Goal: Task Accomplishment & Management: Complete application form

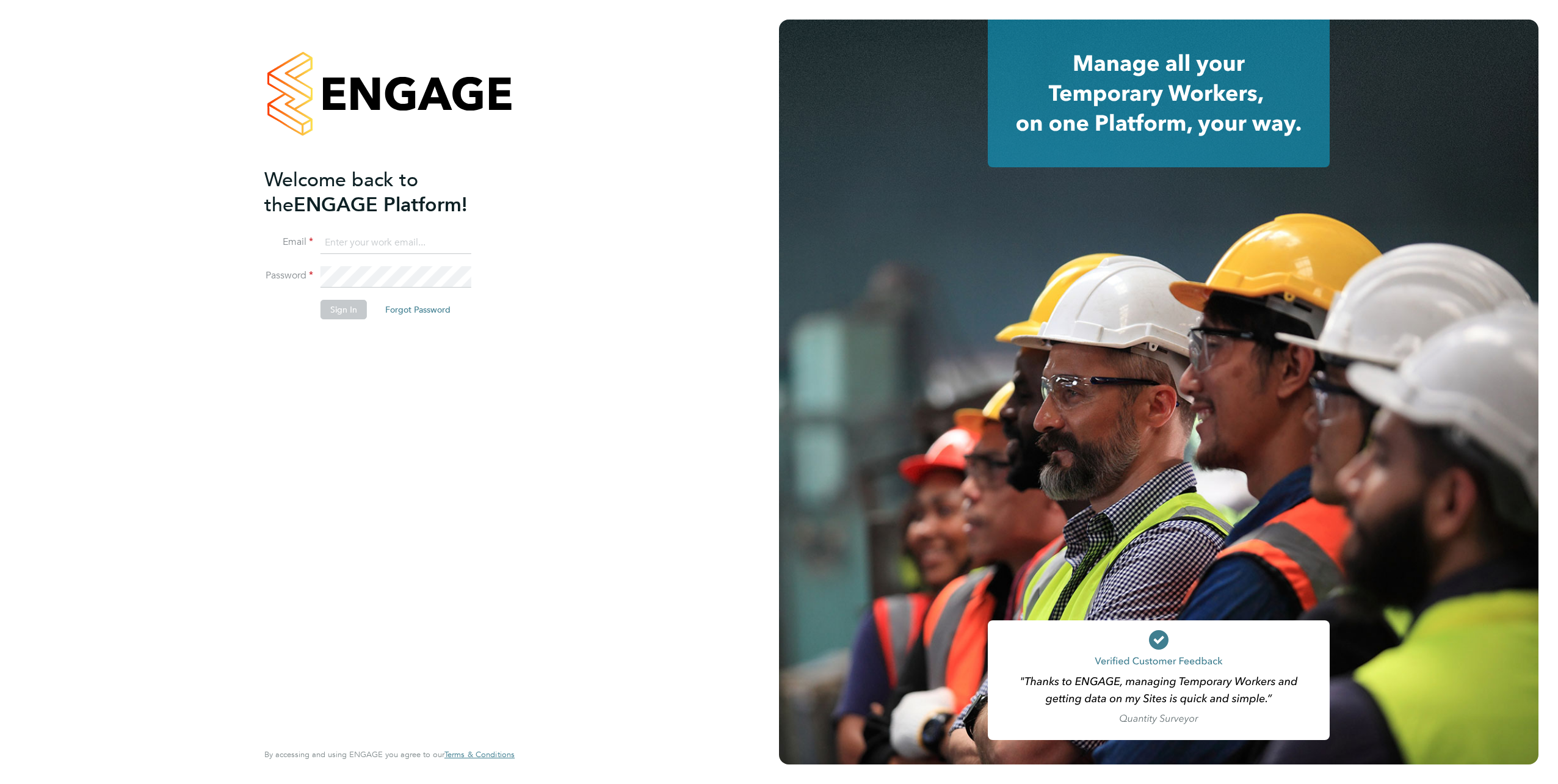
click at [325, 233] on input at bounding box center [395, 243] width 151 height 22
type input "[EMAIL_ADDRESS][PERSON_NAME][DOMAIN_NAME]"
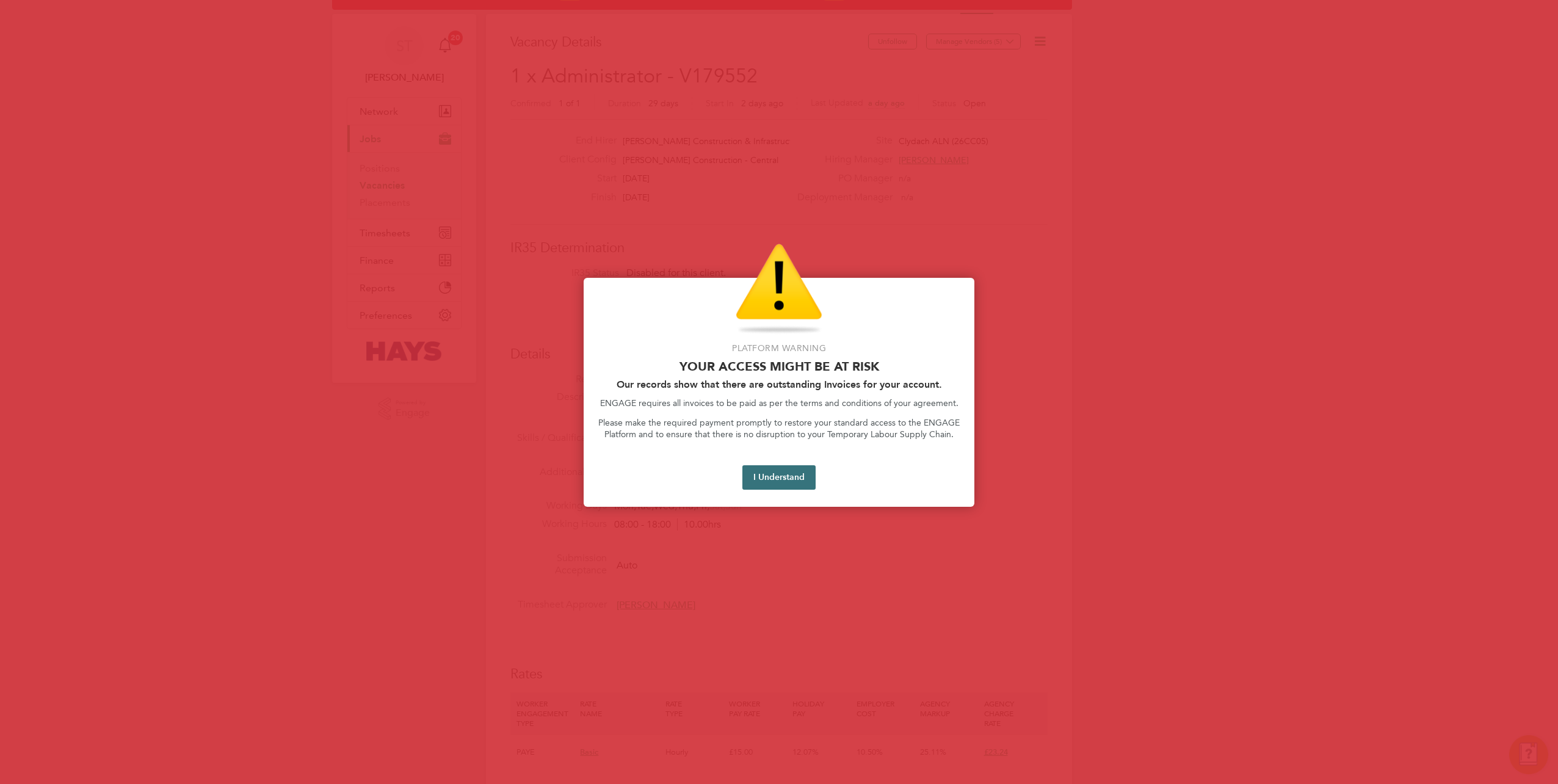
click at [792, 467] on button "I Understand" at bounding box center [779, 477] width 74 height 24
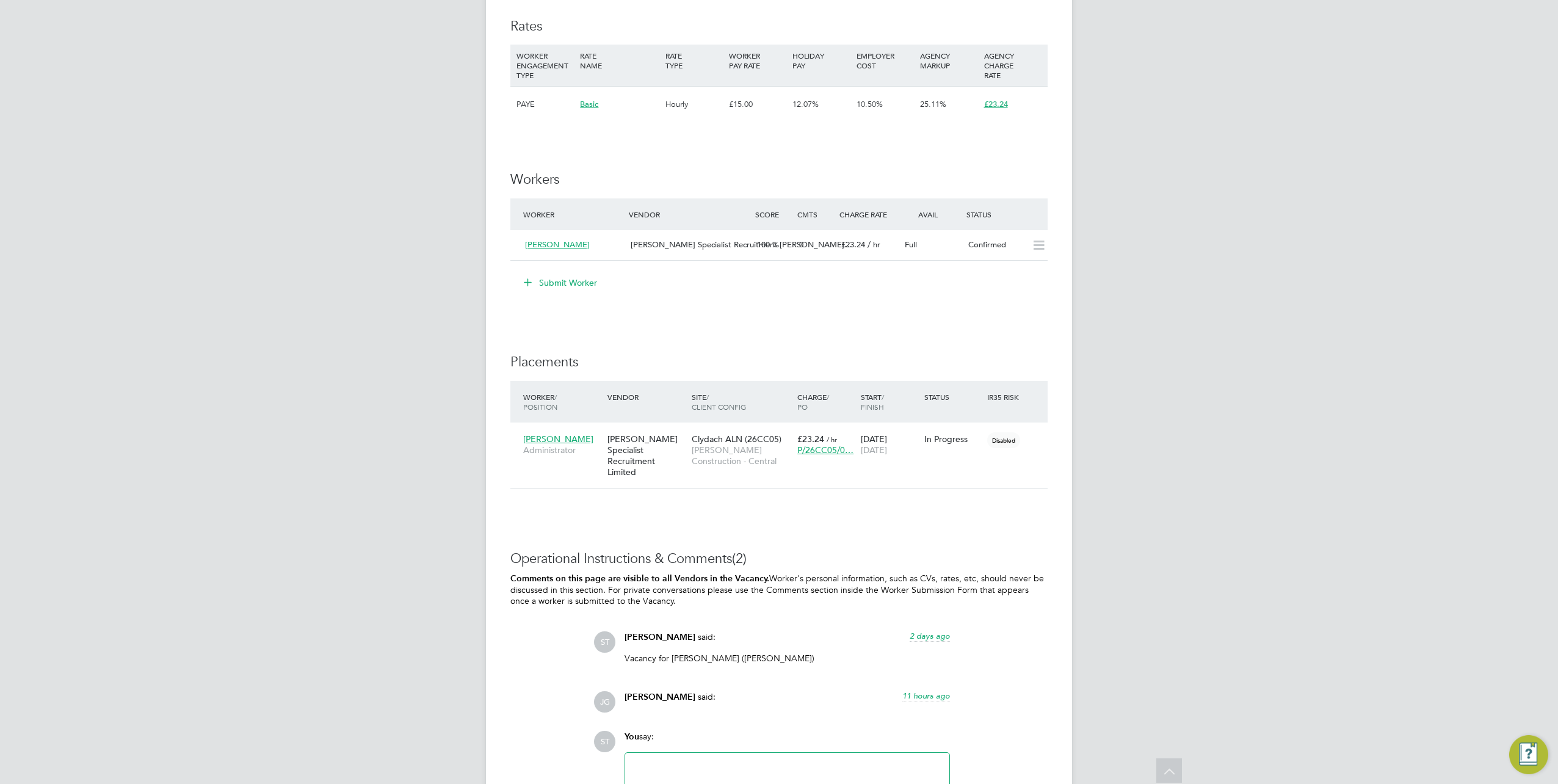
scroll to position [676, 0]
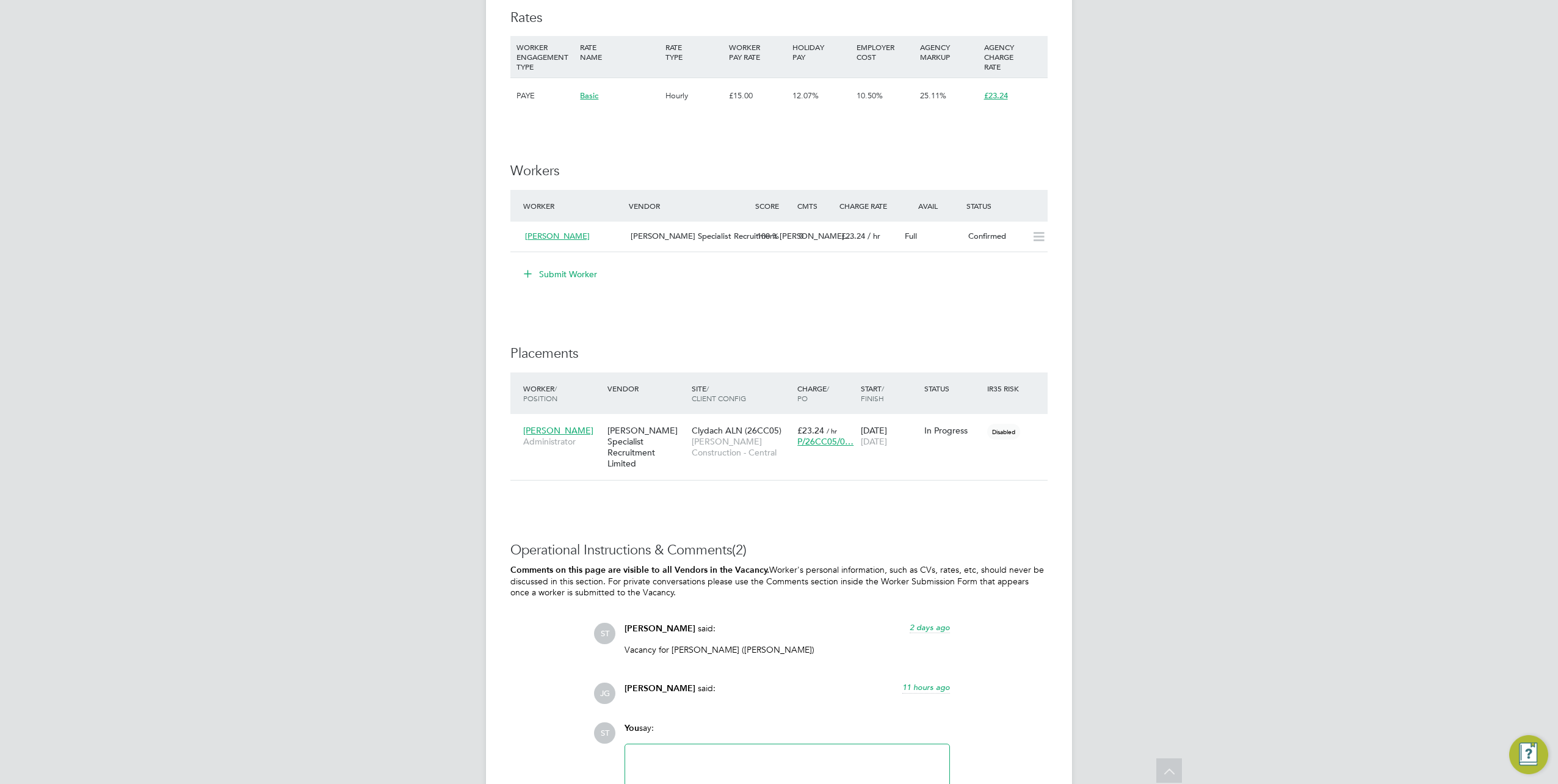
click at [675, 691] on div "Joe Gladstone said: 11 hours ago" at bounding box center [787, 693] width 325 height 21
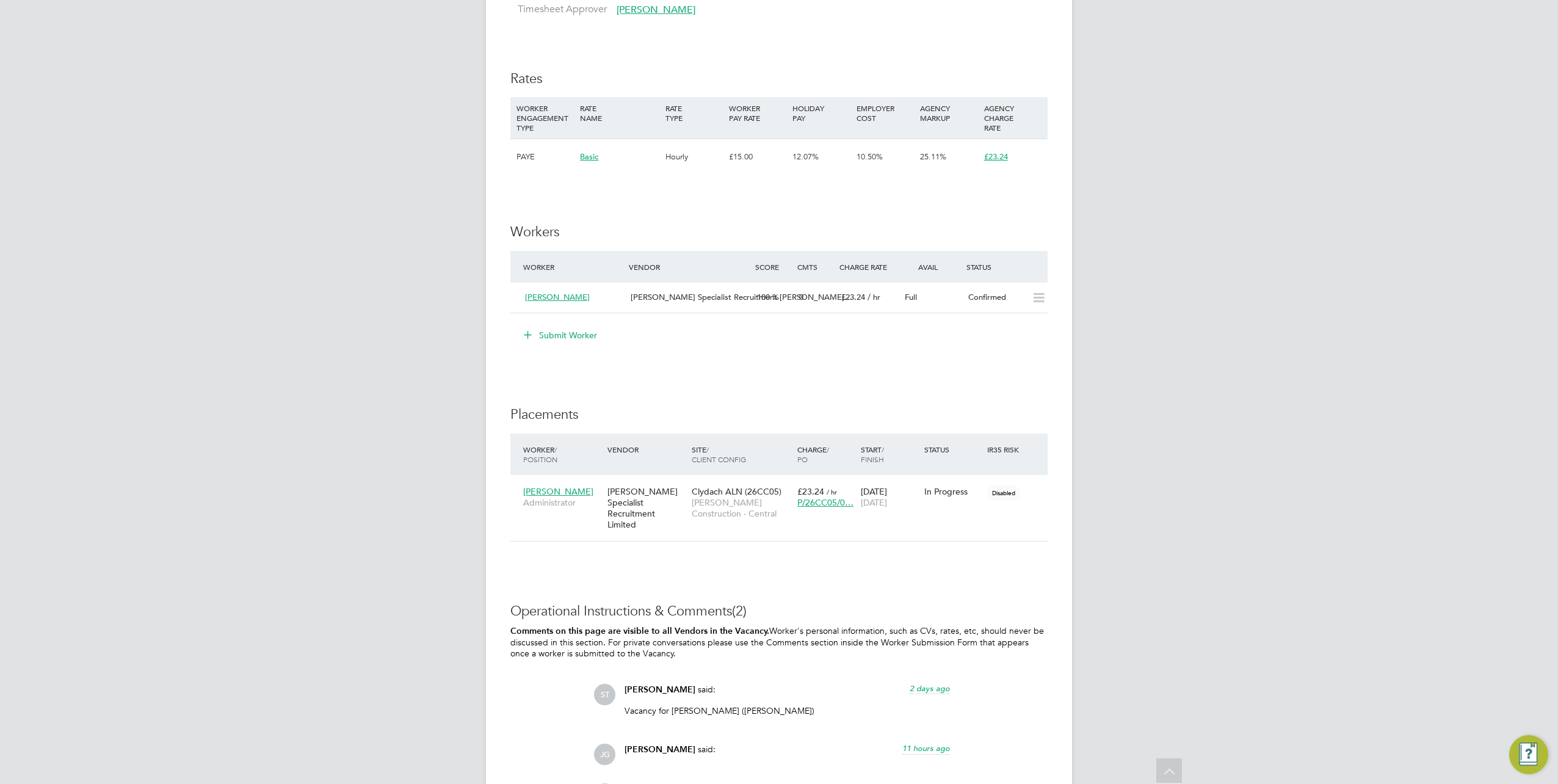
scroll to position [631, 0]
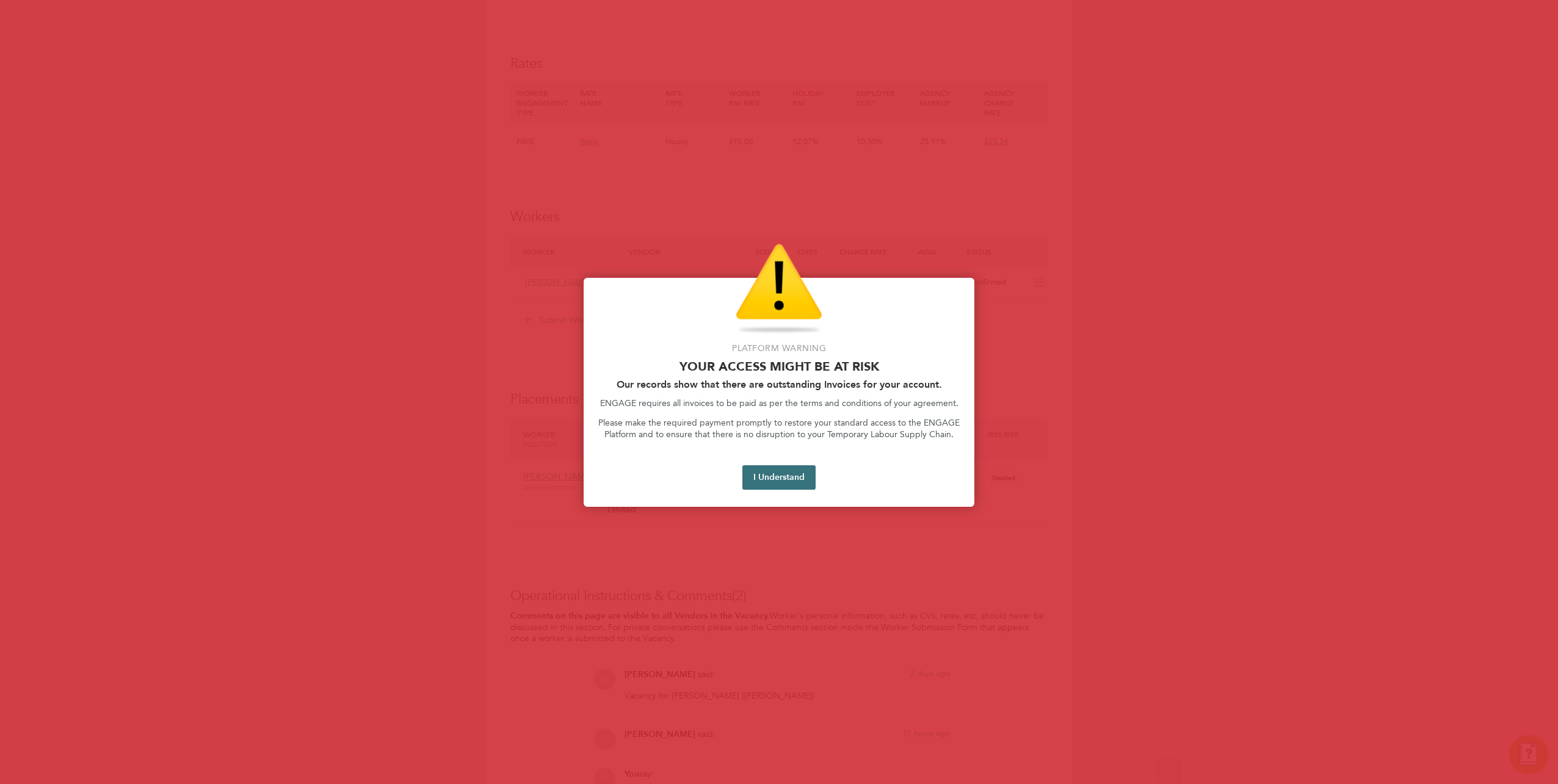
click at [801, 479] on button "I Understand" at bounding box center [779, 477] width 74 height 24
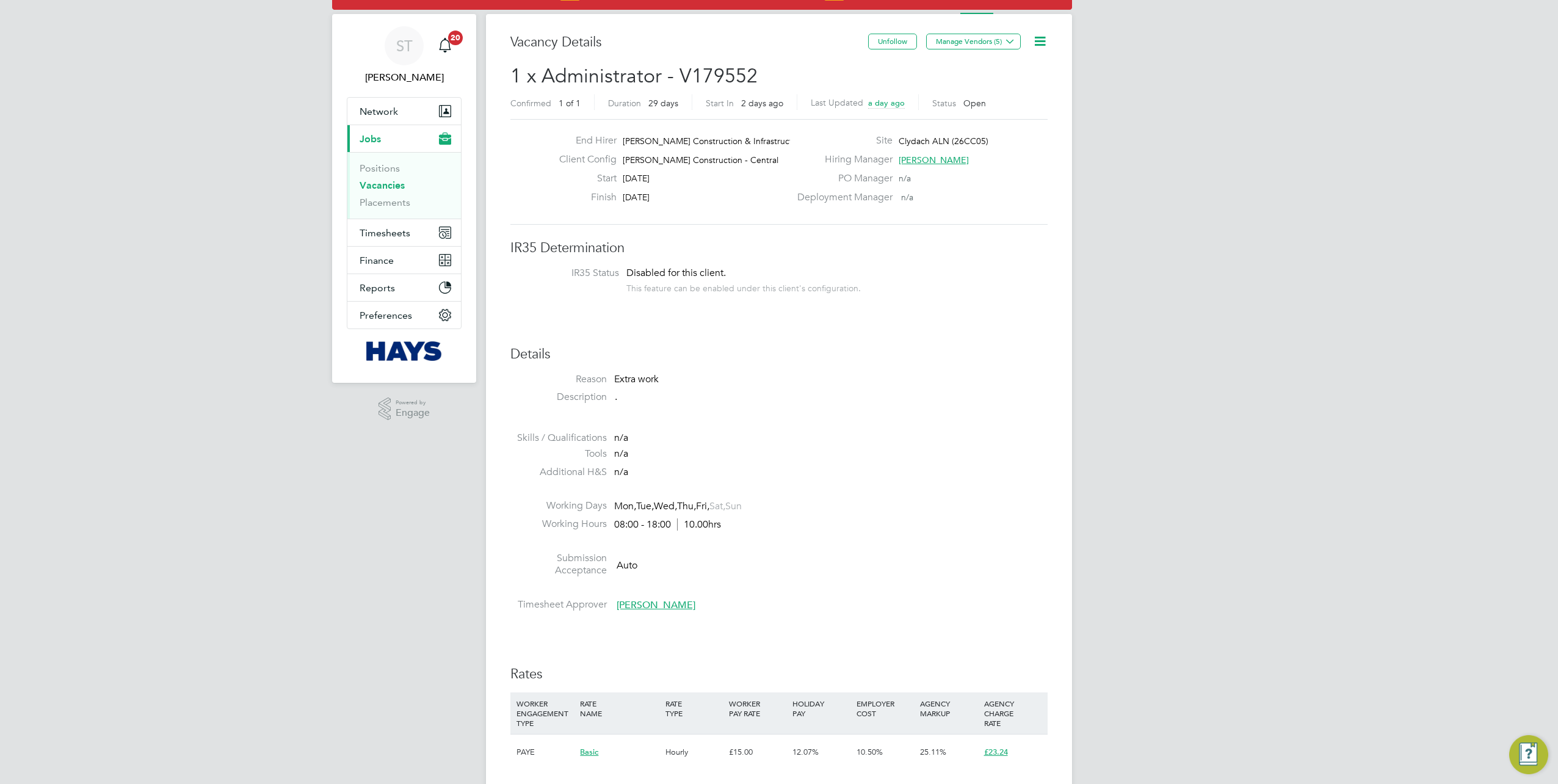
scroll to position [0, 0]
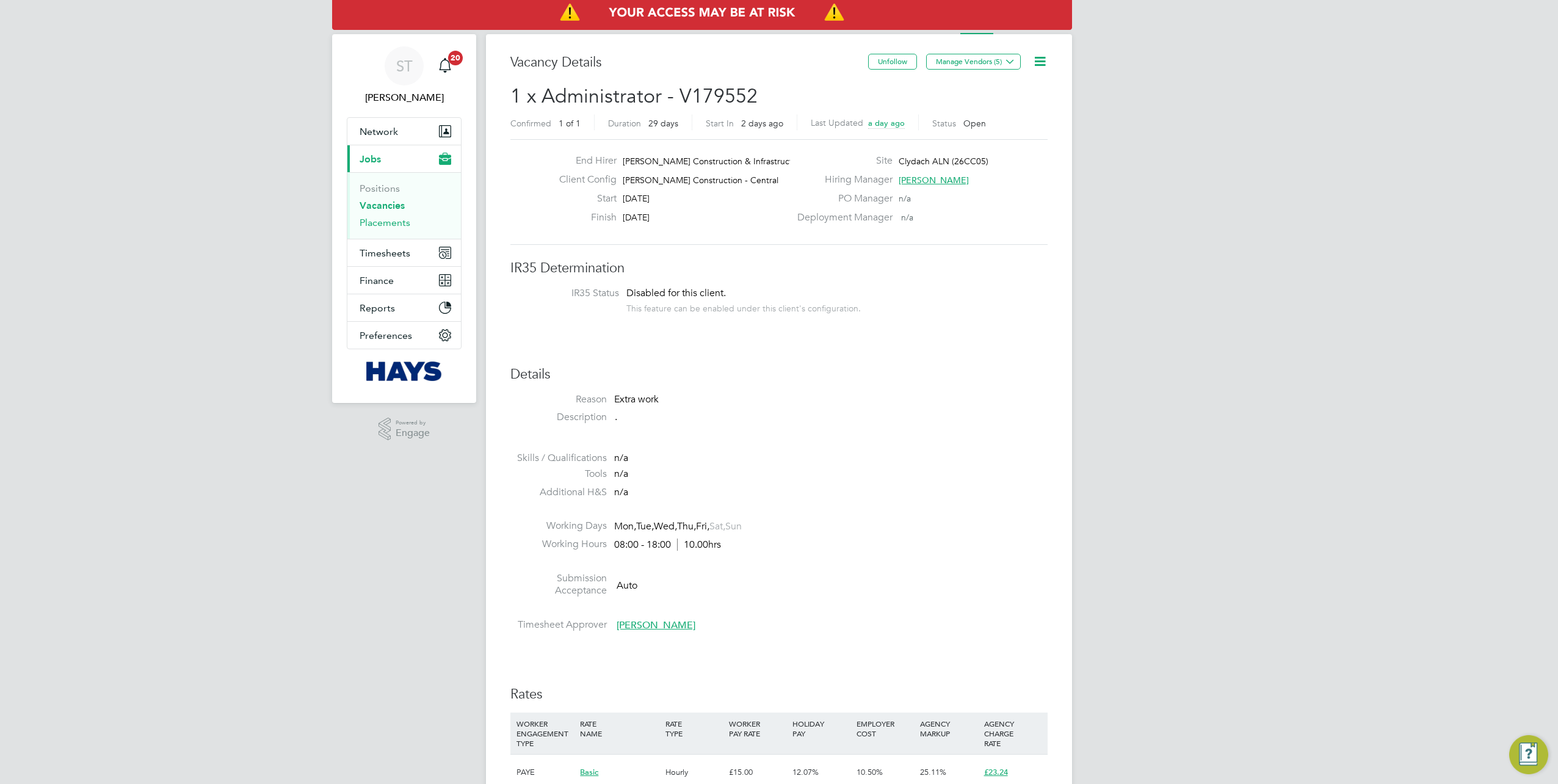
click at [375, 227] on link "Placements" at bounding box center [385, 223] width 51 height 11
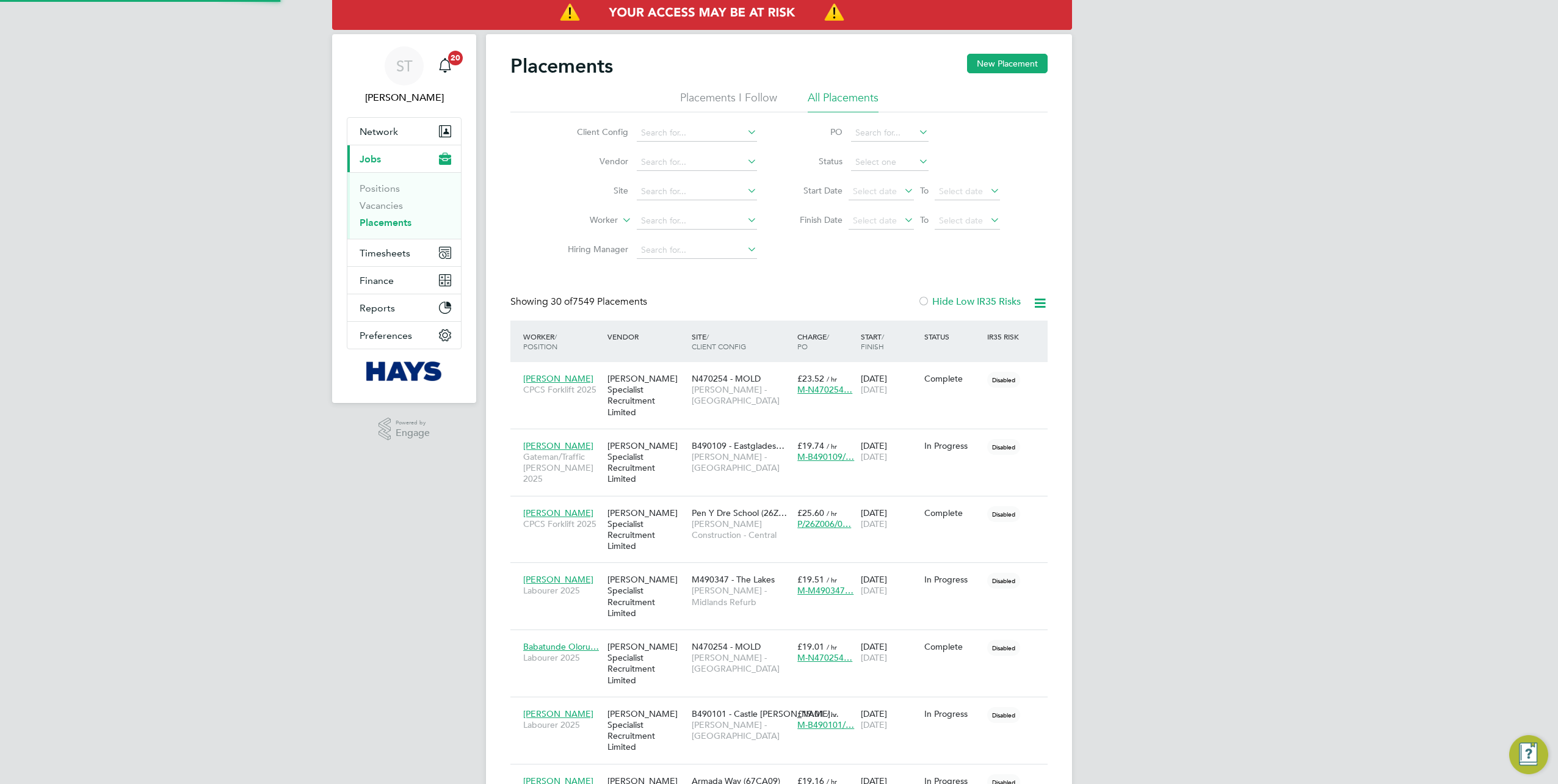
scroll to position [35, 106]
click at [666, 224] on input at bounding box center [697, 221] width 121 height 17
click at [676, 236] on li "Noel P riestley" at bounding box center [697, 237] width 121 height 16
type input "Noel Priestley"
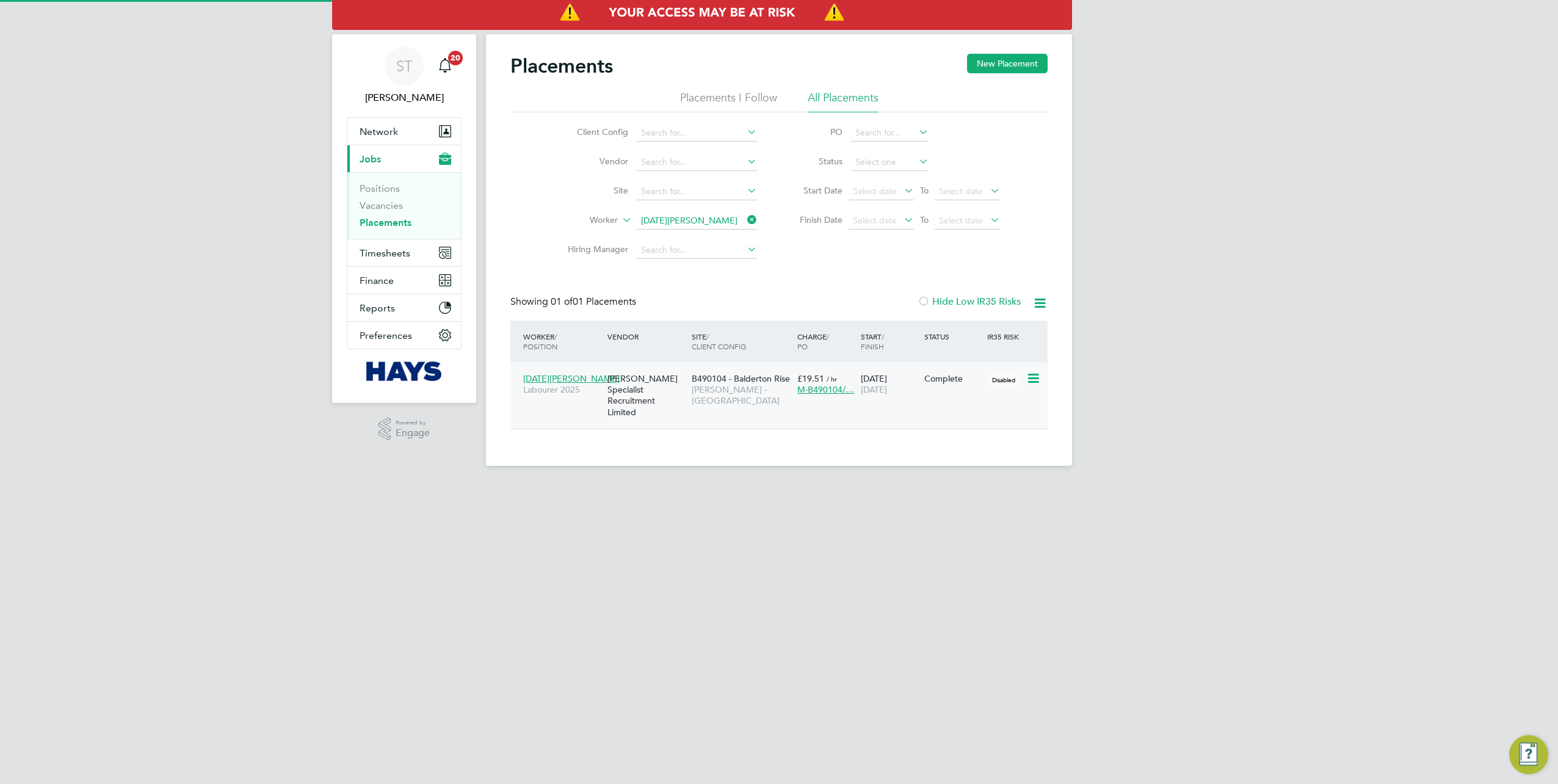
click at [675, 374] on div "Hays Specialist Recruitment Limited" at bounding box center [647, 395] width 84 height 57
click at [765, 392] on span "Lovell - East Midlands" at bounding box center [741, 394] width 99 height 22
click at [745, 218] on icon at bounding box center [745, 220] width 0 height 17
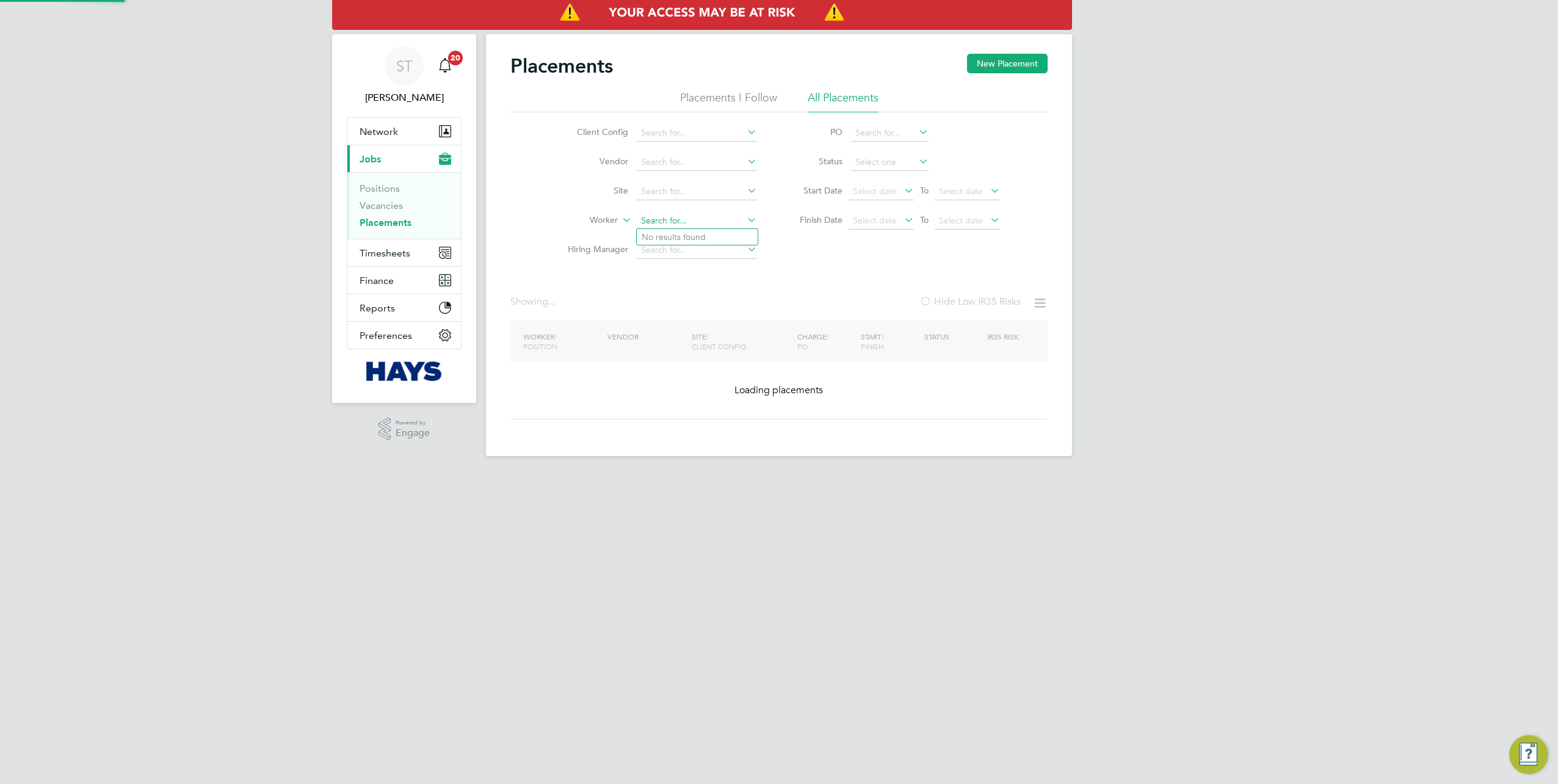
click at [728, 218] on input at bounding box center [697, 221] width 121 height 17
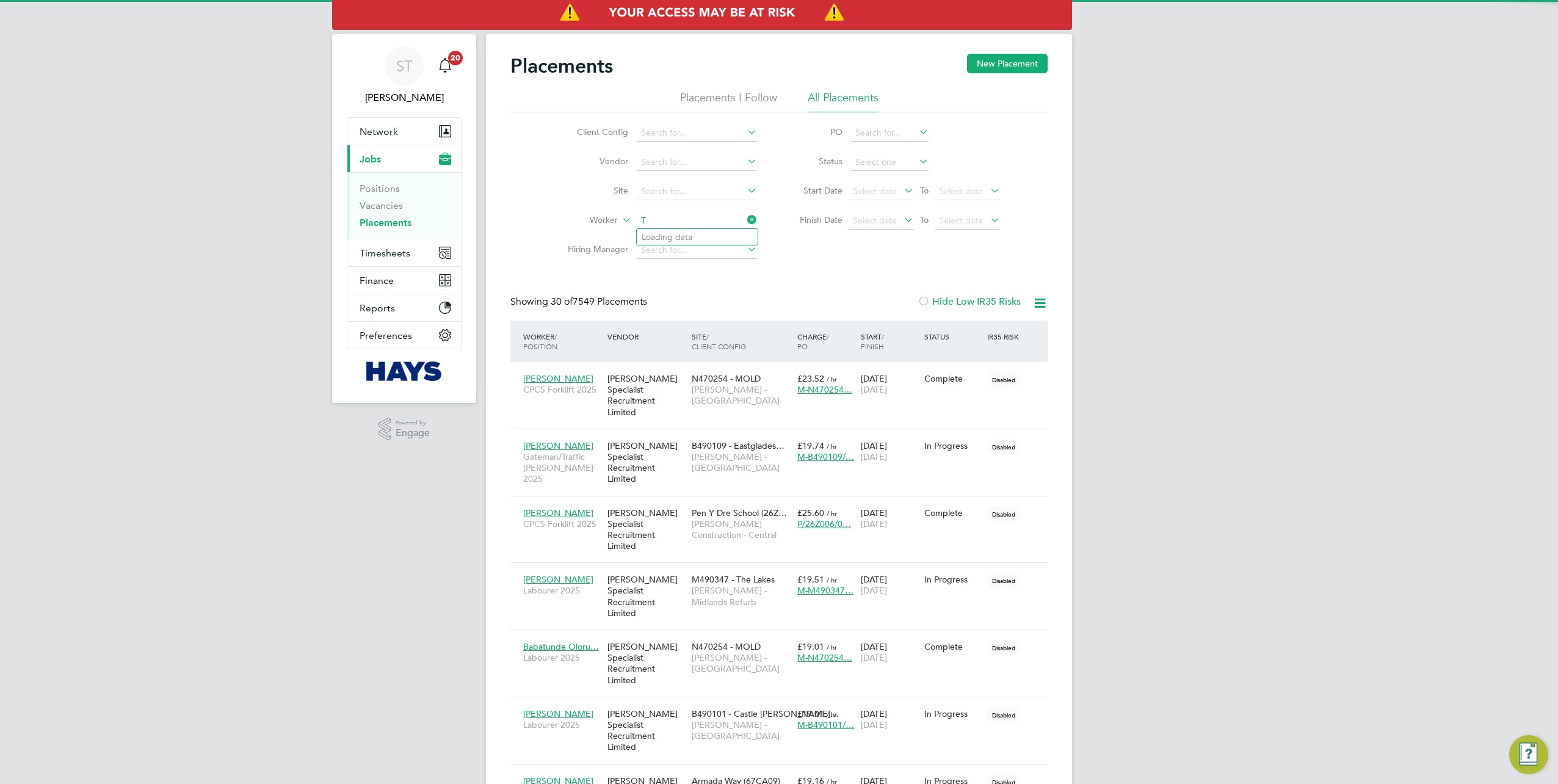
scroll to position [35, 106]
type input "Tanya Gleed"
click at [715, 237] on b "Gleed" at bounding box center [750, 237] width 71 height 11
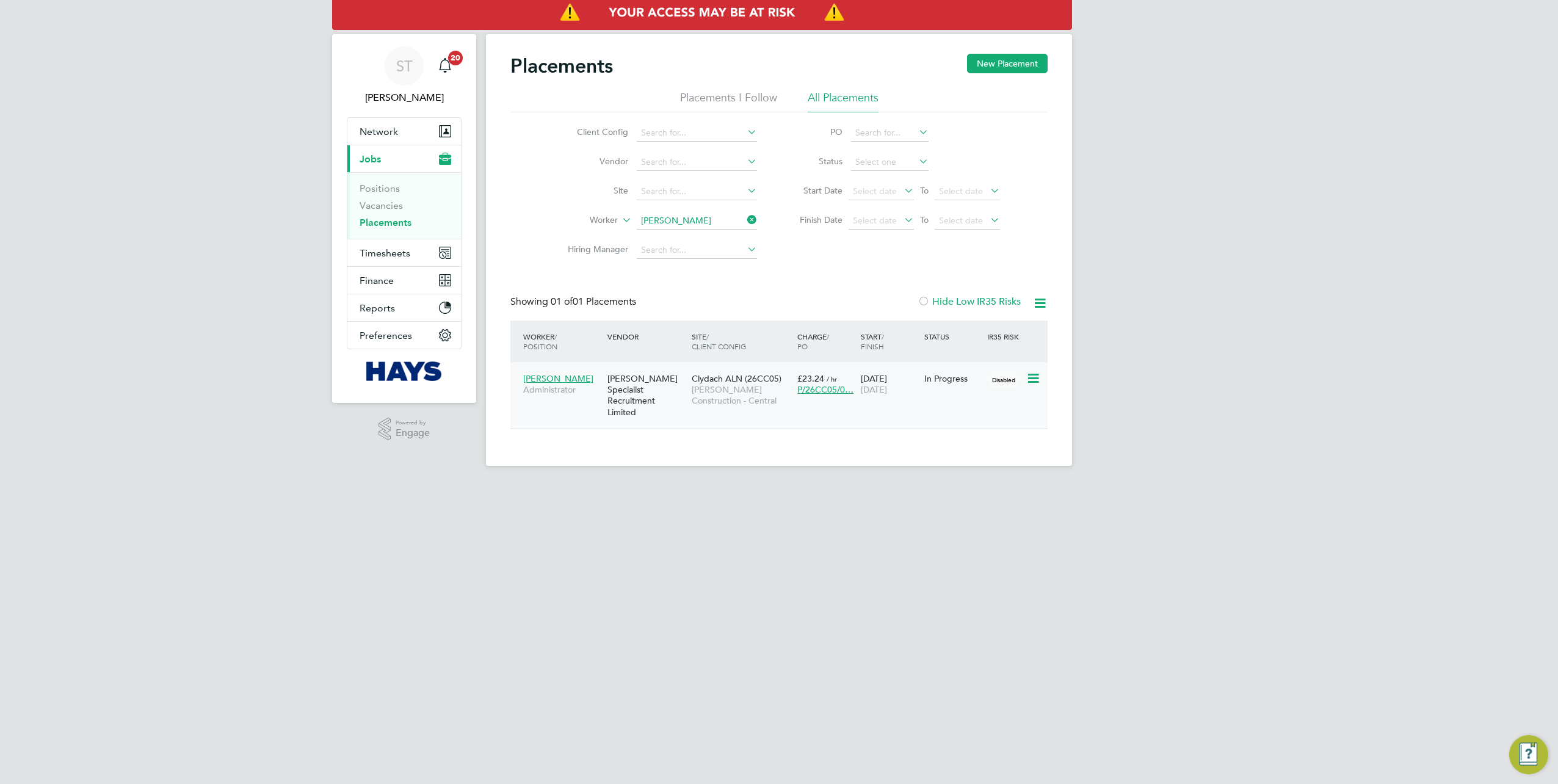
click at [727, 377] on body "ST Samreet Thandi Notifications 20 Applications: Network Team Members Businesse…" at bounding box center [779, 243] width 1558 height 485
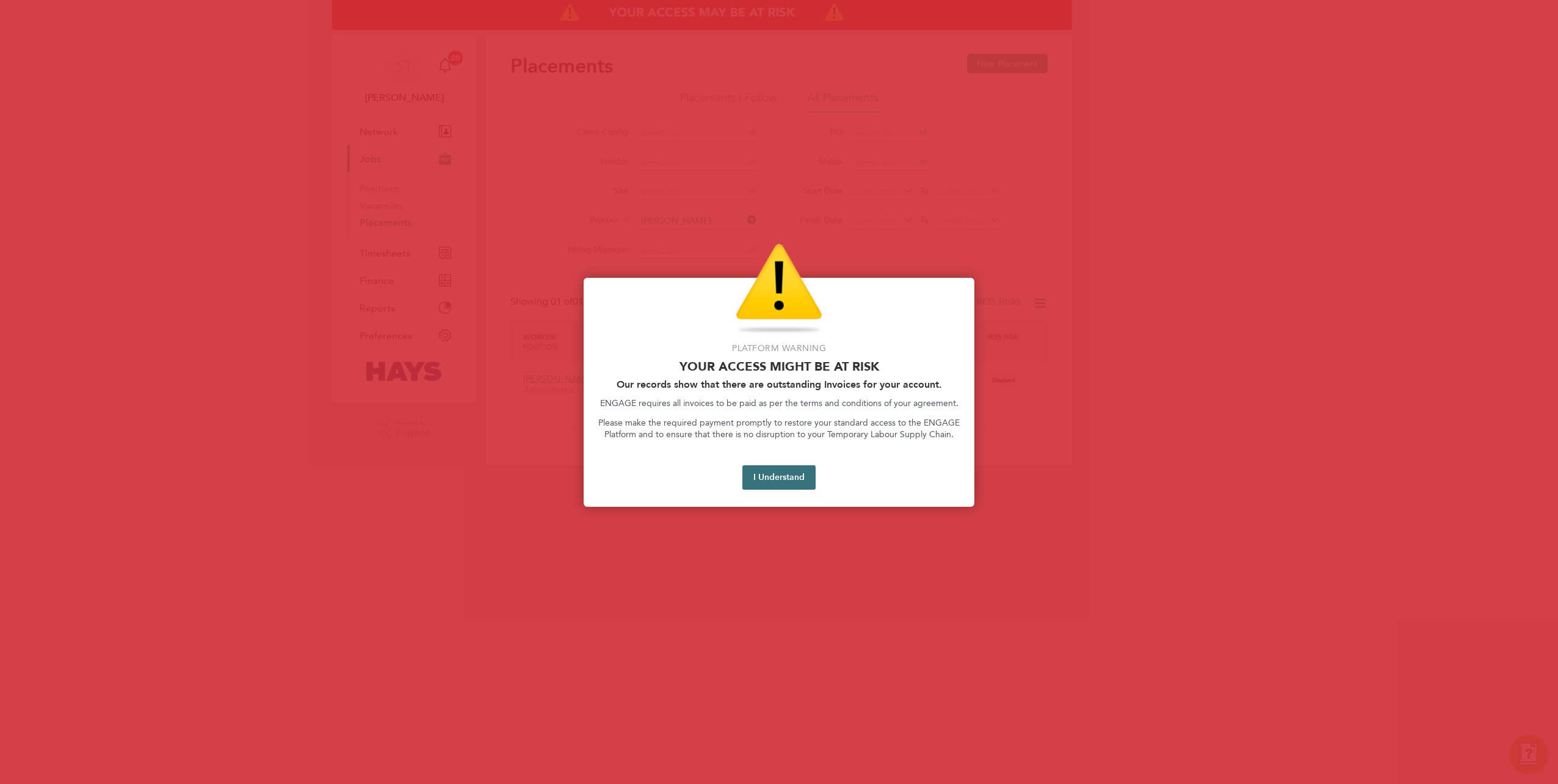
click at [777, 482] on button "I Understand" at bounding box center [779, 477] width 74 height 24
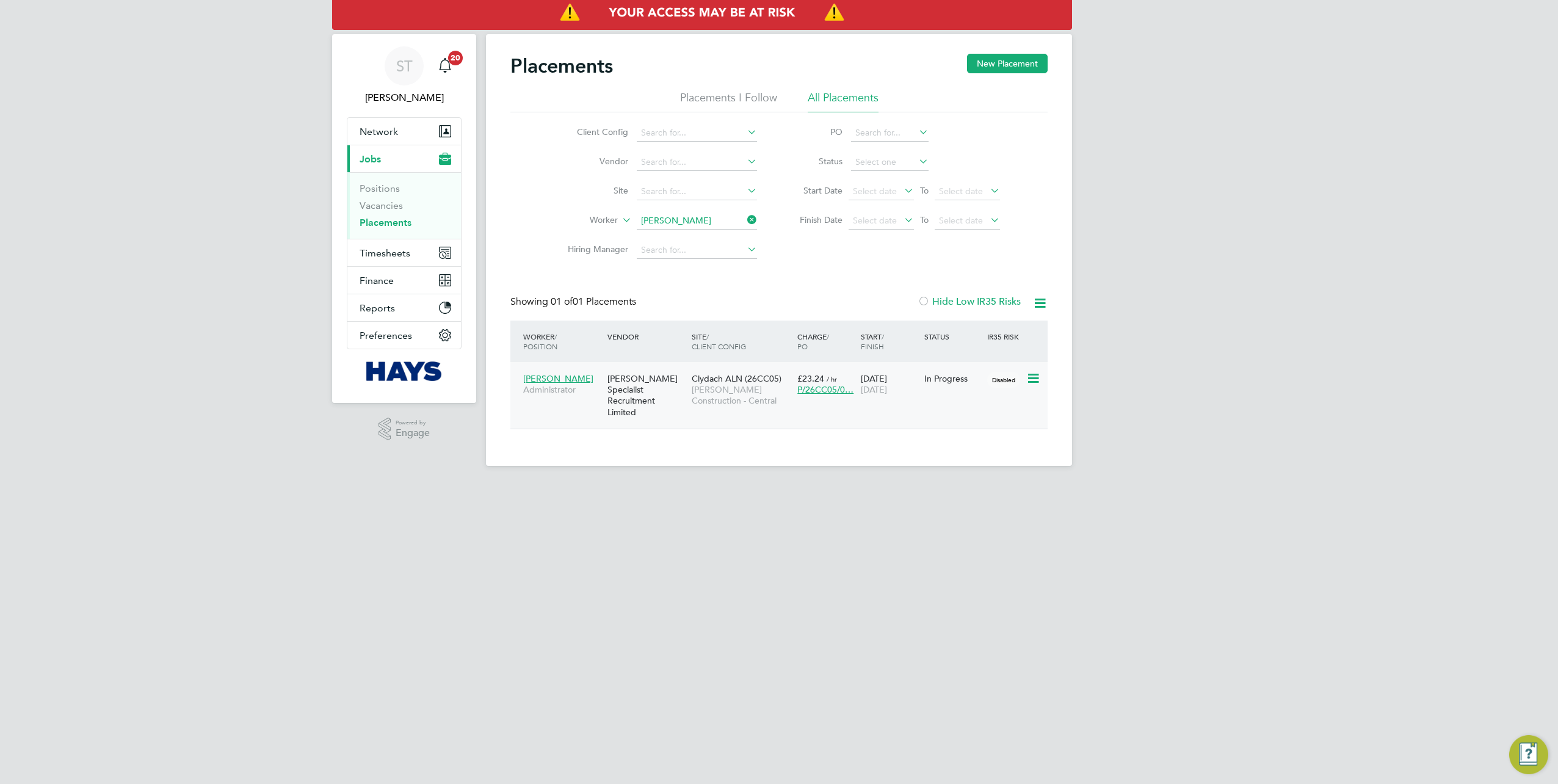
click at [706, 396] on span "Morgan Sindall Construction - Central" at bounding box center [741, 394] width 99 height 22
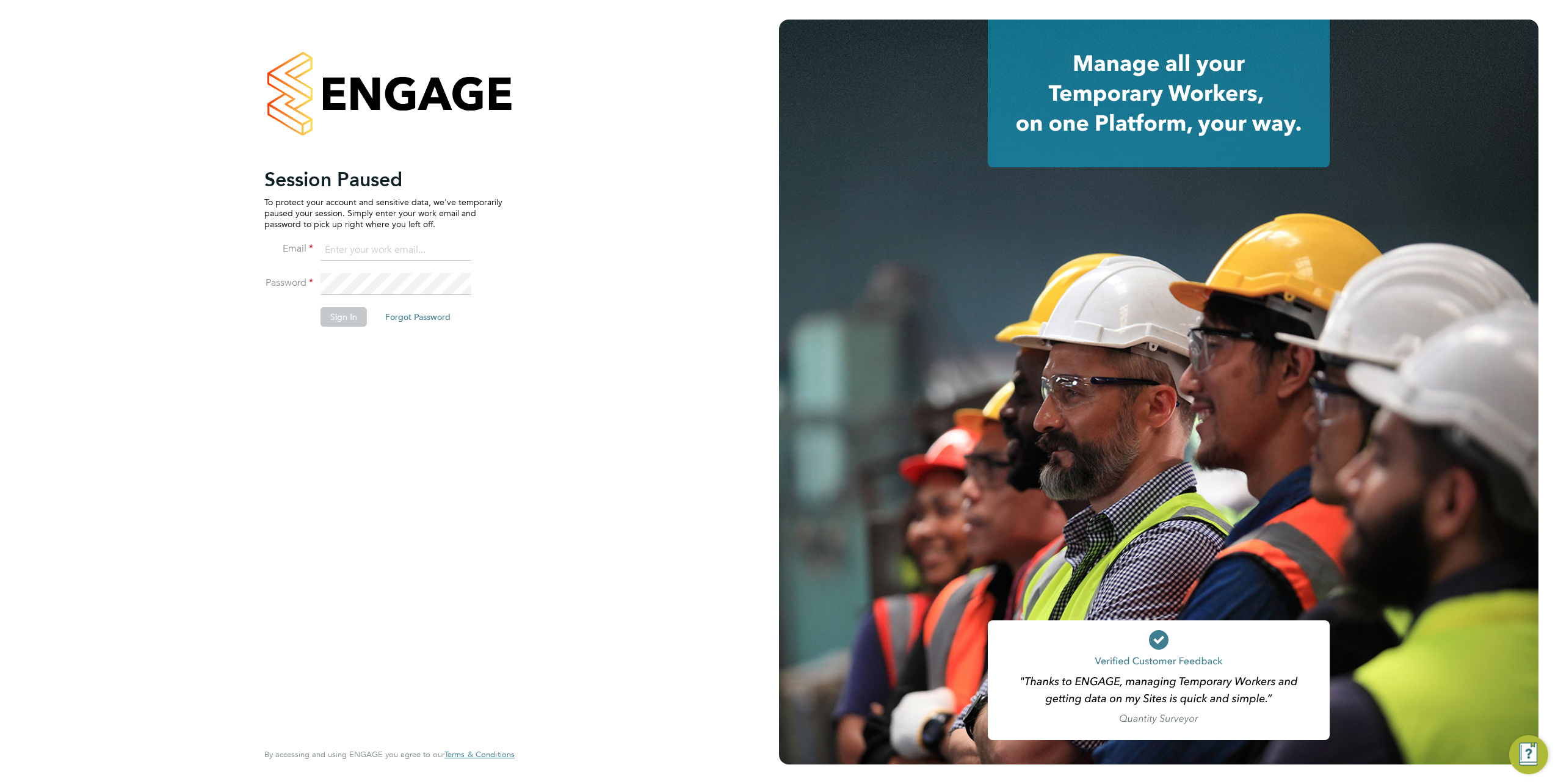
click at [415, 258] on input at bounding box center [395, 250] width 151 height 22
type input "samreet.thandi@hays.com"
click at [397, 300] on li "Password" at bounding box center [383, 289] width 238 height 34
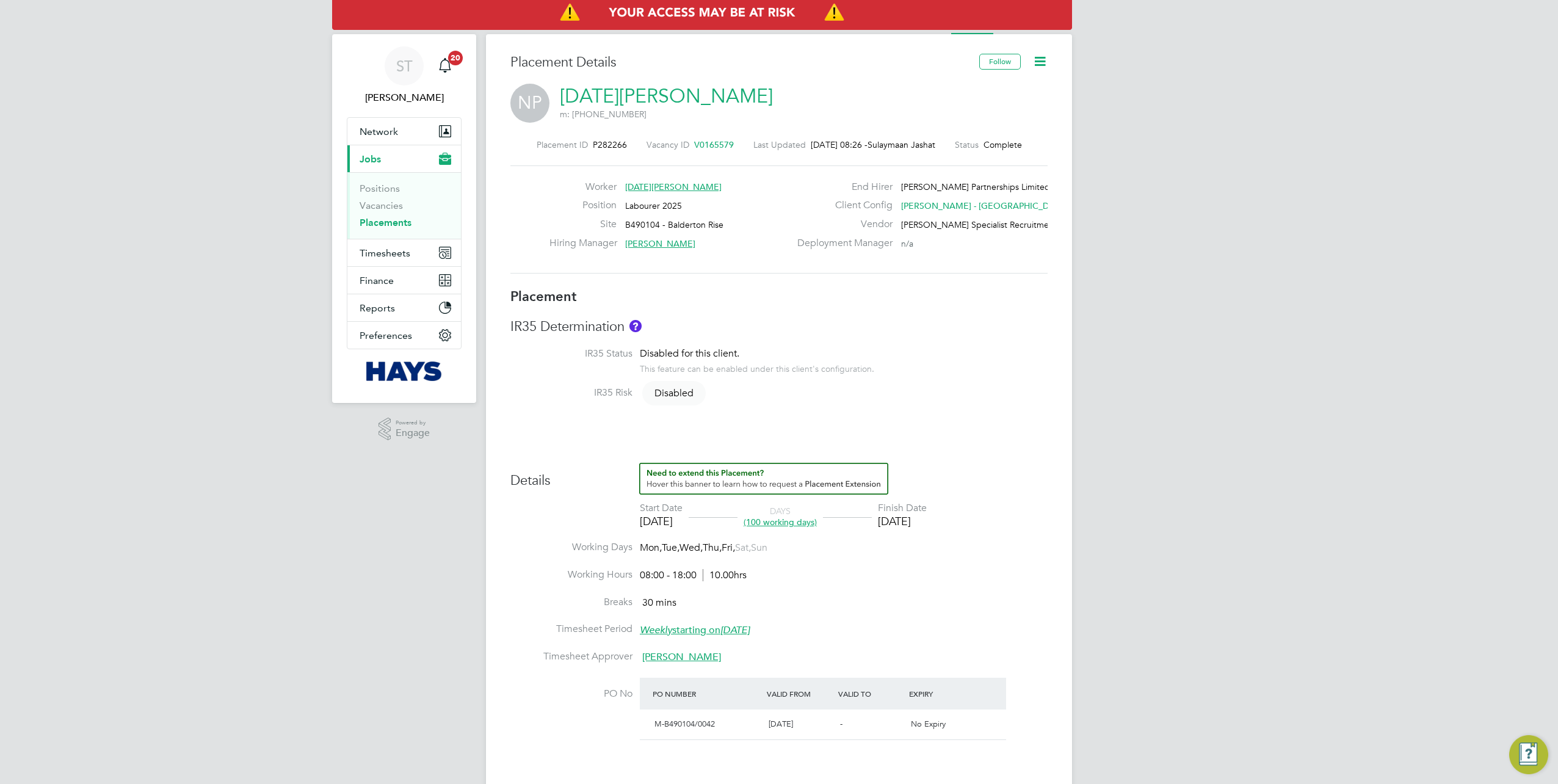
click at [1046, 61] on icon at bounding box center [1040, 61] width 15 height 15
click at [1003, 93] on li "Edit Placement e" at bounding box center [1001, 91] width 90 height 17
type input "John Jenkins"
type input "[PERSON_NAME]"
type input "[DATE]"
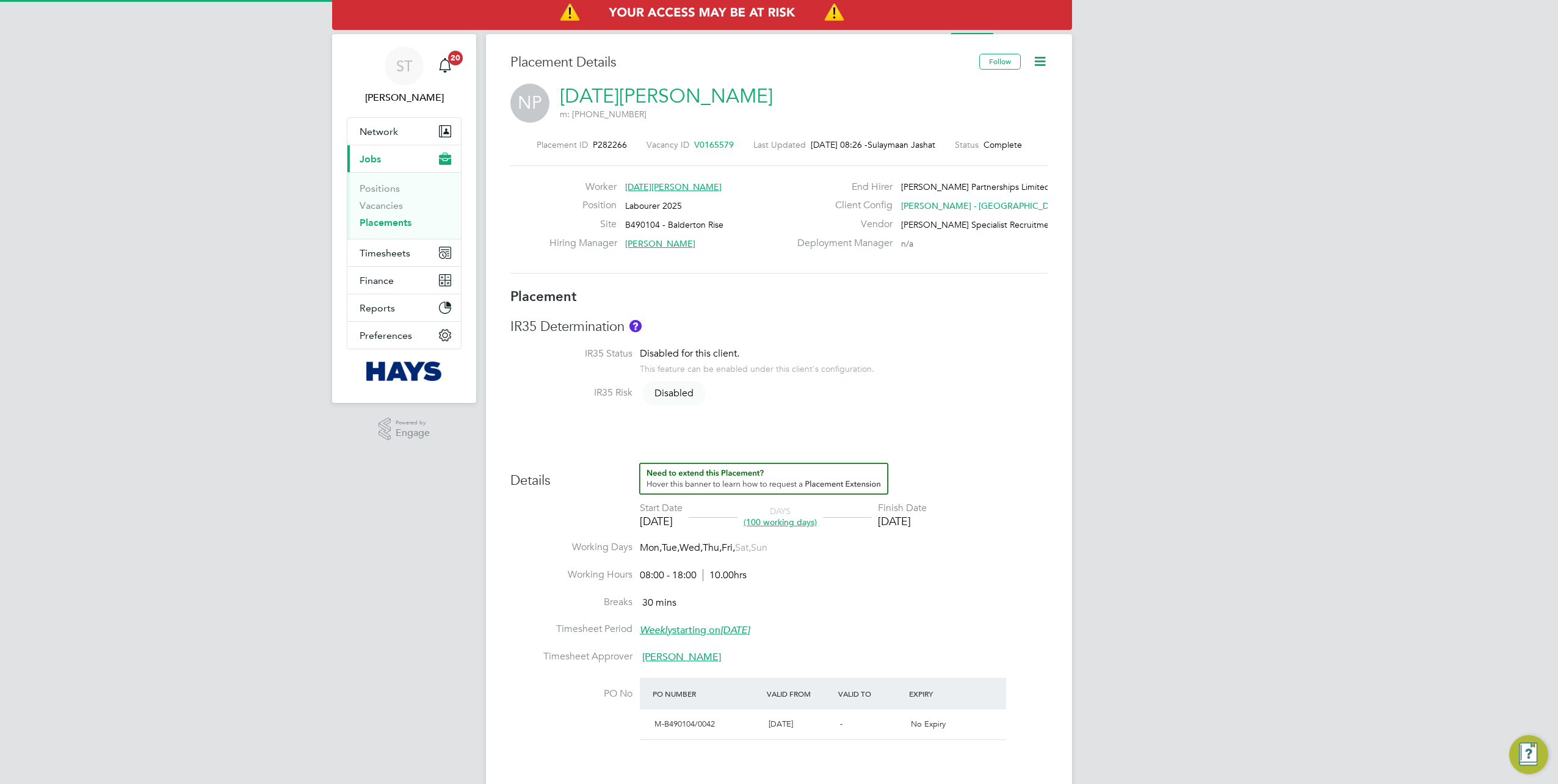
type input "[DATE]"
type input "08:00"
type input "18:00"
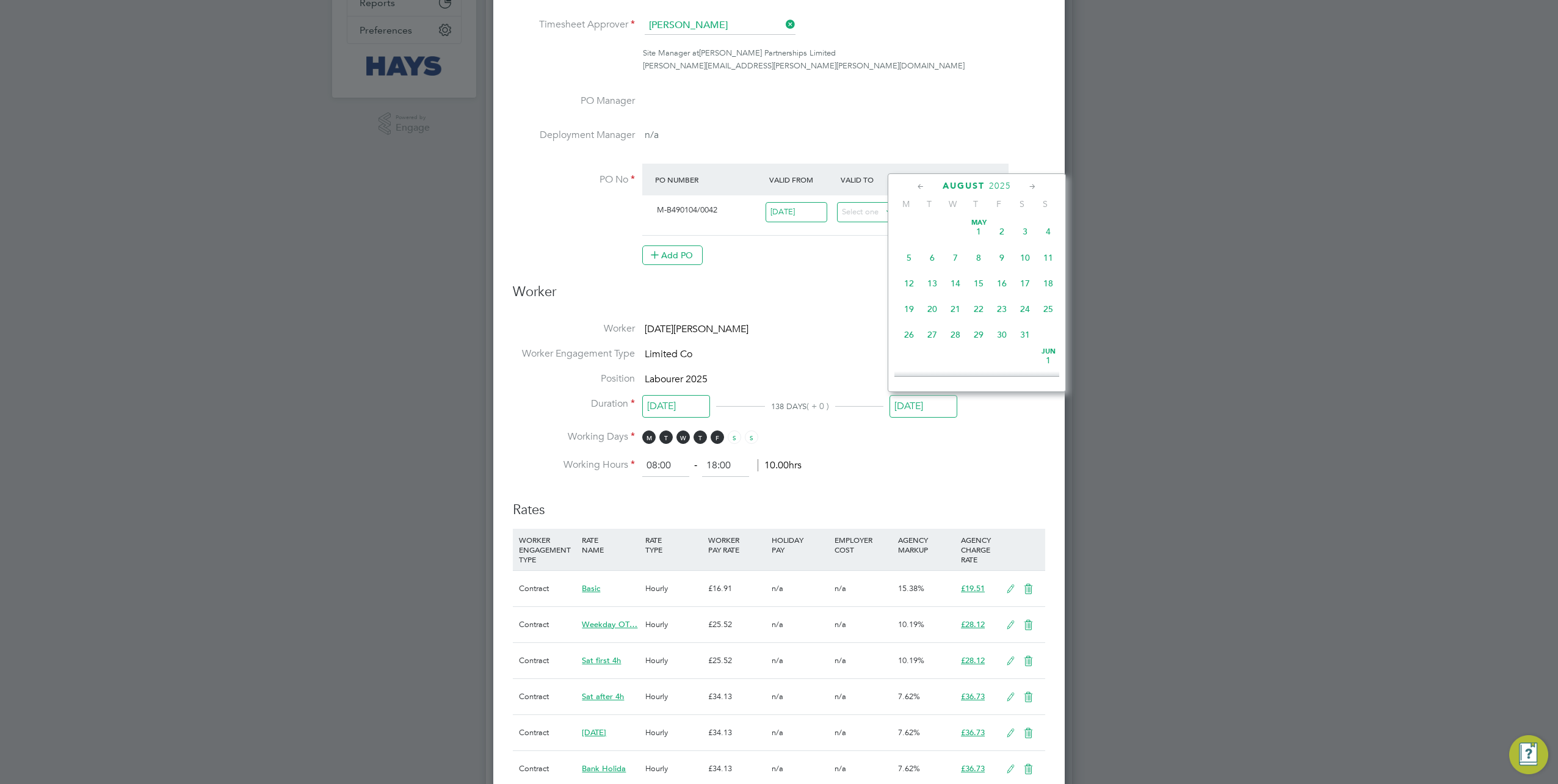
click at [919, 413] on input "22 Aug 2025" at bounding box center [924, 407] width 68 height 23
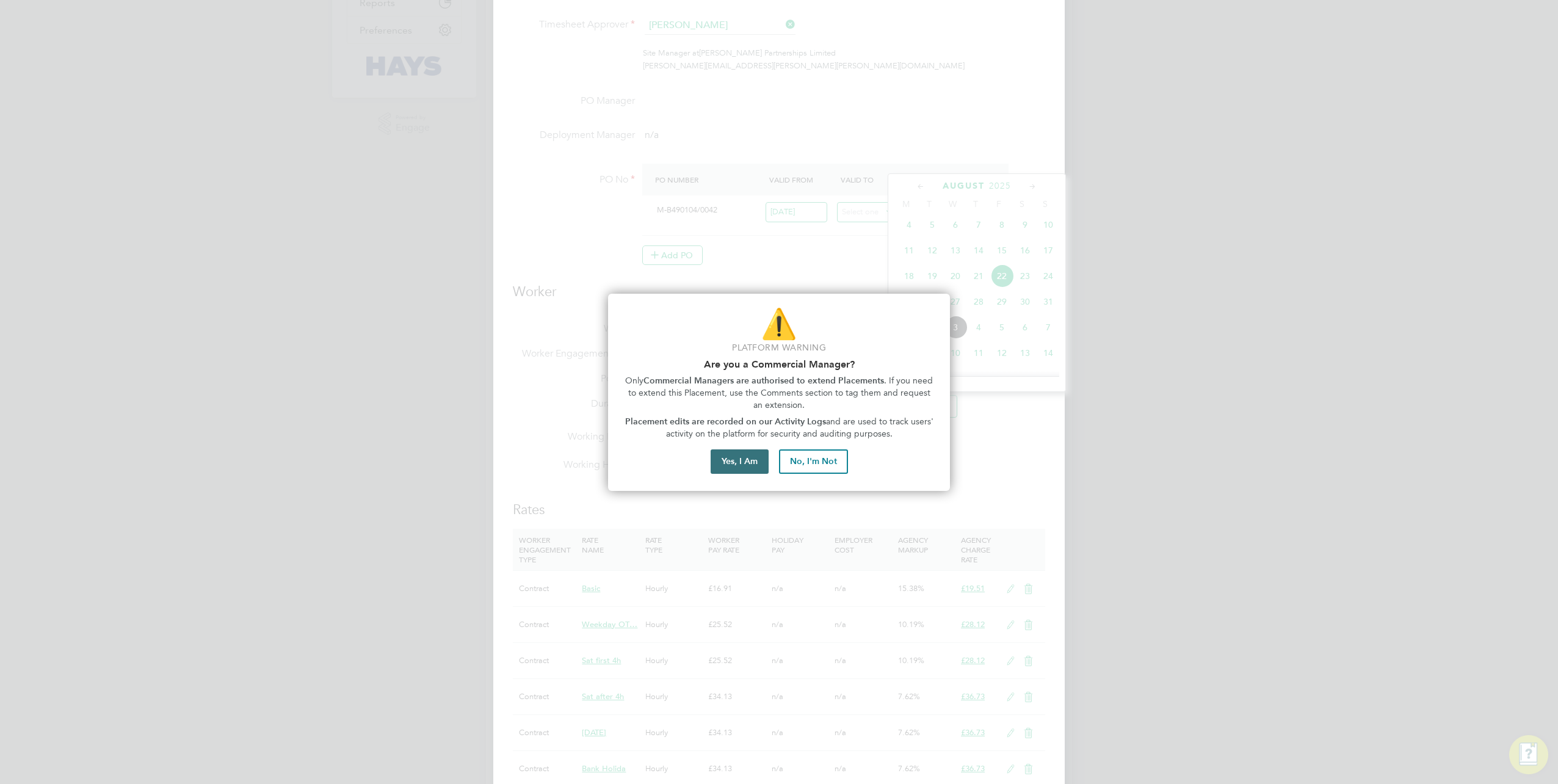
click at [750, 474] on button "Yes, I Am" at bounding box center [739, 462] width 58 height 24
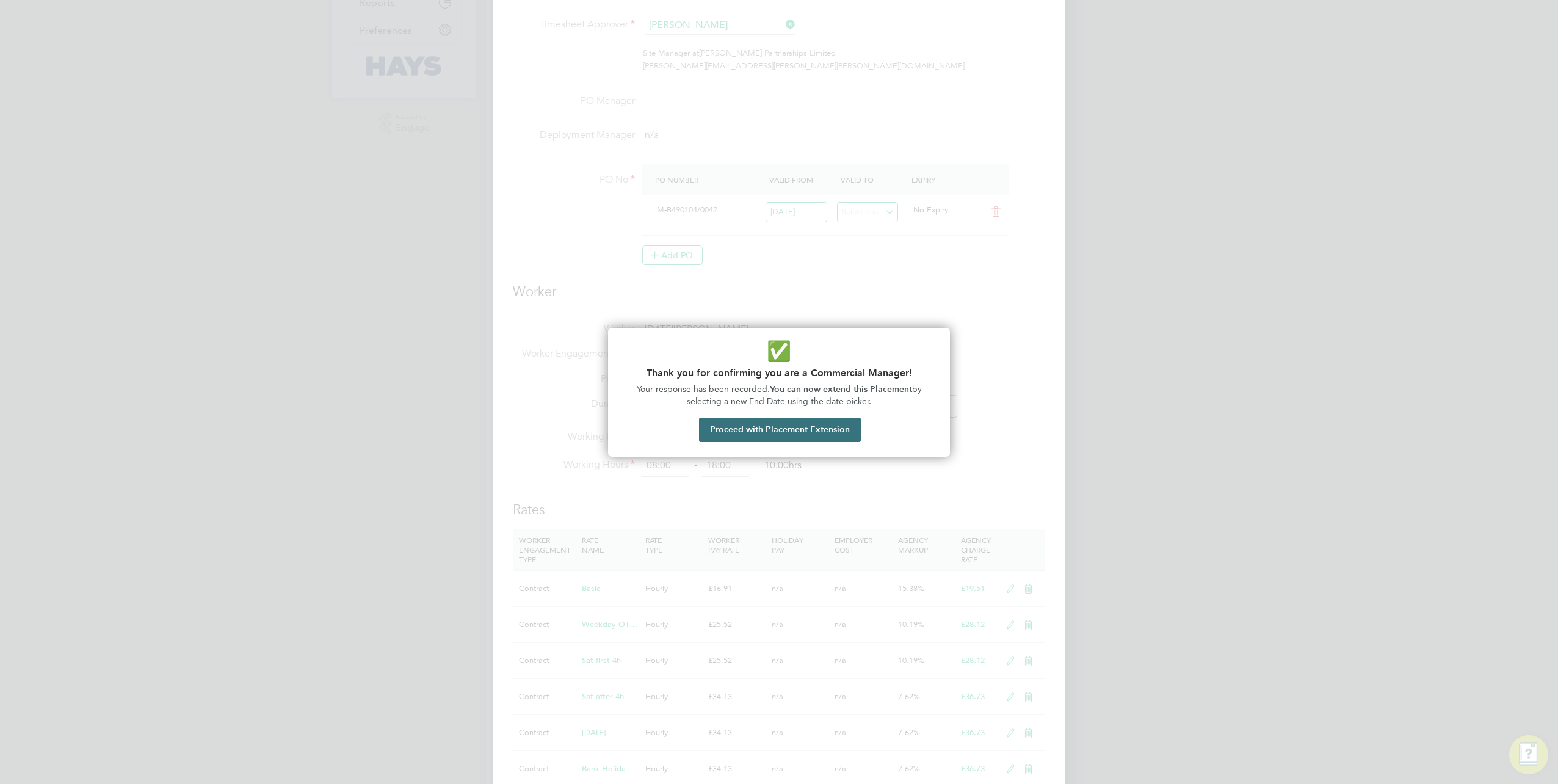
click at [767, 426] on button "Proceed with Placement Extension" at bounding box center [780, 429] width 162 height 24
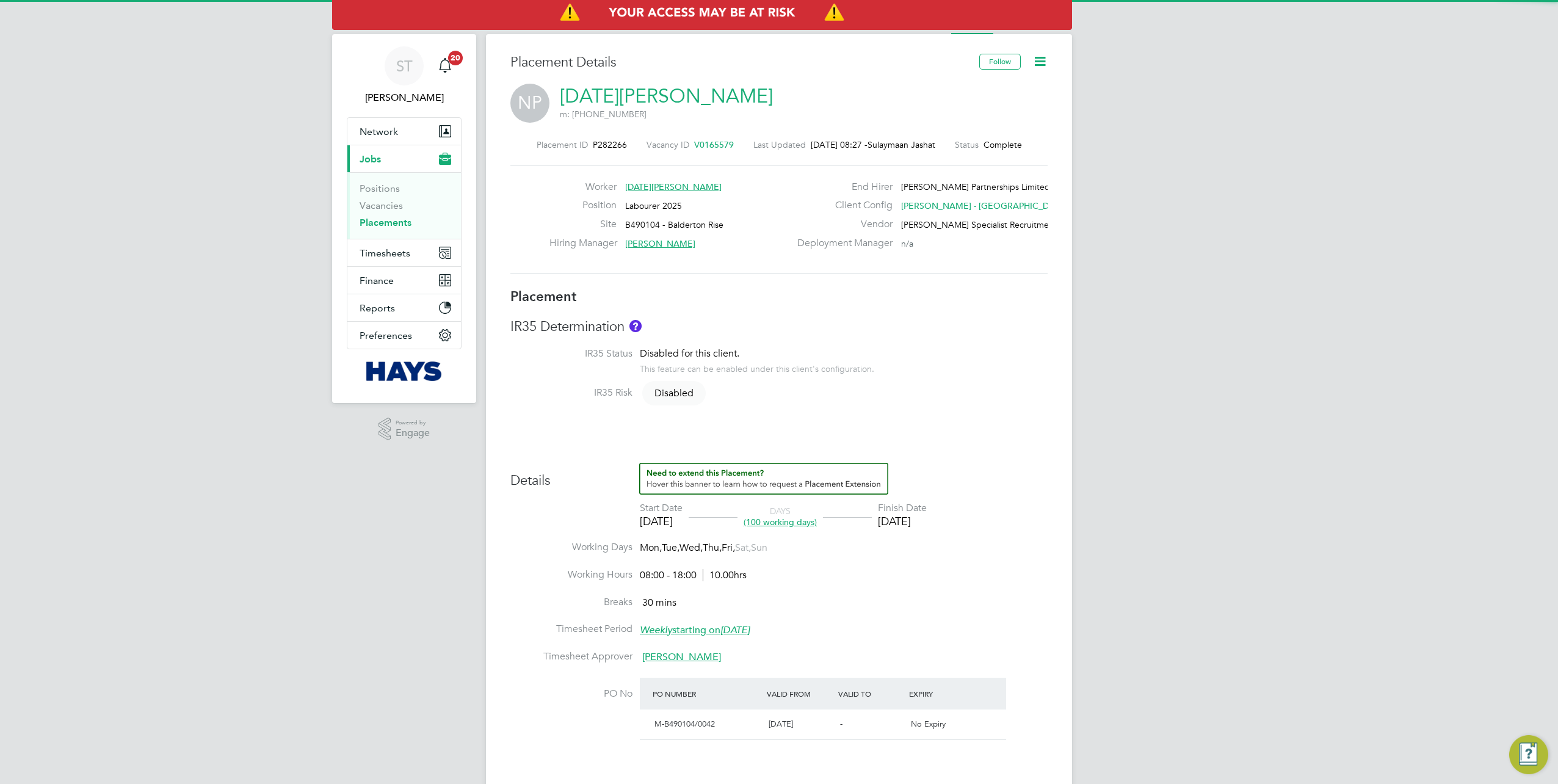
click at [1036, 59] on icon at bounding box center [1040, 61] width 15 height 15
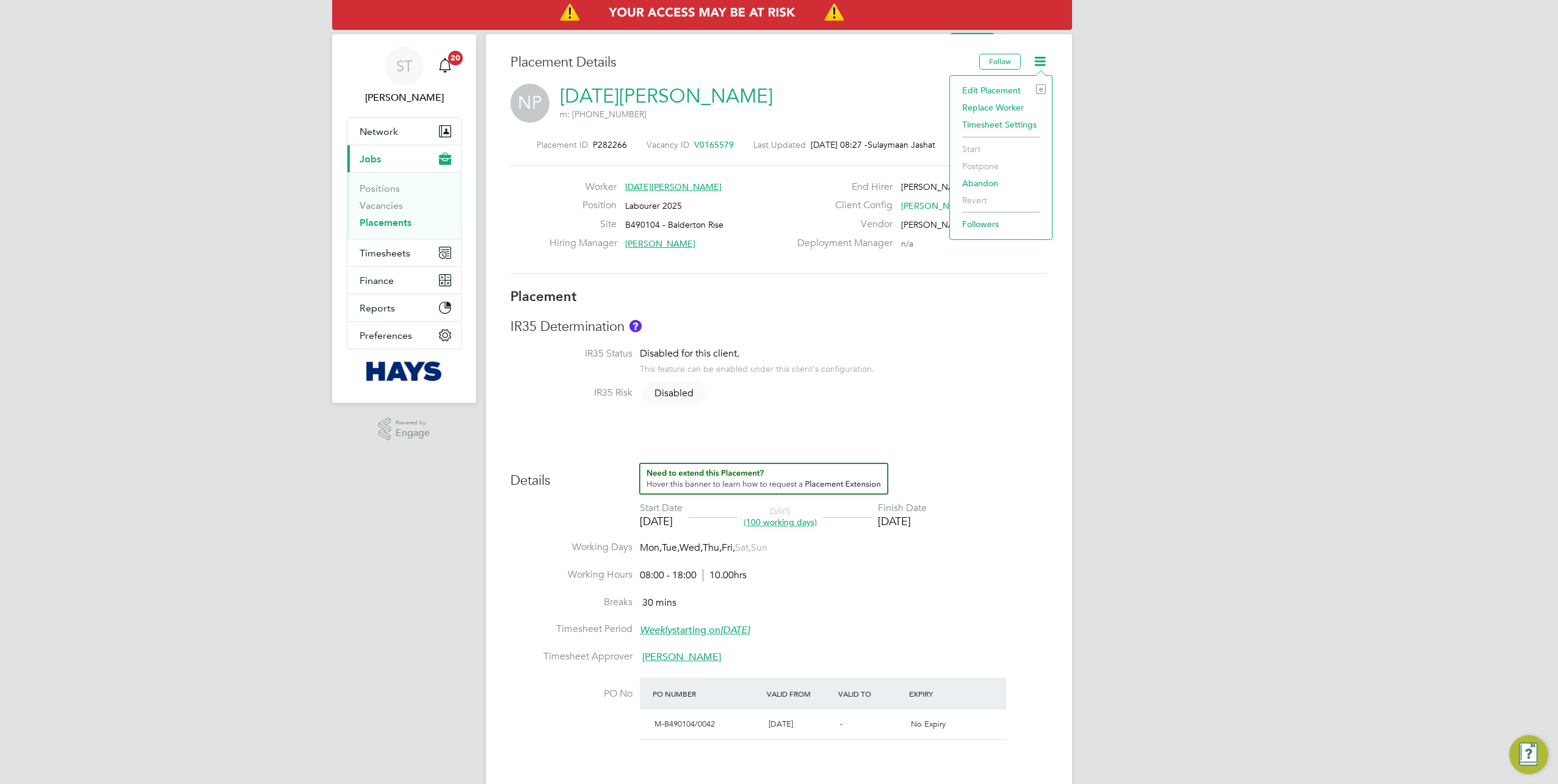
click at [994, 89] on li "Edit Placement e" at bounding box center [1001, 91] width 90 height 17
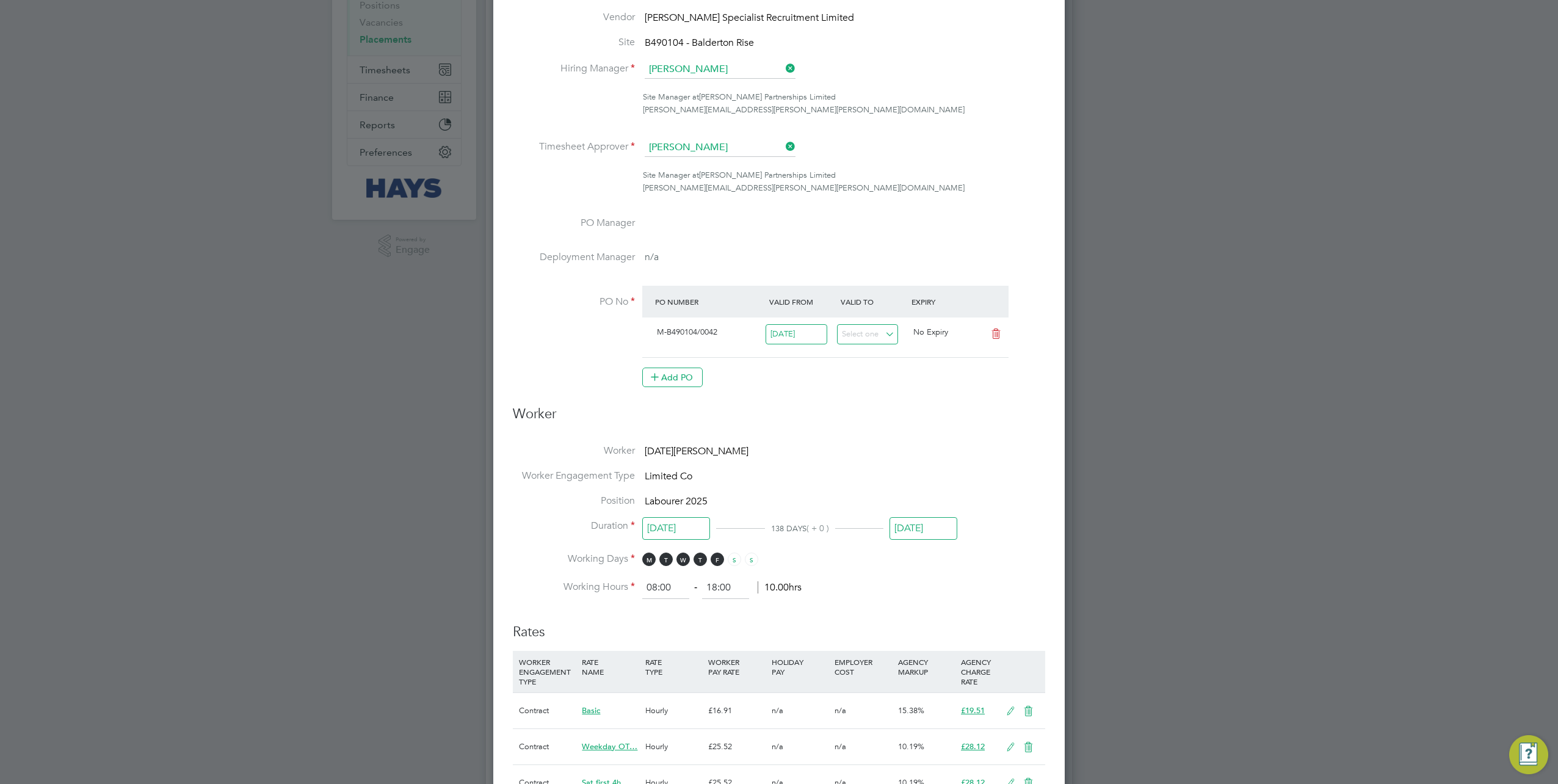
click at [923, 534] on input "22 Aug 2025" at bounding box center [924, 529] width 68 height 23
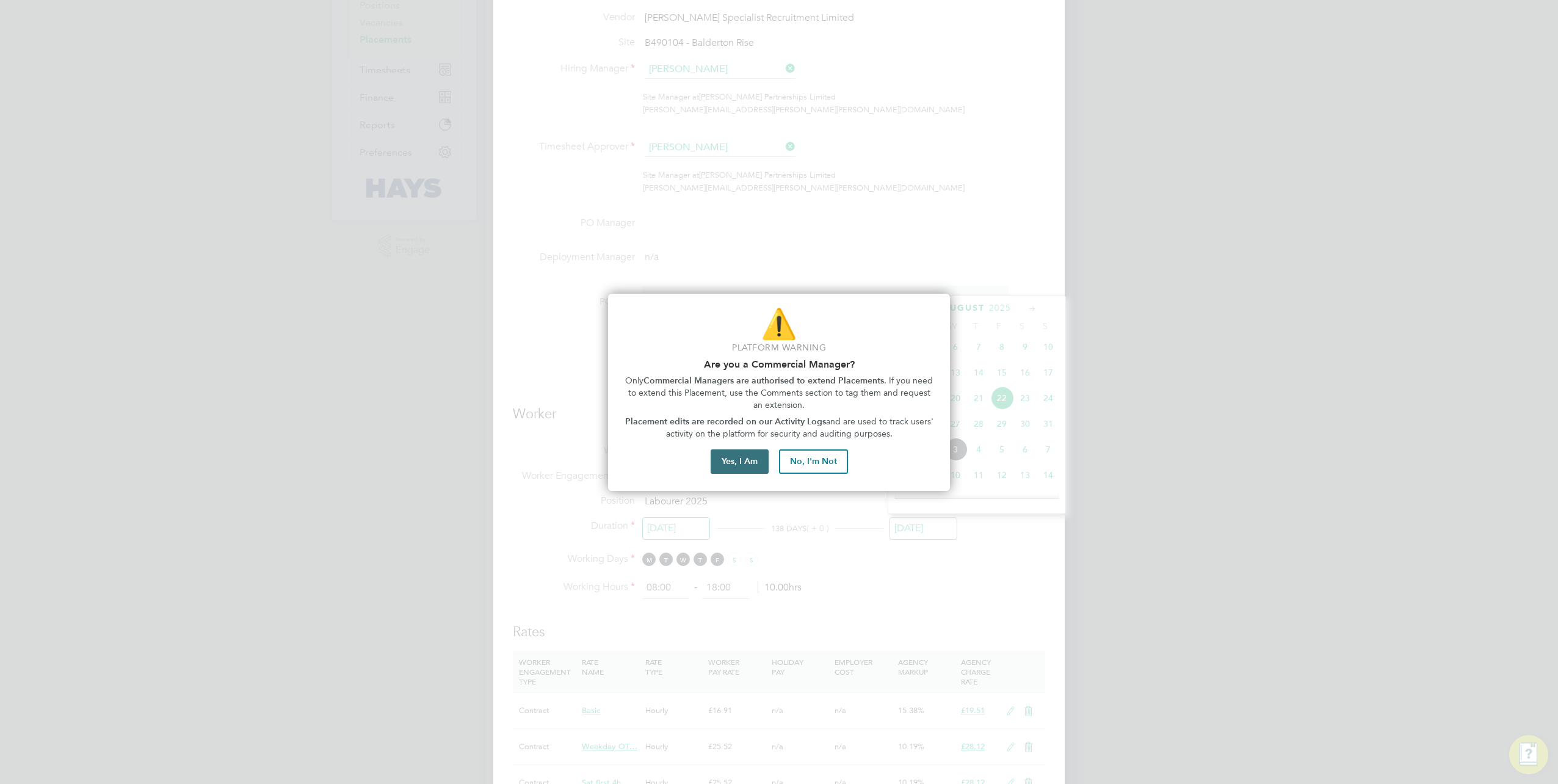
click at [744, 452] on button "Yes, I Am" at bounding box center [739, 462] width 58 height 24
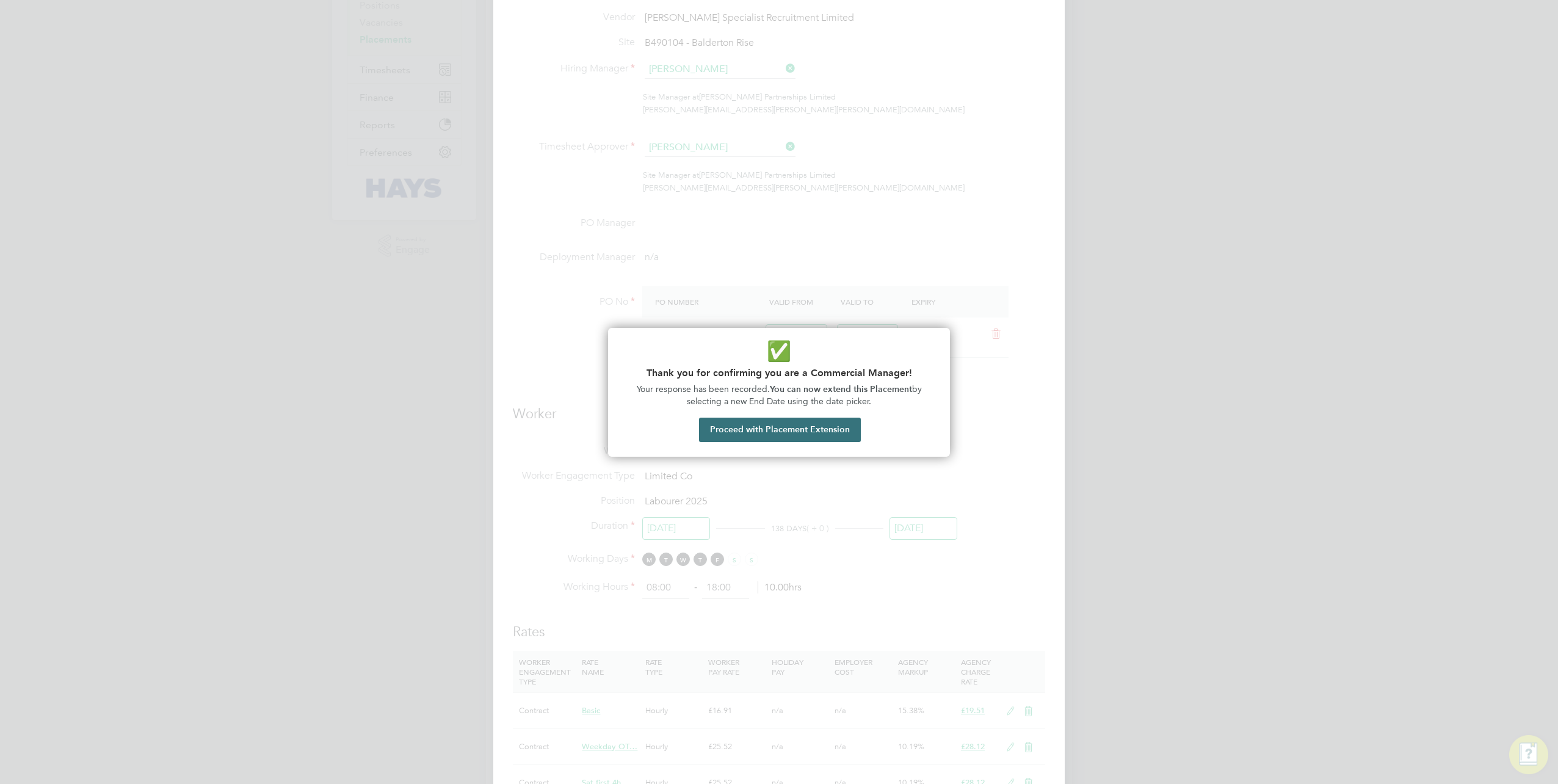
click at [772, 434] on button "Proceed with Placement Extension" at bounding box center [780, 429] width 162 height 24
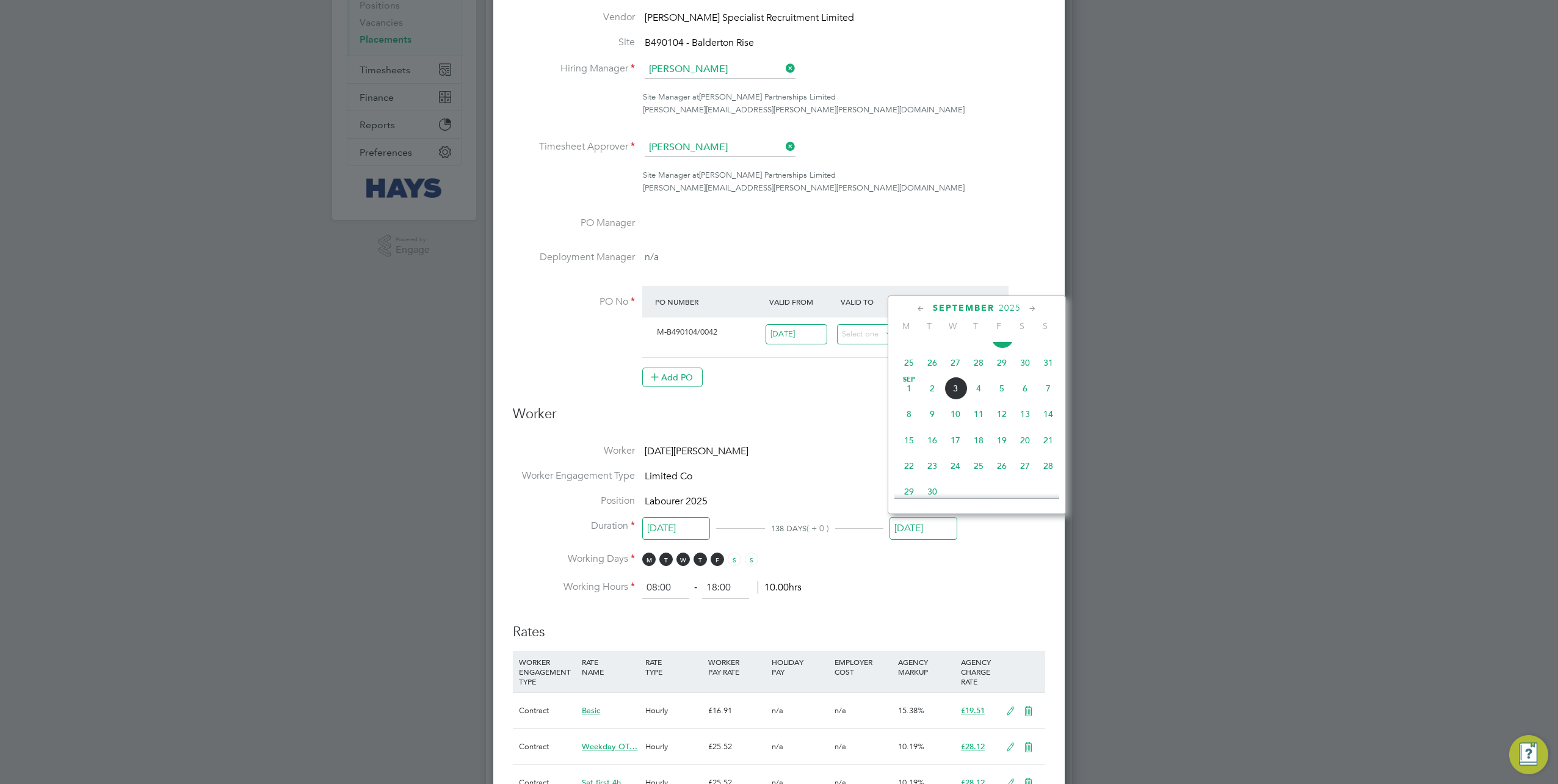
click at [957, 423] on span "10" at bounding box center [956, 414] width 24 height 24
type input "10 Sep 2025"
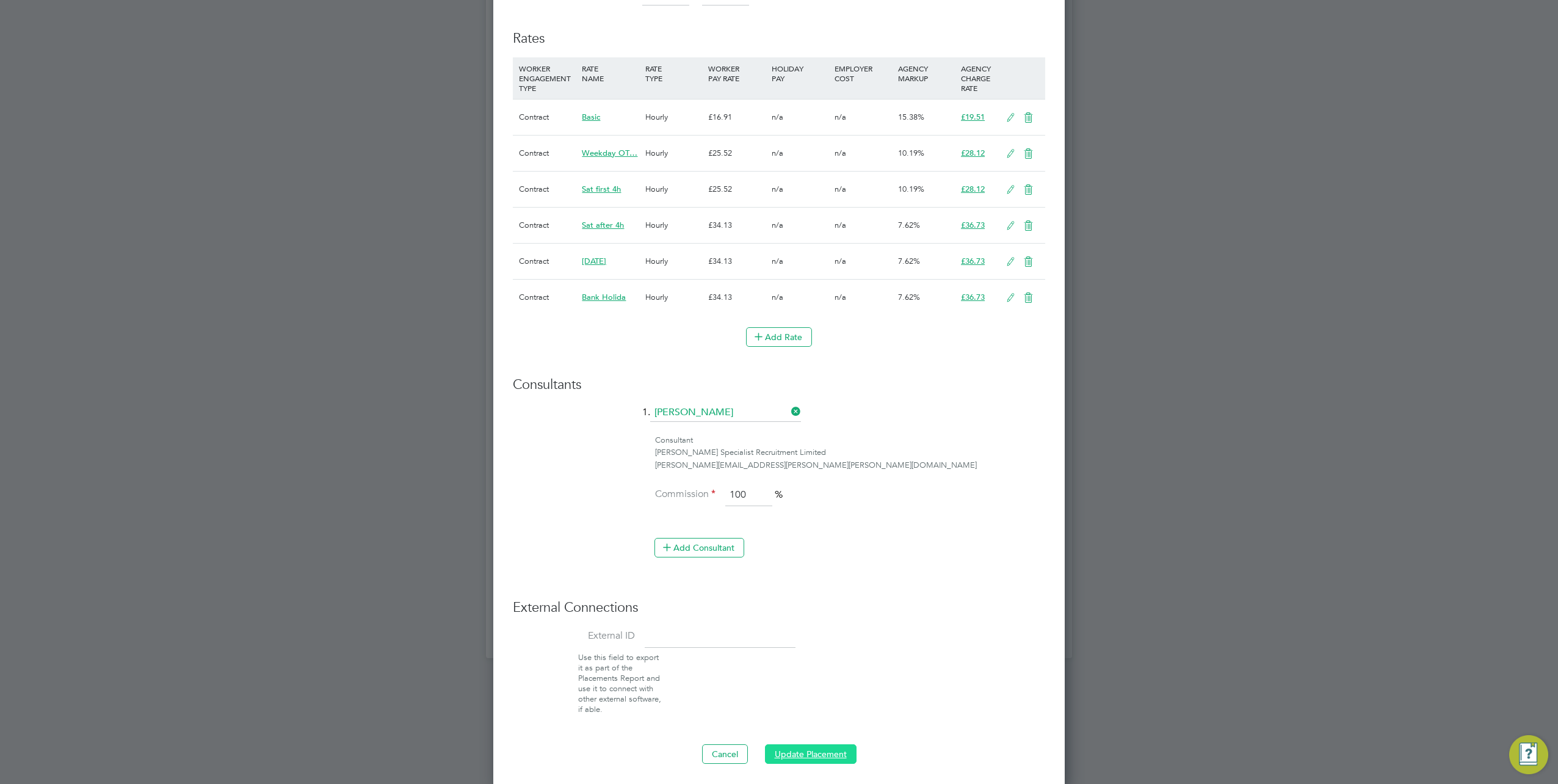
click at [801, 745] on button "Update Placement" at bounding box center [811, 753] width 91 height 19
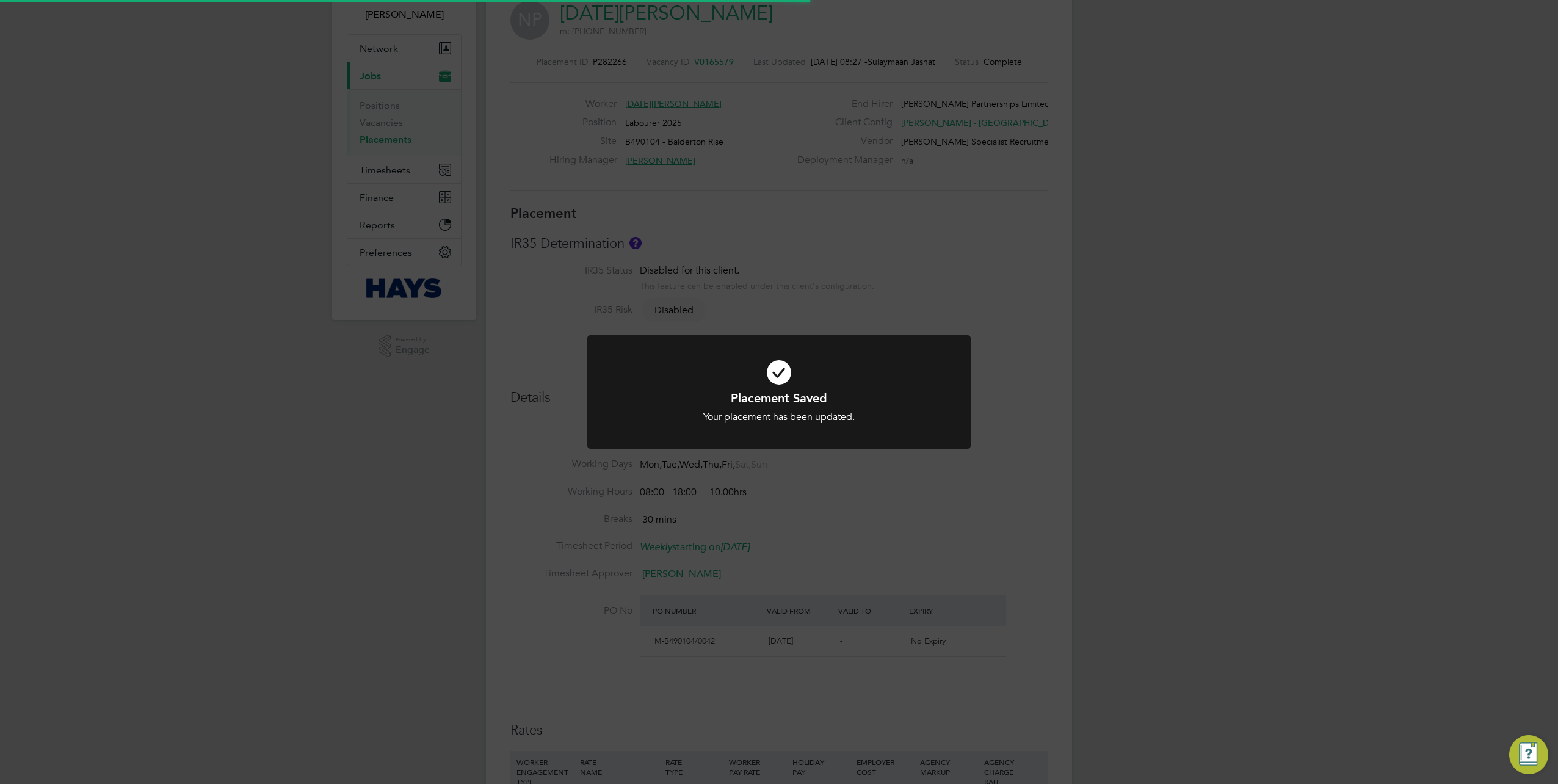
click at [1122, 630] on div "Placement Saved Your placement has been updated. Cancel Okay" at bounding box center [779, 392] width 1558 height 784
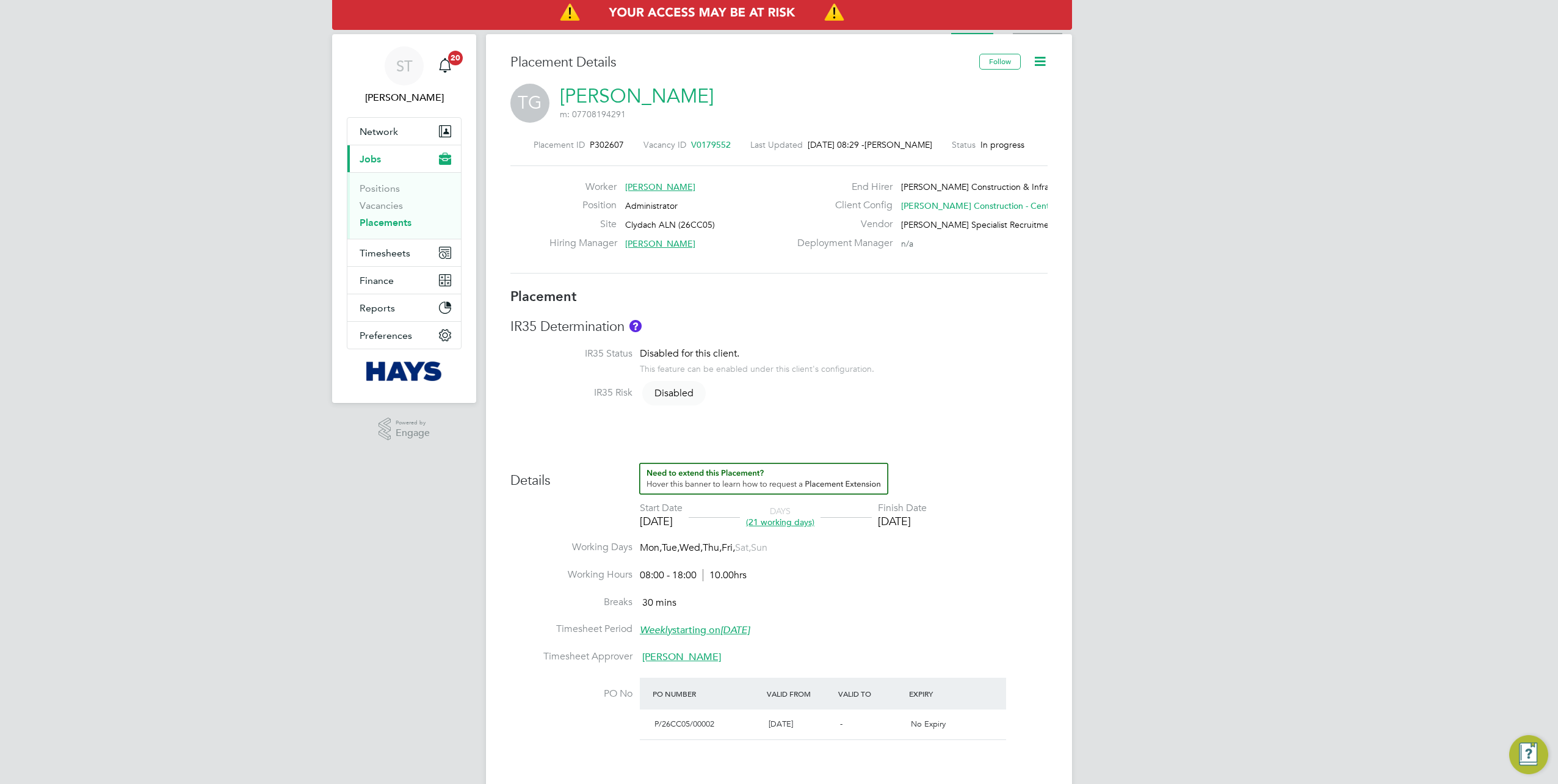
click at [1025, 31] on li "Activity Logs" at bounding box center [1037, 22] width 49 height 24
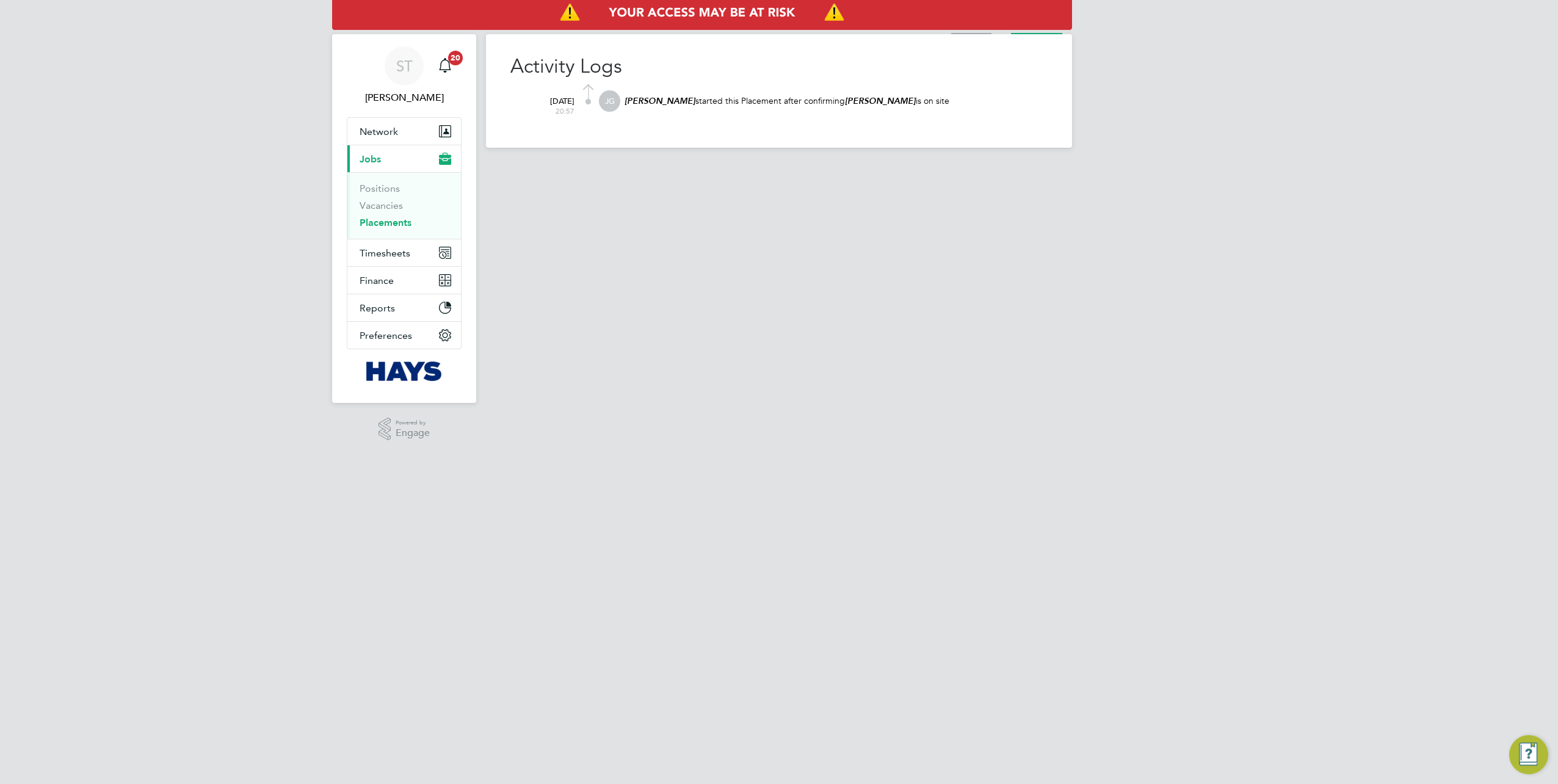
click at [982, 31] on li "Placement" at bounding box center [971, 22] width 40 height 24
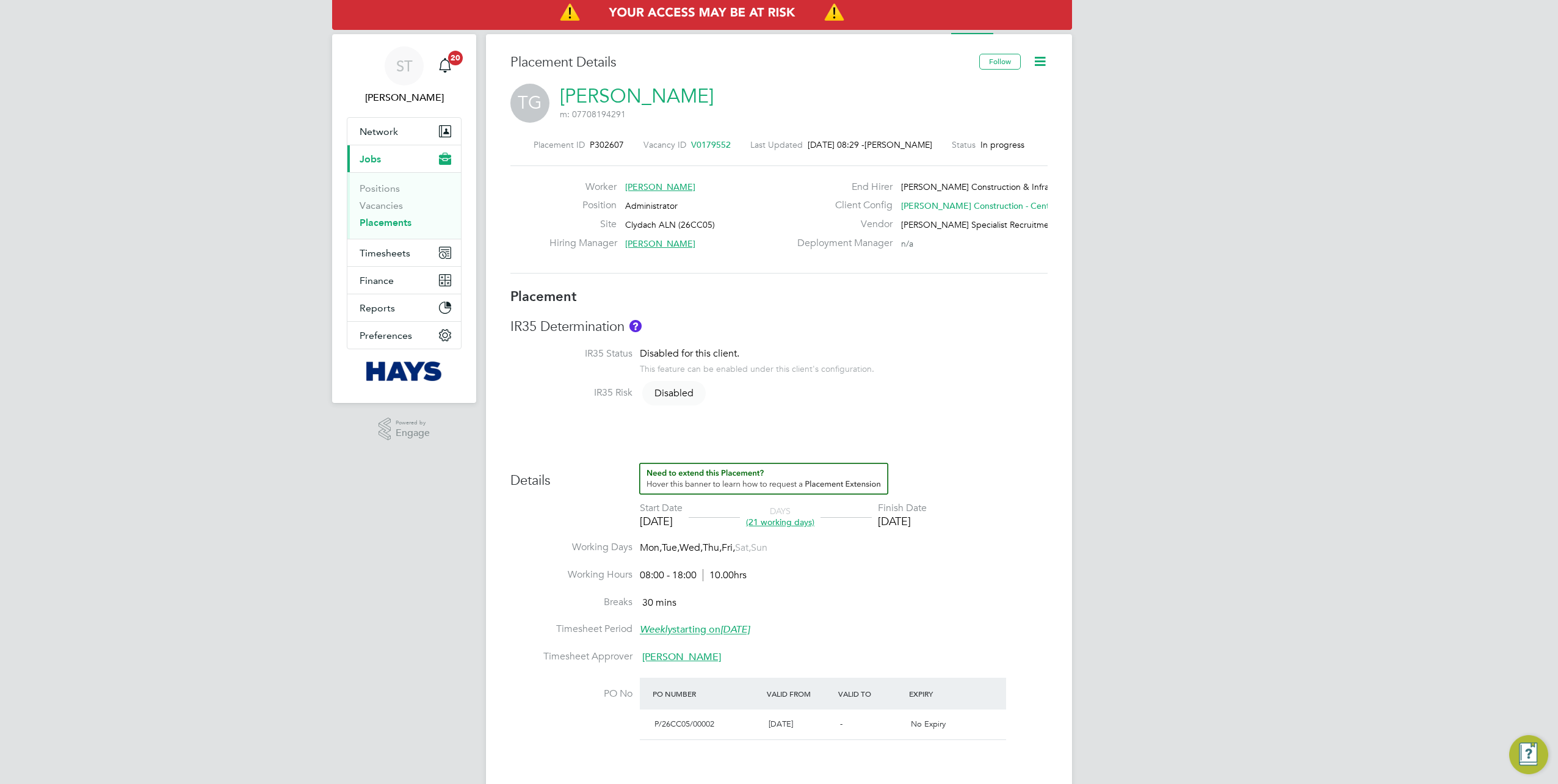
click at [646, 95] on link "[PERSON_NAME]" at bounding box center [637, 96] width 154 height 24
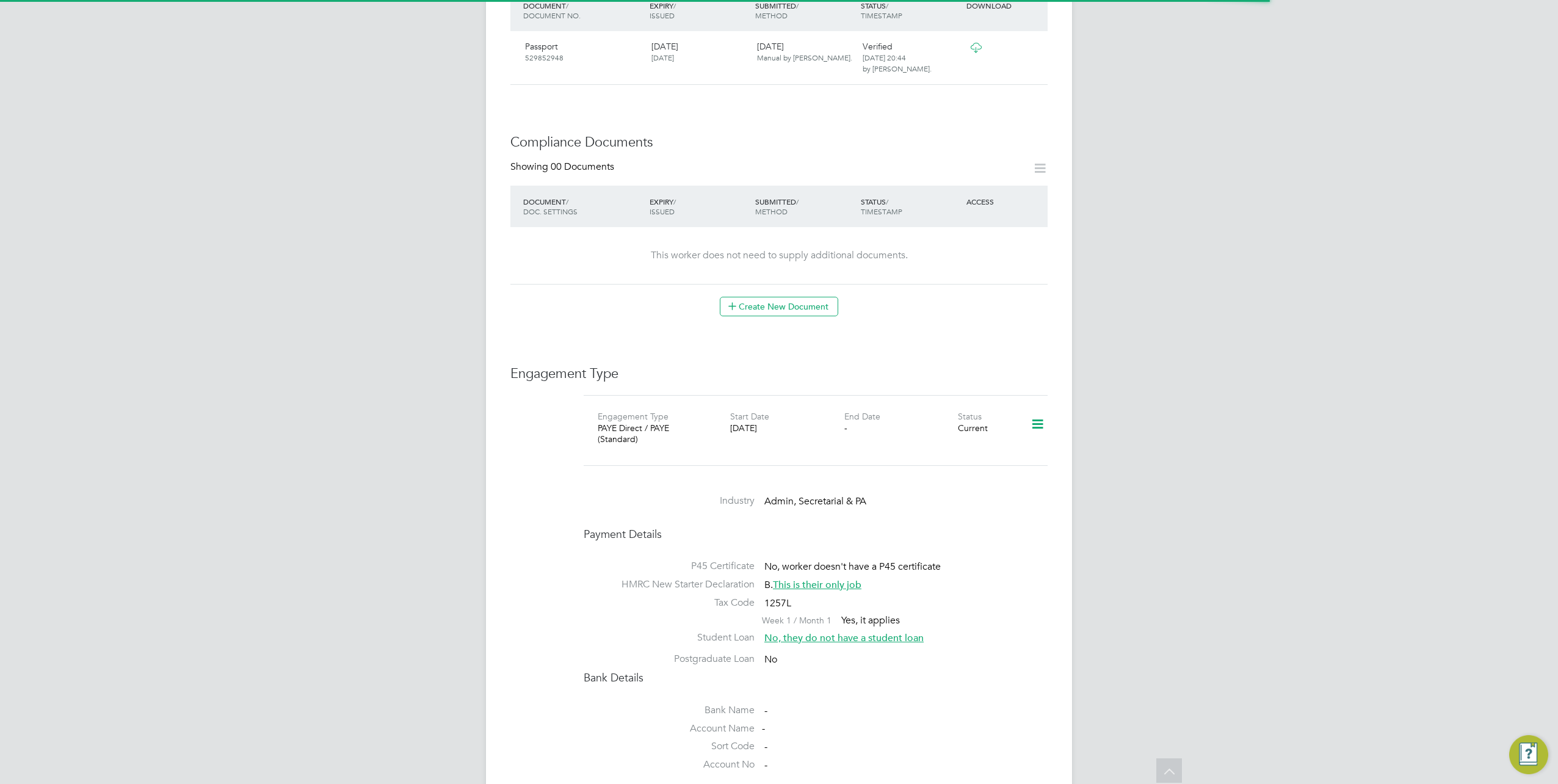
scroll to position [675, 0]
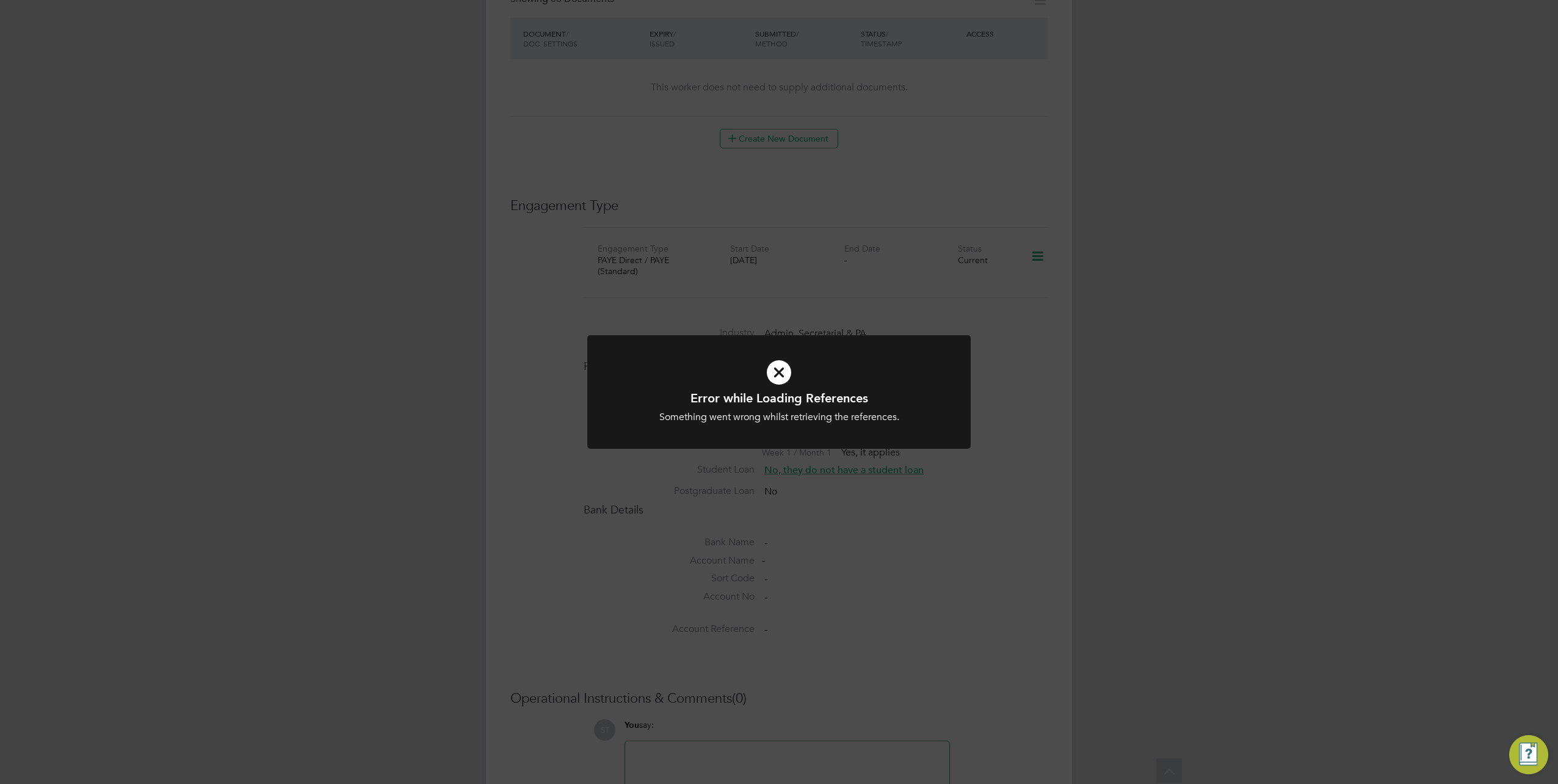
click at [1063, 508] on div "Error while Loading References Something went wrong whilst retrieving the refer…" at bounding box center [779, 392] width 1558 height 784
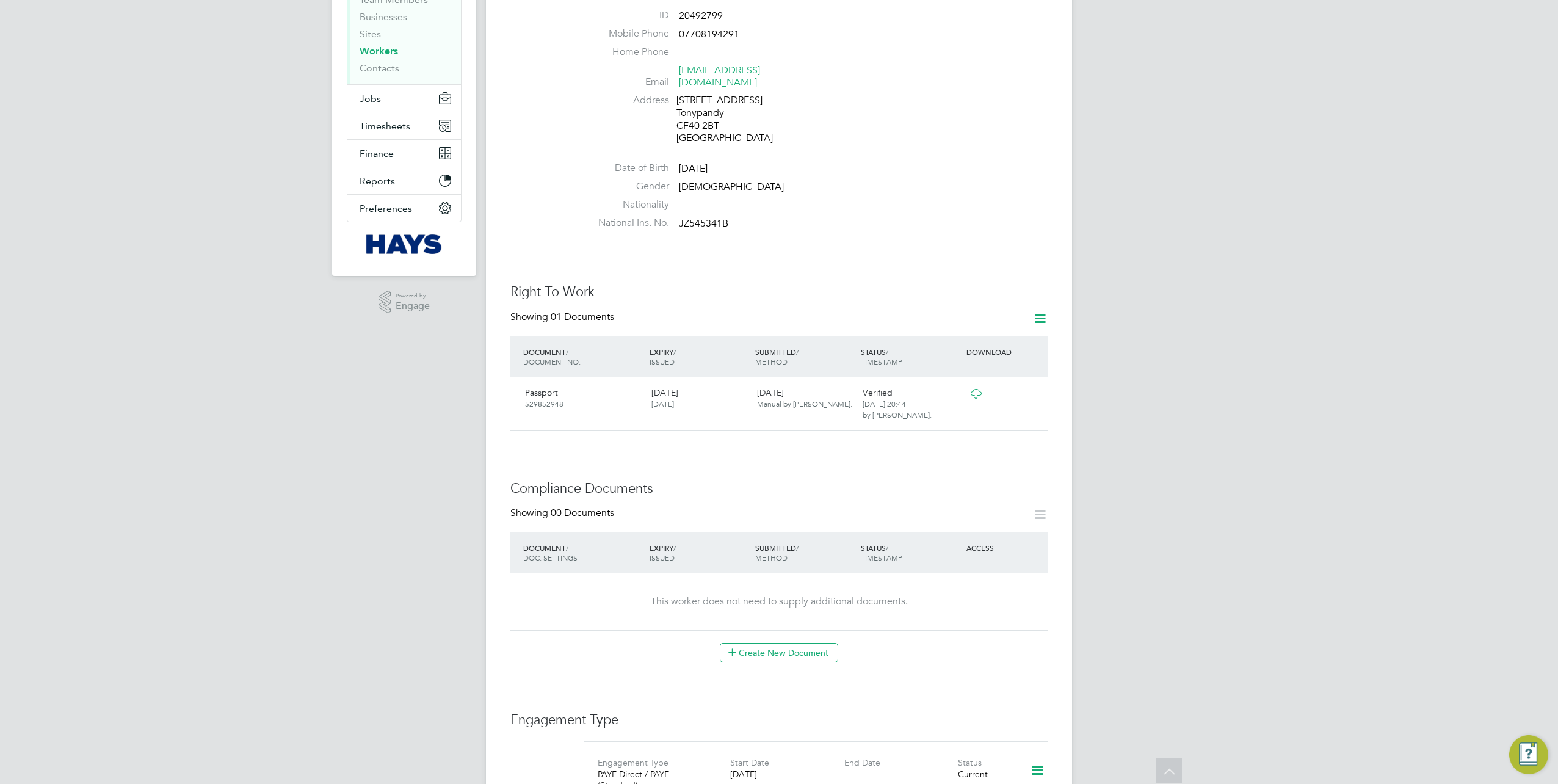
scroll to position [0, 0]
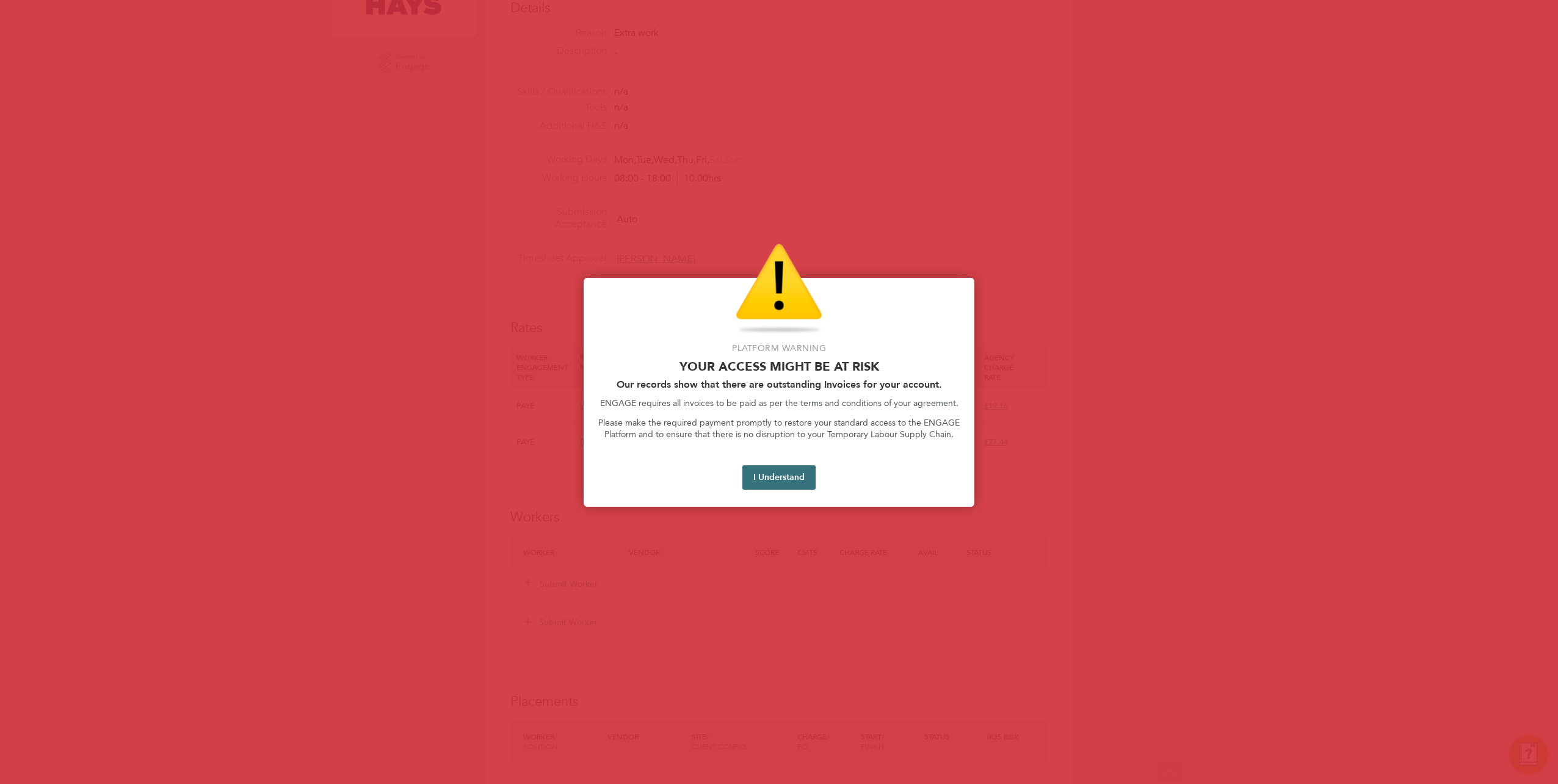
click at [755, 473] on button "I Understand" at bounding box center [779, 477] width 74 height 24
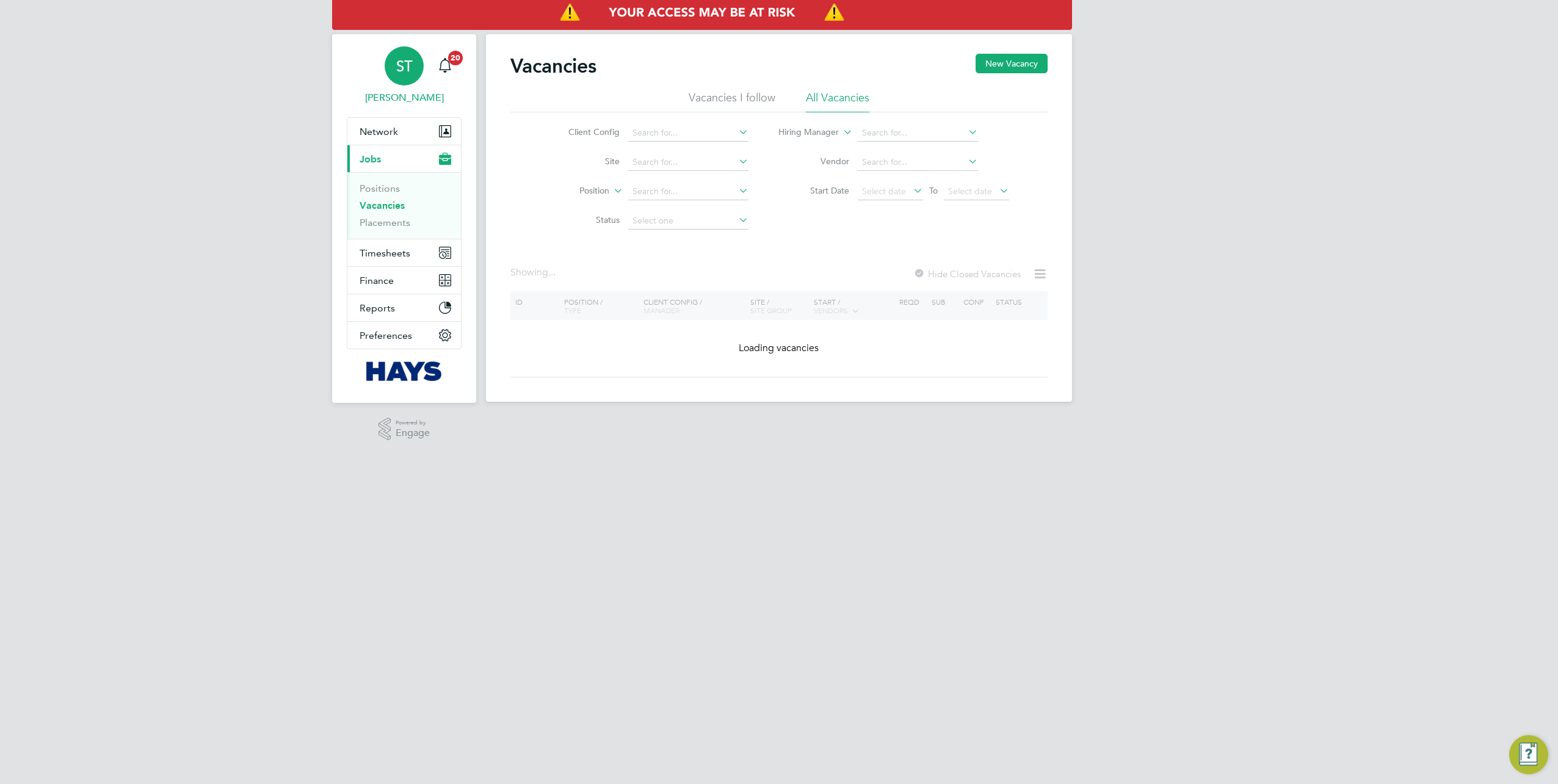
click at [395, 86] on link "ST Samreet Thandi" at bounding box center [404, 76] width 115 height 58
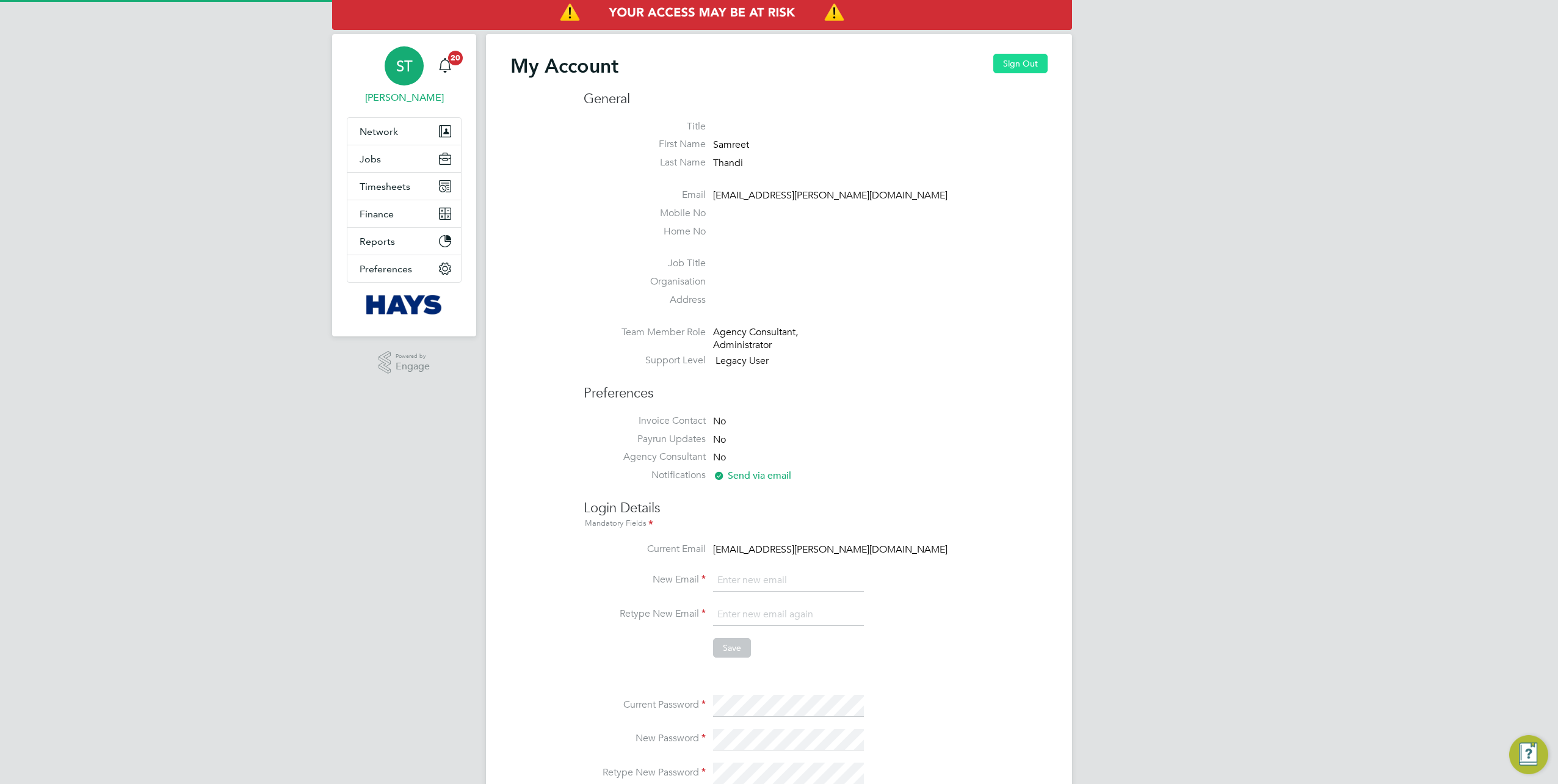
click at [1005, 65] on button "Sign Out" at bounding box center [1021, 63] width 54 height 19
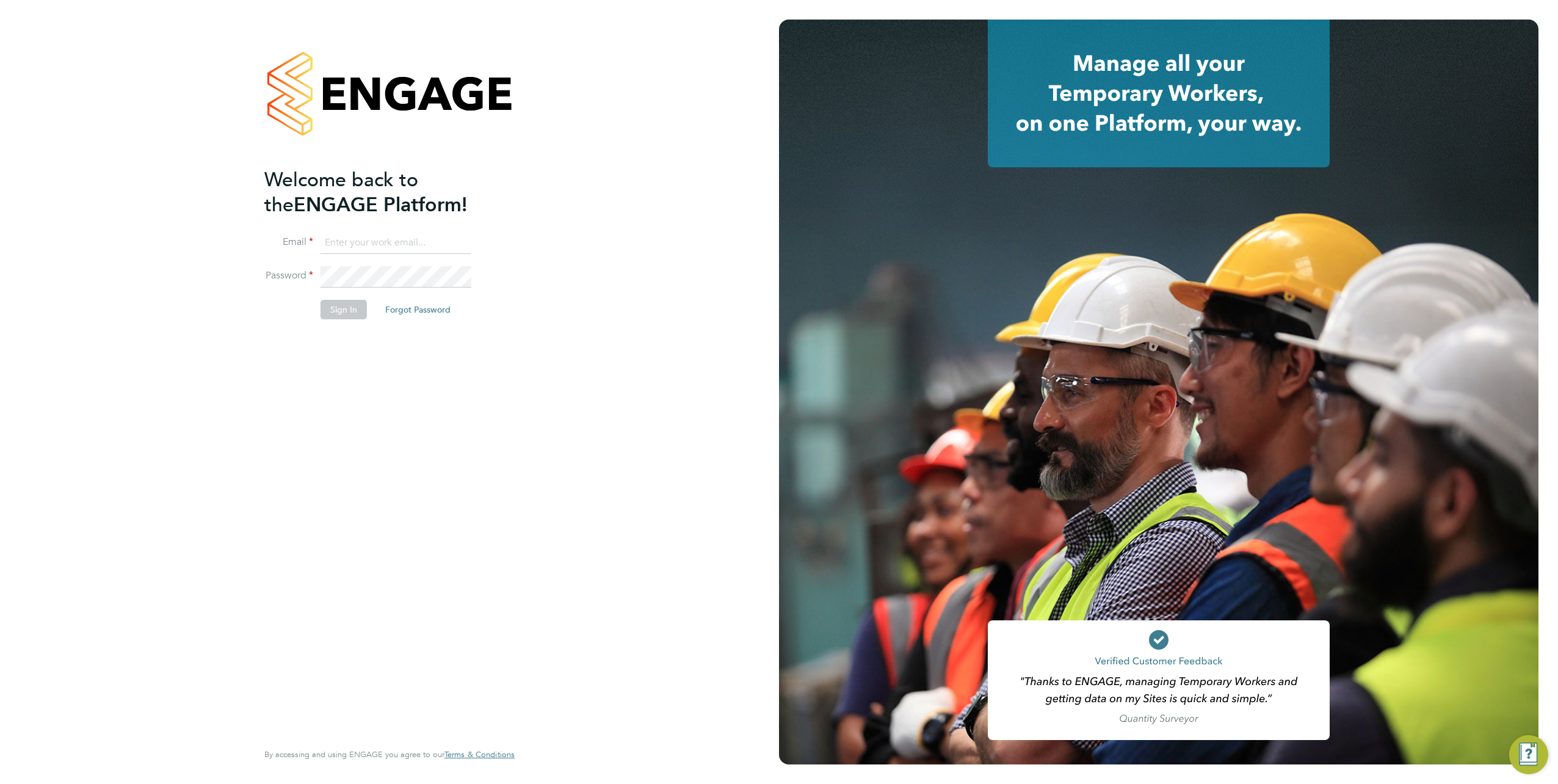
click at [387, 243] on input at bounding box center [395, 243] width 151 height 22
type input "Vendorkeyaccounts2@hays.com"
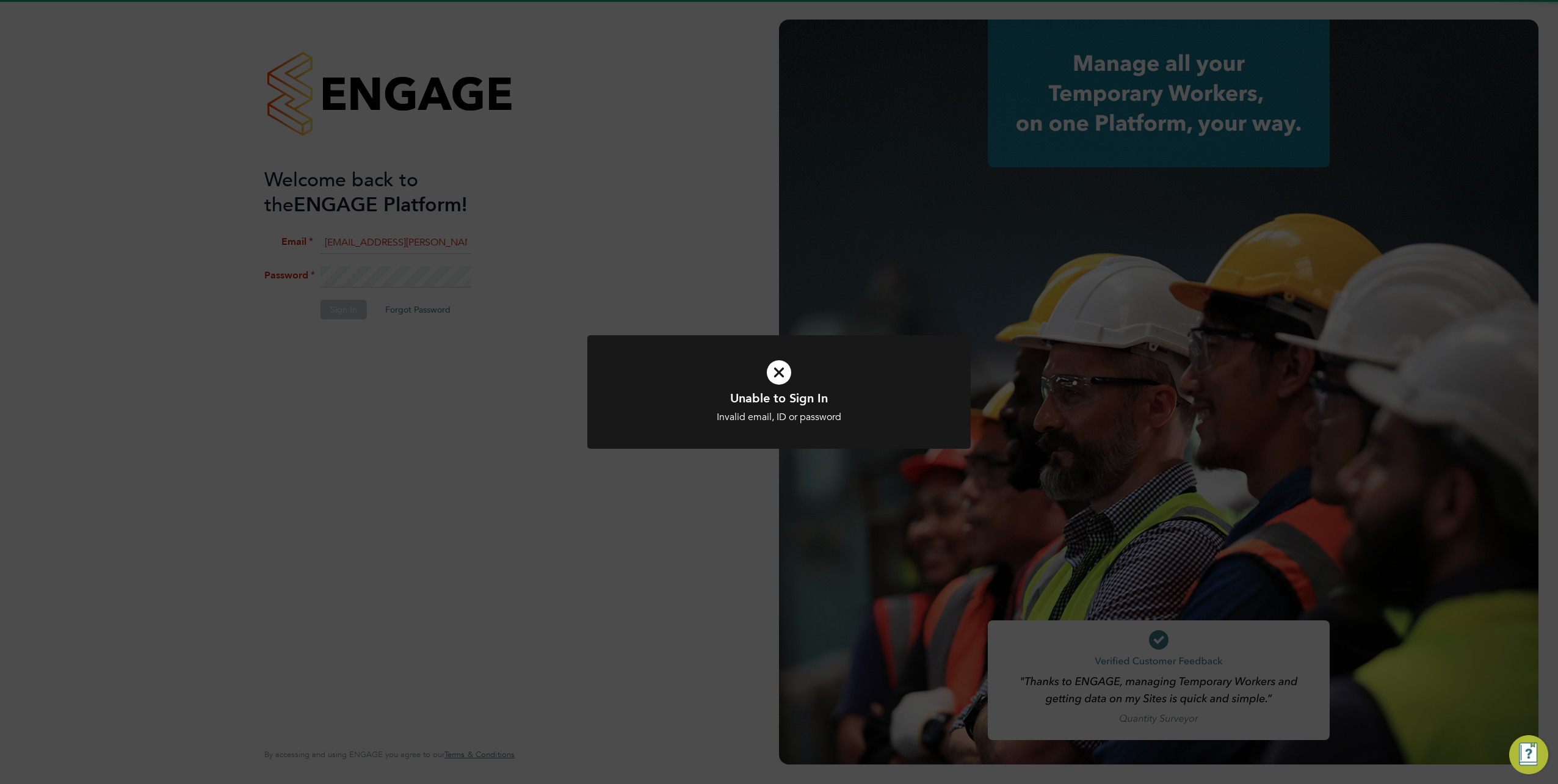
click at [379, 268] on div "Unable to Sign In Invalid email, ID or password Cancel Okay" at bounding box center [779, 392] width 1558 height 784
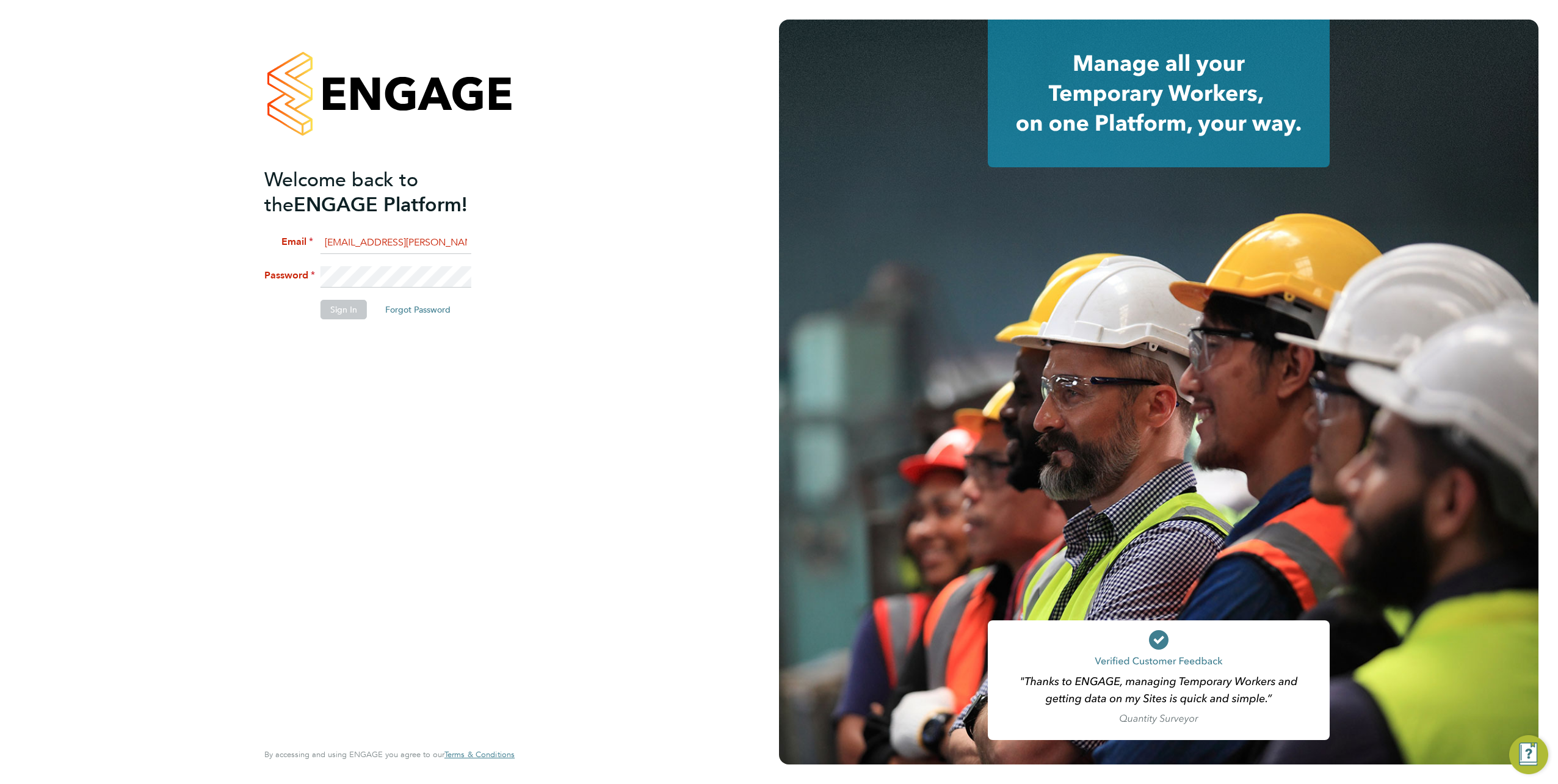
click at [319, 275] on li "Password" at bounding box center [383, 282] width 238 height 34
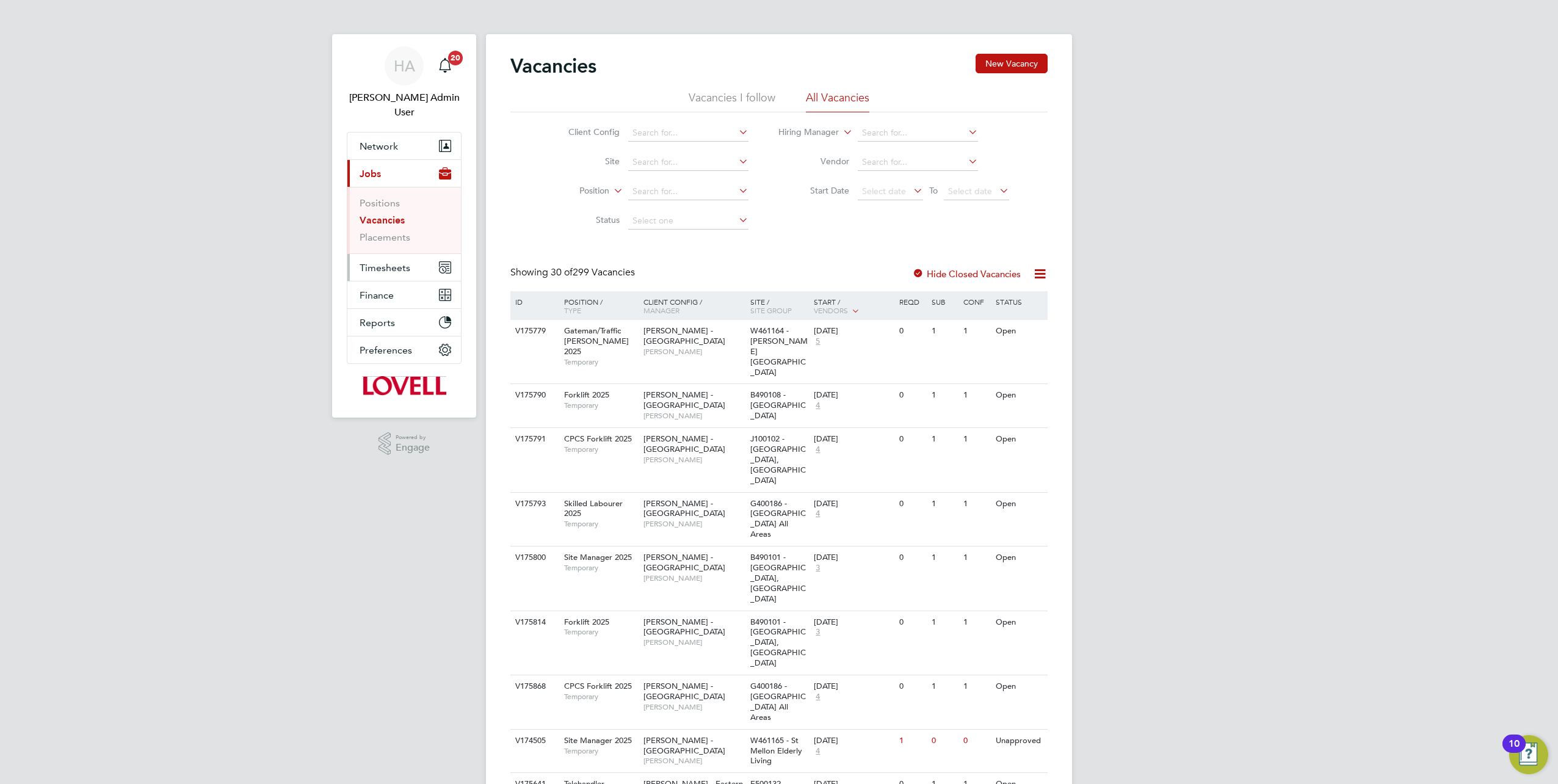
click at [373, 262] on span "Timesheets" at bounding box center [385, 268] width 51 height 11
click at [363, 254] on button "Timesheets" at bounding box center [404, 268] width 113 height 27
click at [386, 214] on ul "Timesheets Expenses" at bounding box center [404, 238] width 113 height 49
click at [386, 225] on link "Timesheets" at bounding box center [385, 230] width 51 height 11
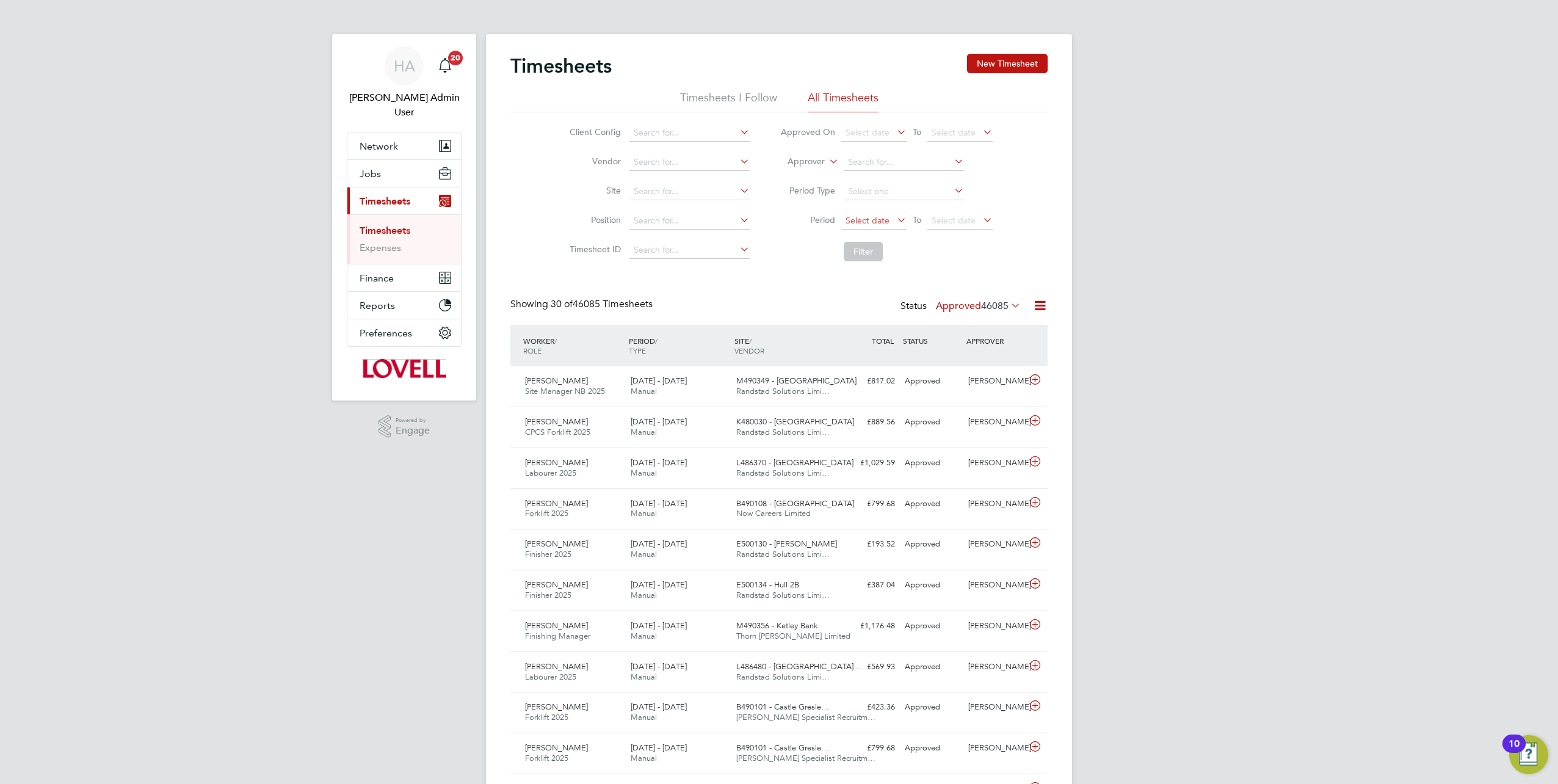
click at [879, 226] on span "Select date" at bounding box center [874, 221] width 66 height 16
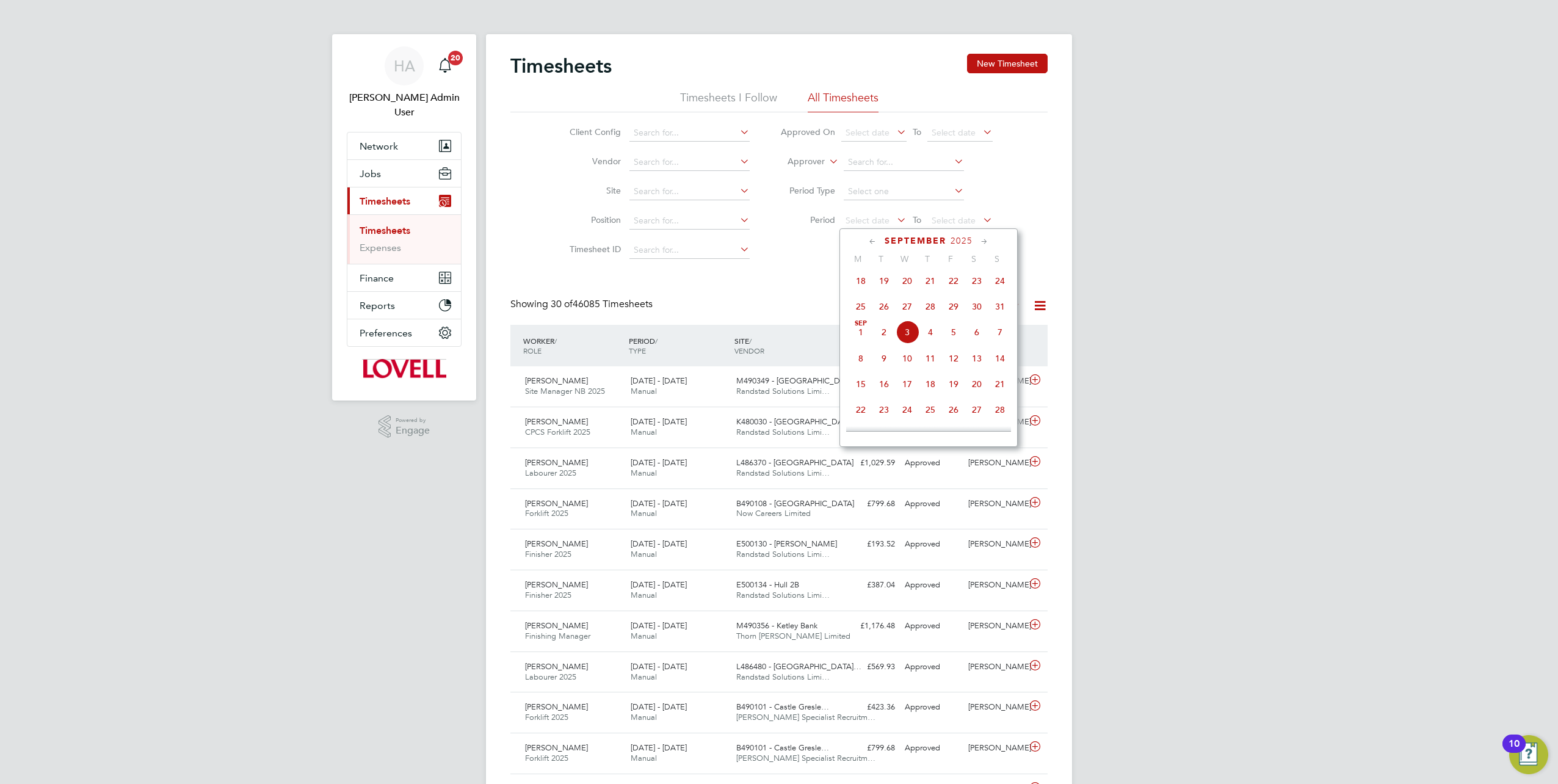
click at [977, 281] on span "23" at bounding box center [977, 280] width 24 height 24
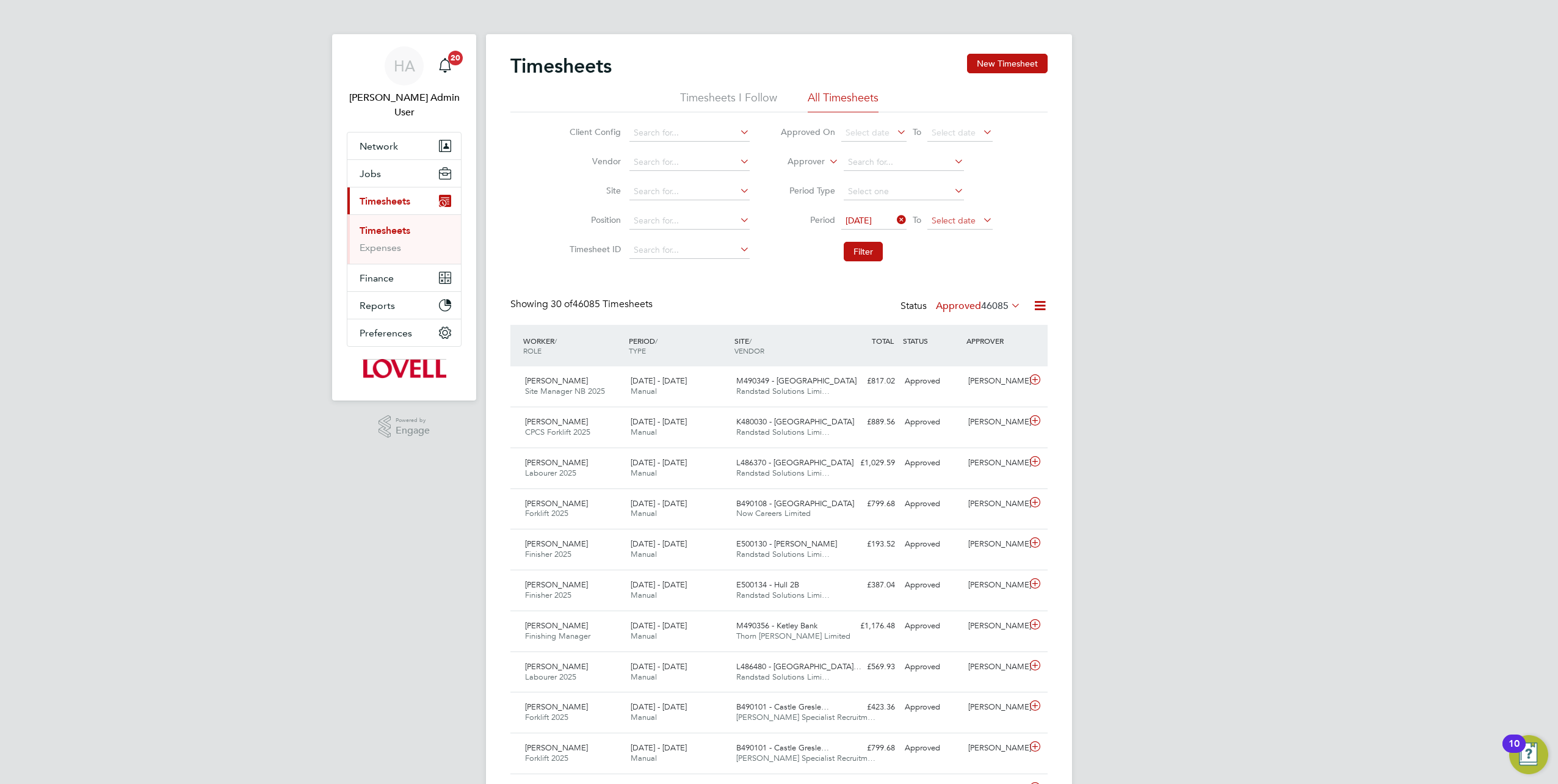
click at [970, 221] on span "Select date" at bounding box center [954, 220] width 44 height 11
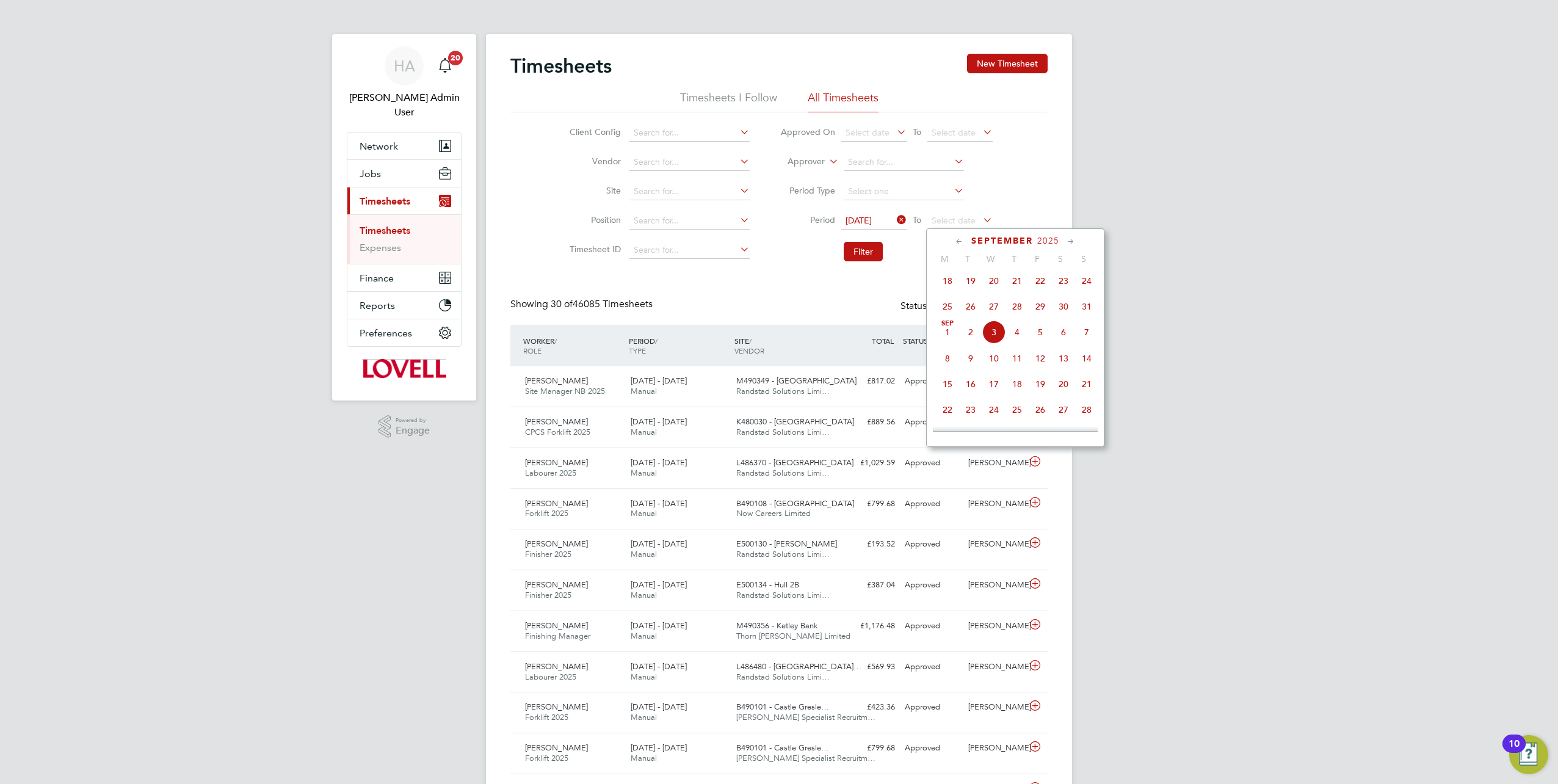
click at [1038, 312] on span "29" at bounding box center [1041, 306] width 24 height 24
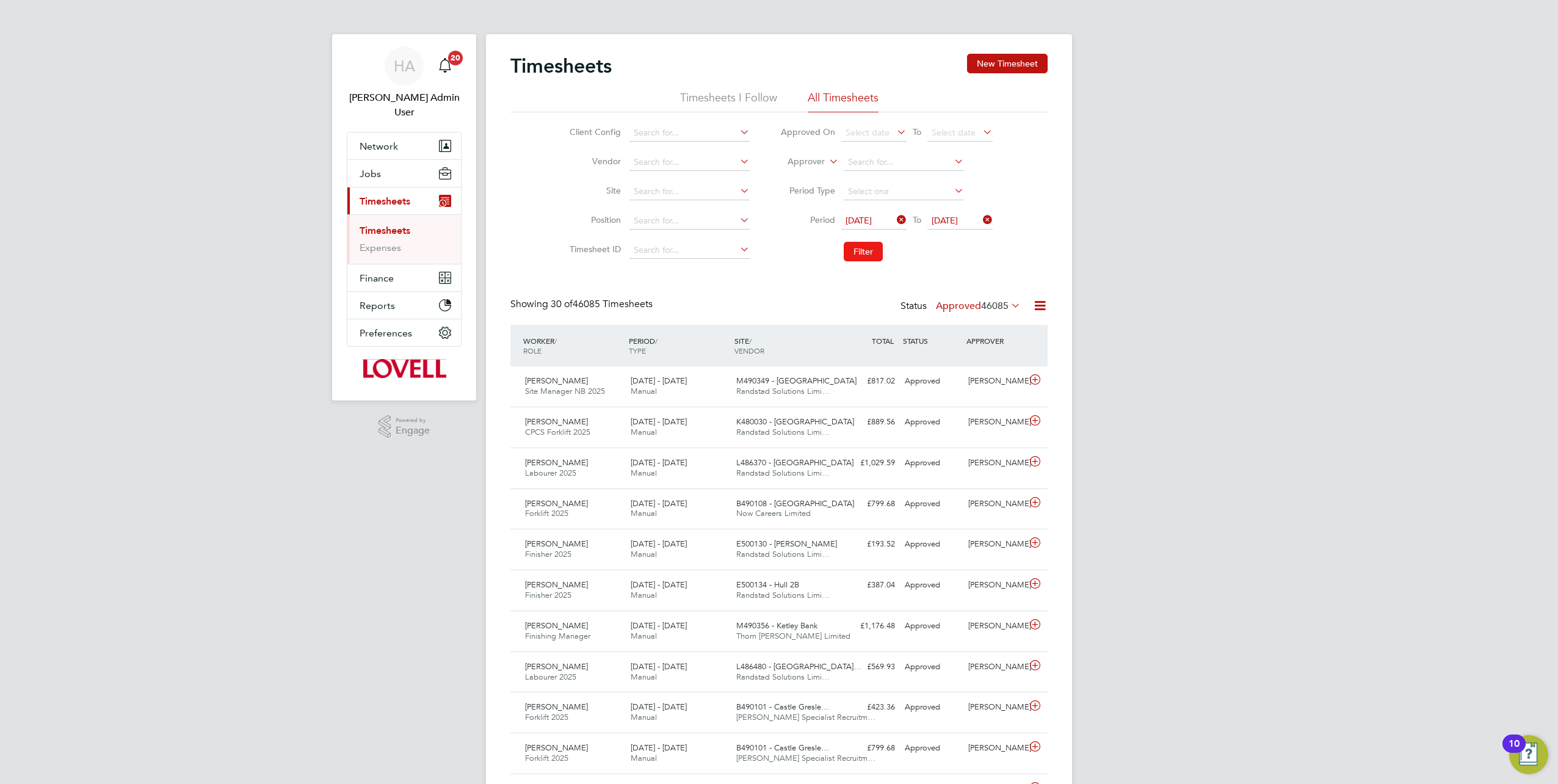
click at [859, 255] on button "Filter" at bounding box center [863, 251] width 39 height 19
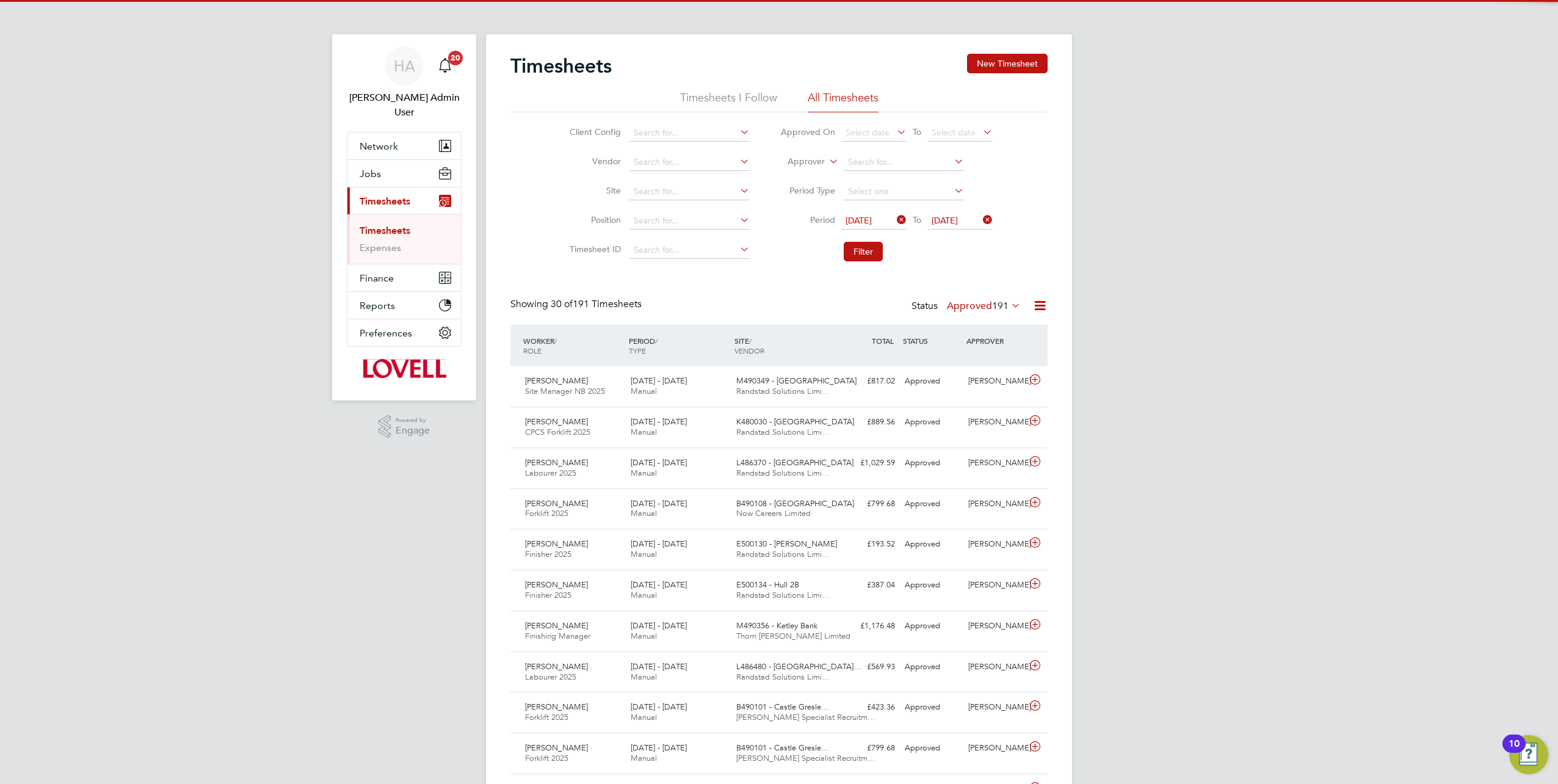
click at [1008, 305] on icon at bounding box center [1008, 305] width 0 height 17
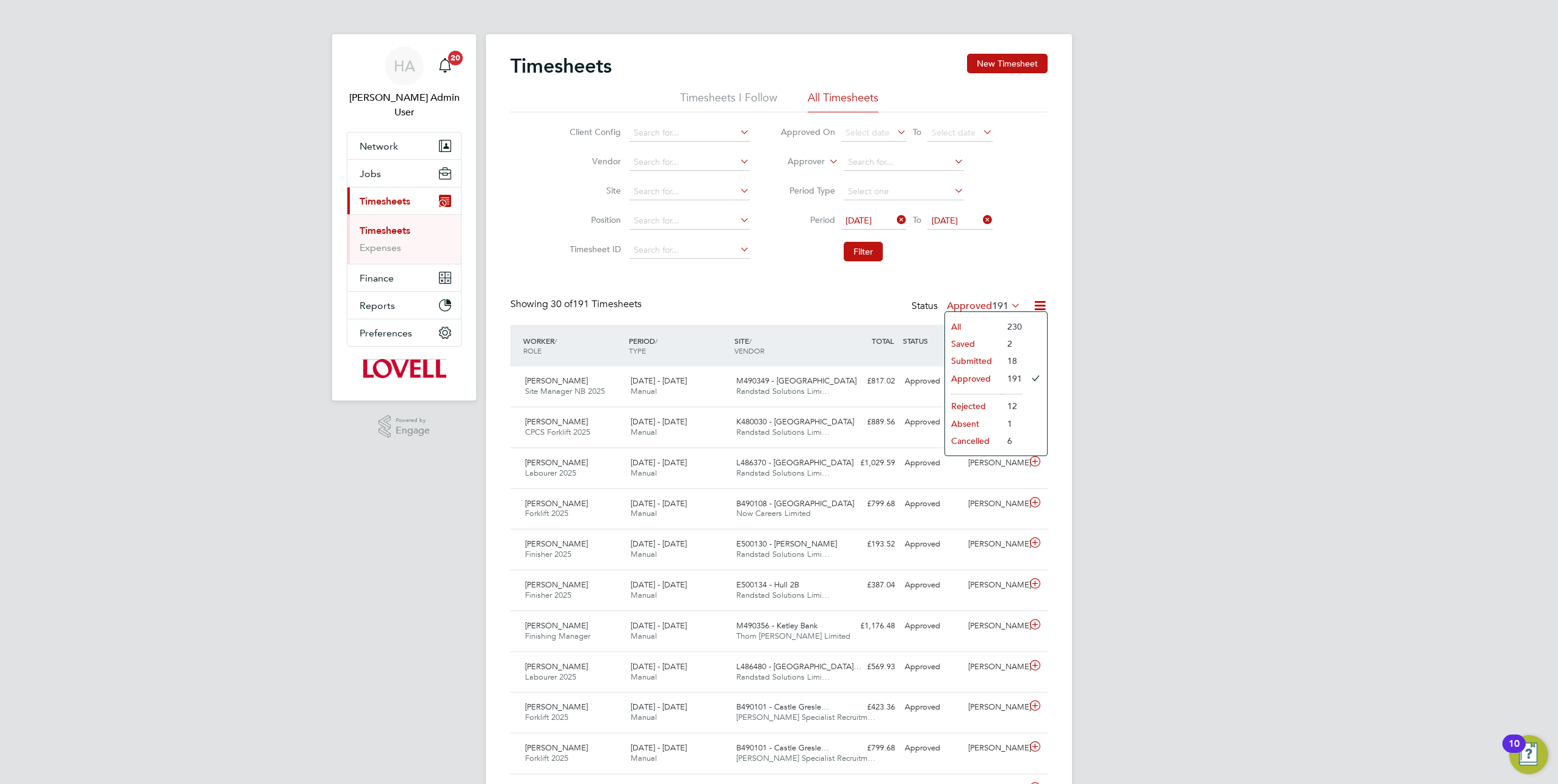
click at [986, 325] on li "All" at bounding box center [973, 327] width 56 height 17
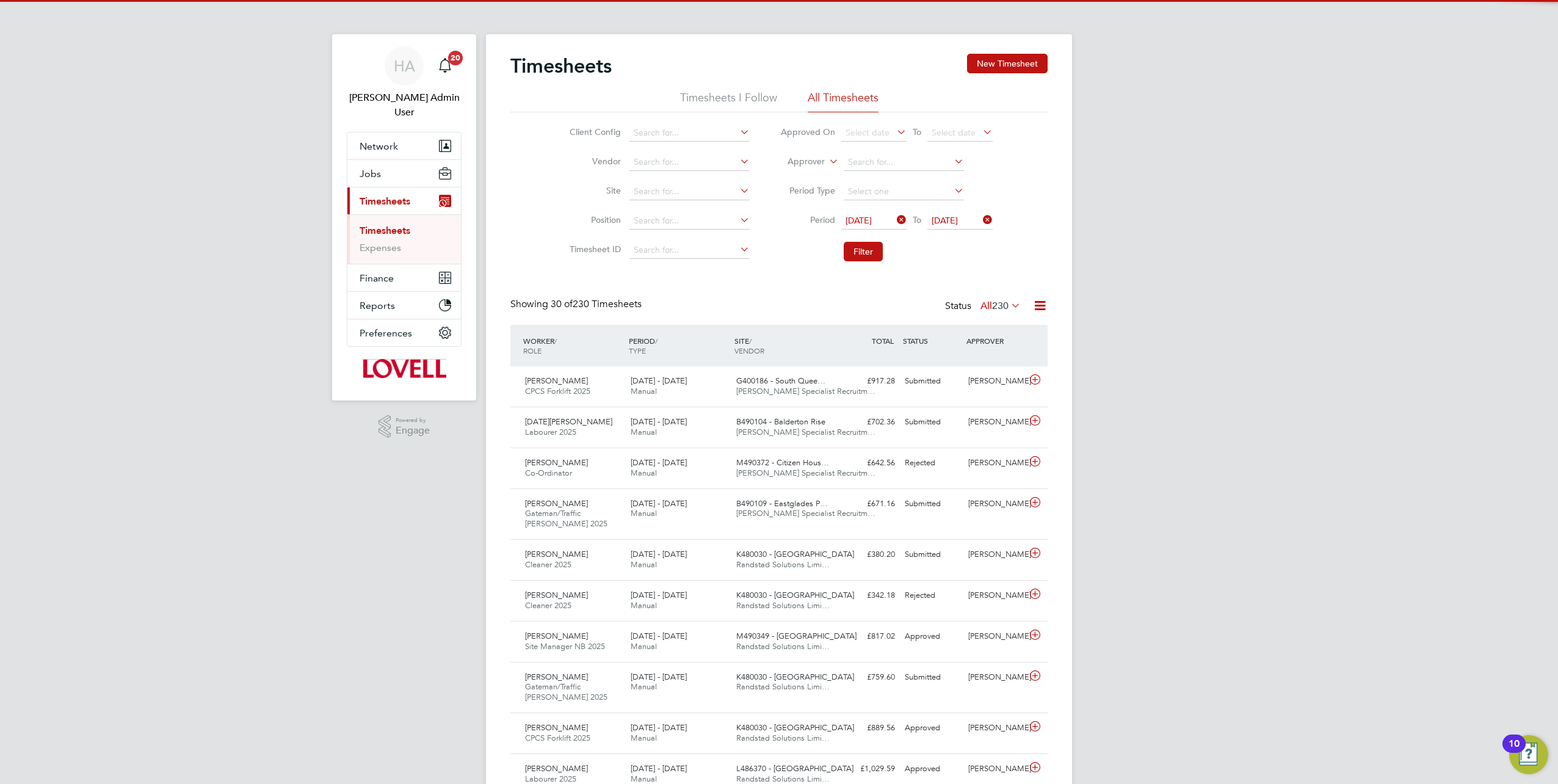
click at [1036, 307] on icon at bounding box center [1040, 305] width 15 height 15
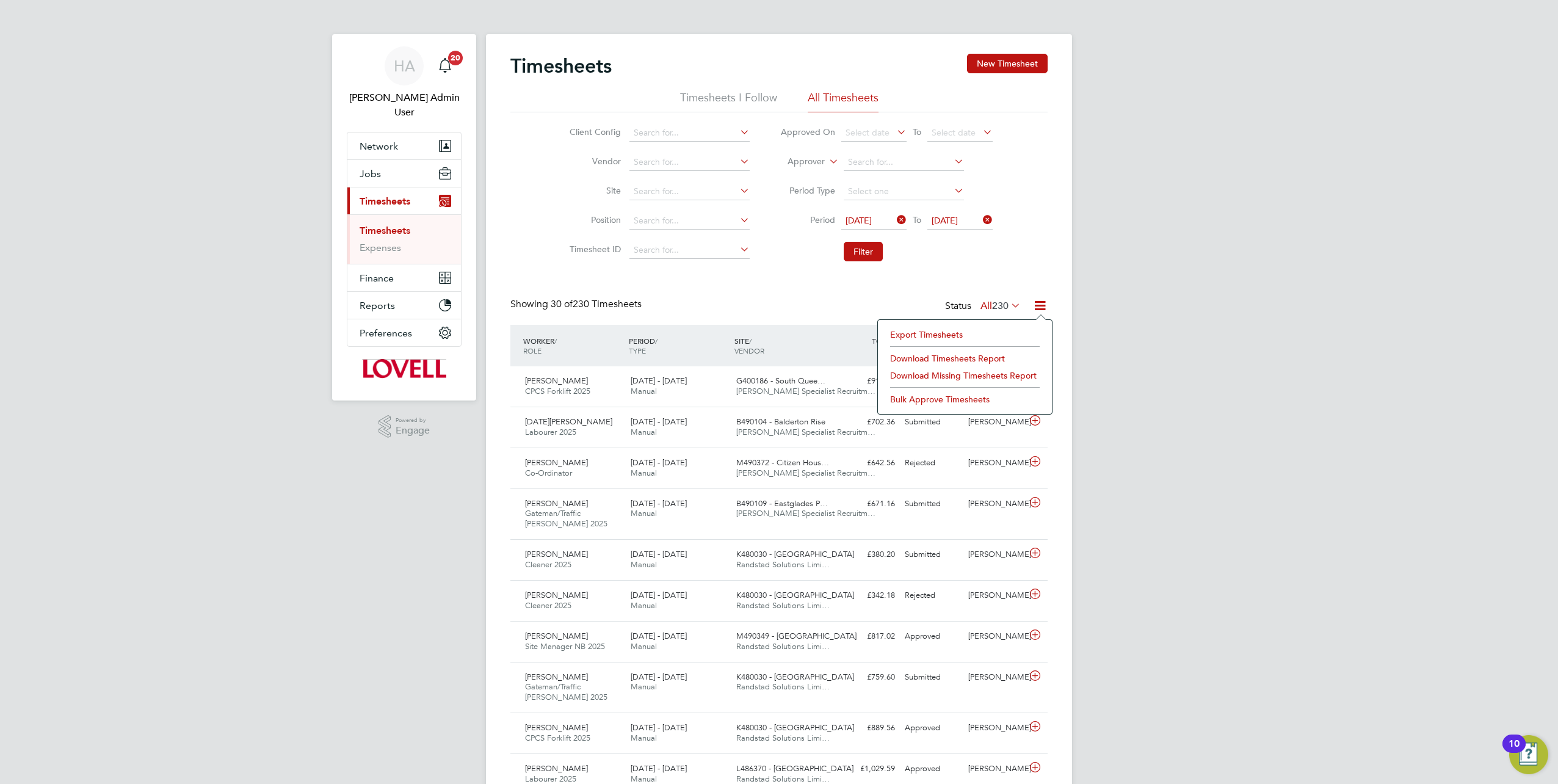
click at [914, 359] on li "Download Timesheets Report" at bounding box center [965, 358] width 162 height 17
click at [996, 303] on span "230" at bounding box center [1000, 305] width 16 height 12
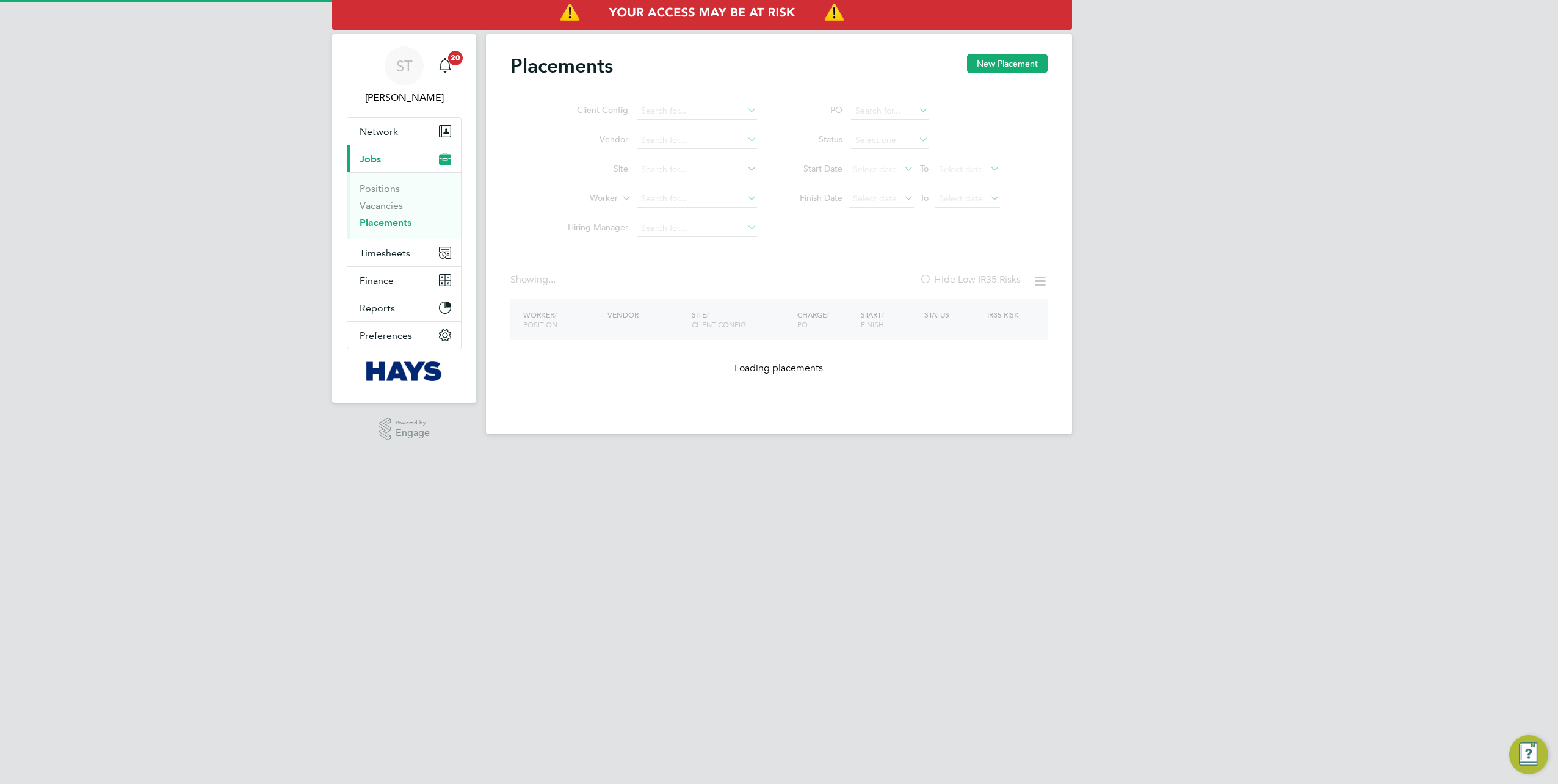
type input "Tanya Gleed"
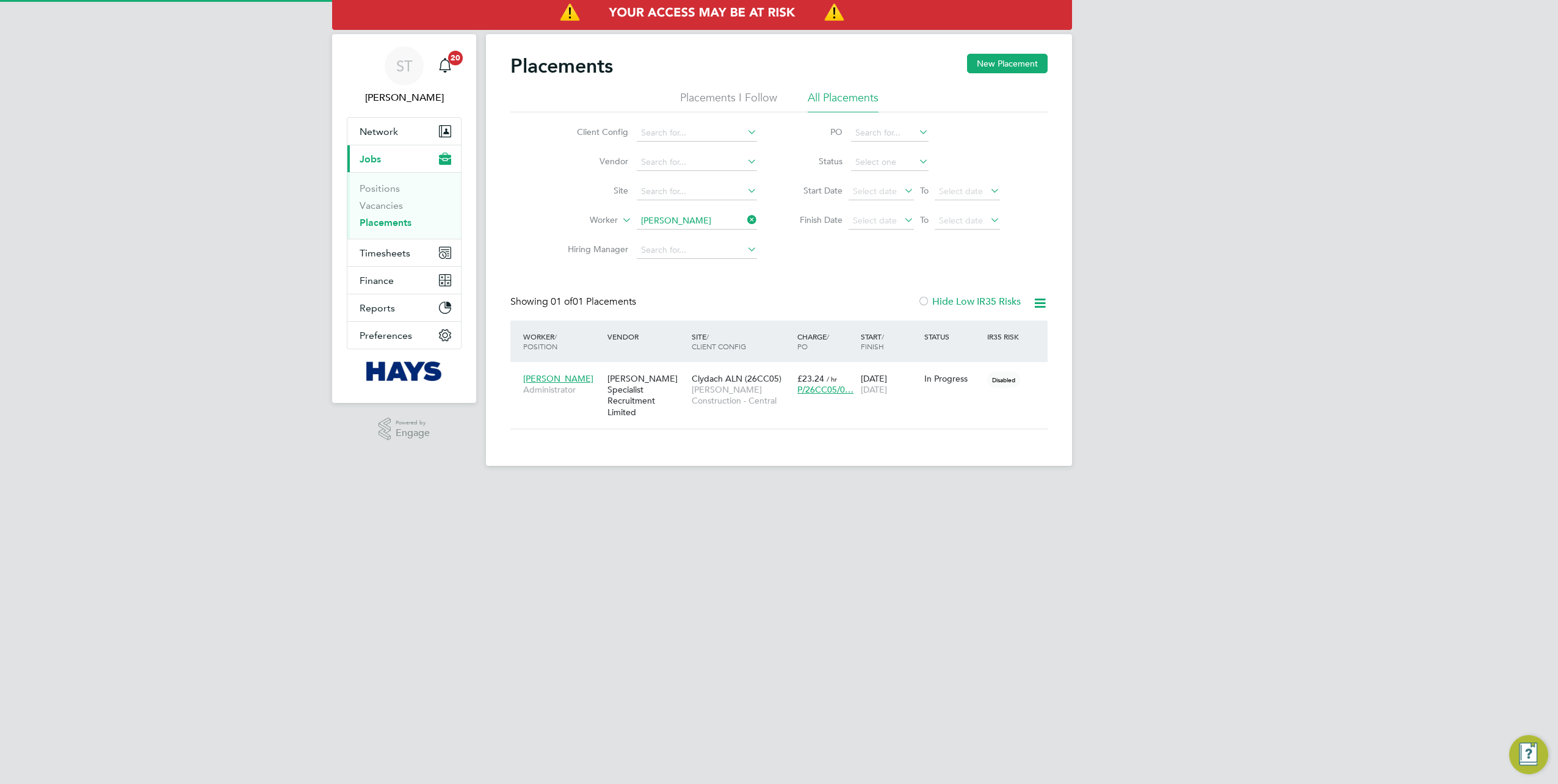
scroll to position [11, 57]
click at [745, 225] on icon at bounding box center [745, 220] width 0 height 17
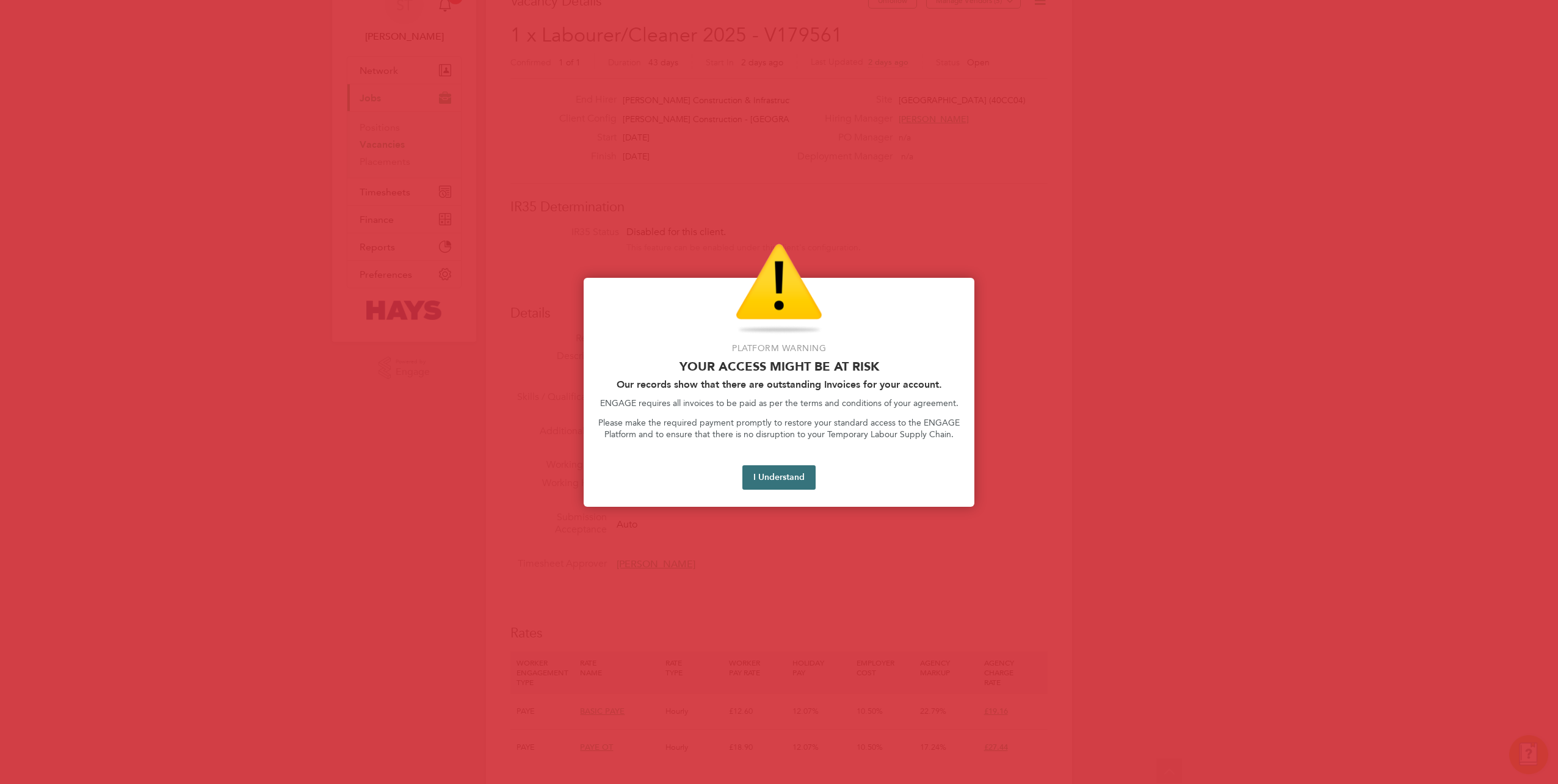
click at [777, 482] on button "I Understand" at bounding box center [779, 477] width 74 height 24
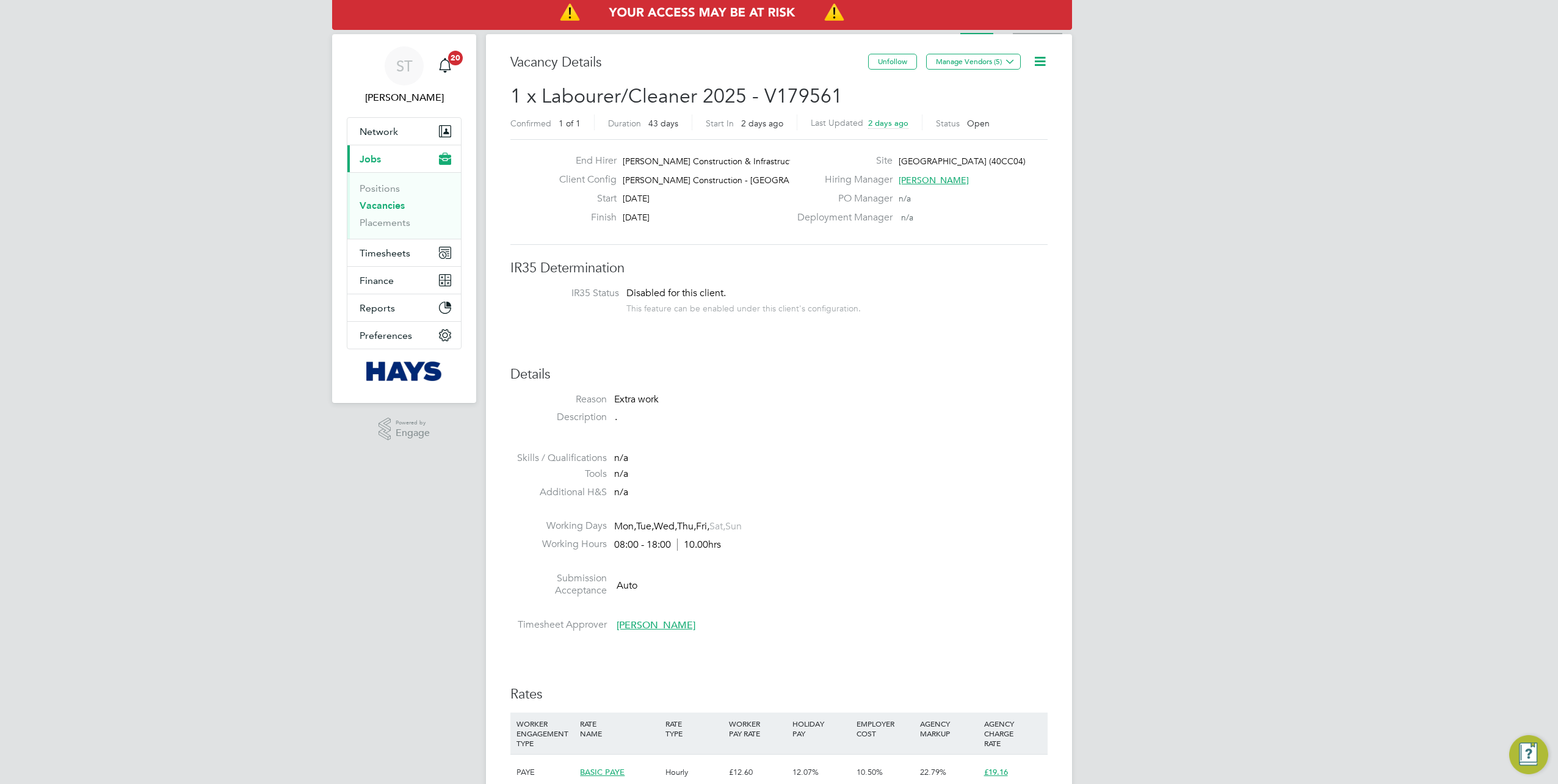
click at [1025, 33] on li "Activity Logs" at bounding box center [1037, 22] width 49 height 24
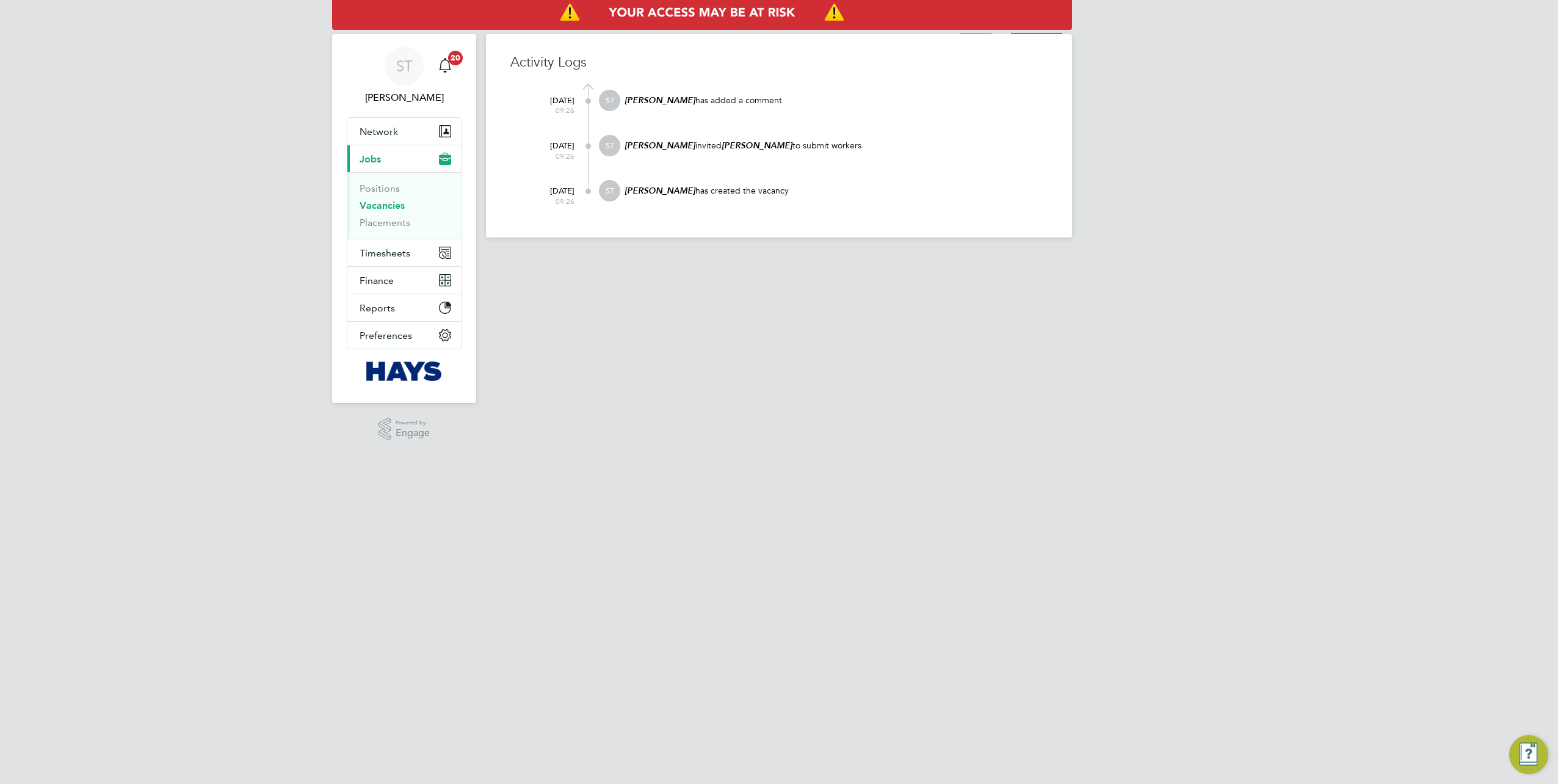
click at [982, 31] on li "Vacancy" at bounding box center [976, 22] width 31 height 24
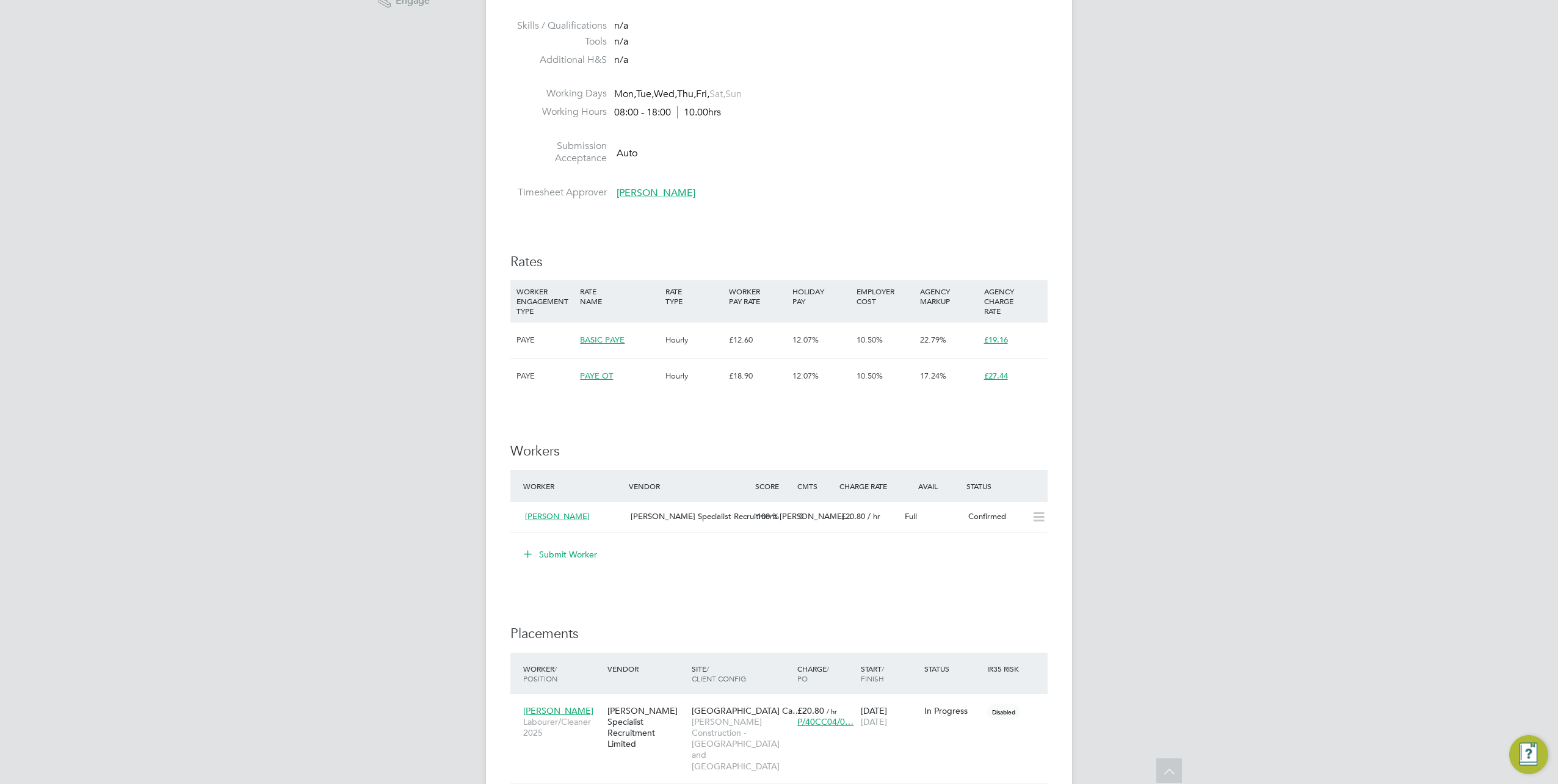
scroll to position [488, 0]
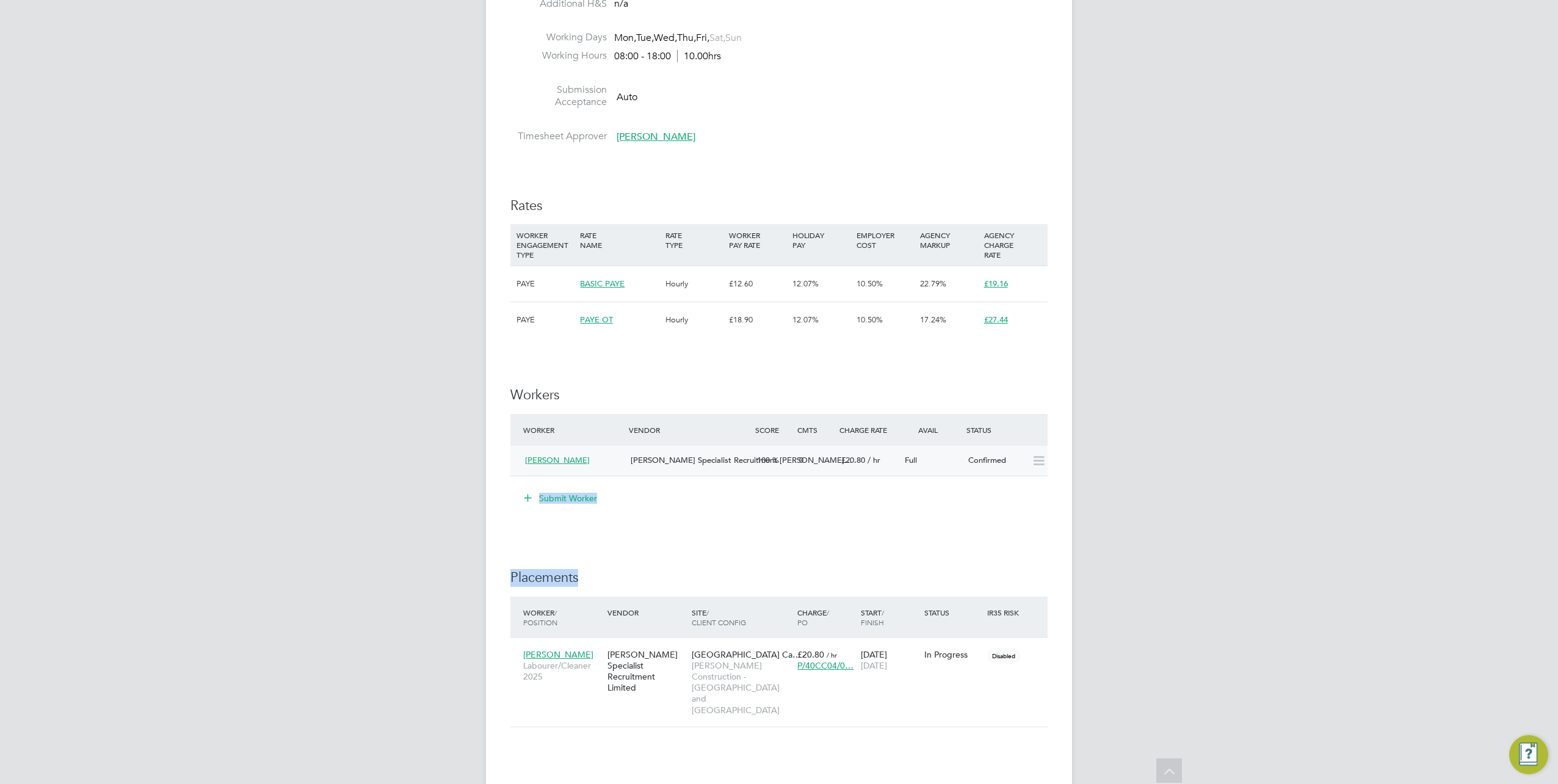
drag, startPoint x: 939, startPoint y: 553, endPoint x: 609, endPoint y: 472, distance: 339.8
click at [609, 472] on div "IR35 Determination IR35 Status Disabled for this client. This feature can be en…" at bounding box center [779, 418] width 537 height 1295
drag, startPoint x: 609, startPoint y: 472, endPoint x: 778, endPoint y: 534, distance: 180.0
click at [778, 534] on div "IR35 Determination IR35 Status Disabled for this client. This feature can be en…" at bounding box center [779, 418] width 537 height 1295
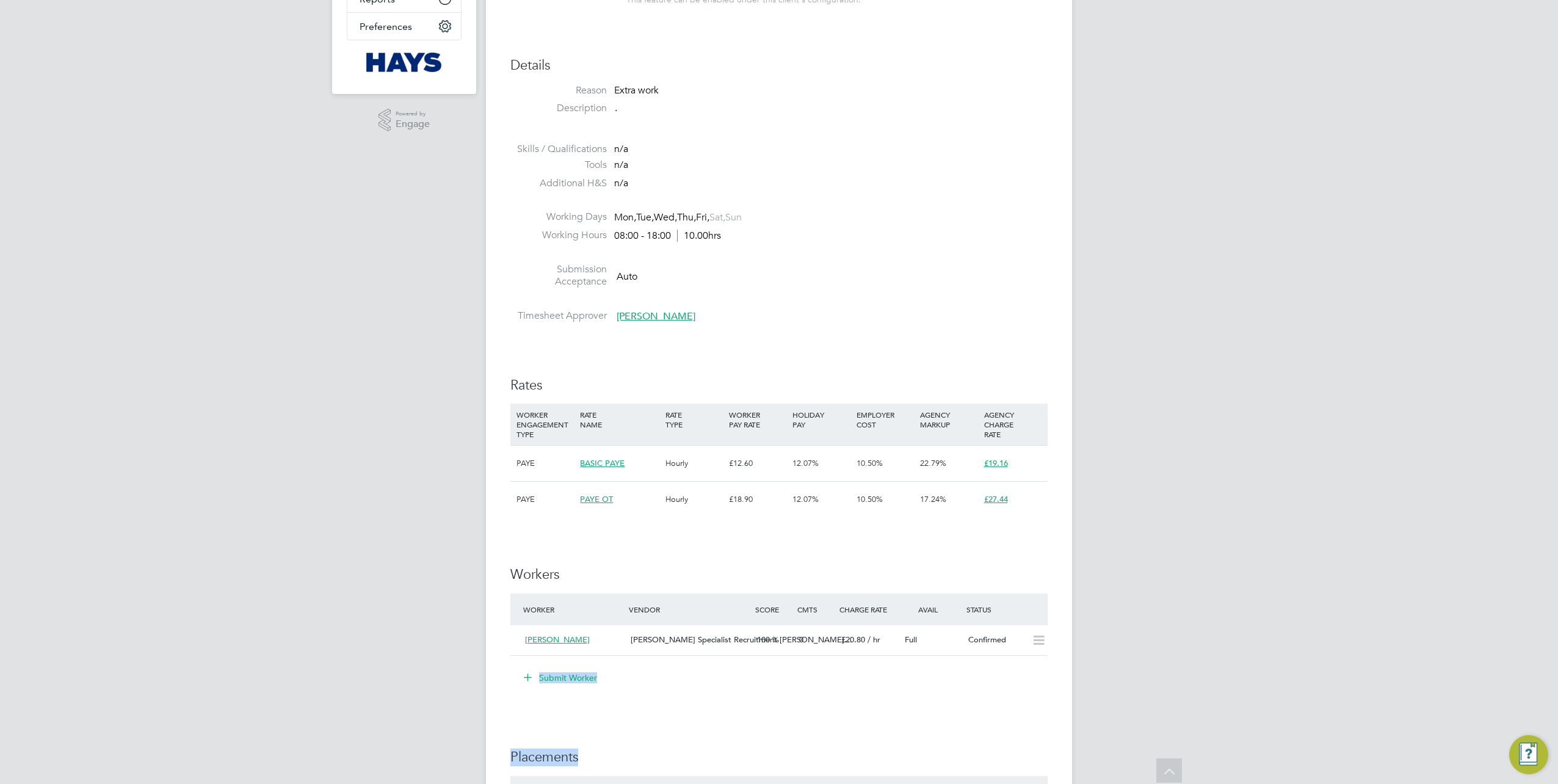
scroll to position [305, 0]
click at [855, 359] on div "IR35 Determination IR35 Status Disabled for this client. This feature can be en…" at bounding box center [779, 601] width 537 height 1295
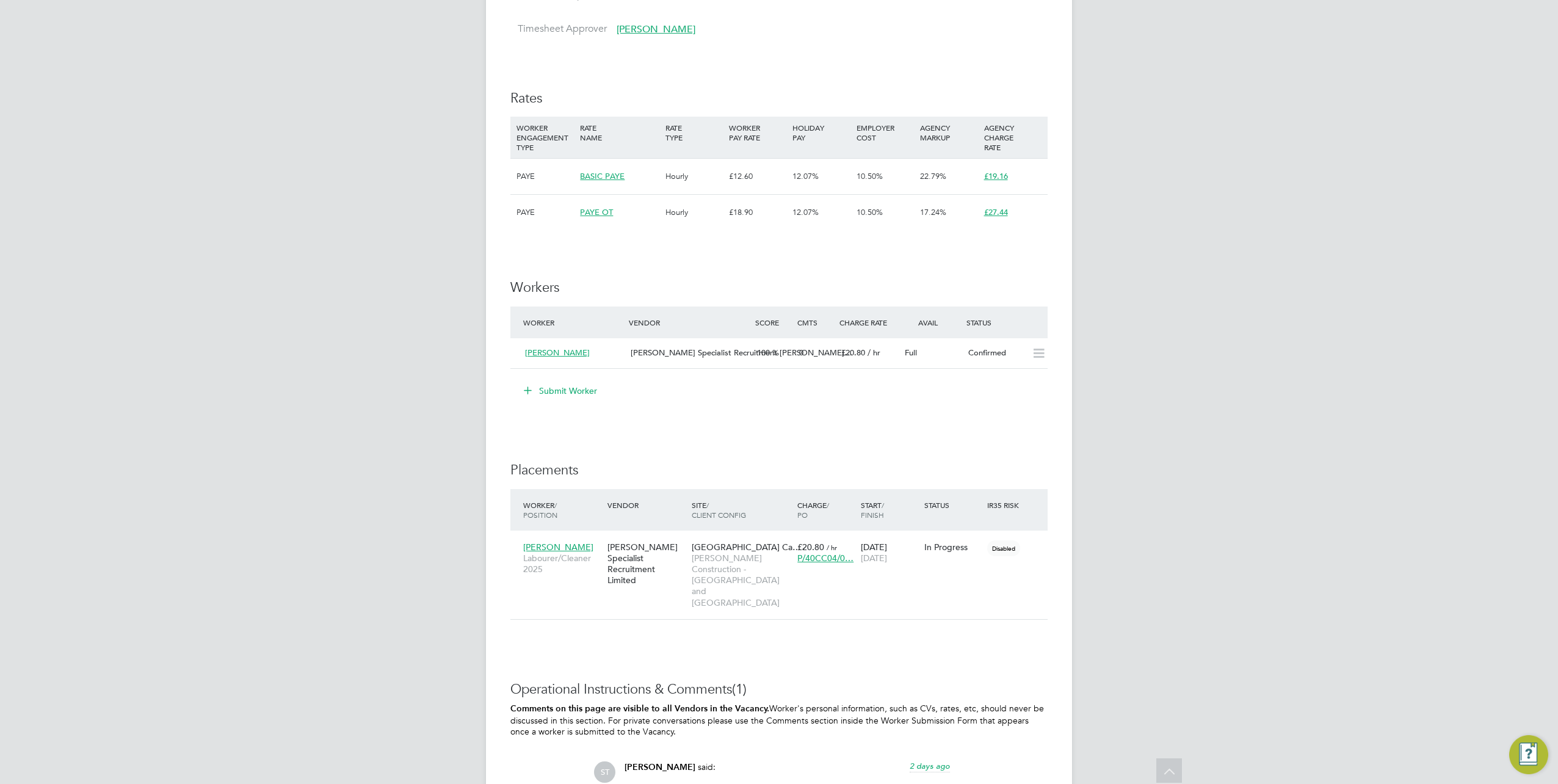
scroll to position [611, 0]
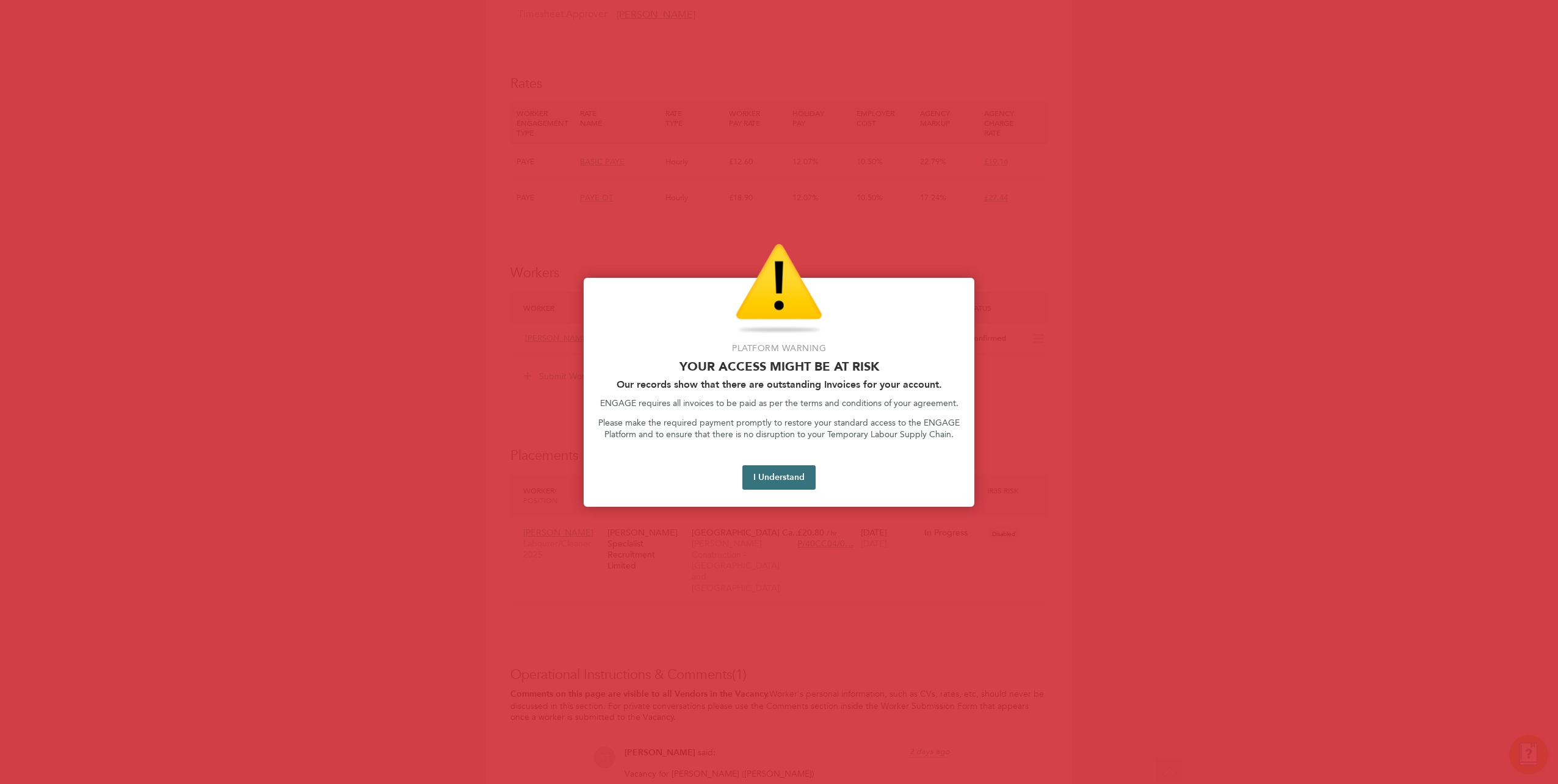
click at [759, 484] on button "I Understand" at bounding box center [779, 477] width 74 height 24
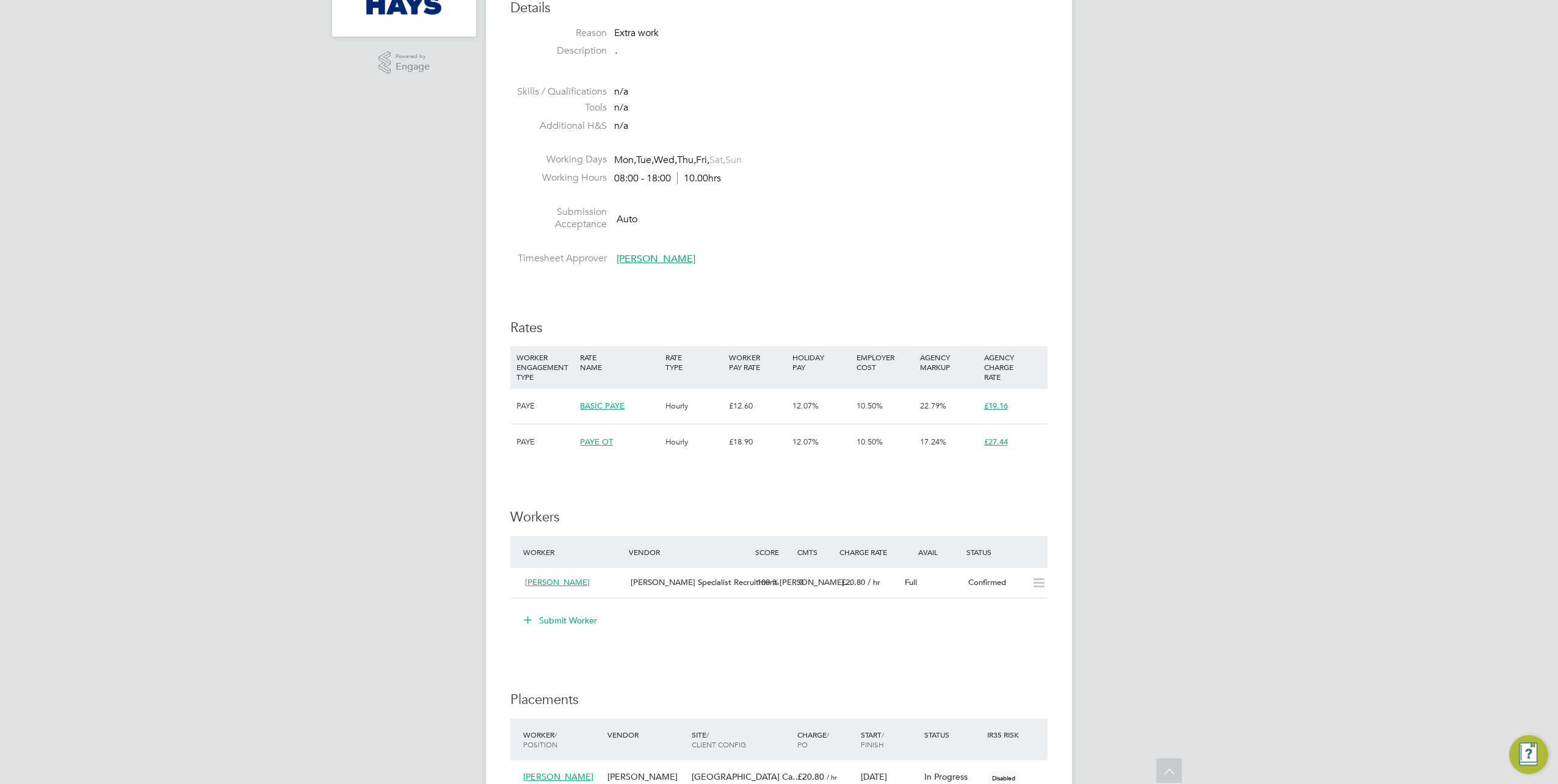
scroll to position [0, 0]
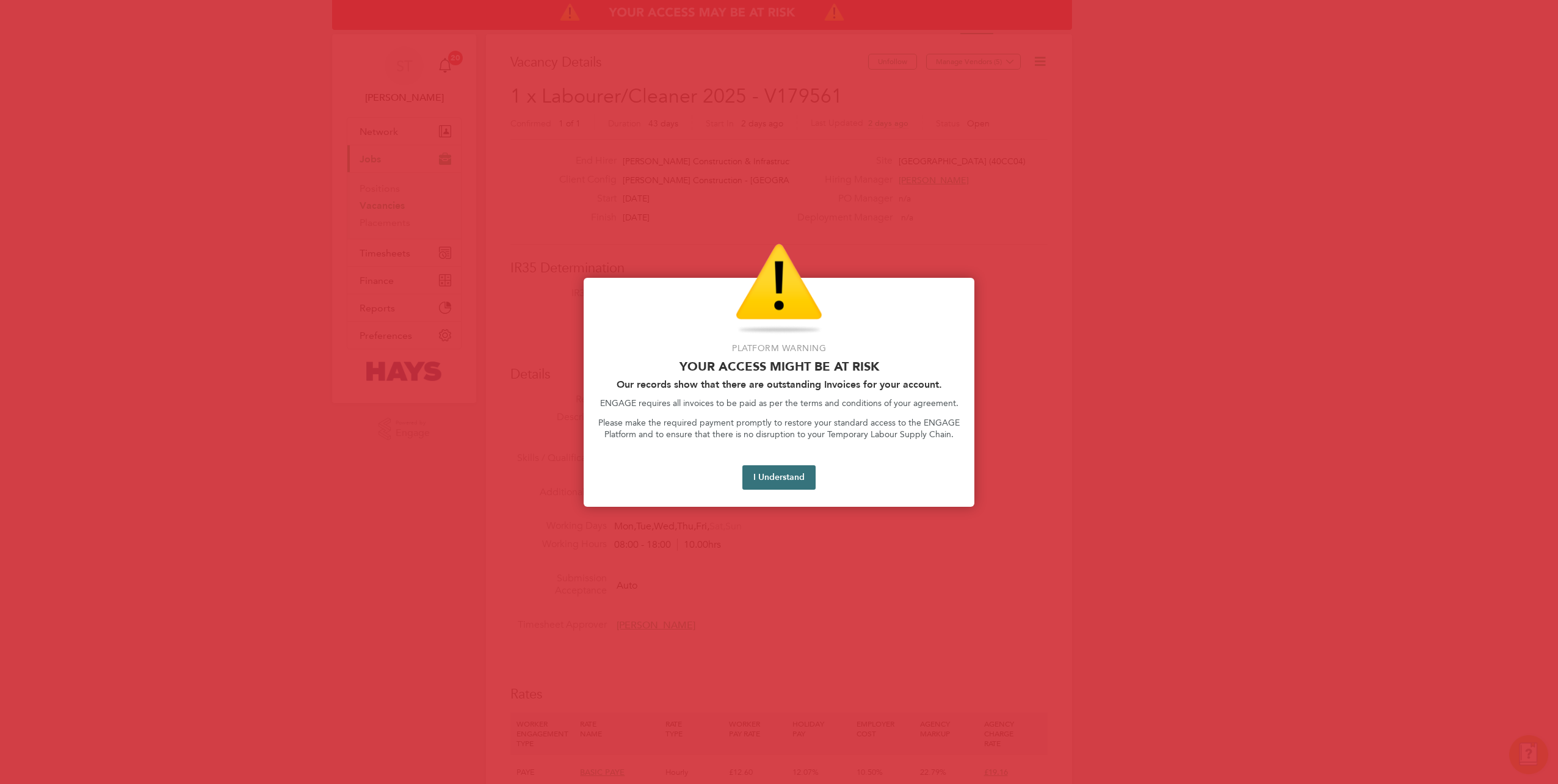
click at [781, 479] on button "I Understand" at bounding box center [779, 477] width 74 height 24
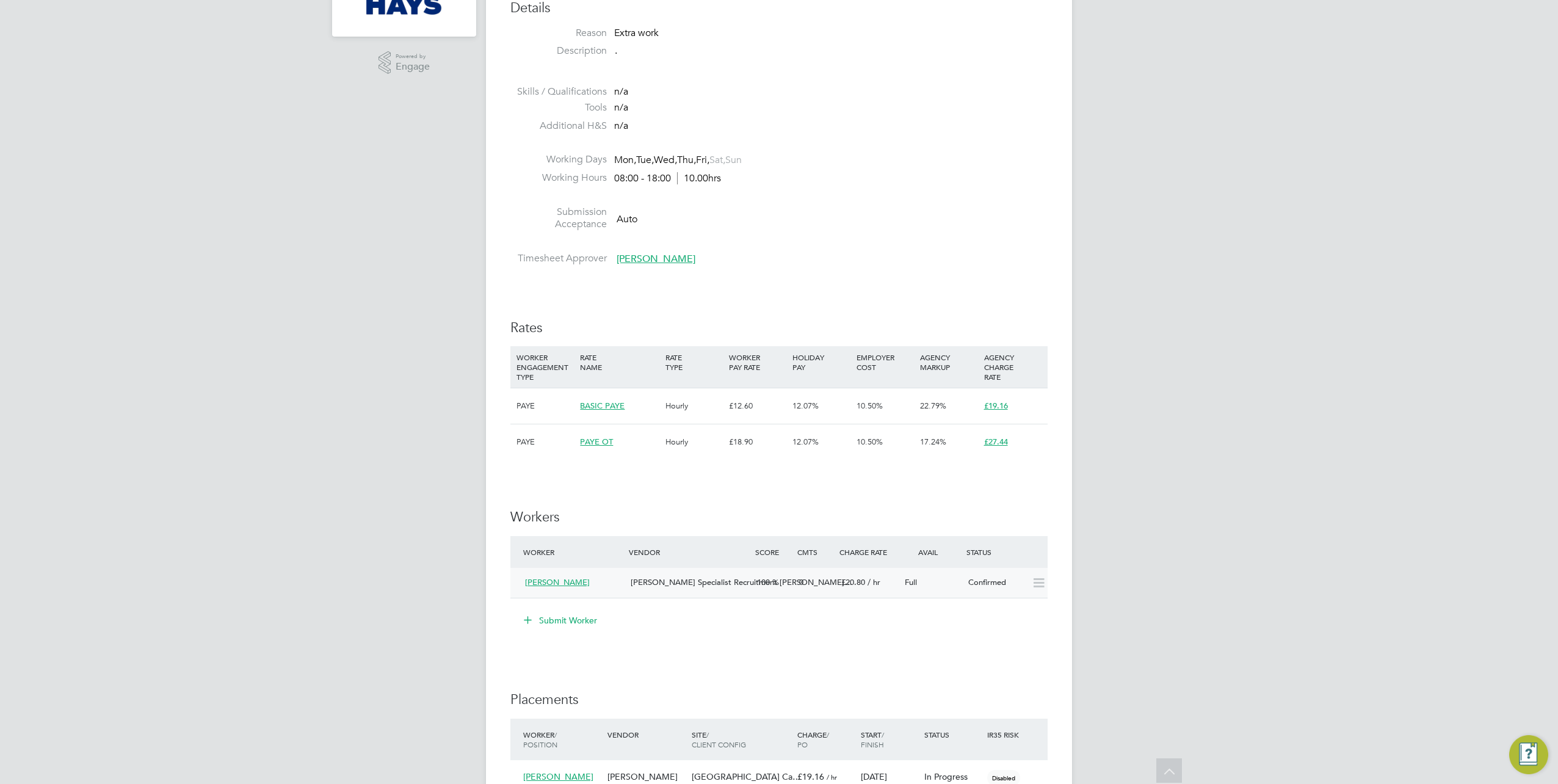
click at [560, 588] on div "[PERSON_NAME]" at bounding box center [573, 582] width 106 height 20
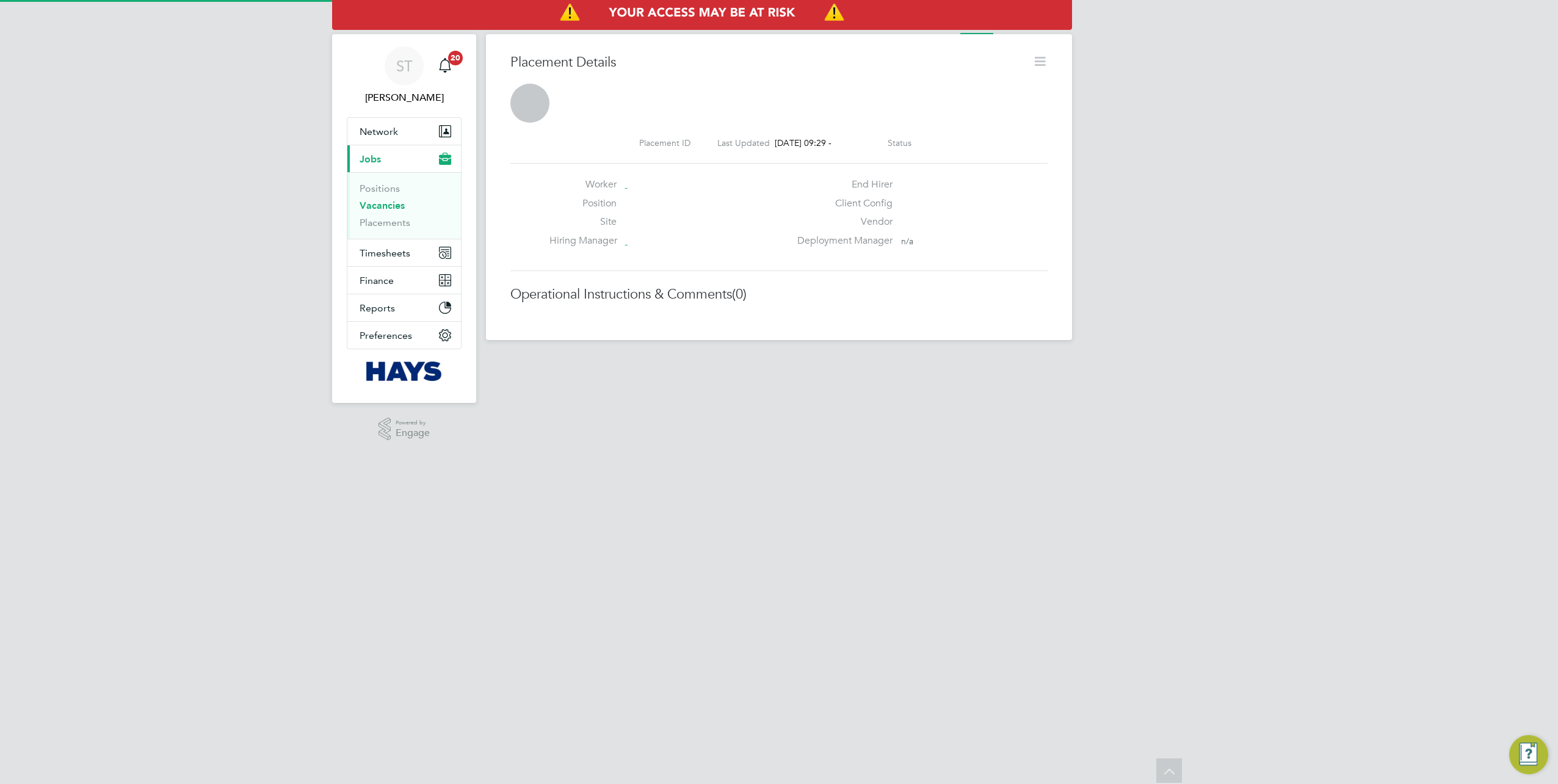
scroll to position [6, 6]
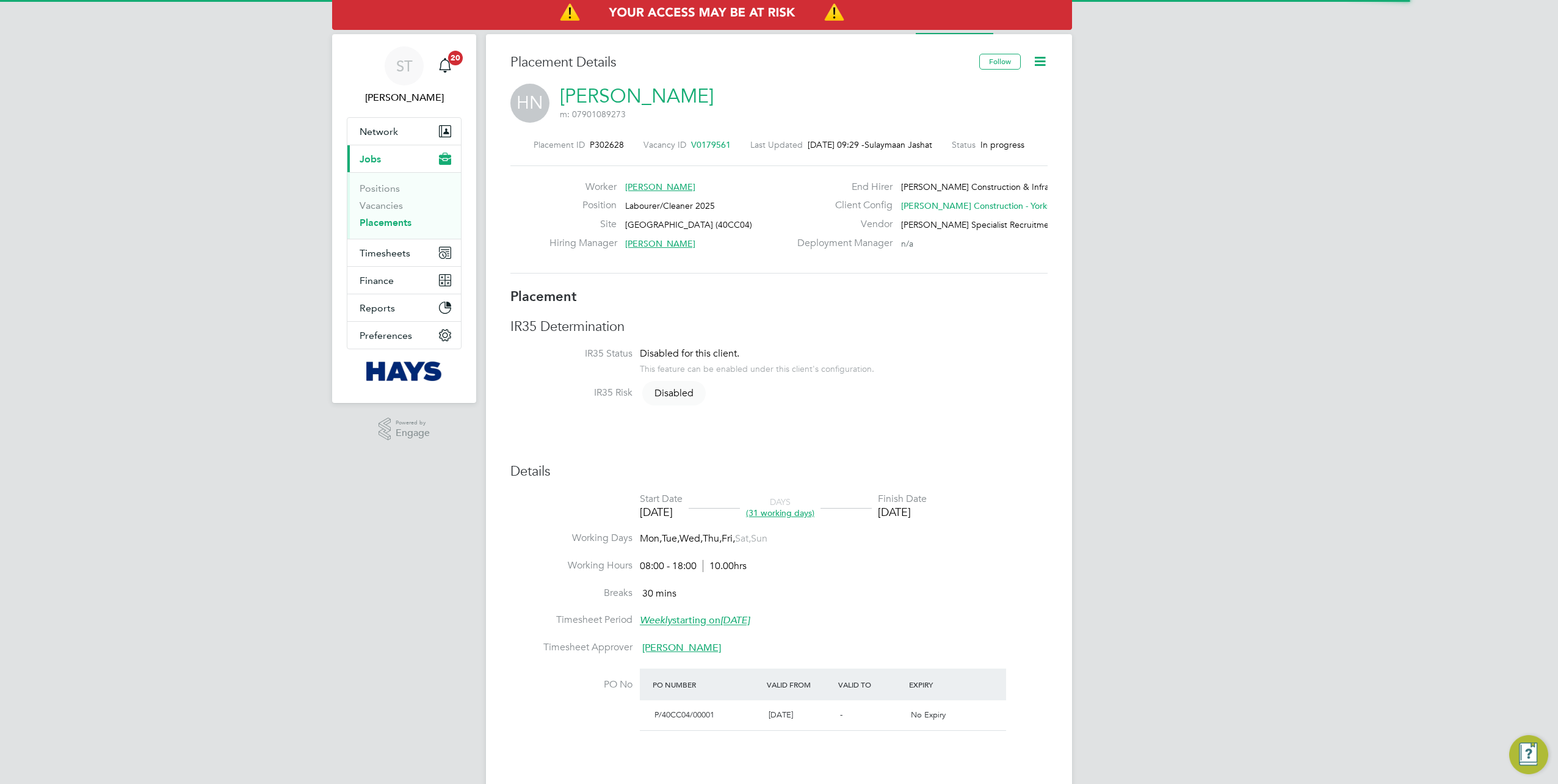
click at [608, 88] on link "Hilaire Ngwala" at bounding box center [637, 96] width 154 height 24
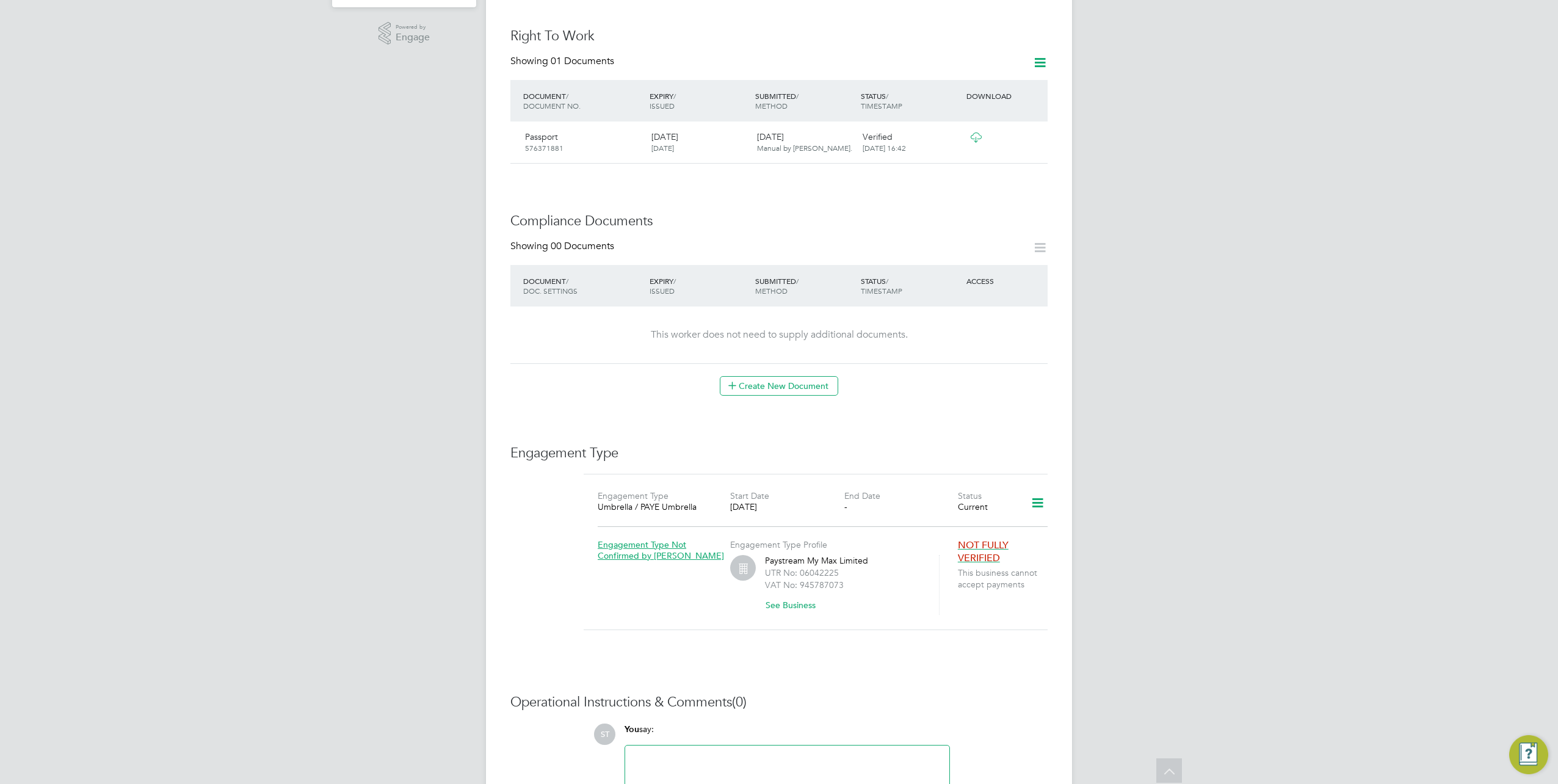
scroll to position [305, 0]
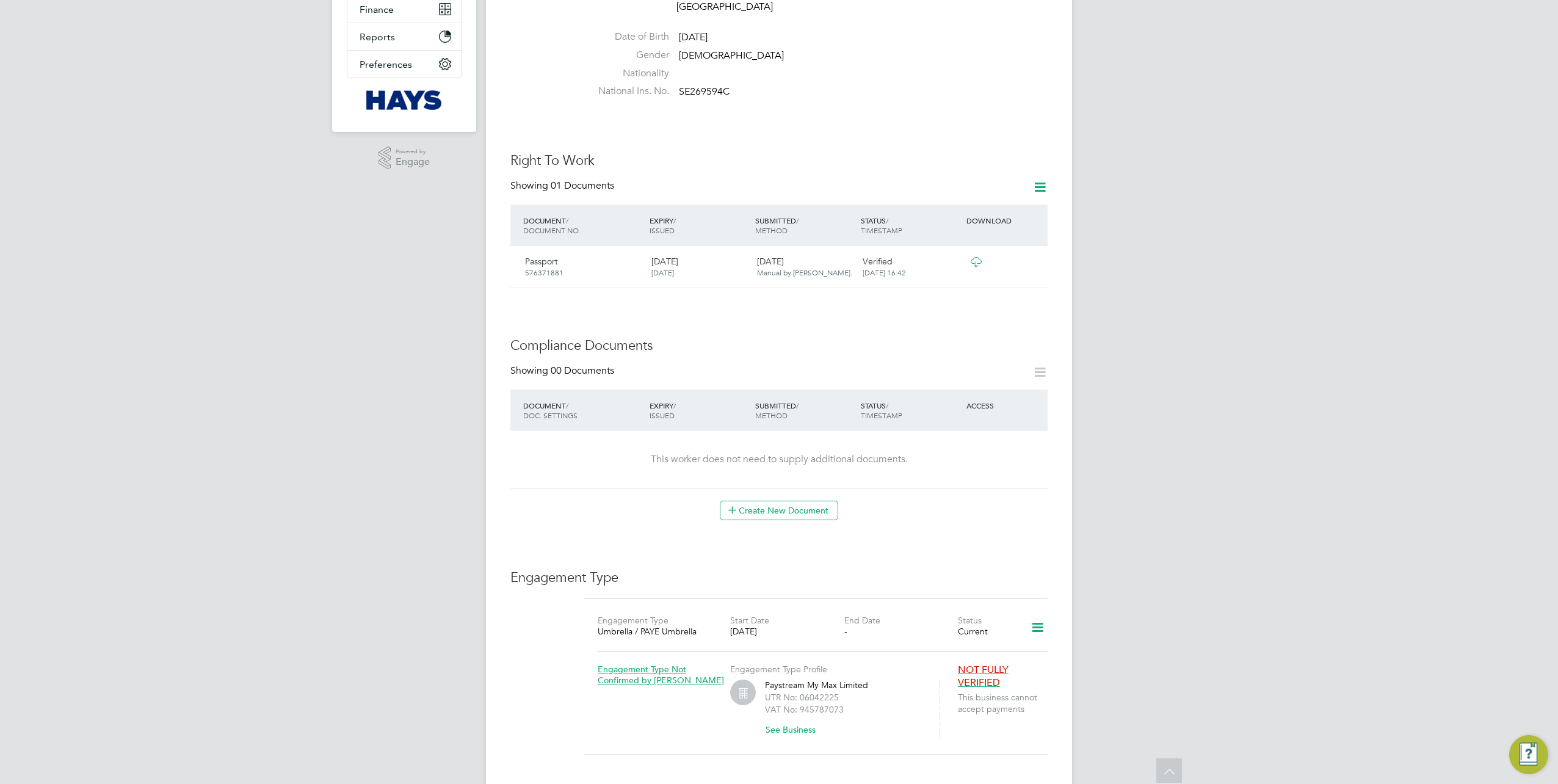
click at [973, 257] on icon at bounding box center [976, 262] width 15 height 10
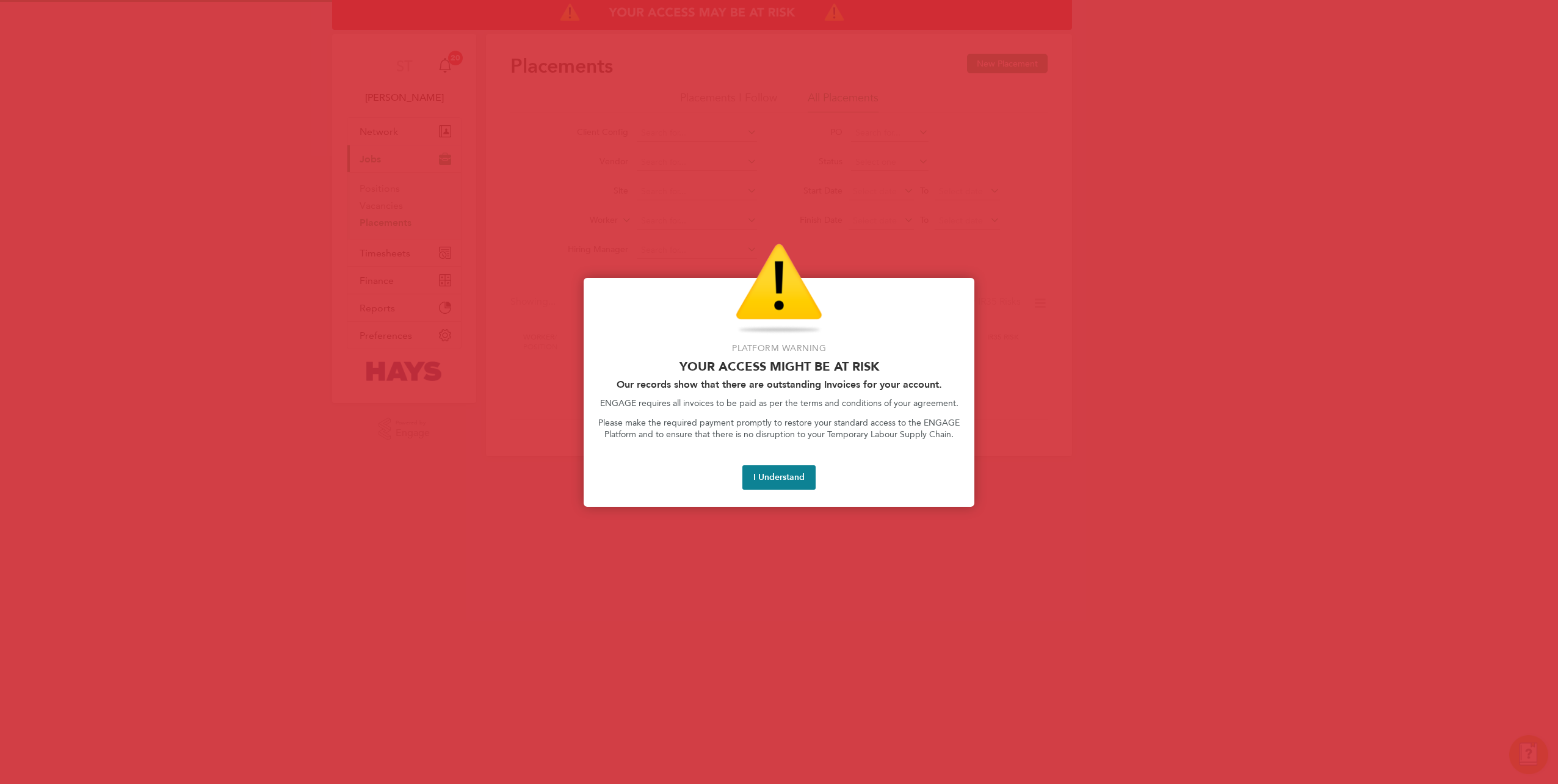
click at [777, 469] on button "I Understand" at bounding box center [779, 477] width 74 height 24
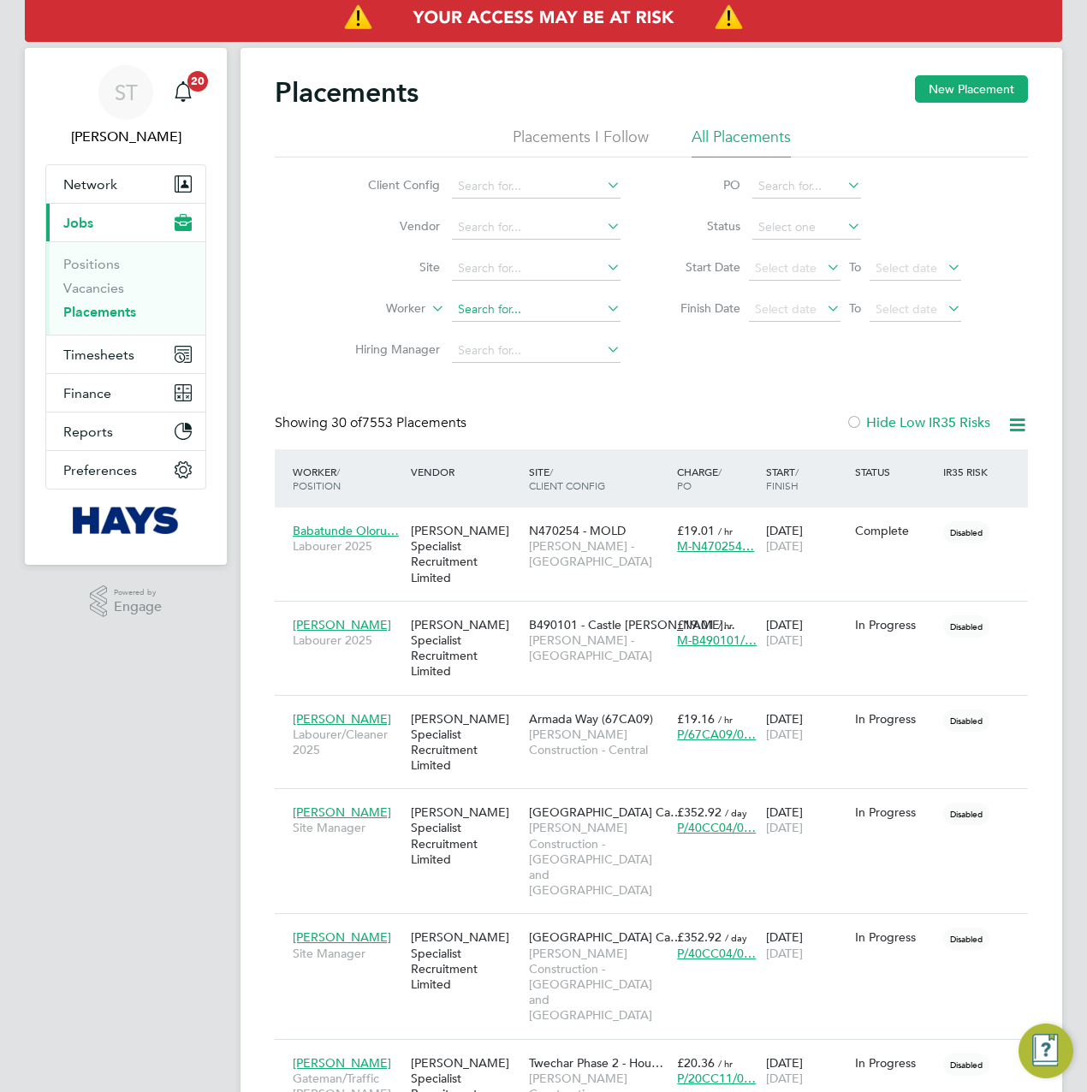
click at [463, 310] on input at bounding box center [536, 310] width 169 height 24
type input "Tanya Gleed"
click at [492, 350] on li "Tanya Gleed" at bounding box center [557, 355] width 211 height 23
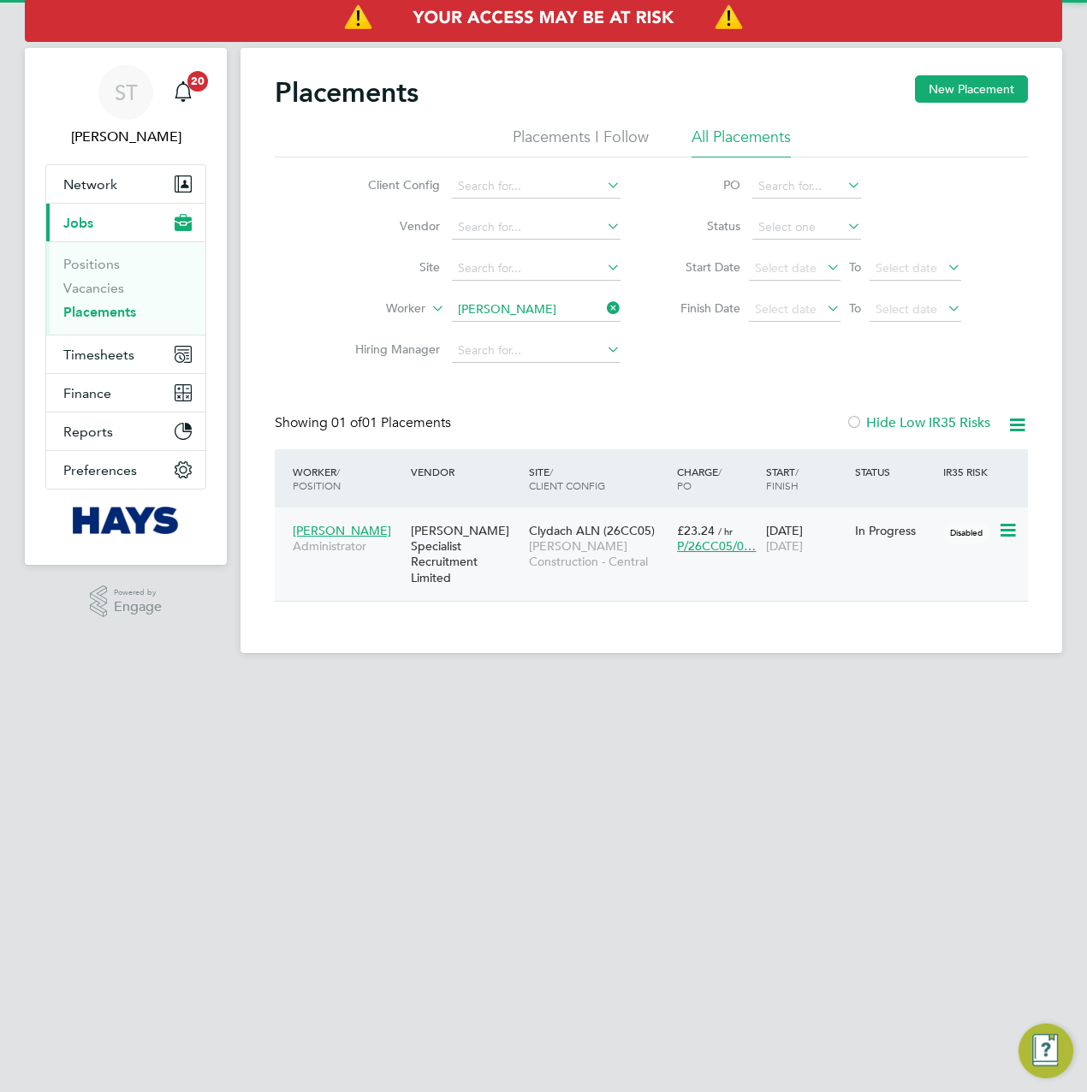
click at [543, 560] on span "Morgan Sindall Construction - Central" at bounding box center [598, 553] width 139 height 31
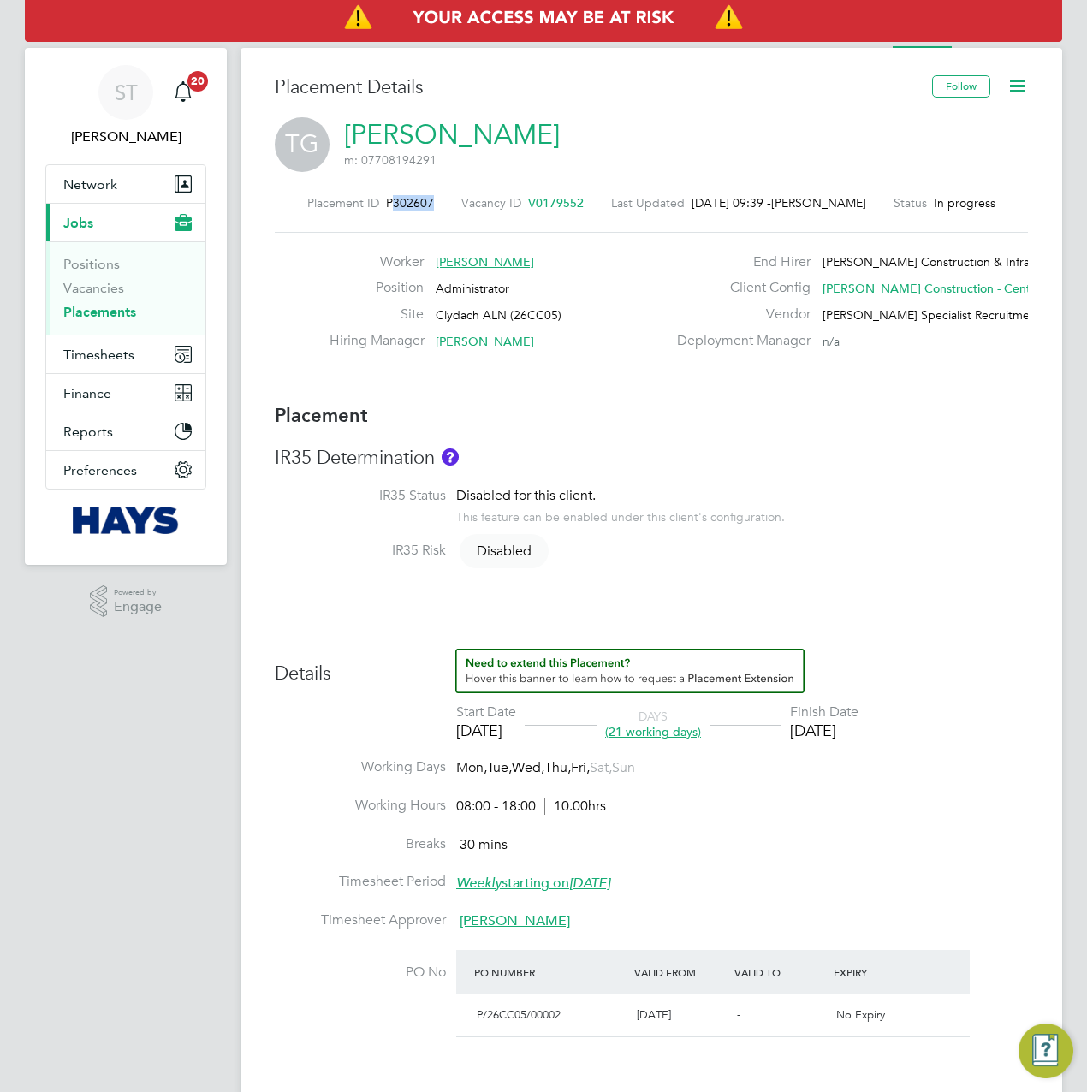
drag, startPoint x: 426, startPoint y: 203, endPoint x: 389, endPoint y: 208, distance: 37.1
click at [389, 208] on span "P302607" at bounding box center [410, 202] width 48 height 15
copy span "302607"
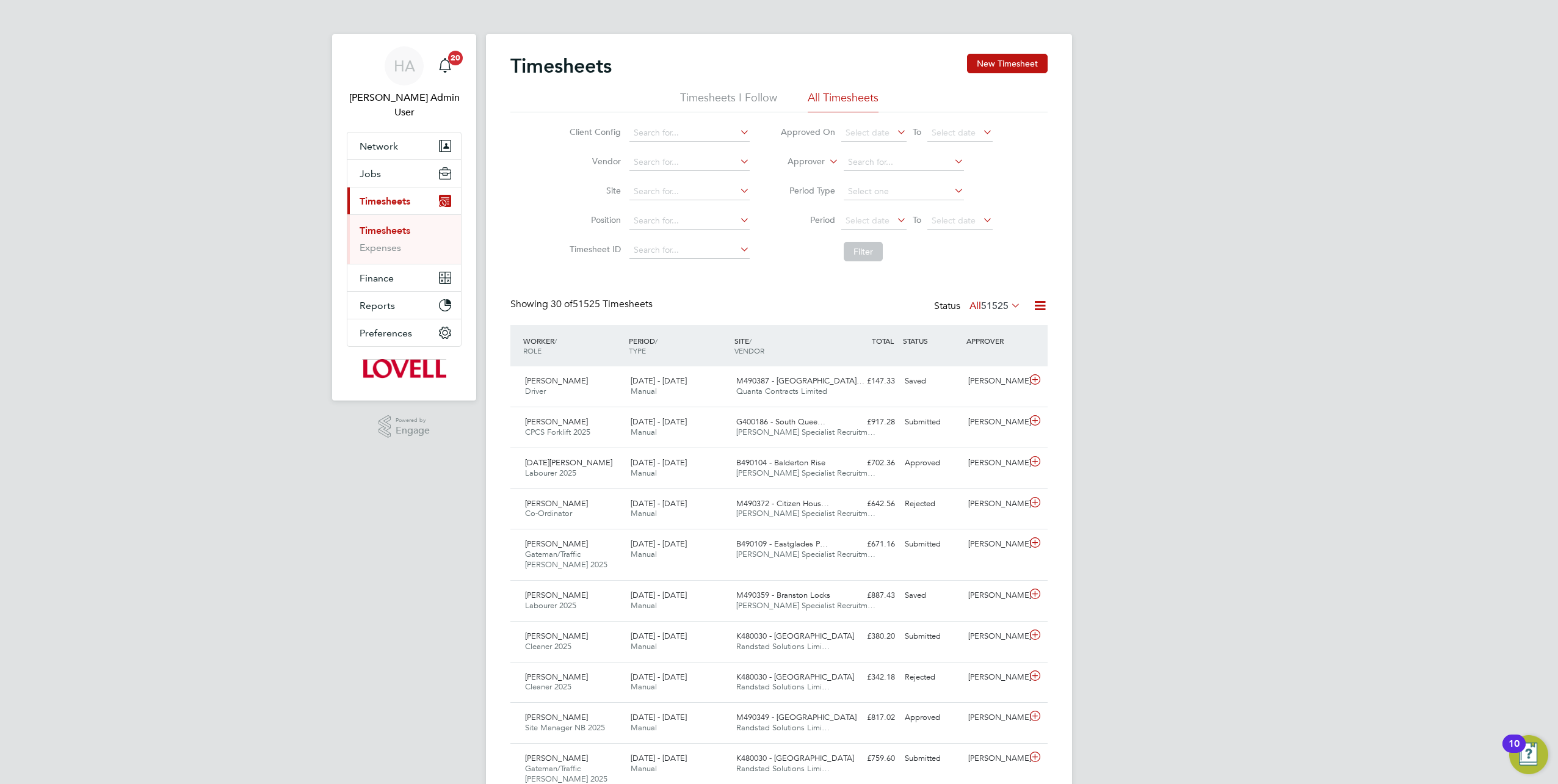
click at [826, 161] on icon at bounding box center [826, 158] width 0 height 11
click at [811, 172] on li "Worker" at bounding box center [795, 175] width 60 height 16
click at [893, 153] on li "Worker" at bounding box center [886, 162] width 243 height 29
click at [893, 154] on li "Worker" at bounding box center [886, 162] width 243 height 29
click at [662, 190] on input at bounding box center [689, 192] width 121 height 17
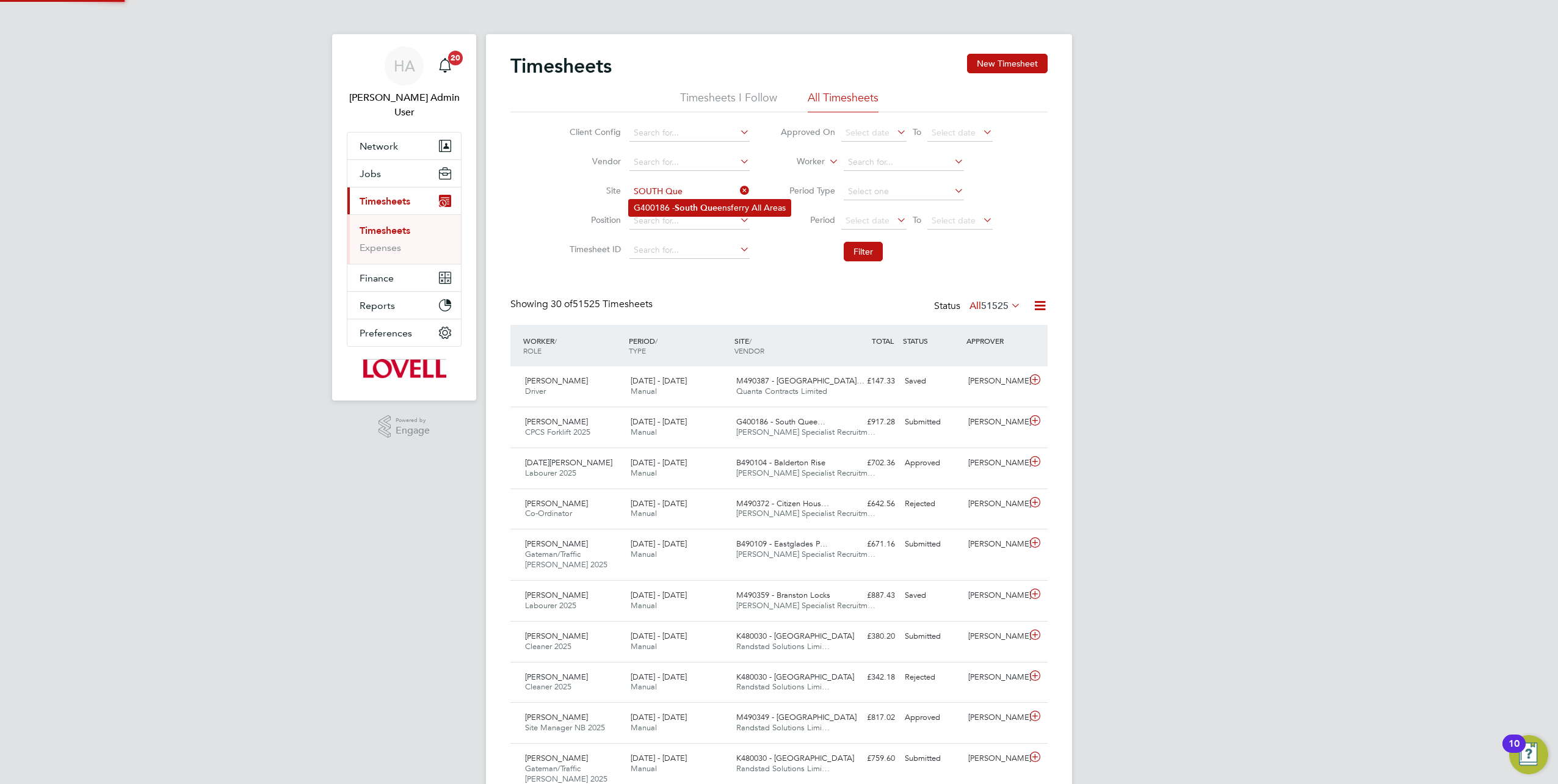
click at [679, 206] on b "South" at bounding box center [686, 208] width 24 height 11
type input "G400186 - South Queensferry All Areas"
click at [849, 250] on button "Filter" at bounding box center [863, 251] width 39 height 19
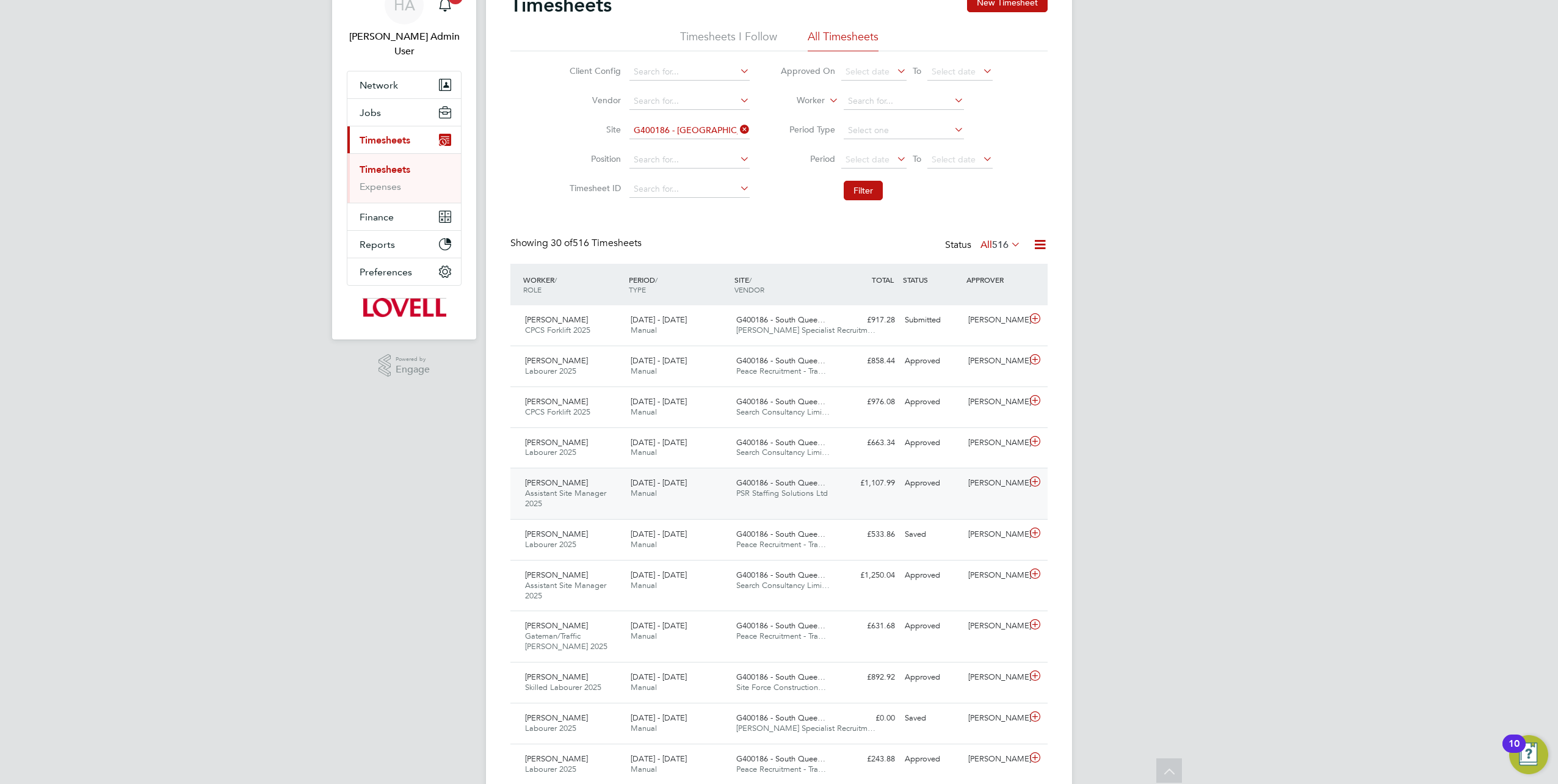
click at [983, 493] on div "Andrew Hamilton" at bounding box center [995, 483] width 64 height 20
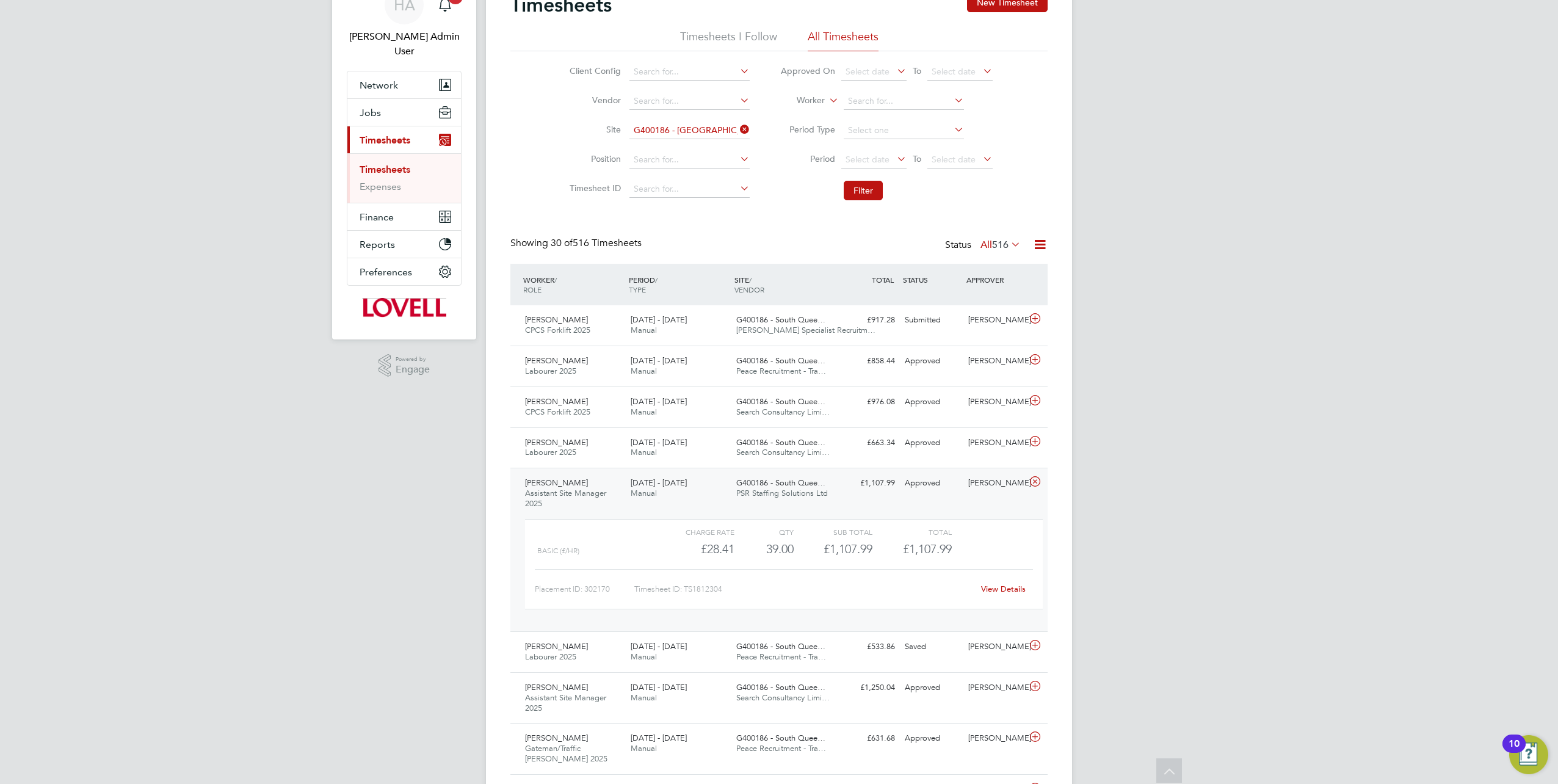
click at [1001, 584] on link "View Details" at bounding box center [1003, 589] width 44 height 11
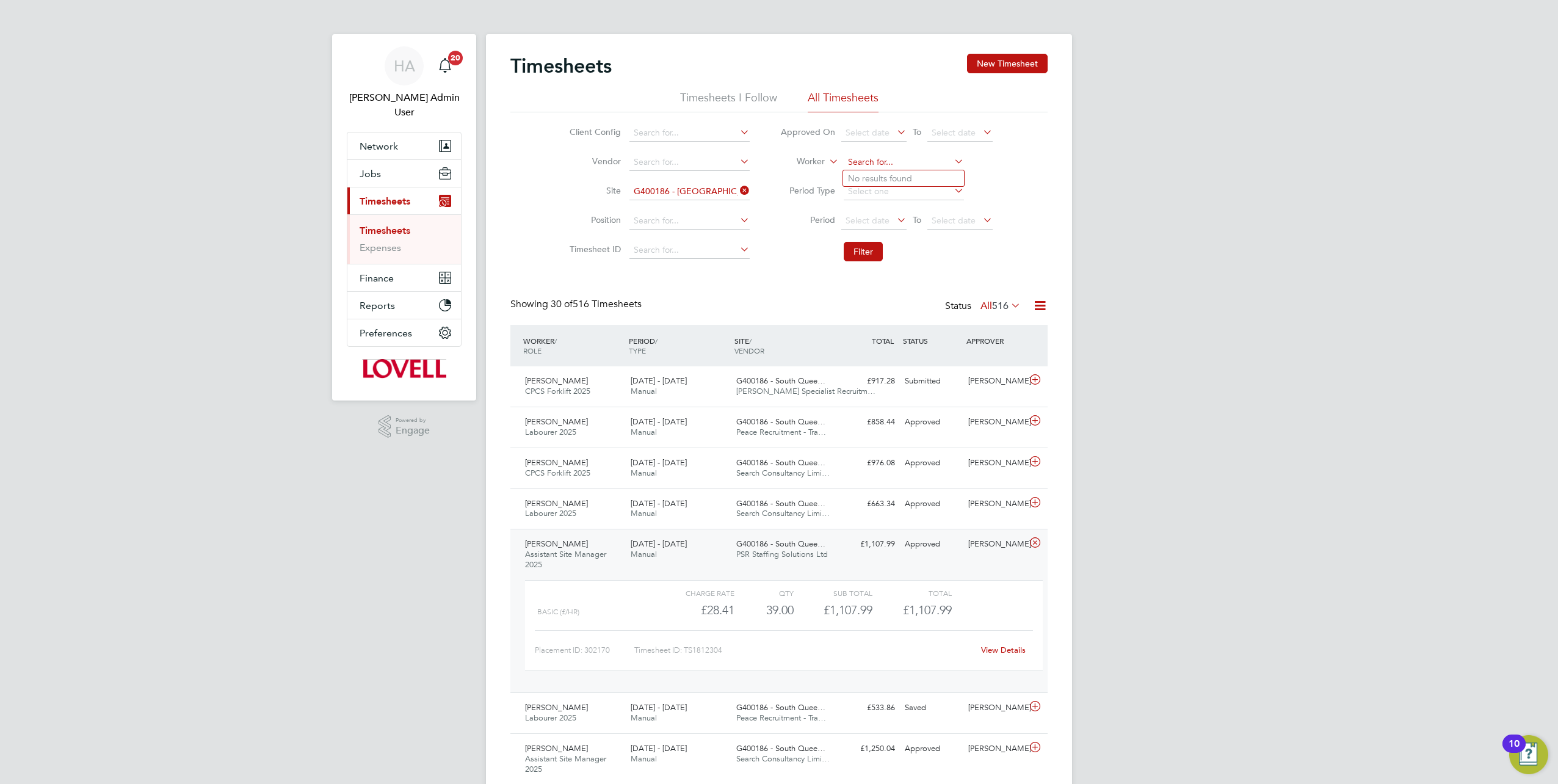
click at [854, 166] on input at bounding box center [904, 163] width 121 height 17
click at [921, 210] on b "Mc" at bounding box center [927, 212] width 12 height 11
type input "Martin Mccabe"
click at [864, 250] on button "Filter" at bounding box center [863, 251] width 39 height 19
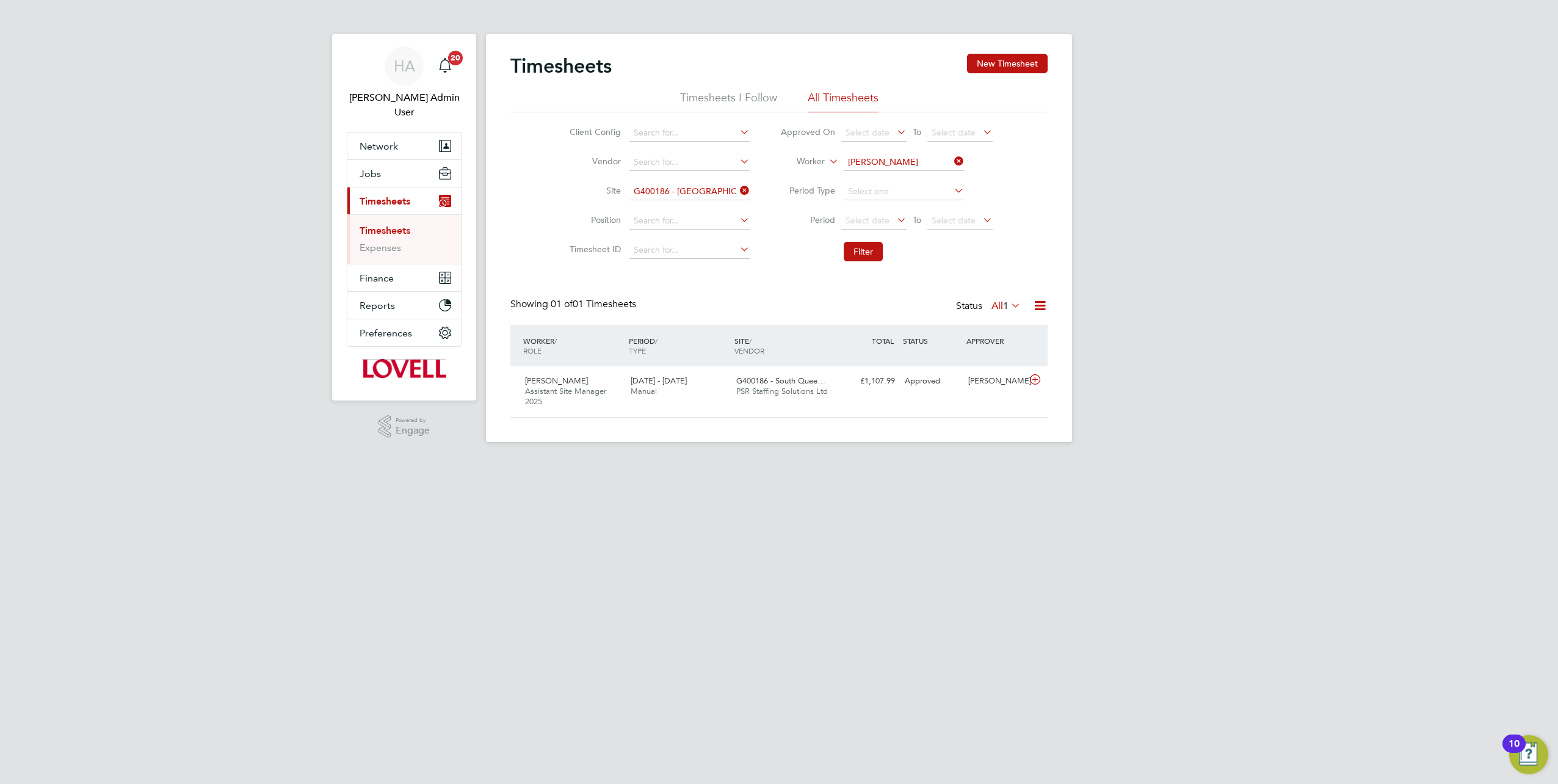
click at [998, 304] on label "All 1" at bounding box center [1006, 305] width 29 height 12
click at [991, 381] on li "Approved" at bounding box center [1004, 378] width 56 height 17
click at [987, 391] on div "Andrew Hamilton" at bounding box center [995, 381] width 64 height 20
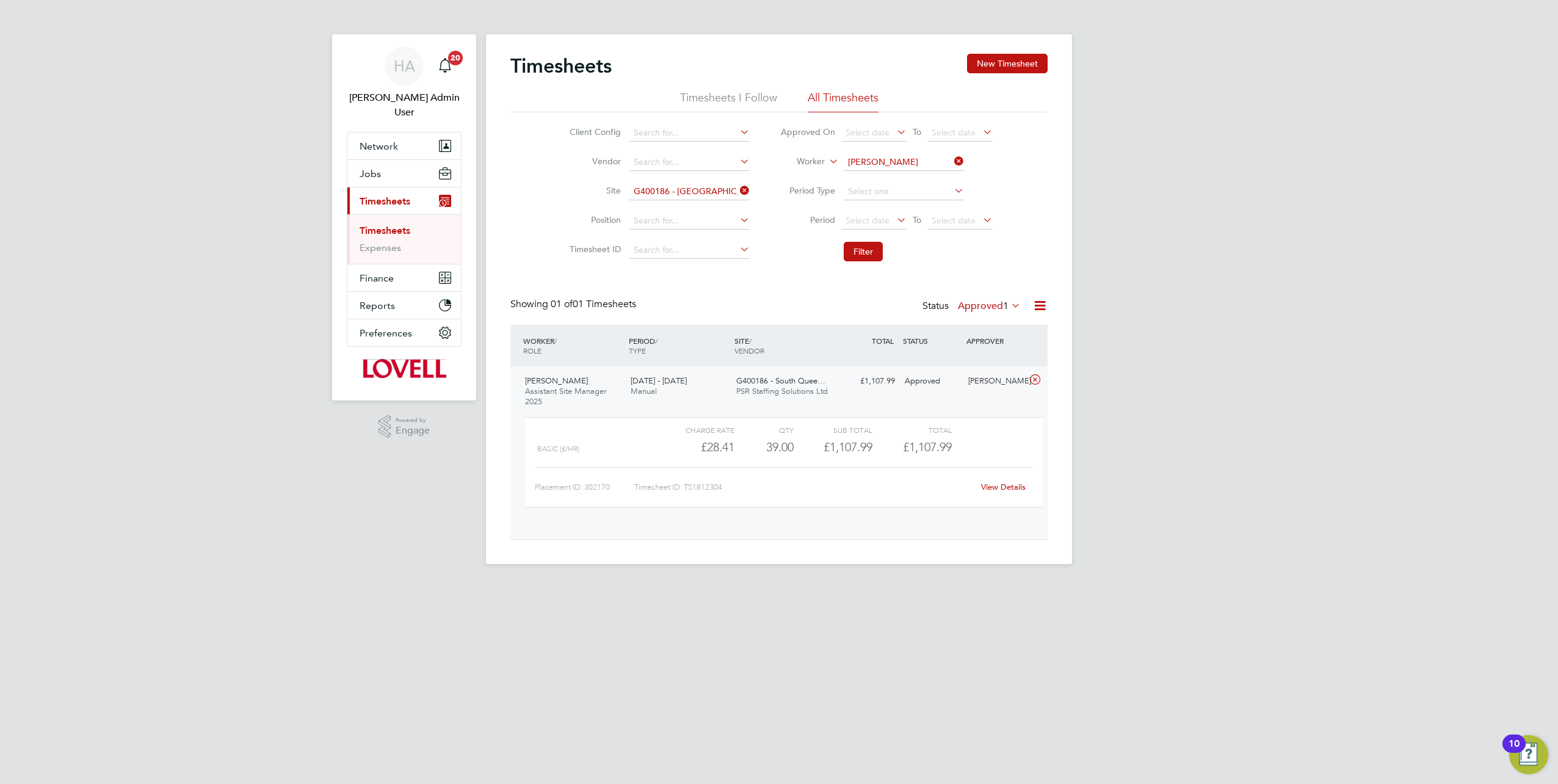
scroll to position [21, 119]
click at [993, 487] on link "View Details" at bounding box center [1003, 487] width 44 height 11
click at [947, 550] on div "Timesheets New Timesheet Timesheets I Follow All Timesheets Client Config Vendo…" at bounding box center [779, 294] width 586 height 520
click at [962, 306] on label "Approved 1" at bounding box center [989, 305] width 63 height 12
click at [950, 272] on div "Timesheets New Timesheet Timesheets I Follow All Timesheets Client Config Vendo…" at bounding box center [779, 291] width 537 height 476
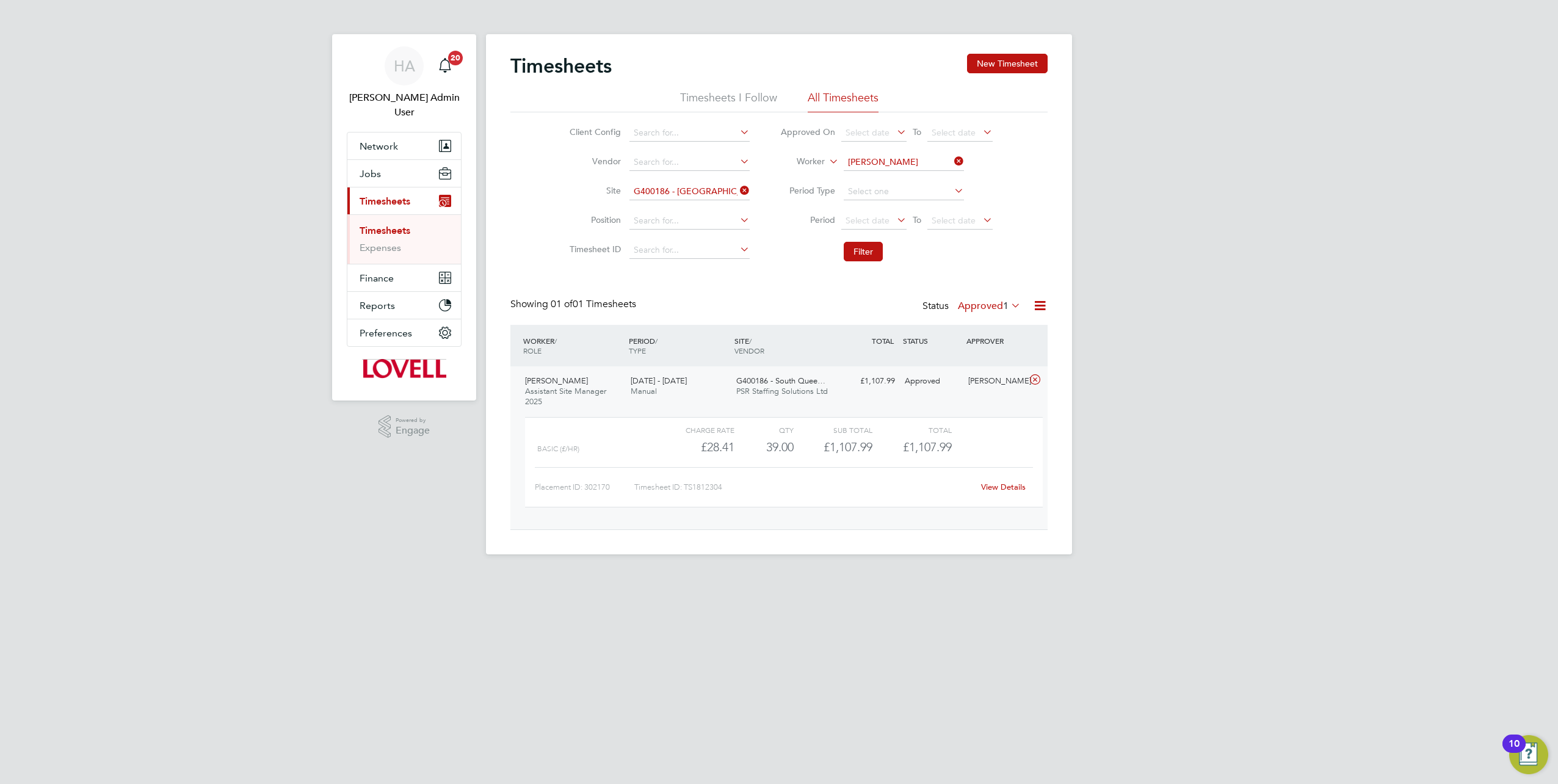
click at [952, 163] on icon at bounding box center [952, 161] width 0 height 17
click at [936, 387] on div "Approved" at bounding box center [931, 381] width 64 height 20
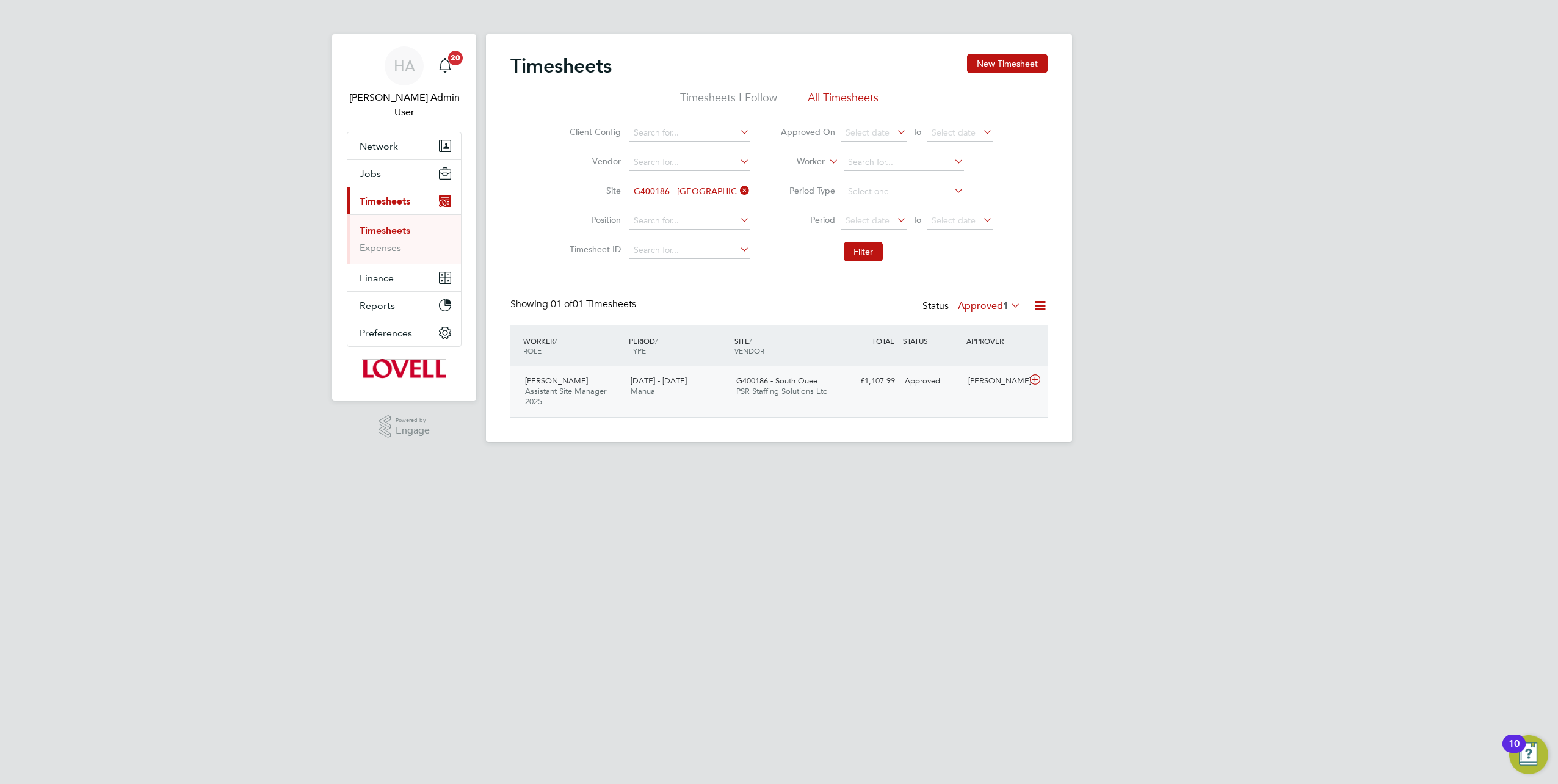
click at [928, 391] on div "Martin Mccabe Assistant Site Manager 2025 23 - 29 Aug 2025 23 - 29 Aug 2025 Man…" at bounding box center [779, 391] width 537 height 51
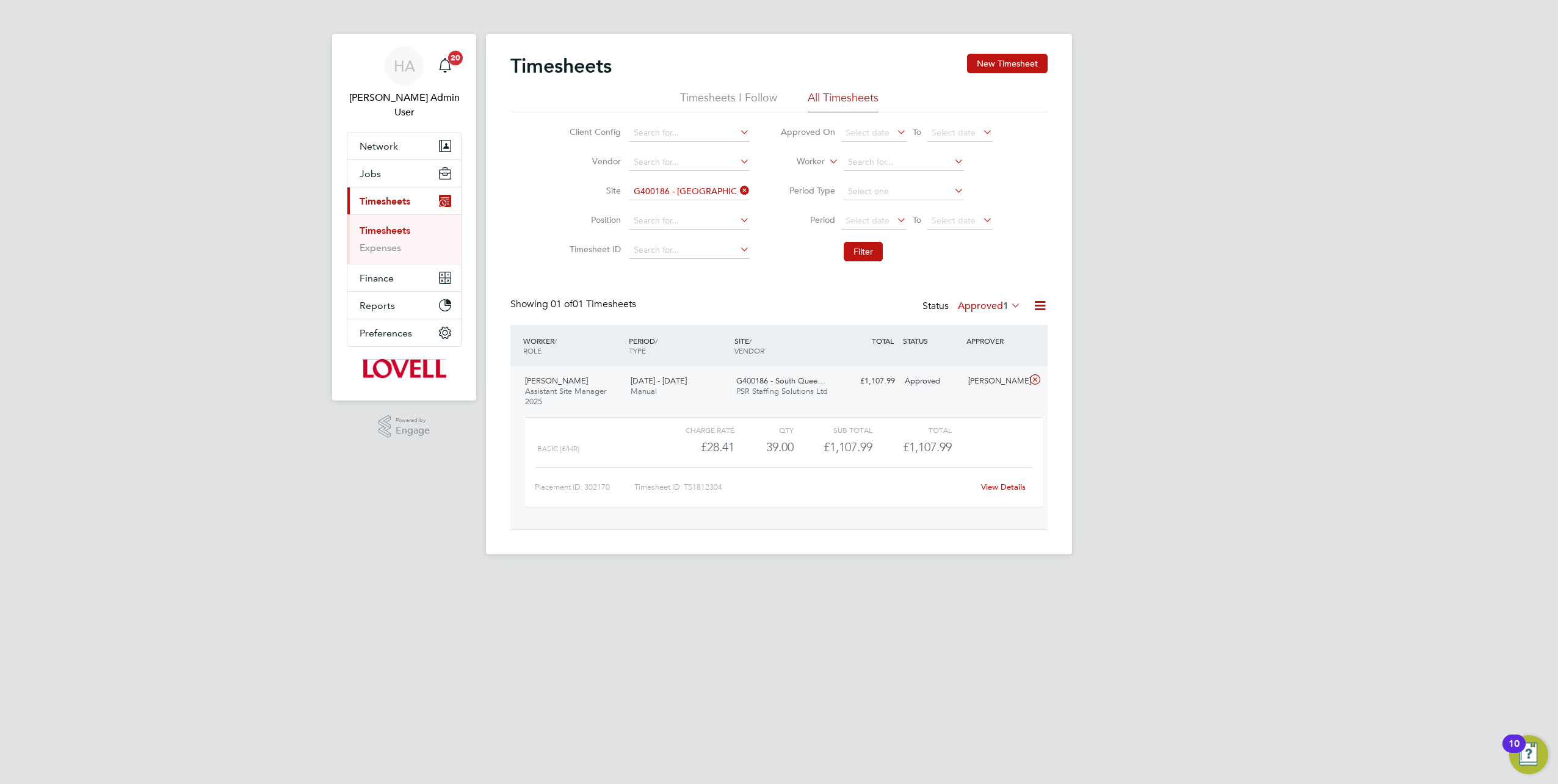
click at [1008, 483] on link "View Details" at bounding box center [1003, 487] width 44 height 11
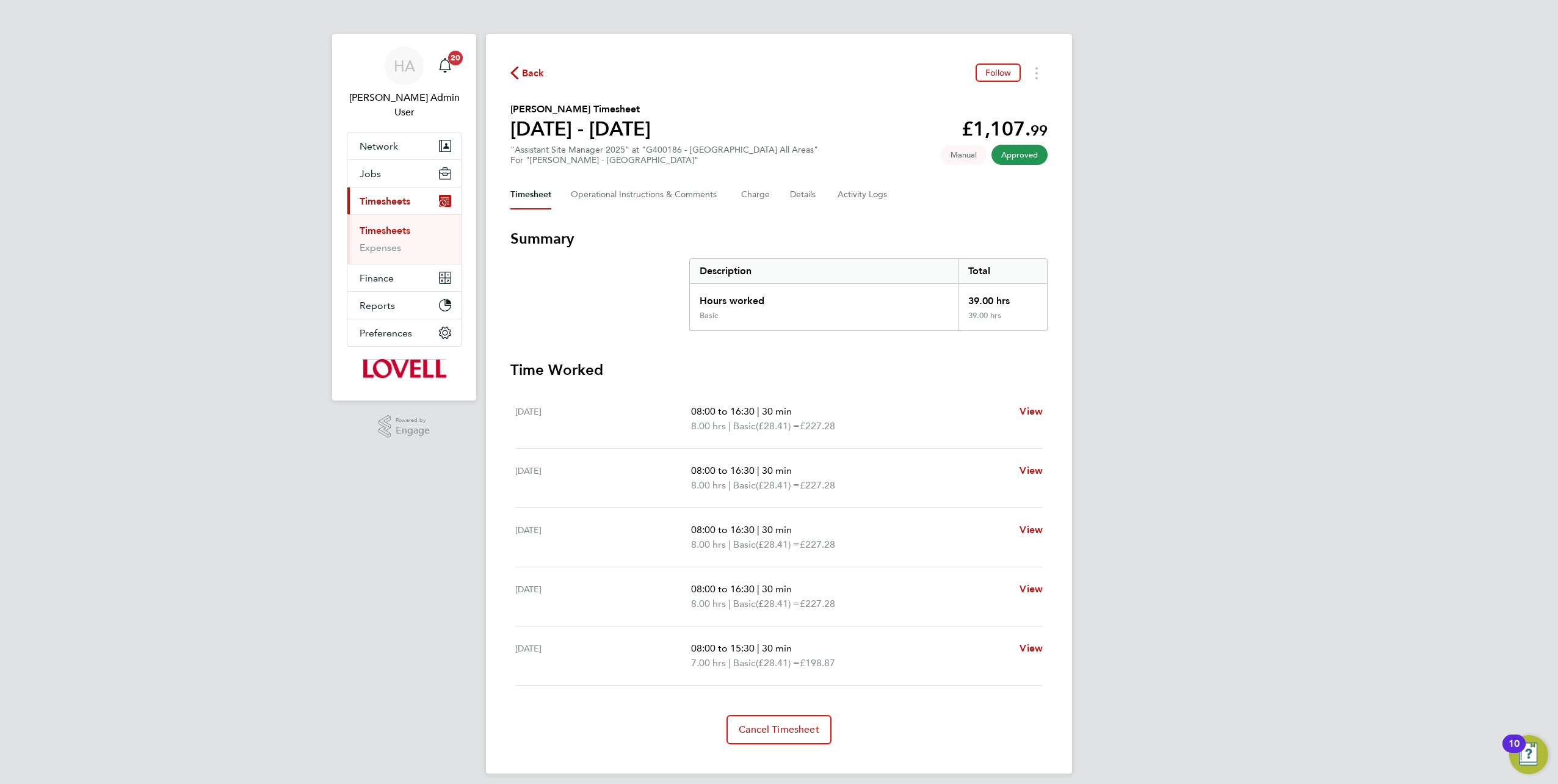
click at [836, 198] on div "Timesheet Operational Instructions & Comments Charge Details Activity Logs" at bounding box center [779, 194] width 537 height 29
click at [851, 196] on Logs-tab "Activity Logs" at bounding box center [864, 194] width 51 height 29
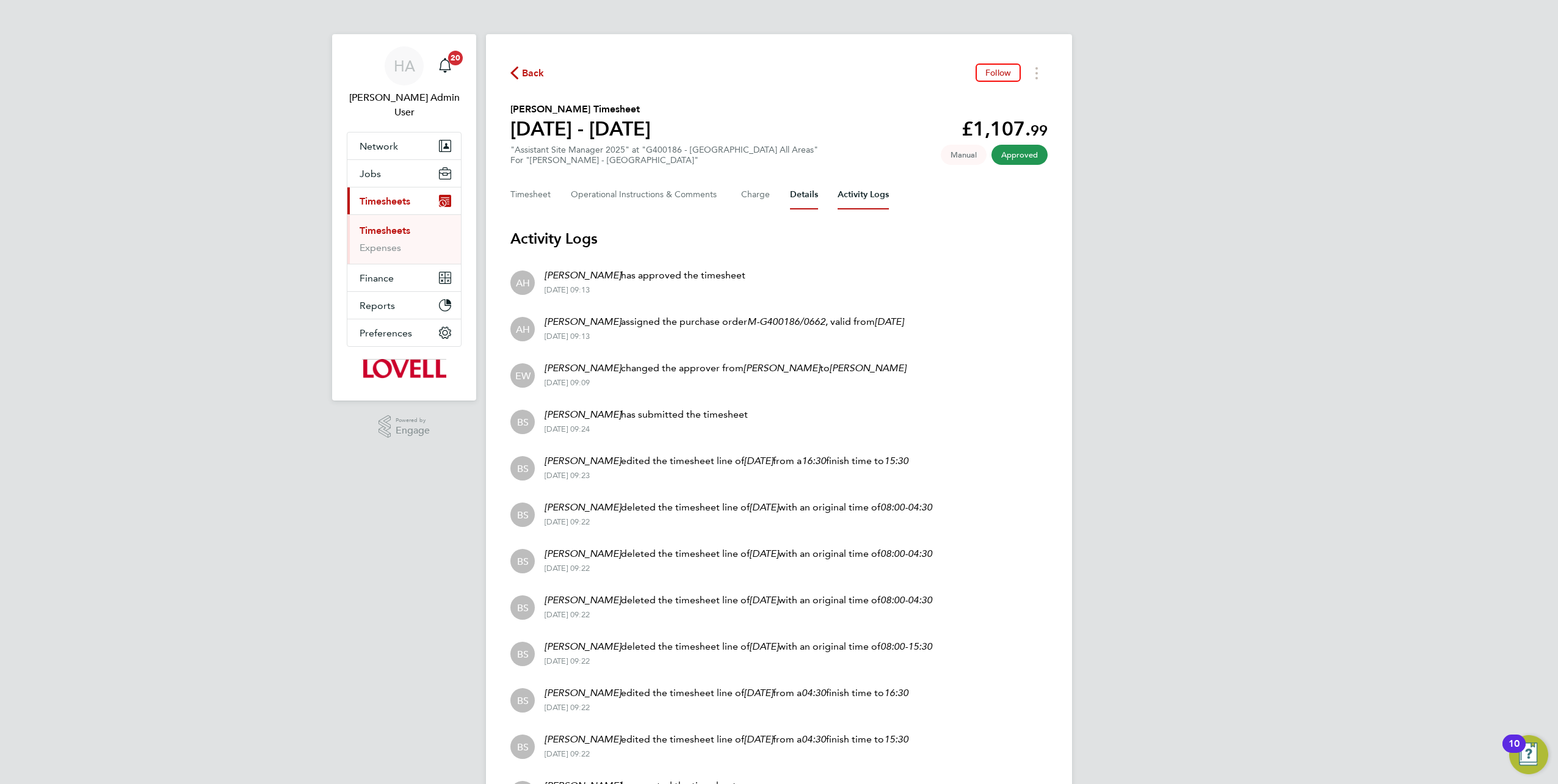
click at [805, 192] on button "Details" at bounding box center [804, 194] width 28 height 29
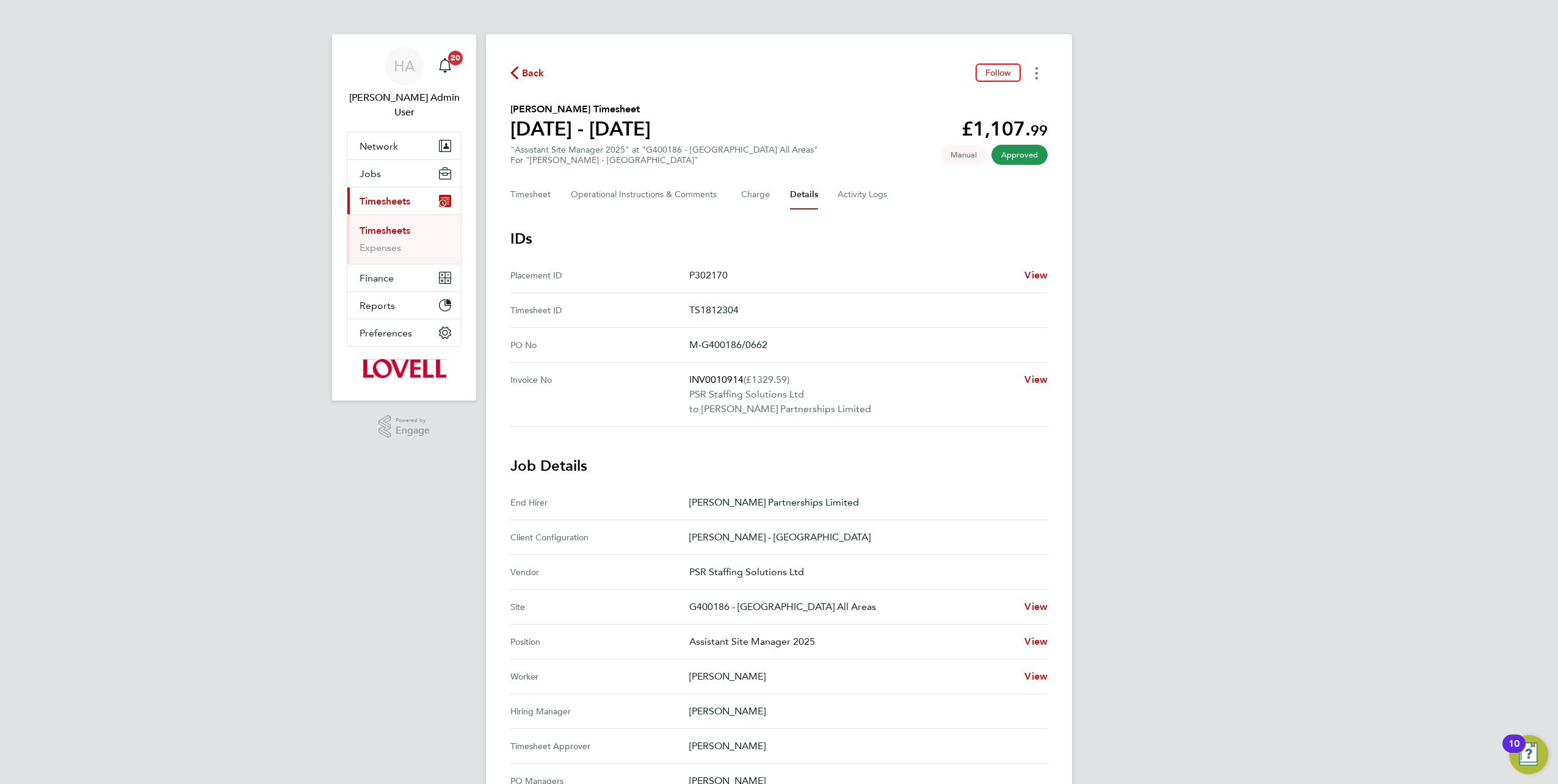
click at [1037, 74] on icon "Timesheets Menu" at bounding box center [1036, 73] width 2 height 12
click at [996, 101] on link "Download timesheet" at bounding box center [974, 100] width 146 height 24
click at [383, 141] on span "Network" at bounding box center [379, 146] width 39 height 11
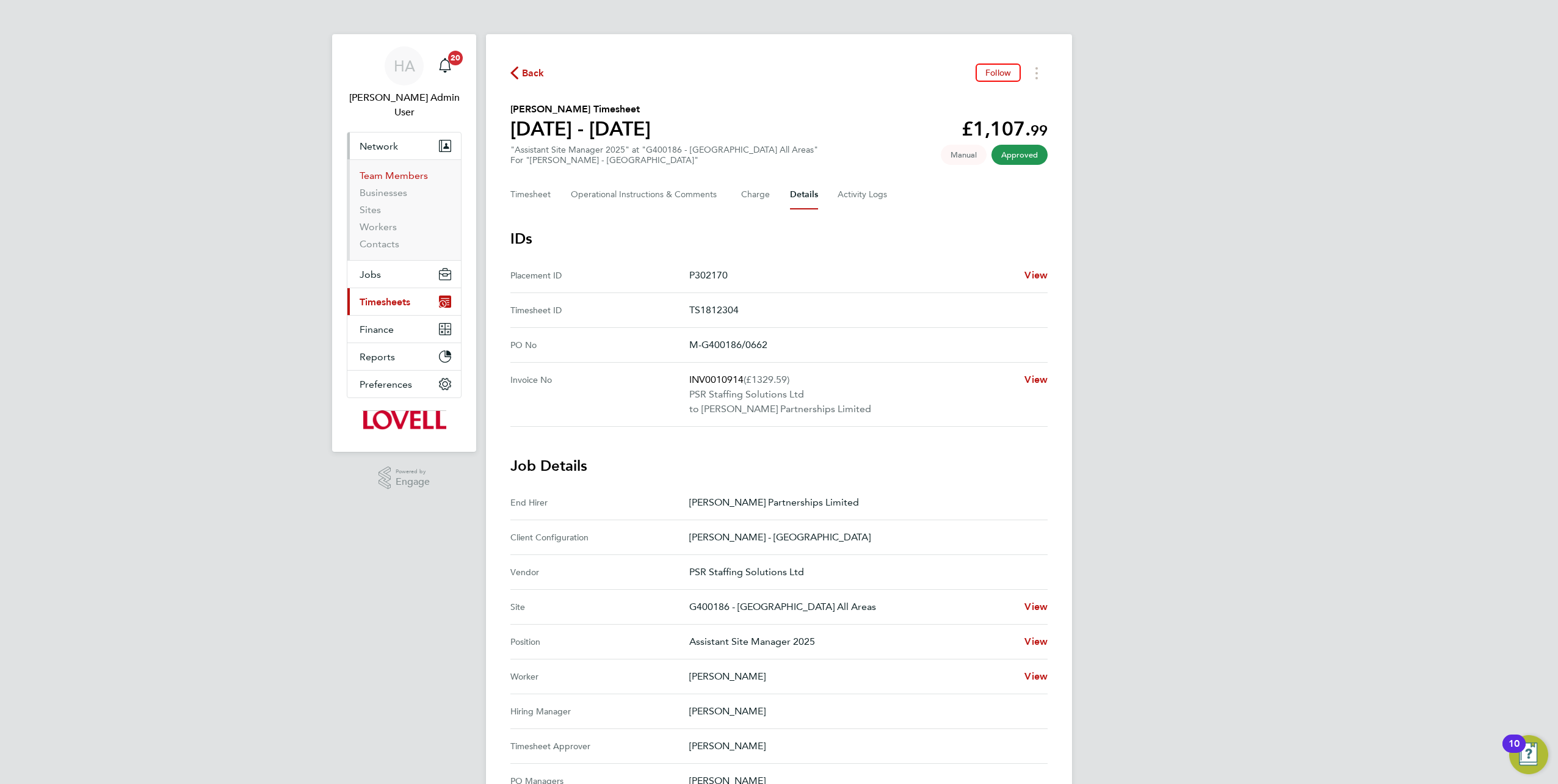
click at [383, 170] on link "Team Members" at bounding box center [394, 175] width 69 height 11
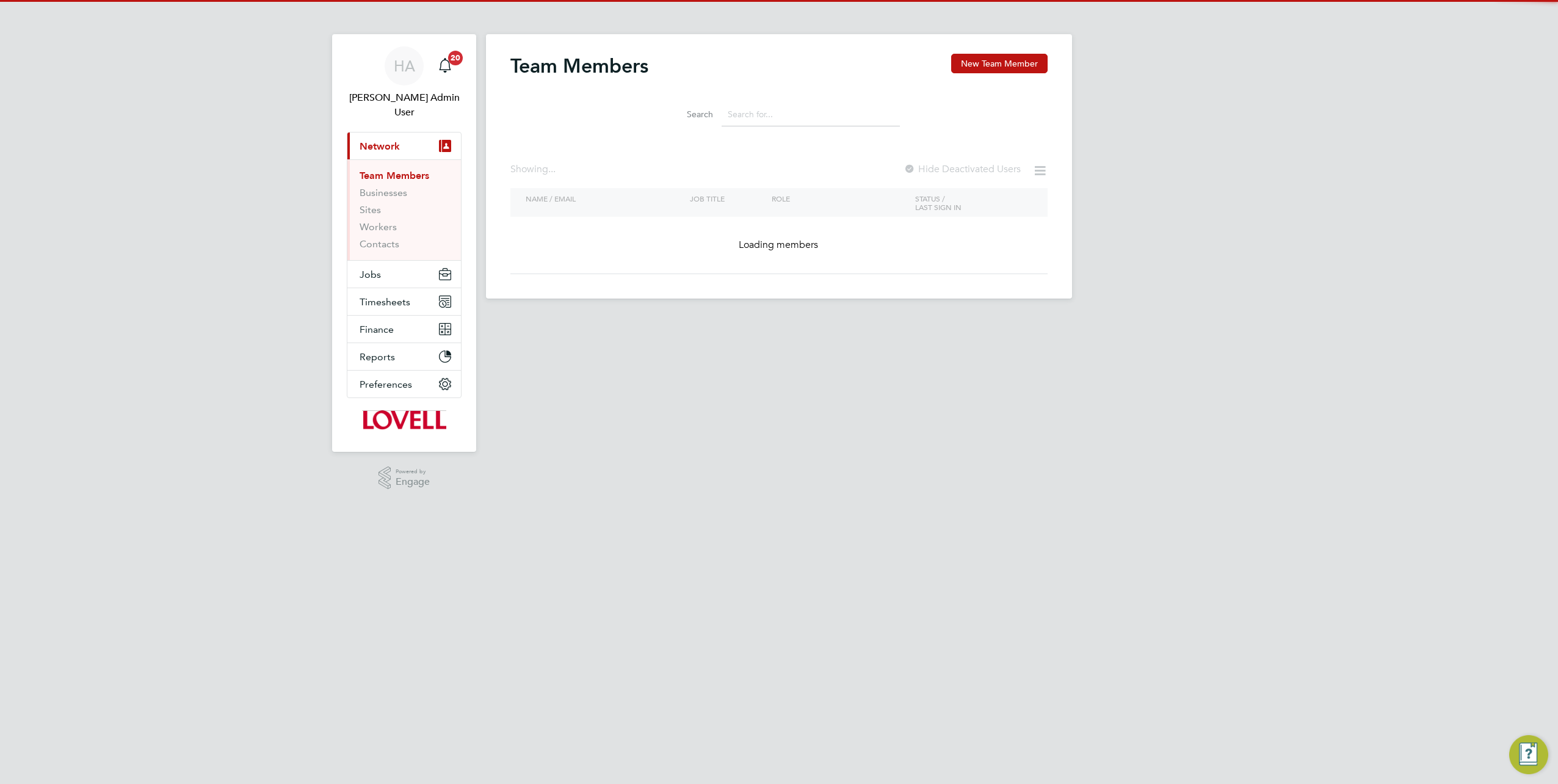
click at [749, 115] on input at bounding box center [811, 114] width 178 height 24
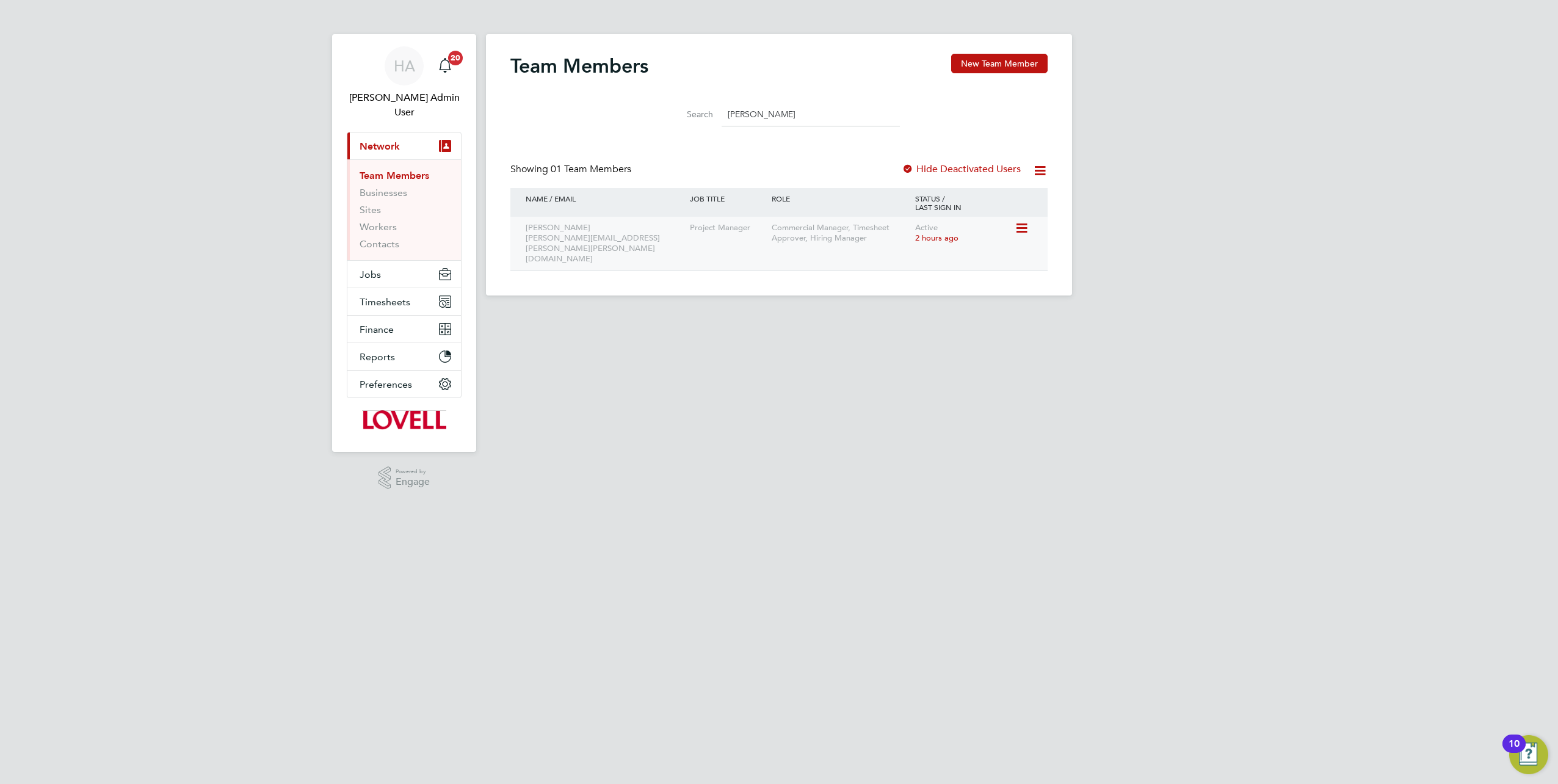
type input "andrew hamilton"
drag, startPoint x: 639, startPoint y: 238, endPoint x: 526, endPoint y: 242, distance: 113.1
click at [526, 242] on div "Andrew Hamilton andrew.hamilton@lovell.co.uk" at bounding box center [605, 243] width 164 height 54
copy div "andrew.hamilton@lovell.co.uk"
click at [831, 315] on html "HA Hays Admin User Notifications 20 Applications: Current page: Network Team Me…" at bounding box center [779, 157] width 1558 height 315
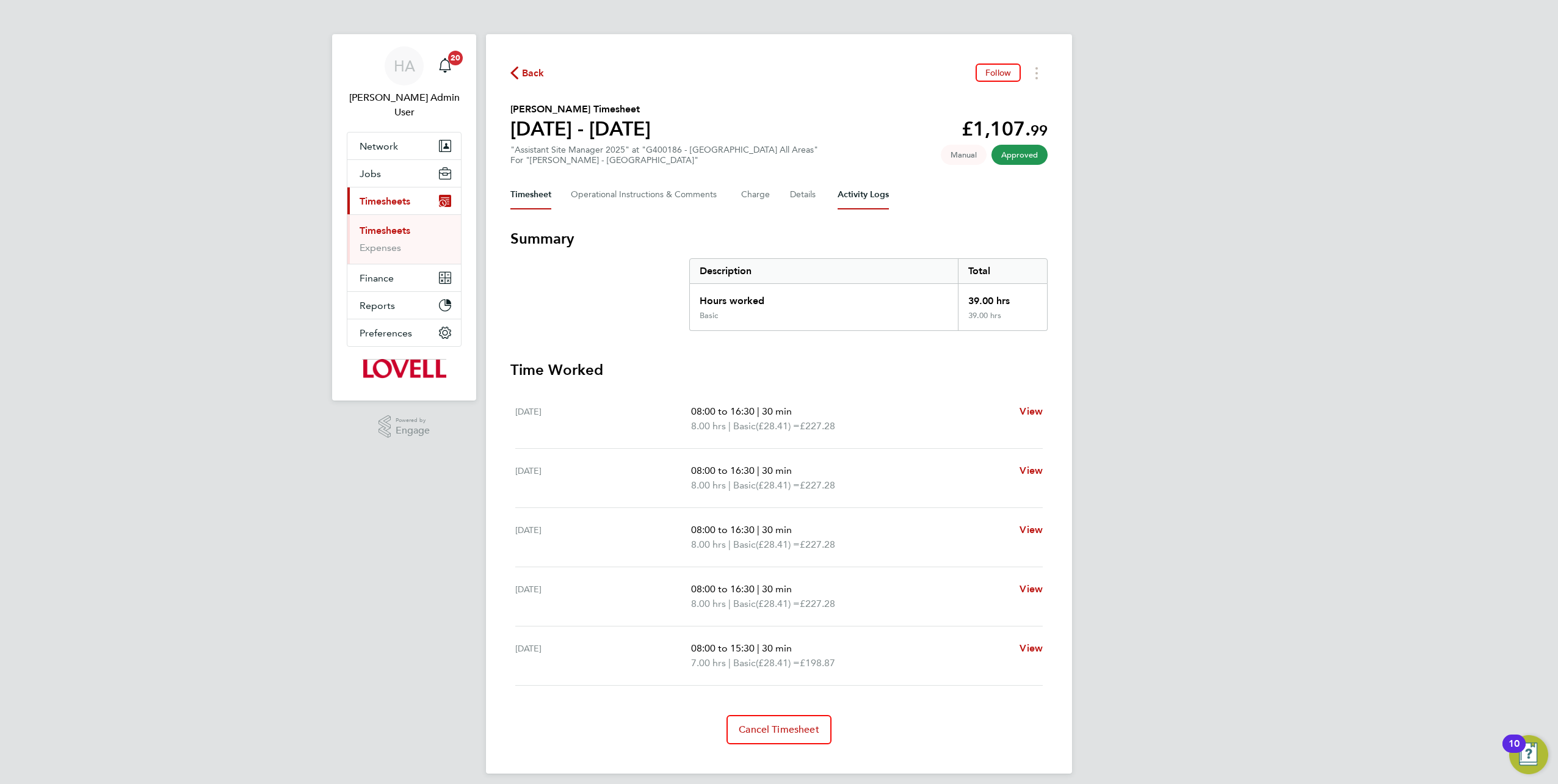
click at [873, 189] on Logs-tab "Activity Logs" at bounding box center [864, 194] width 51 height 29
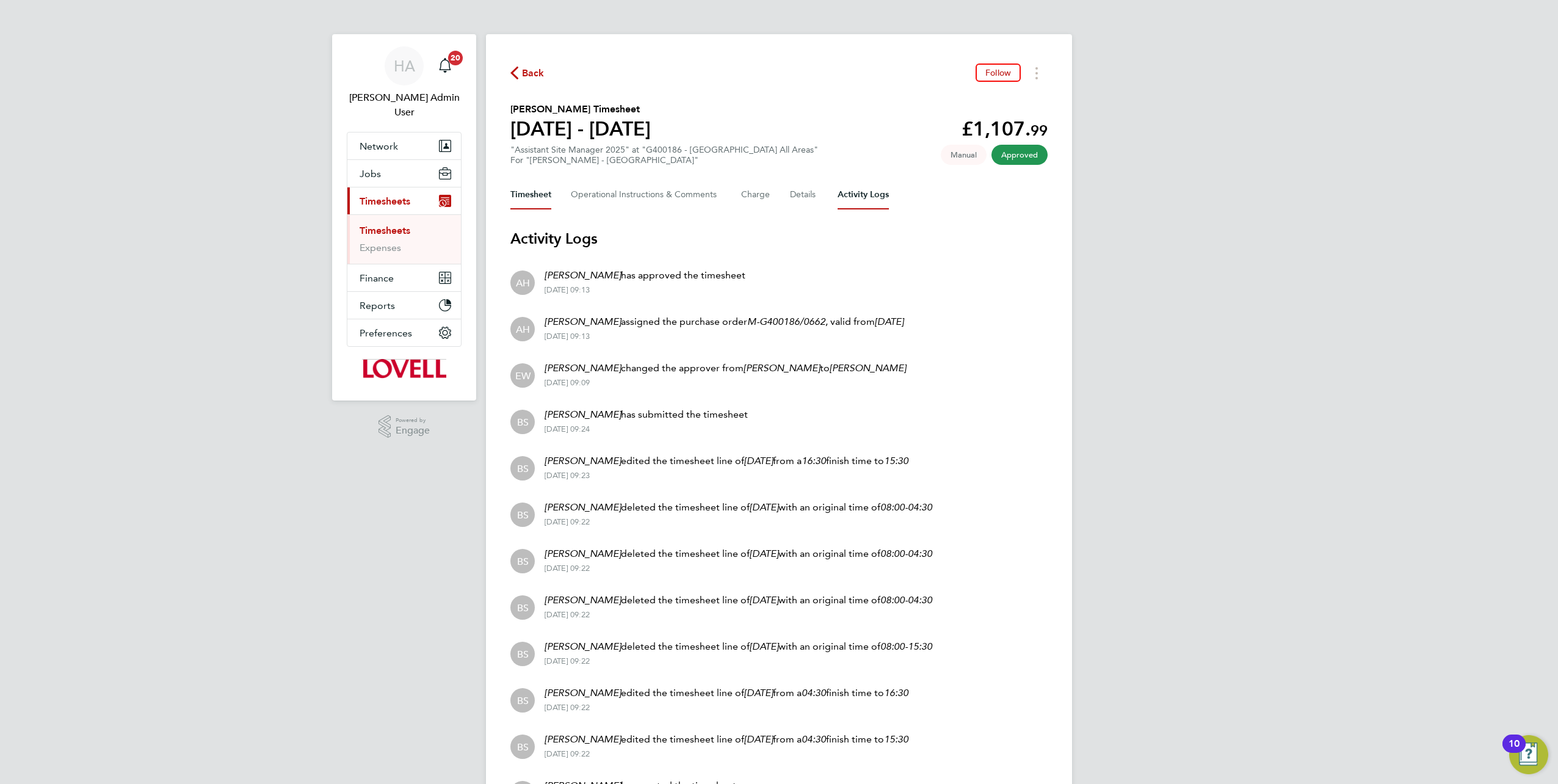
click at [524, 189] on button "Timesheet" at bounding box center [530, 194] width 41 height 29
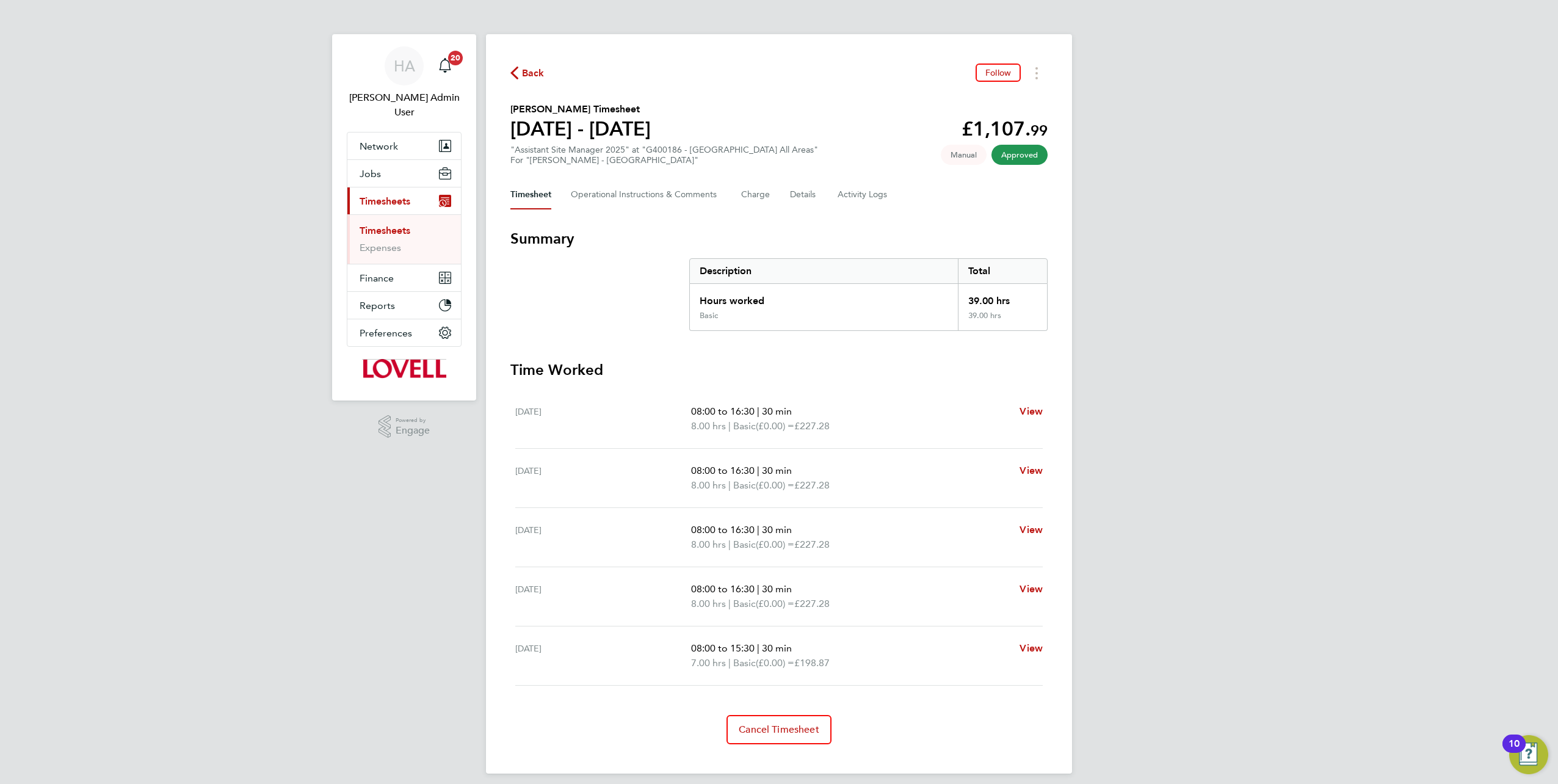
click at [512, 74] on icon "button" at bounding box center [514, 73] width 8 height 13
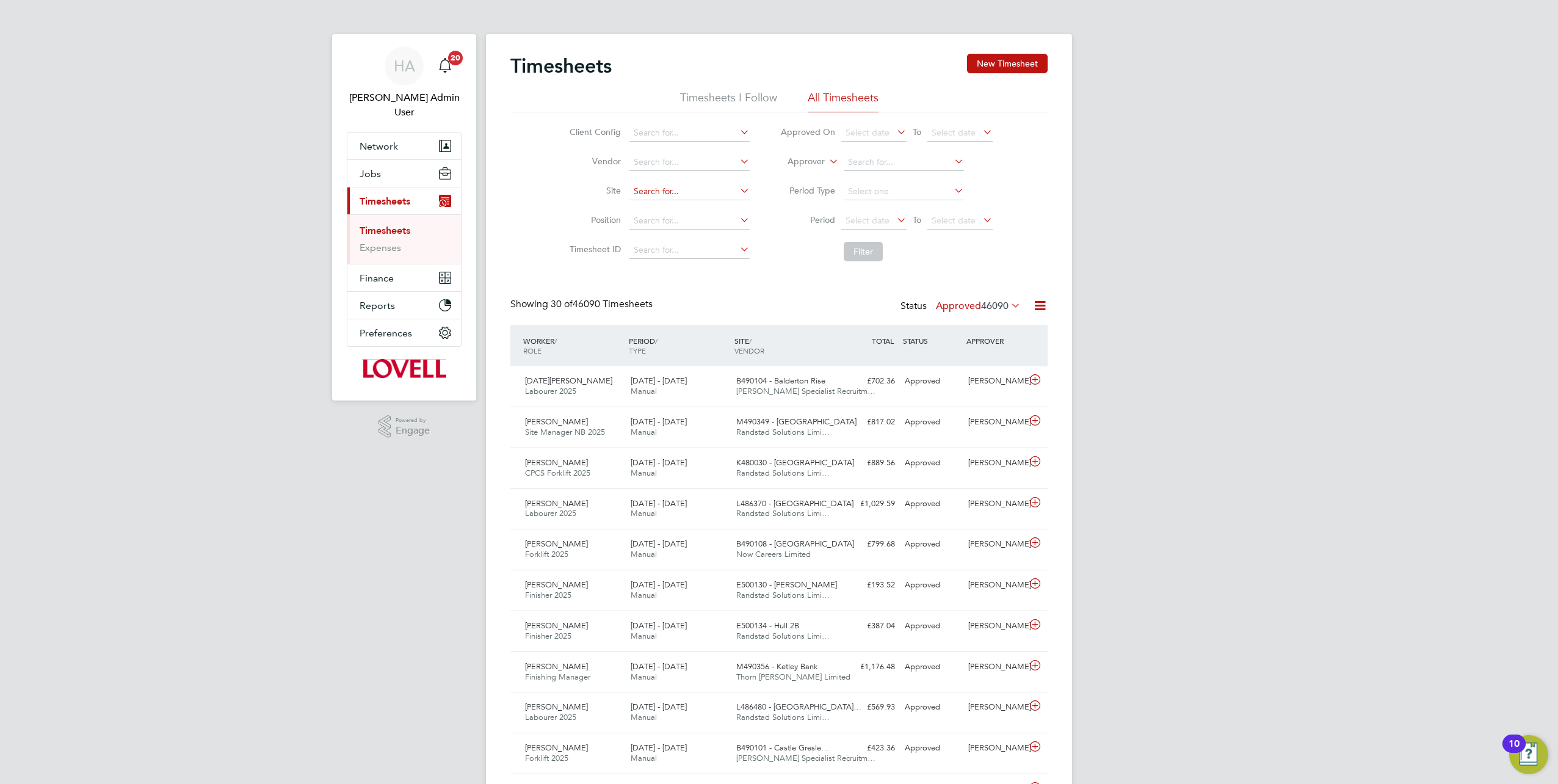
click at [658, 186] on input at bounding box center [689, 192] width 121 height 17
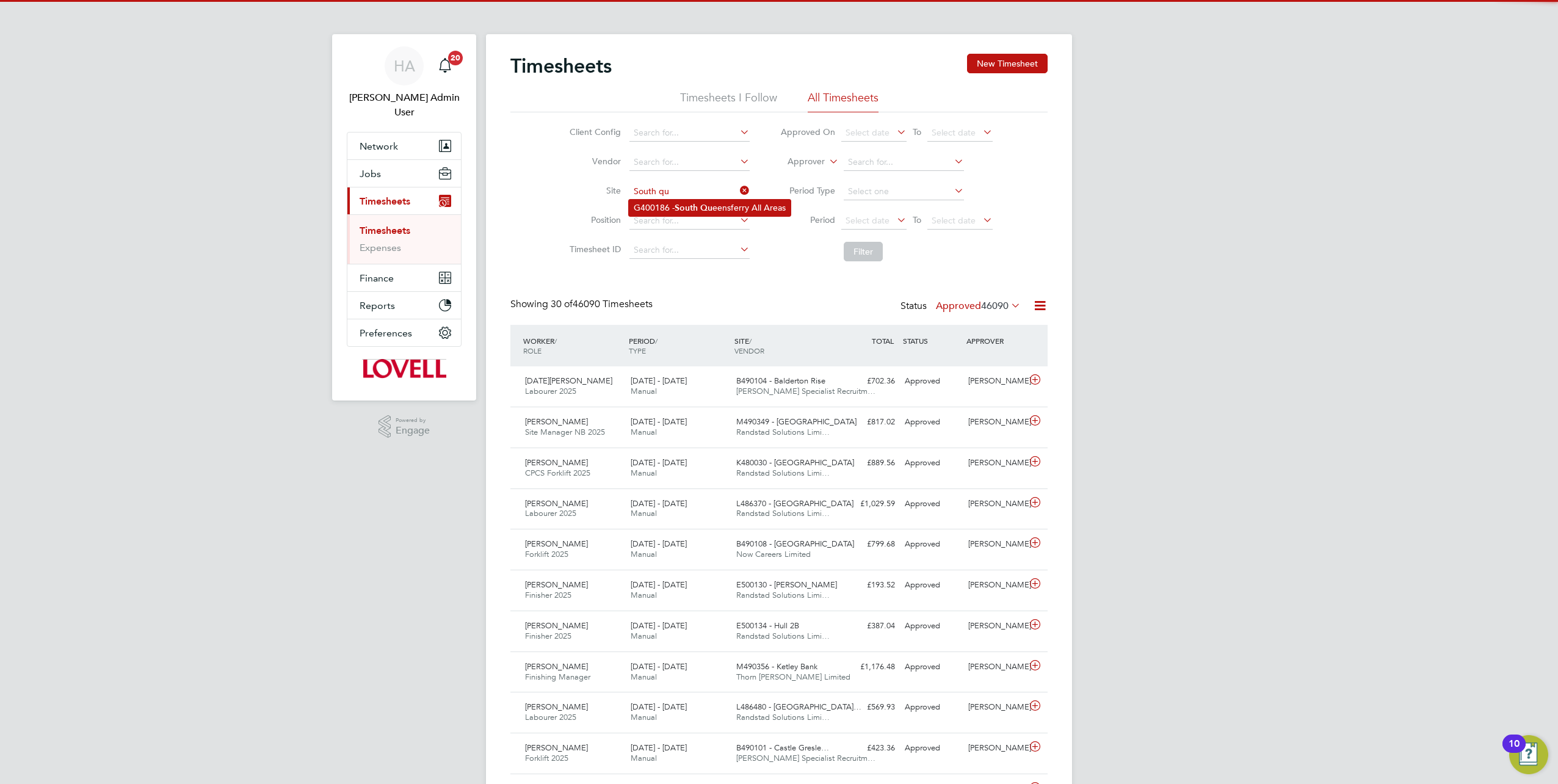
click at [672, 207] on li "G400186 - South Qu eensferry All Areas" at bounding box center [709, 208] width 162 height 16
type input "G400186 - South Queensferry All Areas"
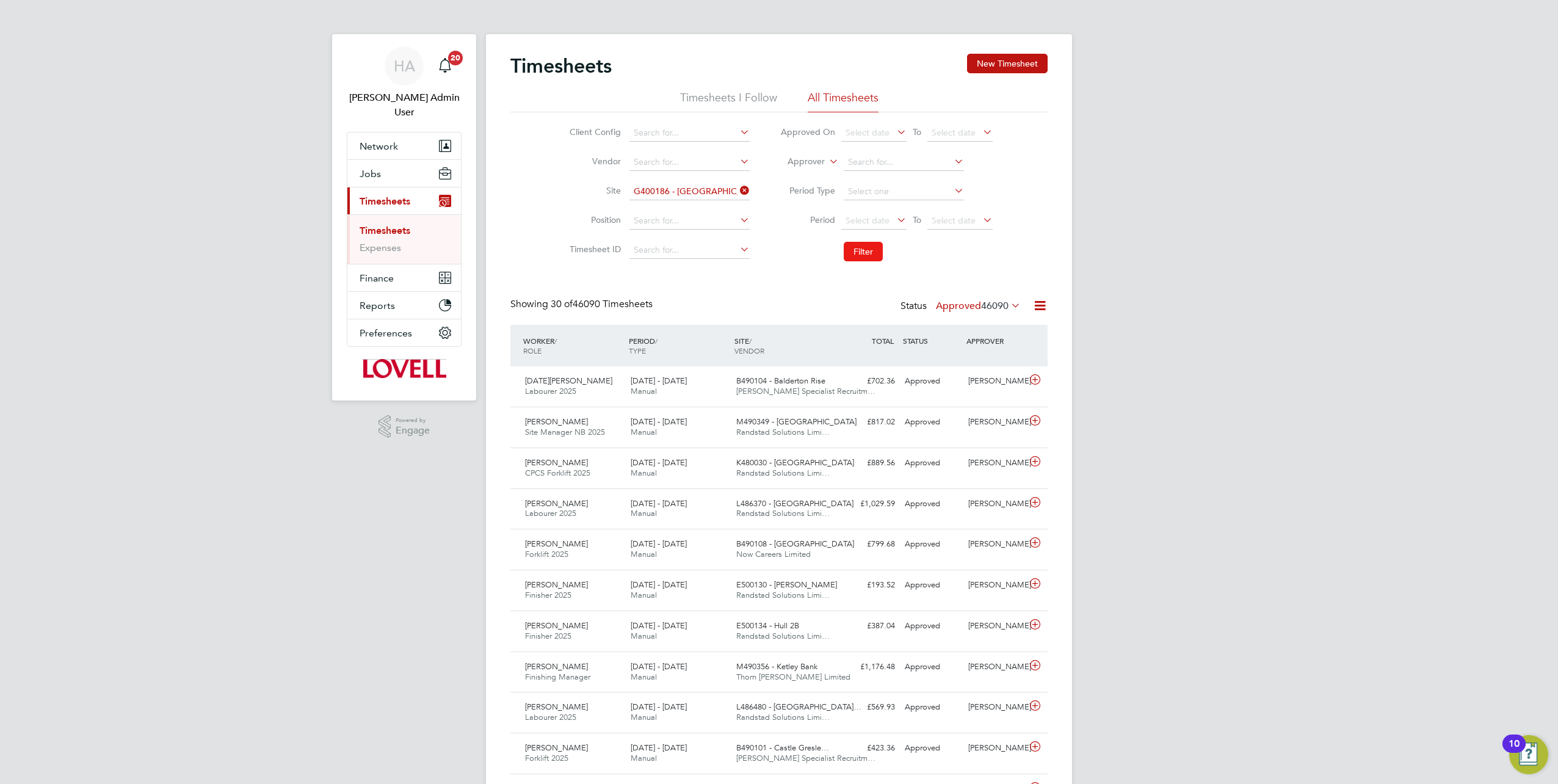
click at [856, 249] on button "Filter" at bounding box center [863, 251] width 39 height 19
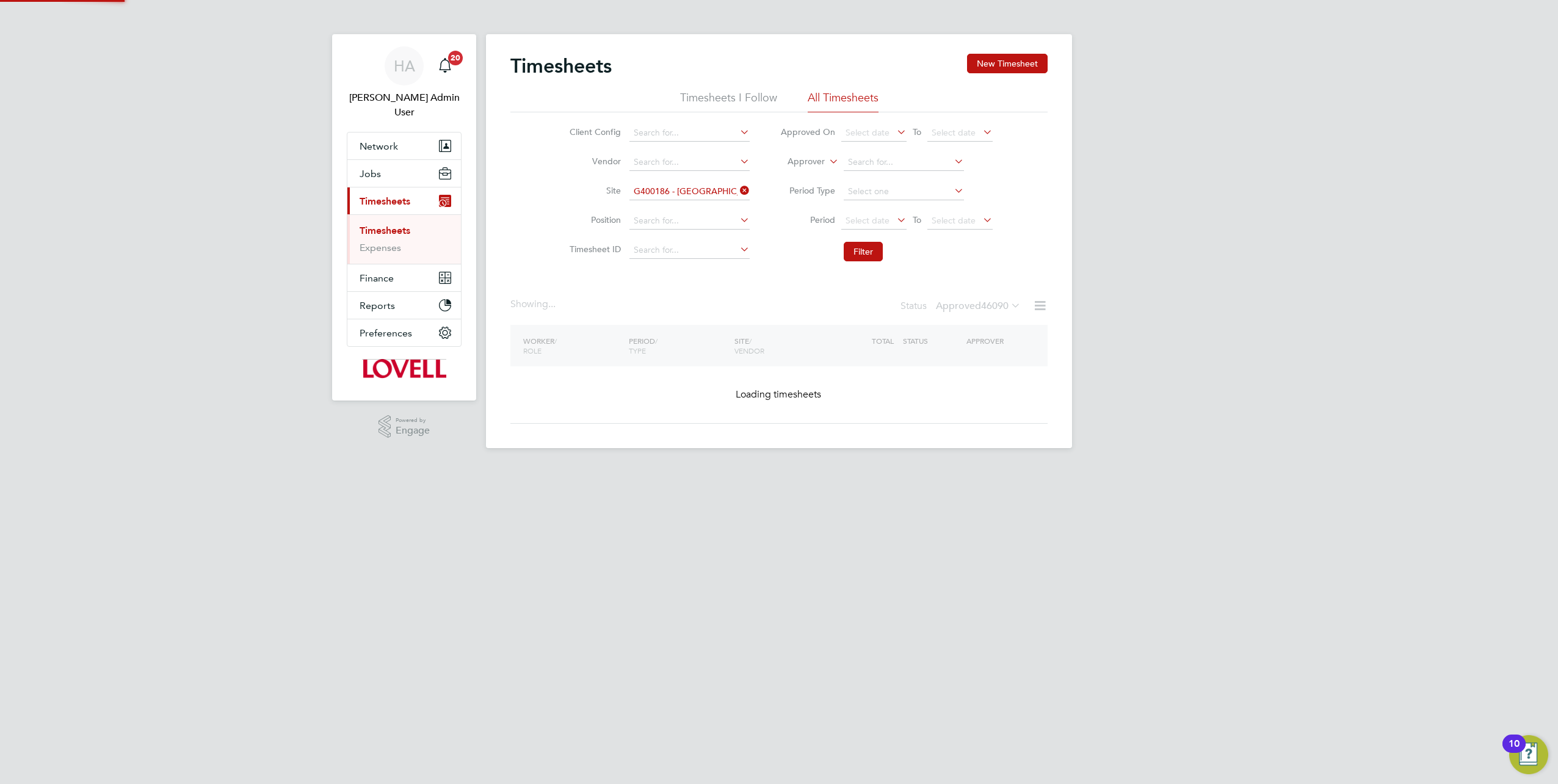
click at [1006, 300] on span "46090" at bounding box center [995, 305] width 27 height 12
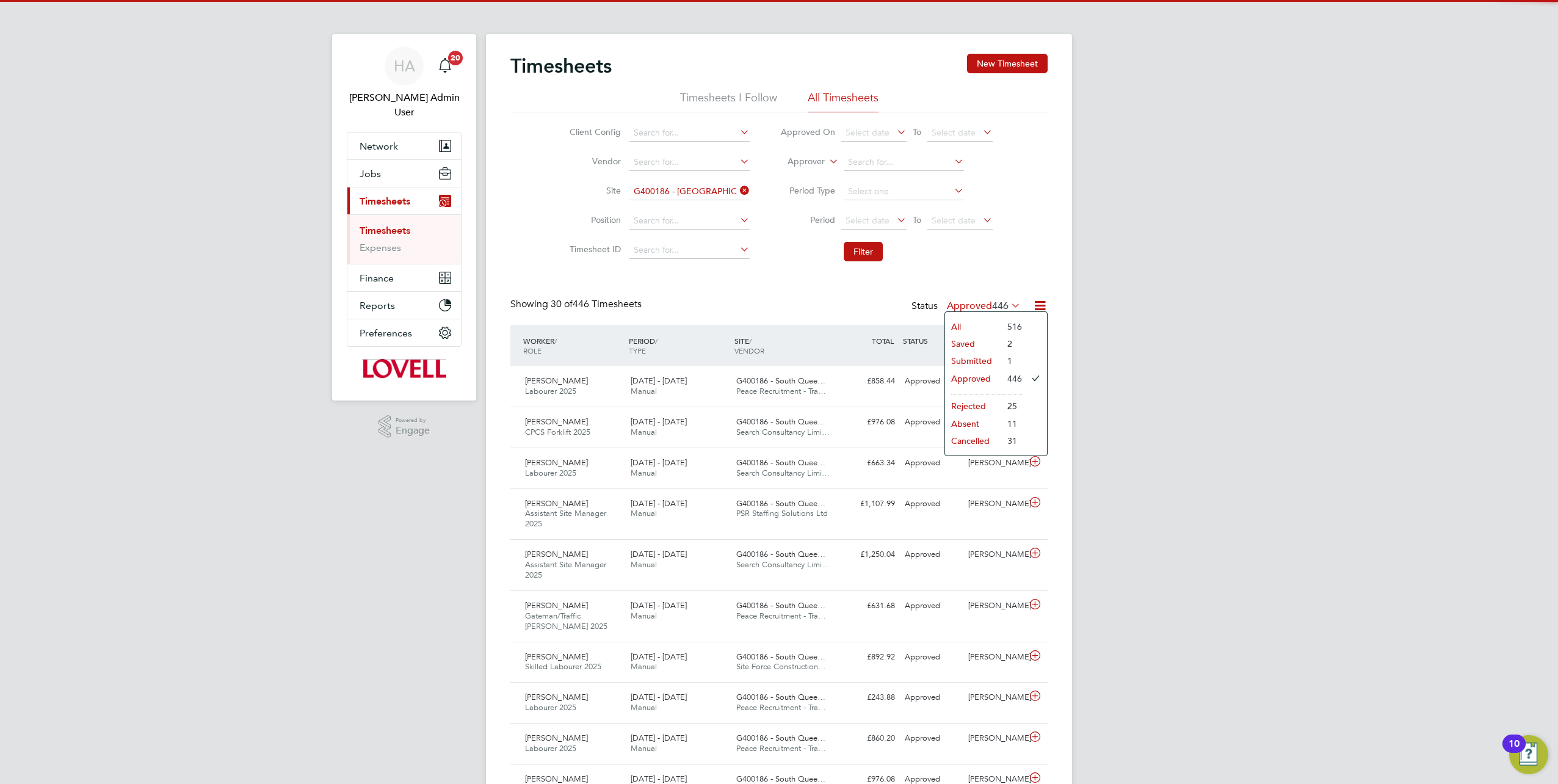
scroll to position [31, 106]
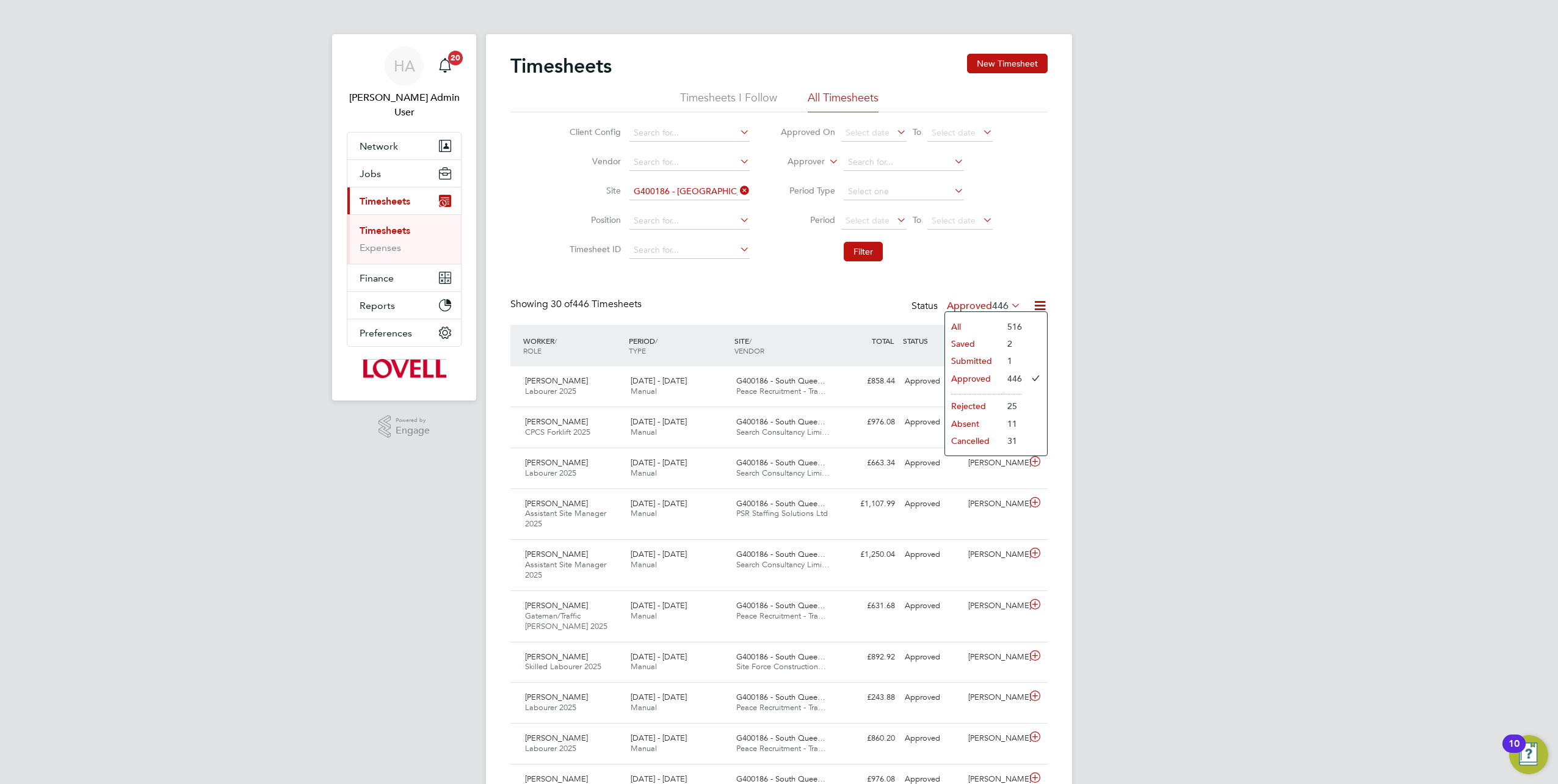
click at [981, 358] on li "Submitted" at bounding box center [973, 361] width 56 height 17
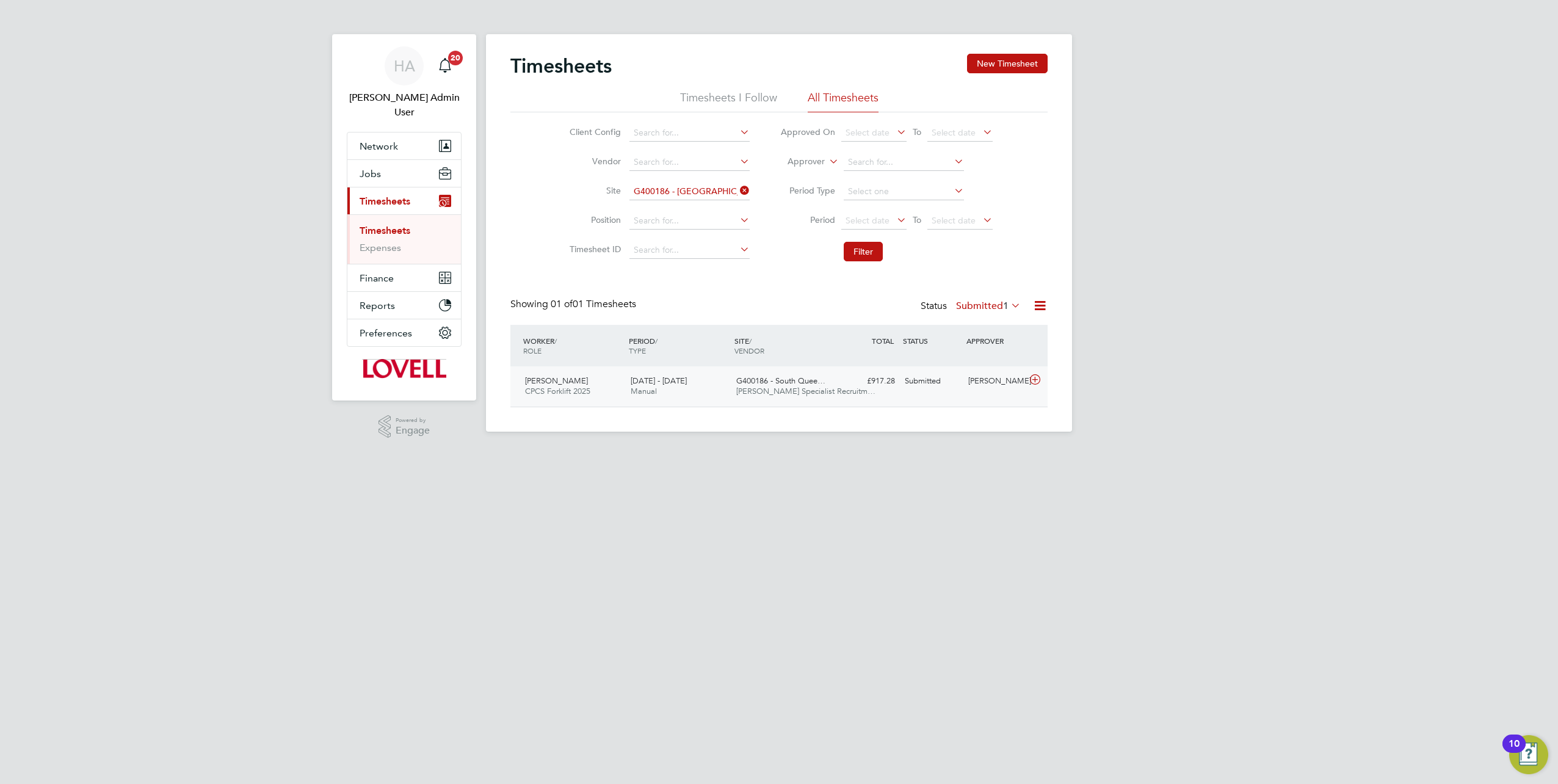
click at [870, 394] on div "Edward Wallace CPCS Forklift 2025 23 - 29 Aug 2025 23 - 29 Aug 2025 Manual G400…" at bounding box center [779, 386] width 537 height 40
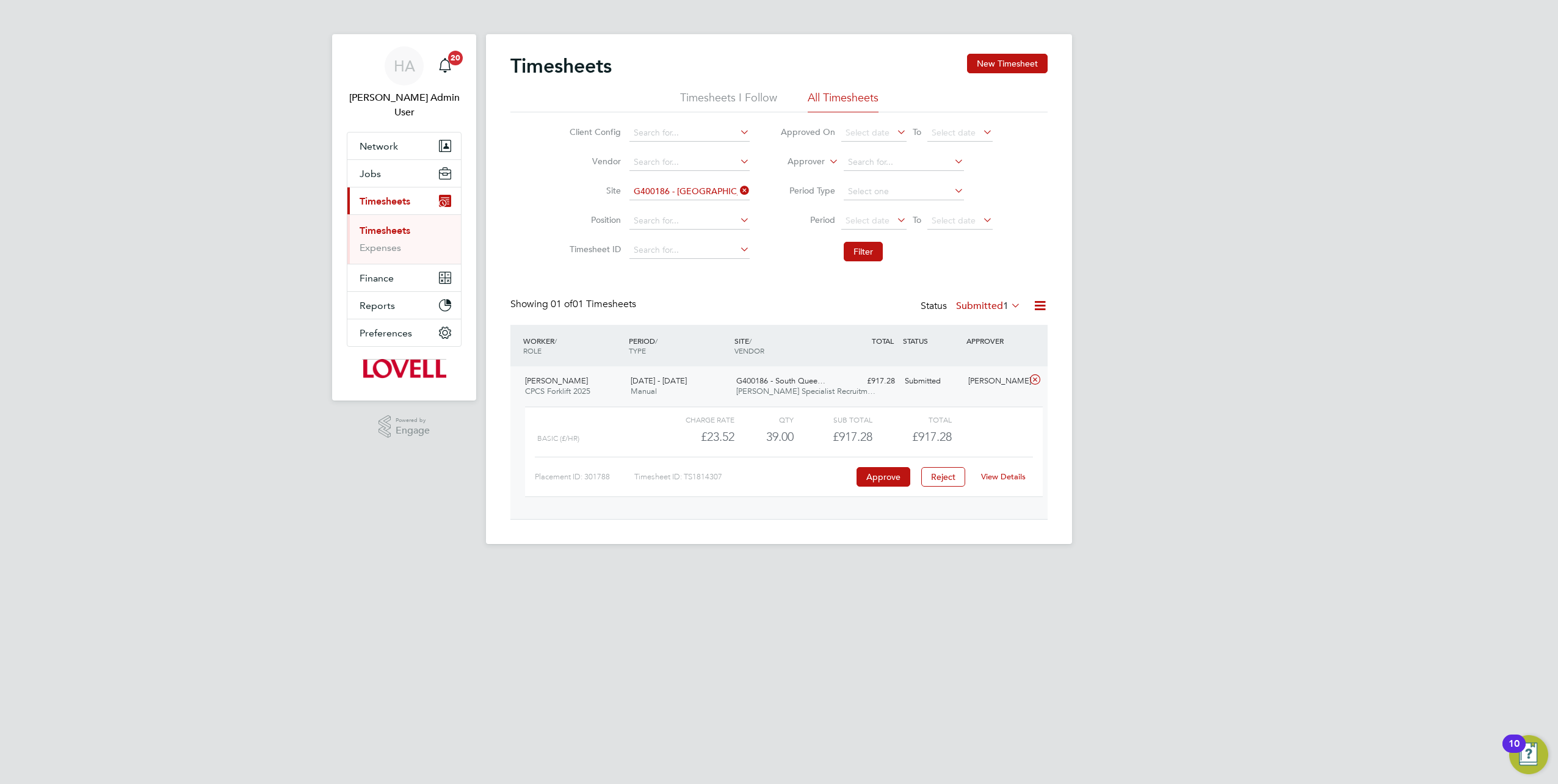
click at [1022, 477] on link "View Details" at bounding box center [1003, 476] width 44 height 11
click at [736, 188] on input "G400186 - South Queensferry All Areas" at bounding box center [689, 192] width 121 height 17
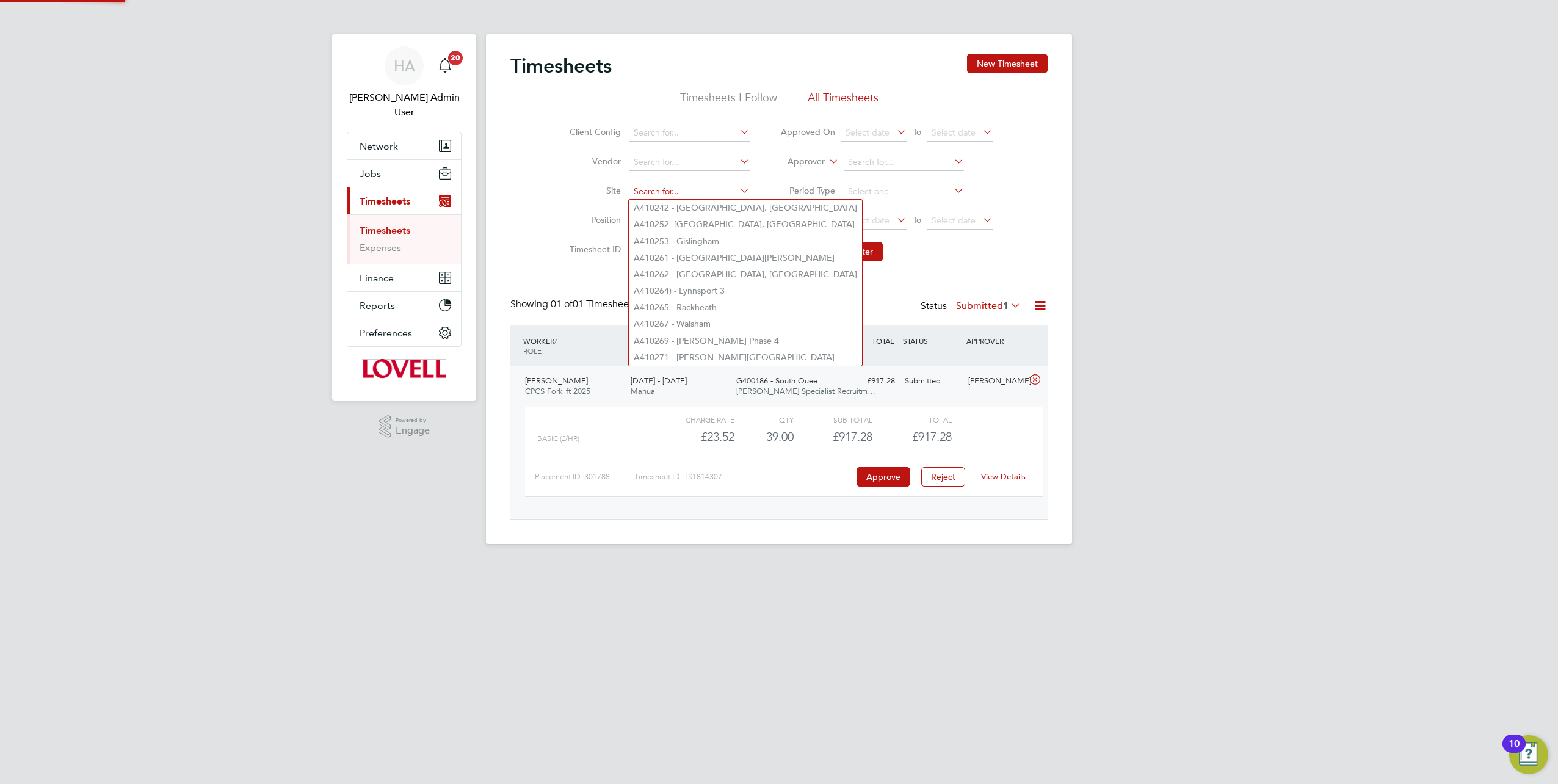
click at [709, 188] on input at bounding box center [689, 192] width 121 height 17
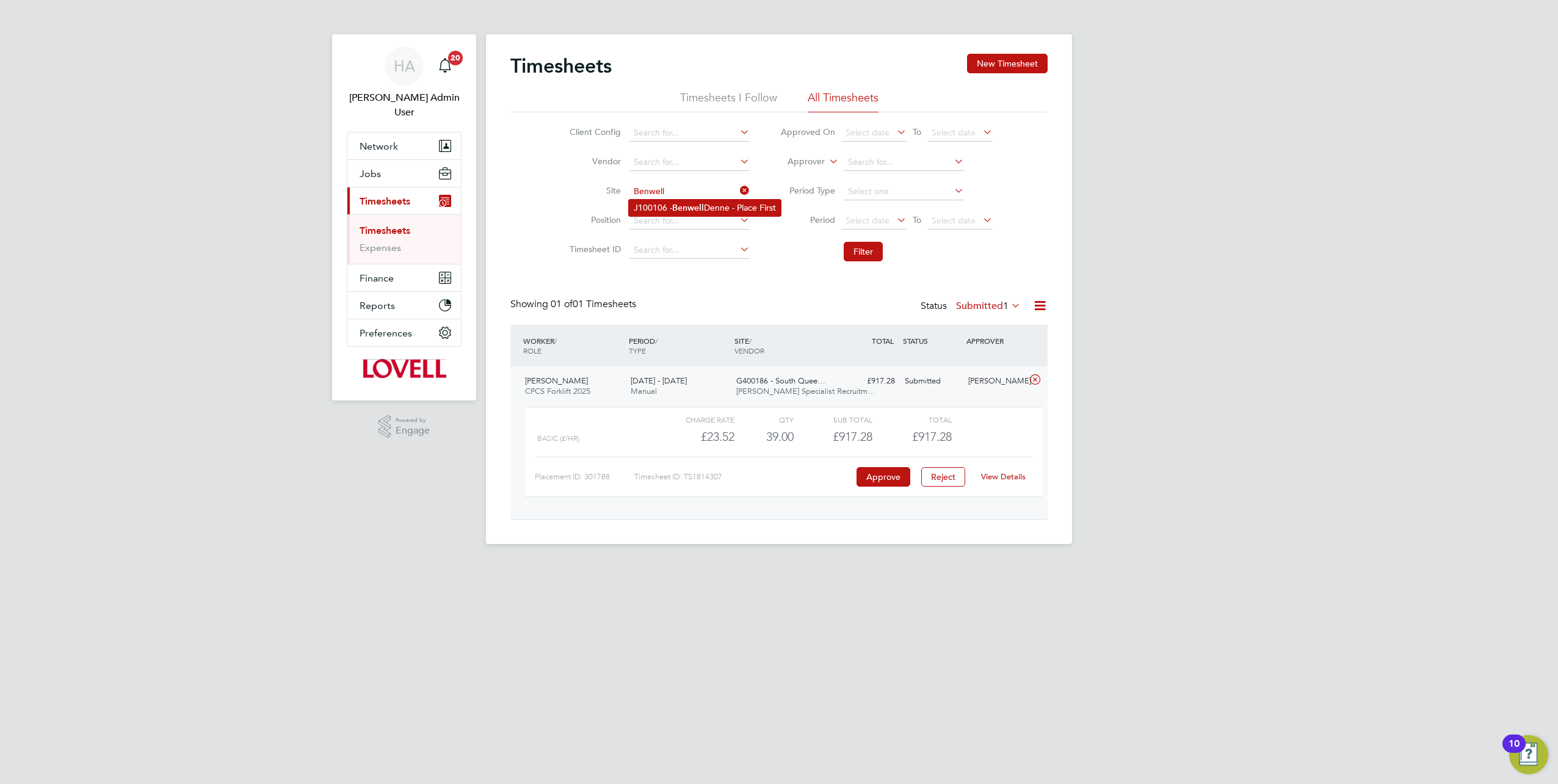
click at [706, 212] on li "J100106 - Benwell Denne - Place First" at bounding box center [704, 208] width 152 height 16
type input "J100106 - Benwell Denne - Place First"
click at [856, 254] on button "Filter" at bounding box center [863, 251] width 39 height 19
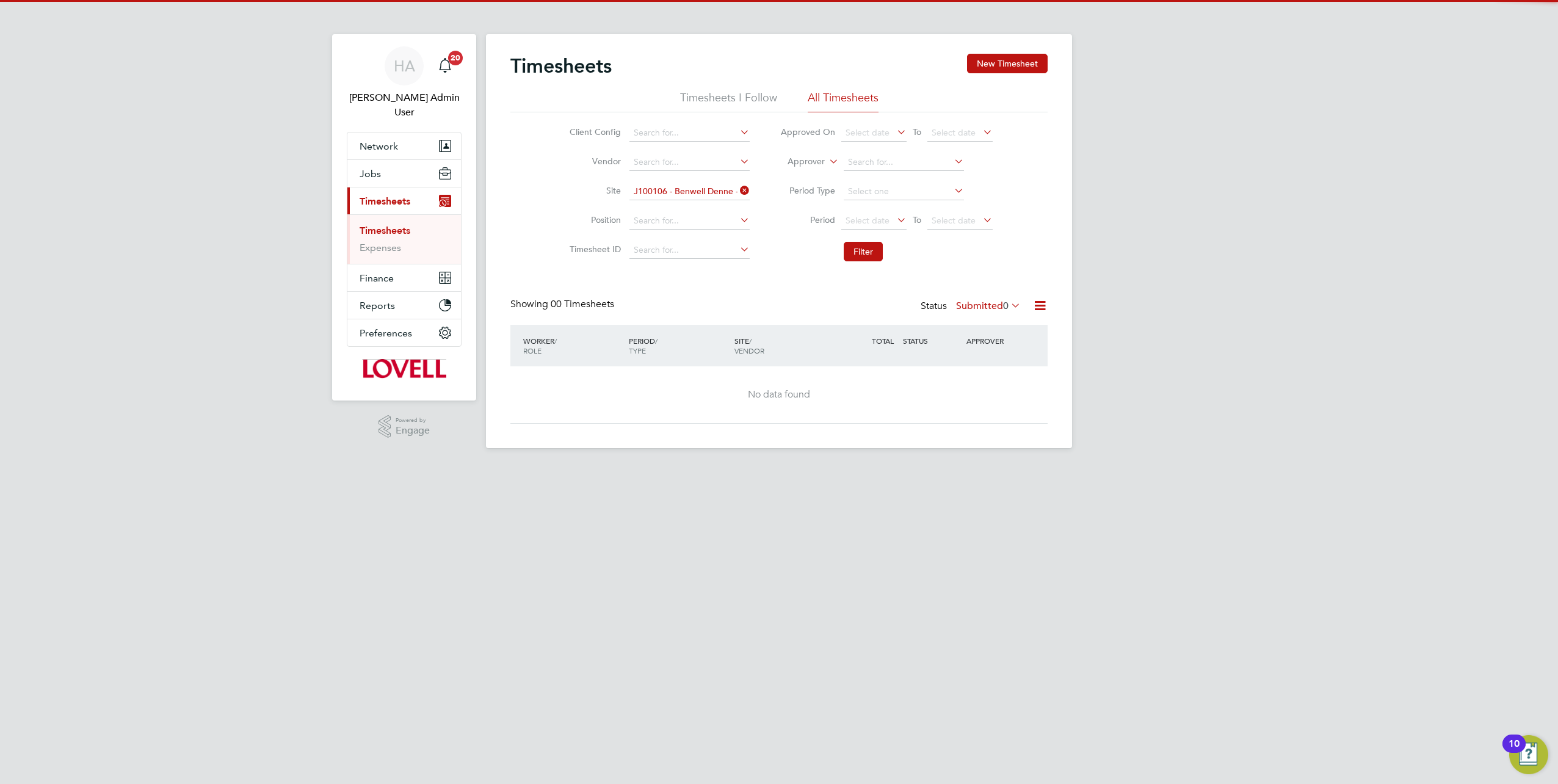
click at [989, 306] on label "Submitted 0" at bounding box center [988, 305] width 65 height 12
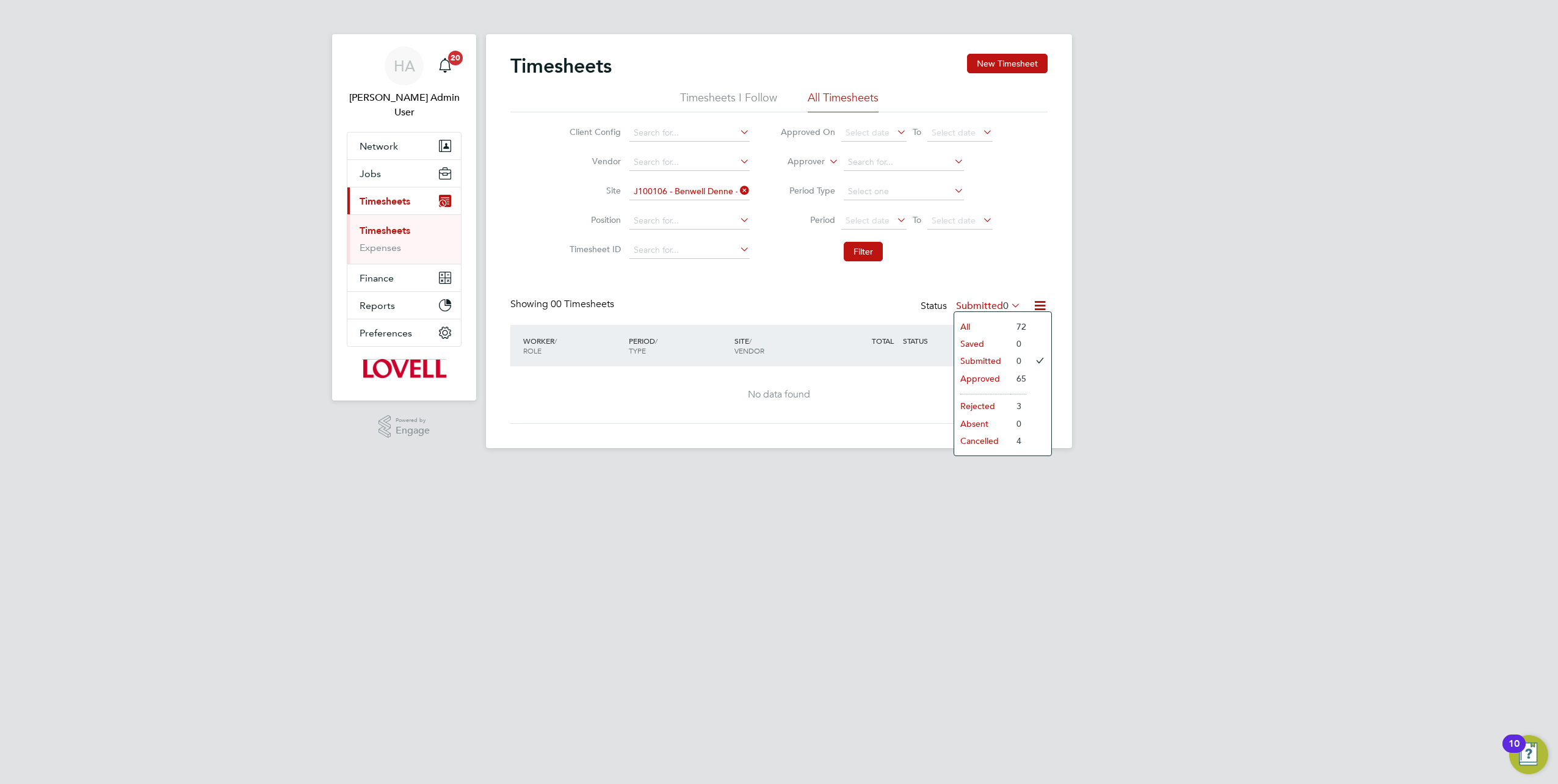
click at [974, 323] on li "All" at bounding box center [982, 327] width 56 height 17
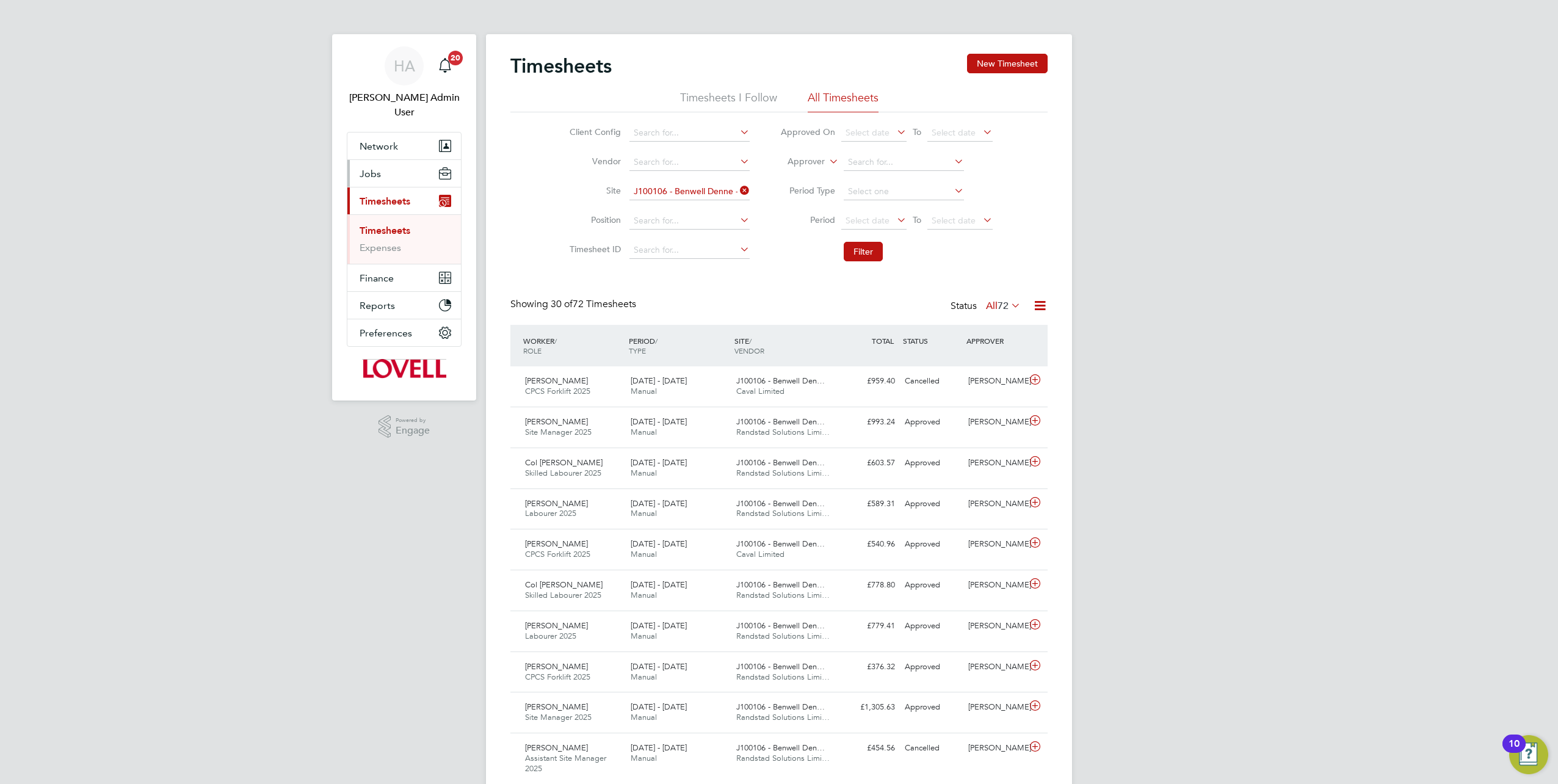
click at [373, 168] on span "Jobs" at bounding box center [370, 173] width 21 height 11
click at [381, 231] on link "Placements" at bounding box center [385, 237] width 51 height 11
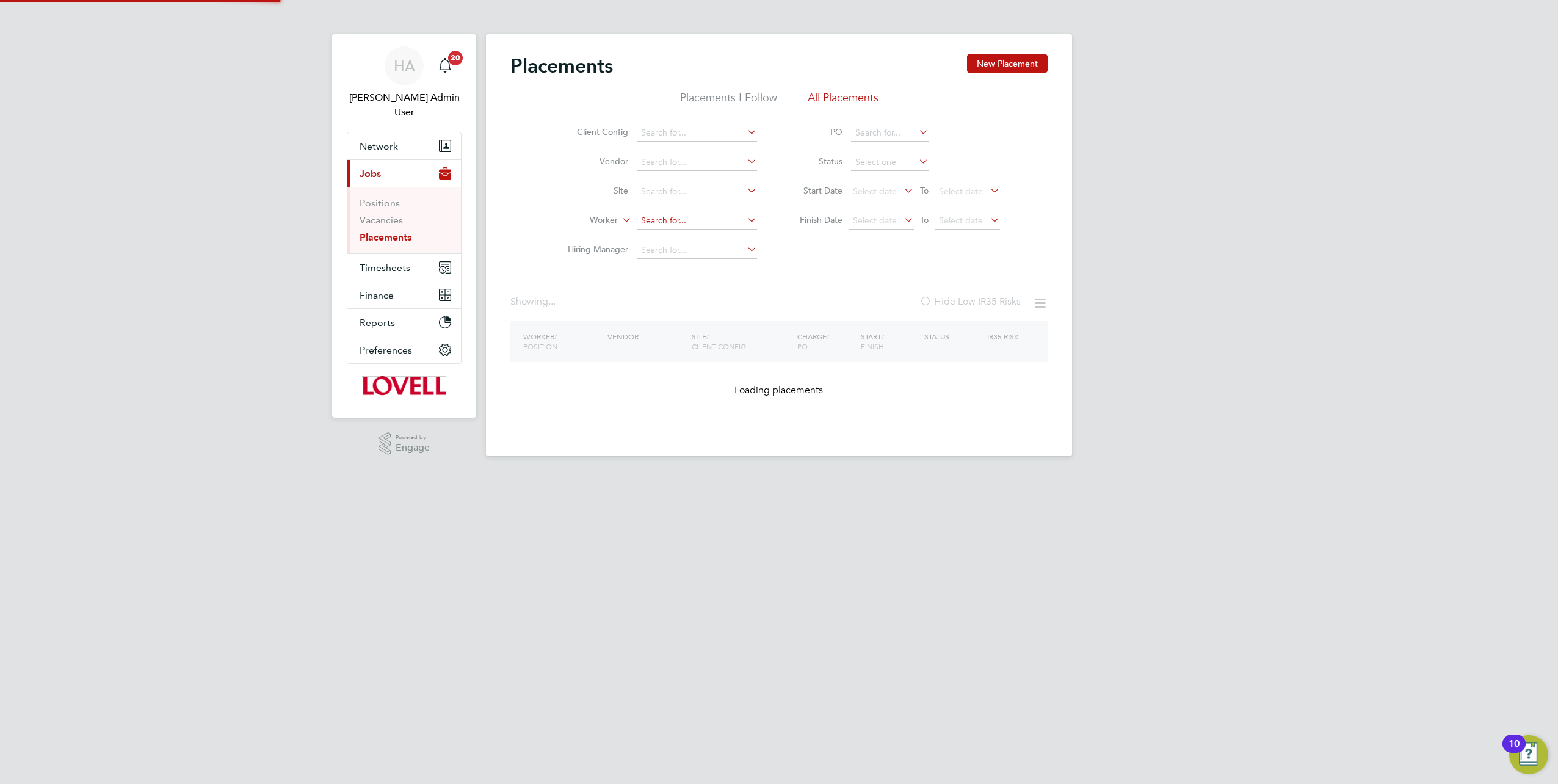
click at [656, 215] on input at bounding box center [697, 221] width 121 height 17
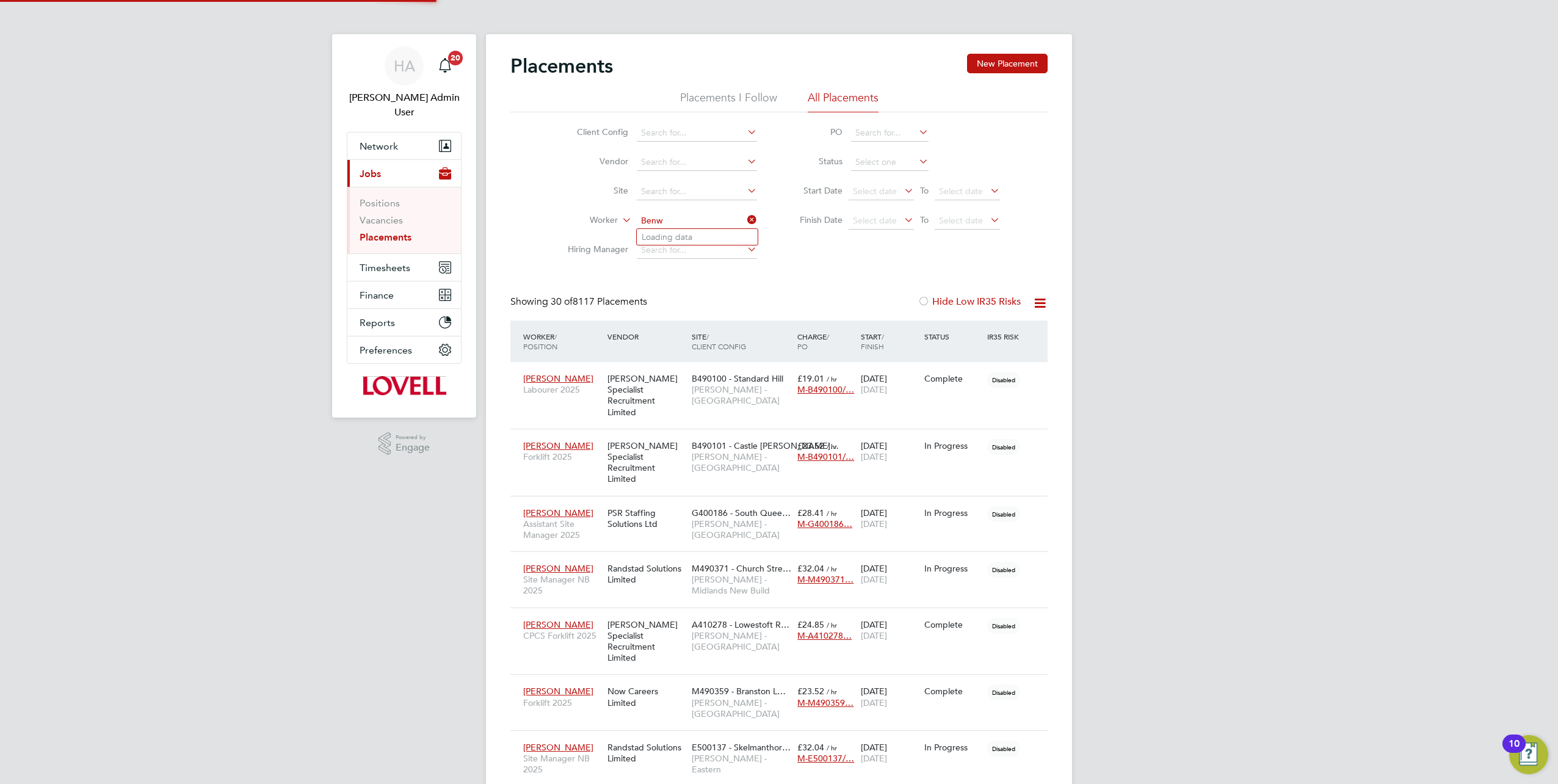
type input "Benw"
click at [745, 221] on icon at bounding box center [745, 220] width 0 height 17
click at [687, 193] on input at bounding box center [697, 192] width 121 height 17
click at [674, 207] on li "J100106 - Benw ell Denne - Place First" at bounding box center [713, 208] width 153 height 16
type input "J100106 - Benwell Denne - Place First"
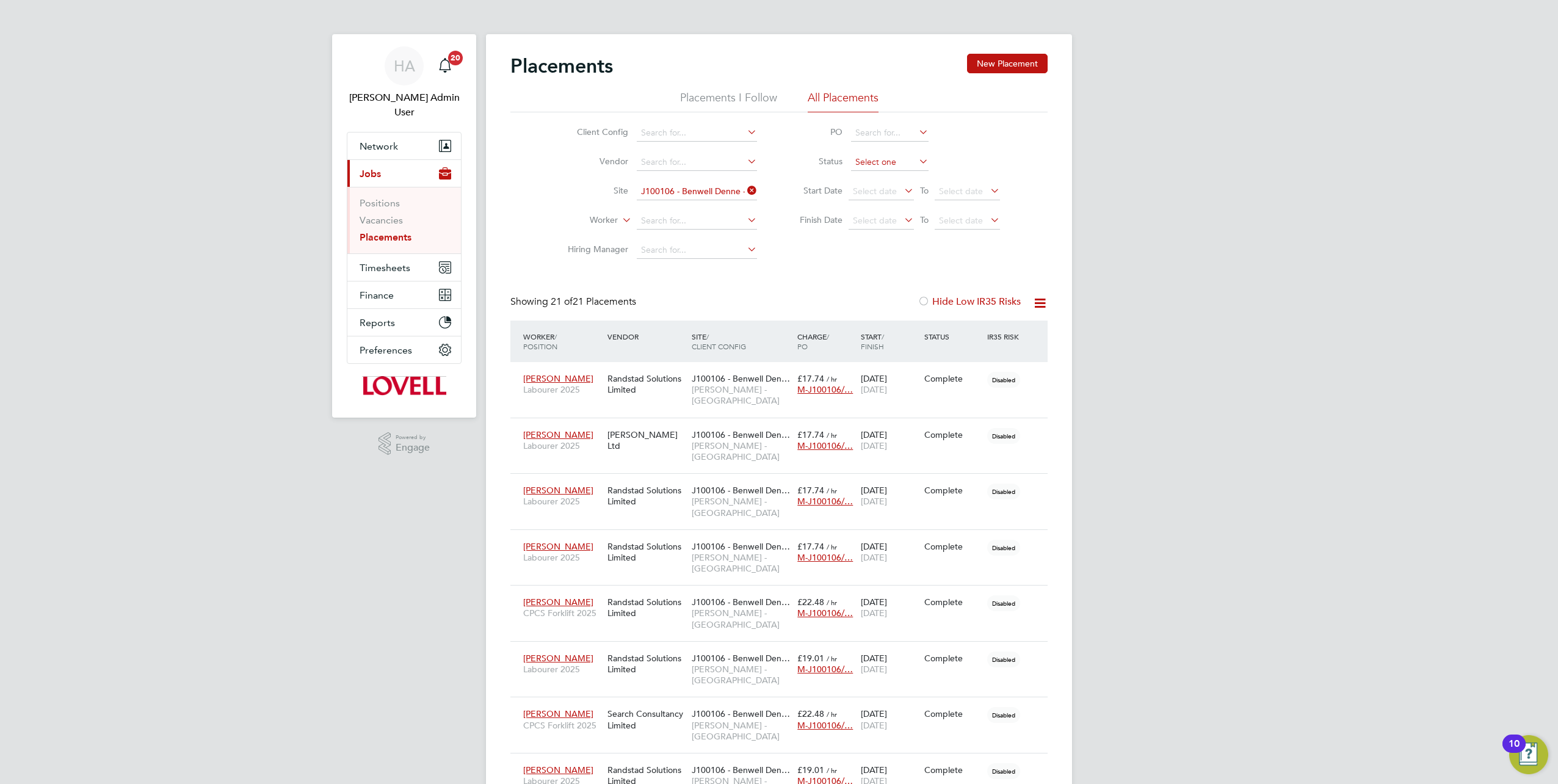
click at [866, 163] on input at bounding box center [890, 163] width 78 height 17
click at [871, 222] on li "In Progress" at bounding box center [891, 226] width 79 height 16
type input "In Progress"
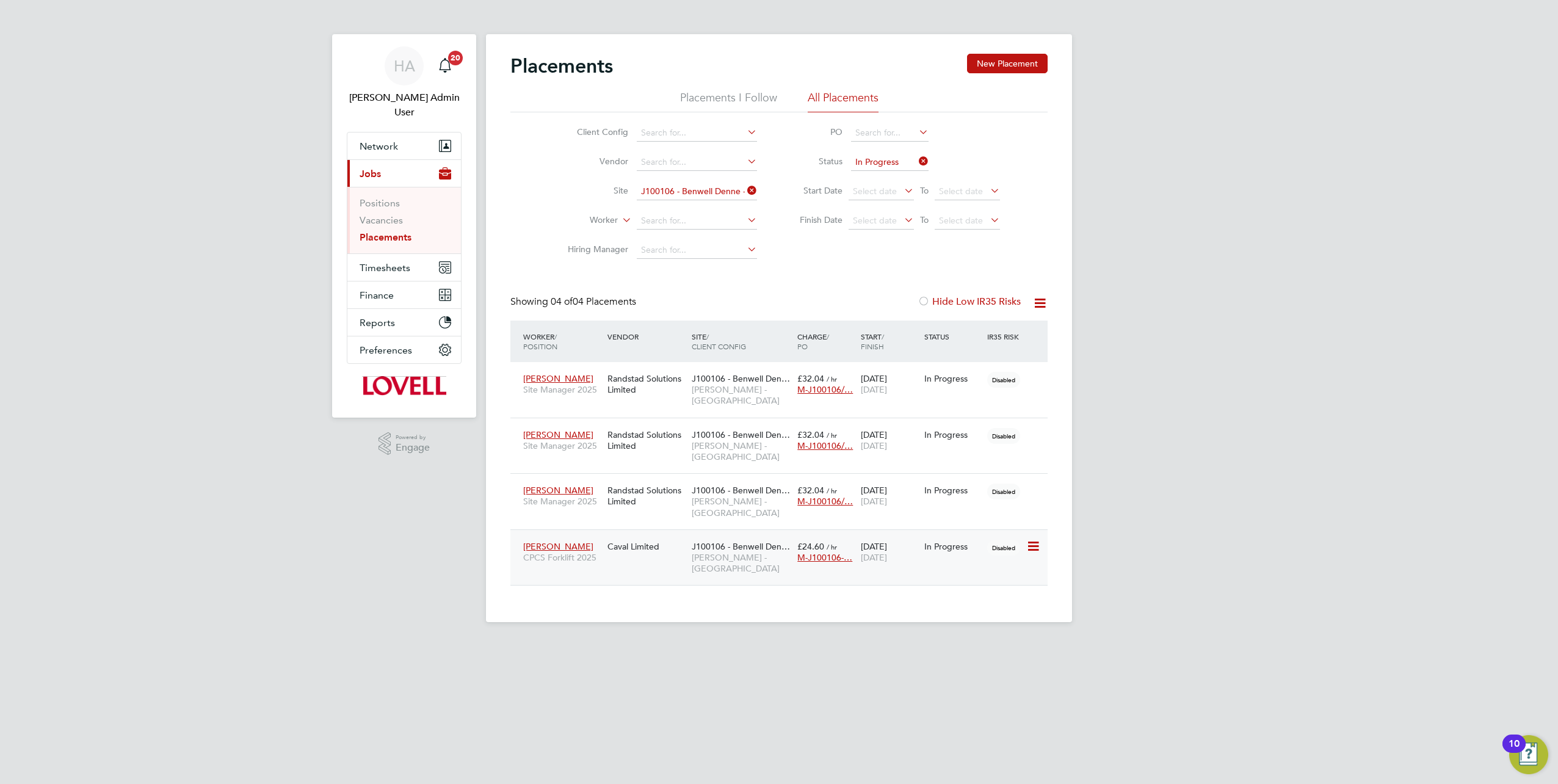
click at [614, 534] on div "Caval Limited" at bounding box center [647, 546] width 84 height 24
click at [613, 479] on div "Randstad Solutions Limited" at bounding box center [647, 496] width 84 height 34
click at [611, 424] on div "Randstad Solutions Limited" at bounding box center [647, 440] width 84 height 34
click at [560, 385] on span "Site Manager 2025" at bounding box center [562, 389] width 79 height 11
click at [745, 189] on icon at bounding box center [745, 190] width 0 height 17
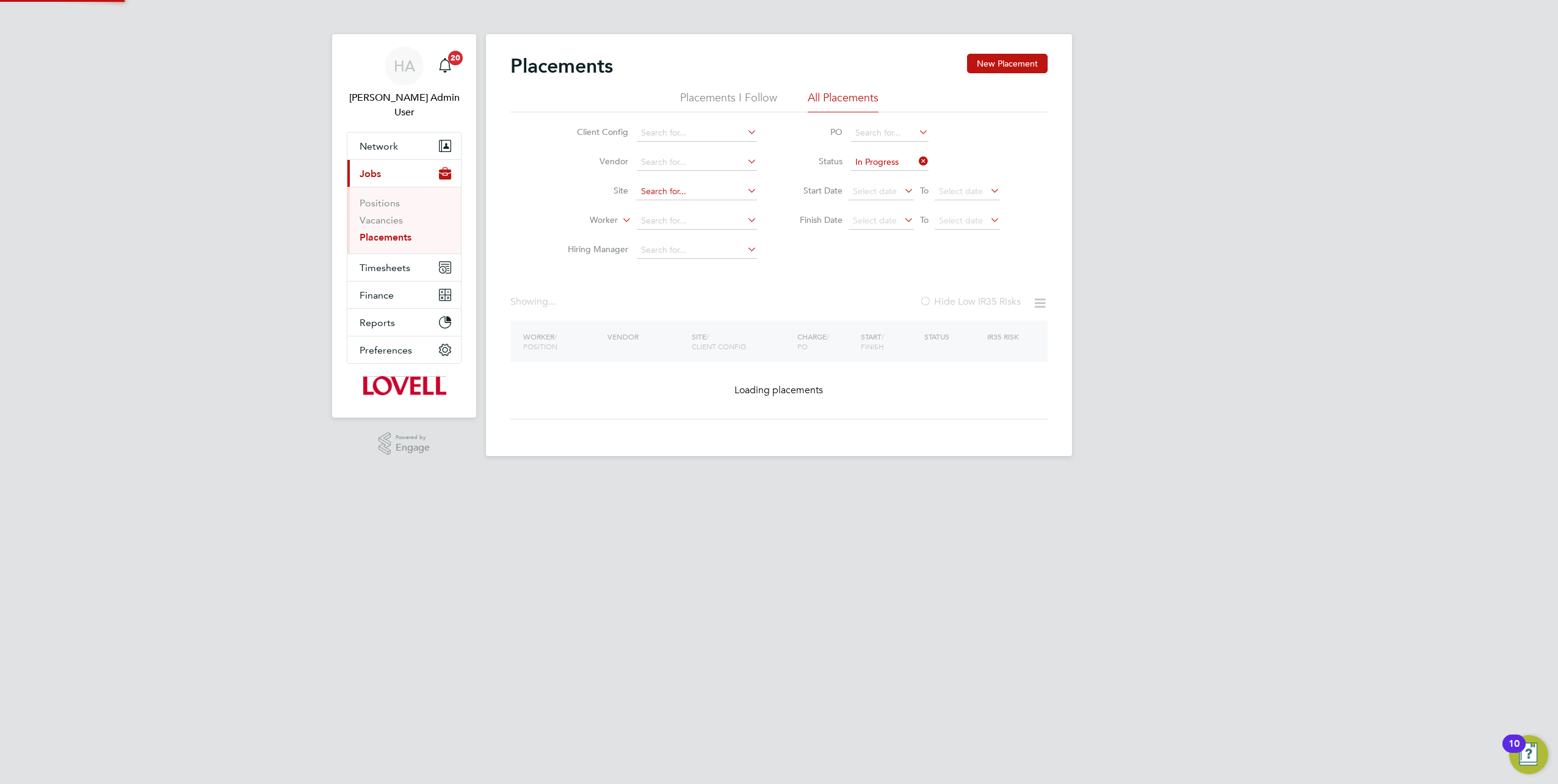
click at [727, 194] on input at bounding box center [697, 192] width 121 height 17
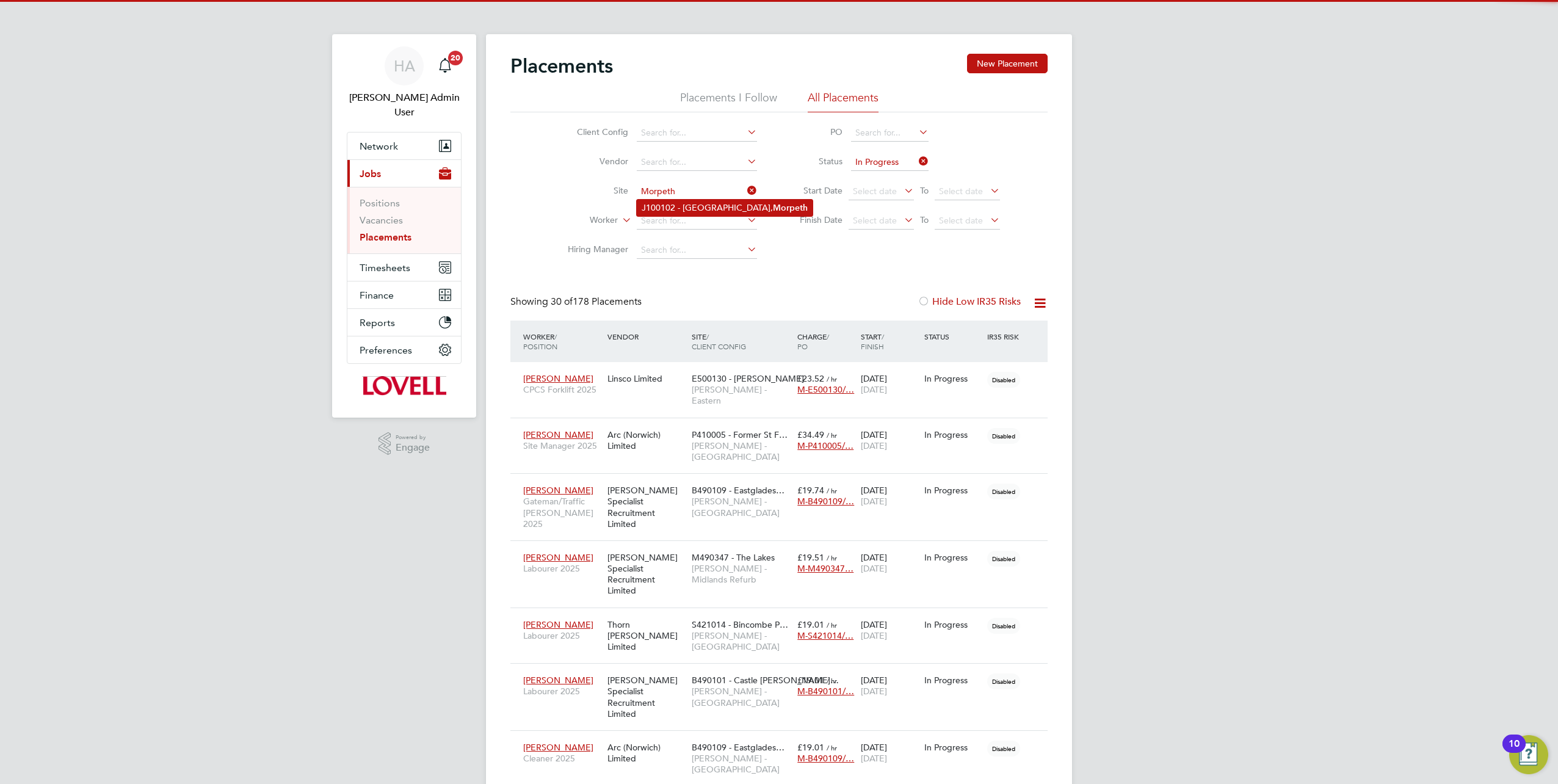
click at [713, 205] on li "J100102 - Northgate, Morpeth" at bounding box center [724, 208] width 176 height 16
type input "J100102 - Northgate, Morpeth"
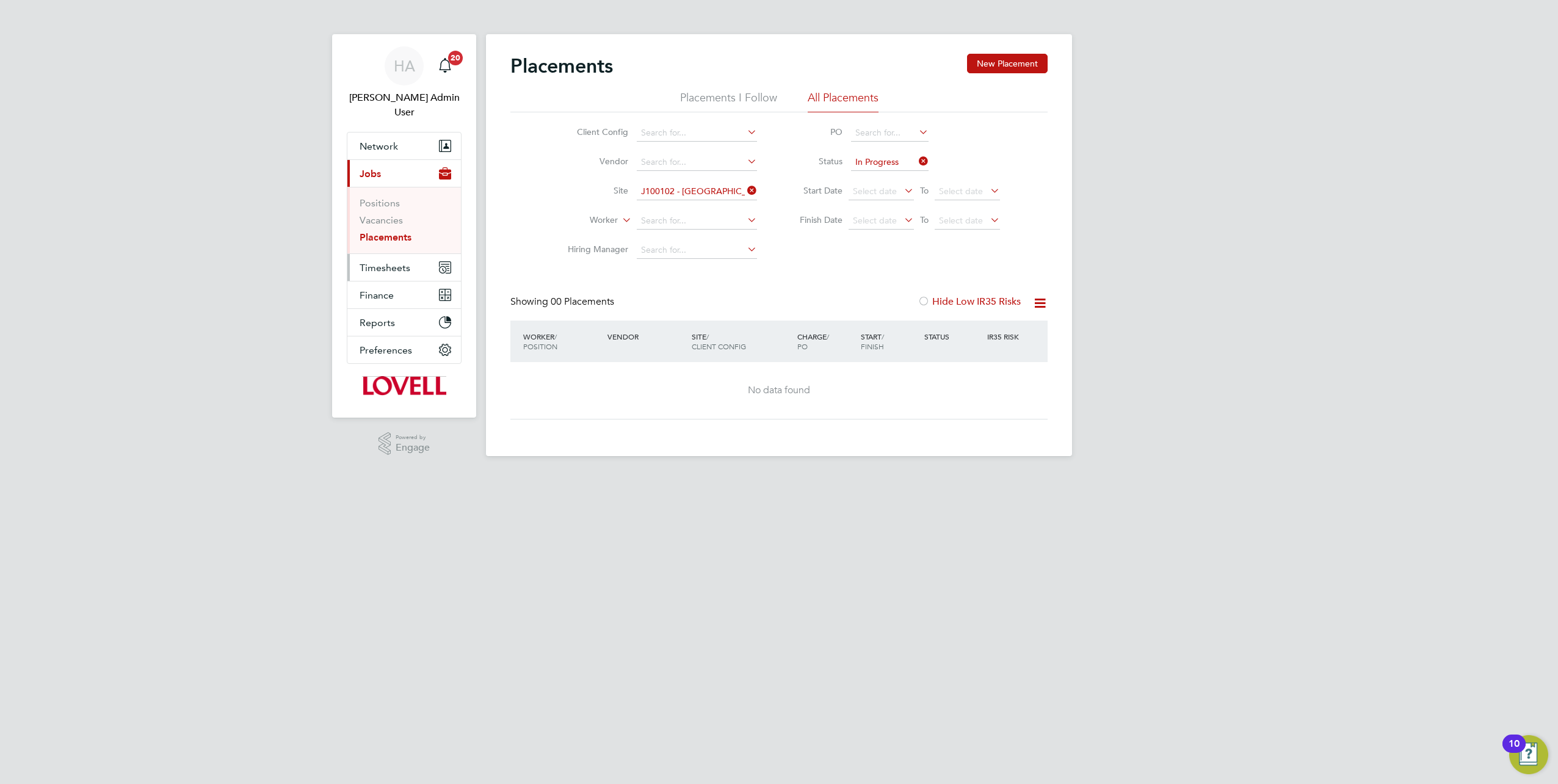
click at [388, 262] on span "Timesheets" at bounding box center [385, 268] width 51 height 11
click at [383, 225] on link "Timesheets" at bounding box center [385, 230] width 51 height 11
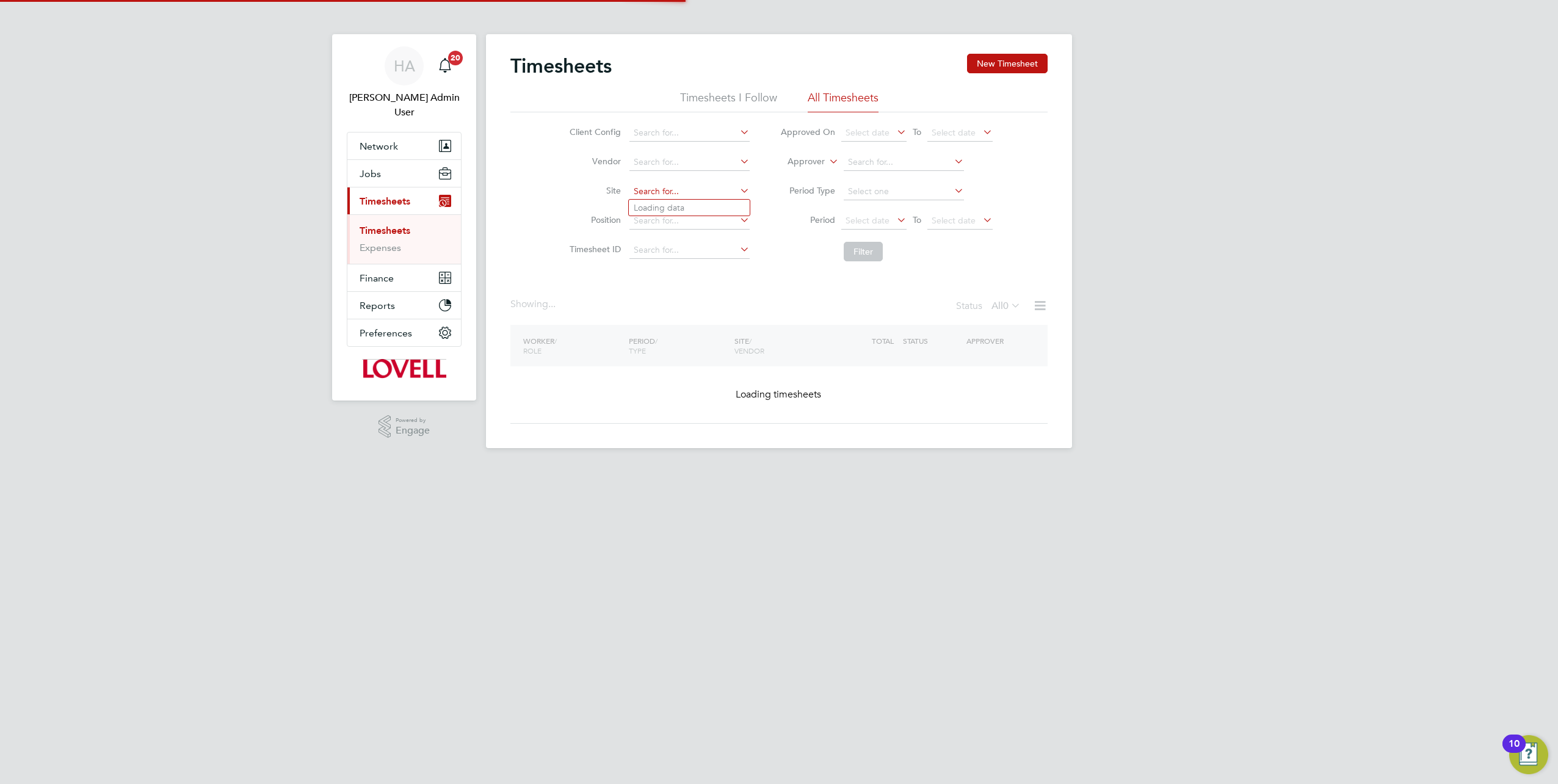
click at [669, 190] on input at bounding box center [689, 192] width 121 height 17
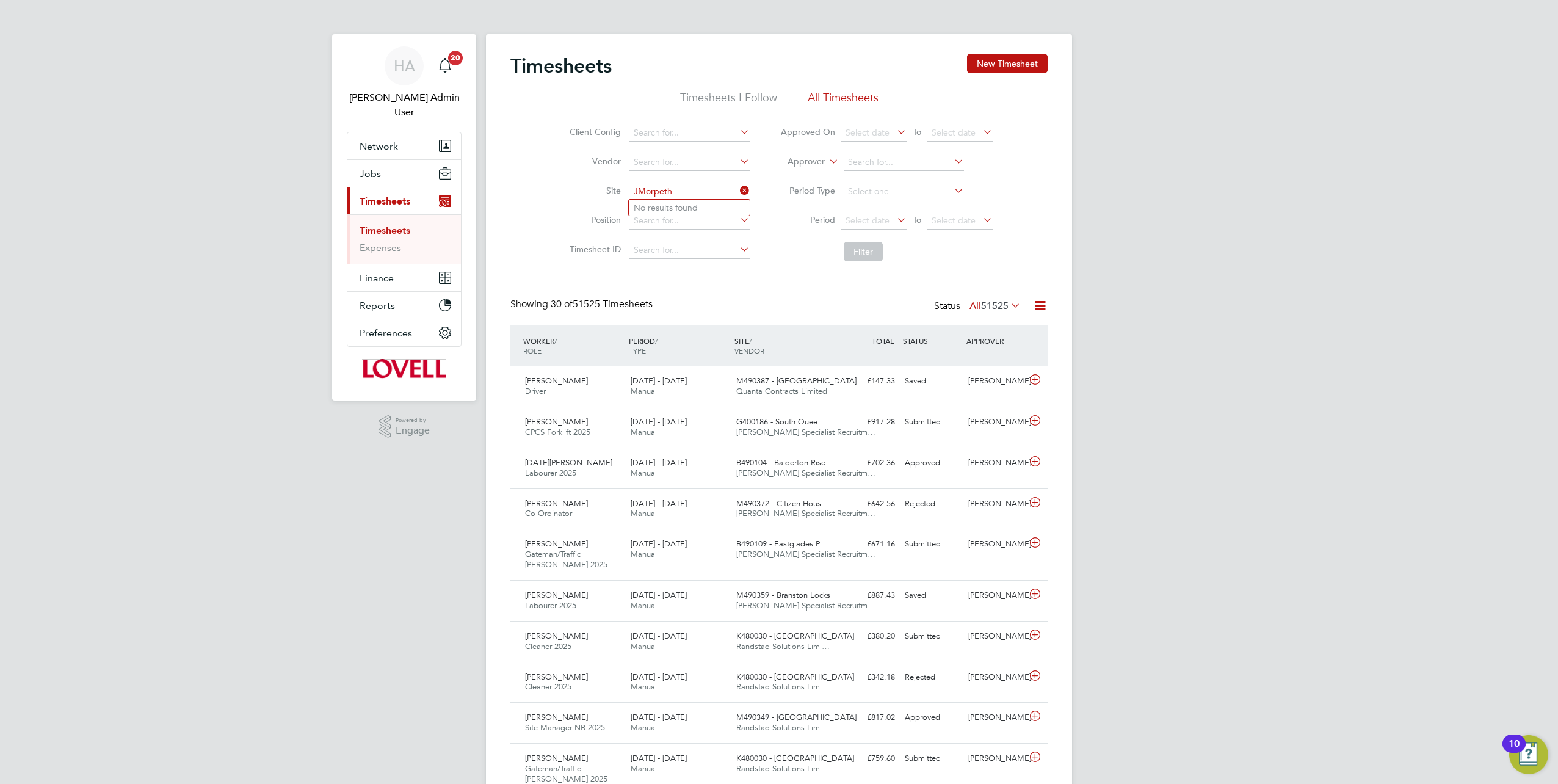
click at [639, 191] on input "JMorpeth" at bounding box center [689, 192] width 121 height 17
click at [657, 210] on li "J100102 - Northgate, Morpeth" at bounding box center [717, 208] width 176 height 16
type input "J100102 - Northgate, Morpeth"
click at [861, 250] on button "Filter" at bounding box center [863, 251] width 39 height 19
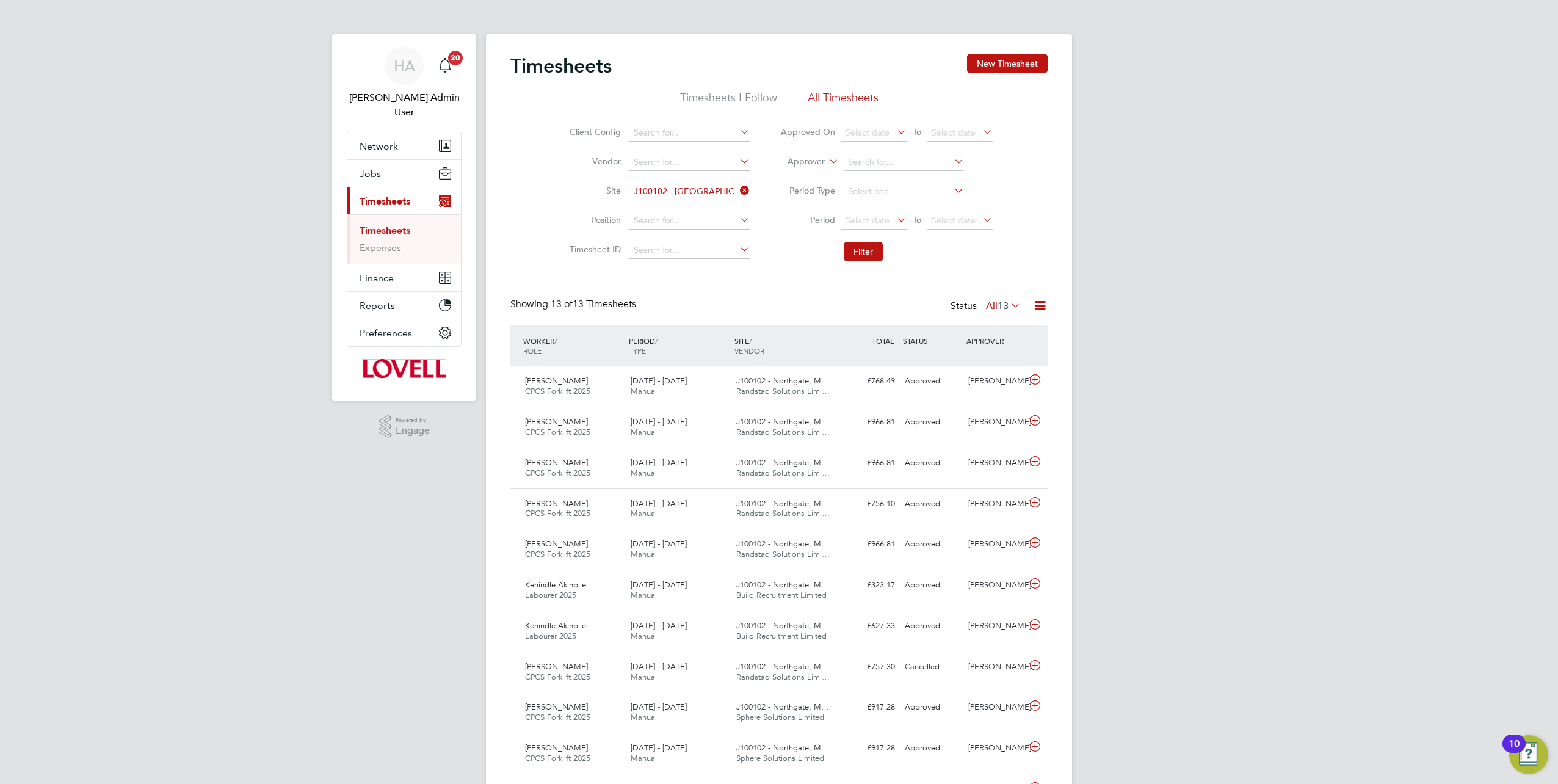
click at [988, 307] on label "All 13" at bounding box center [1003, 305] width 35 height 12
click at [360, 195] on span "Timesheets" at bounding box center [385, 201] width 51 height 11
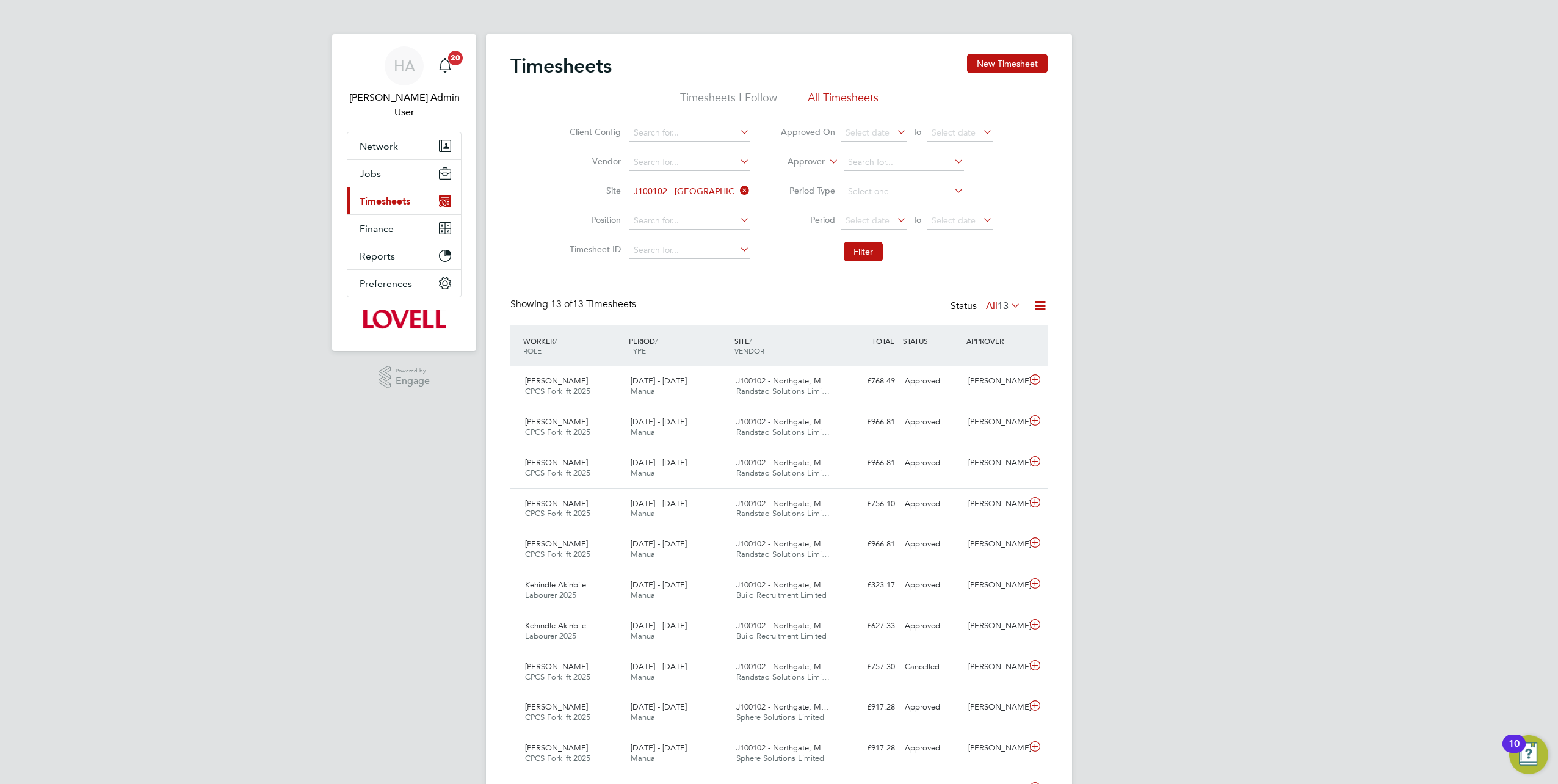
click at [368, 195] on span "Timesheets" at bounding box center [385, 201] width 51 height 11
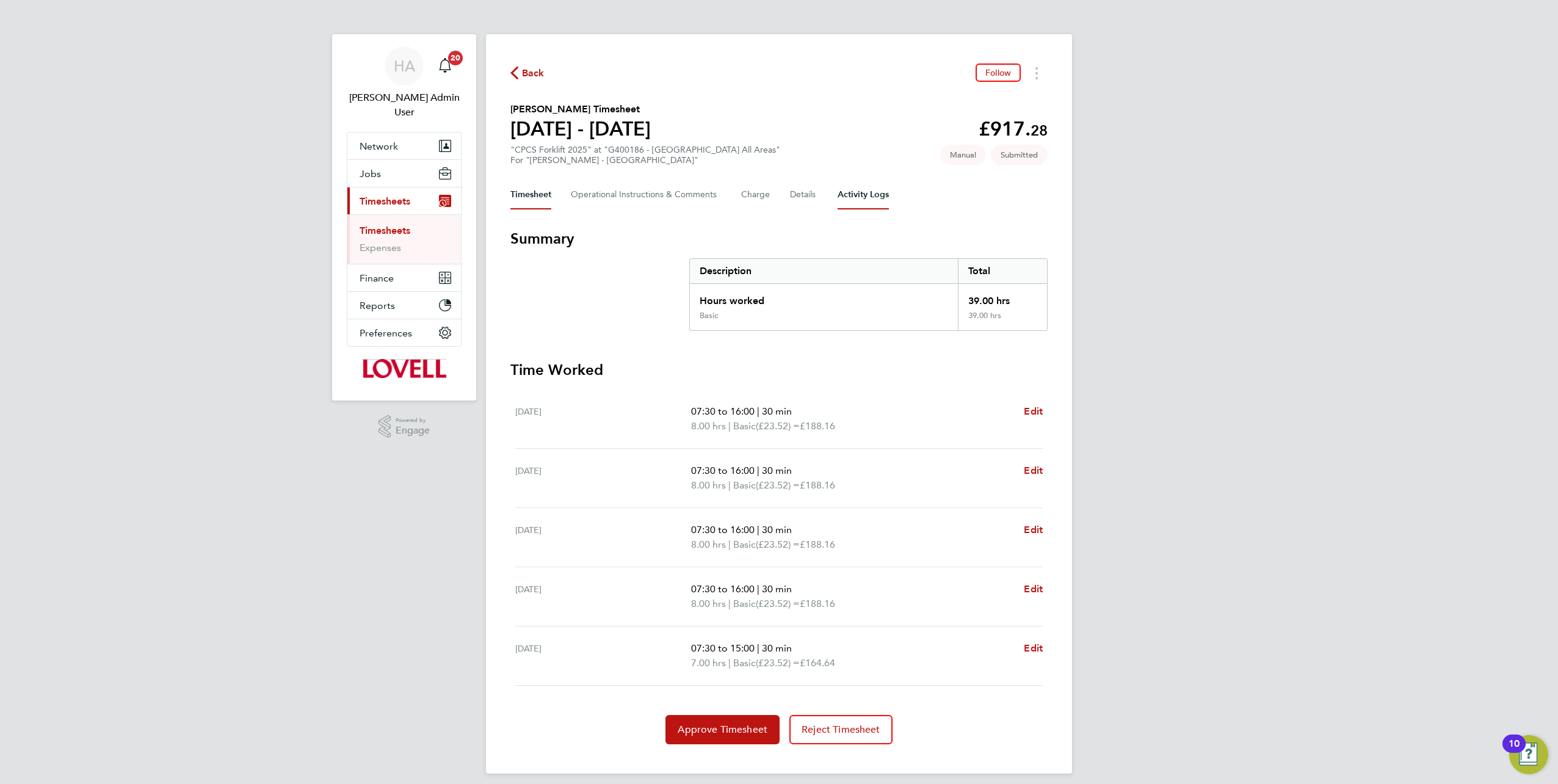
click at [850, 196] on Logs-tab "Activity Logs" at bounding box center [864, 194] width 51 height 29
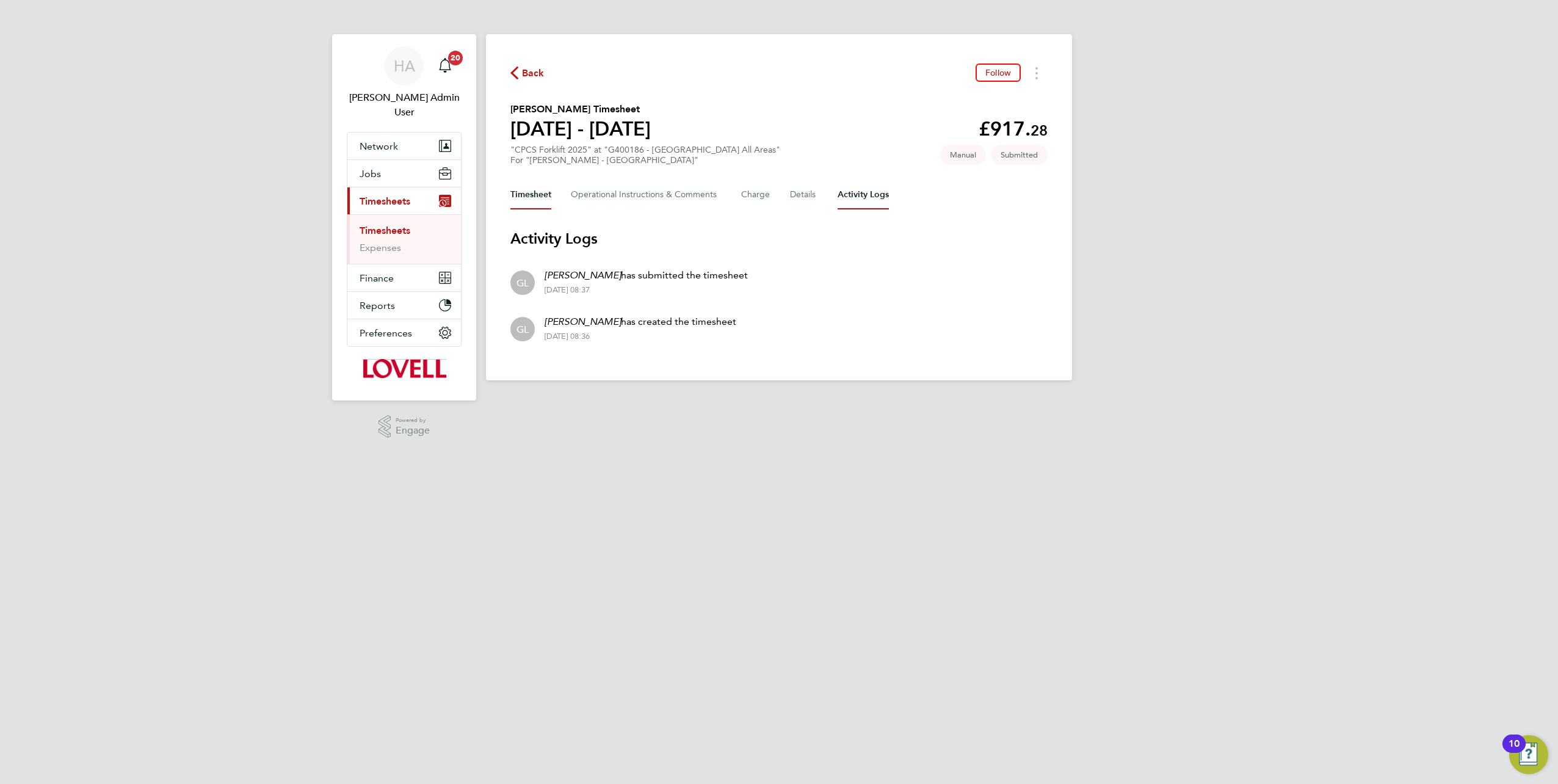
click at [539, 197] on button "Timesheet" at bounding box center [530, 194] width 41 height 29
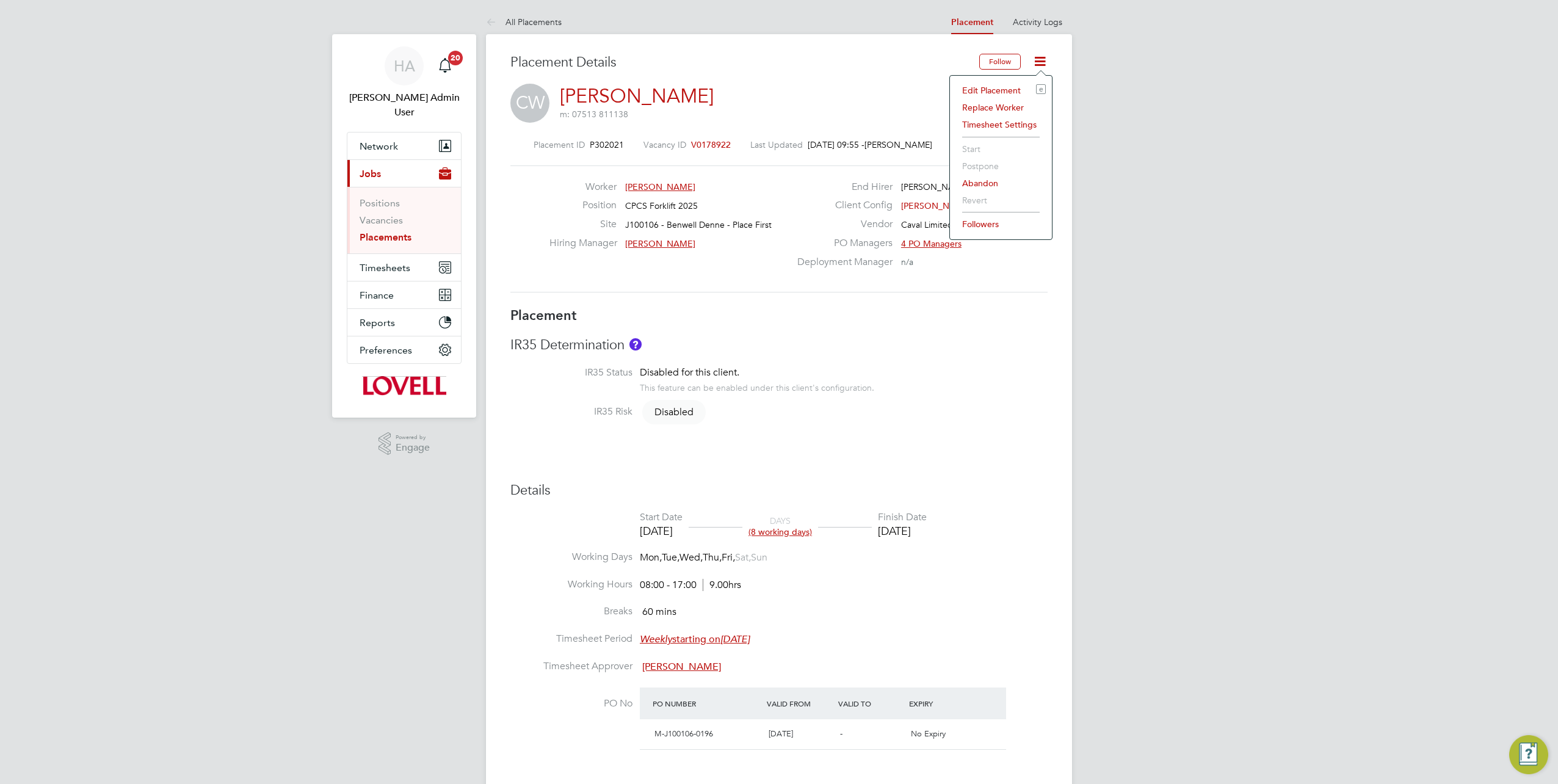
click at [964, 88] on li "Edit Placement e" at bounding box center [1001, 91] width 90 height 17
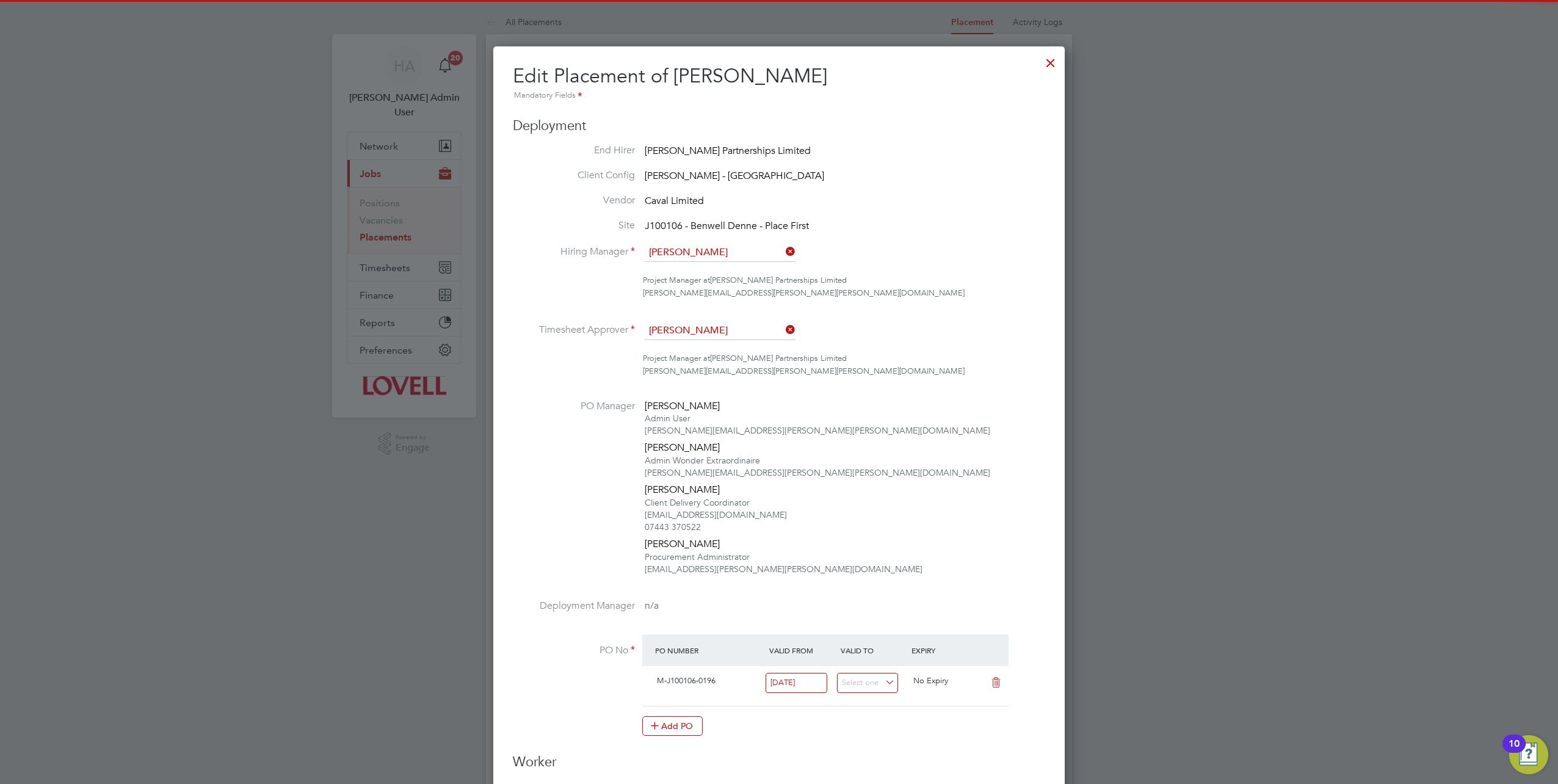
click at [1049, 61] on div at bounding box center [1051, 59] width 22 height 22
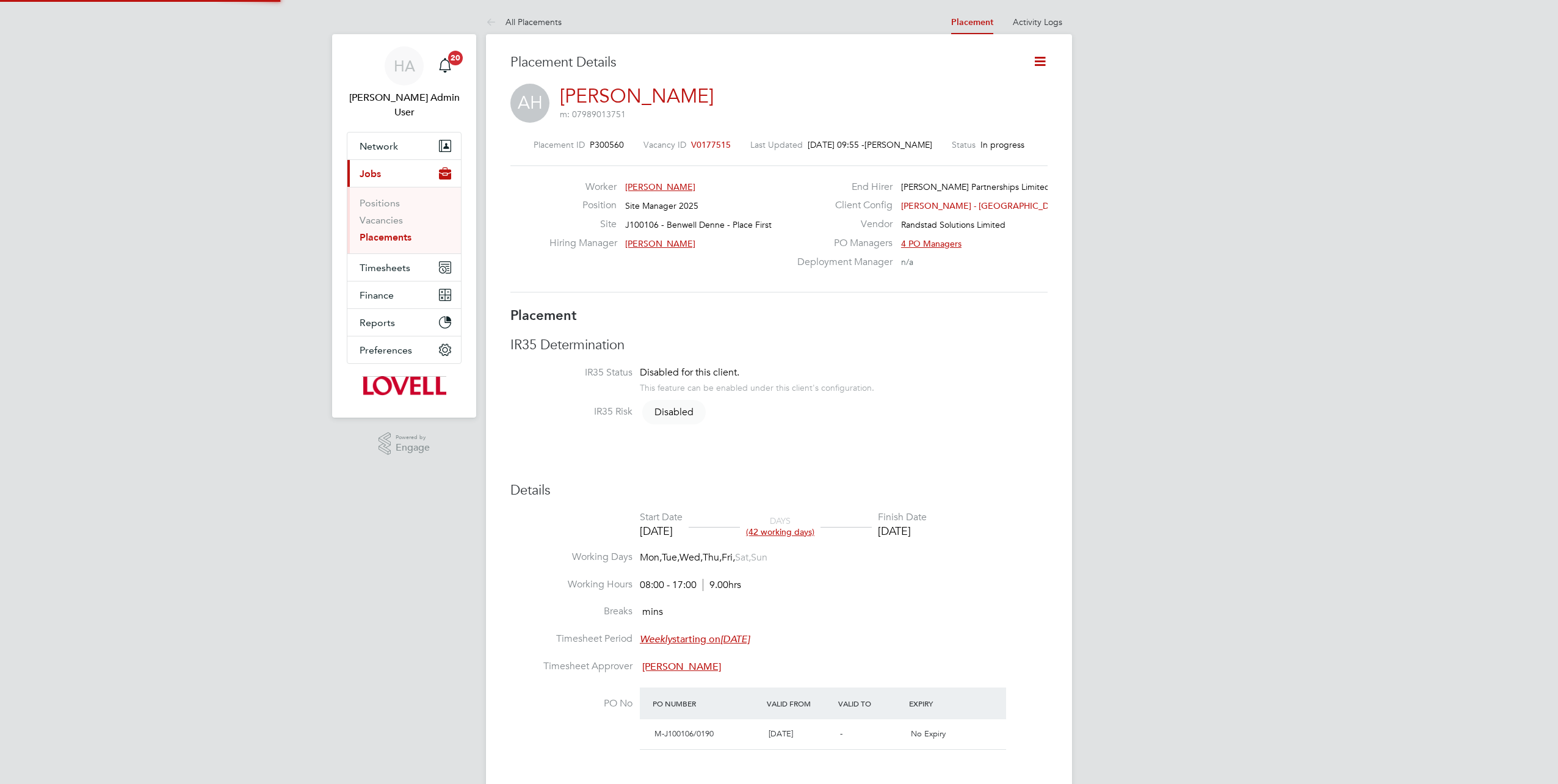
scroll to position [6, 6]
click at [1046, 58] on icon at bounding box center [1040, 61] width 15 height 15
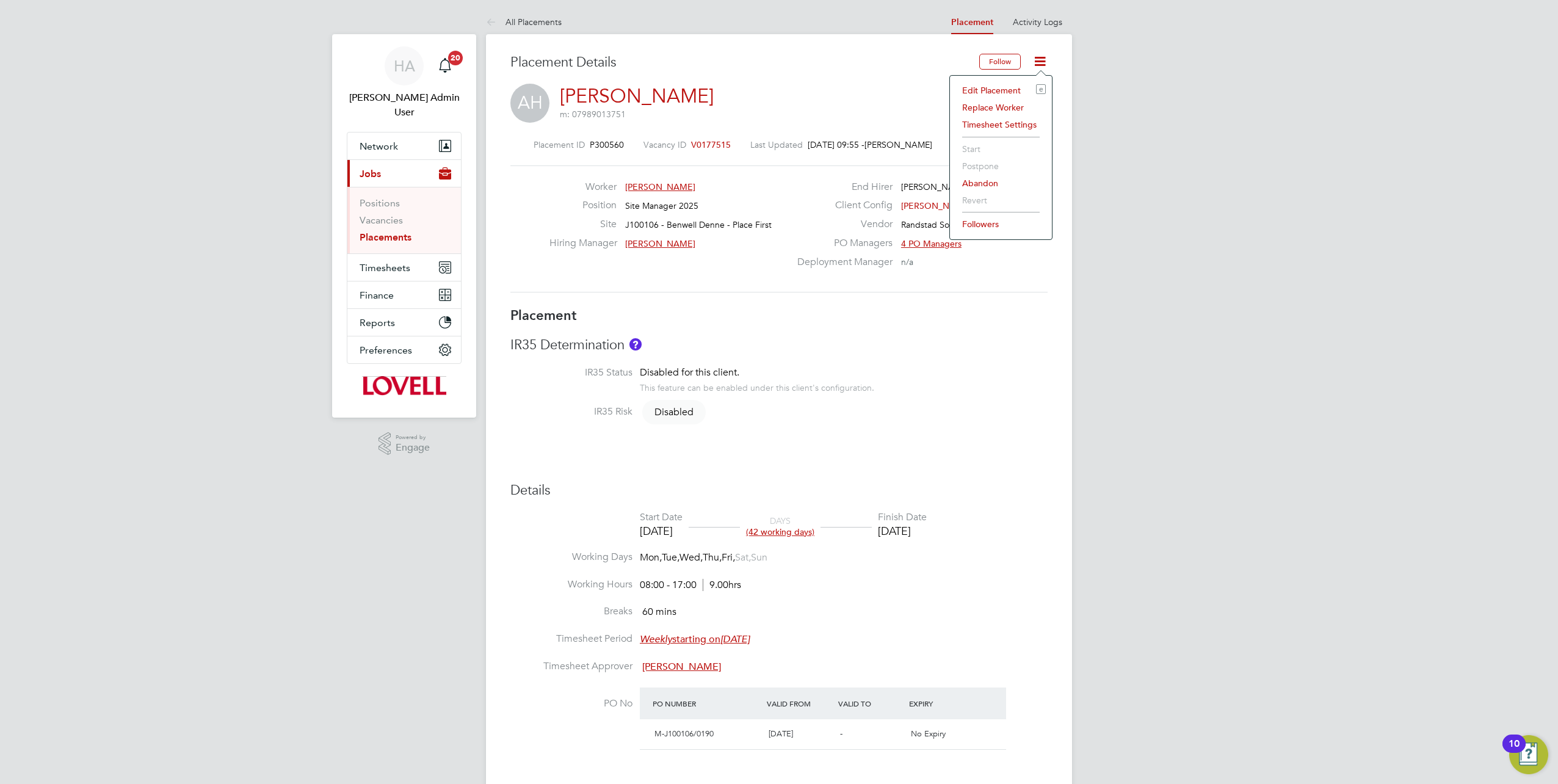
click at [980, 89] on li "Edit Placement e" at bounding box center [1001, 91] width 90 height 17
type input "[PERSON_NAME]"
type input "07 Aug 2025"
type input "05 Oct 2025"
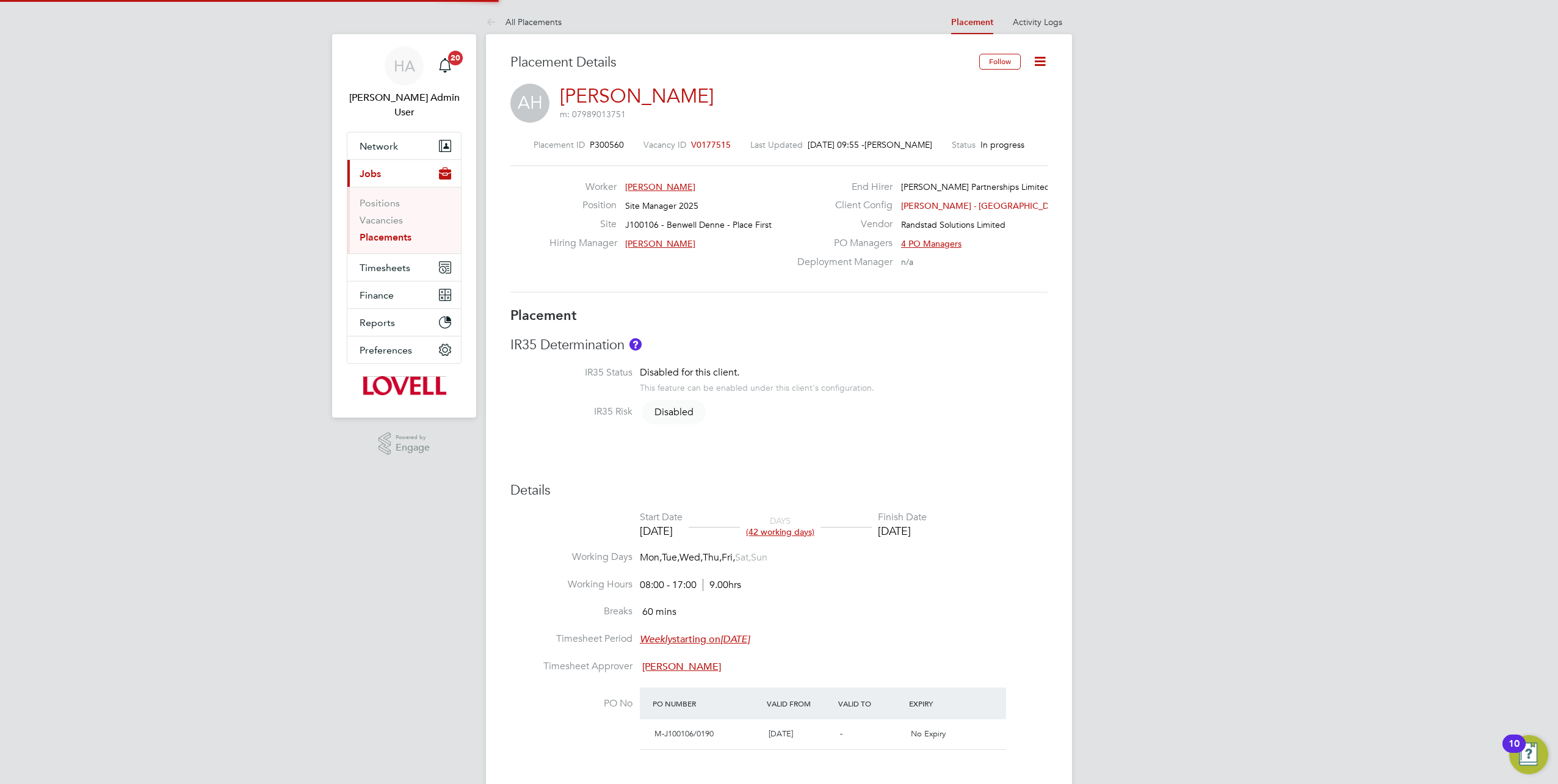
type input "08:00"
type input "17:00"
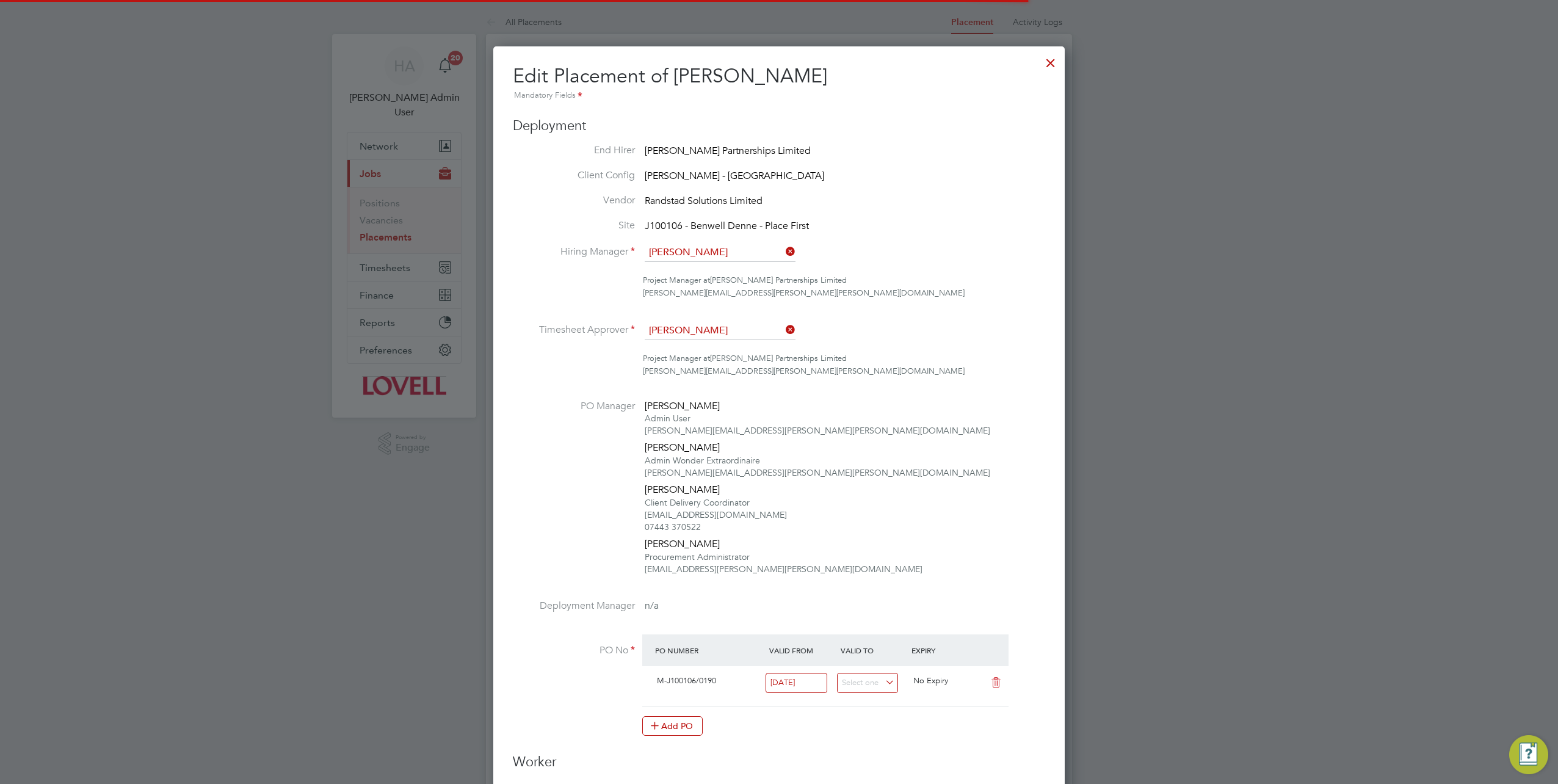
scroll to position [6, 6]
click at [1051, 60] on div at bounding box center [1051, 59] width 22 height 22
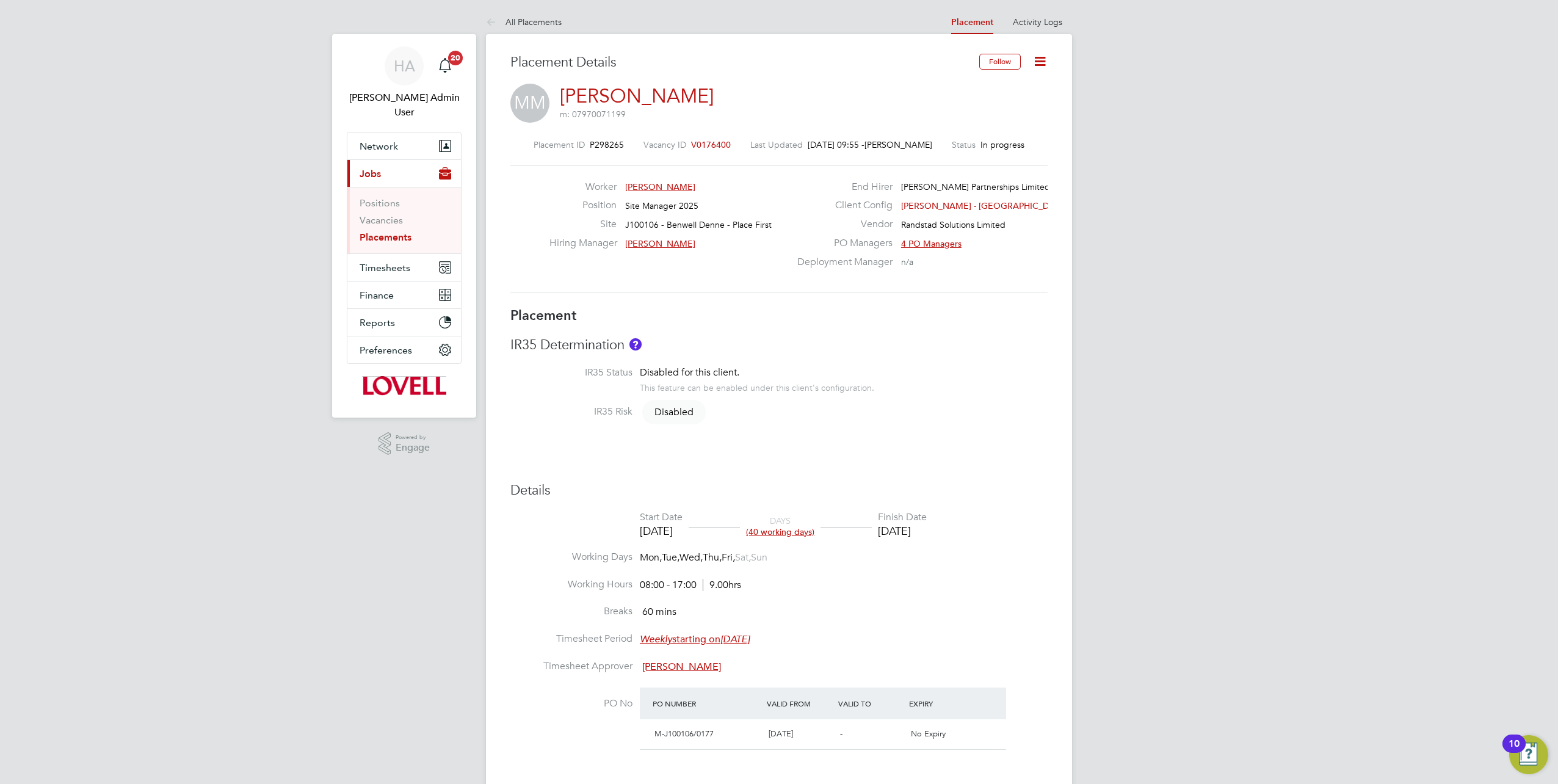
click at [1046, 59] on icon at bounding box center [1040, 61] width 15 height 15
click at [1003, 89] on li "Edit Placement e" at bounding box center [1001, 91] width 90 height 17
type input "[PERSON_NAME]"
type input "[DATE]"
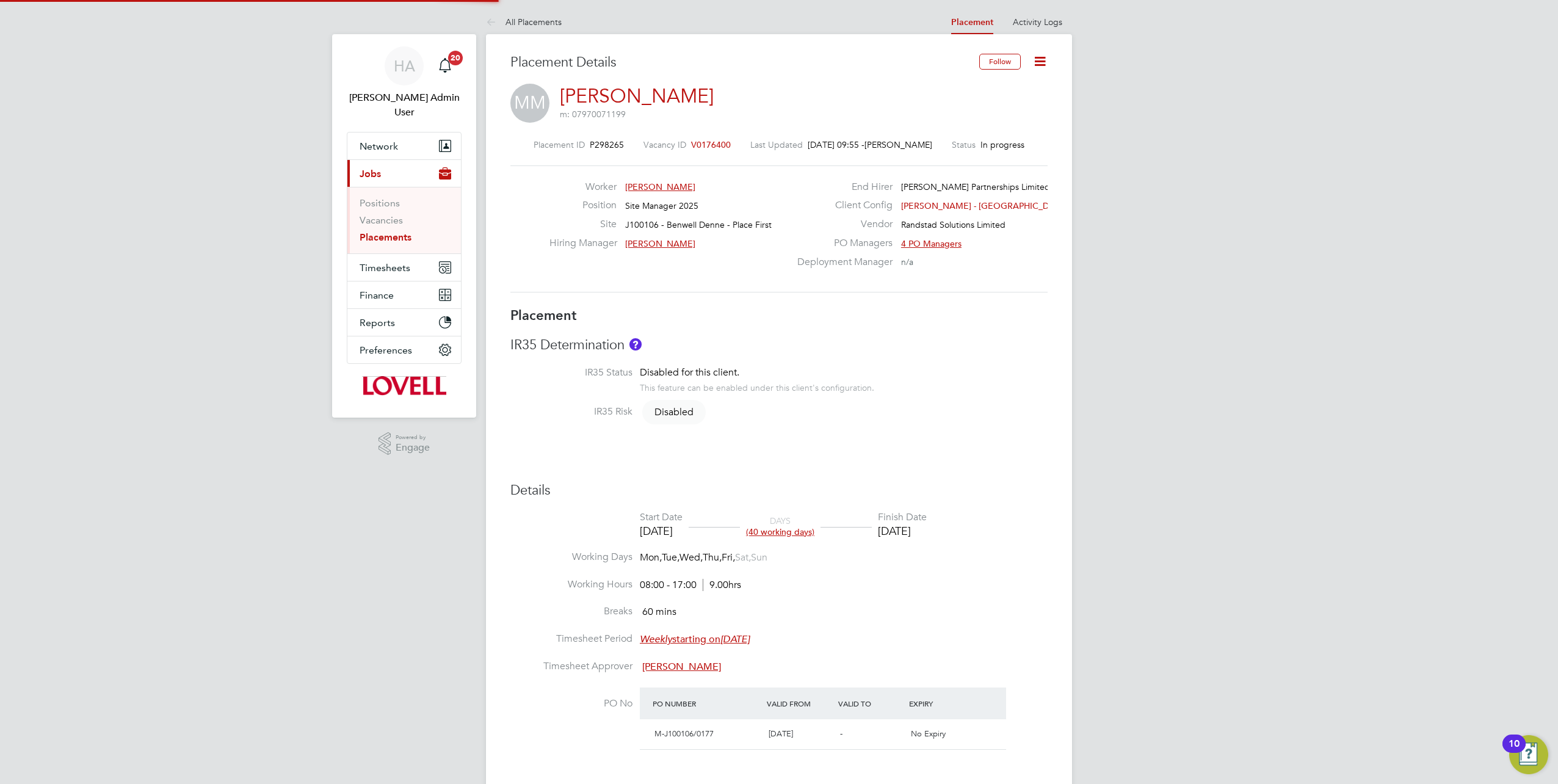
type input "[DATE]"
type input "08:00"
type input "17:00"
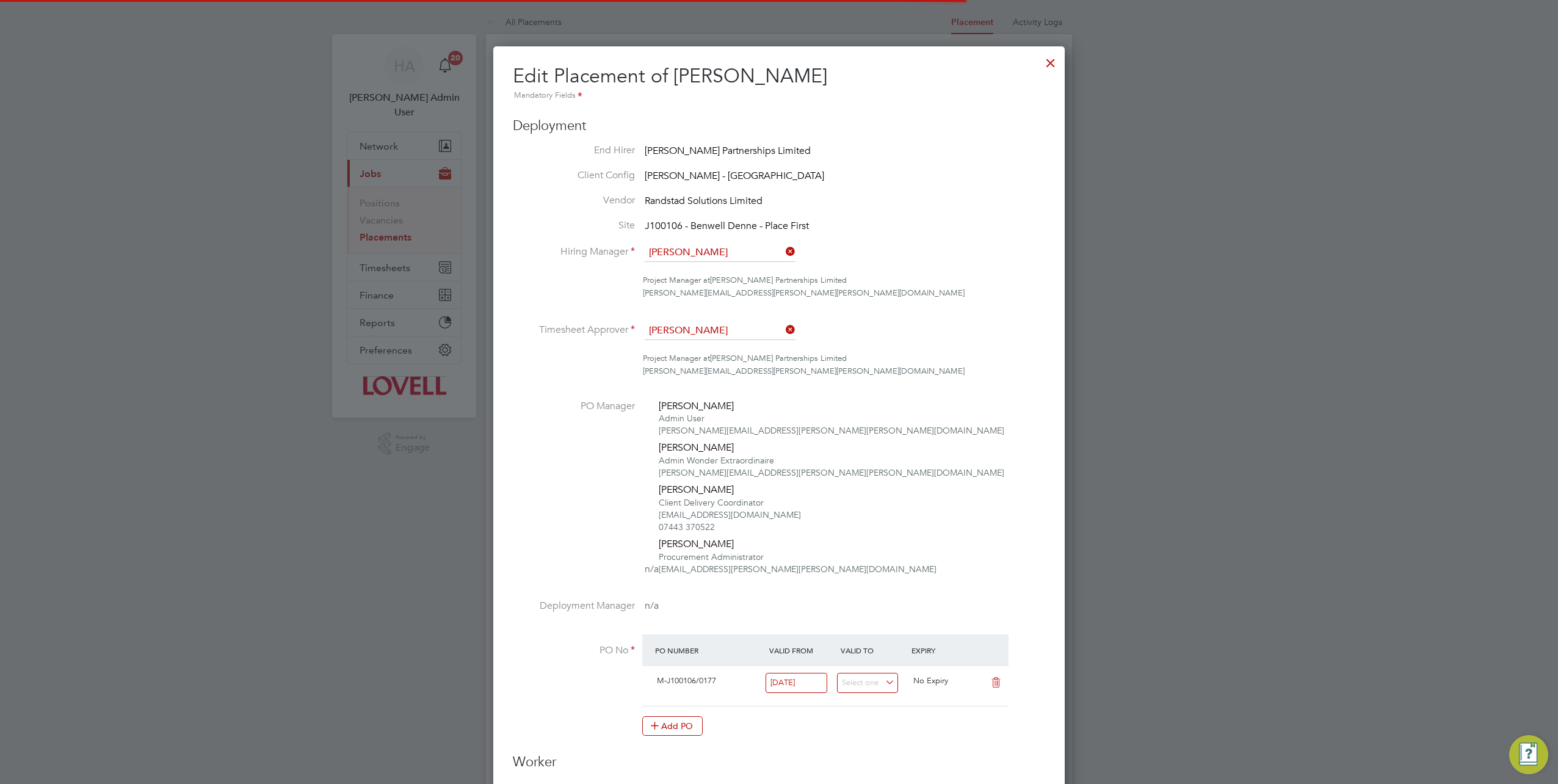
scroll to position [6, 6]
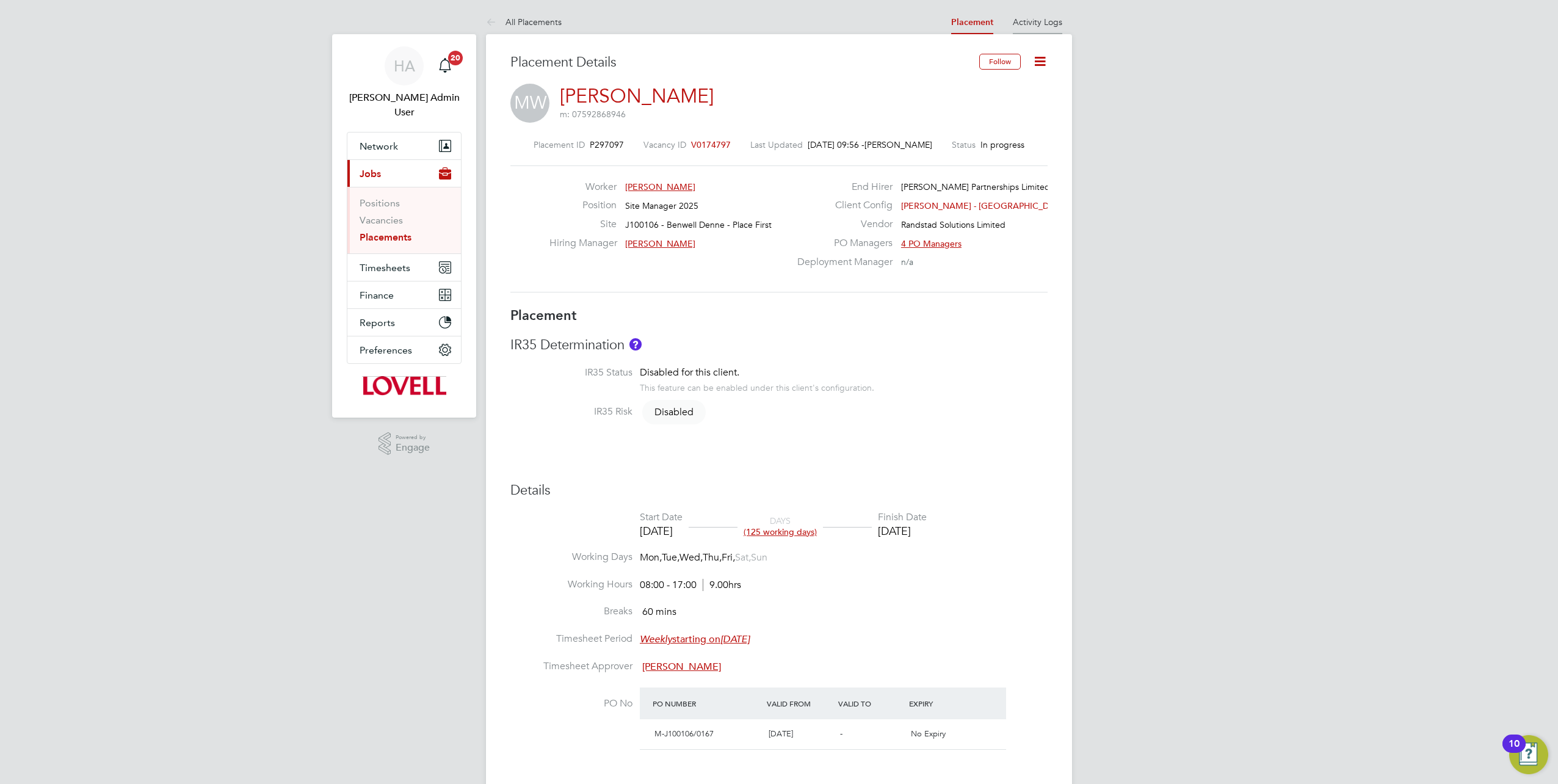
click at [1047, 26] on link "Activity Logs" at bounding box center [1037, 21] width 49 height 11
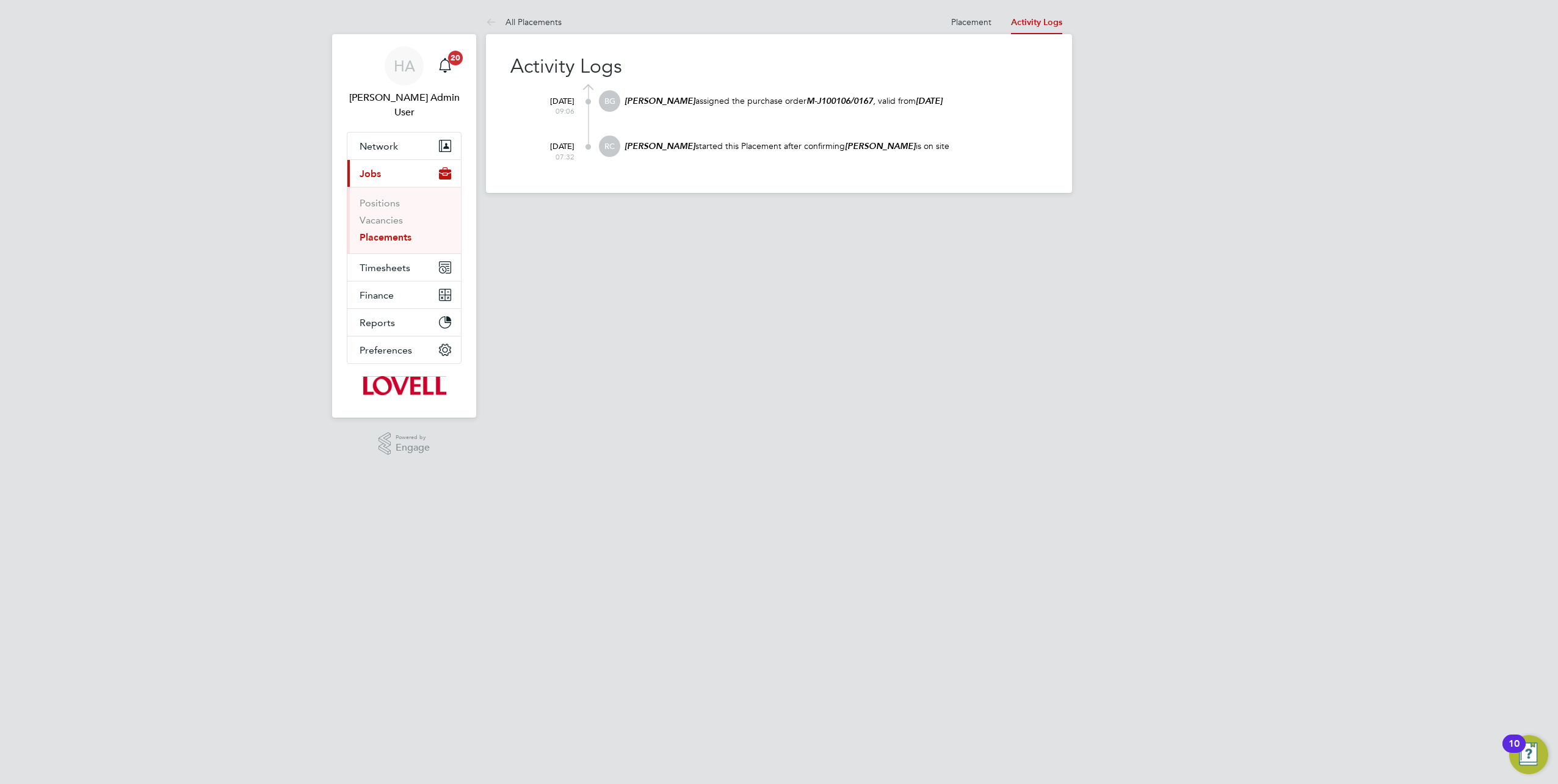
click at [993, 16] on ul "Placement Activity Logs" at bounding box center [1006, 22] width 131 height 24
click at [974, 21] on link "Placement" at bounding box center [971, 21] width 40 height 11
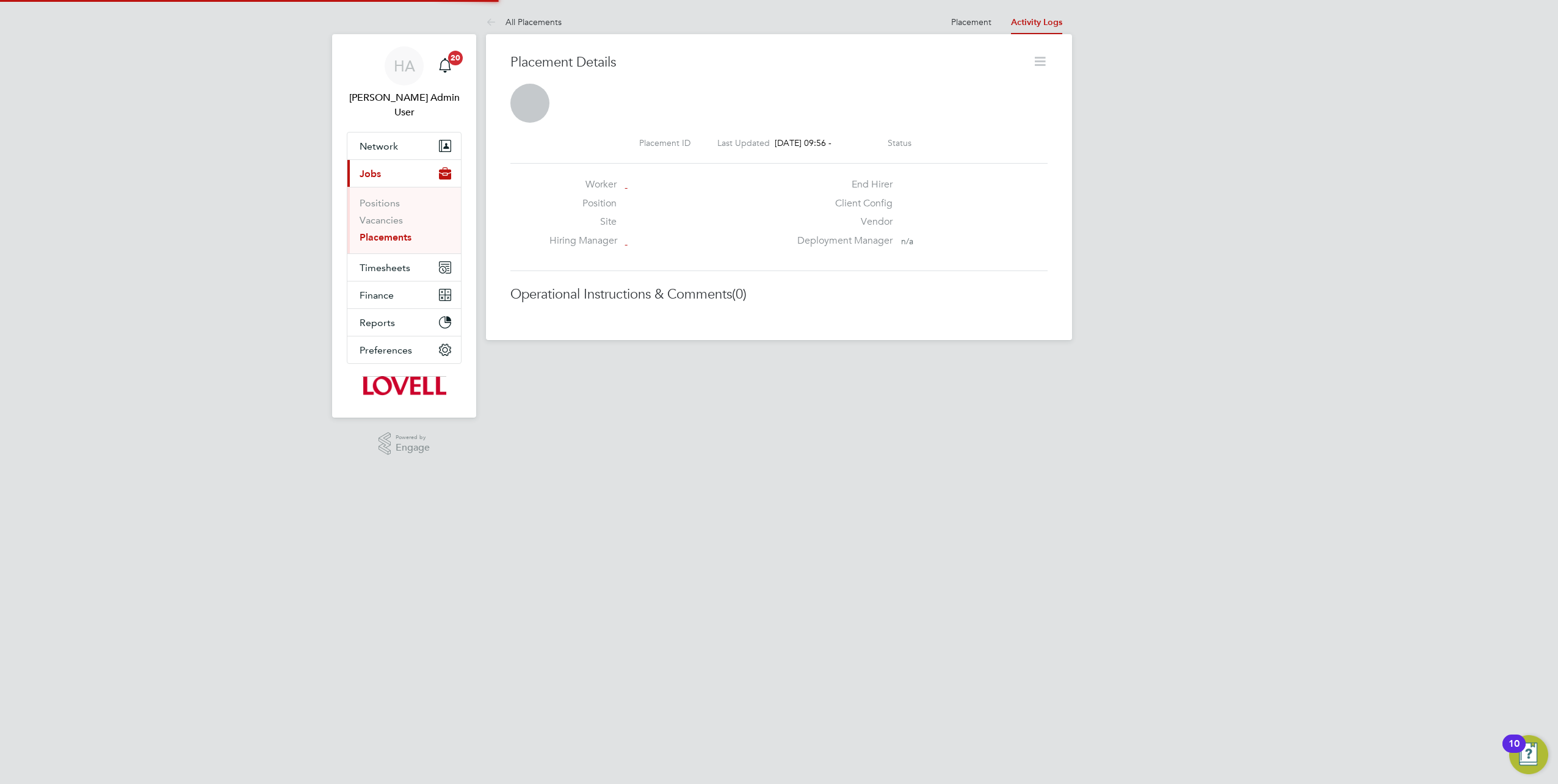
scroll to position [6, 6]
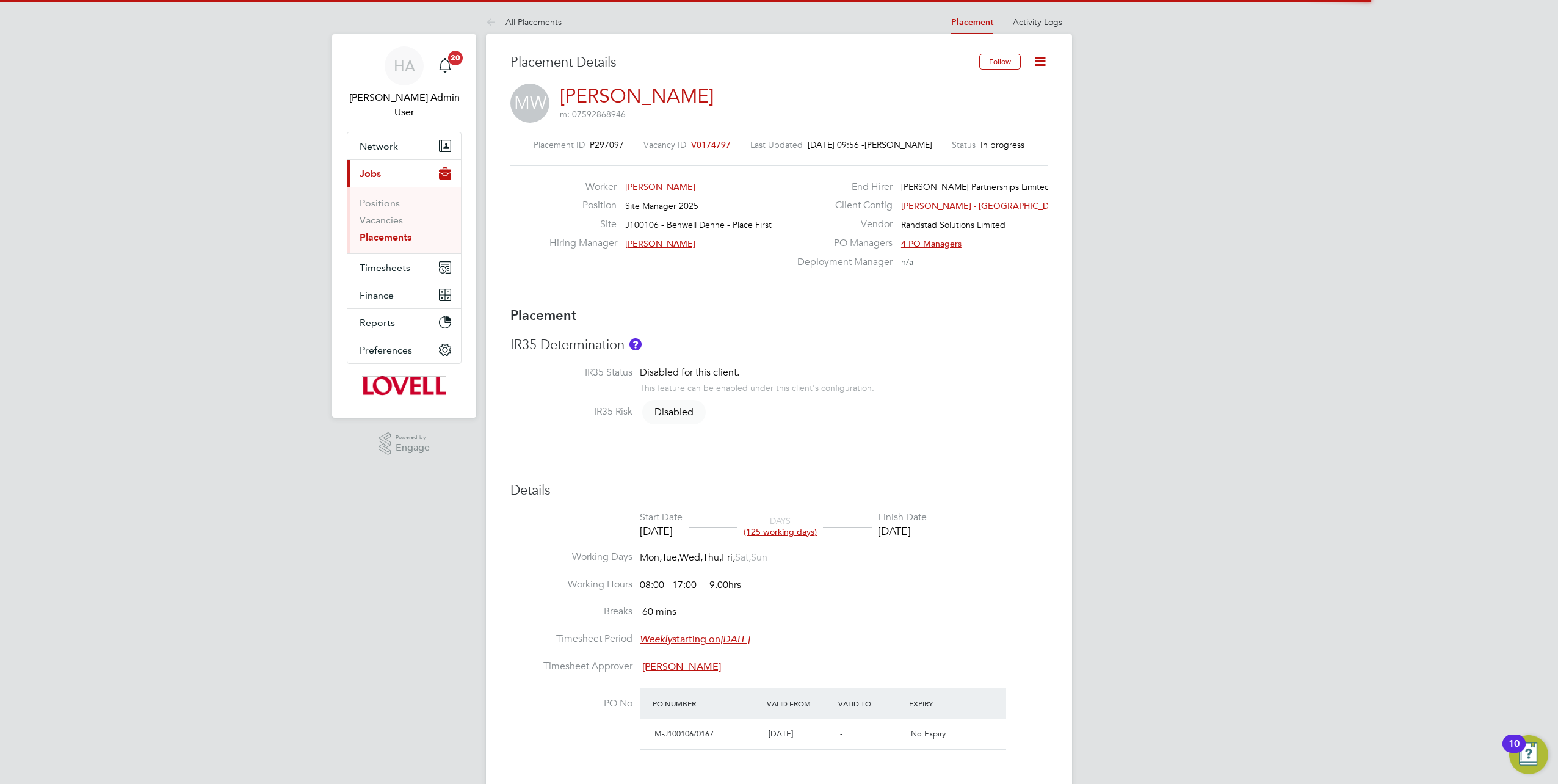
click at [1039, 61] on icon at bounding box center [1040, 61] width 15 height 15
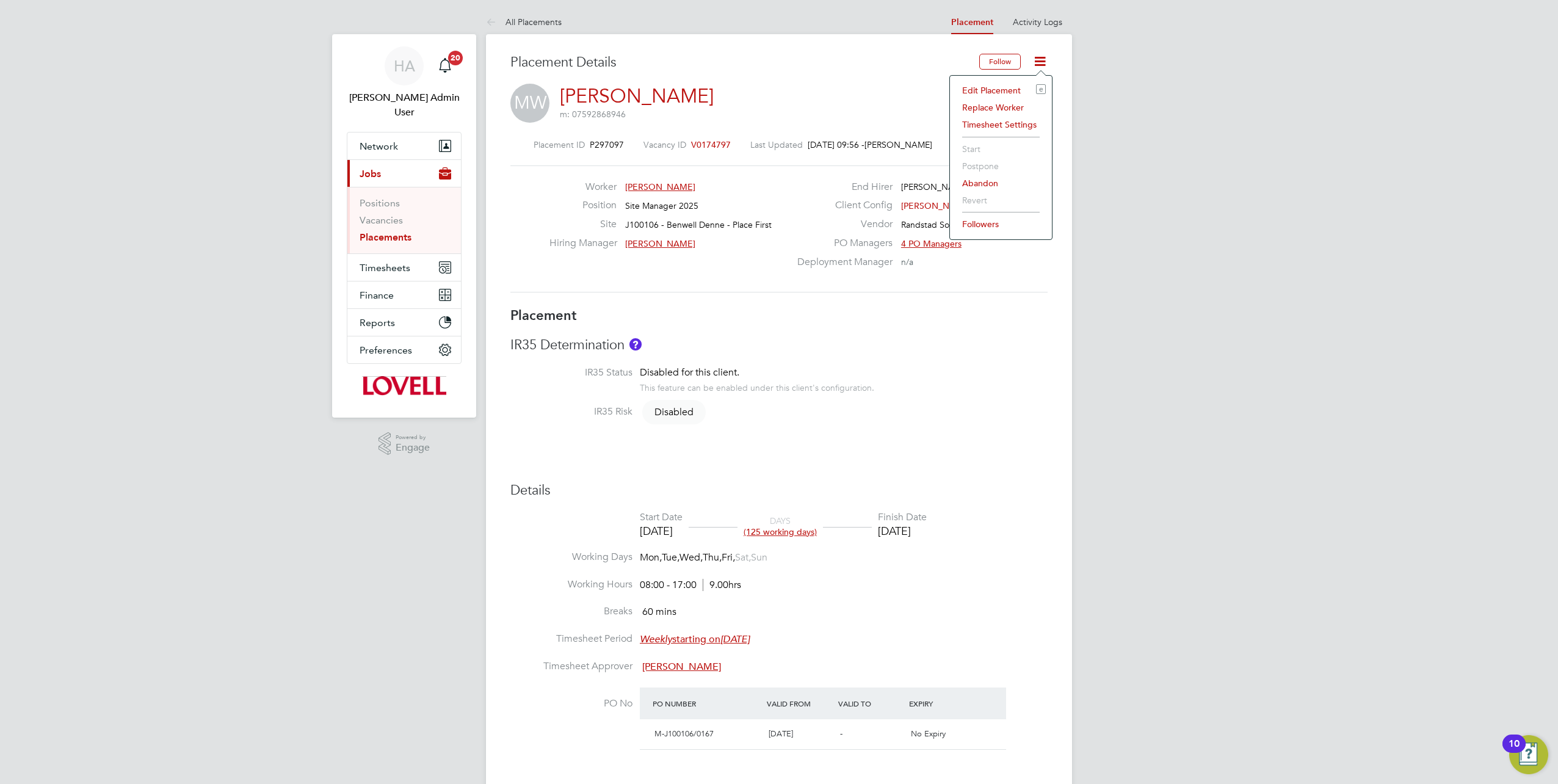
click at [991, 89] on li "Edit Placement e" at bounding box center [1001, 91] width 90 height 17
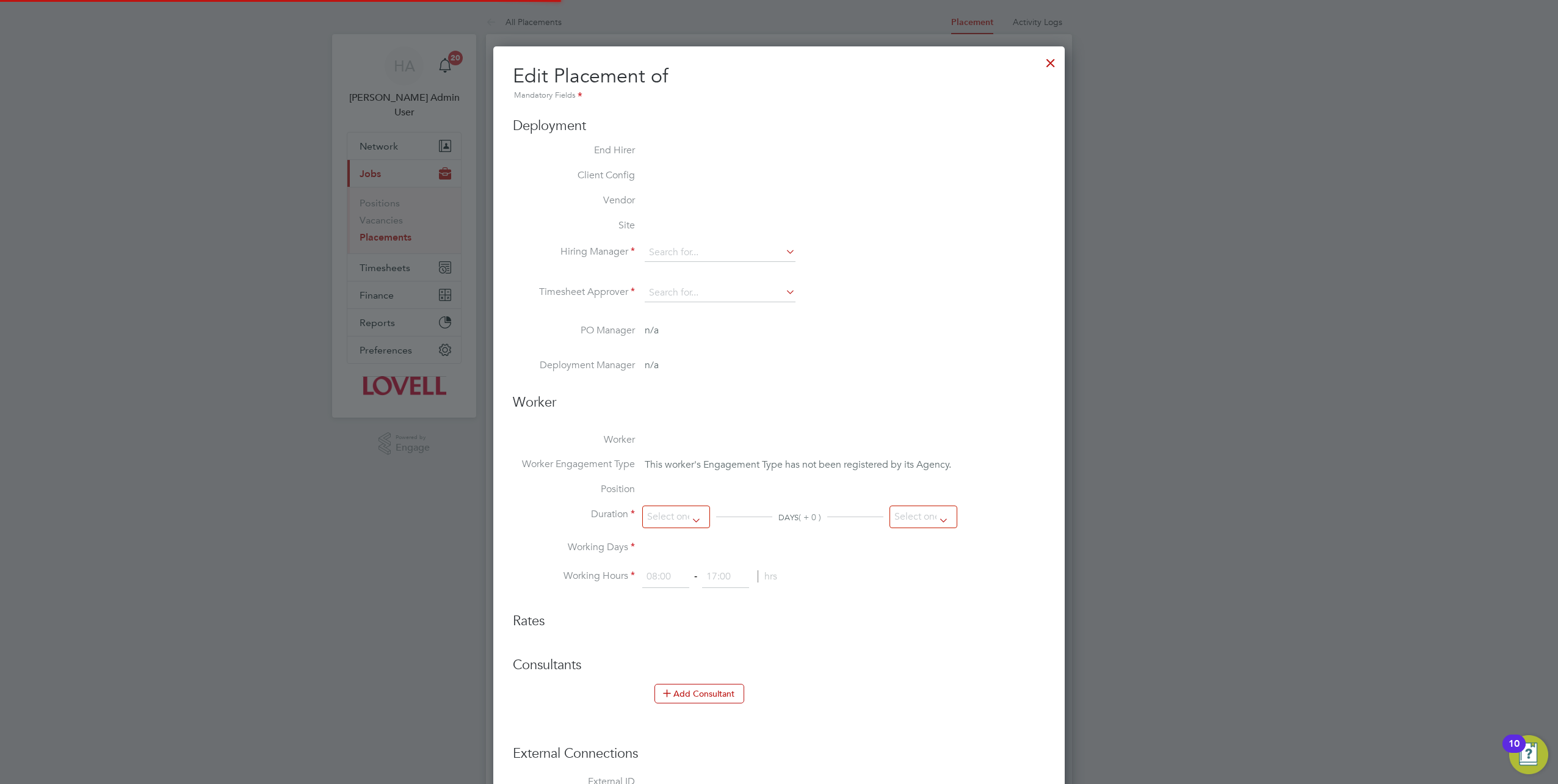
type input "Nick MacKinnon"
type input "30 Jun 2025"
type input "19 Dec 2025"
type input "08:00"
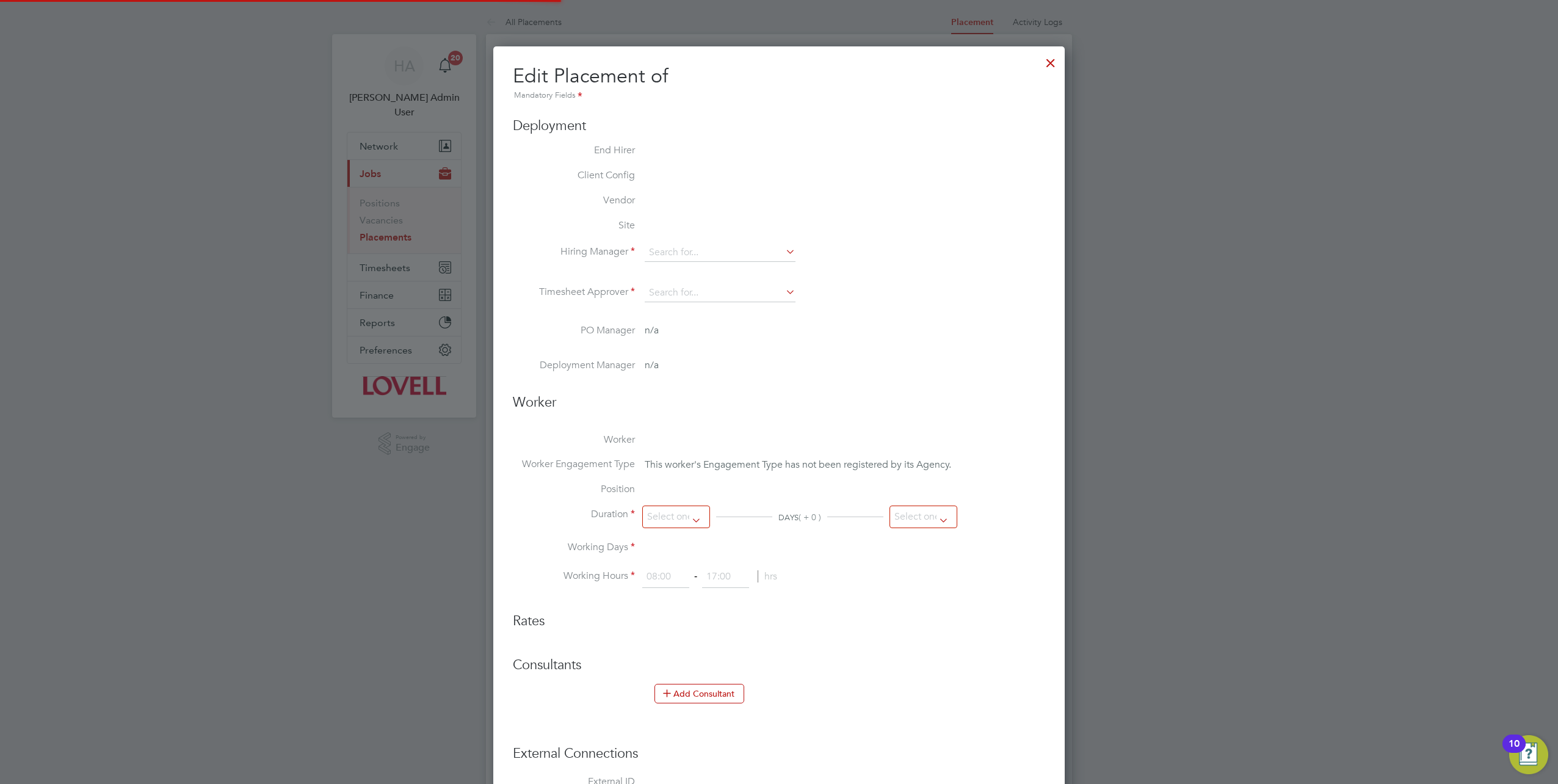
type input "17:00"
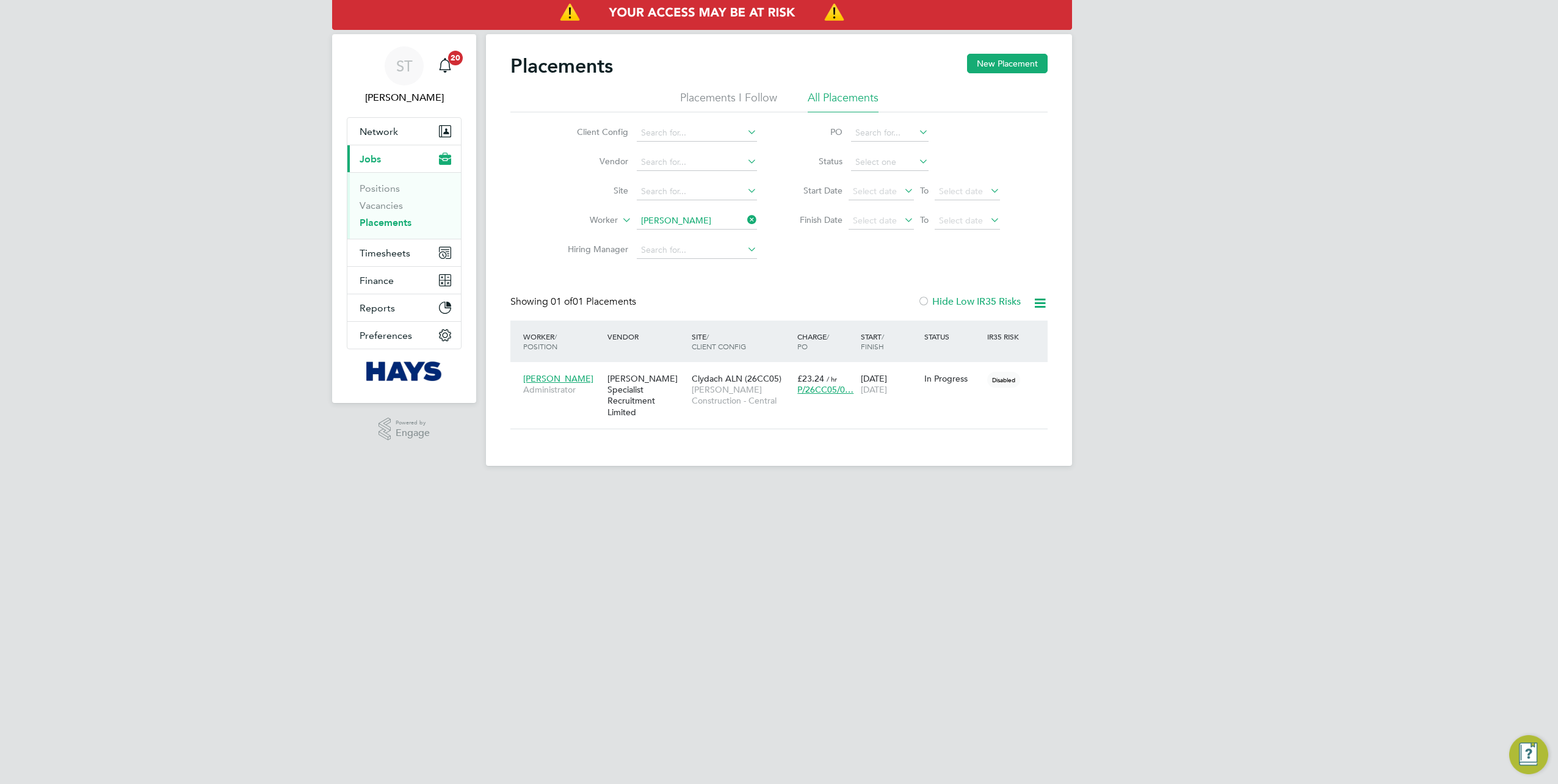
scroll to position [11, 57]
click at [388, 206] on link "Vacancies" at bounding box center [381, 205] width 44 height 11
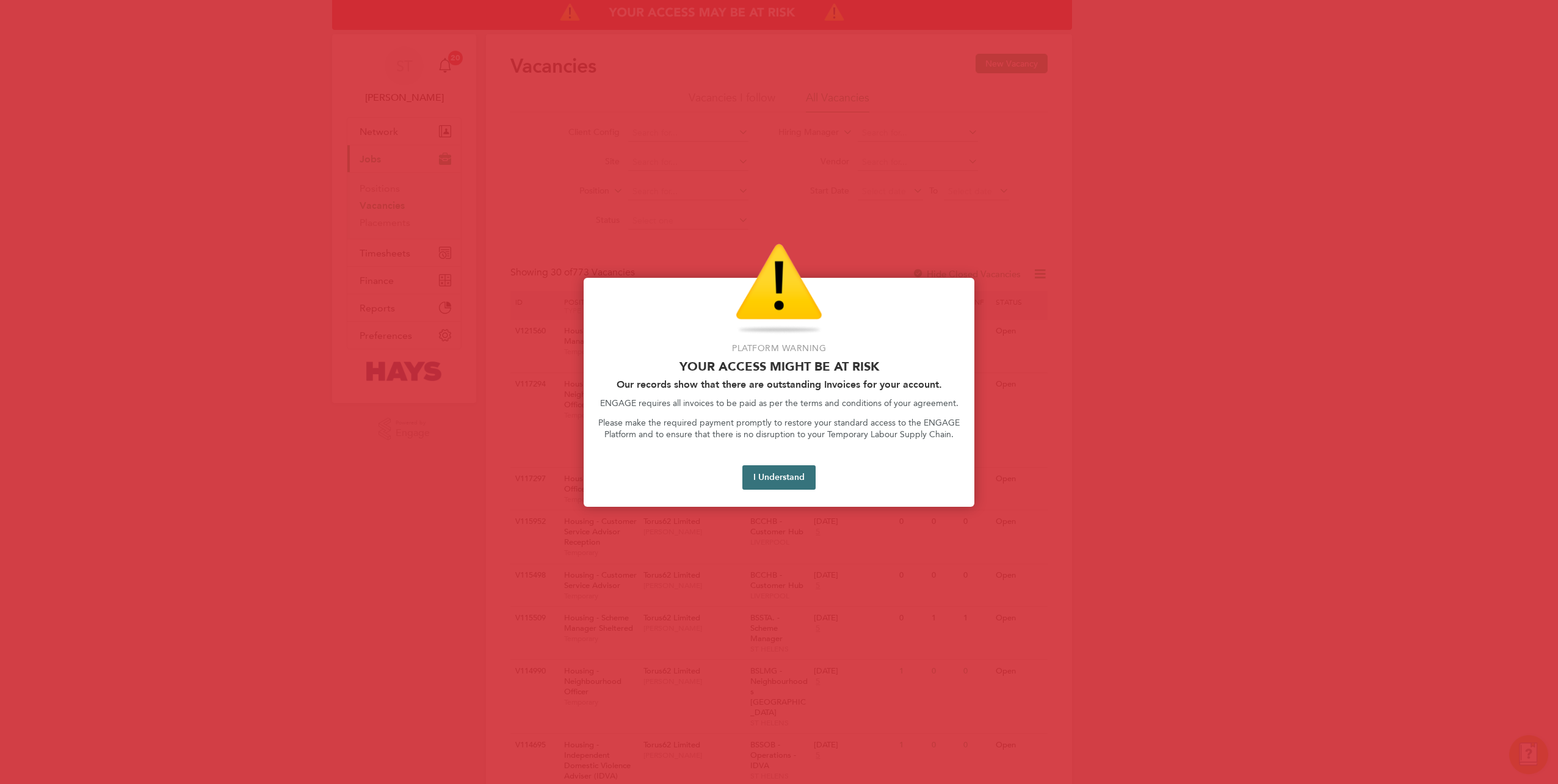
click at [764, 472] on button "I Understand" at bounding box center [779, 477] width 74 height 24
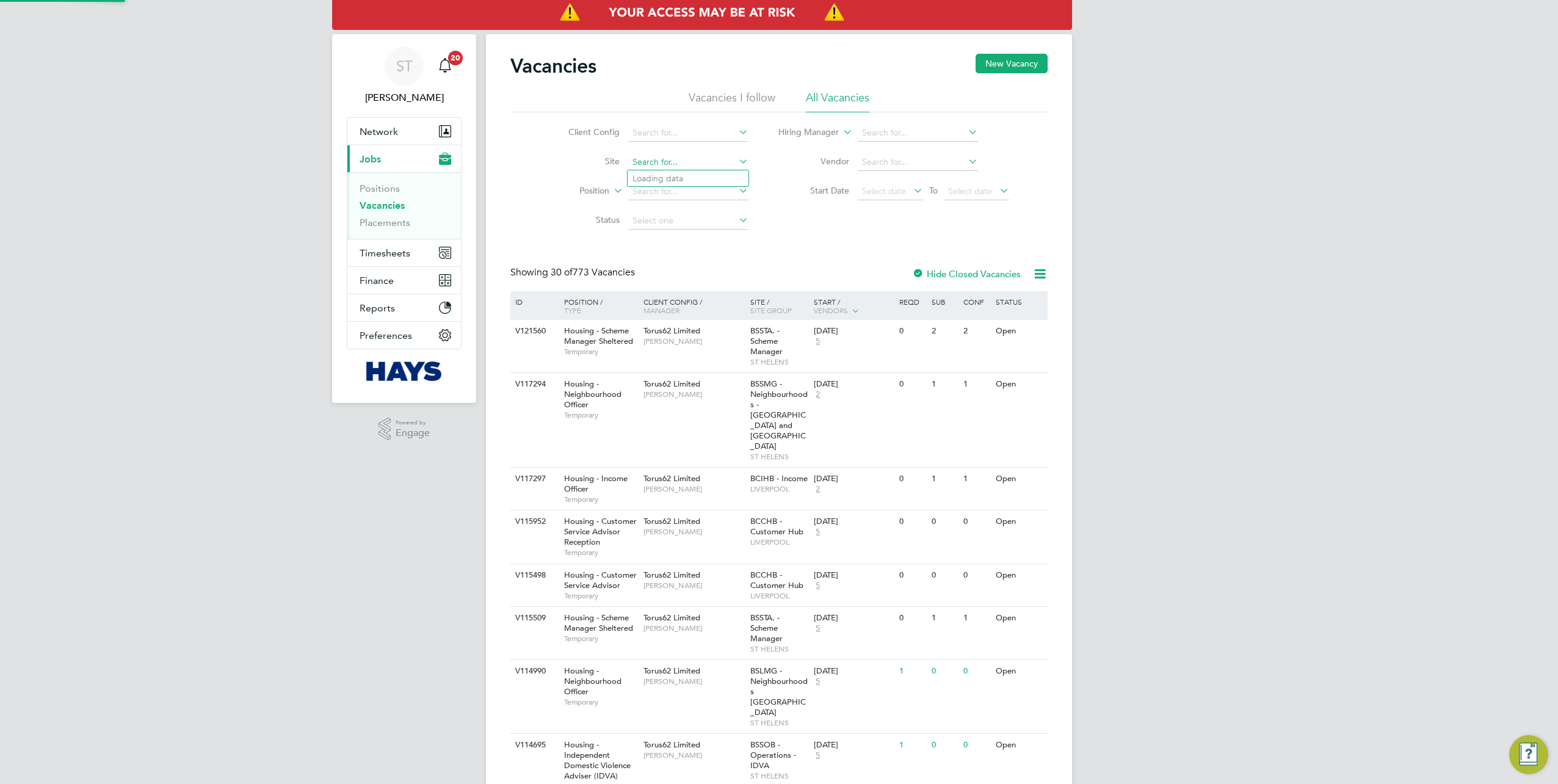
click at [695, 166] on input at bounding box center [688, 163] width 121 height 17
paste input "75CB11"
click at [687, 175] on li "Oakmoor School ( 75CB11 )" at bounding box center [695, 178] width 136 height 16
type input "[GEOGRAPHIC_DATA] (75CB11)"
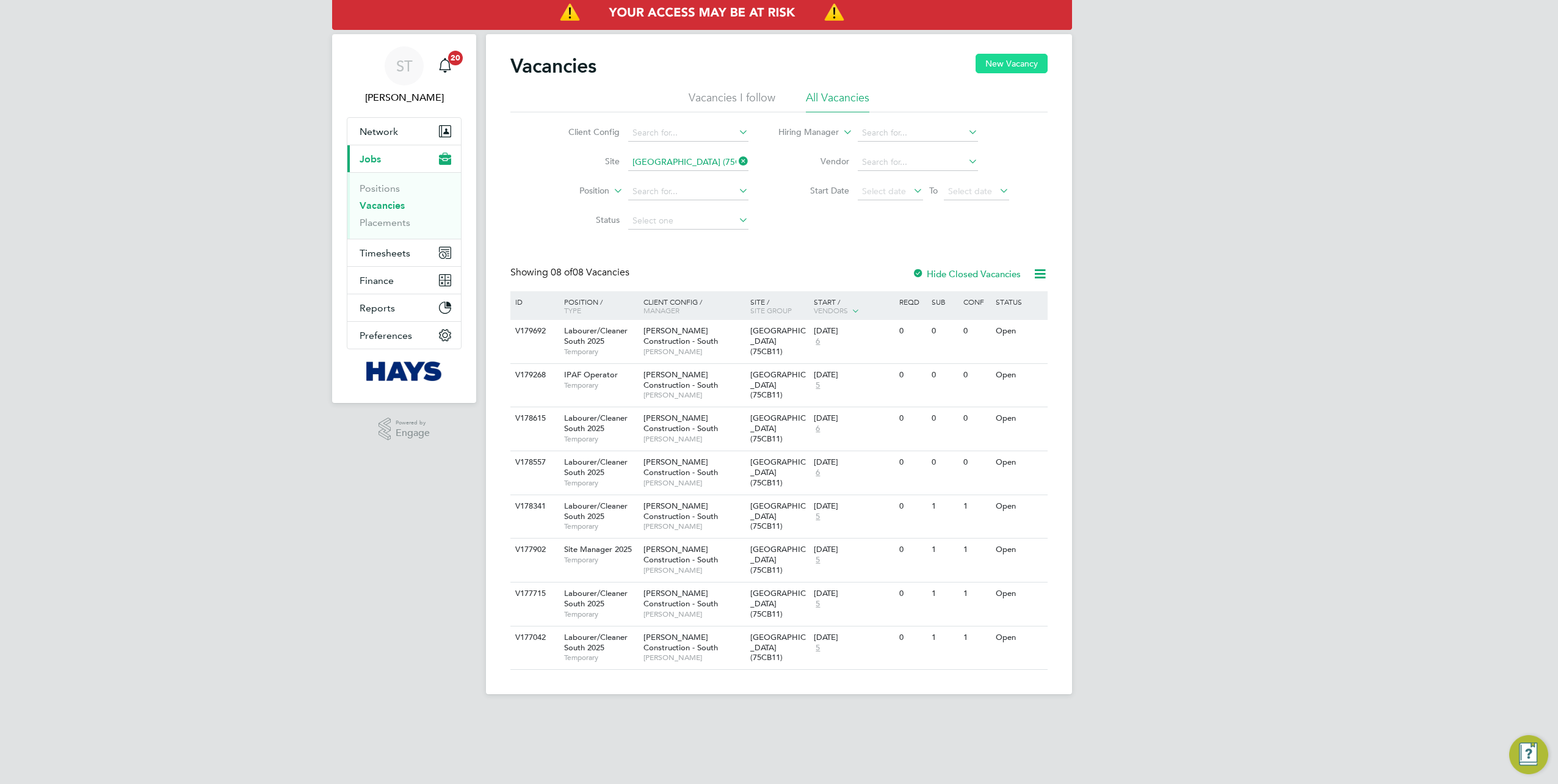
click at [1001, 62] on button "New Vacancy" at bounding box center [1011, 63] width 72 height 19
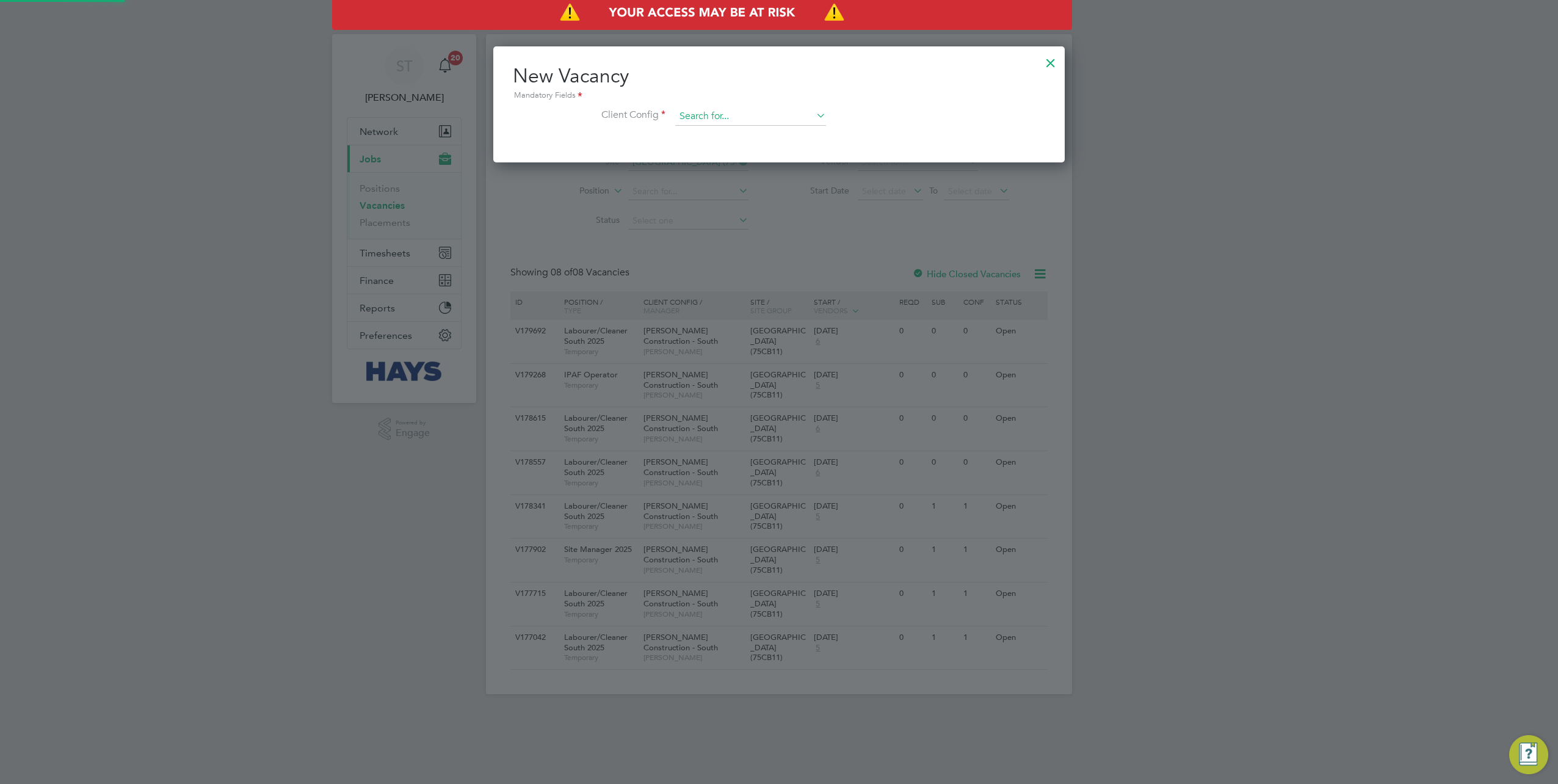
scroll to position [116, 572]
click at [714, 116] on input at bounding box center [750, 117] width 151 height 19
click at [713, 180] on li "Morgan Sindall Construction - South" at bounding box center [756, 183] width 161 height 16
type input "Morgan Sindall Construction - South"
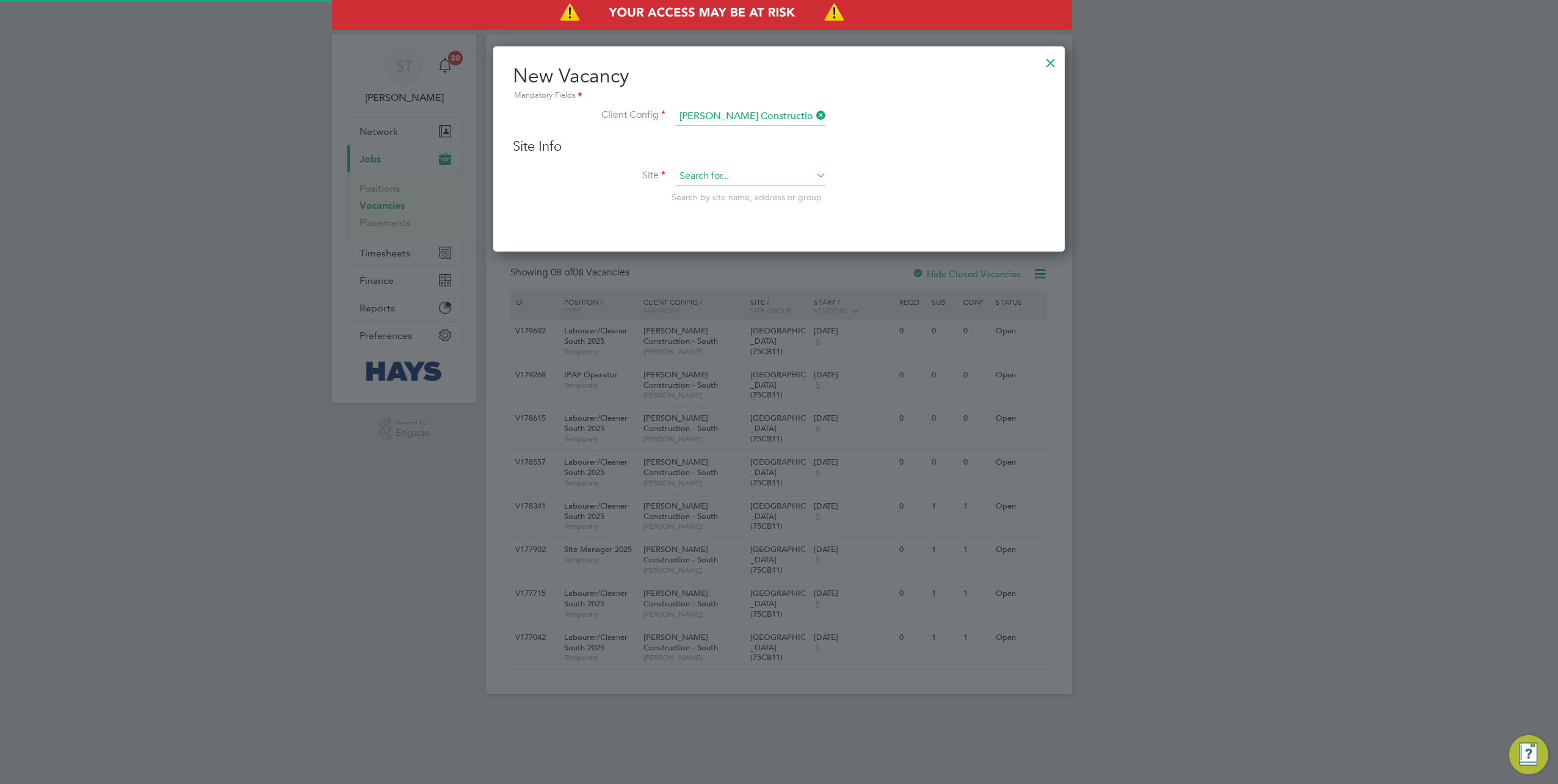
click at [724, 173] on input at bounding box center [750, 176] width 151 height 19
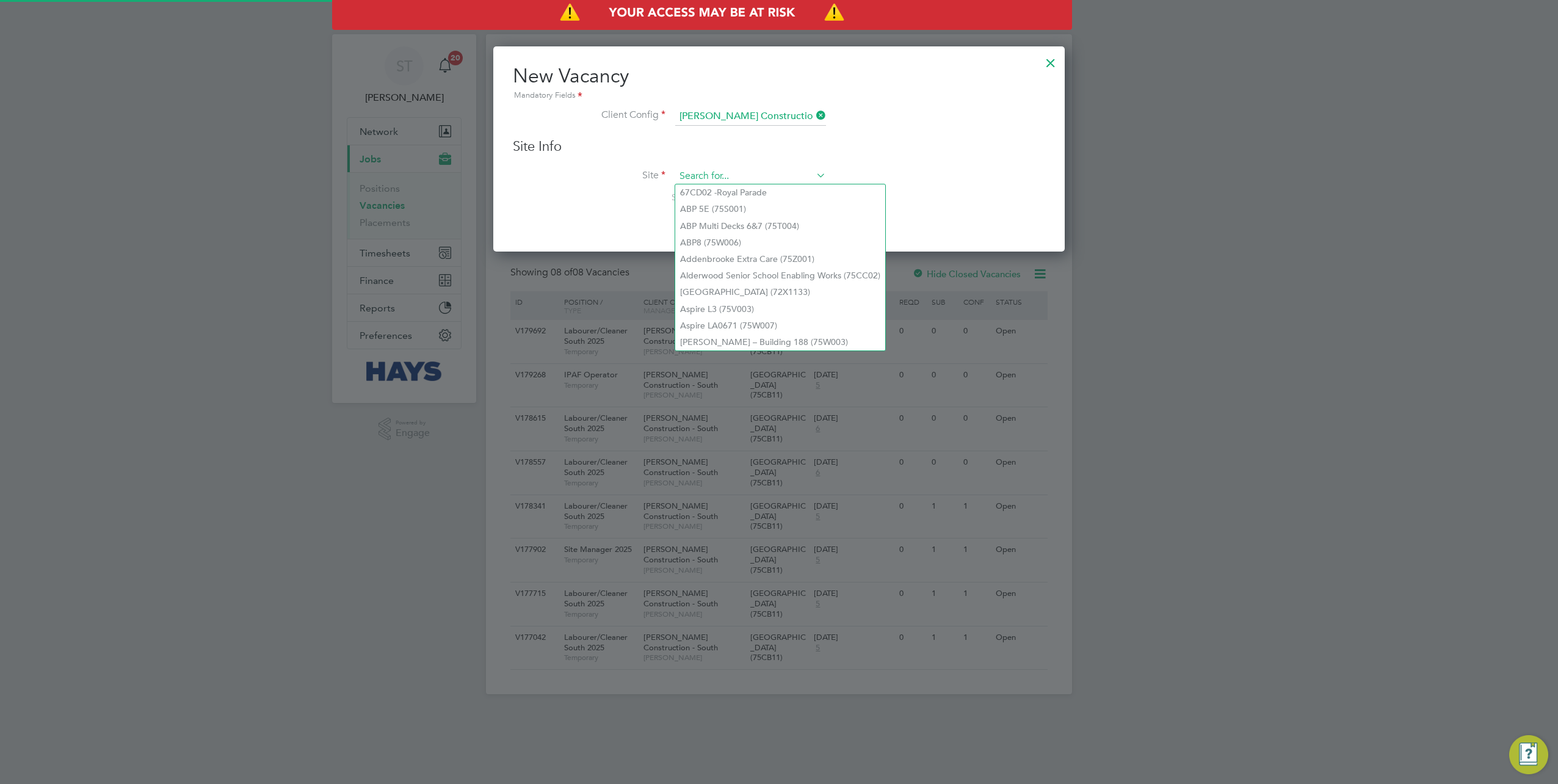
paste input "75CB11"
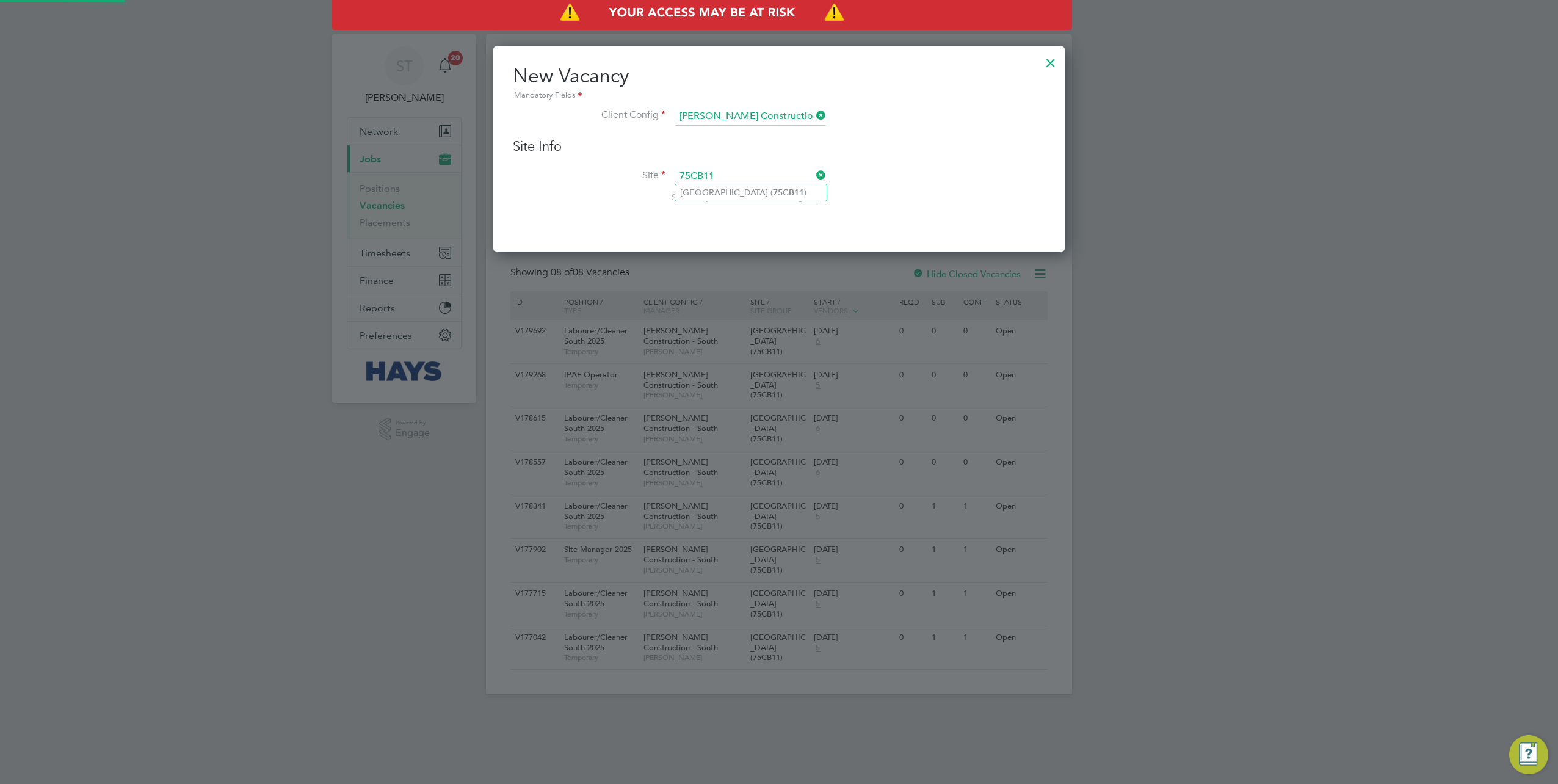
click at [728, 190] on li "Oakmoor School ( 75CB11 )" at bounding box center [751, 192] width 151 height 16
type input "Oakmoor School (75CB11)"
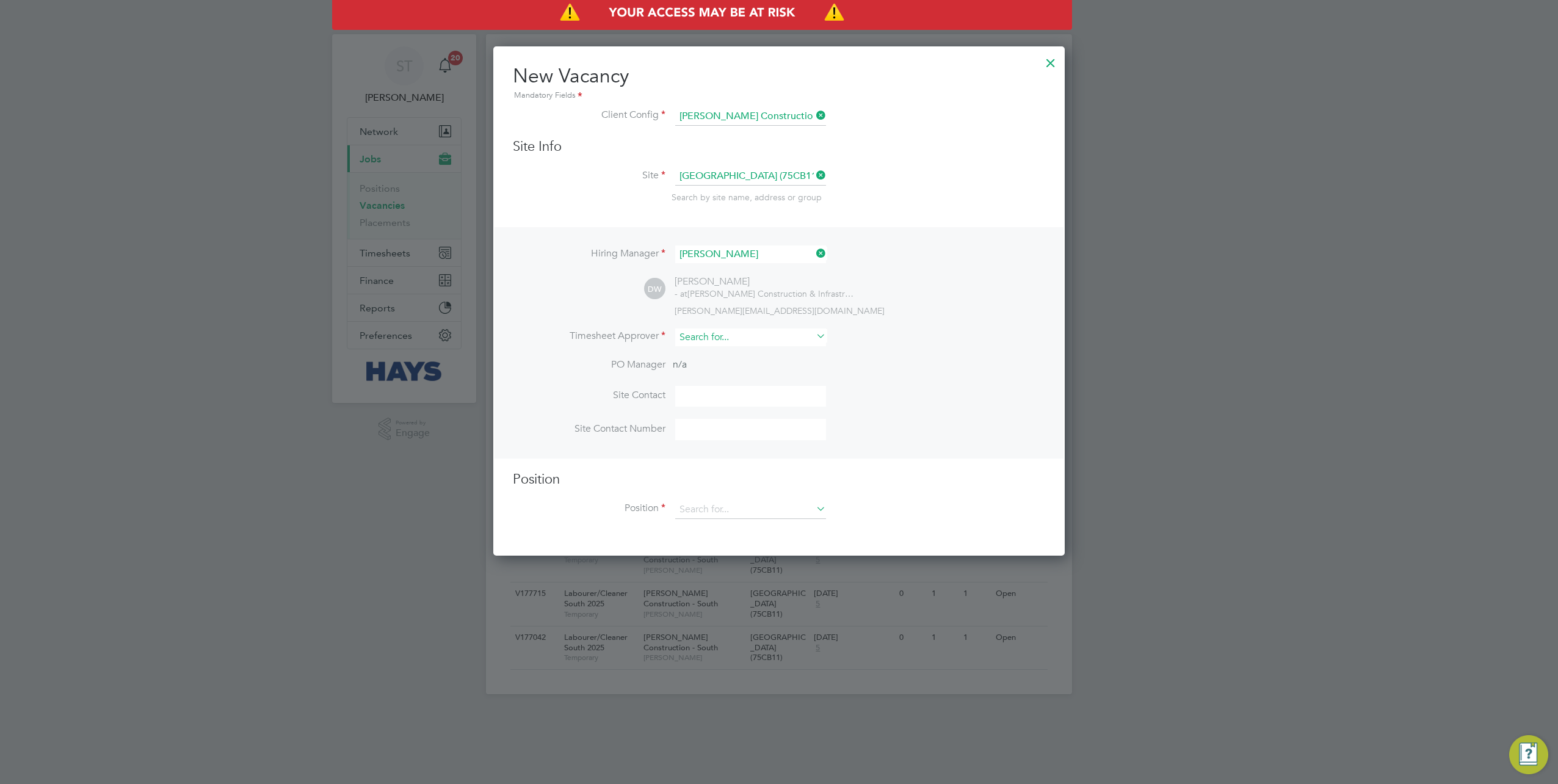
click at [714, 335] on input at bounding box center [750, 337] width 151 height 18
click at [715, 354] on li "Peter S chroeder" at bounding box center [751, 352] width 151 height 16
type input "Peter Schroeder"
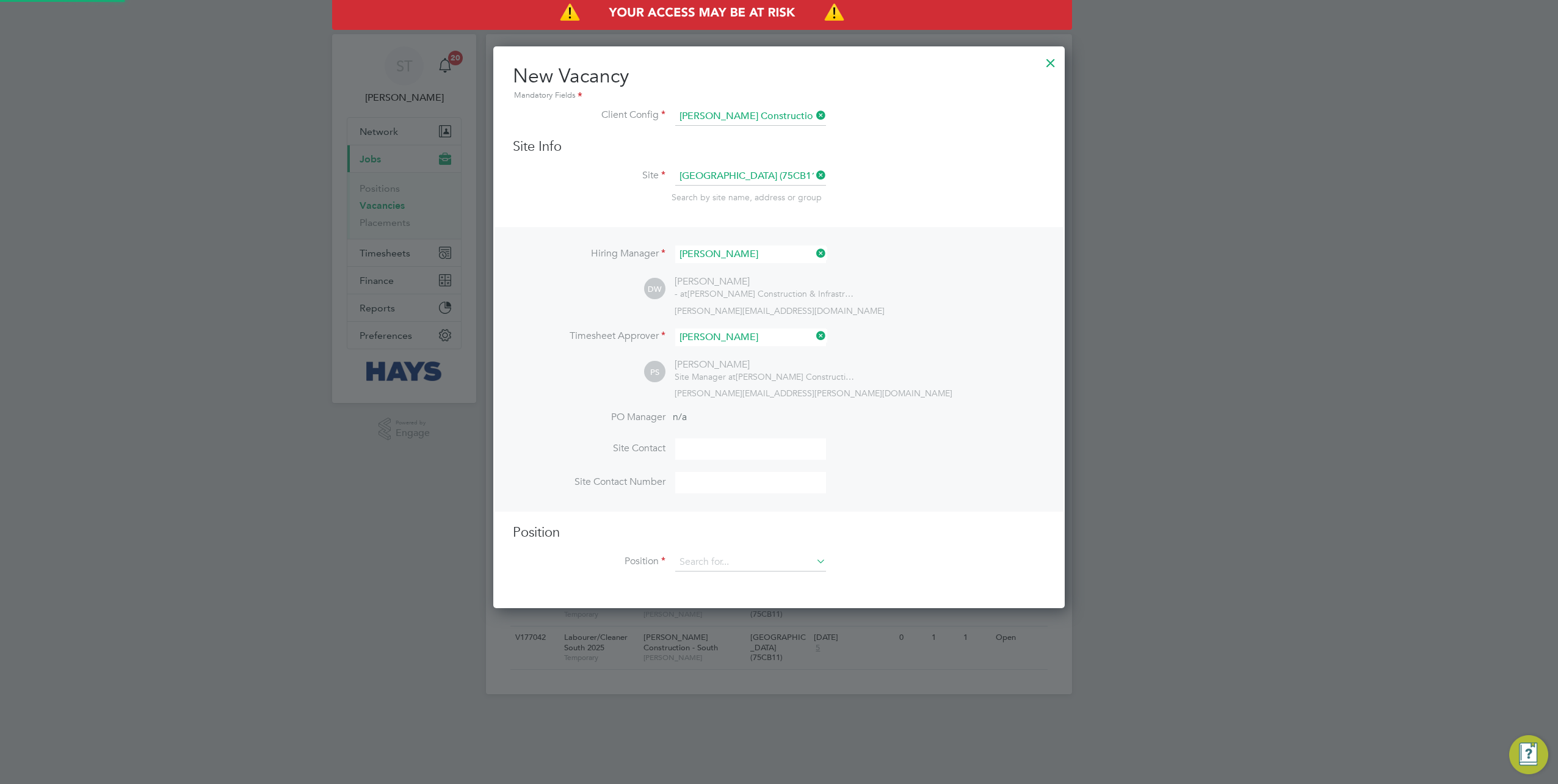
scroll to position [560, 572]
click at [732, 558] on input at bounding box center [750, 562] width 151 height 19
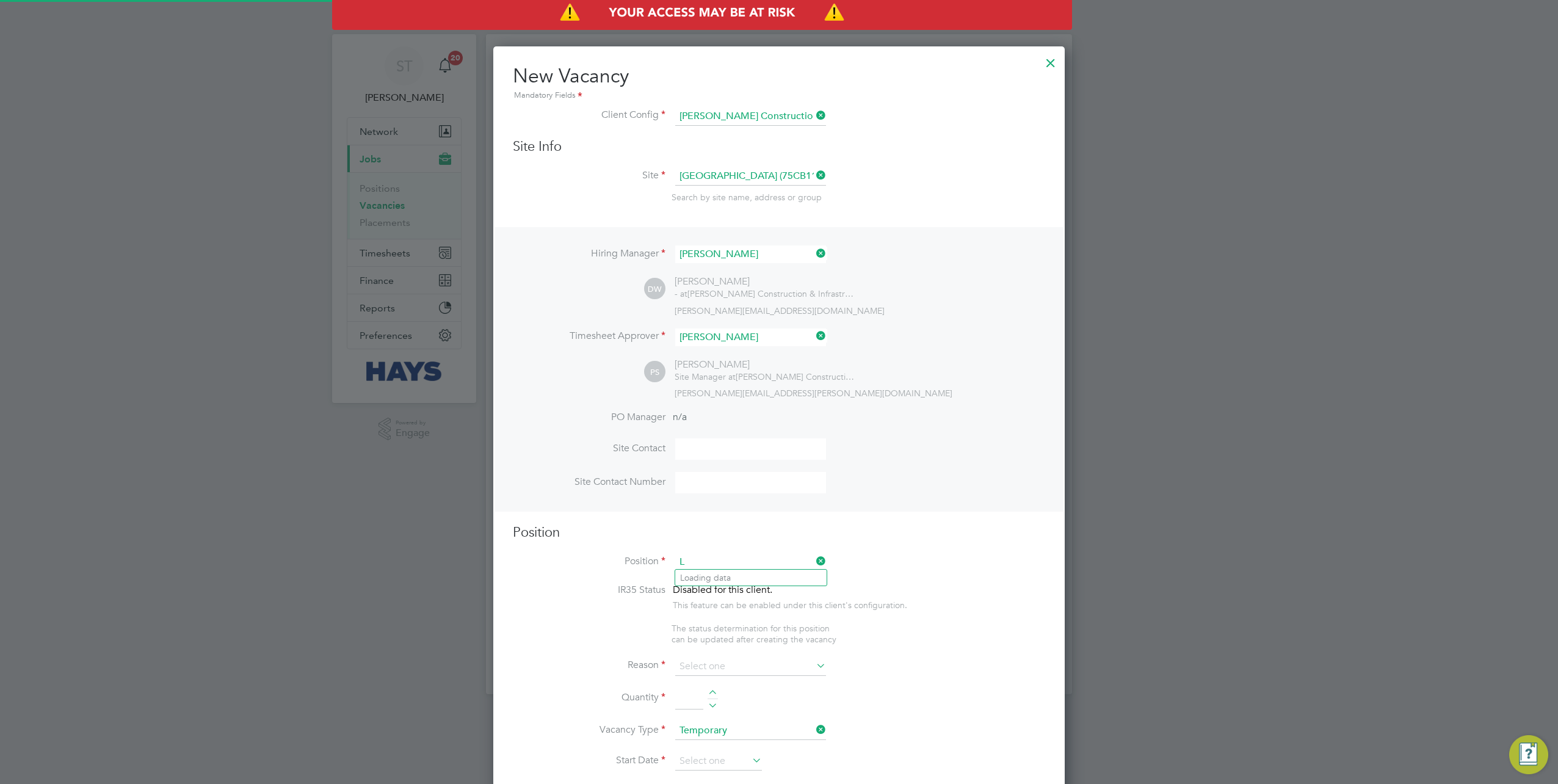
scroll to position [1724, 572]
click at [717, 591] on li "Lab ourer/Cleaner South 2025" at bounding box center [751, 594] width 151 height 16
type input "Labourer/Cleaner South 2025"
click at [738, 661] on input at bounding box center [750, 666] width 151 height 19
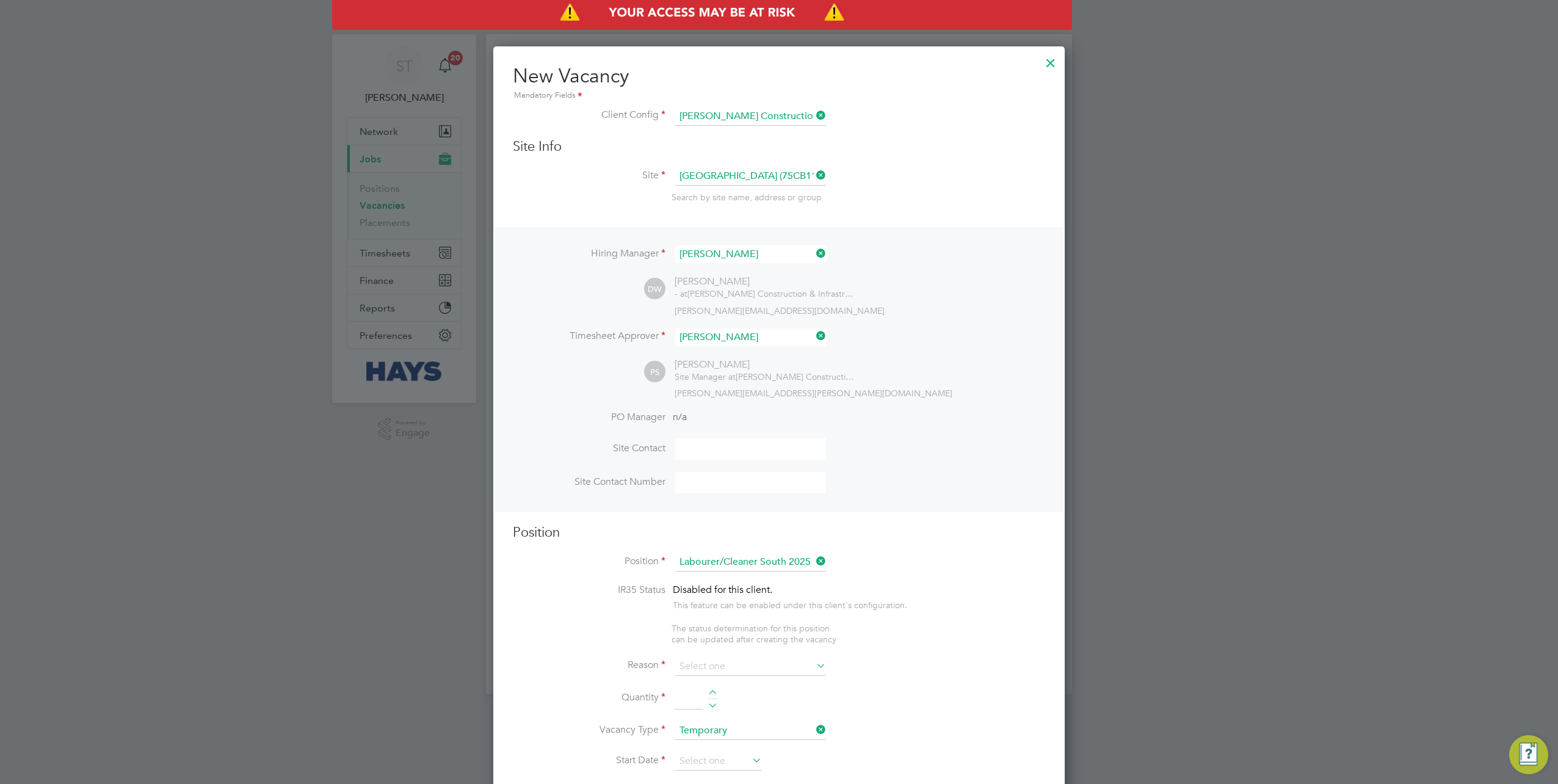
click at [704, 707] on li "Extra Work" at bounding box center [751, 713] width 151 height 16
type input "Extra Work"
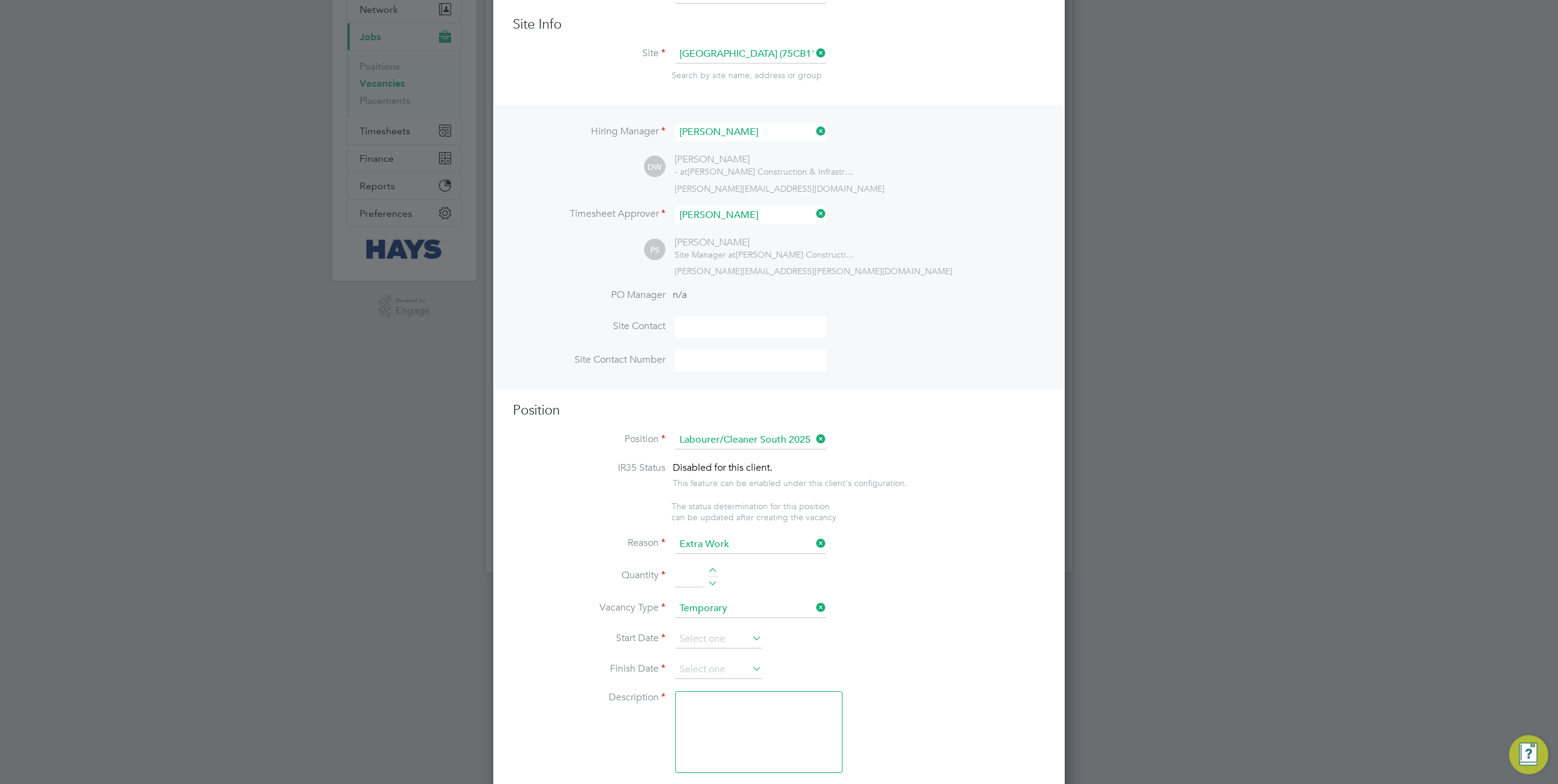
click at [687, 566] on input at bounding box center [689, 576] width 28 height 22
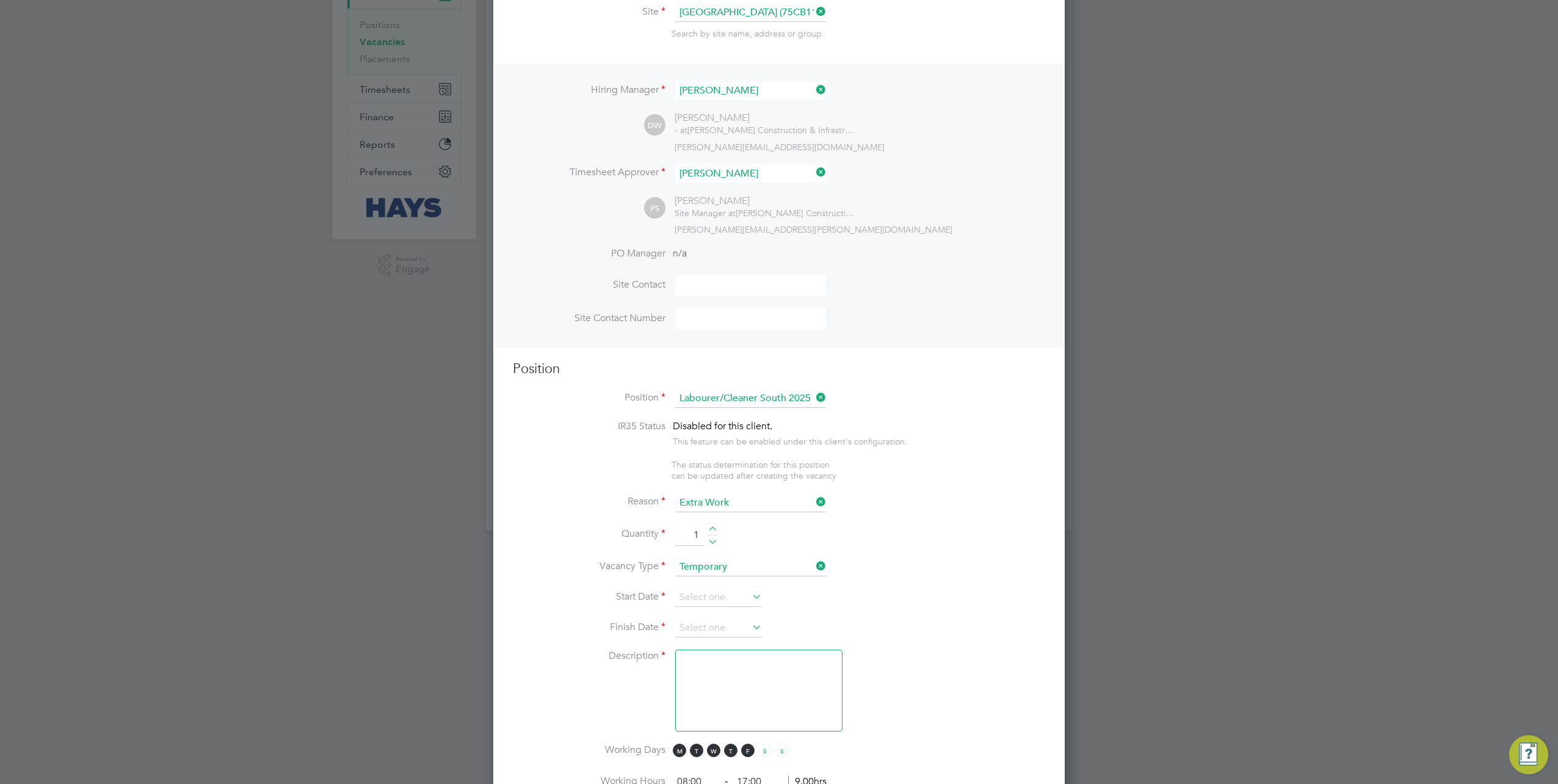
scroll to position [183, 0]
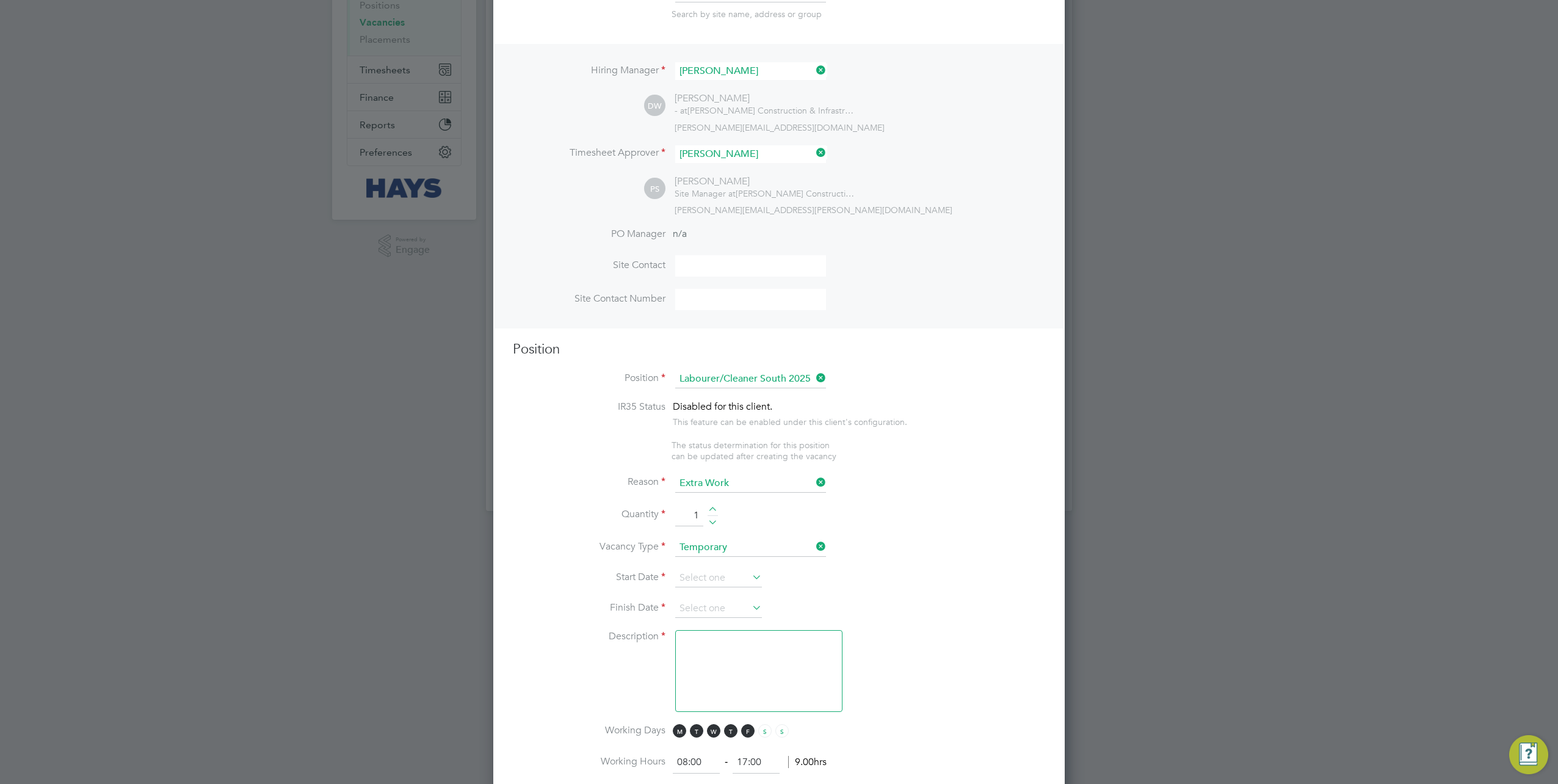
type input "1"
click at [742, 576] on input at bounding box center [718, 578] width 86 height 19
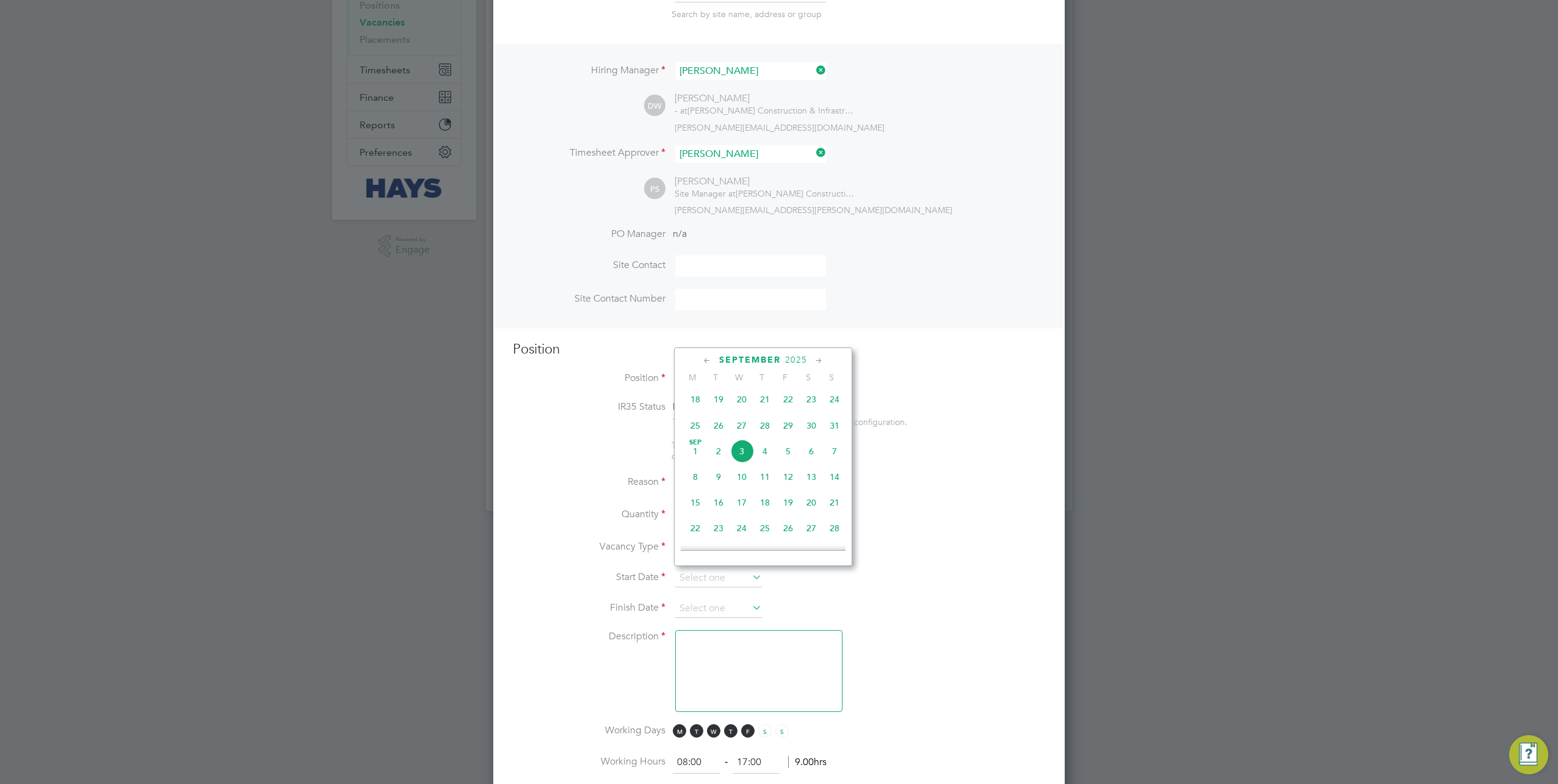
click at [712, 455] on span "2" at bounding box center [719, 451] width 24 height 24
type input "[DATE]"
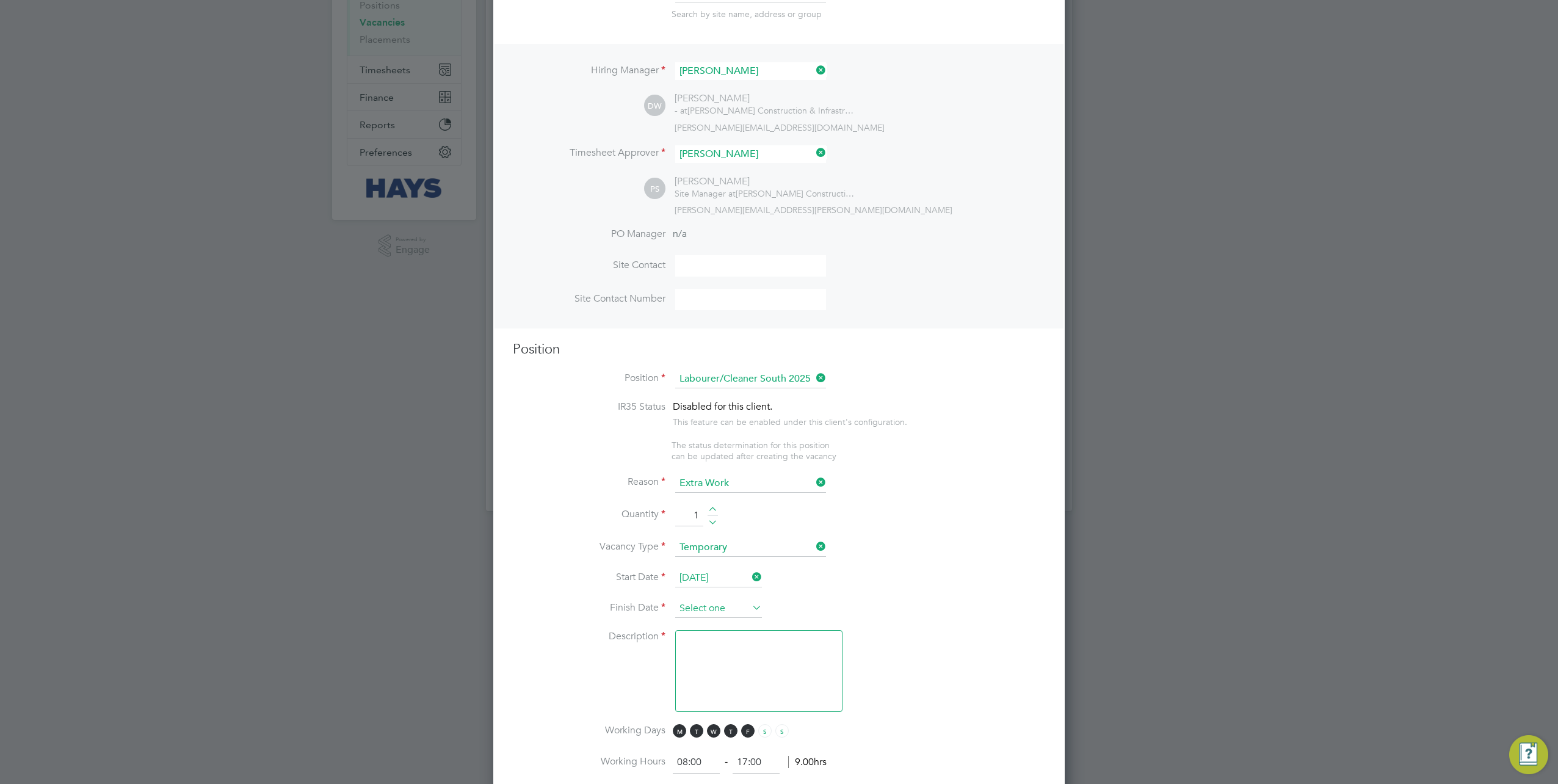
click at [728, 601] on input at bounding box center [718, 609] width 86 height 19
click at [807, 484] on span "6" at bounding box center [811, 481] width 24 height 24
type input "06 Sep 2025"
click at [751, 651] on textarea at bounding box center [759, 671] width 167 height 82
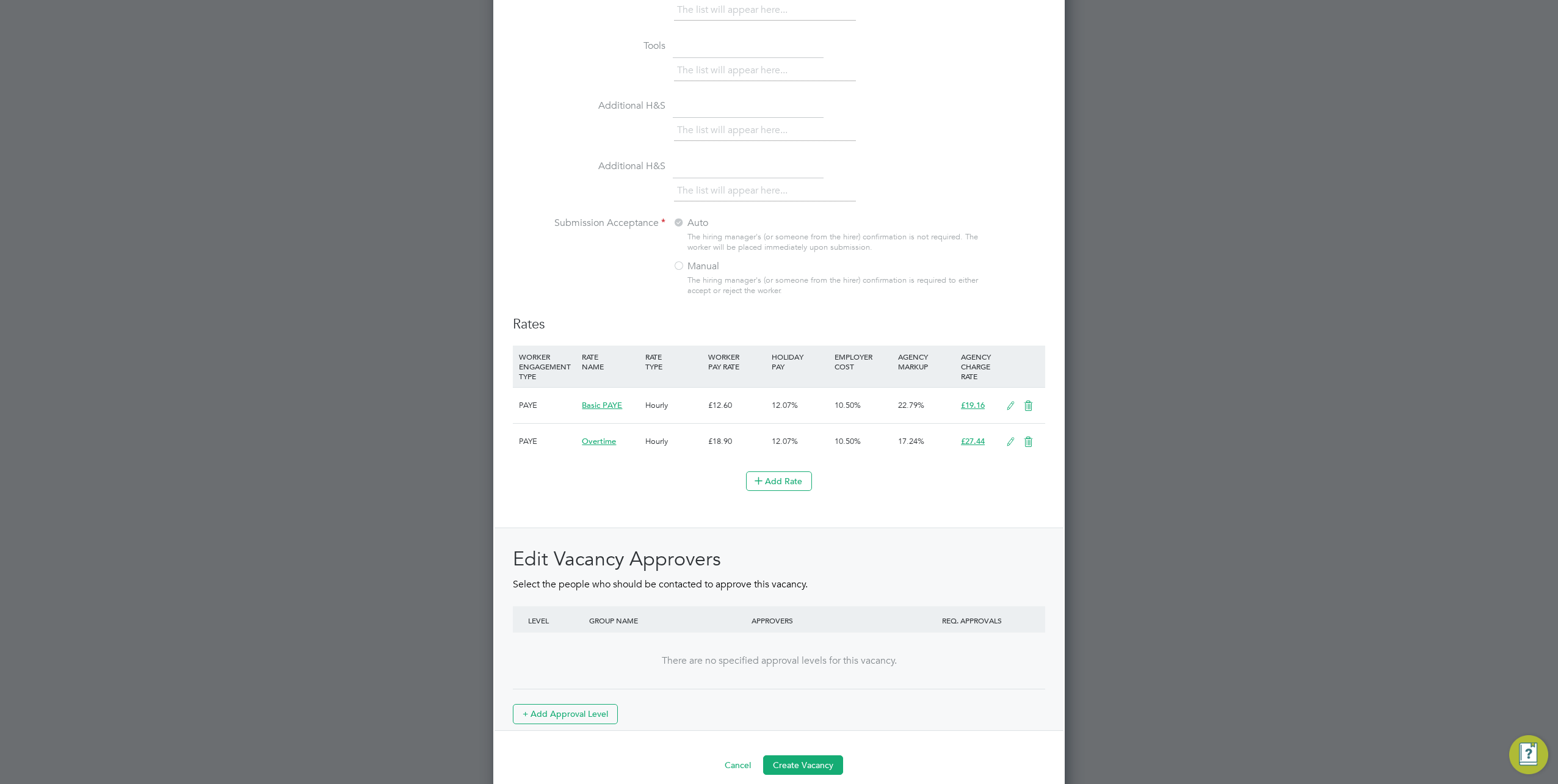
scroll to position [1001, 0]
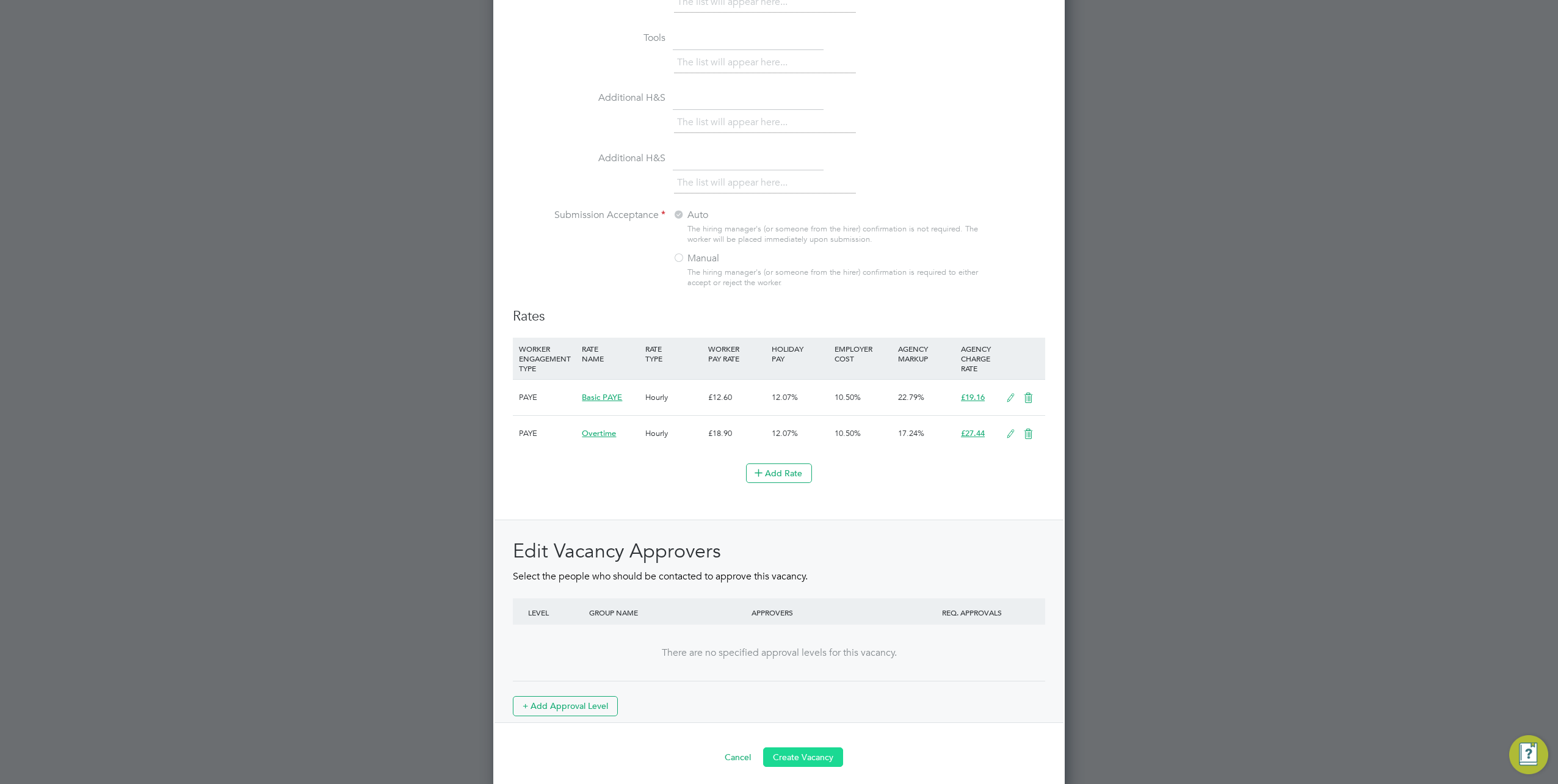
type textarea "."
click at [797, 747] on button "Create Vacancy" at bounding box center [803, 756] width 80 height 19
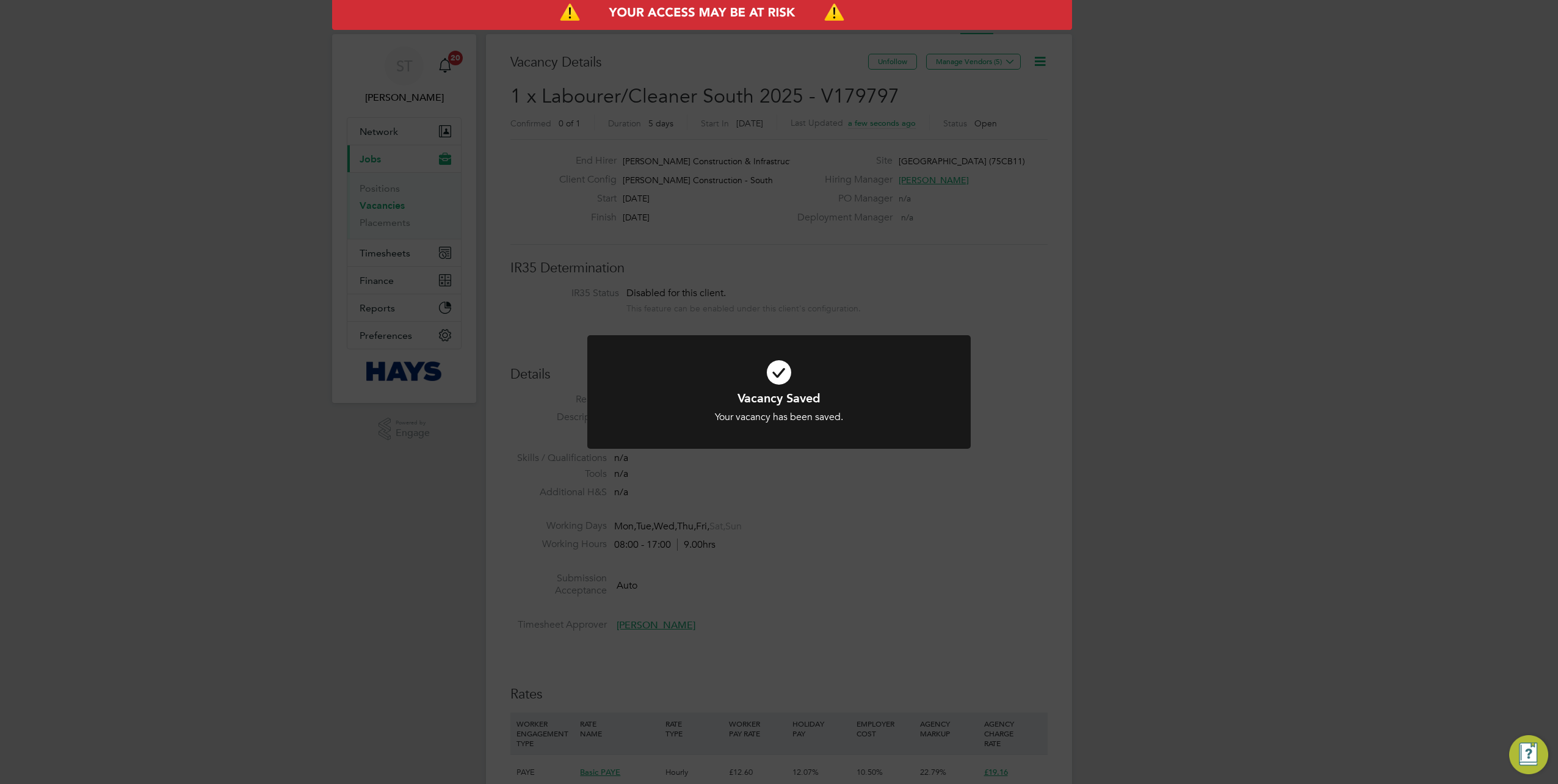
click at [932, 566] on div "Vacancy Saved Your vacancy has been saved. Cancel Okay" at bounding box center [779, 392] width 1558 height 784
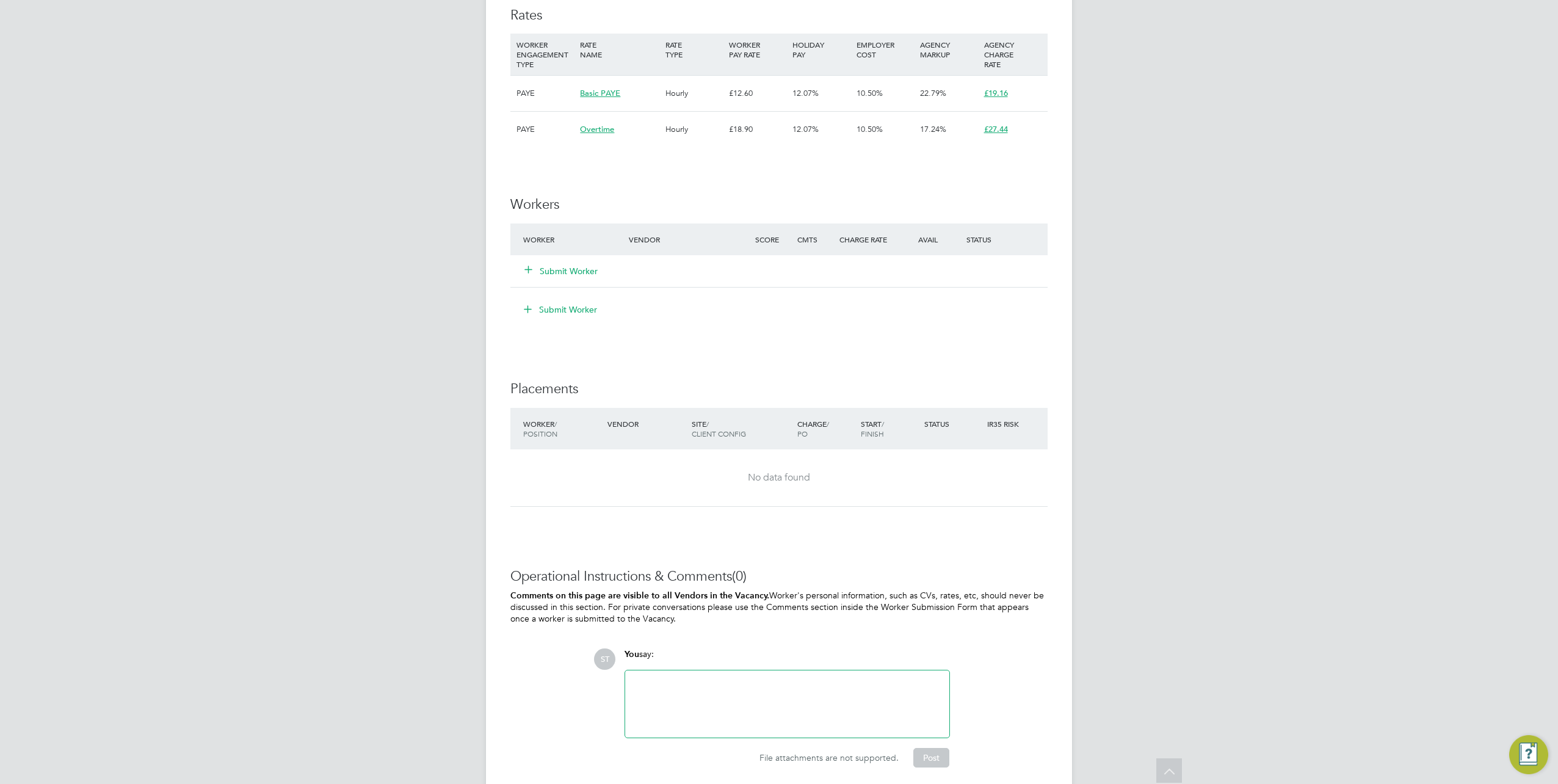
scroll to position [722, 0]
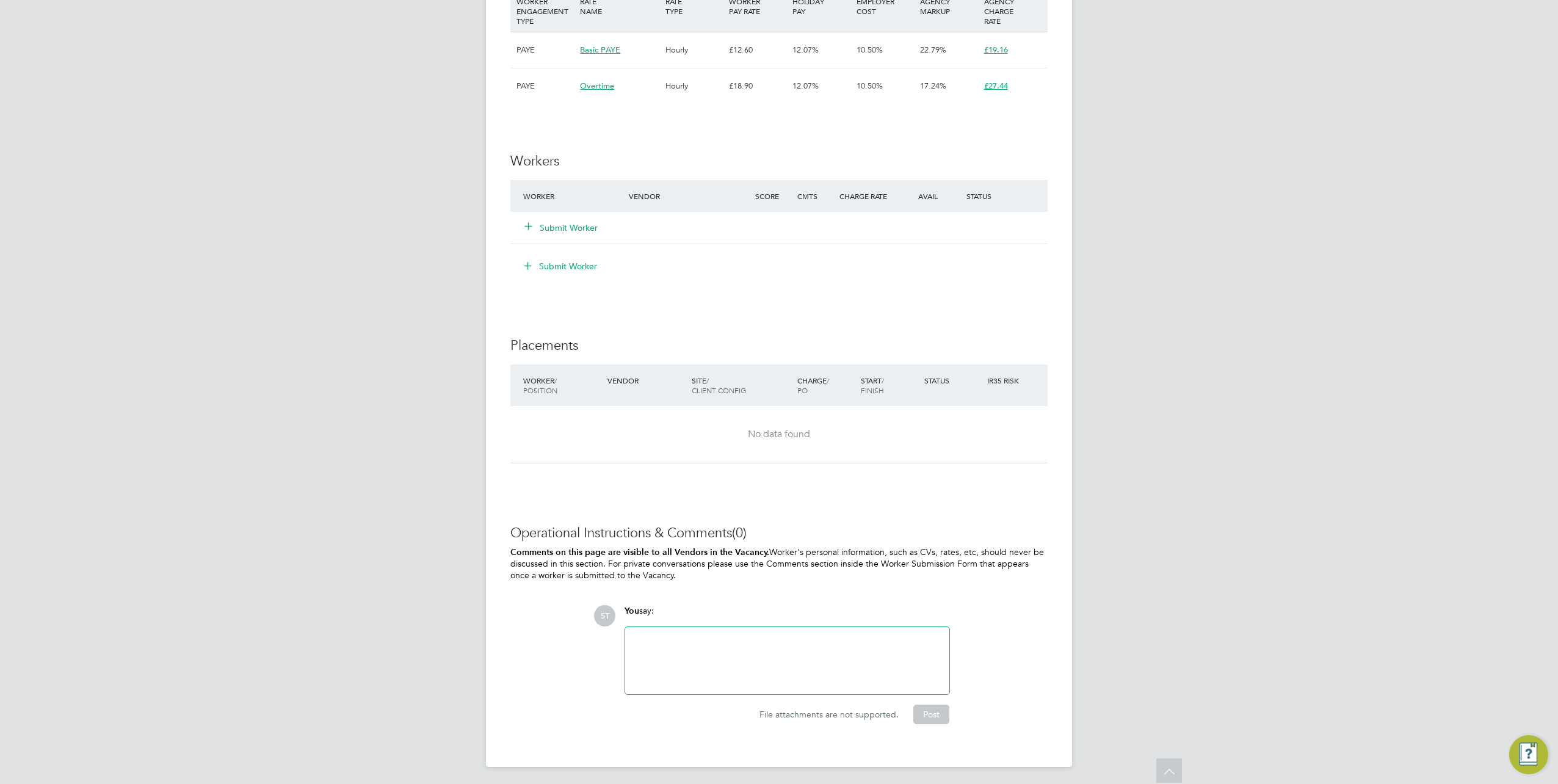
click at [704, 657] on div at bounding box center [787, 661] width 310 height 53
click at [939, 713] on button "Post" at bounding box center [931, 713] width 36 height 19
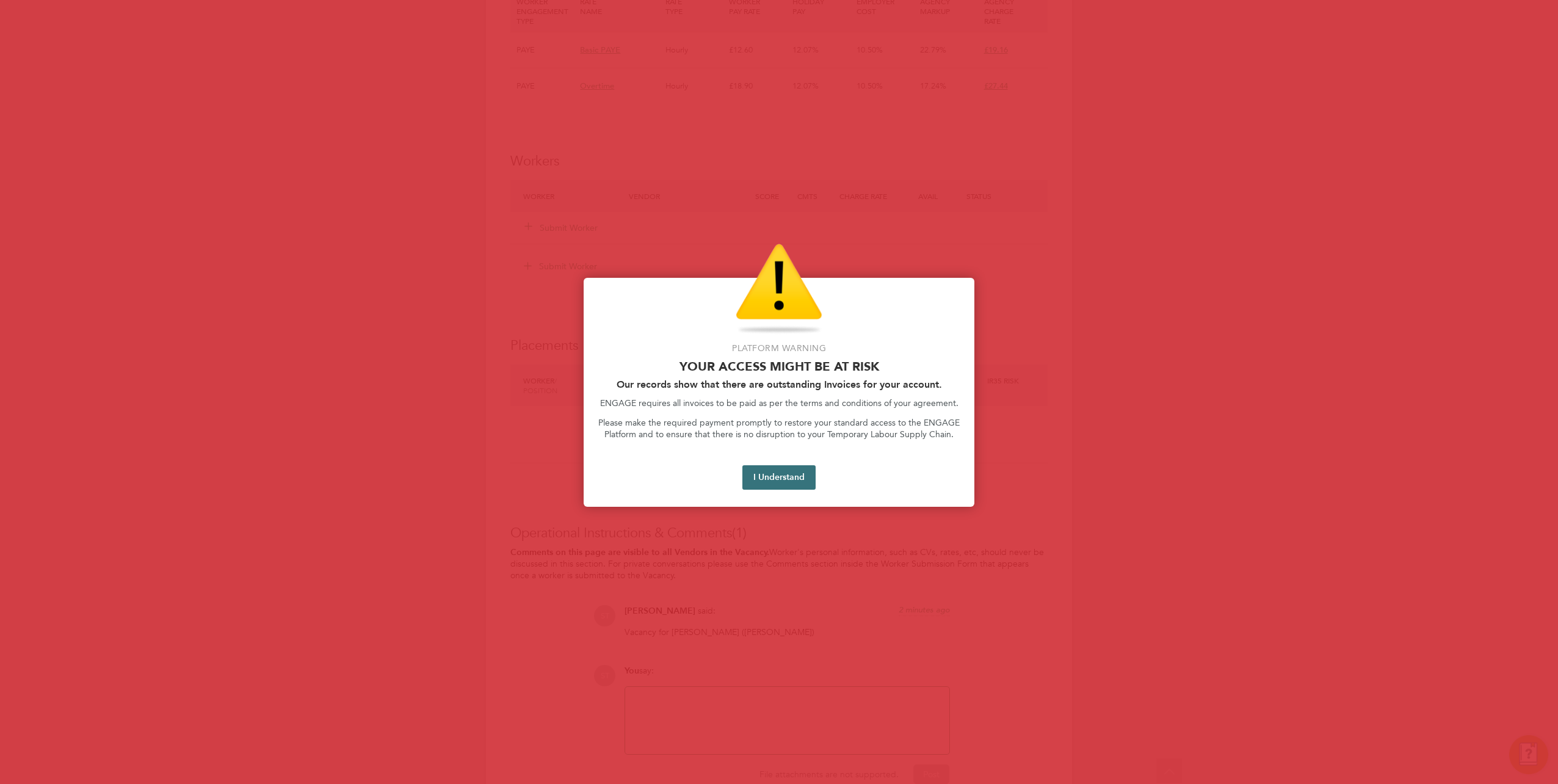
click at [781, 469] on button "I Understand" at bounding box center [779, 477] width 74 height 24
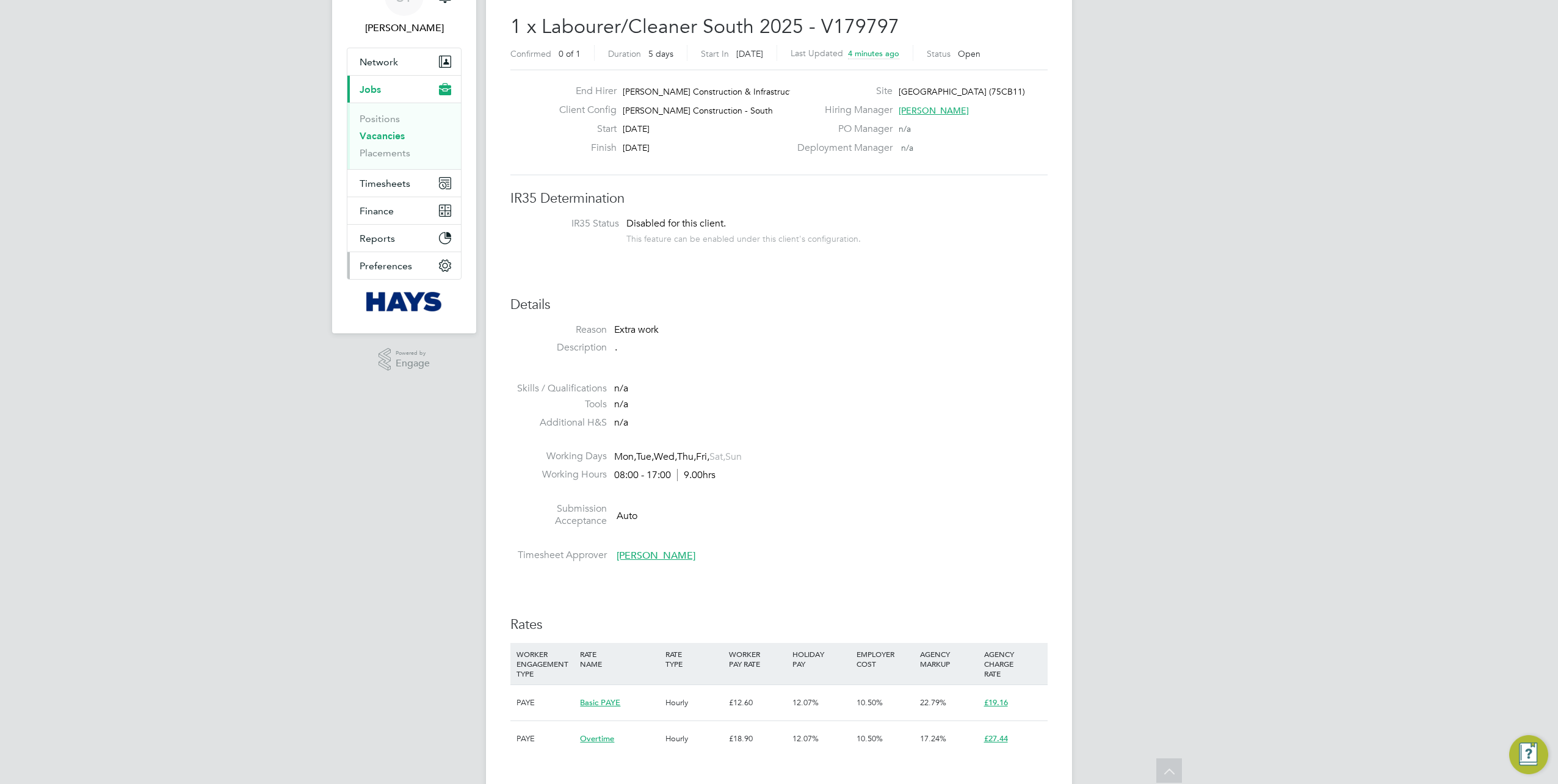
scroll to position [0, 0]
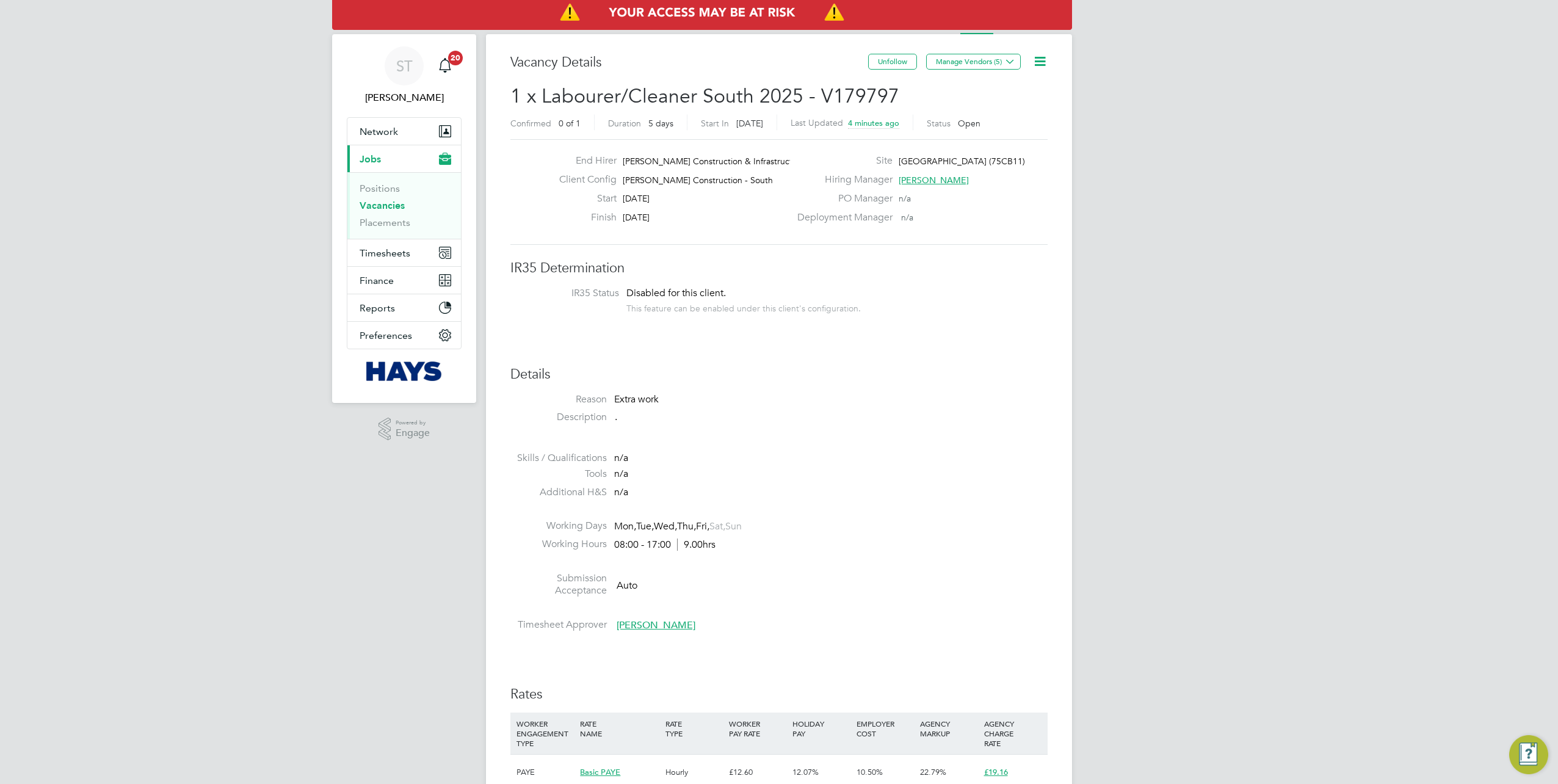
click at [388, 205] on link "Vacancies" at bounding box center [382, 205] width 45 height 11
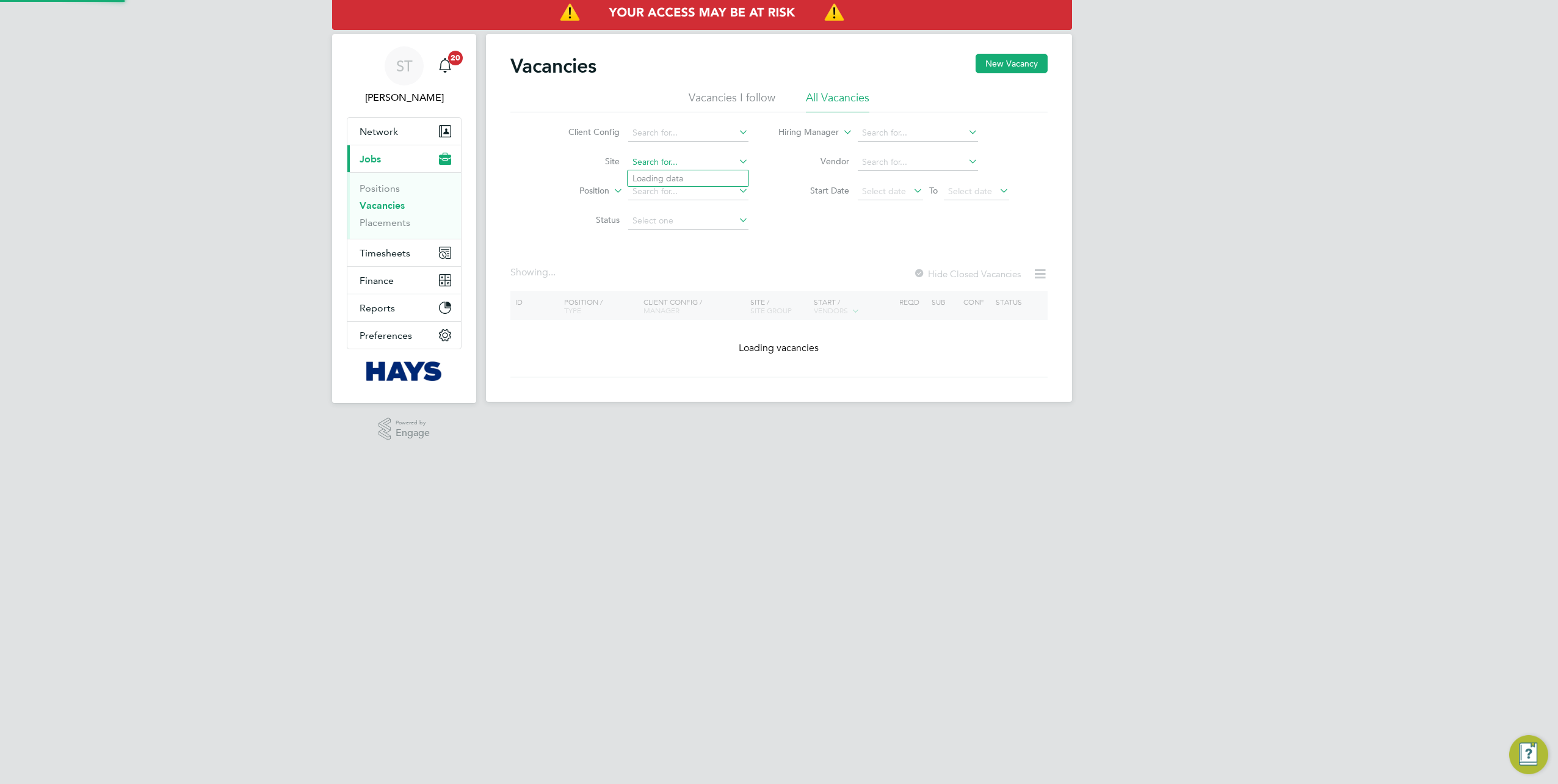
click at [652, 158] on input at bounding box center [688, 163] width 121 height 17
paste input "75CB11"
click at [654, 175] on li "Oakmoor School ( 75CB11 )" at bounding box center [695, 178] width 136 height 16
type input "Oakmoor School (75CB11)"
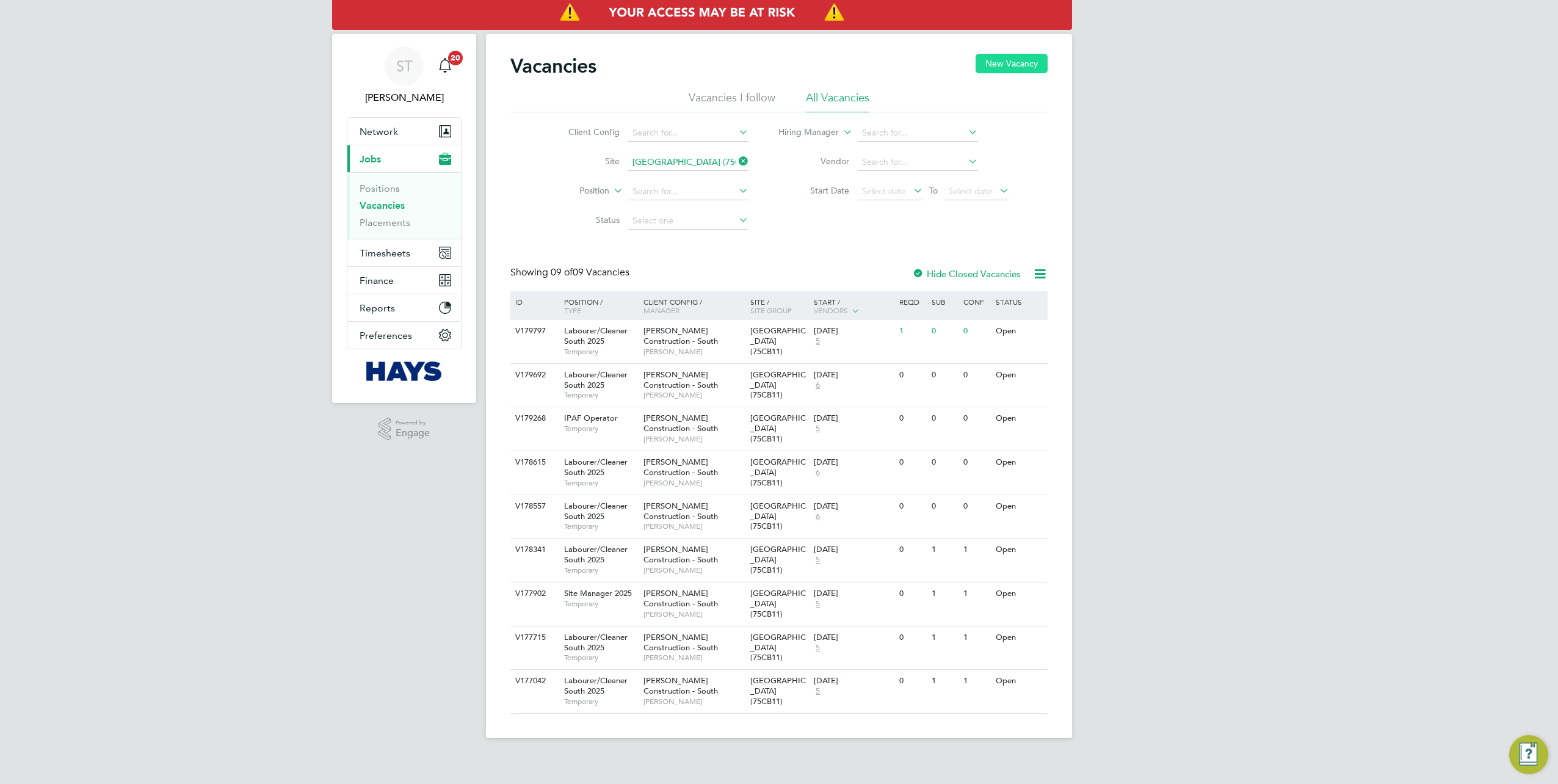
click at [1008, 55] on button "New Vacancy" at bounding box center [1011, 63] width 72 height 19
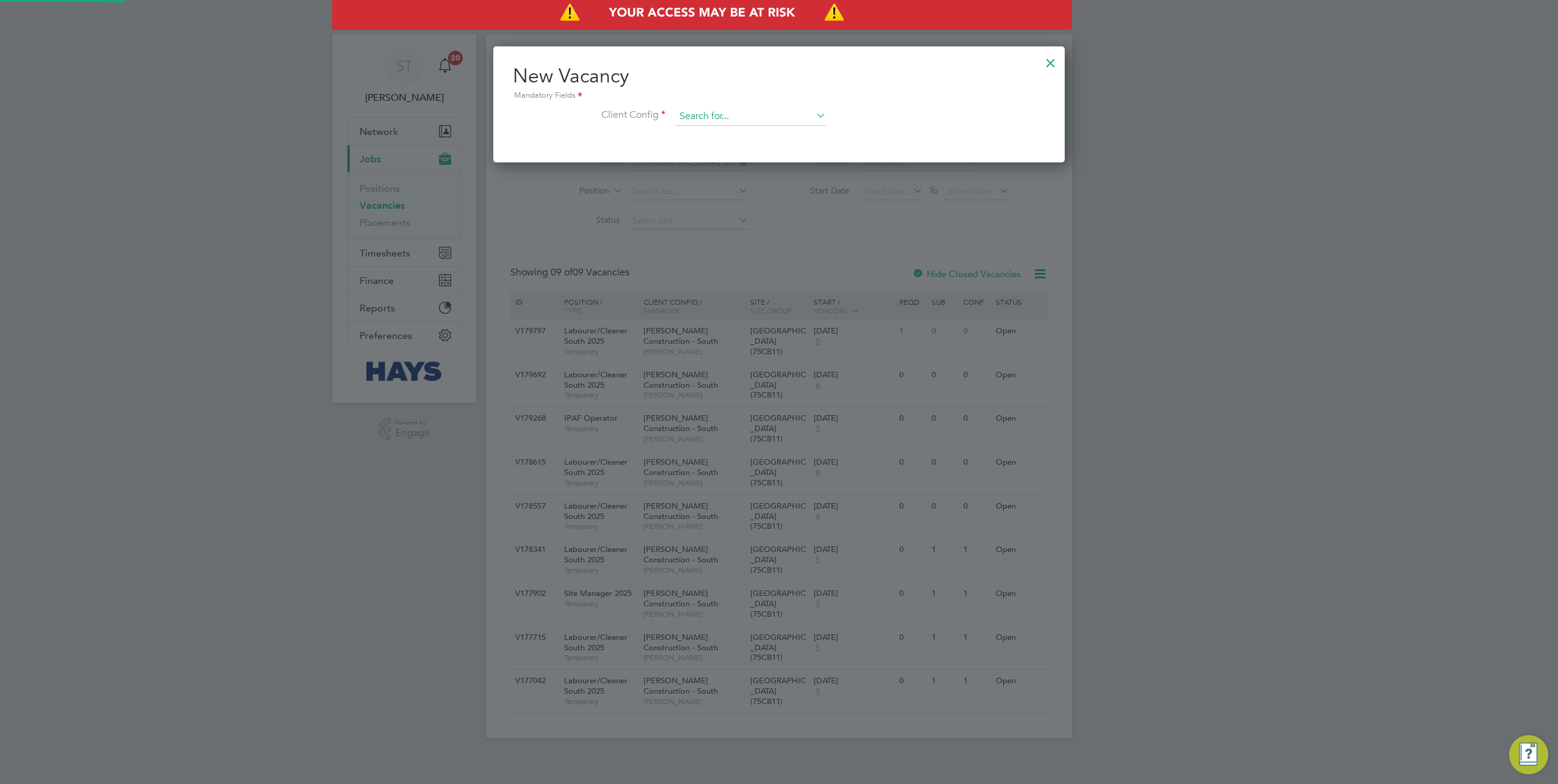
scroll to position [116, 572]
click at [697, 116] on input at bounding box center [750, 117] width 151 height 19
click at [704, 176] on li "Morgan Sindall Construction - South" at bounding box center [756, 183] width 161 height 16
type input "[PERSON_NAME] Construction - South"
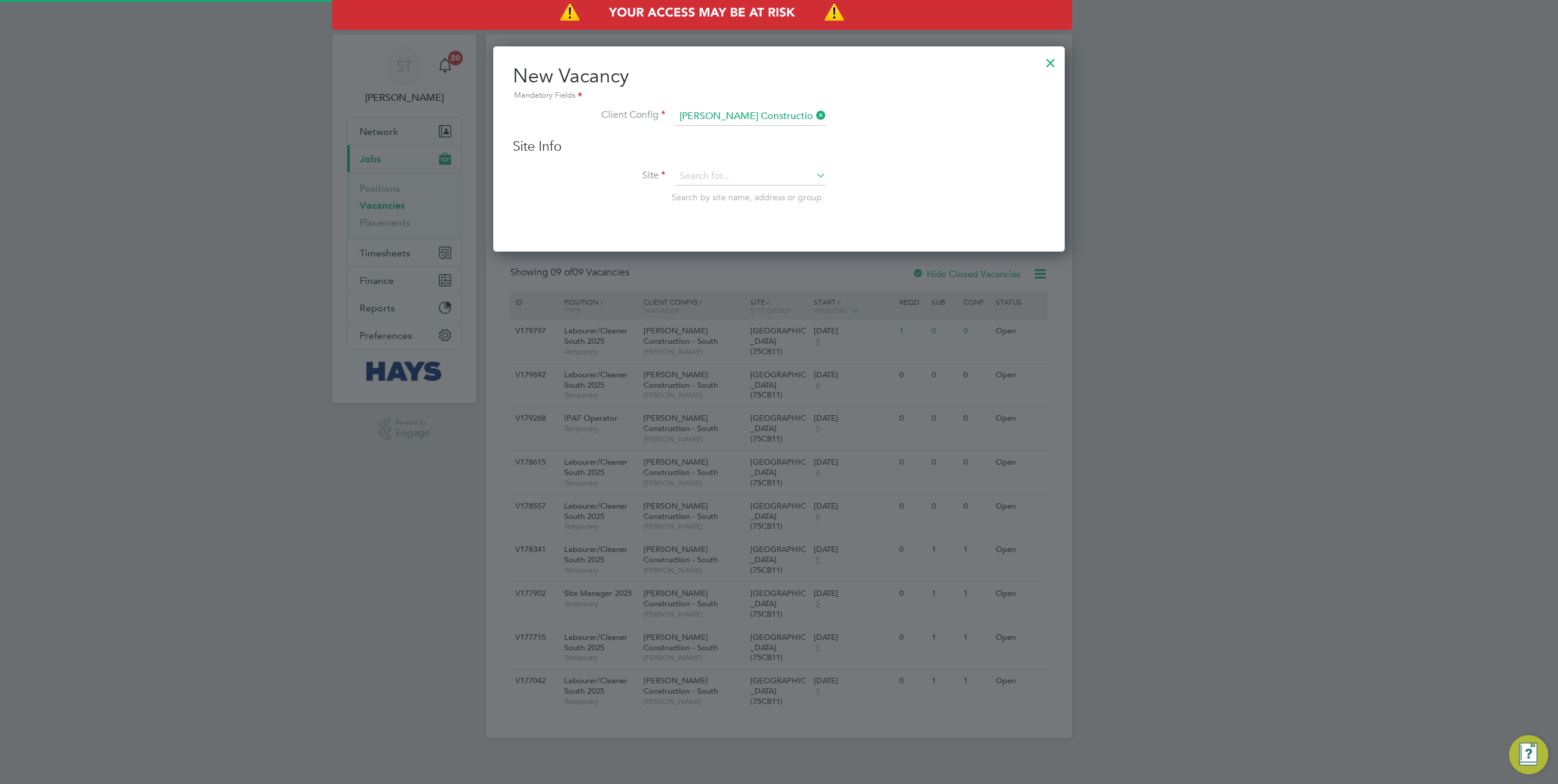
scroll to position [205, 572]
click at [696, 175] on input at bounding box center [750, 176] width 151 height 19
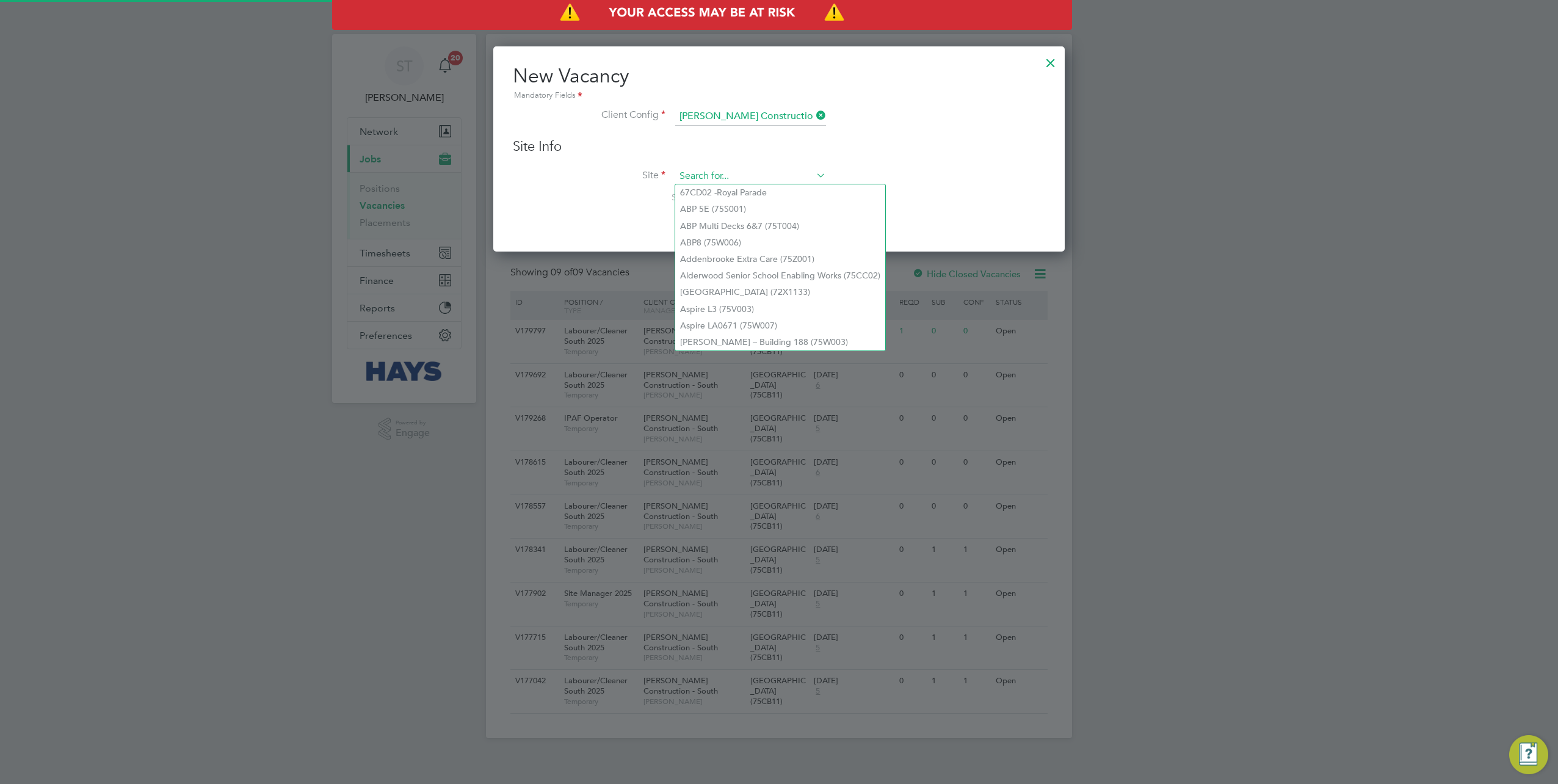
paste input "75CB11"
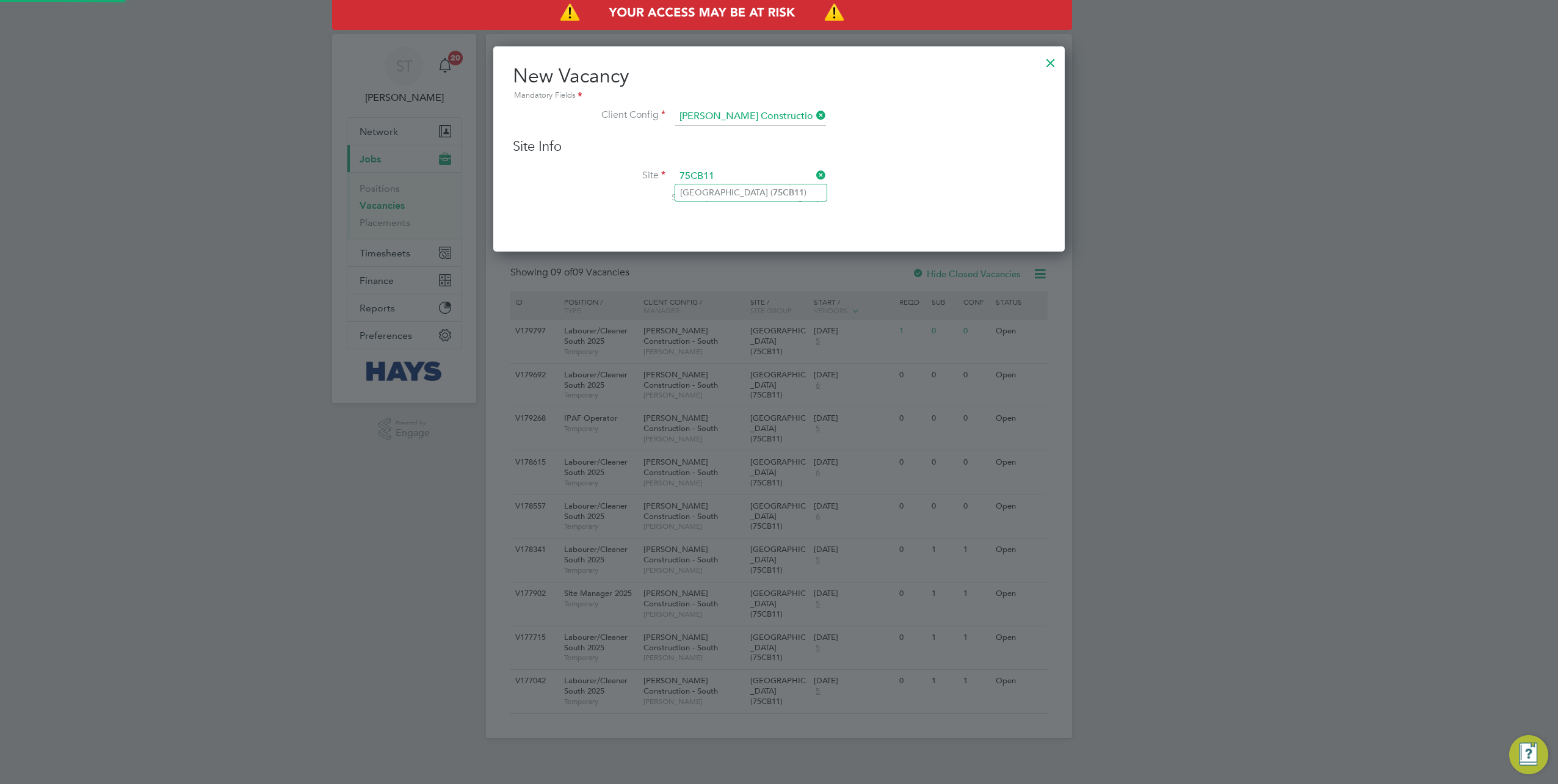
click at [718, 192] on li "Oakmoor School ( 75CB11 )" at bounding box center [751, 192] width 151 height 16
type input "Oakmoor School (75CB11)"
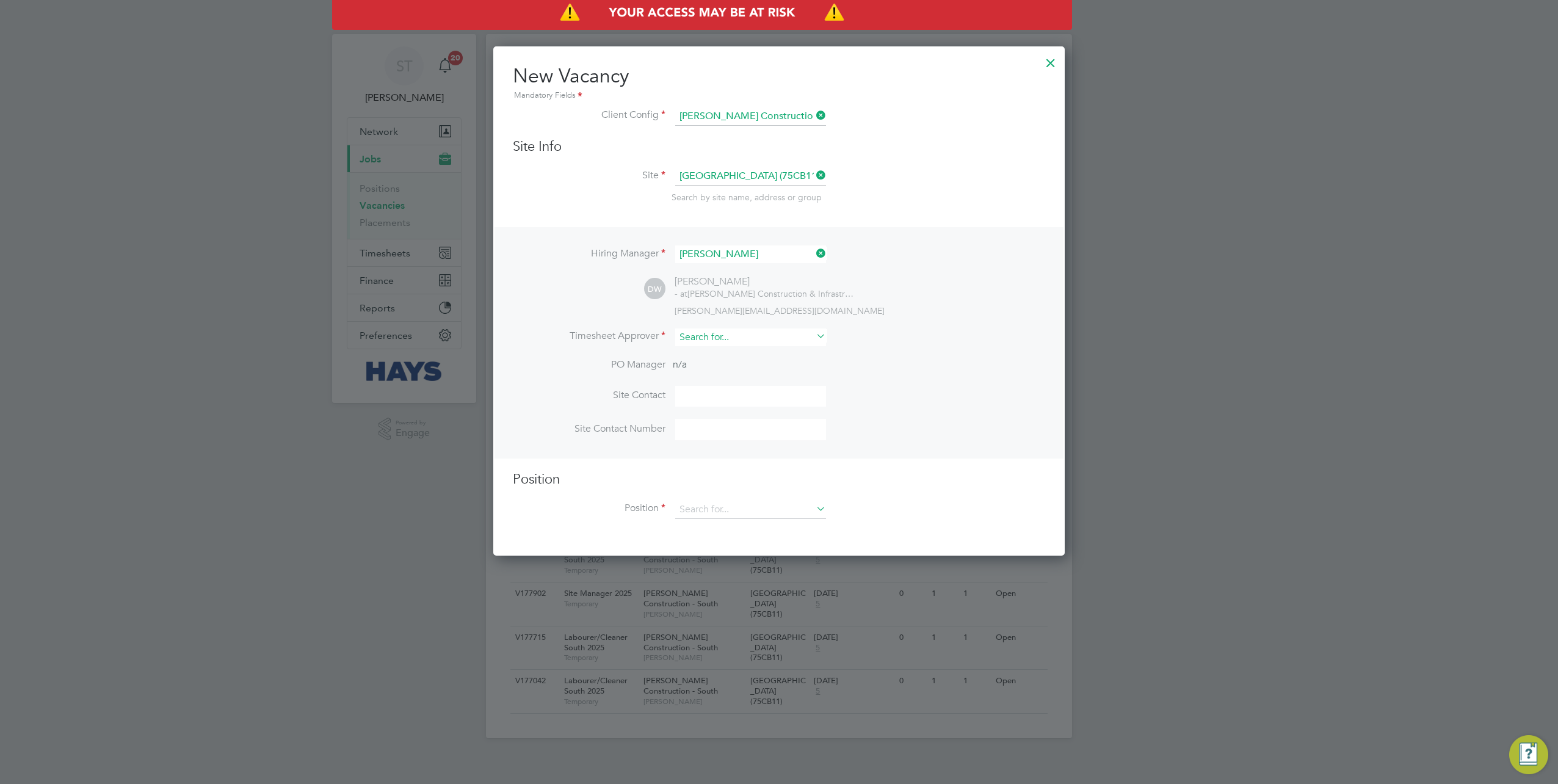
click at [755, 343] on div "Vacancies New Vacancy Vacancies I follow All Vacancies Client Config Site Oakmo…" at bounding box center [779, 386] width 586 height 703
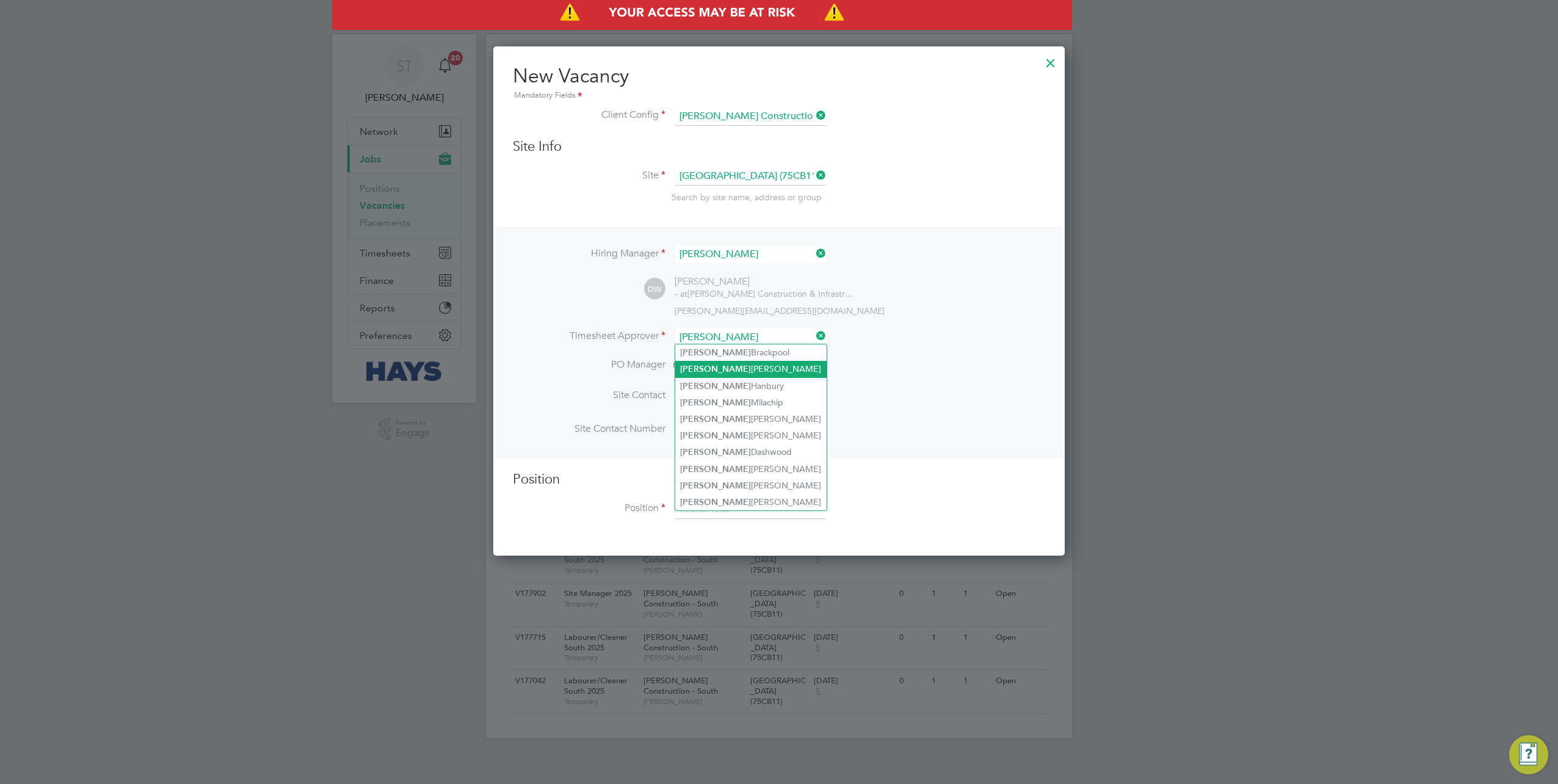
click at [739, 366] on li "Peter Schroeder" at bounding box center [751, 369] width 151 height 16
type input "Peter Schroeder"
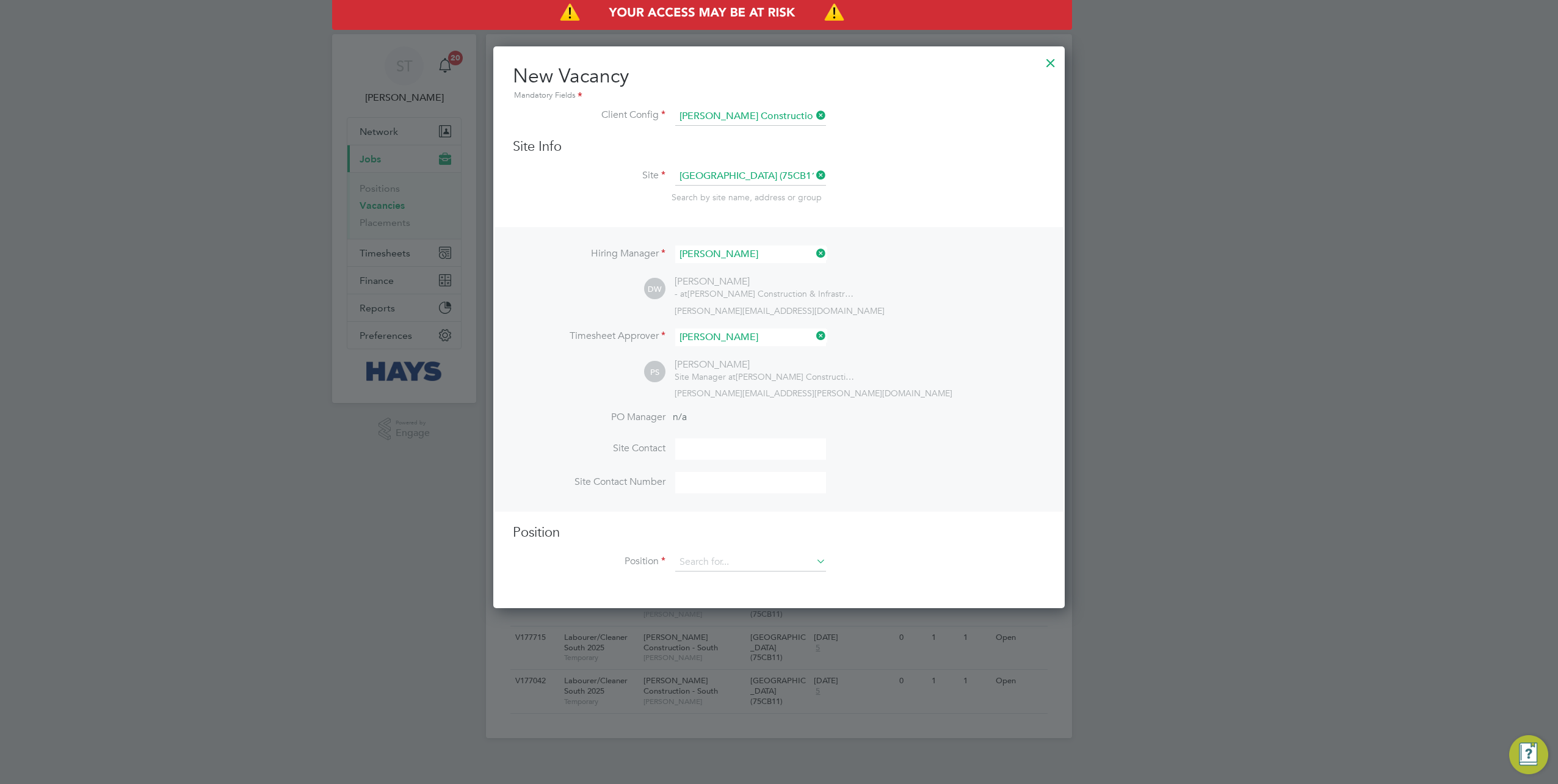
scroll to position [560, 572]
click at [741, 560] on input at bounding box center [750, 562] width 151 height 19
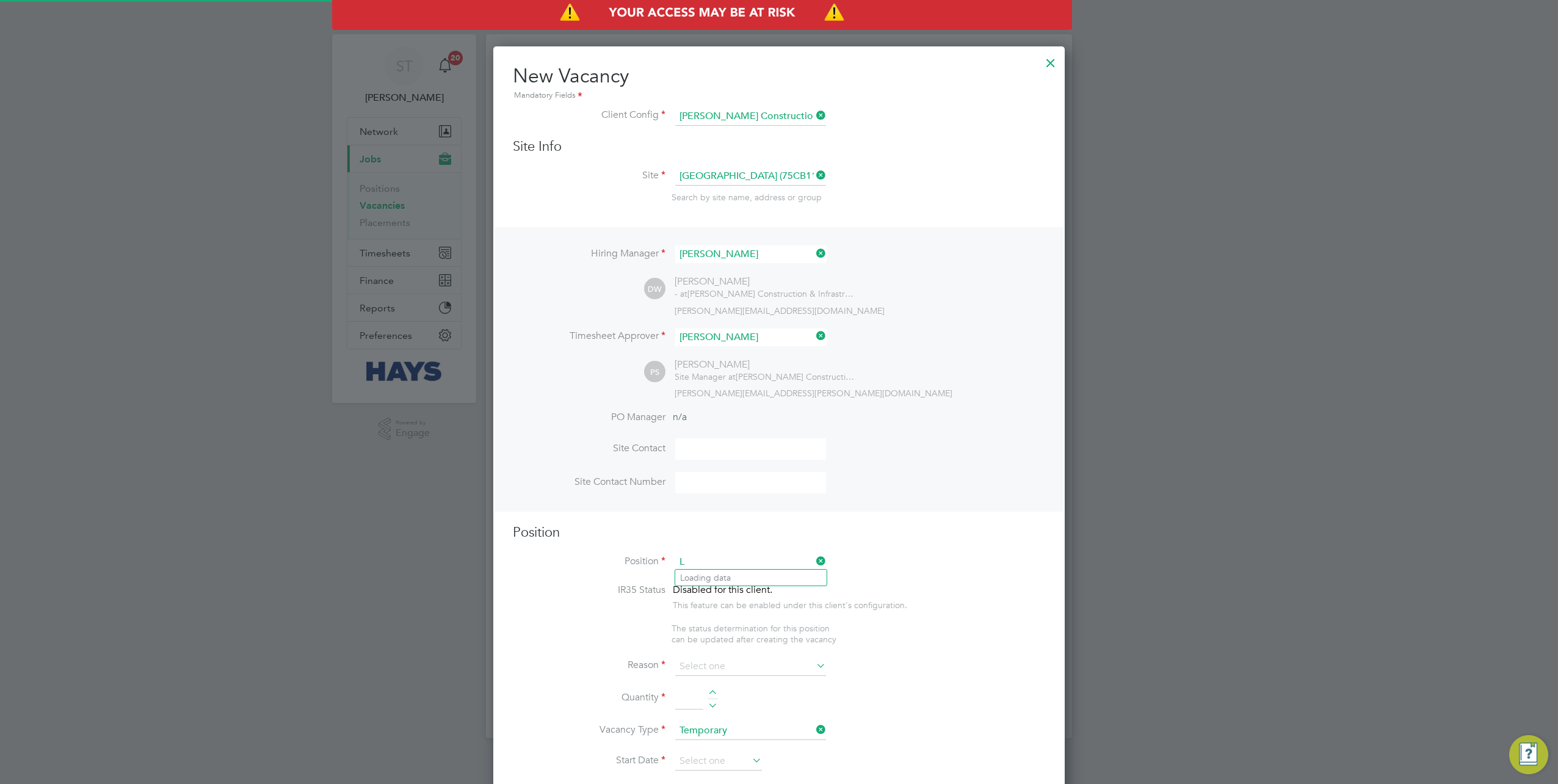
scroll to position [1724, 572]
click at [739, 589] on li "Lab ourer/Cleaner South 2025" at bounding box center [751, 594] width 151 height 16
type input "Labourer/Cleaner South 2025"
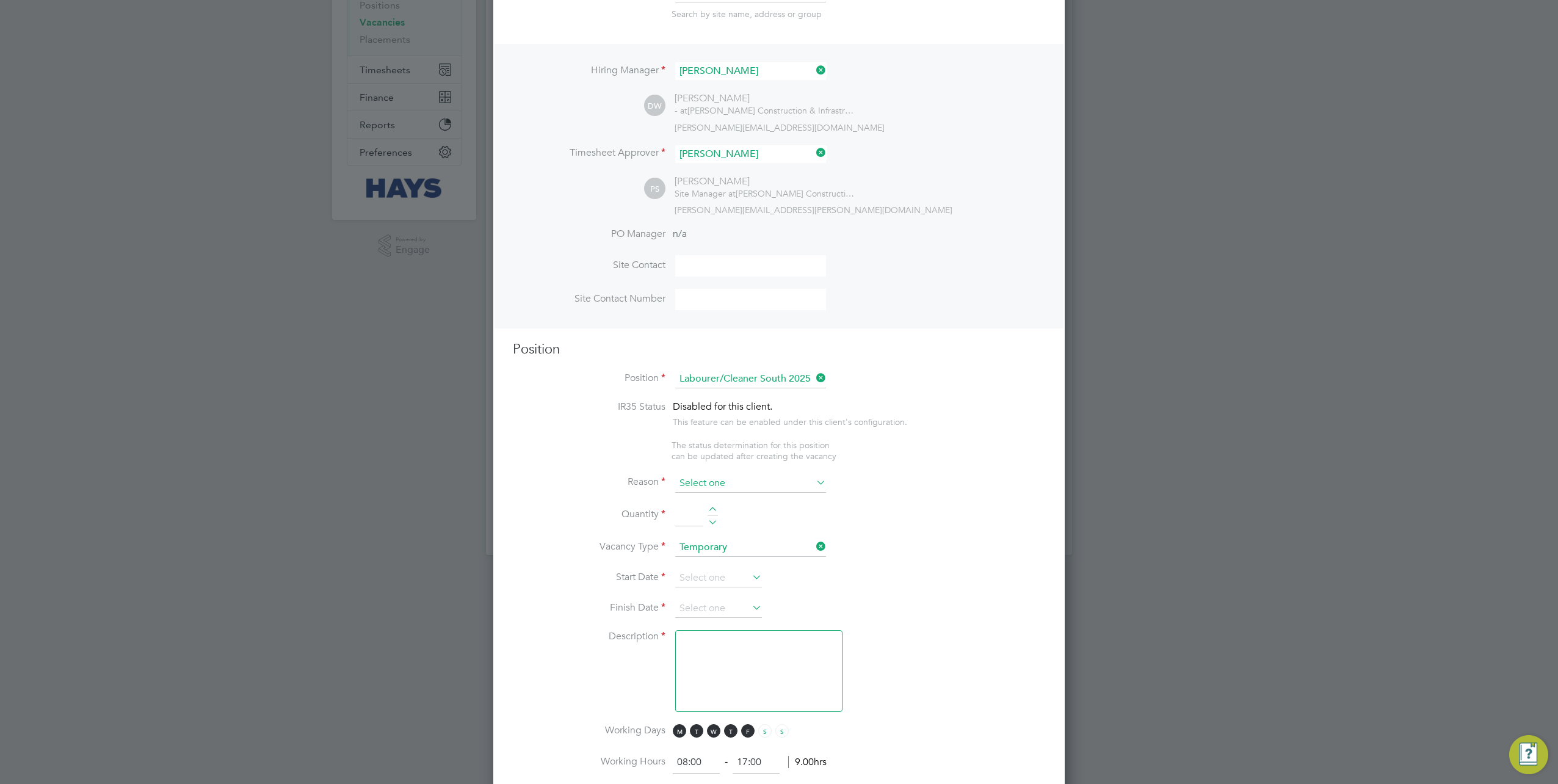
click at [717, 480] on input at bounding box center [750, 484] width 151 height 19
click at [712, 525] on li "Extra Work" at bounding box center [751, 529] width 151 height 16
type input "Extra Work"
click at [691, 512] on input at bounding box center [689, 516] width 28 height 22
type input "3"
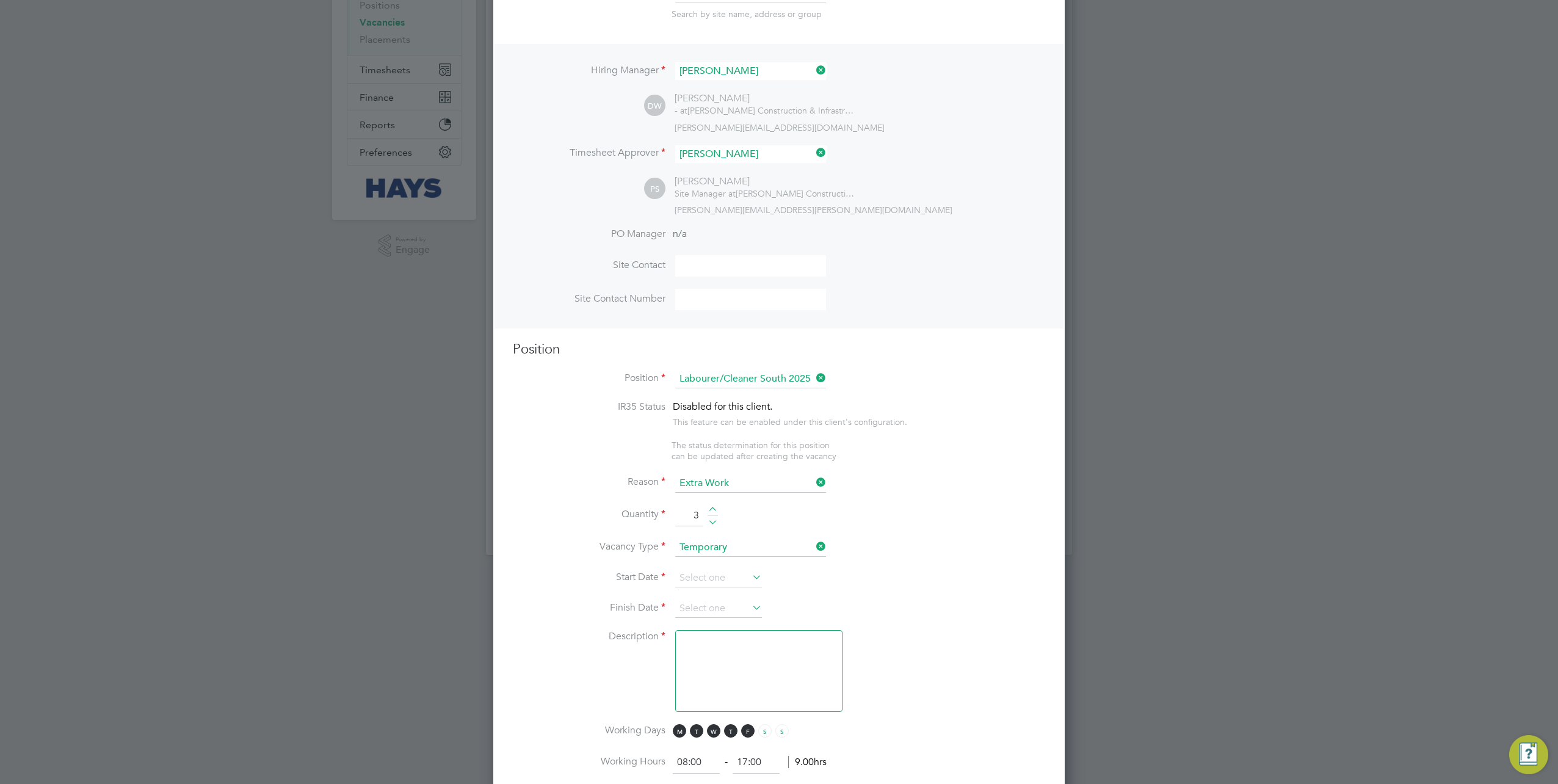
click at [814, 377] on icon at bounding box center [814, 378] width 0 height 17
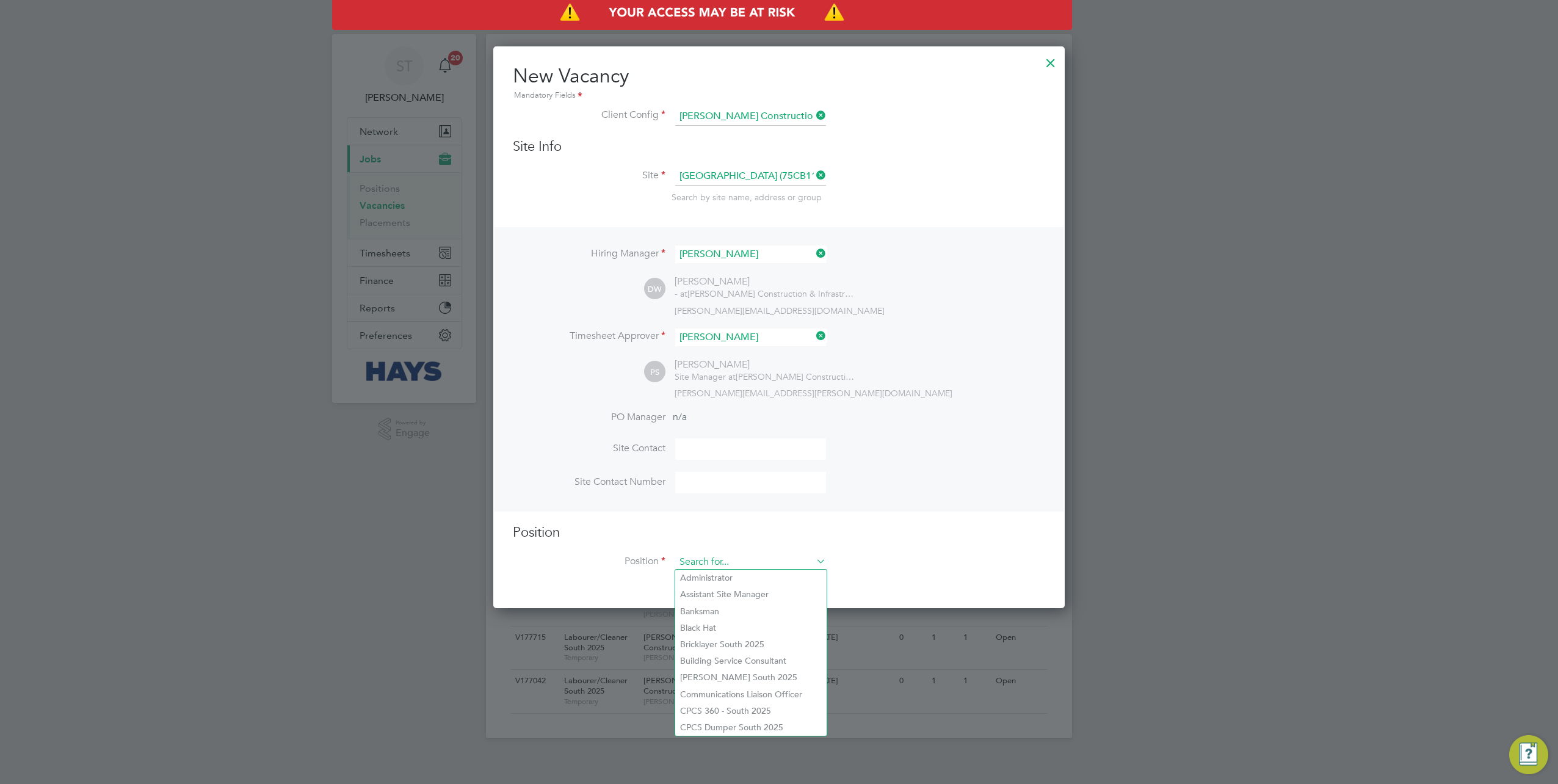
click at [711, 561] on input at bounding box center [750, 562] width 151 height 19
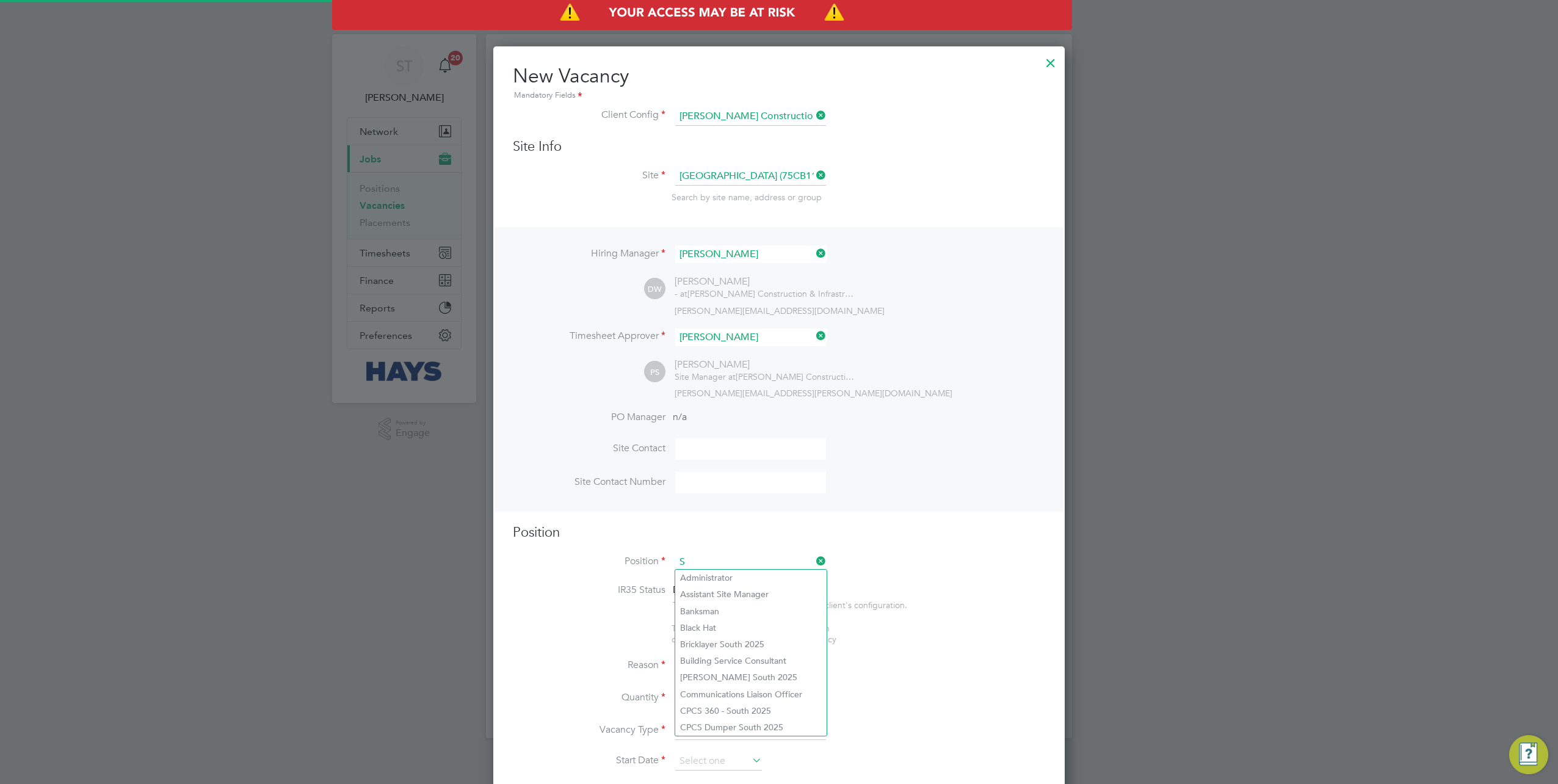
scroll to position [36, 64]
click at [812, 556] on input "Site" at bounding box center [750, 562] width 151 height 19
type input "Site"
click at [814, 556] on icon at bounding box center [814, 561] width 0 height 17
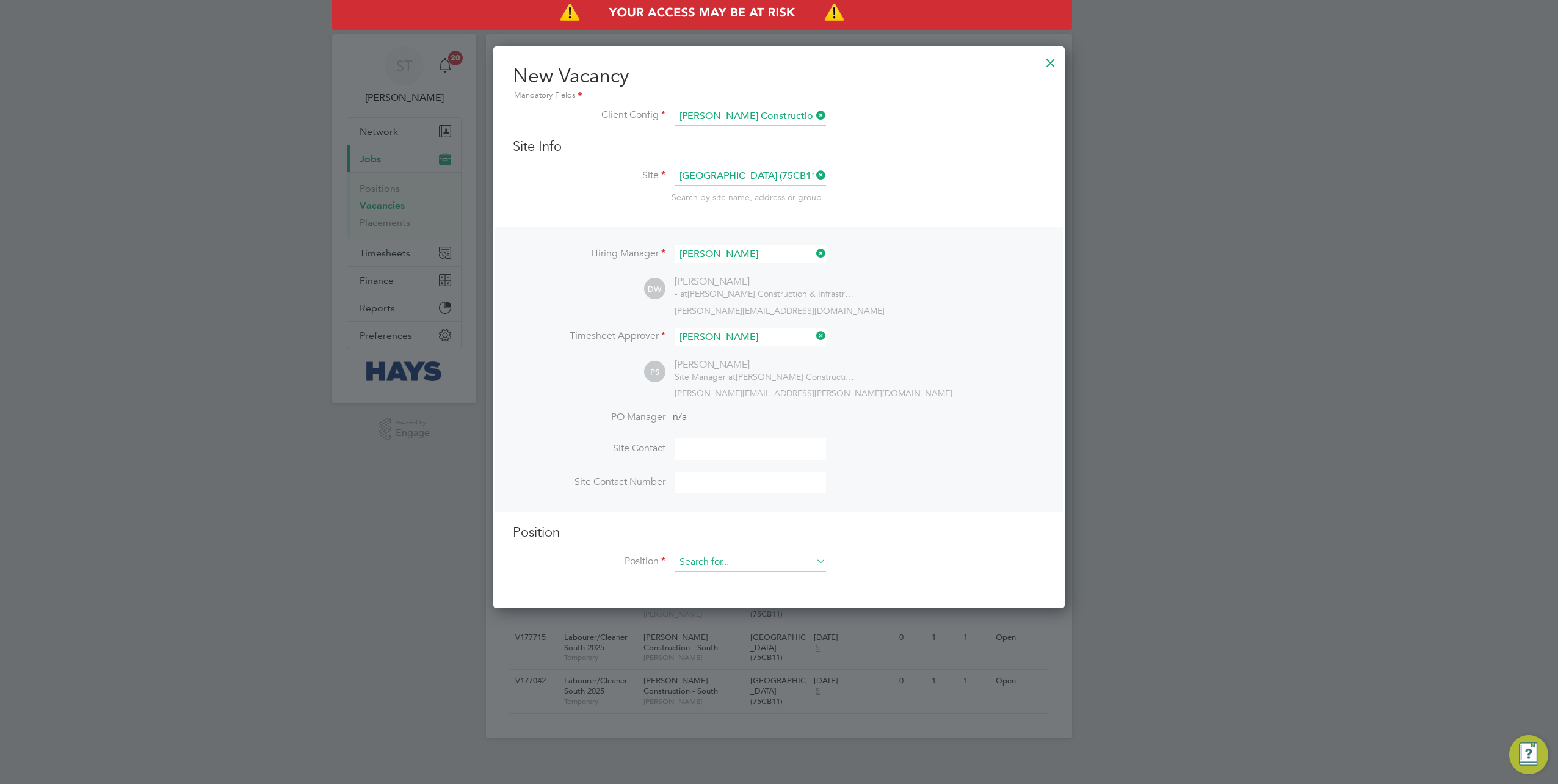
scroll to position [560, 572]
click at [782, 556] on input at bounding box center [750, 562] width 151 height 19
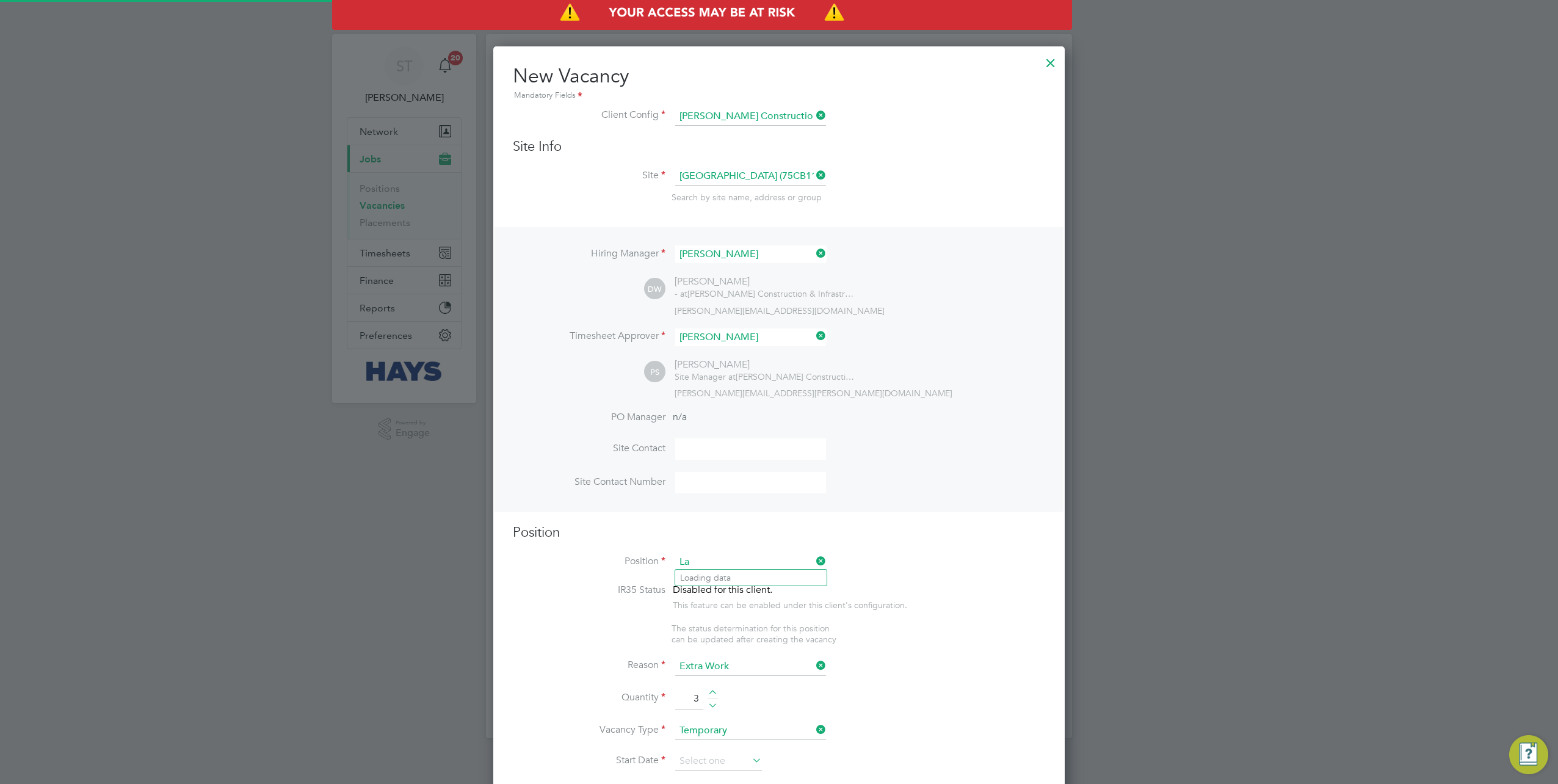
scroll to position [36, 64]
click at [749, 594] on li "Lab ourer/Cleaner South 2025" at bounding box center [751, 594] width 151 height 16
type input "Labourer/Cleaner South 2025"
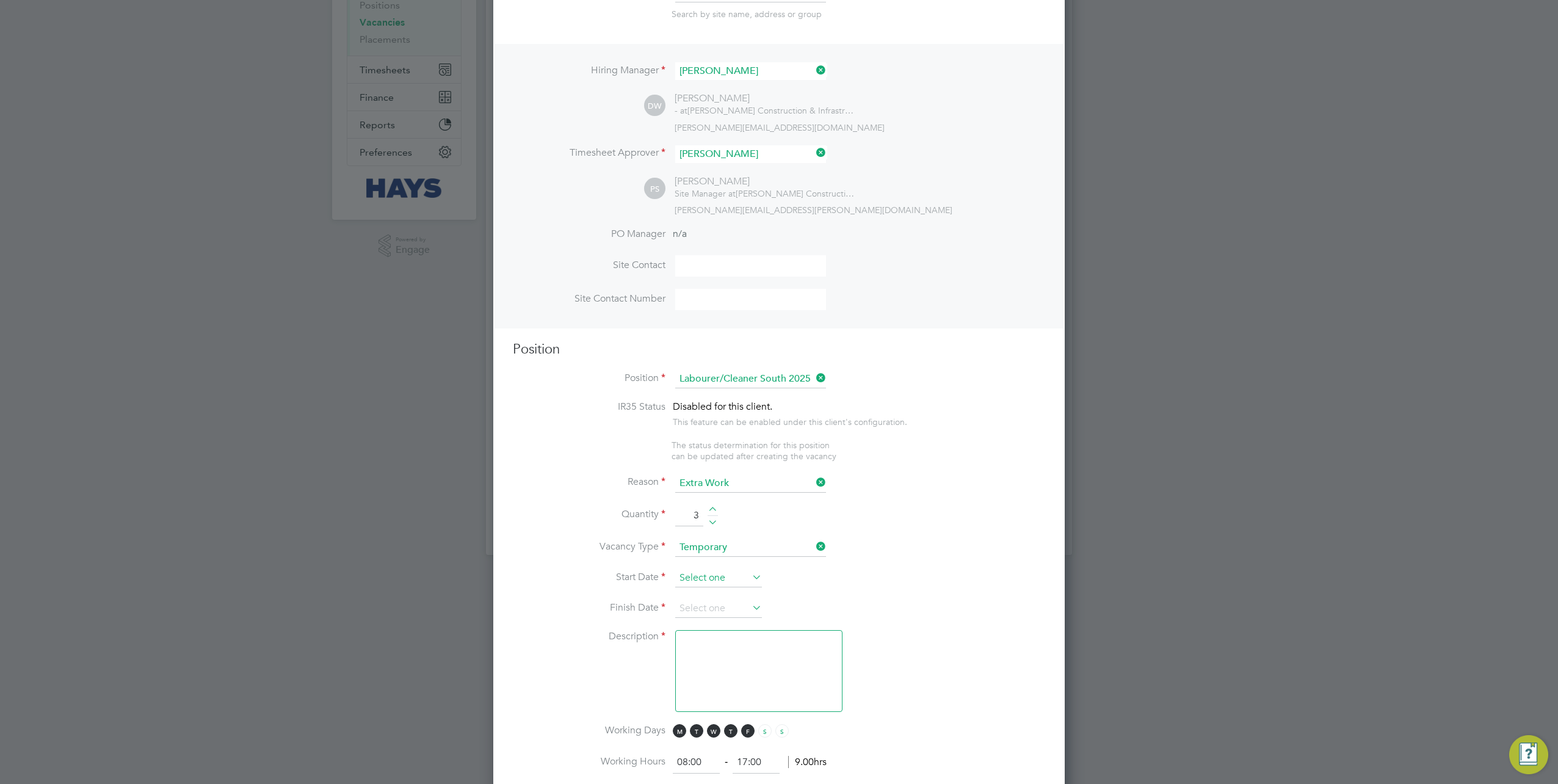
click at [726, 579] on input at bounding box center [718, 578] width 86 height 19
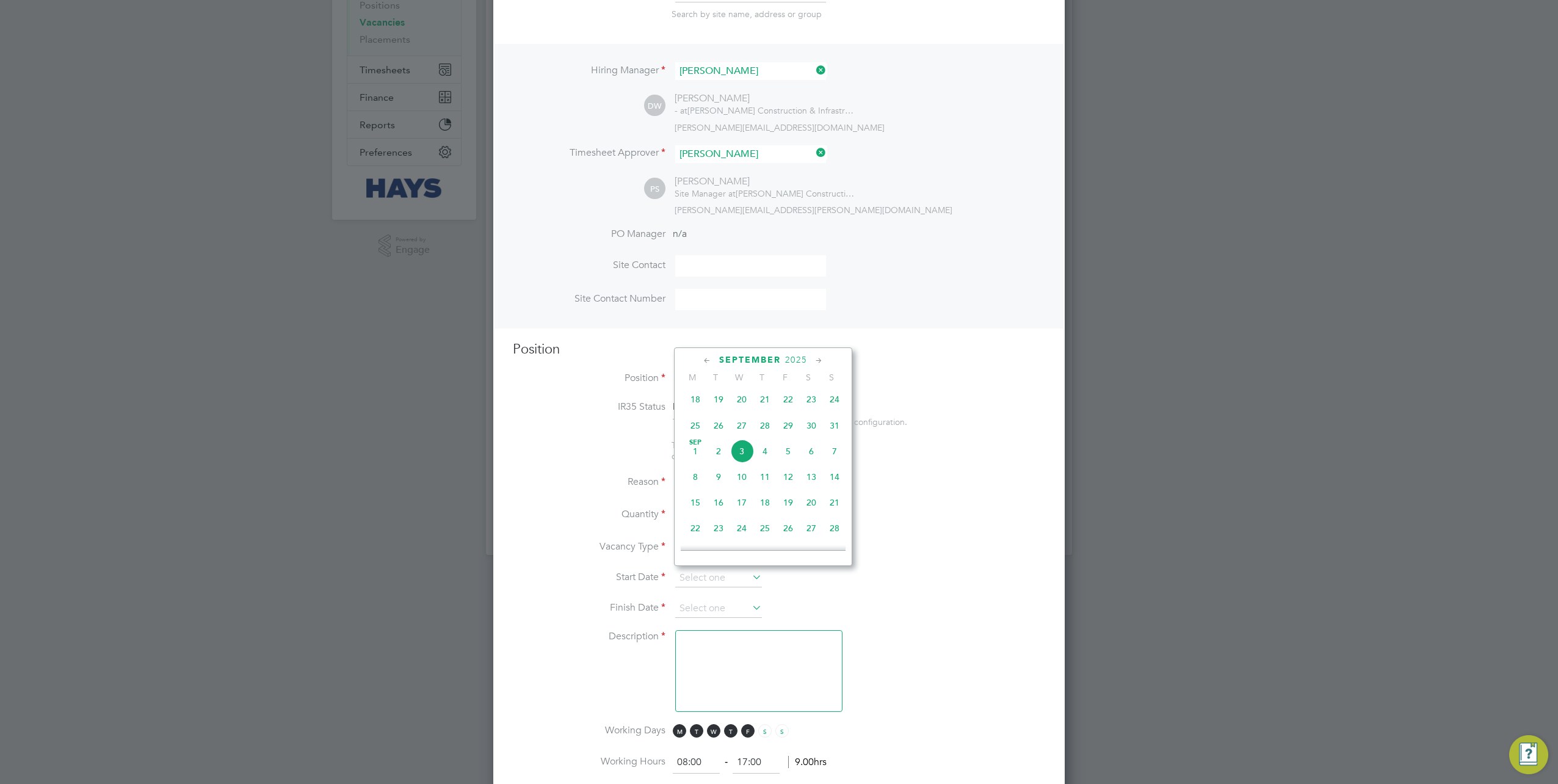
click at [710, 455] on span "2" at bounding box center [719, 451] width 24 height 24
type input "[DATE]"
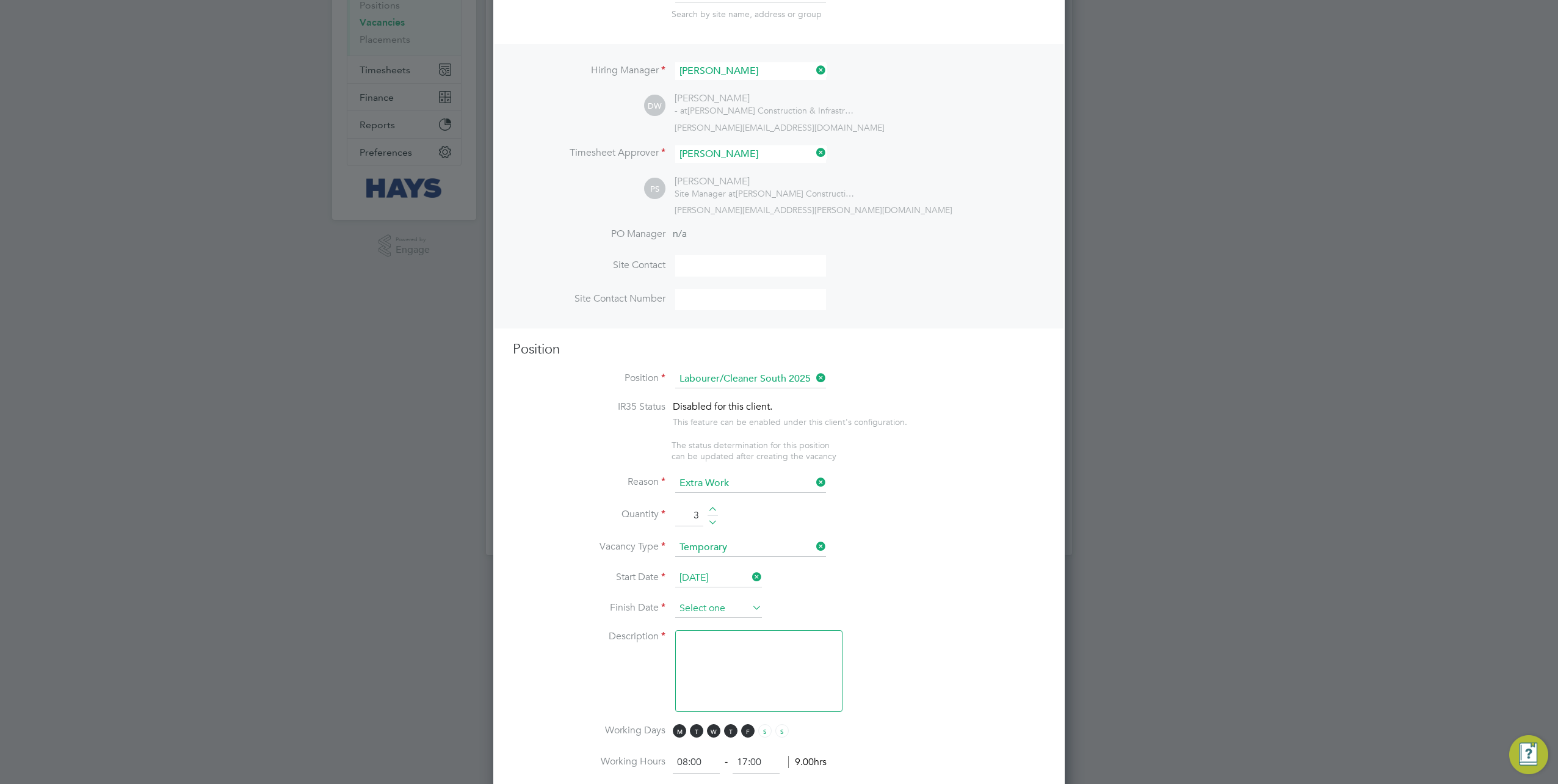
click at [724, 605] on input at bounding box center [718, 609] width 86 height 19
click at [810, 487] on span "6" at bounding box center [811, 481] width 24 height 24
type input "06 Sep 2025"
click at [747, 674] on textarea at bounding box center [759, 671] width 167 height 82
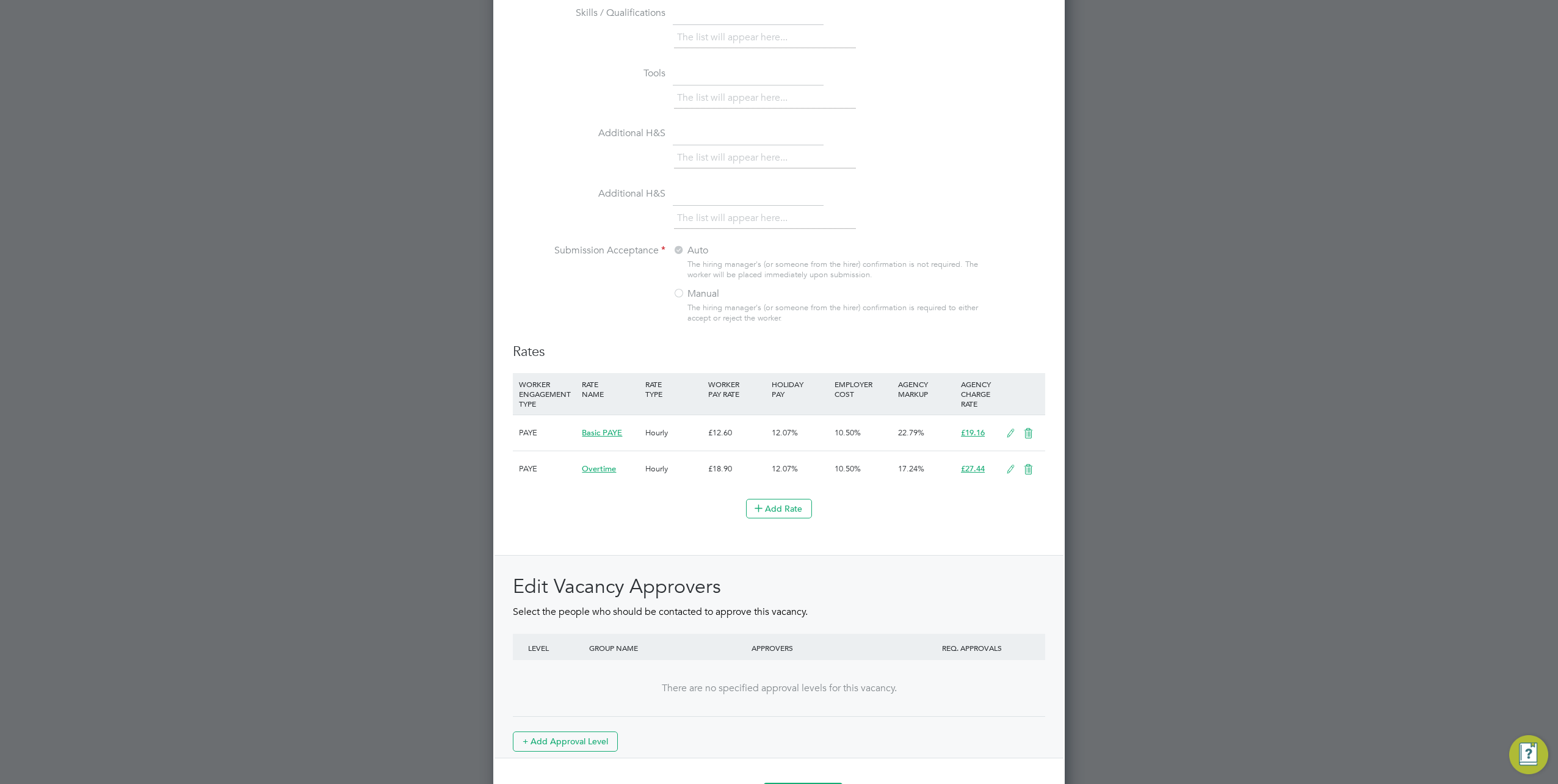
scroll to position [1001, 0]
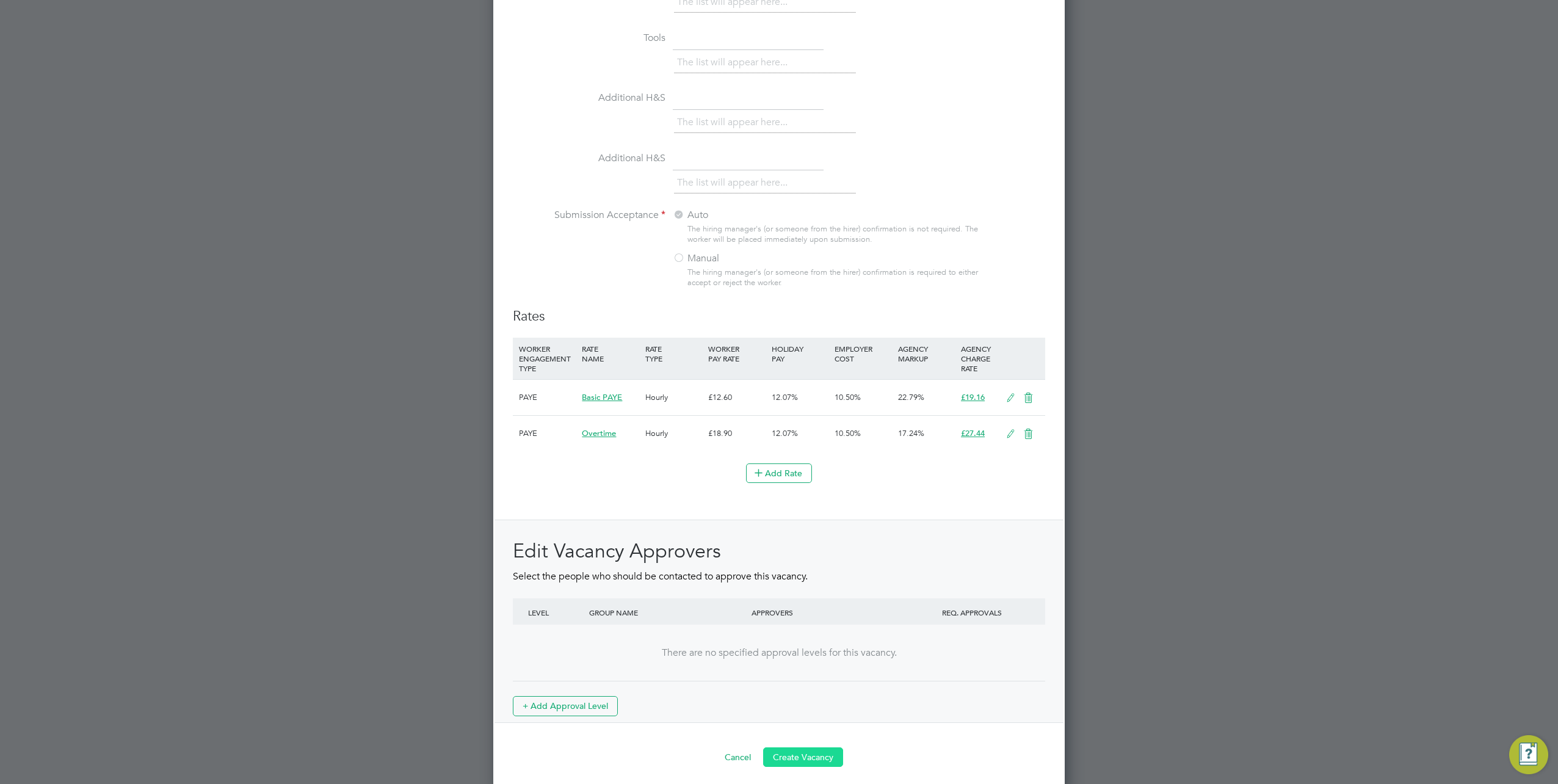
type textarea "."
click at [804, 747] on button "Create Vacancy" at bounding box center [803, 756] width 80 height 19
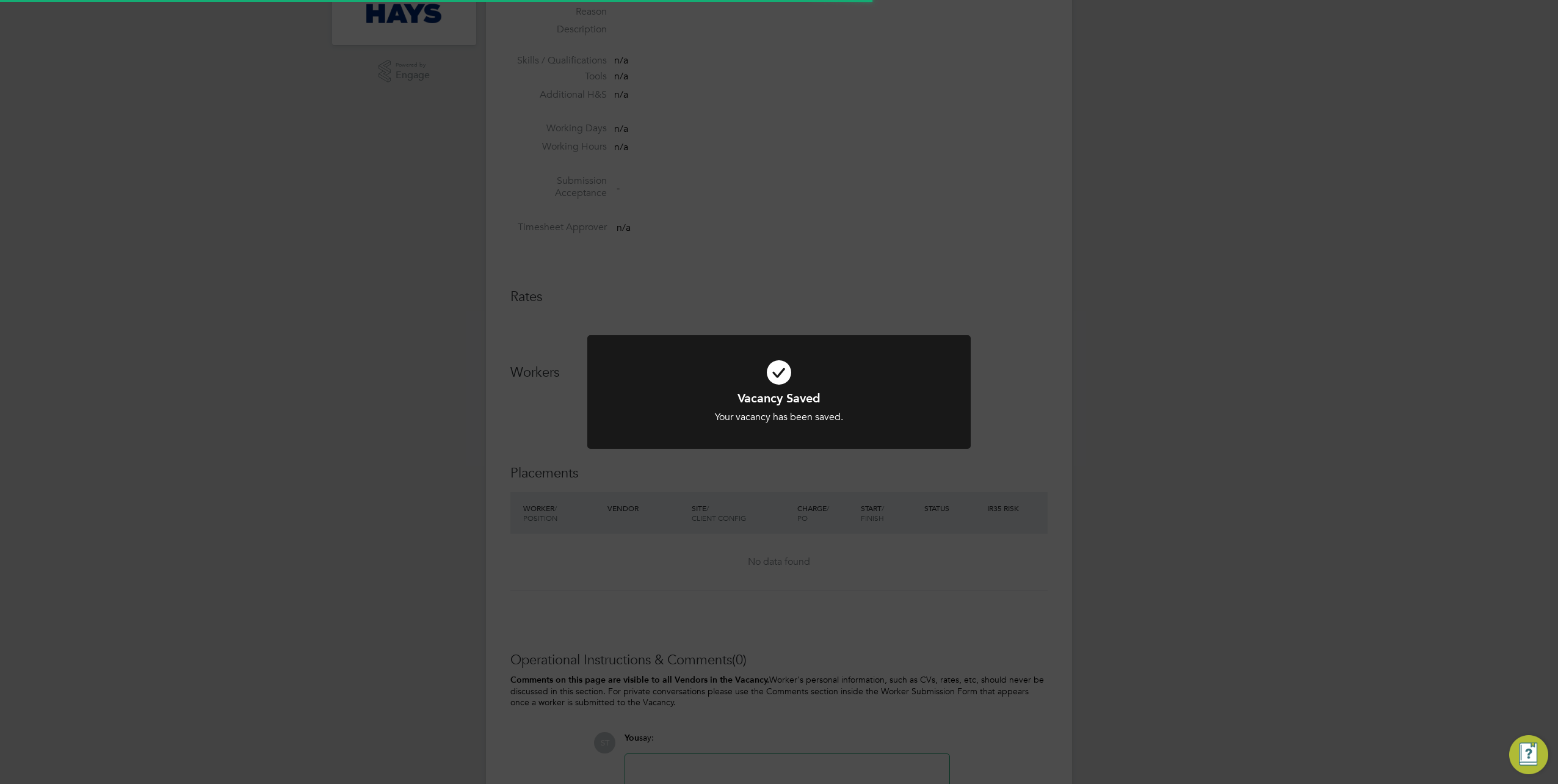
scroll to position [6, 6]
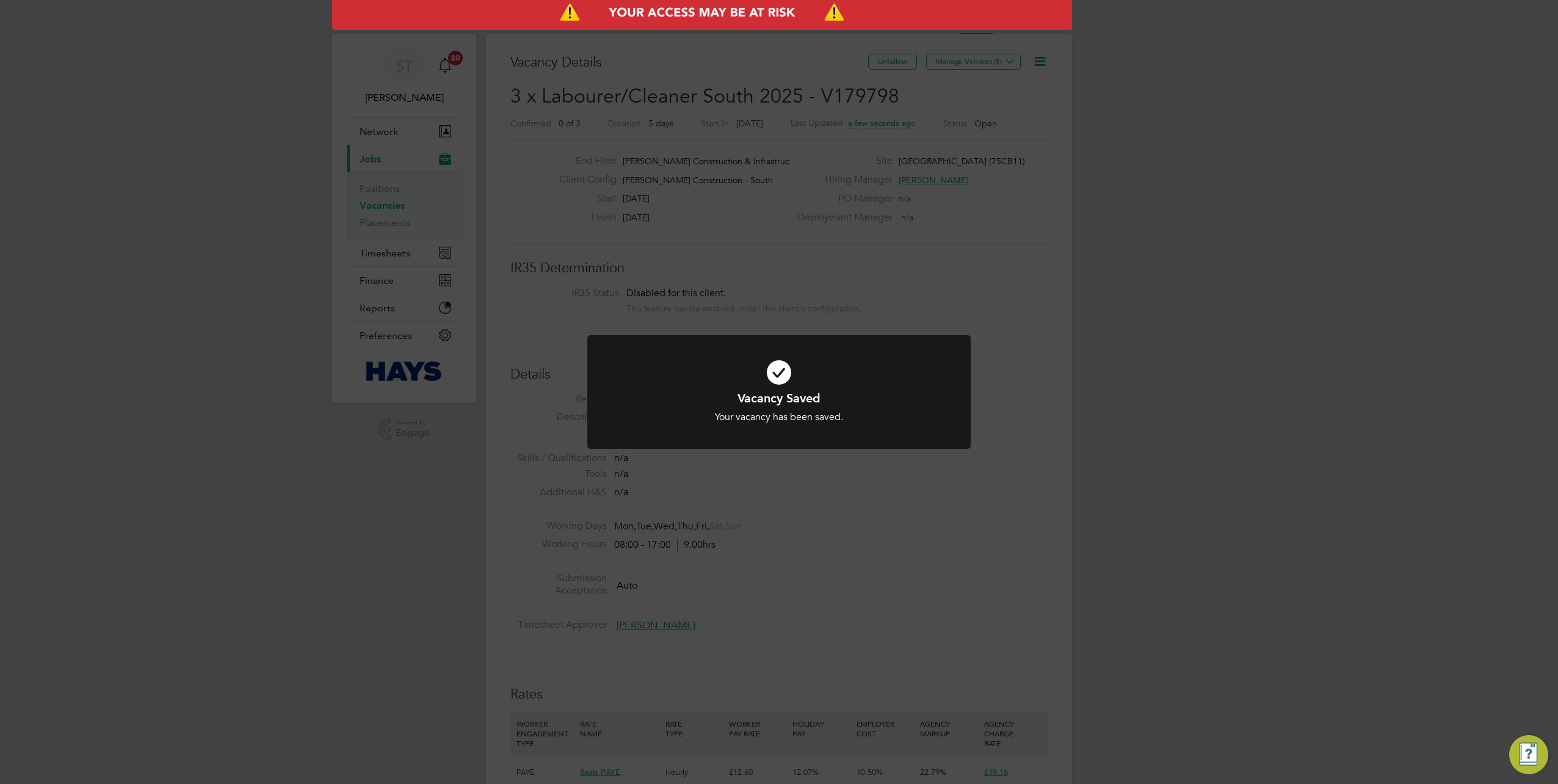
click at [959, 196] on div "Vacancy Saved Your vacancy has been saved. Cancel Okay" at bounding box center [779, 392] width 1558 height 784
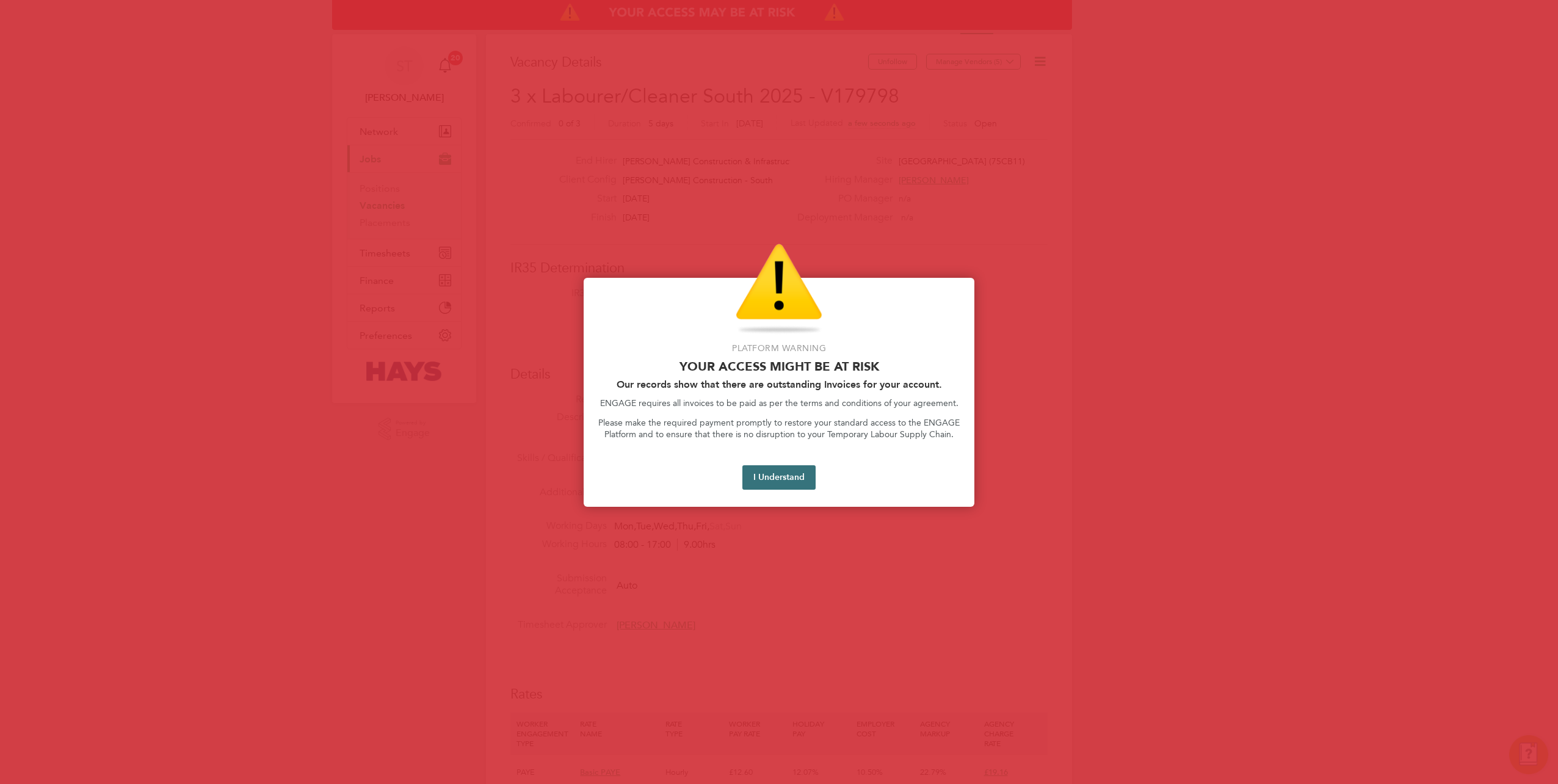
click at [789, 483] on button "I Understand" at bounding box center [779, 477] width 74 height 24
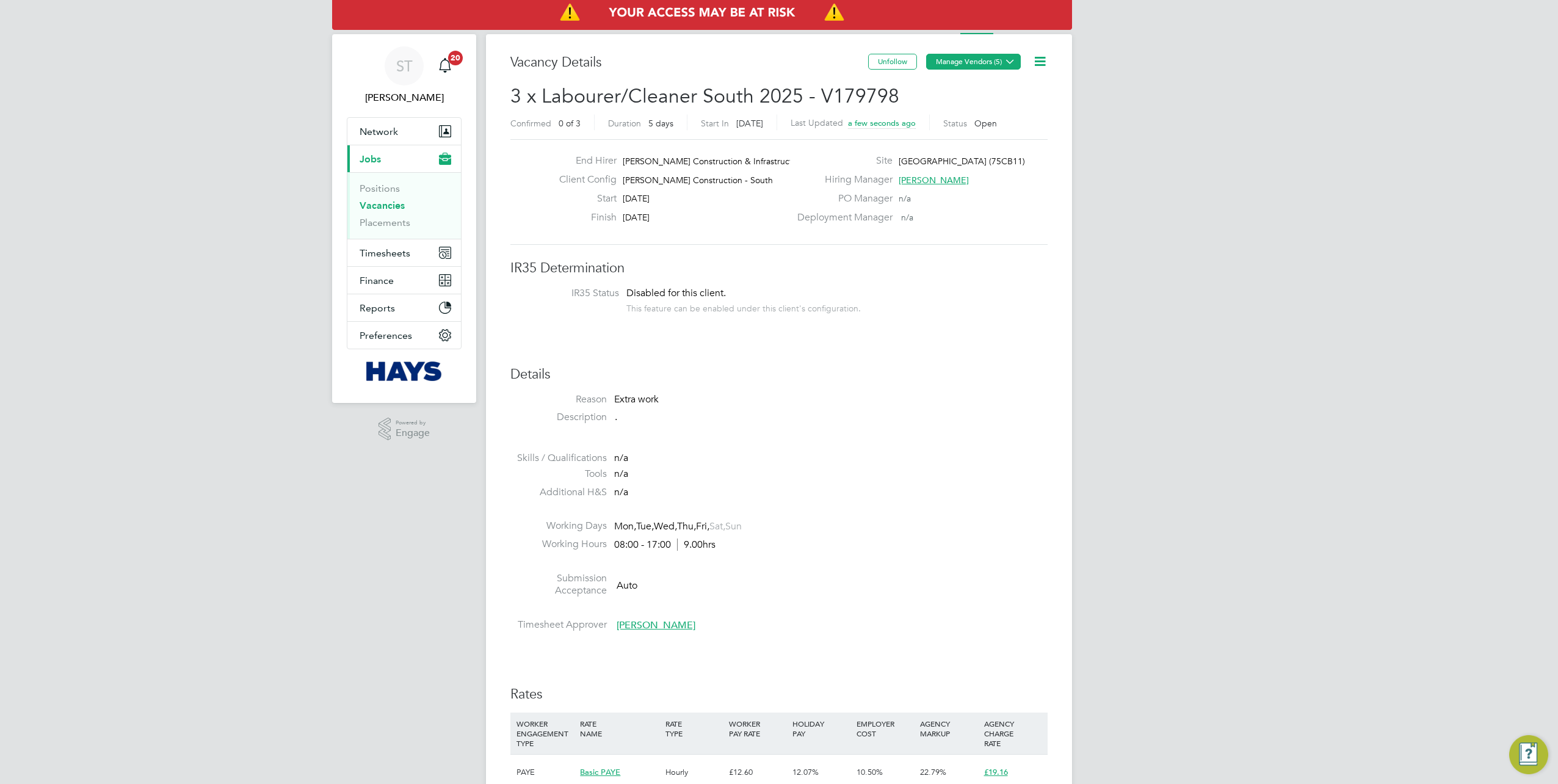
click at [1000, 59] on button "Manage Vendors (5)" at bounding box center [973, 61] width 95 height 16
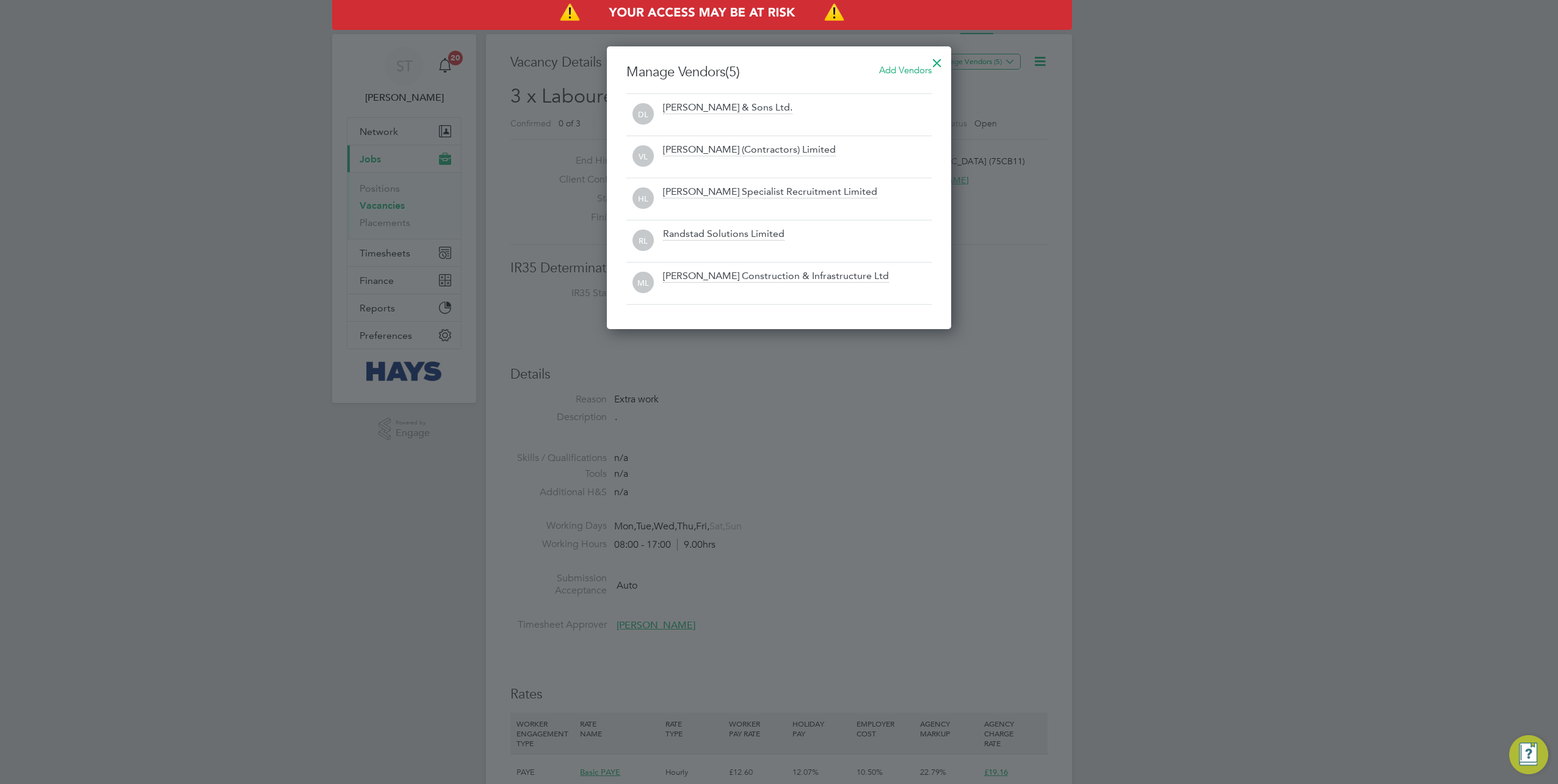
click at [940, 60] on div at bounding box center [937, 59] width 22 height 22
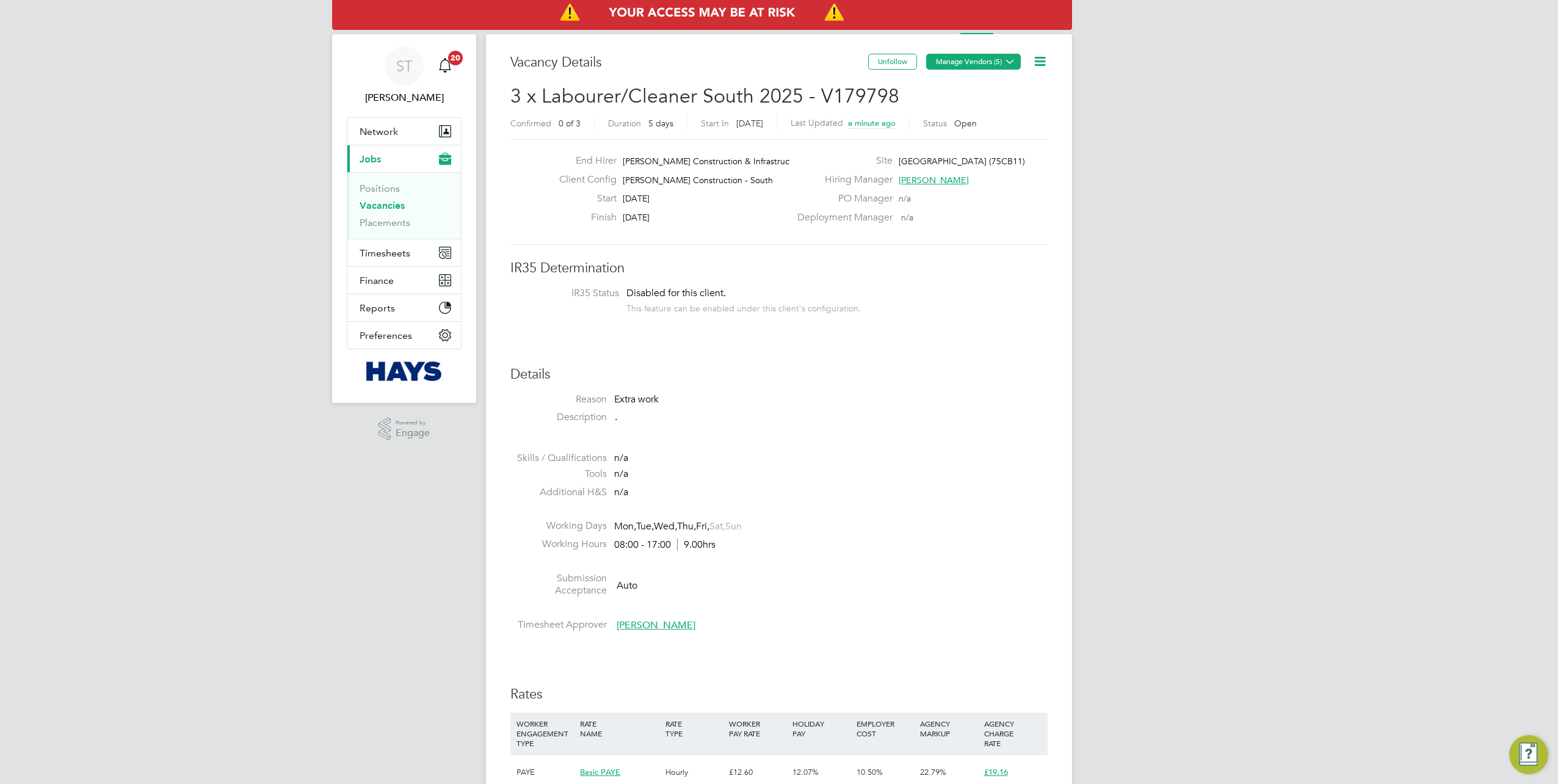
click at [995, 62] on button "Manage Vendors (5)" at bounding box center [973, 61] width 95 height 16
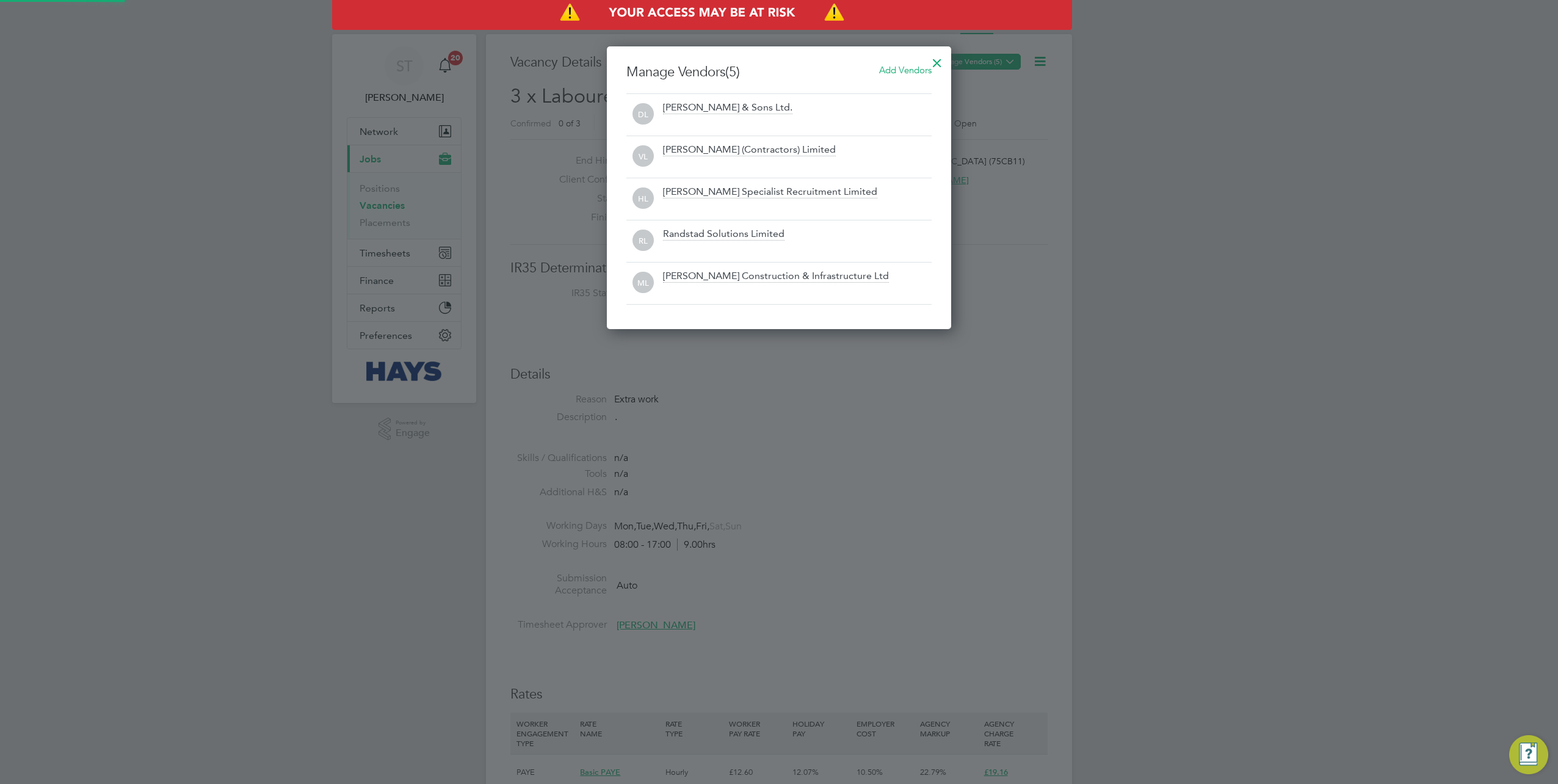
scroll to position [282, 345]
click at [891, 71] on span "Add Vendors" at bounding box center [906, 70] width 53 height 11
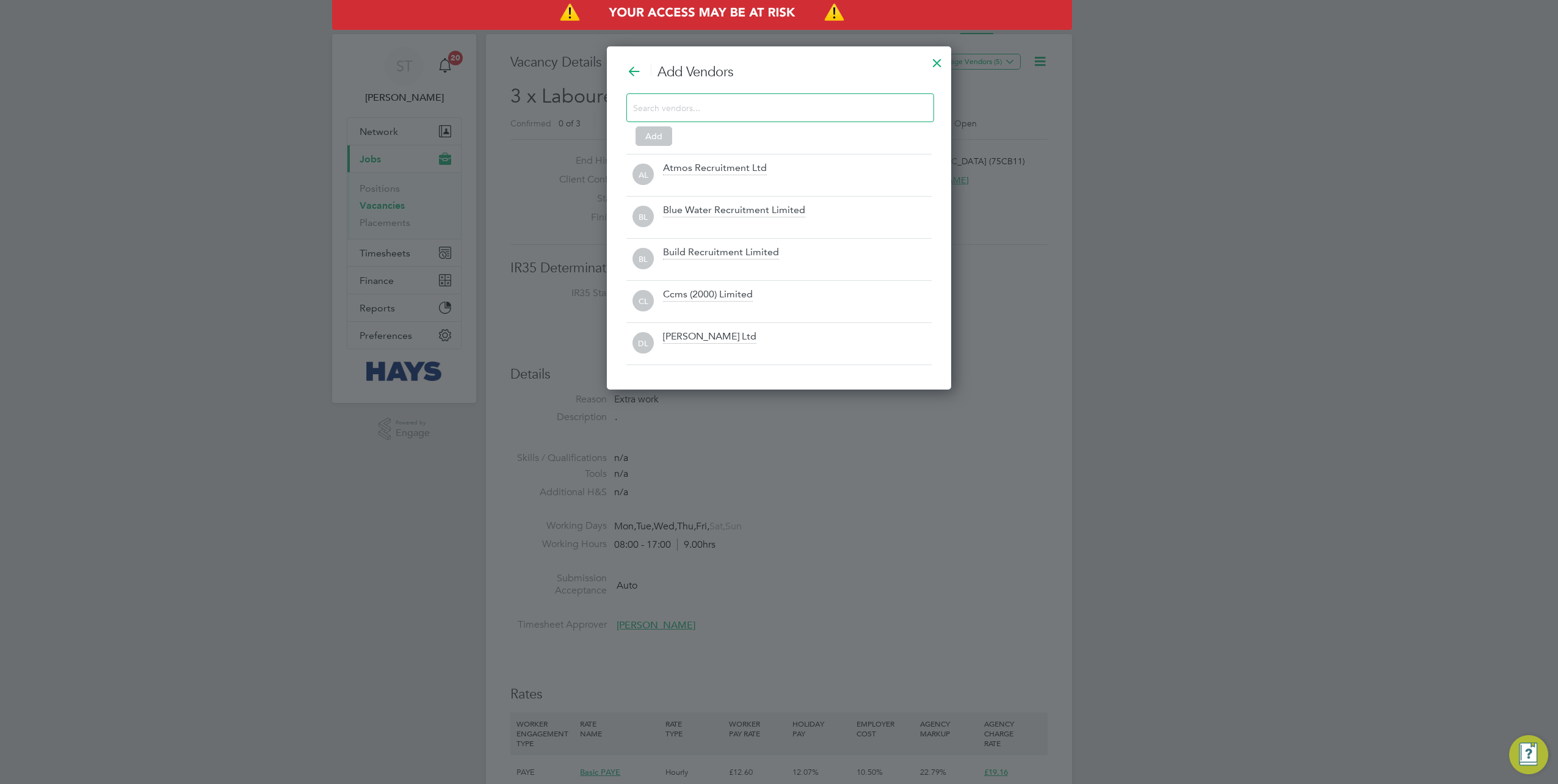
scroll to position [342, 345]
click at [714, 101] on input at bounding box center [770, 107] width 275 height 16
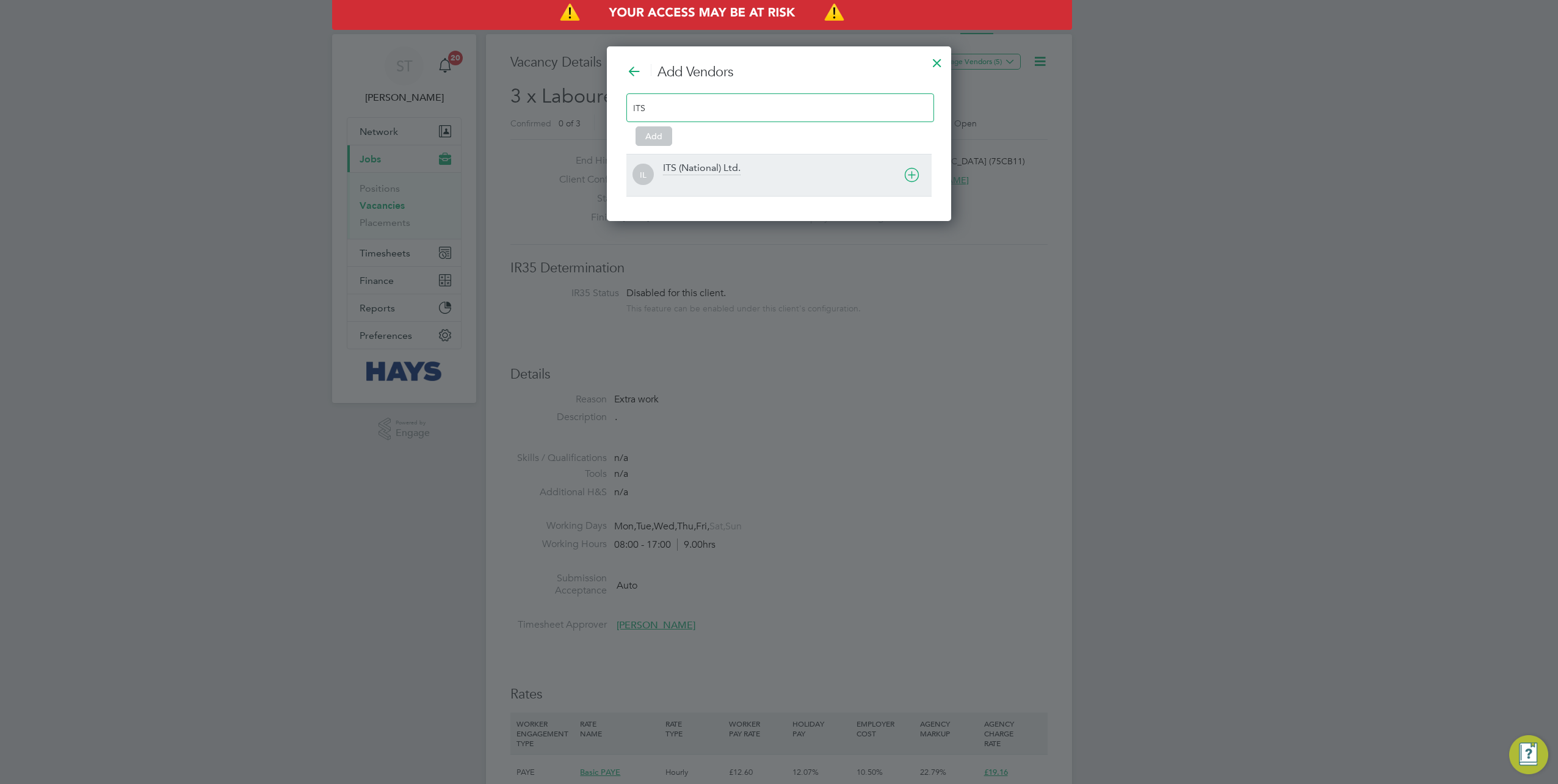
type input "ITS"
click at [696, 177] on div at bounding box center [797, 183] width 268 height 12
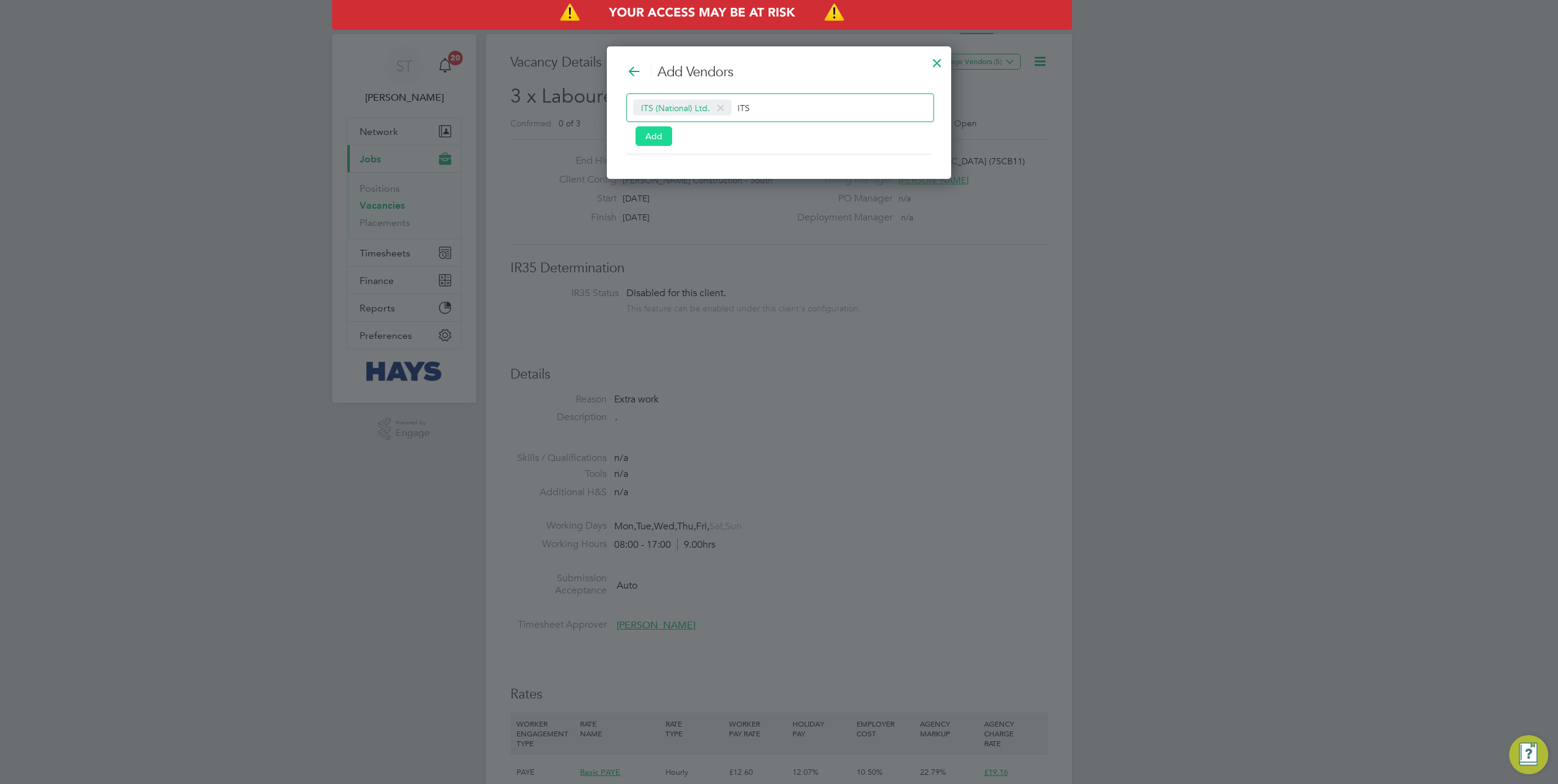
click at [649, 138] on button "Add" at bounding box center [654, 136] width 36 height 19
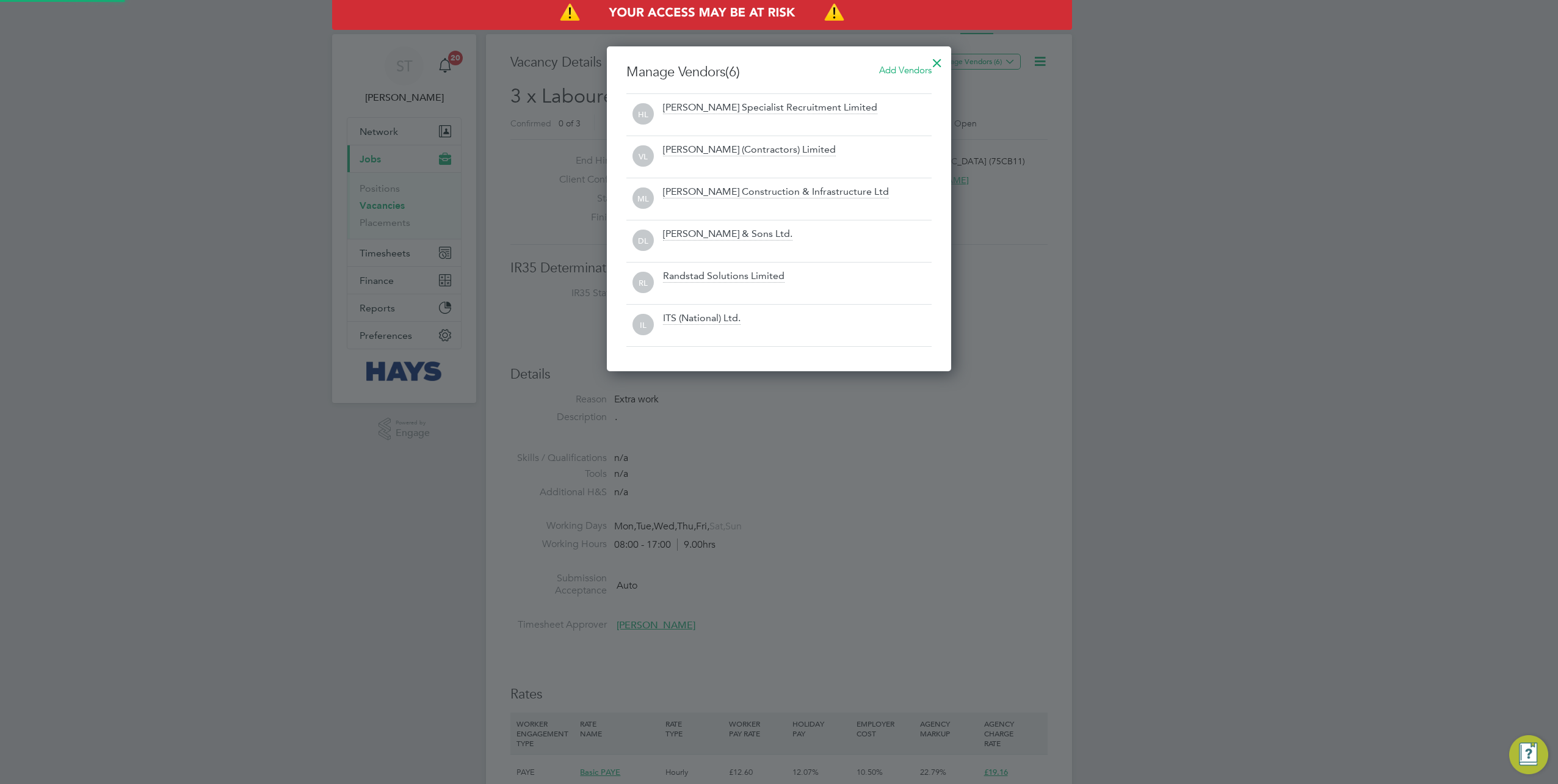
scroll to position [323, 345]
click at [932, 62] on div at bounding box center [937, 59] width 22 height 22
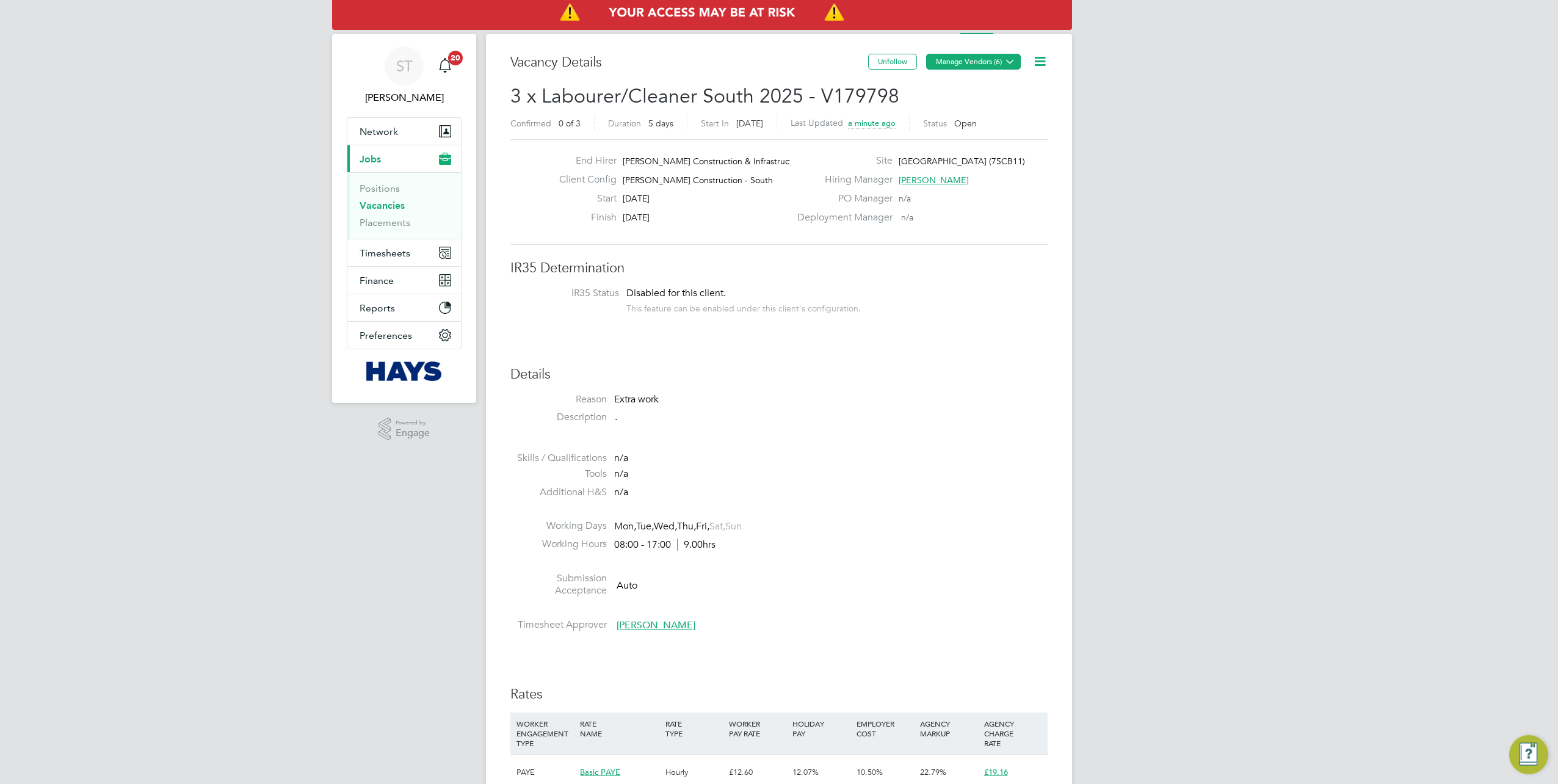
click at [976, 66] on button "Manage Vendors (6)" at bounding box center [973, 61] width 95 height 16
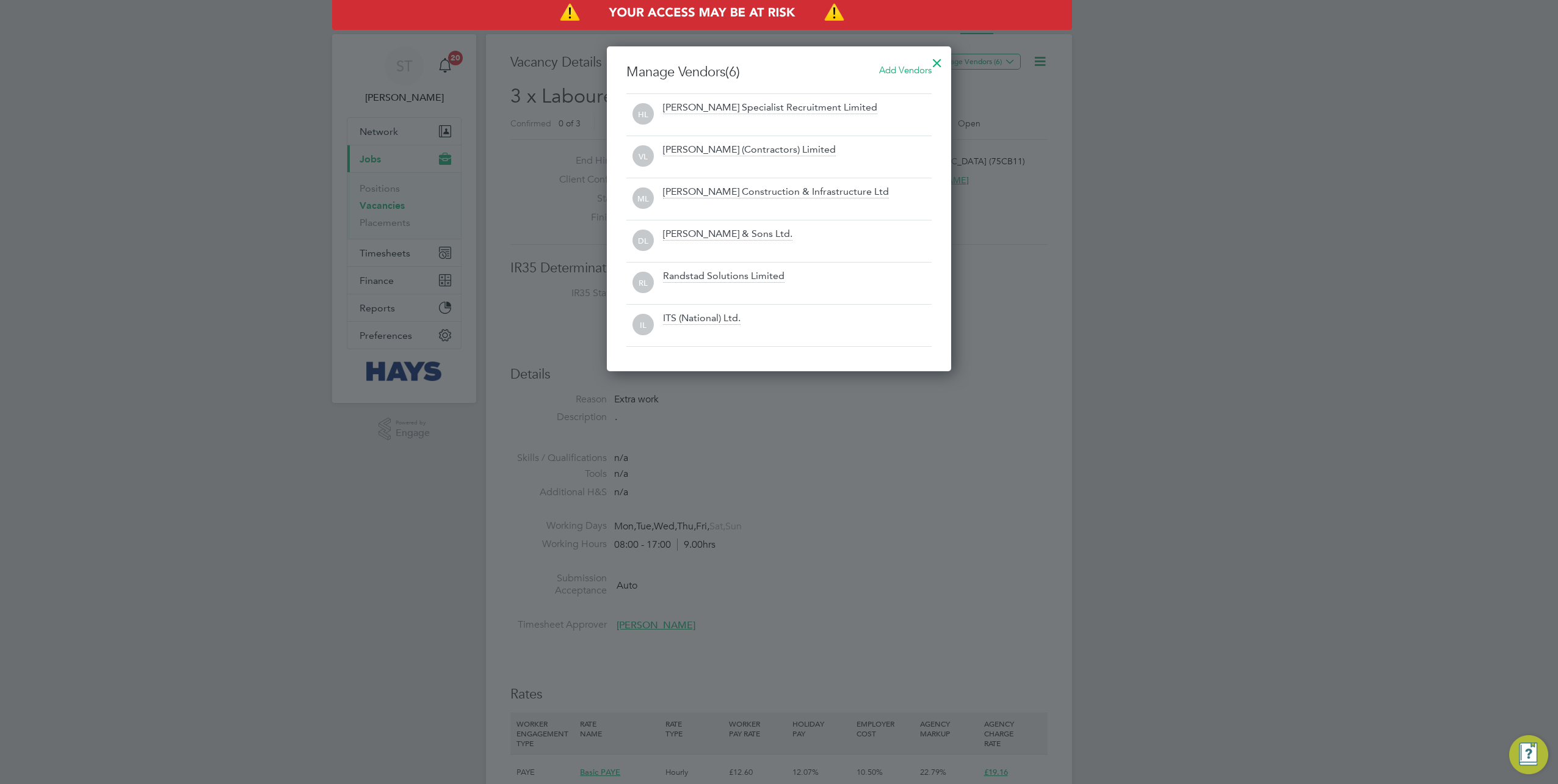
click at [934, 61] on div at bounding box center [937, 59] width 22 height 22
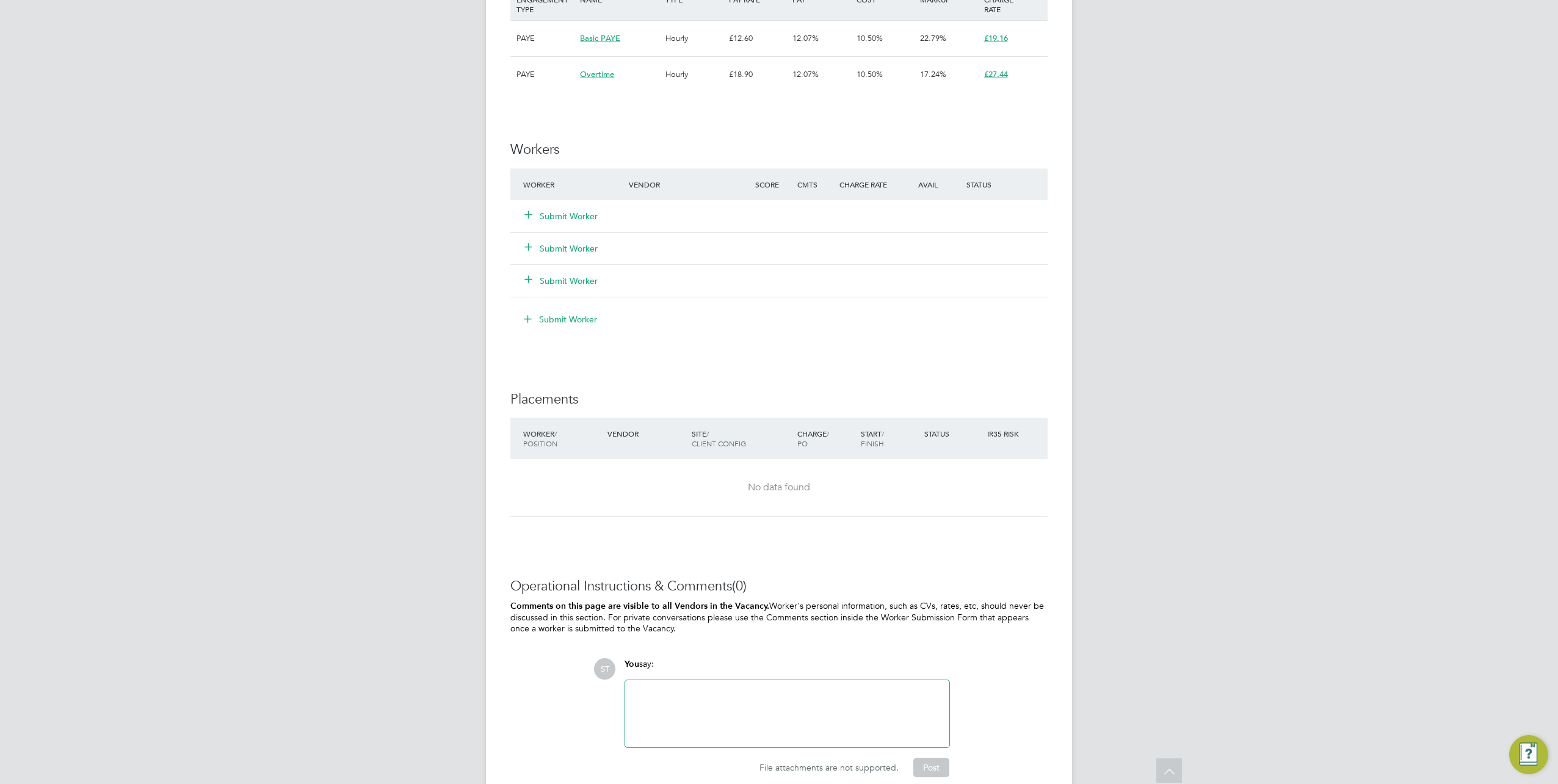
scroll to position [786, 0]
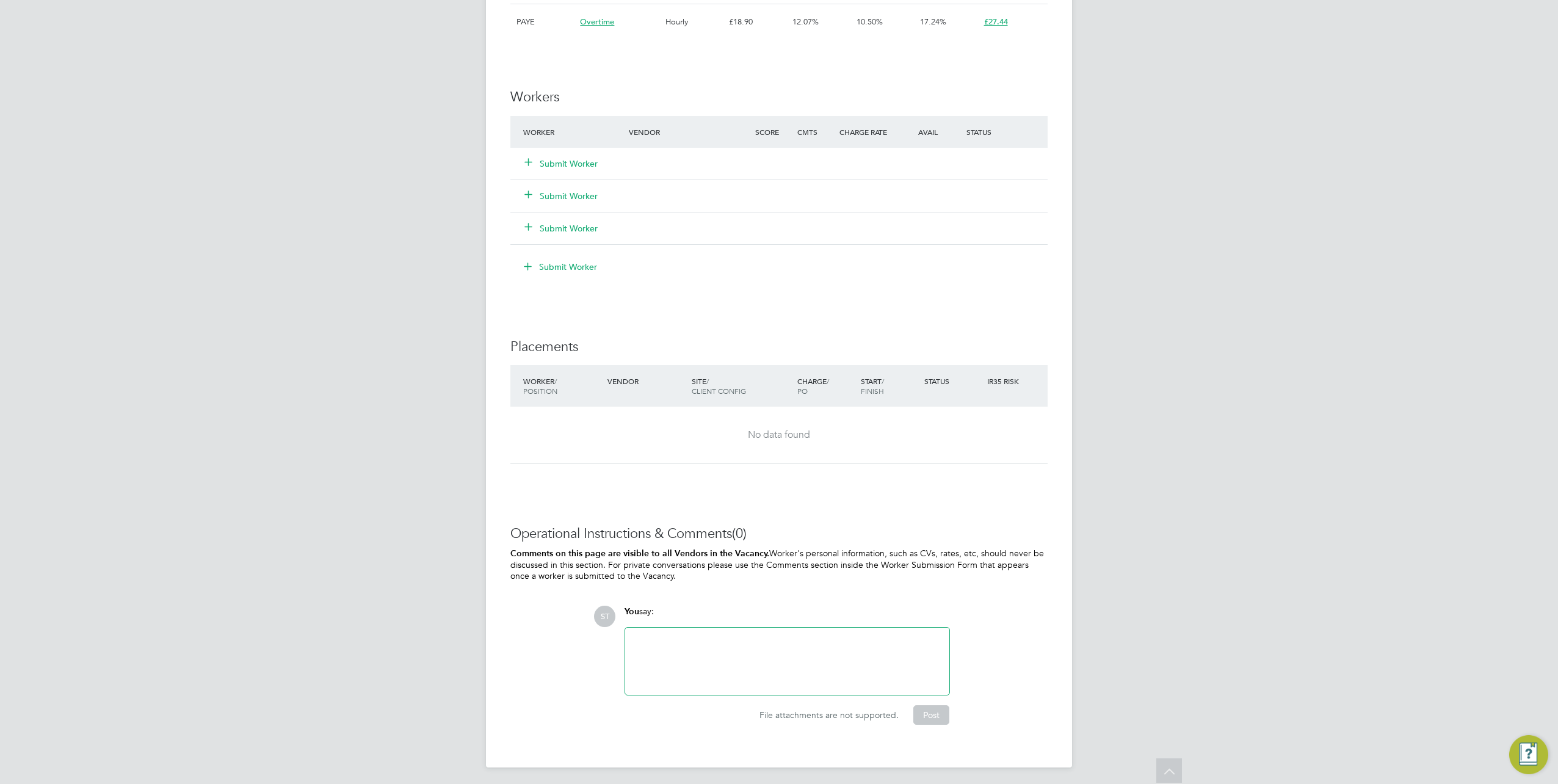
click at [677, 627] on div at bounding box center [787, 661] width 324 height 67
click at [670, 640] on div at bounding box center [787, 661] width 310 height 53
click at [932, 711] on button "Post" at bounding box center [931, 714] width 36 height 19
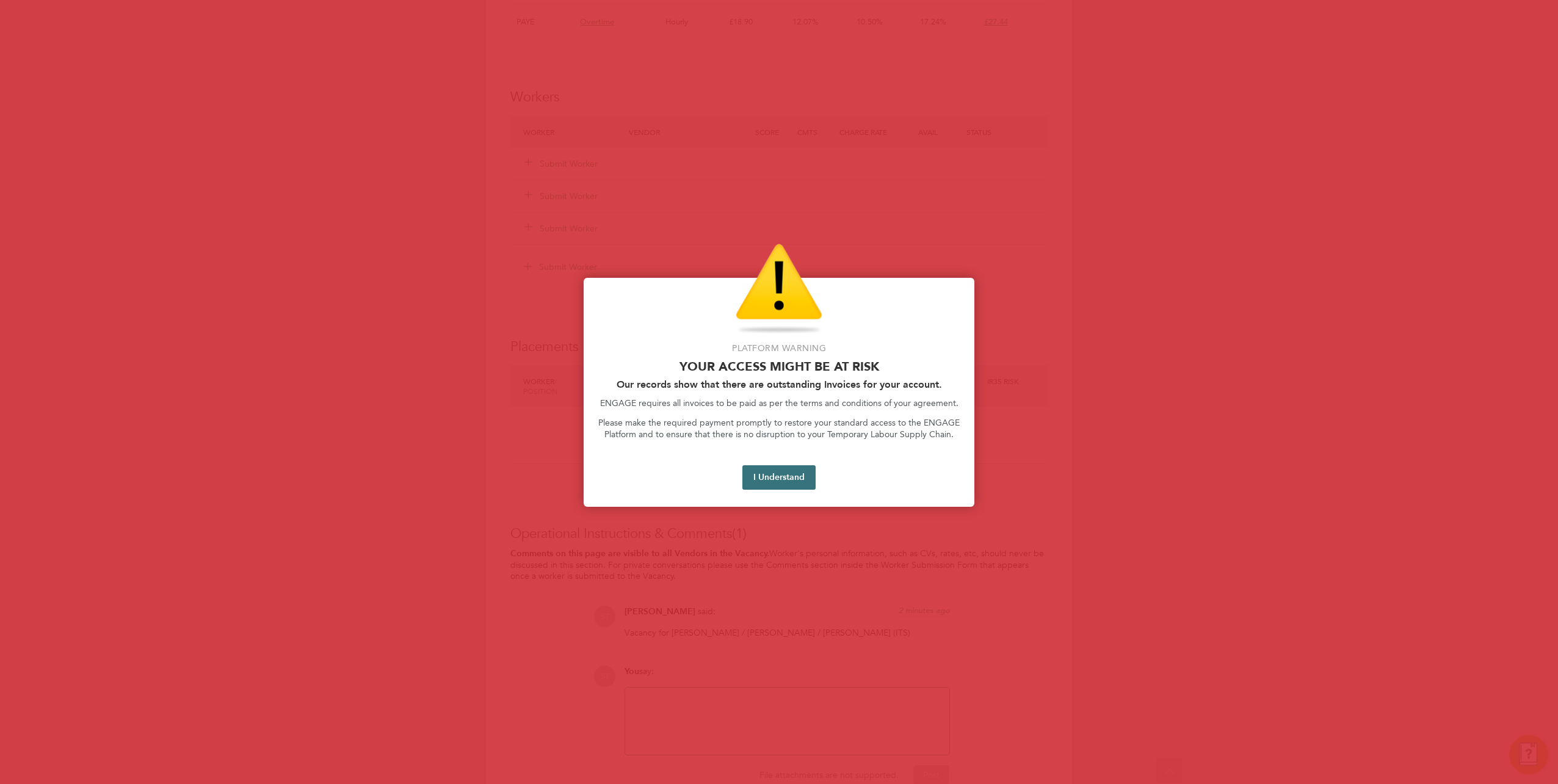
click at [786, 481] on button "I Understand" at bounding box center [779, 477] width 74 height 24
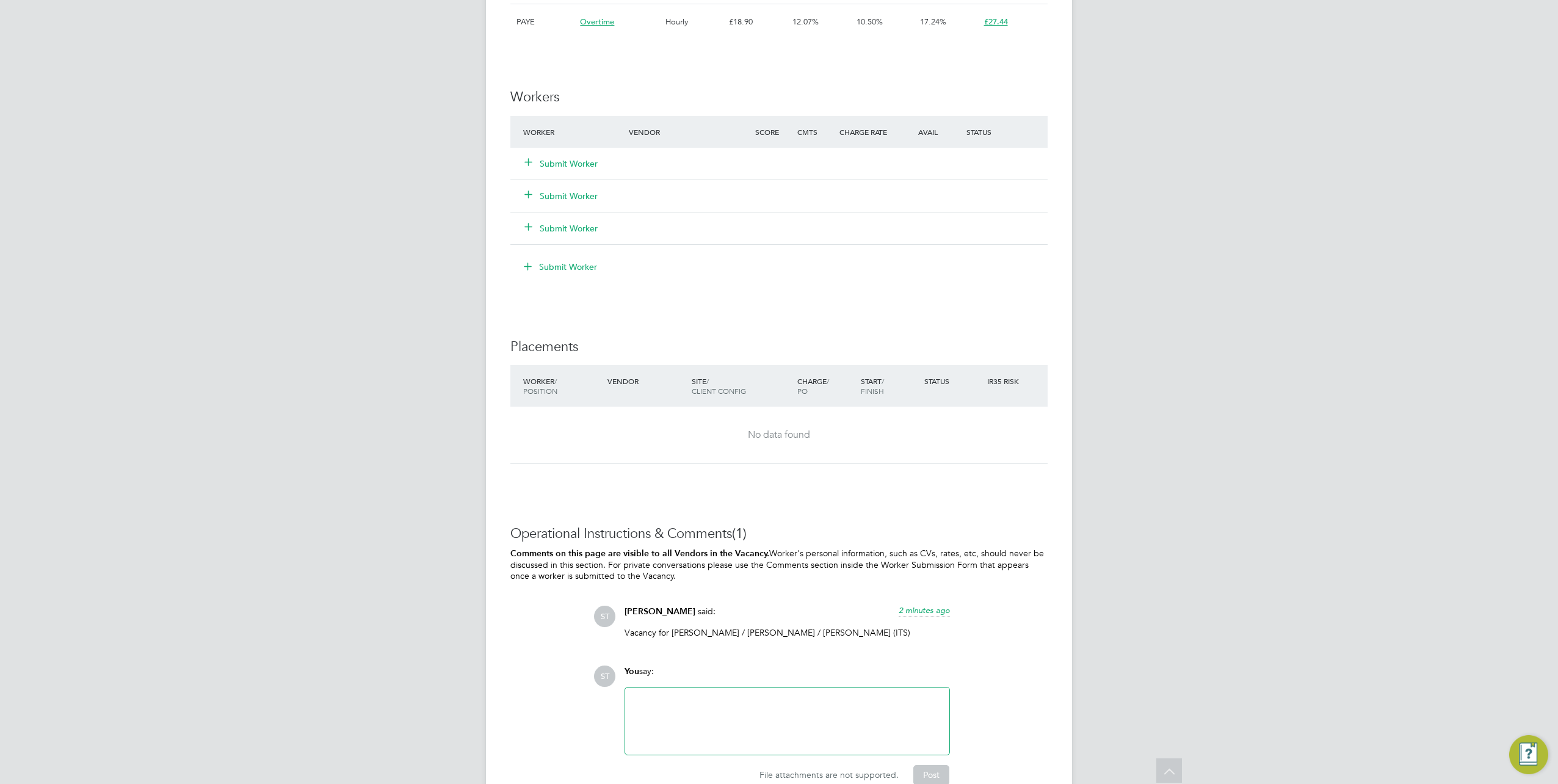
drag, startPoint x: 671, startPoint y: 628, endPoint x: 869, endPoint y: 631, distance: 198.0
click at [869, 631] on p "Vacancy for Nick Young / Finlay Barrowcliffe / Charlie Emmerson (ITS)" at bounding box center [787, 632] width 325 height 11
copy p "Nick Young / Finlay Barrowcliffe / Charlie Emmerson"
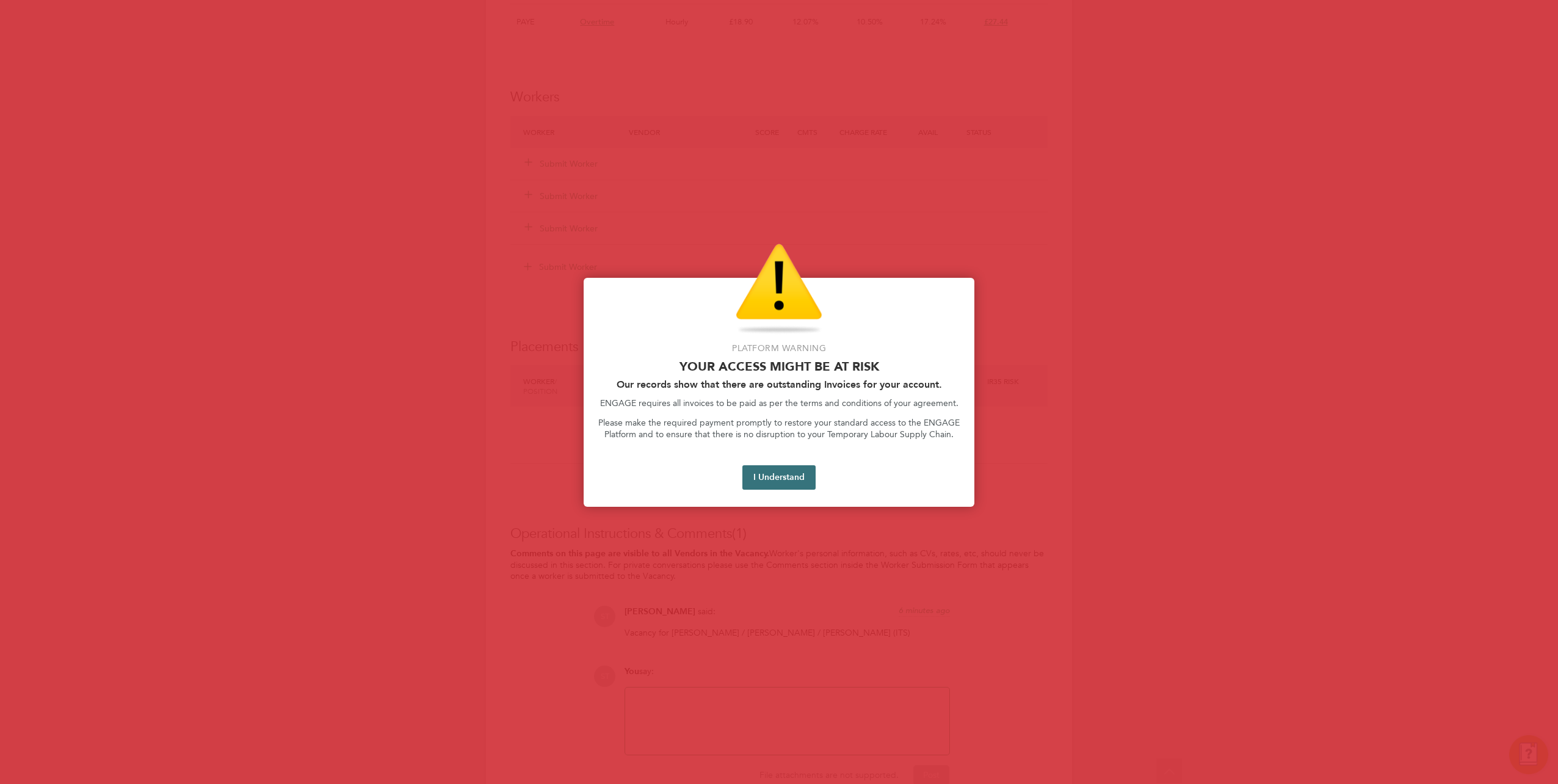
click at [772, 472] on button "I Understand" at bounding box center [779, 477] width 74 height 24
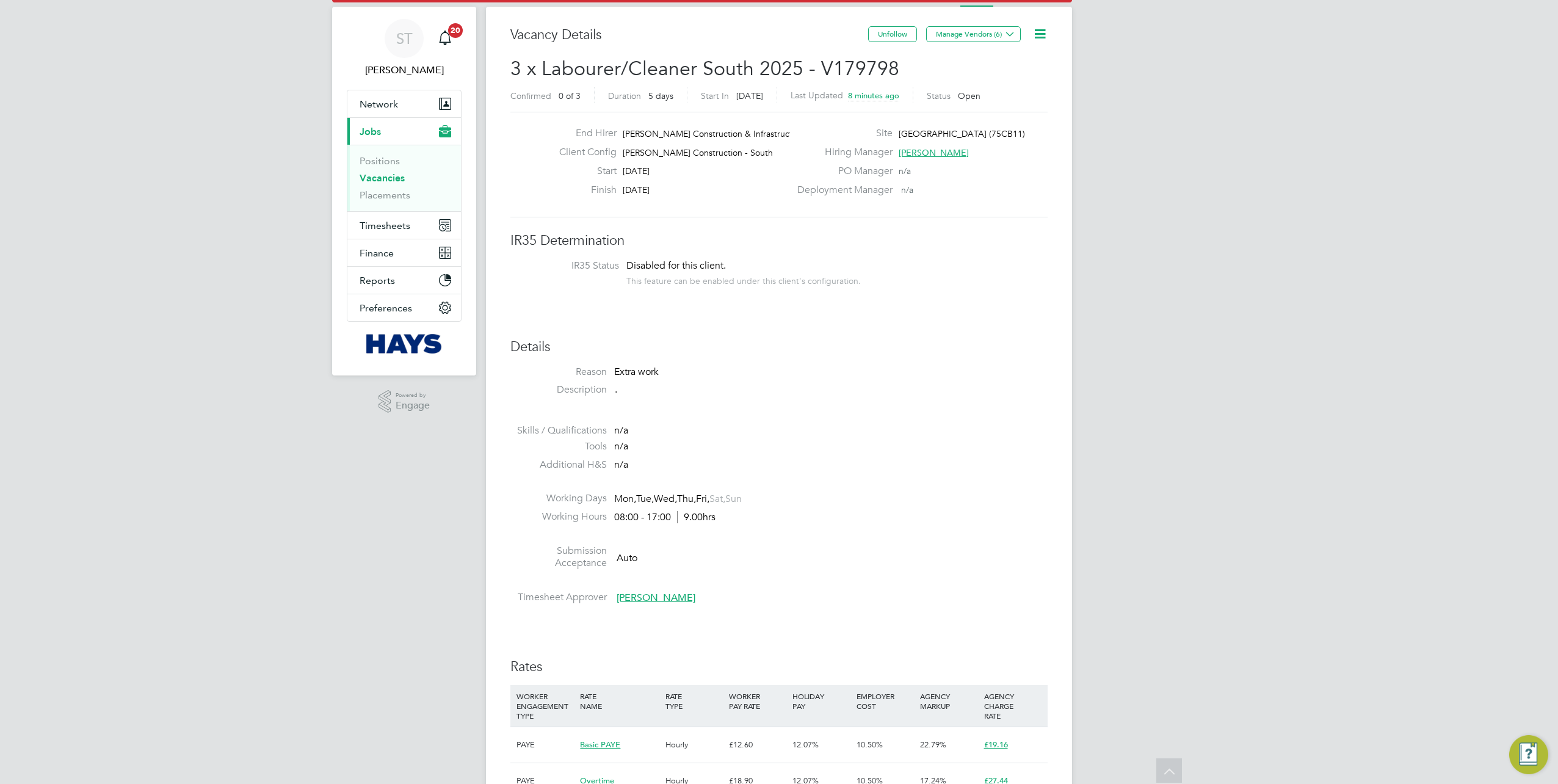
scroll to position [0, 0]
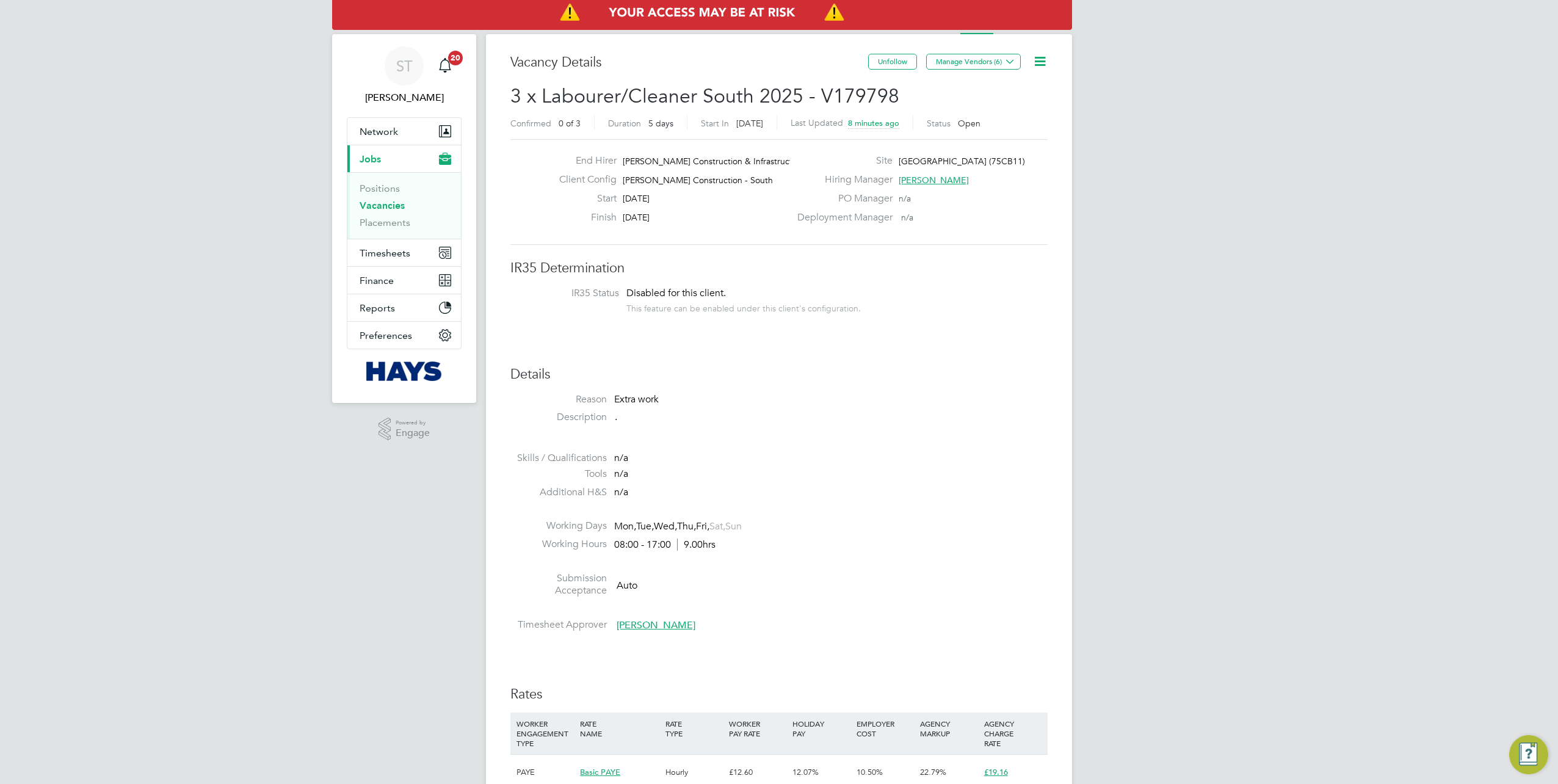
click at [371, 209] on link "Vacancies" at bounding box center [382, 205] width 45 height 11
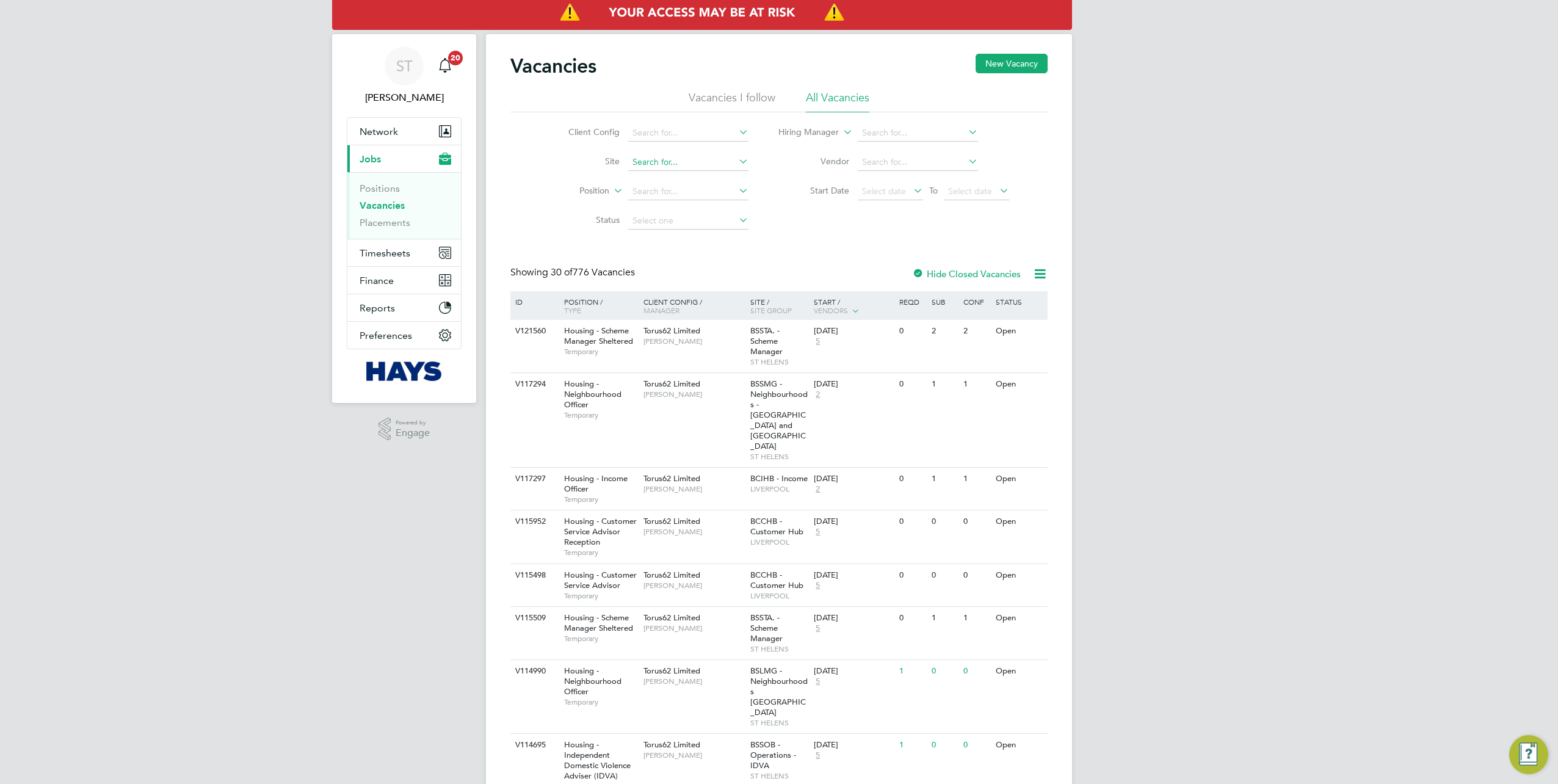
click at [649, 166] on input at bounding box center [688, 163] width 121 height 17
click at [642, 163] on input at bounding box center [688, 163] width 121 height 17
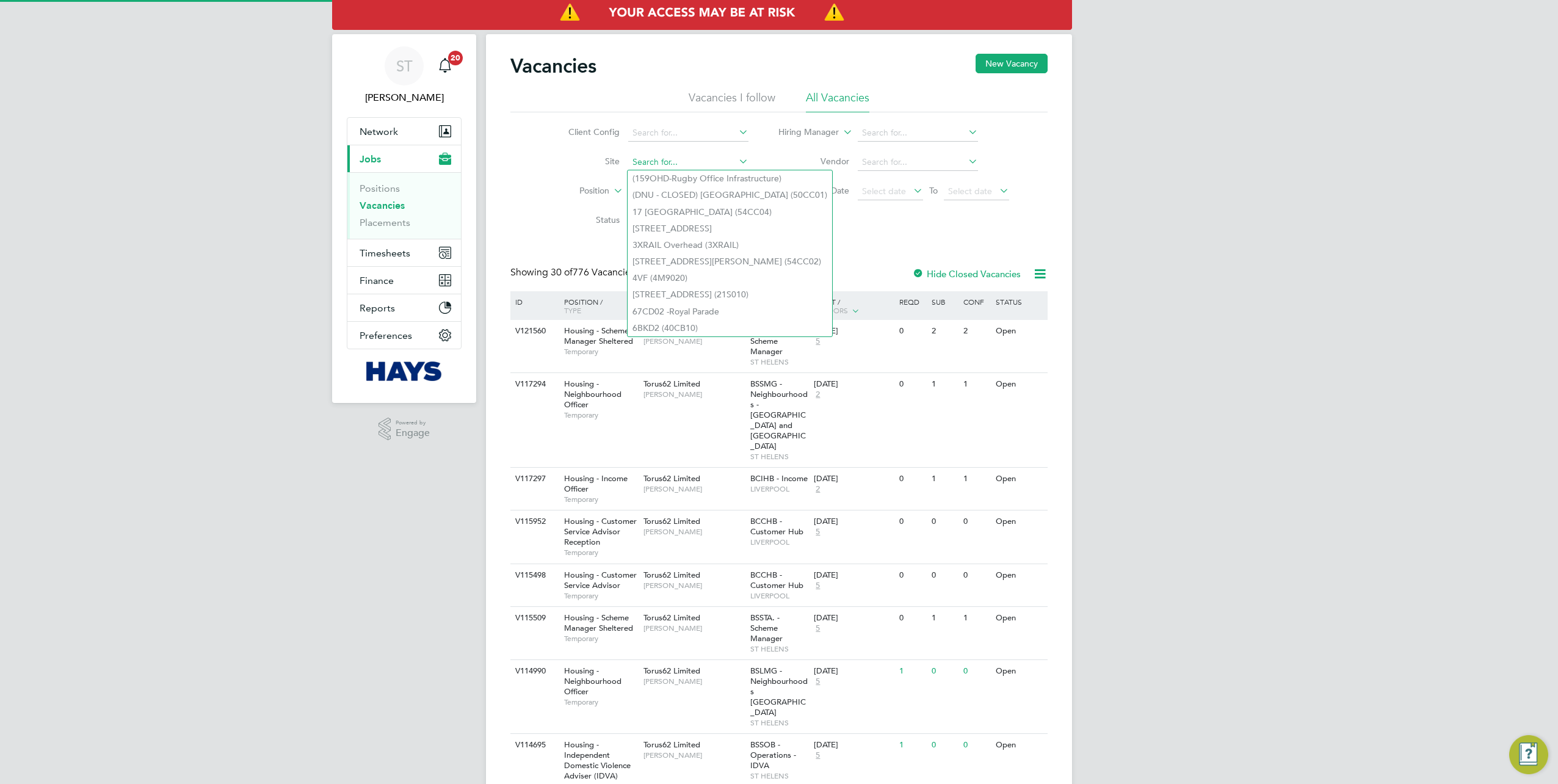
paste input "67CD02"
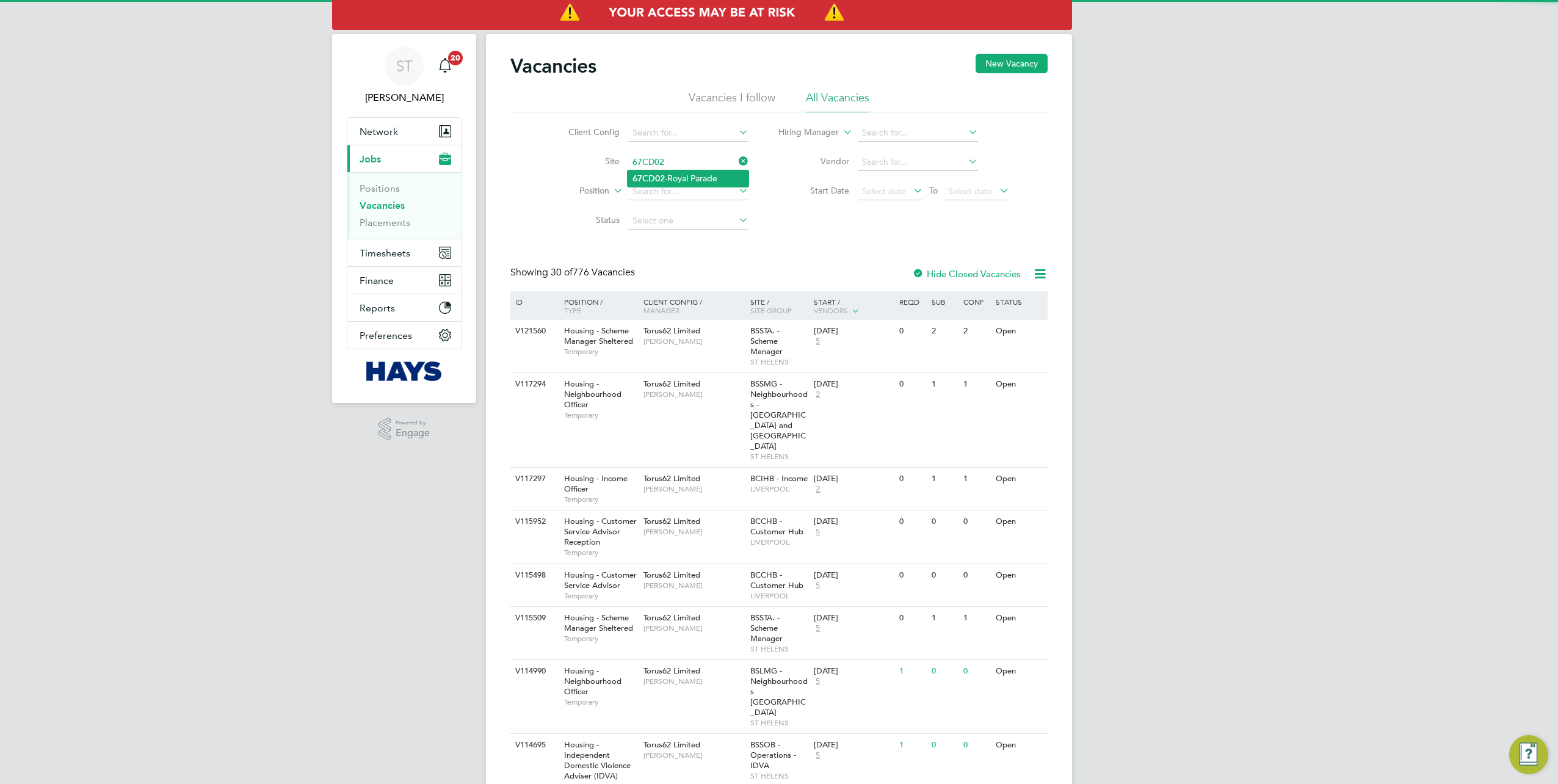
click at [674, 177] on li "67CD02 -Royal Parade" at bounding box center [687, 178] width 121 height 16
type input "67CD02 -Royal Parade"
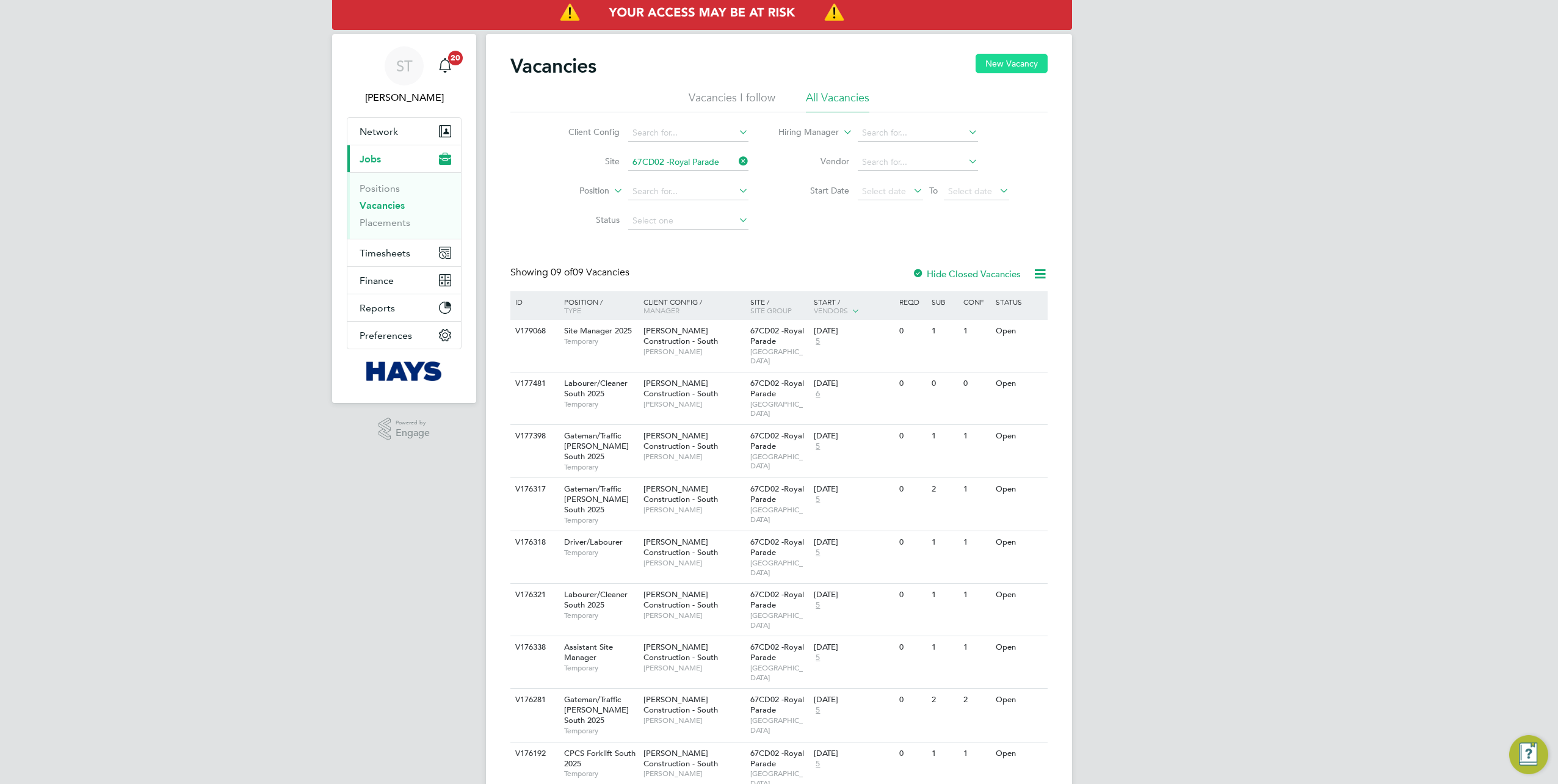
click at [1010, 58] on button "New Vacancy" at bounding box center [1011, 63] width 72 height 19
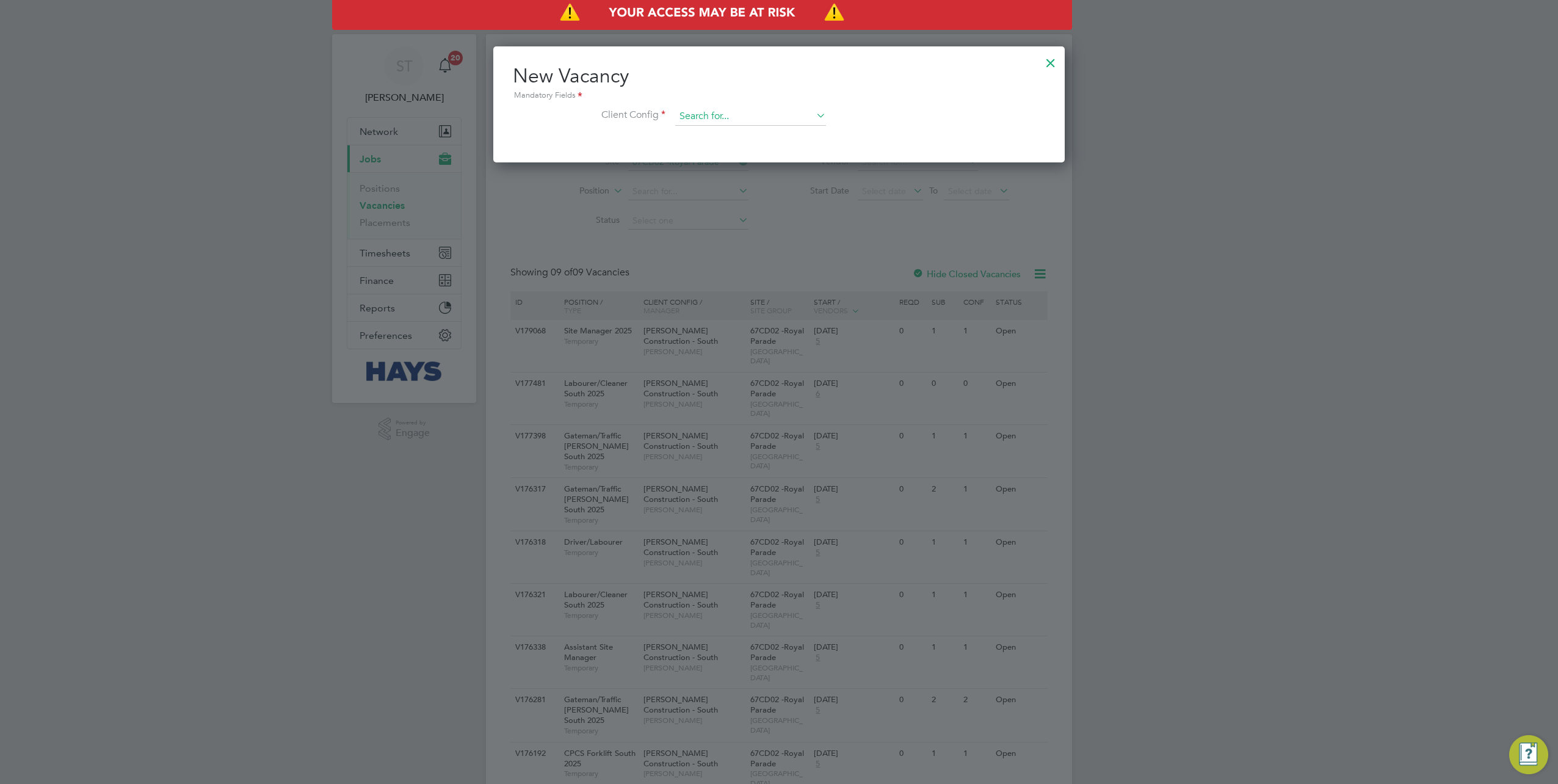
scroll to position [116, 572]
click at [706, 111] on input at bounding box center [750, 117] width 151 height 19
click at [704, 173] on li "Lovell - South ern" at bounding box center [756, 166] width 161 height 16
type input "Lovell - Southern"
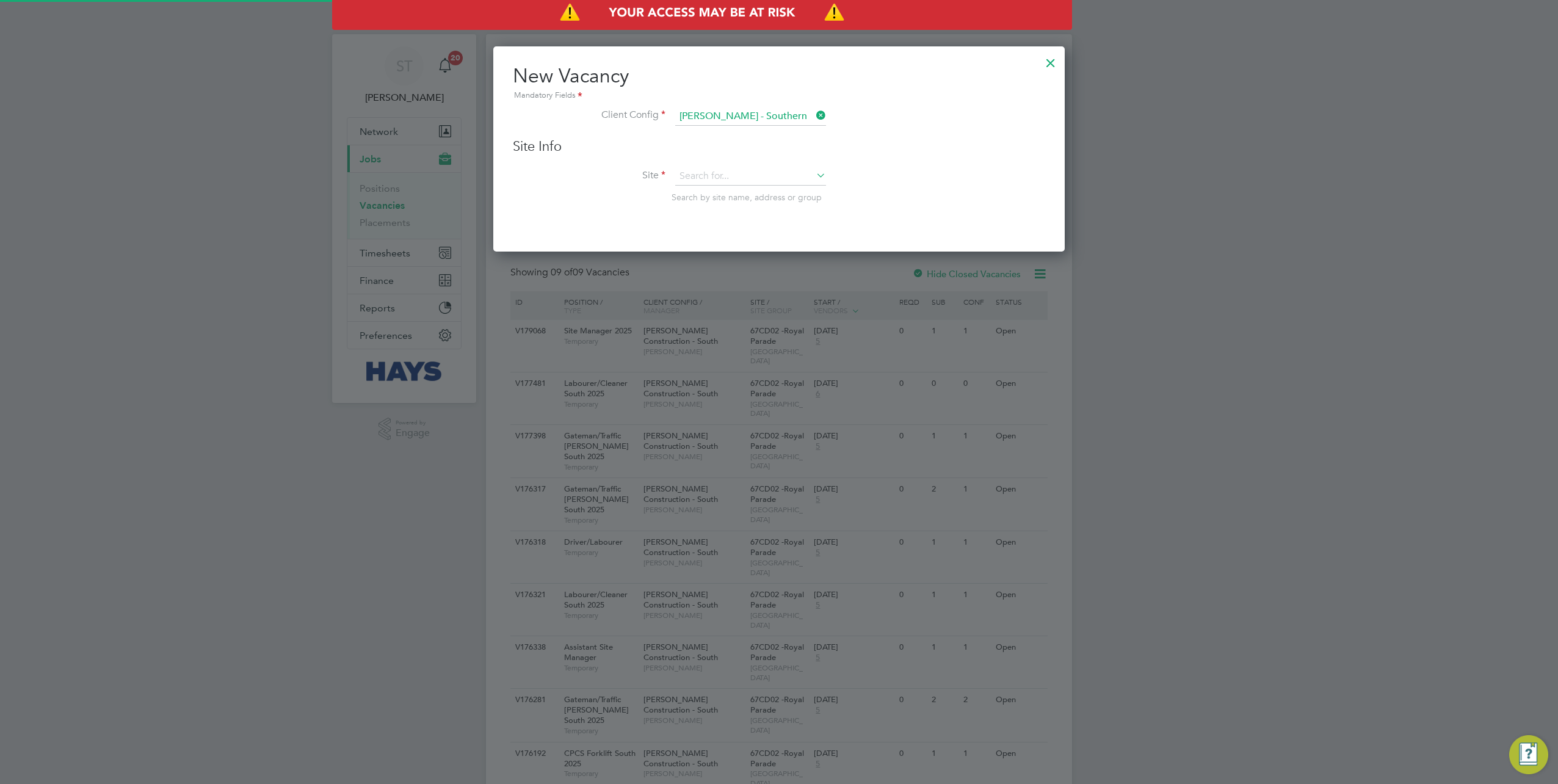
scroll to position [6, 6]
click at [809, 111] on input at bounding box center [750, 117] width 151 height 19
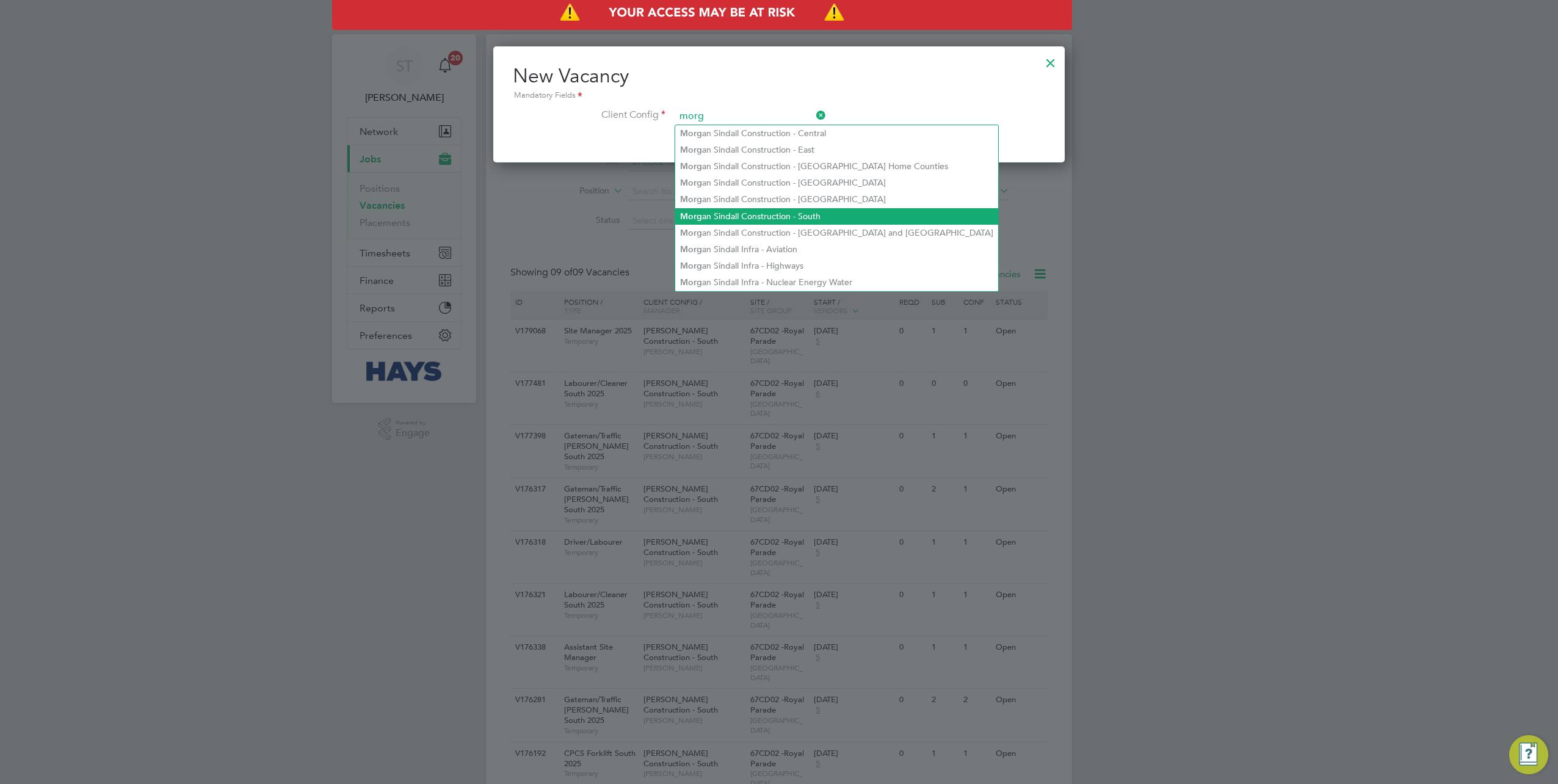
click at [777, 215] on li "Morg an Sindall Construction - South" at bounding box center [836, 216] width 323 height 16
type input "[PERSON_NAME] Construction - South"
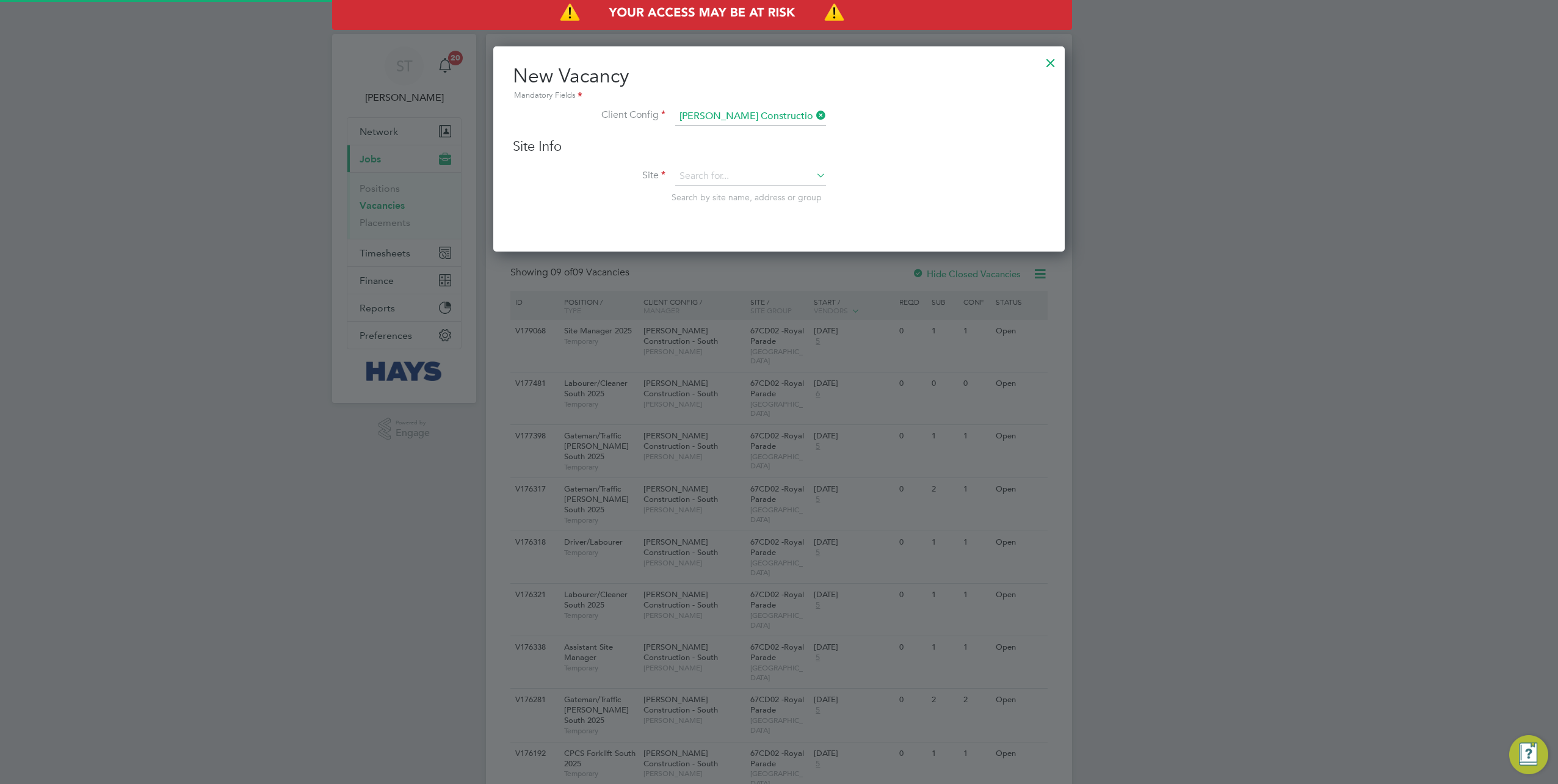
scroll to position [205, 572]
click at [691, 184] on li "Site Search by site name, address or group" at bounding box center [779, 197] width 532 height 60
click at [691, 180] on input at bounding box center [750, 176] width 151 height 19
paste input "67CD02"
click at [727, 195] on li "67CD02 -Royal Parade" at bounding box center [751, 192] width 151 height 16
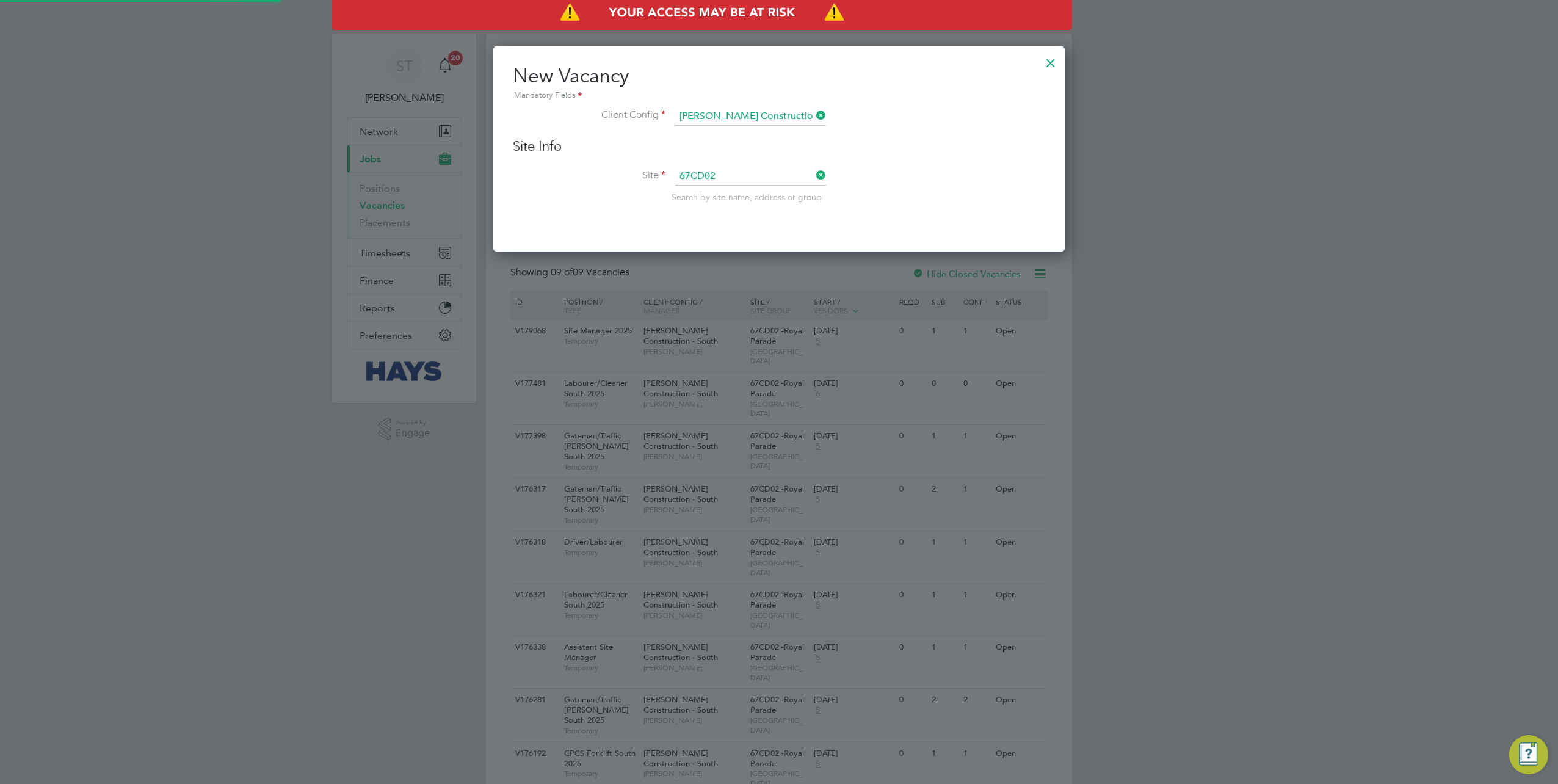
type input "67CD02 -Royal Parade"
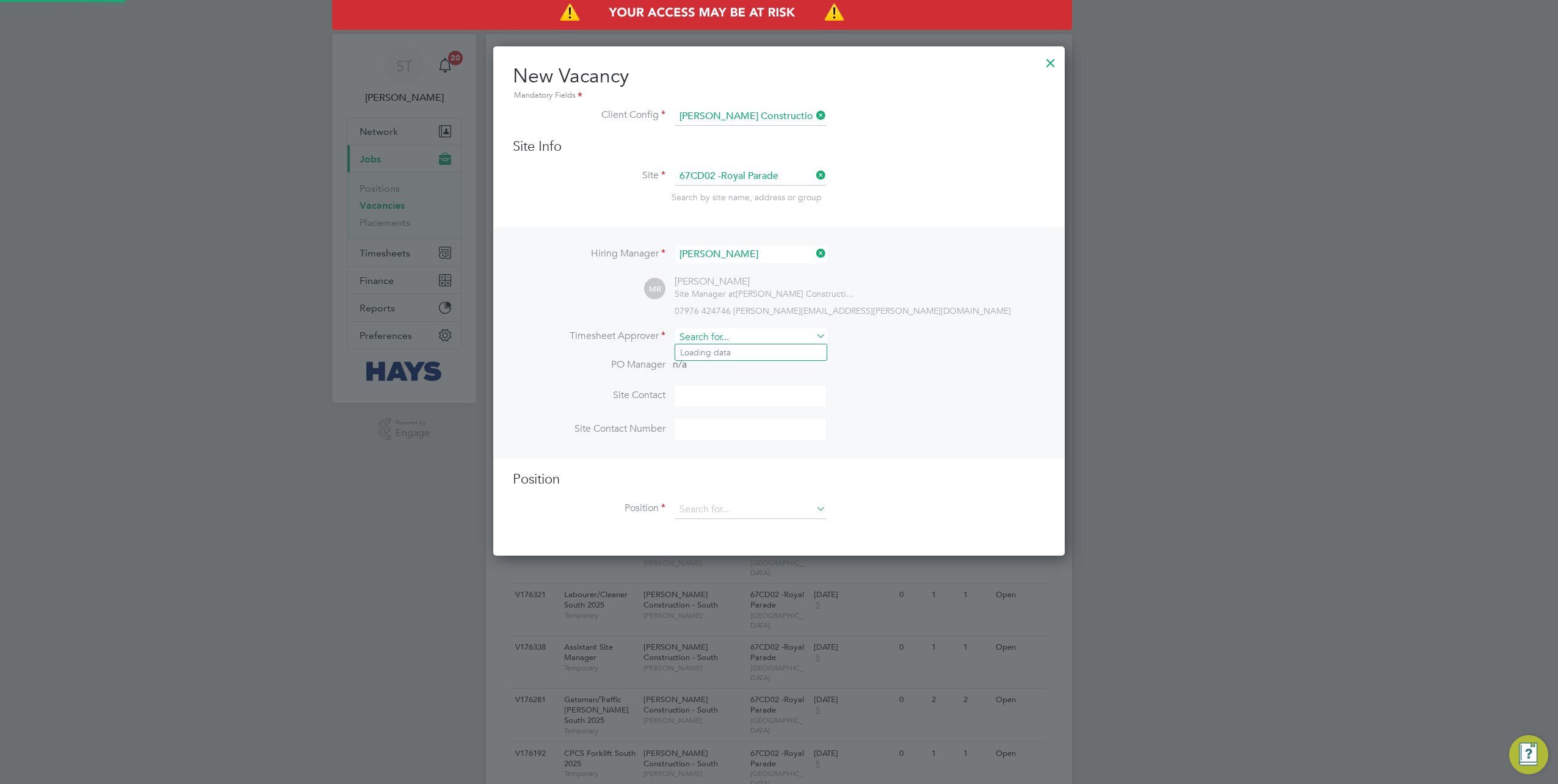
click at [742, 336] on input at bounding box center [750, 337] width 151 height 18
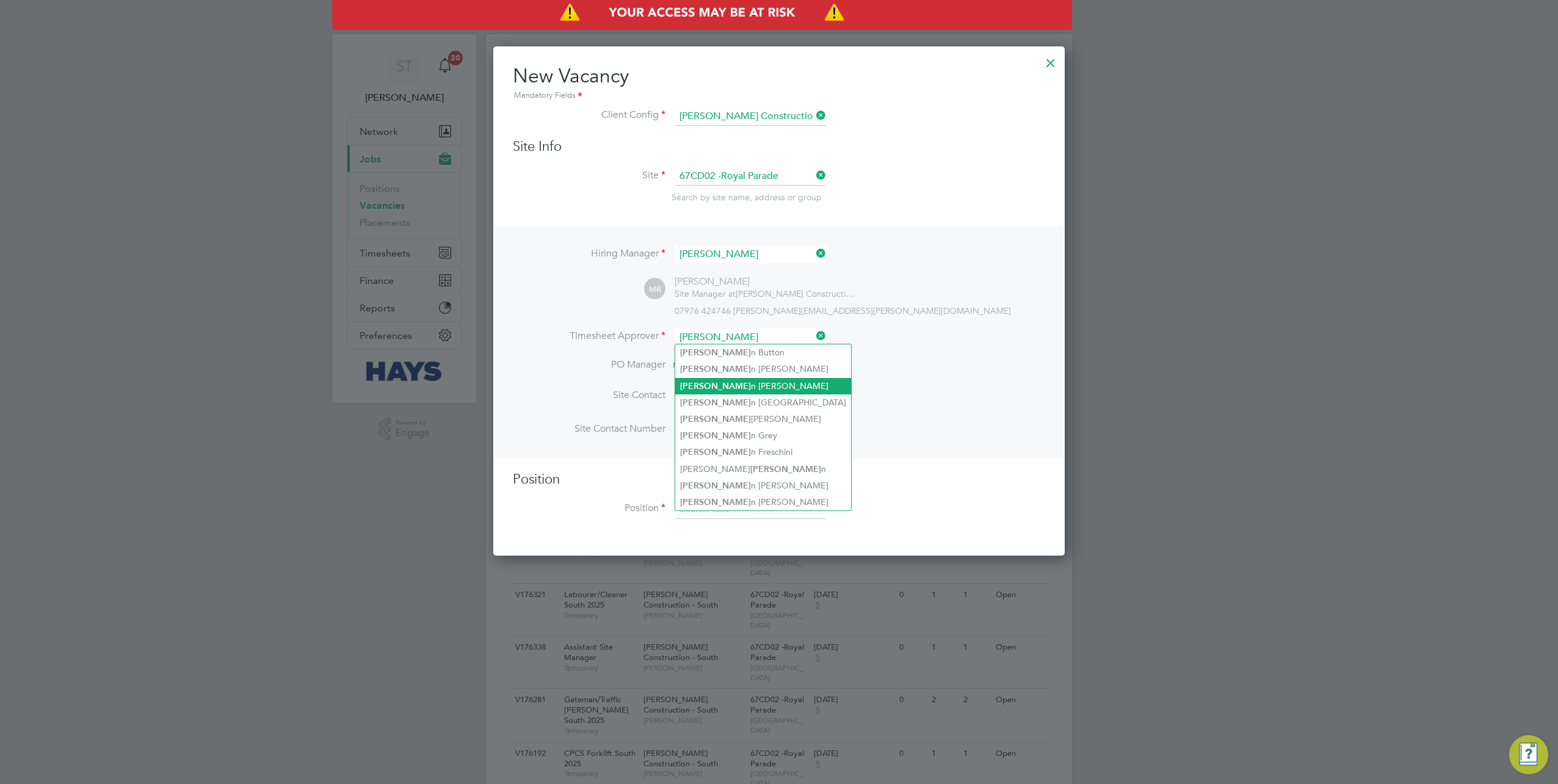
click at [729, 382] on li "Marti n Ramm" at bounding box center [763, 386] width 176 height 16
type input "[PERSON_NAME]"
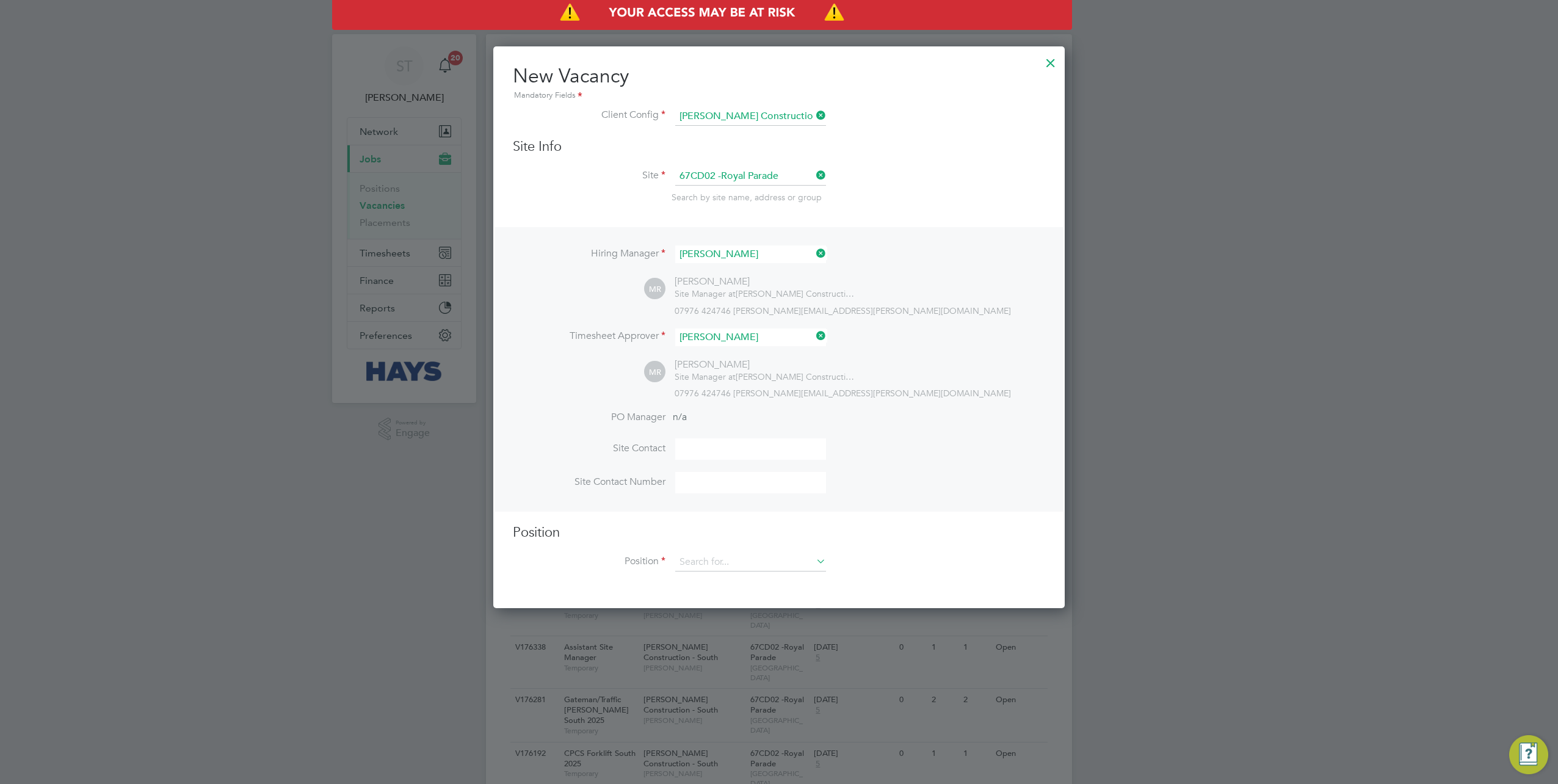
scroll to position [560, 572]
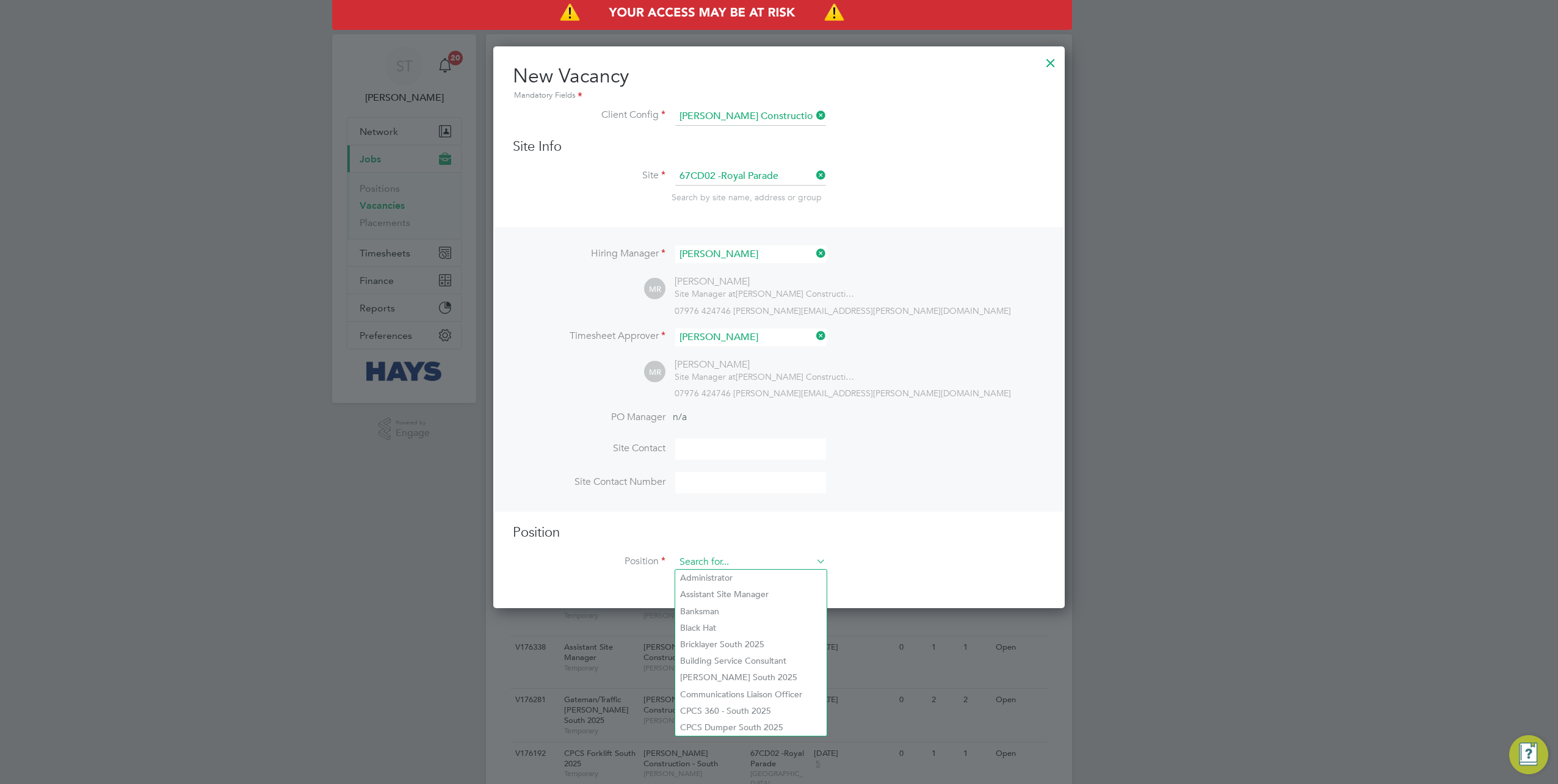
click at [761, 568] on input at bounding box center [750, 562] width 151 height 19
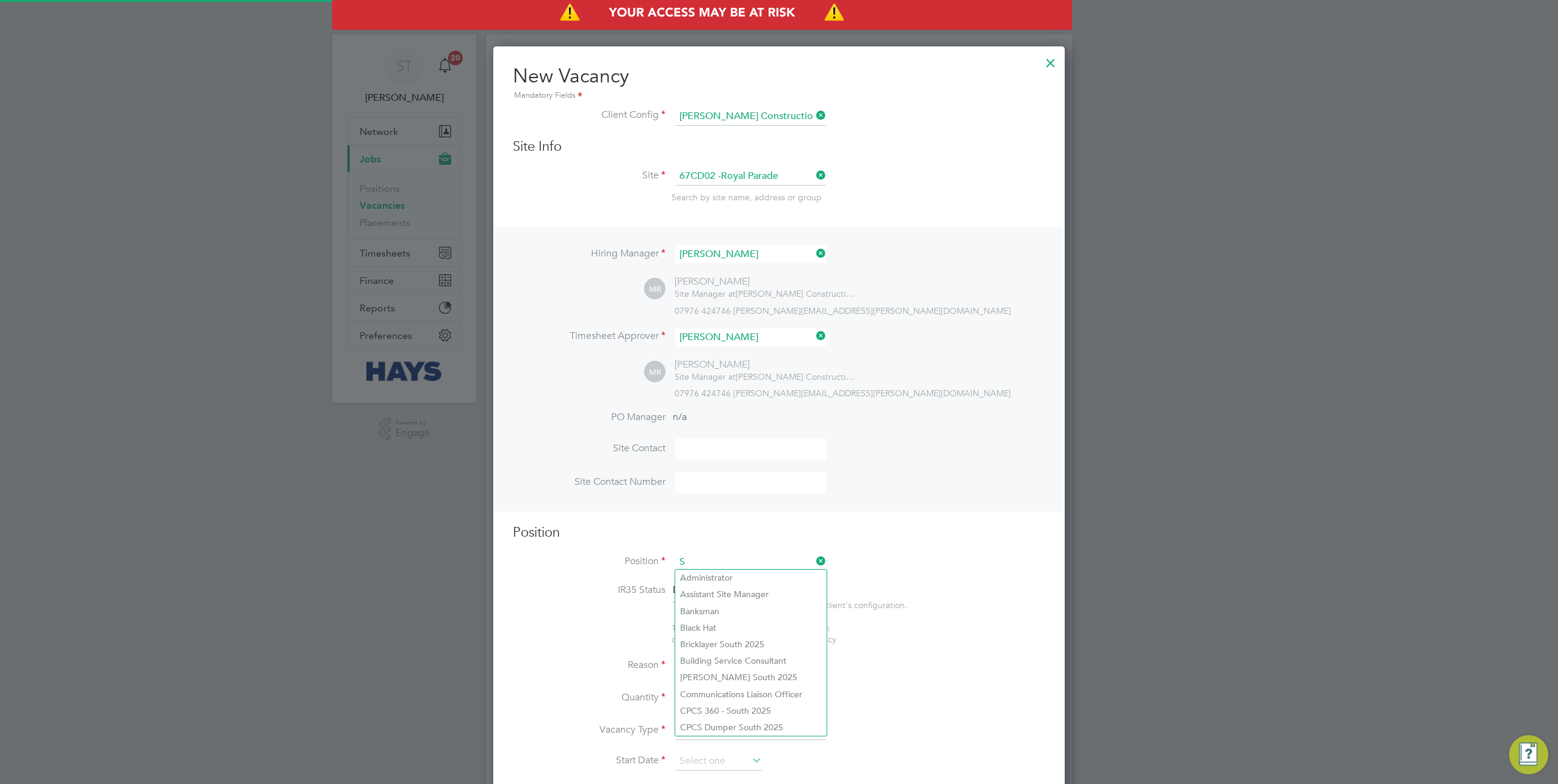
scroll to position [1724, 572]
click at [751, 586] on li "Site M anager 2025" at bounding box center [751, 594] width 151 height 16
type input "Site Manager 2025"
type textarea "."
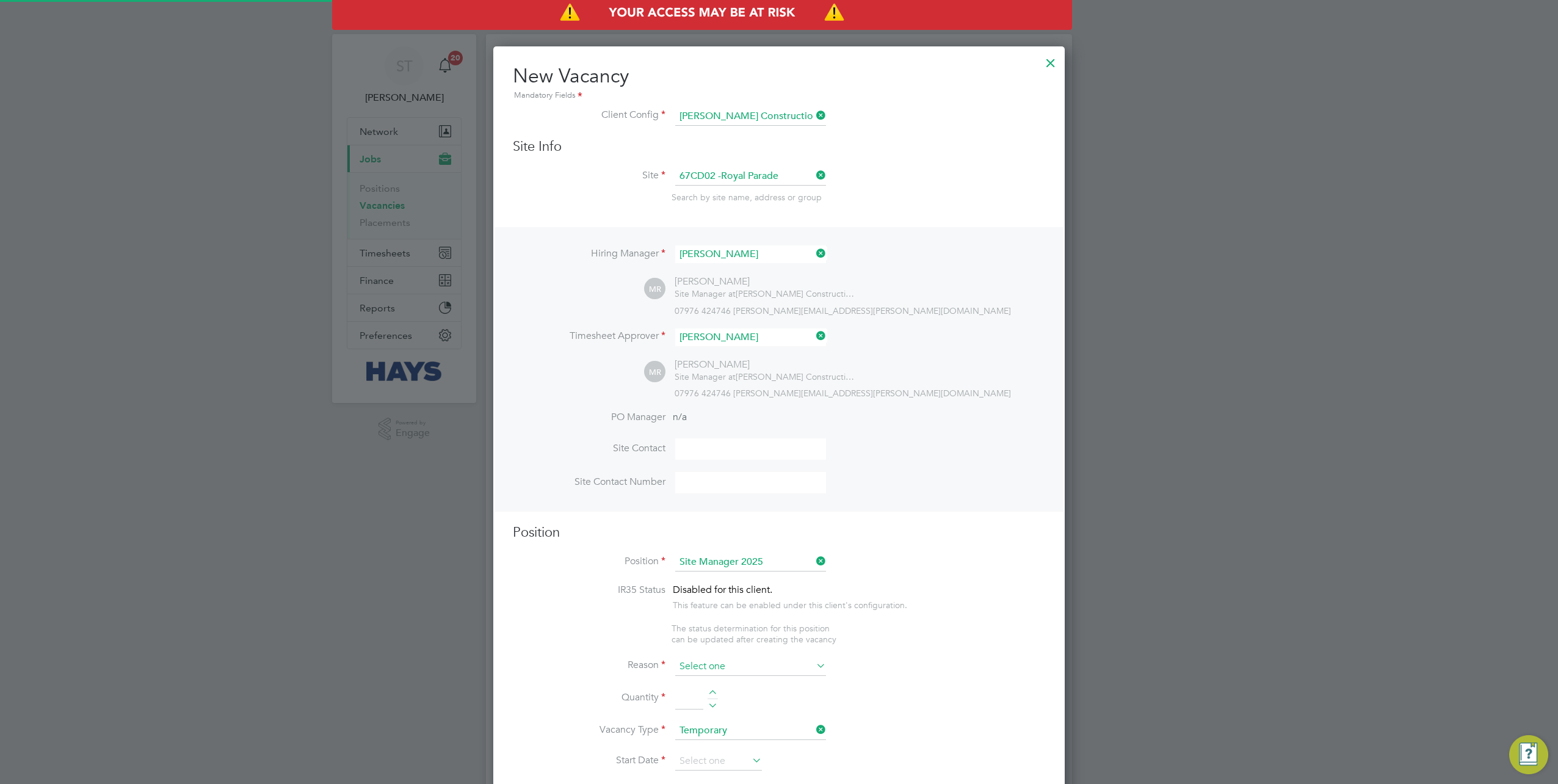
click at [760, 663] on input at bounding box center [750, 666] width 151 height 19
click at [725, 706] on li "Extra Work" at bounding box center [751, 713] width 151 height 16
type input "Extra Work"
click at [692, 692] on input at bounding box center [689, 698] width 28 height 22
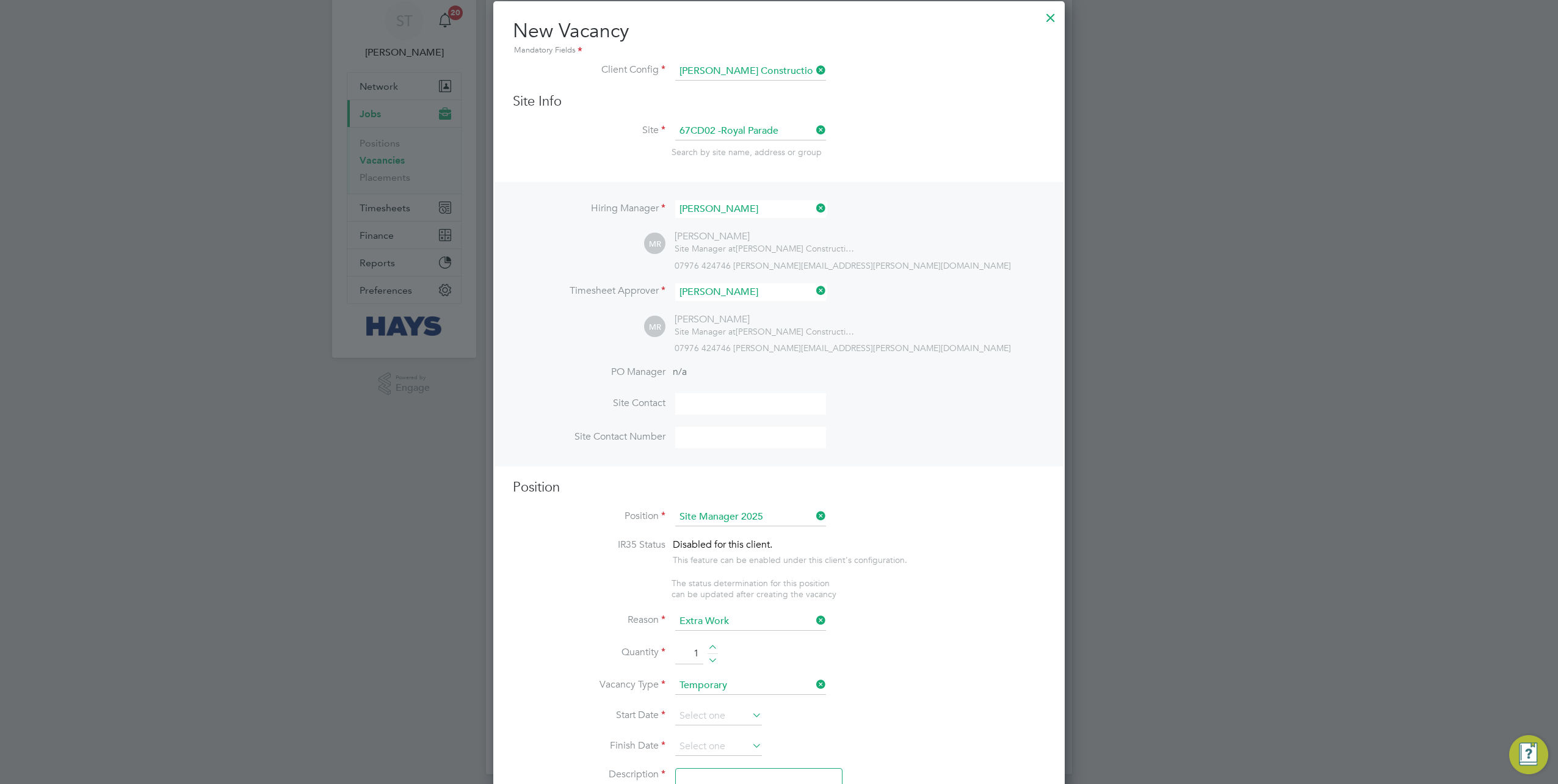
scroll to position [122, 0]
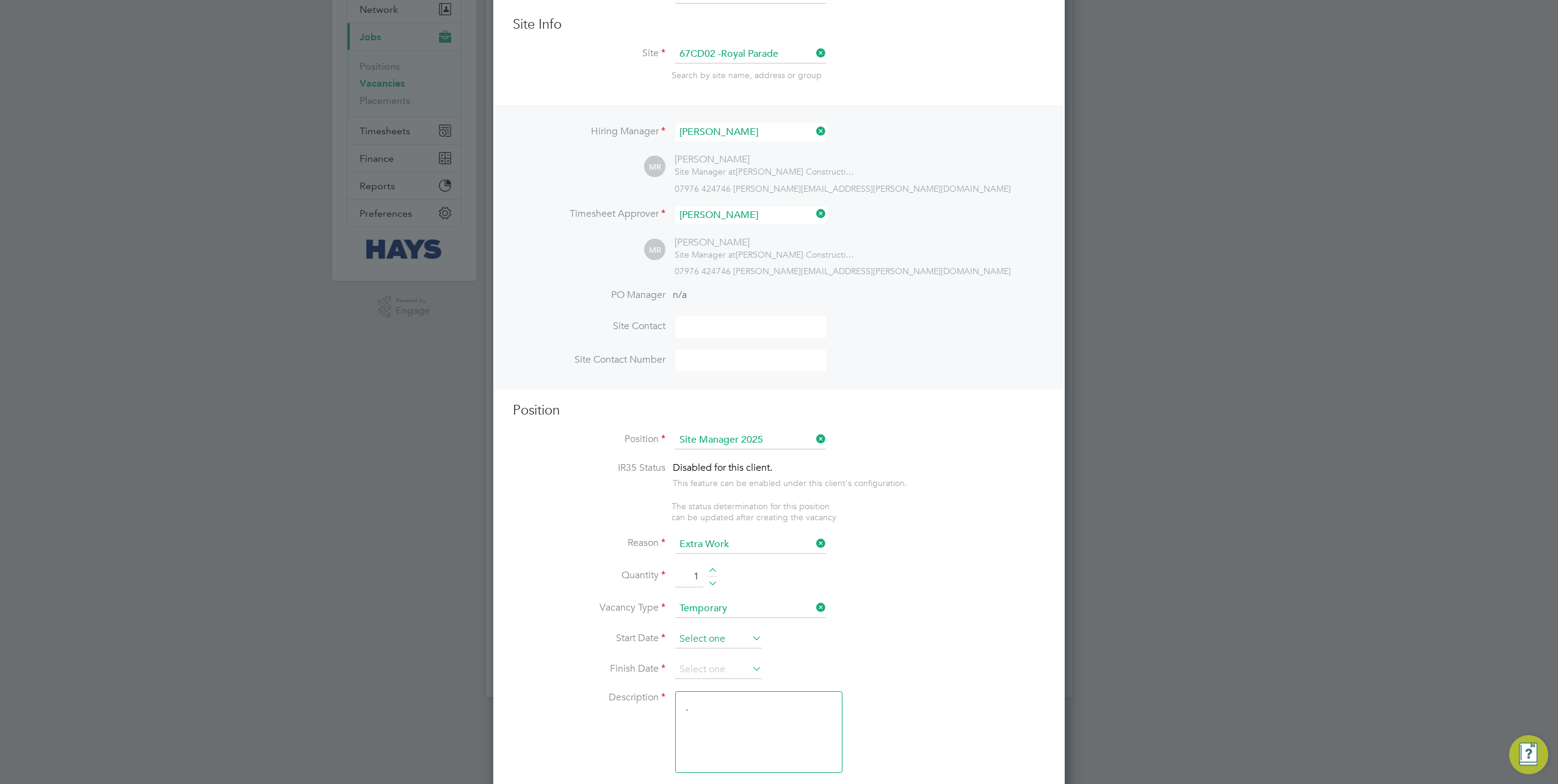
type input "1"
click at [709, 633] on body "ST Samreet Thandi Notifications 20 Applications: Network Team Members Businesse…" at bounding box center [779, 297] width 1558 height 839
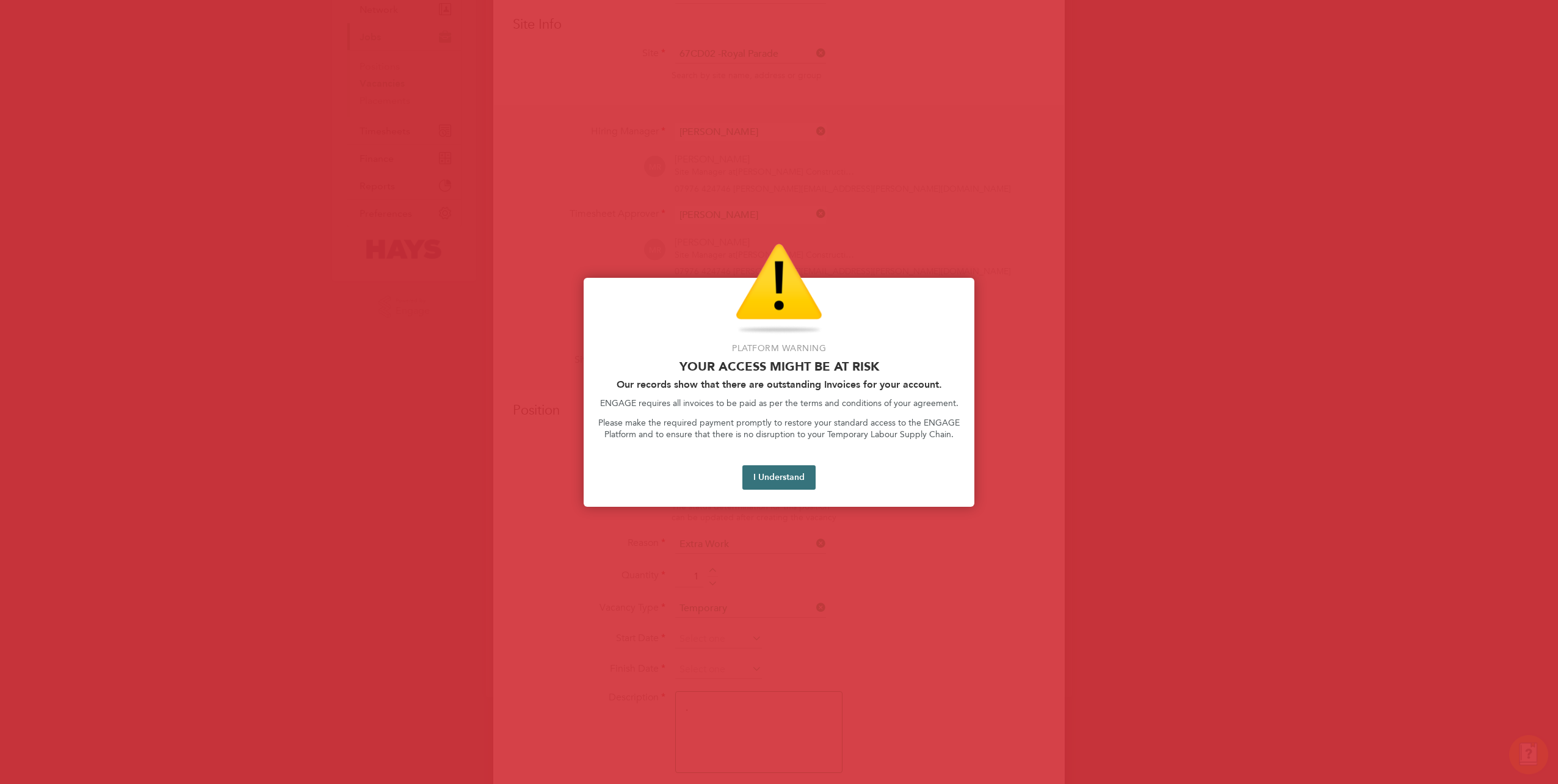
click at [757, 479] on button "I Understand" at bounding box center [779, 477] width 74 height 24
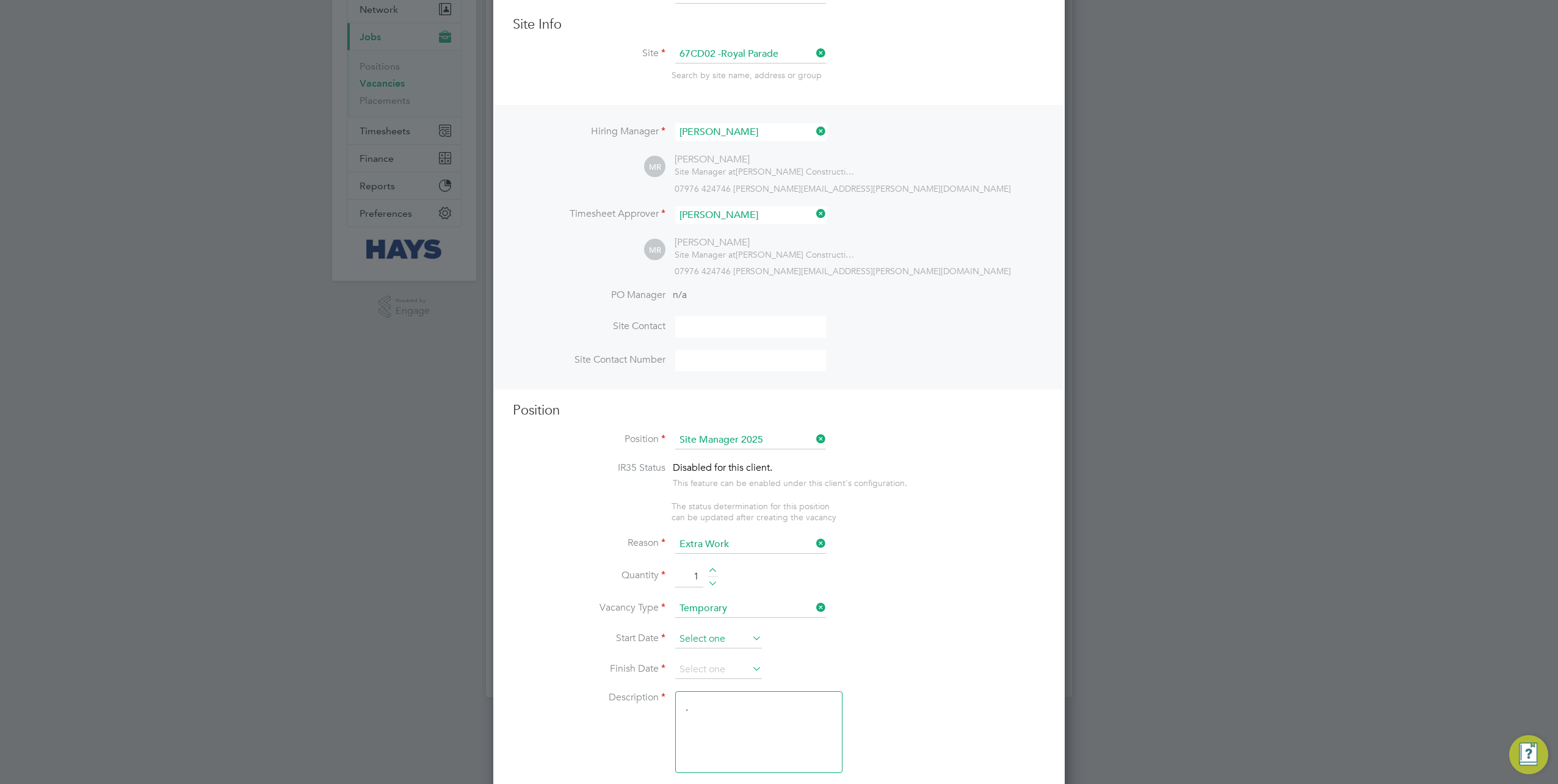
click at [728, 630] on input at bounding box center [718, 639] width 86 height 19
click at [745, 515] on span "3" at bounding box center [742, 512] width 24 height 24
click at [704, 632] on input "03 Sep 2025" at bounding box center [718, 639] width 86 height 19
click at [717, 519] on span "2" at bounding box center [719, 512] width 24 height 24
type input "[DATE]"
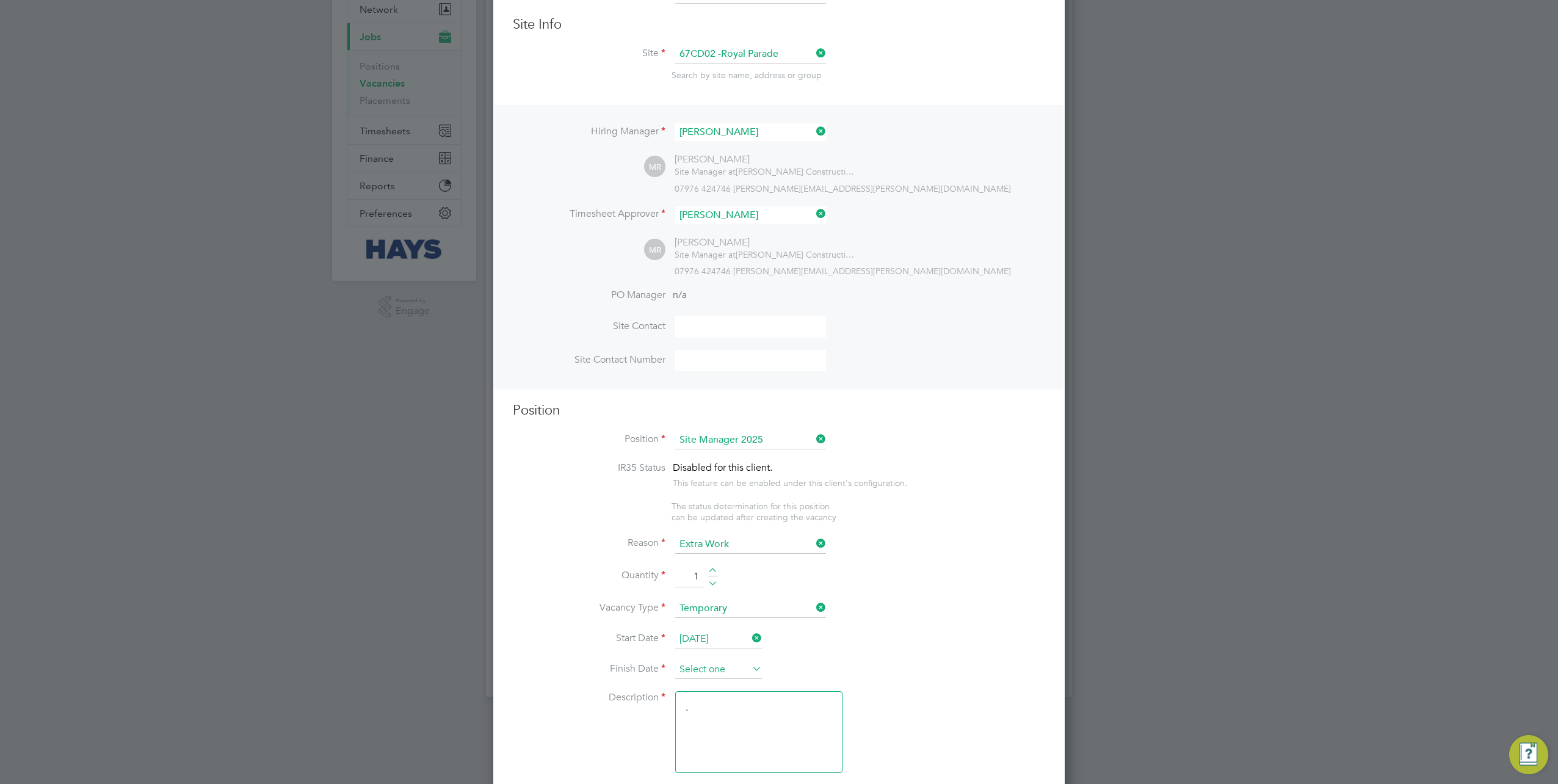
click at [719, 669] on input at bounding box center [718, 670] width 86 height 19
click at [717, 586] on span "30" at bounding box center [719, 584] width 24 height 24
type input "[DATE]"
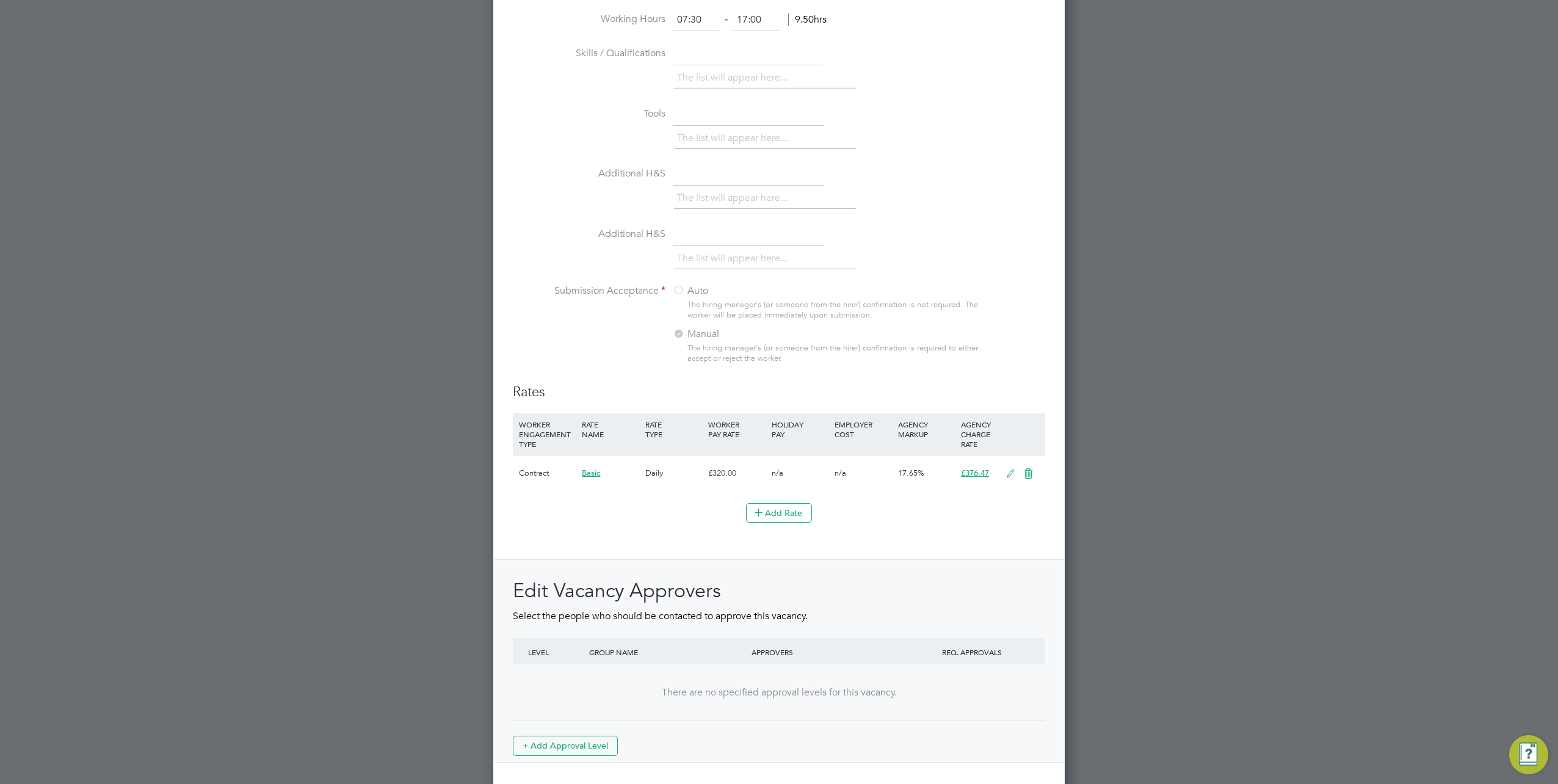
scroll to position [965, 0]
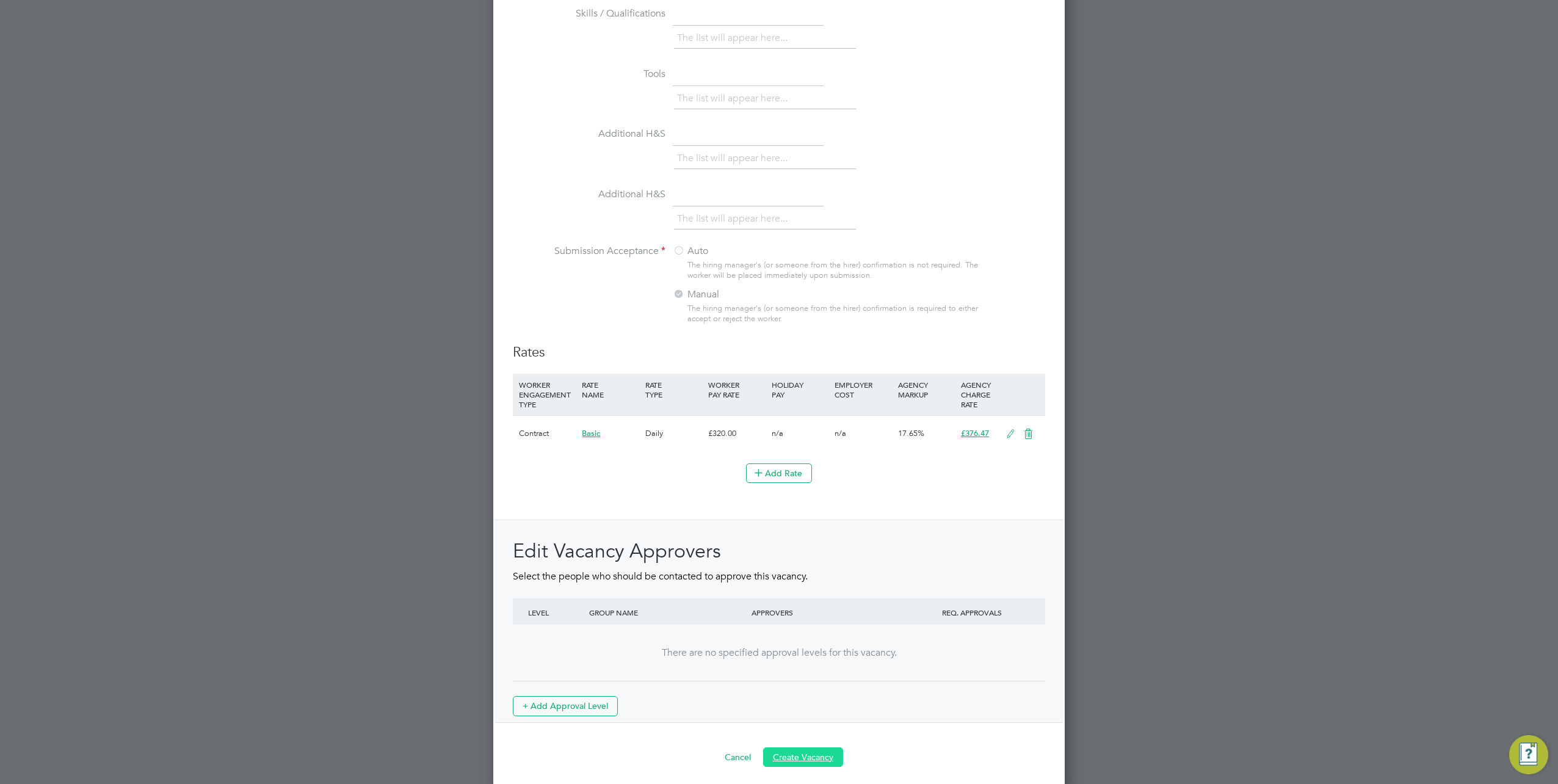
click at [795, 747] on button "Create Vacancy" at bounding box center [803, 756] width 80 height 19
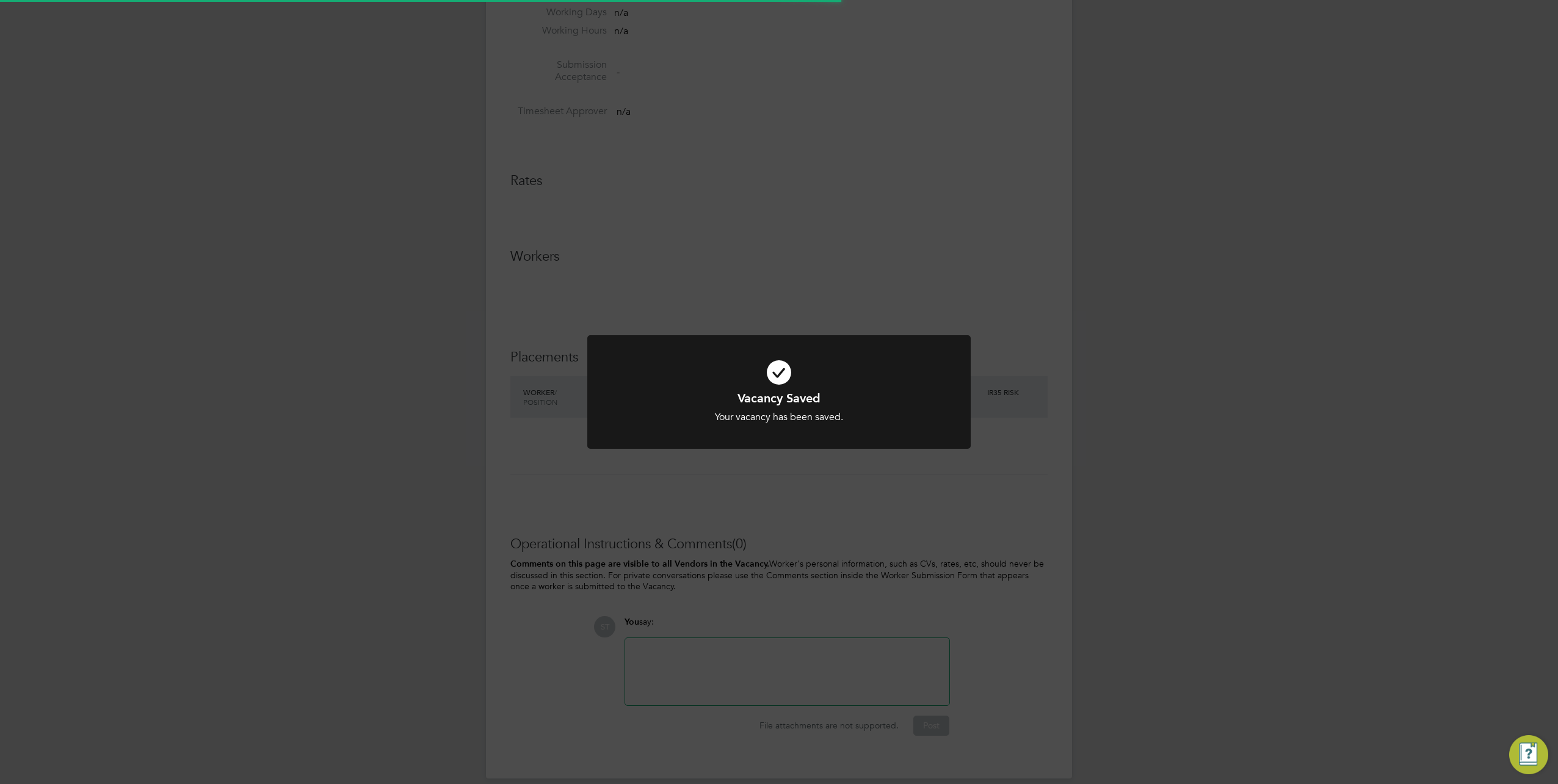
scroll to position [19, 263]
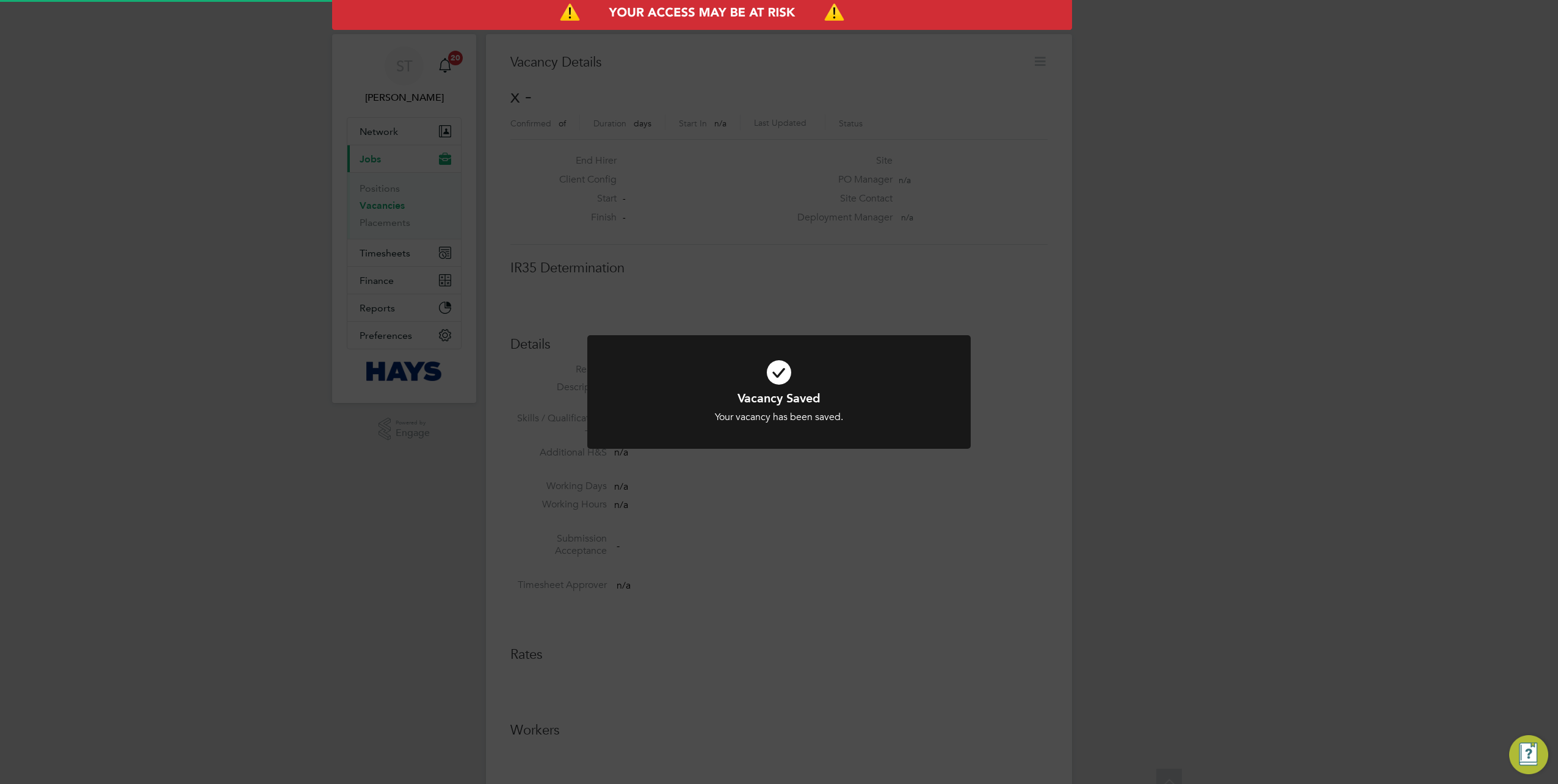
click at [1097, 340] on div "Vacancy Saved Your vacancy has been saved. Cancel Okay" at bounding box center [779, 392] width 1558 height 784
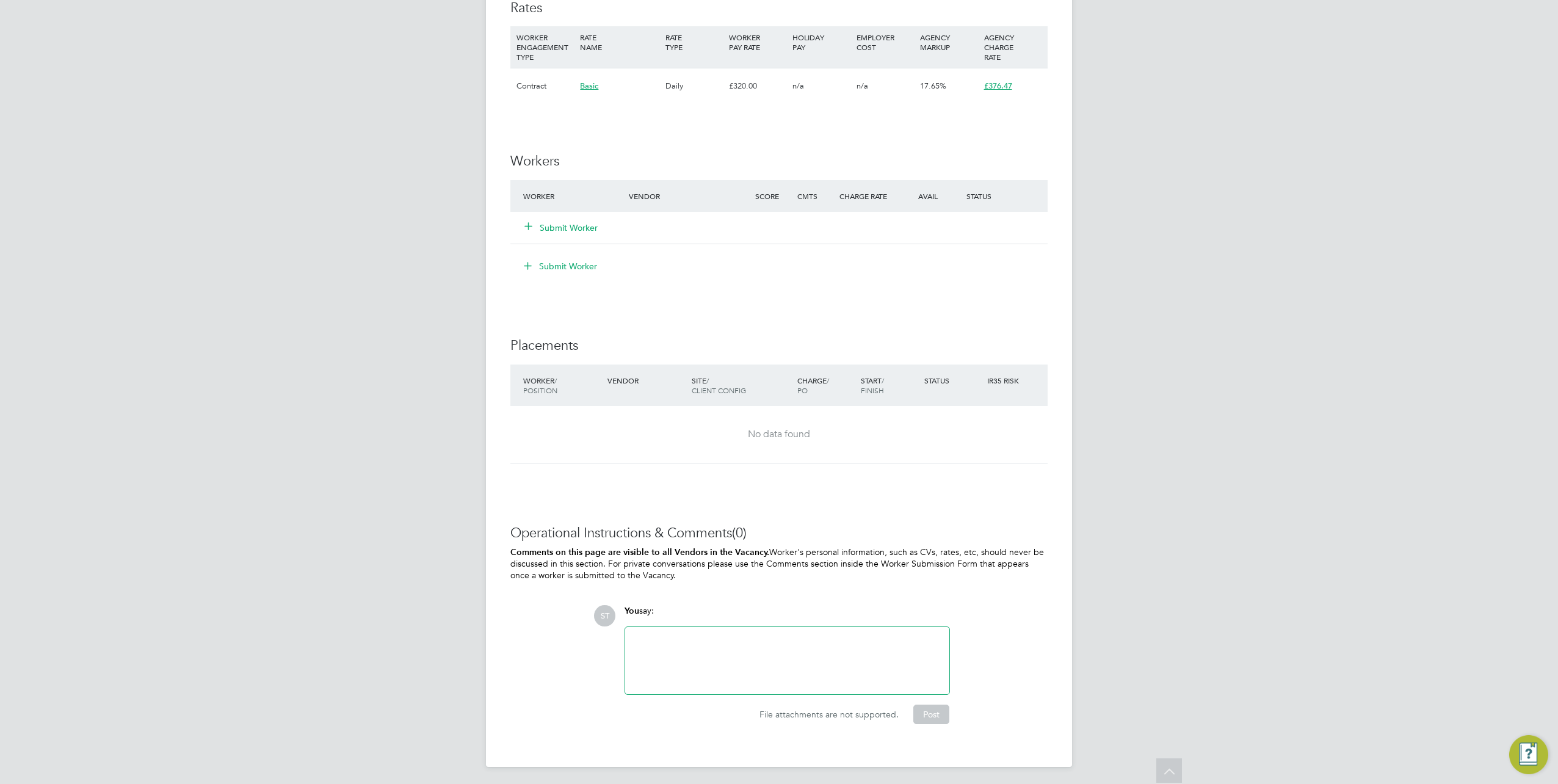
click at [713, 649] on div at bounding box center [787, 661] width 310 height 53
drag, startPoint x: 834, startPoint y: 658, endPoint x: 767, endPoint y: 640, distance: 69.4
click at [767, 640] on div "Vacancy for Justin Hardwick (Hays) Alex Duguid (Hays - Pulled out)" at bounding box center [787, 661] width 310 height 53
click at [936, 714] on button "Post" at bounding box center [931, 713] width 36 height 19
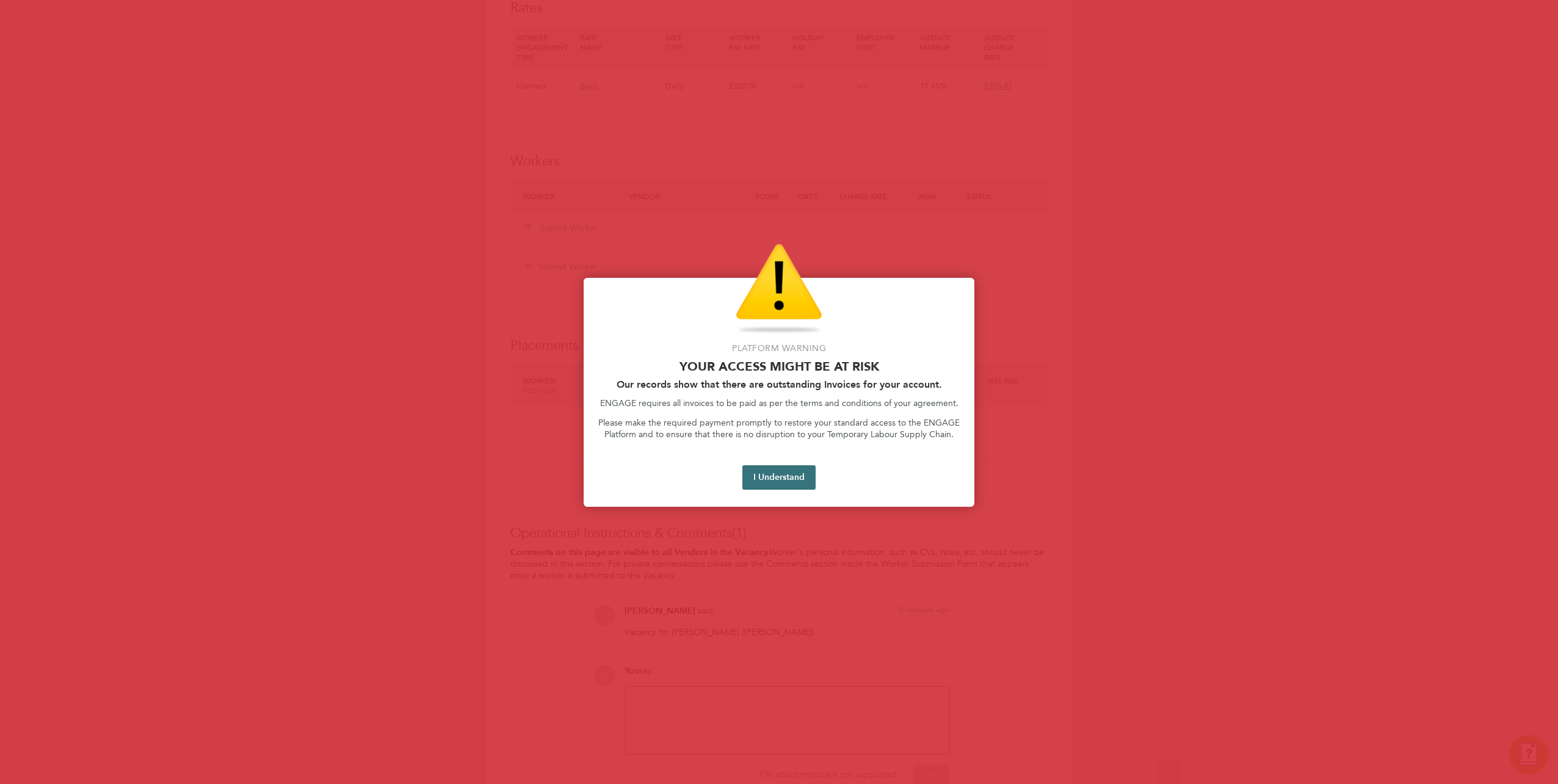
click at [768, 477] on button "I Understand" at bounding box center [779, 477] width 74 height 24
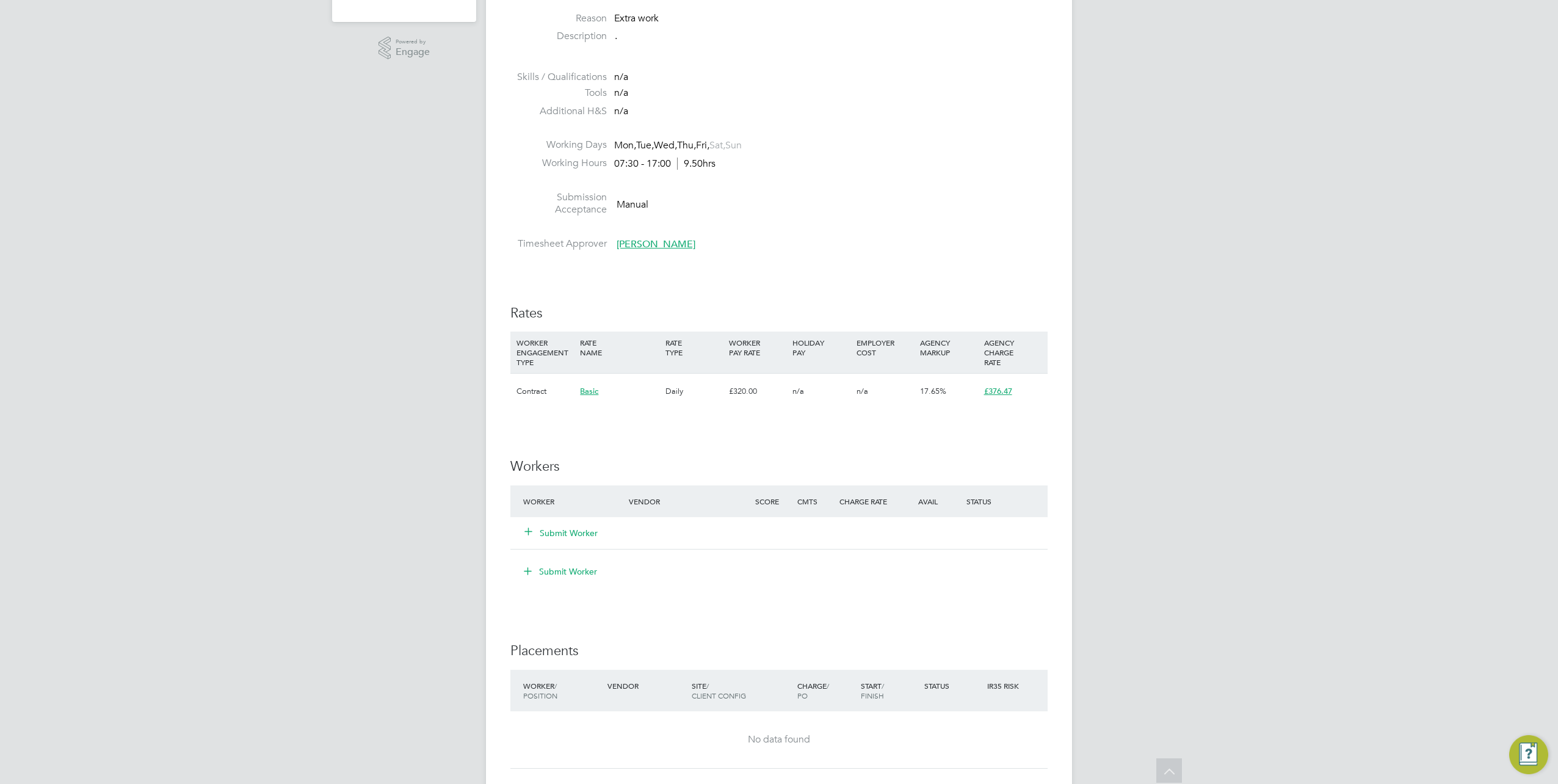
scroll to position [76, 0]
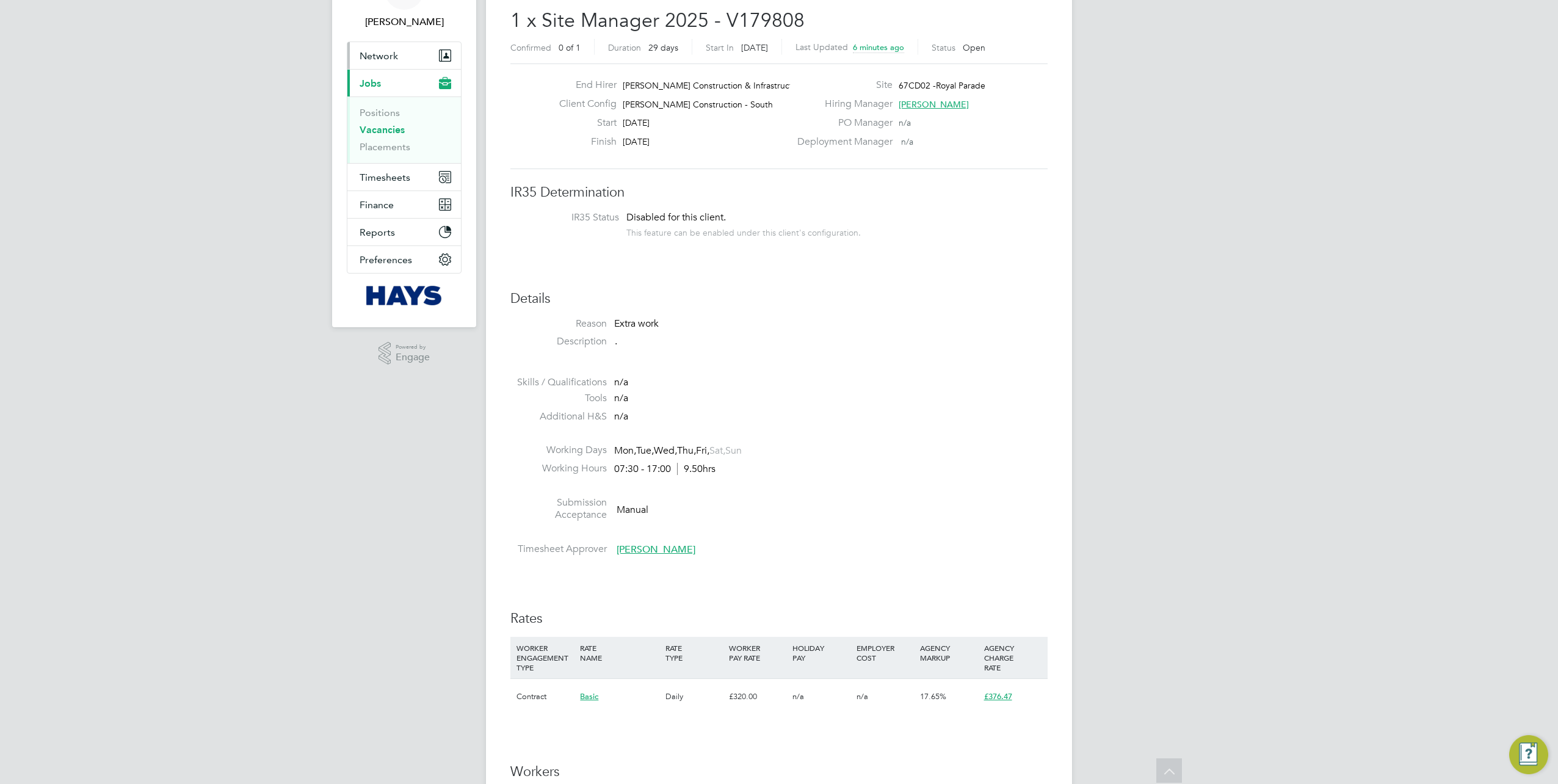
click at [378, 131] on link "Vacancies" at bounding box center [382, 130] width 45 height 11
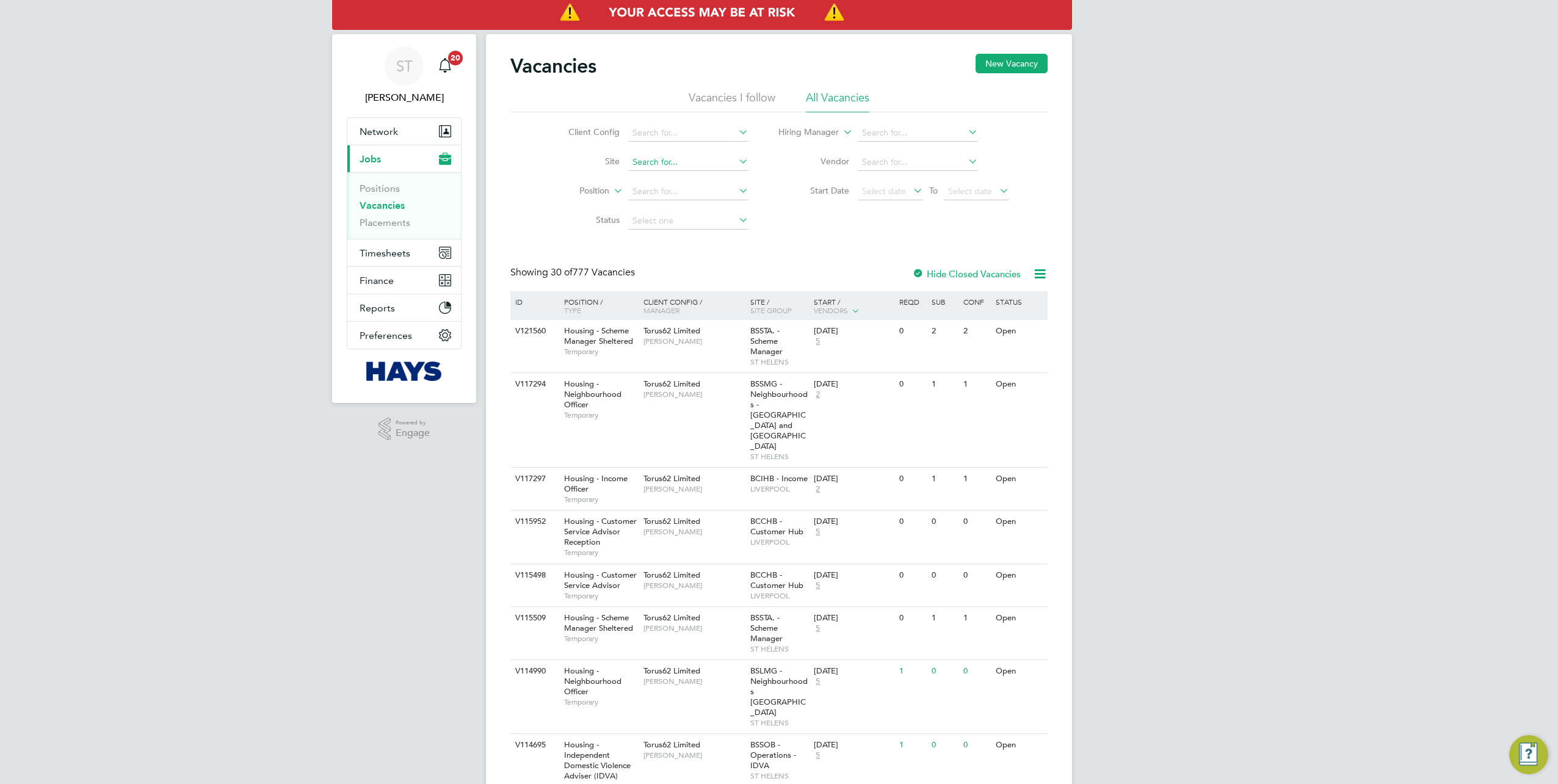
click at [662, 163] on input at bounding box center [688, 163] width 121 height 17
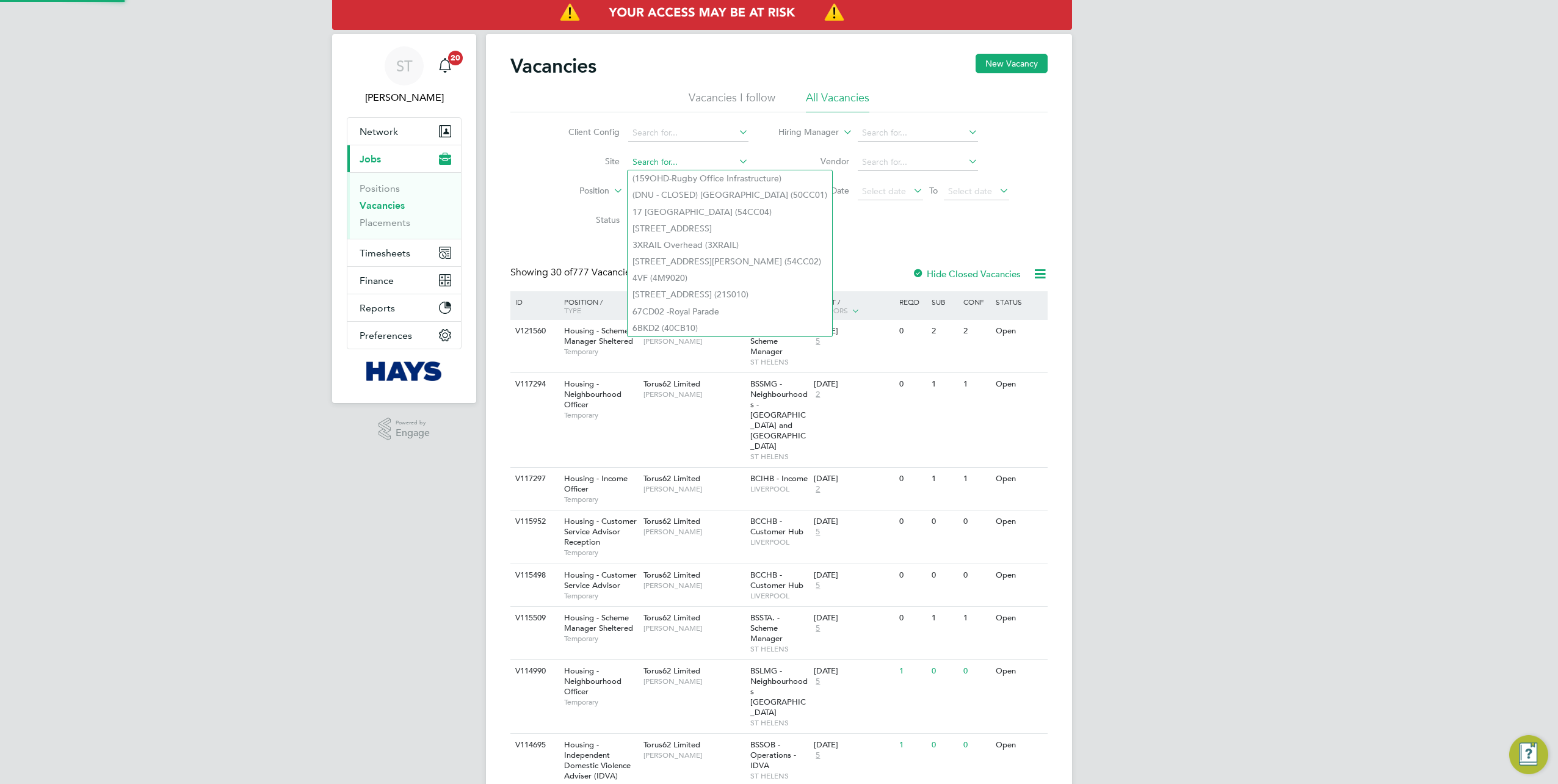
paste input "20Z021"
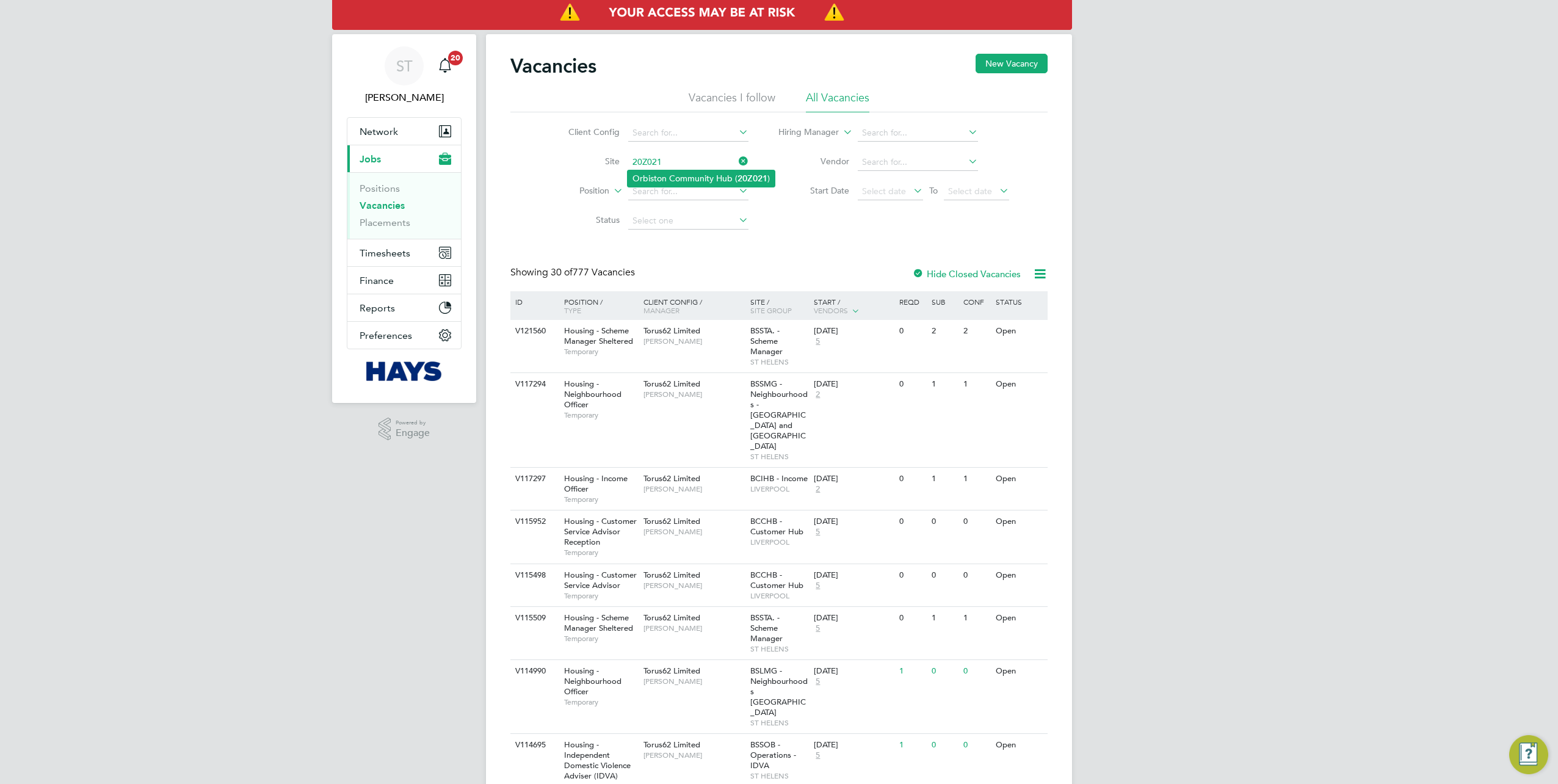
click at [664, 178] on li "Orbiston Community Hub ( 20Z021 )" at bounding box center [701, 178] width 147 height 16
type input "Orbiston Community Hub (20Z021)"
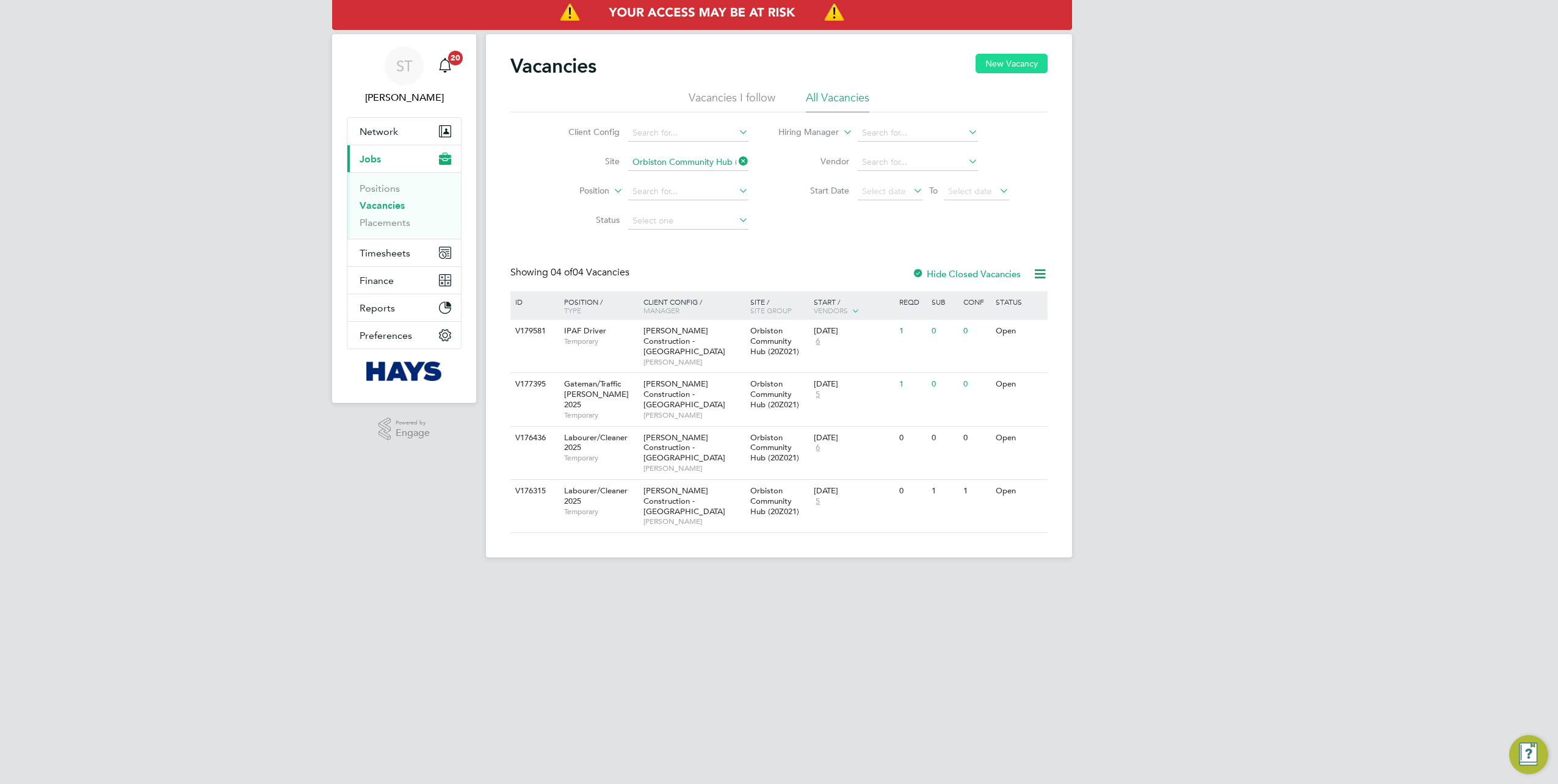
click at [1010, 67] on button "New Vacancy" at bounding box center [1011, 63] width 72 height 19
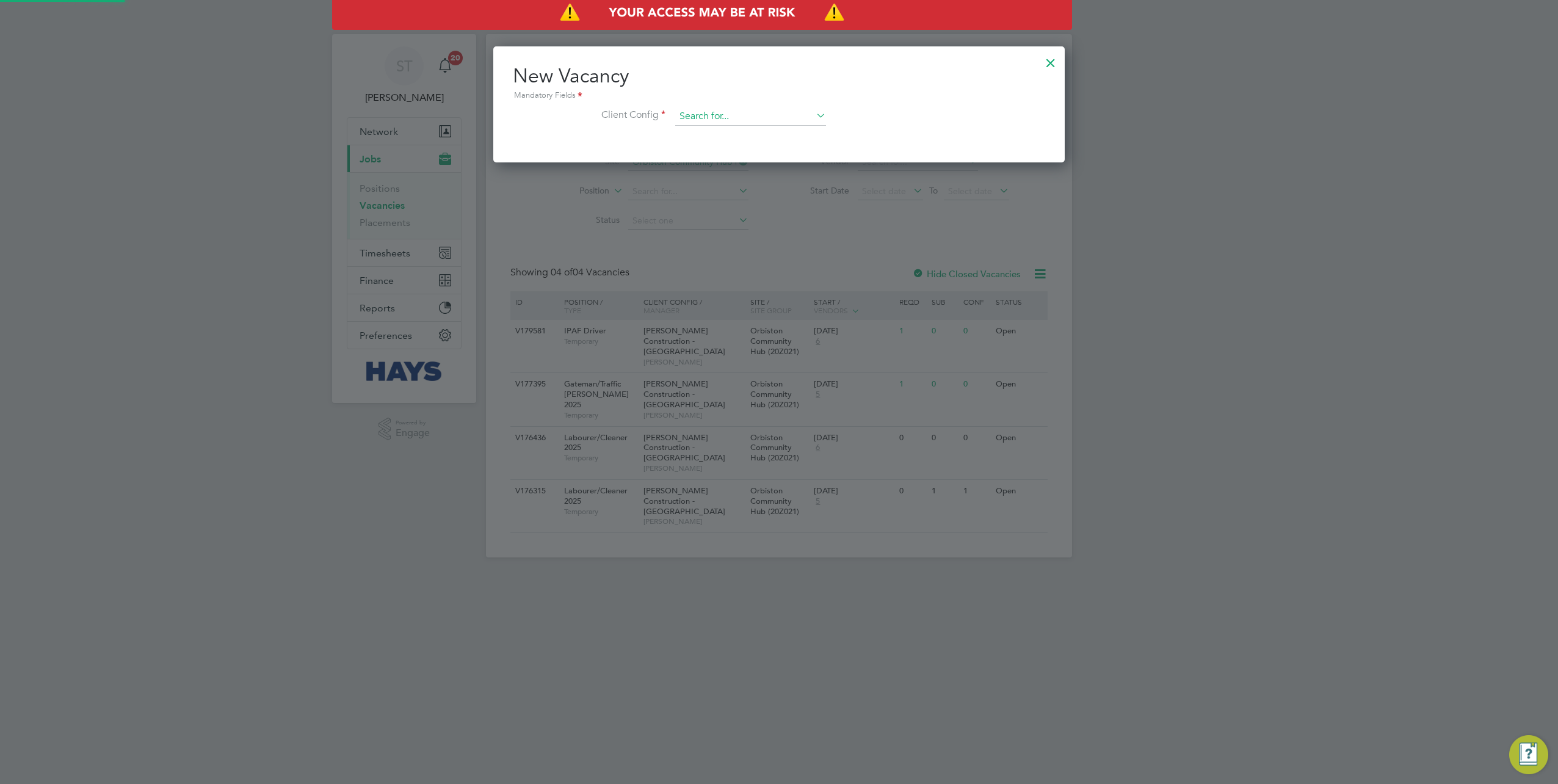
click at [727, 110] on input at bounding box center [750, 117] width 151 height 19
click at [725, 144] on li "Morgan Sindall Construction - Sco tland" at bounding box center [761, 149] width 171 height 16
type input "Morgan Sindall Construction - Scotland"
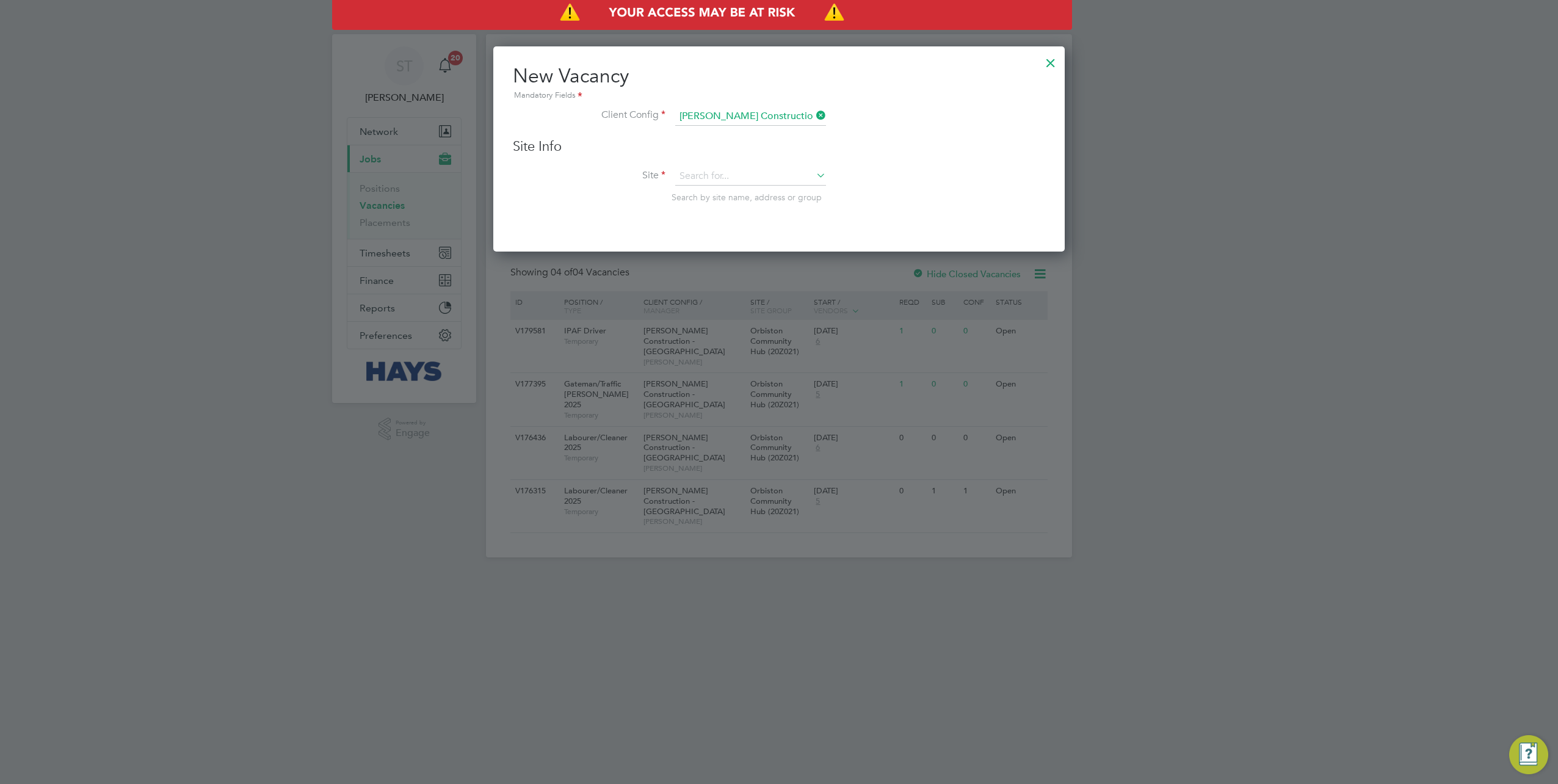
click at [704, 163] on div "Site Info Site Search by site name, address or group" at bounding box center [779, 183] width 532 height 90
click at [699, 172] on input at bounding box center [750, 176] width 151 height 19
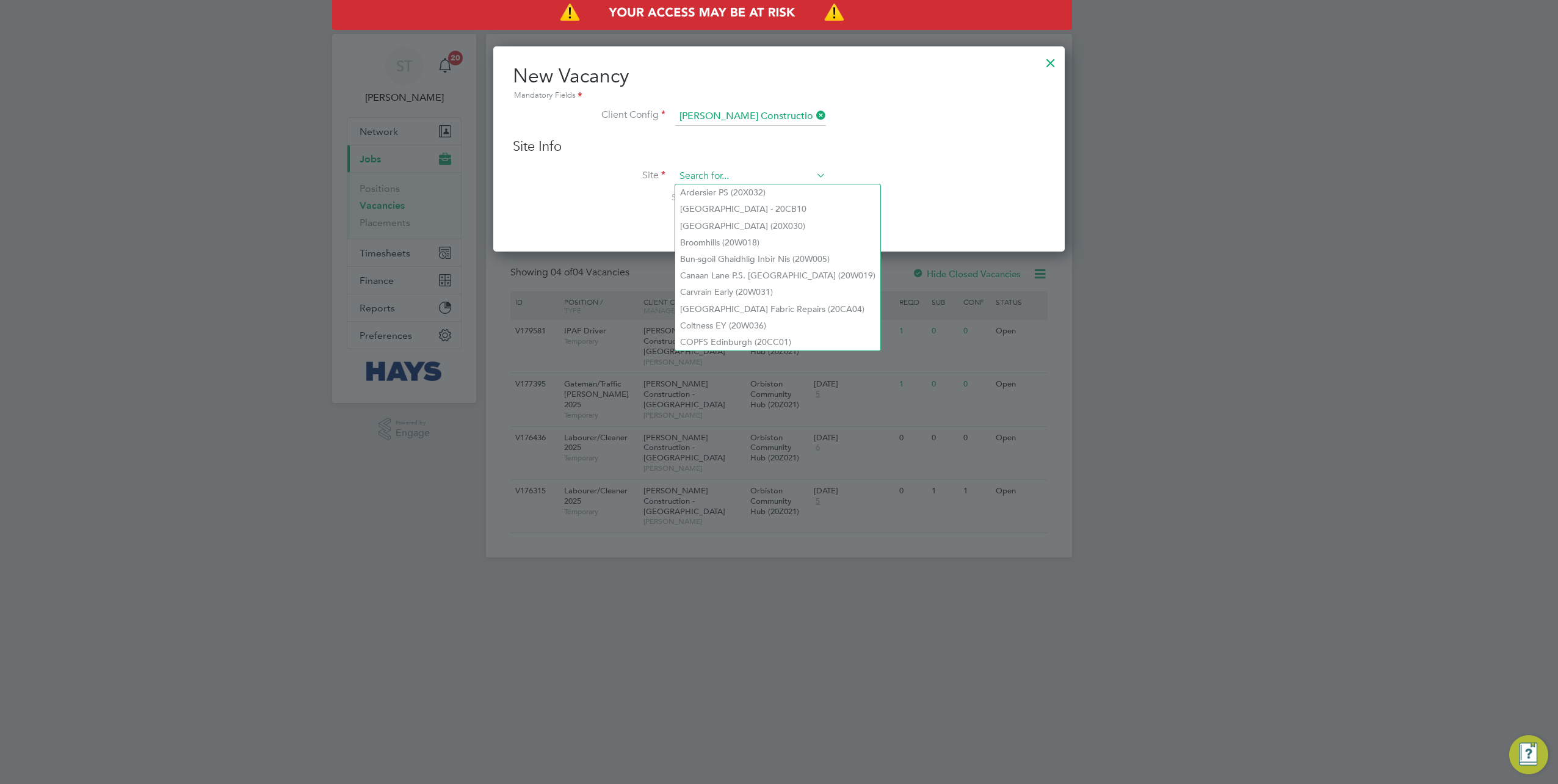
paste input "20Z021"
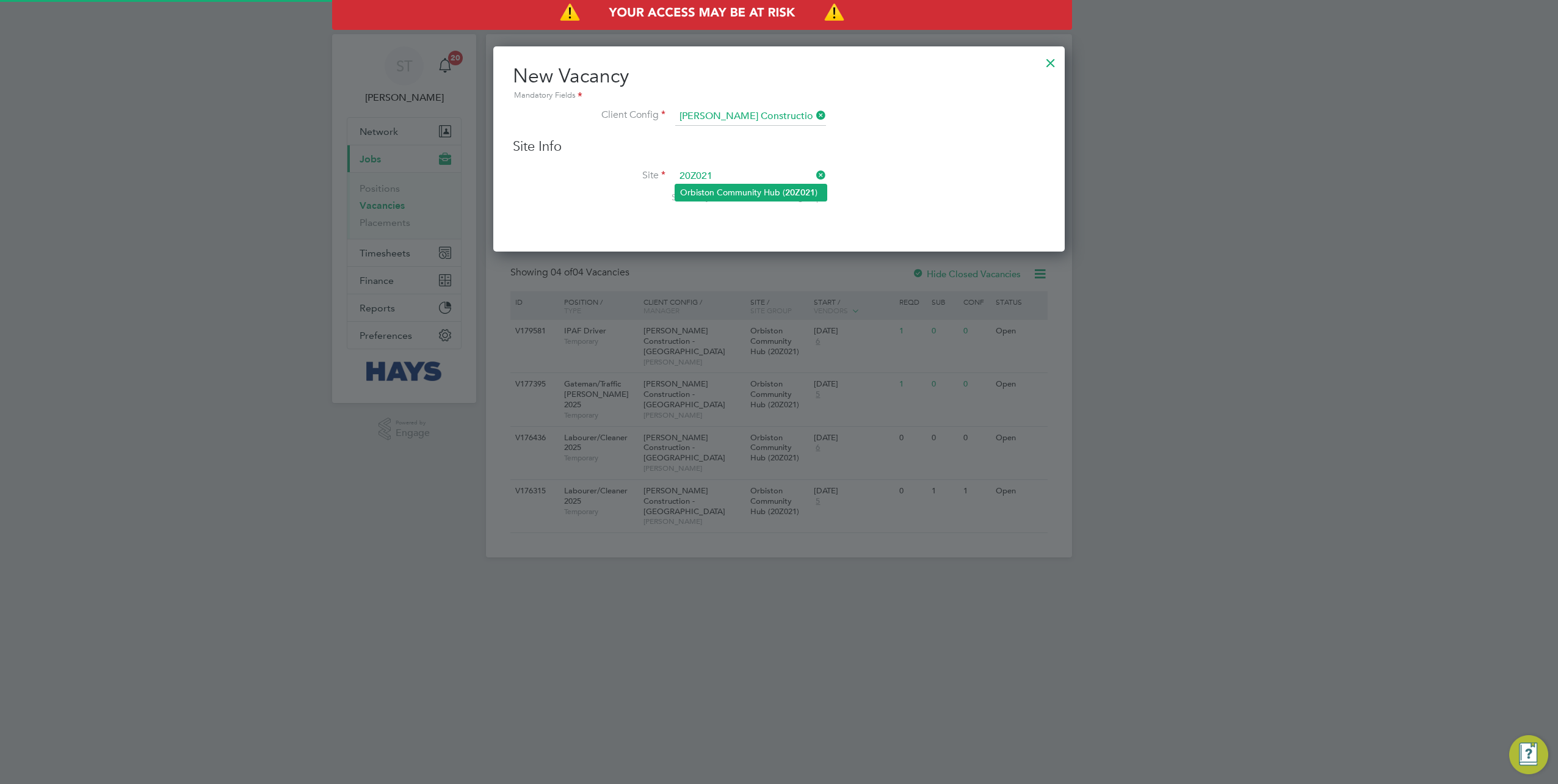
click at [740, 194] on li "Orbiston Community Hub ( 20Z021 )" at bounding box center [751, 192] width 151 height 16
type input "Orbiston Community Hub (20Z021)"
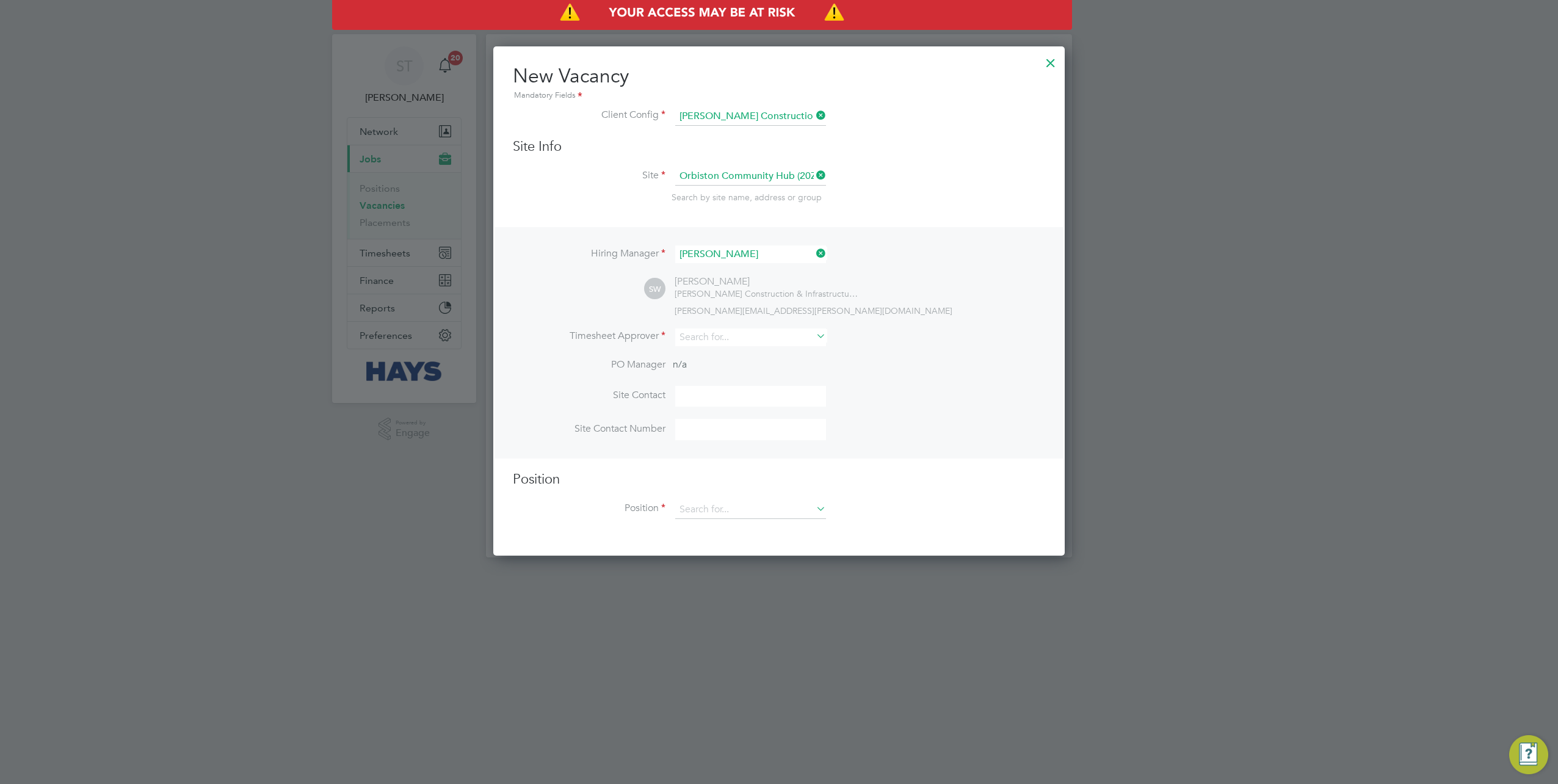
scroll to position [507, 572]
click at [725, 340] on input at bounding box center [750, 337] width 151 height 18
click at [724, 352] on li "Ru airidh Clark" at bounding box center [751, 352] width 151 height 16
type input "Ruairidh Clark"
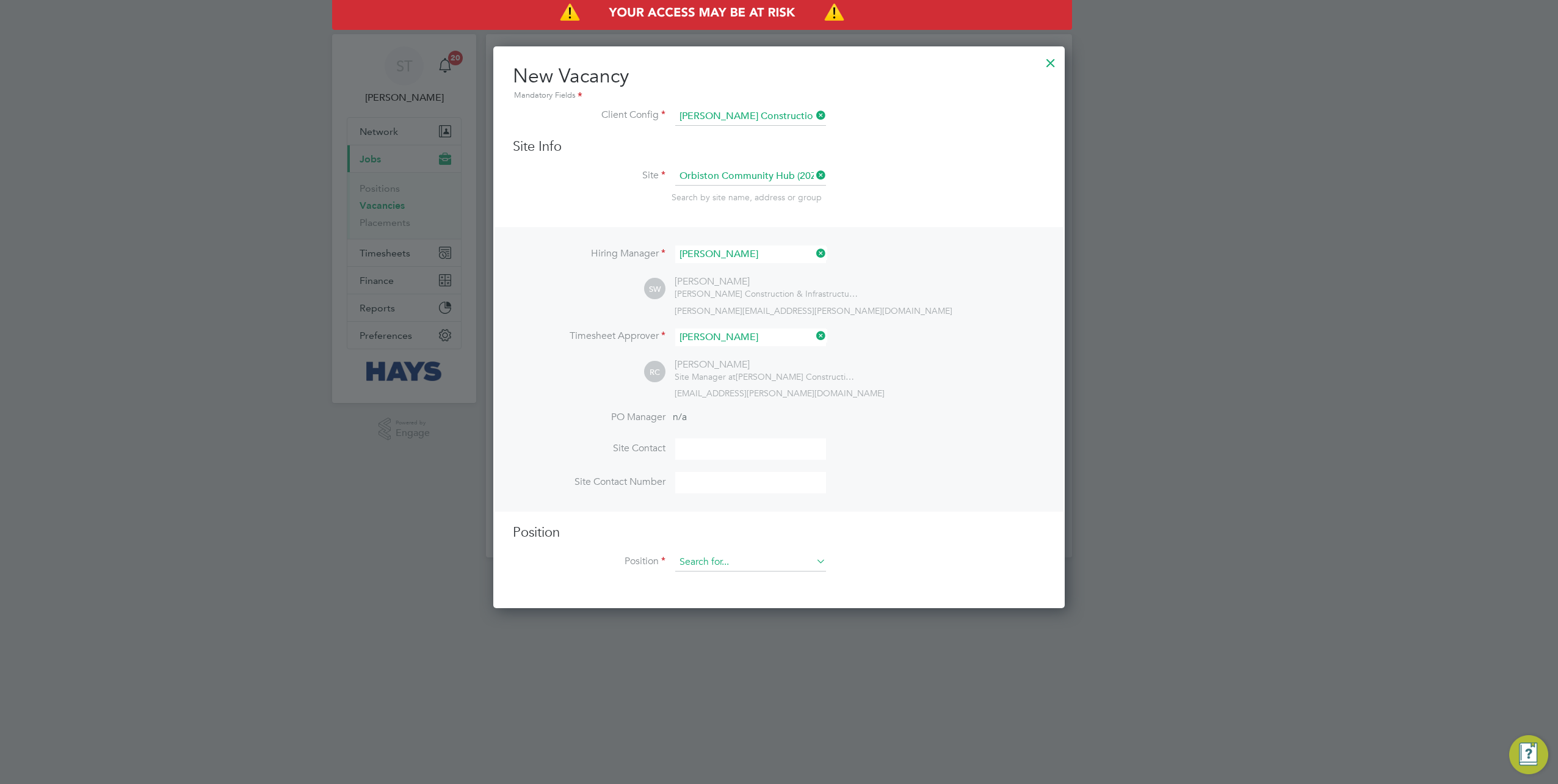
click at [735, 563] on input at bounding box center [750, 562] width 151 height 19
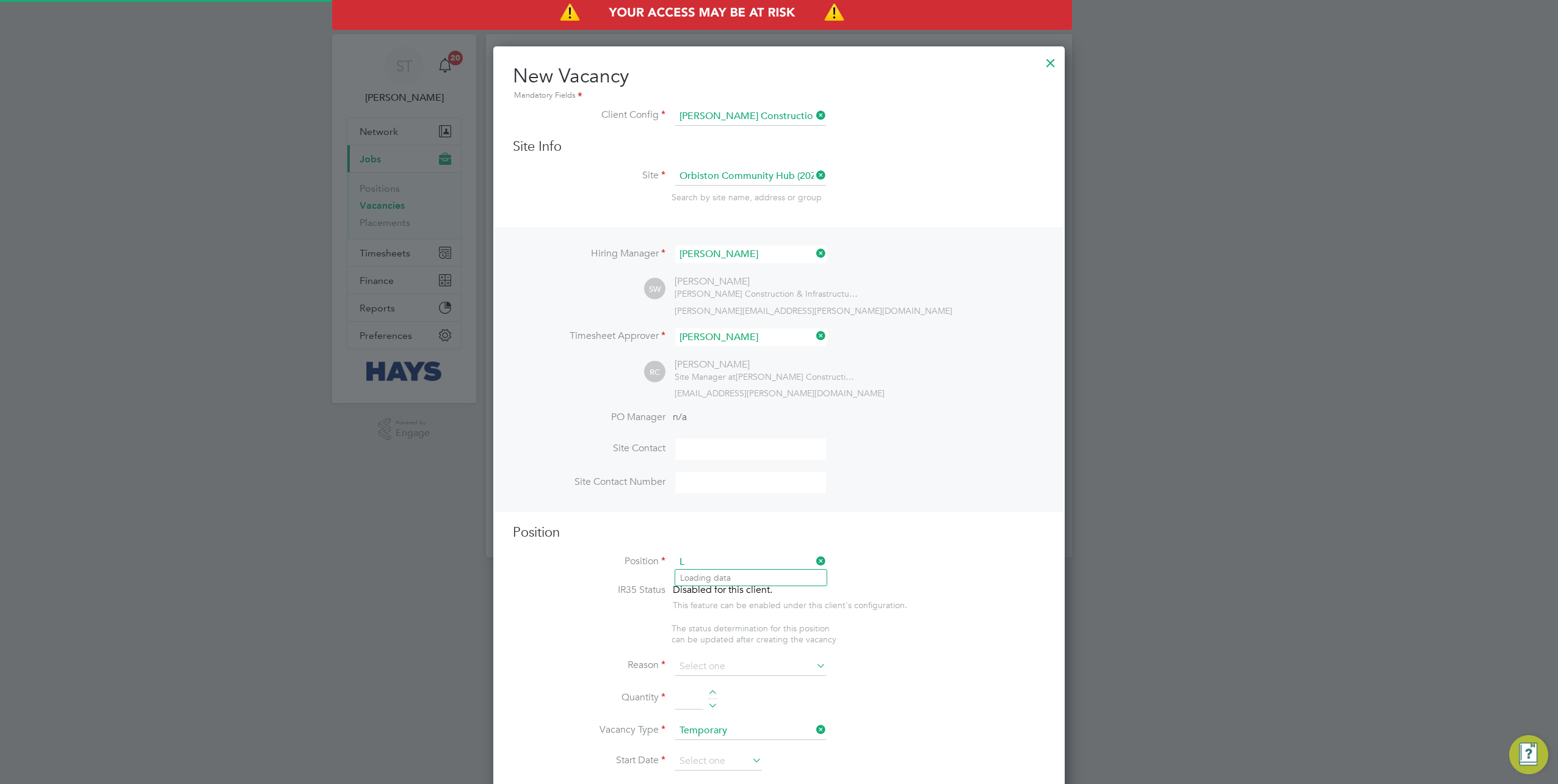
scroll to position [1724, 572]
click at [761, 579] on li "Lab ourer/Cleaner 2025" at bounding box center [751, 577] width 151 height 16
type input "Labourer/Cleaner 2025"
click at [744, 673] on li "Reason" at bounding box center [779, 672] width 532 height 31
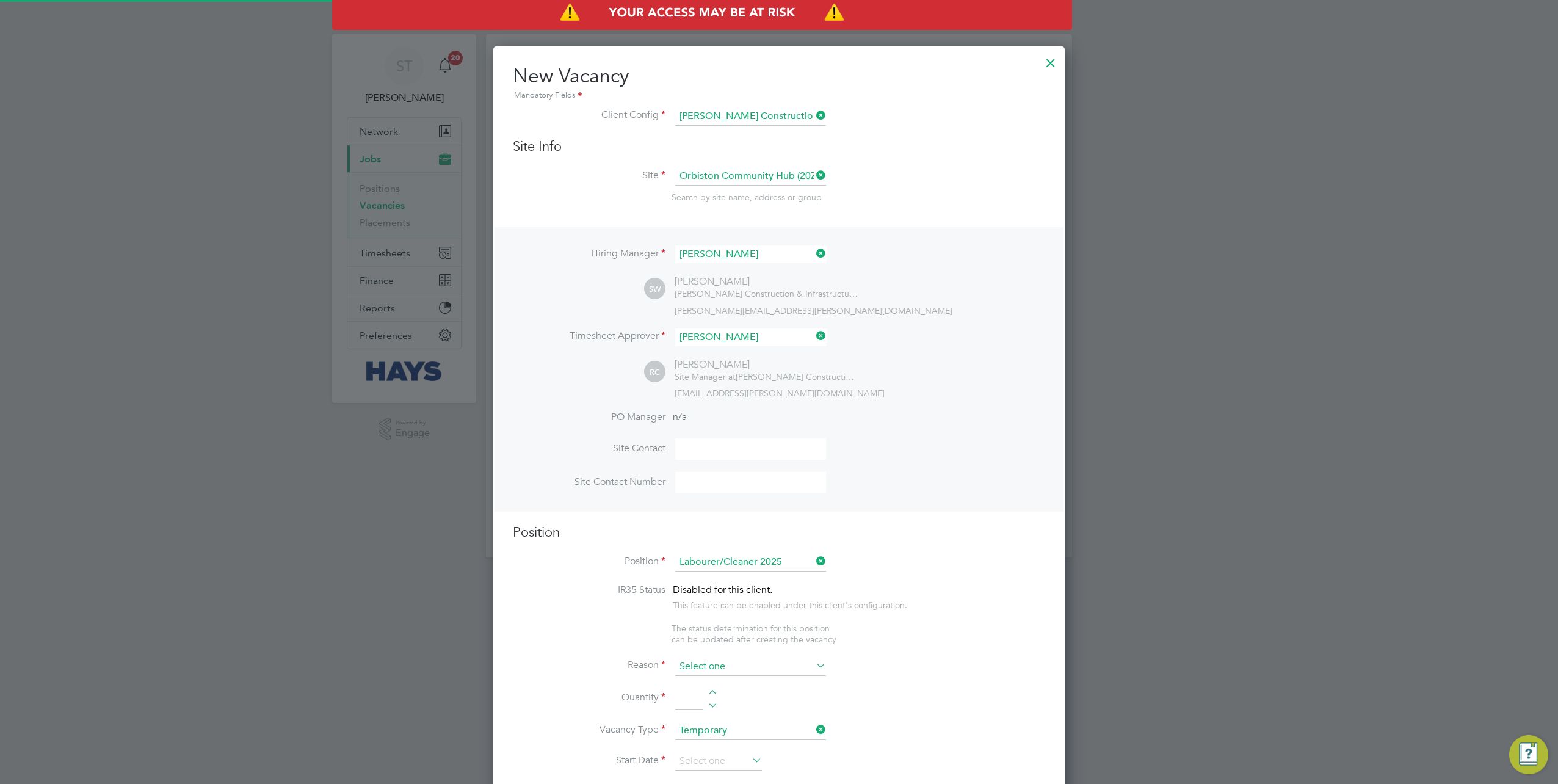
click at [753, 669] on input at bounding box center [750, 666] width 151 height 19
click at [732, 708] on li "Extra Work" at bounding box center [751, 713] width 151 height 16
type input "Extra Work"
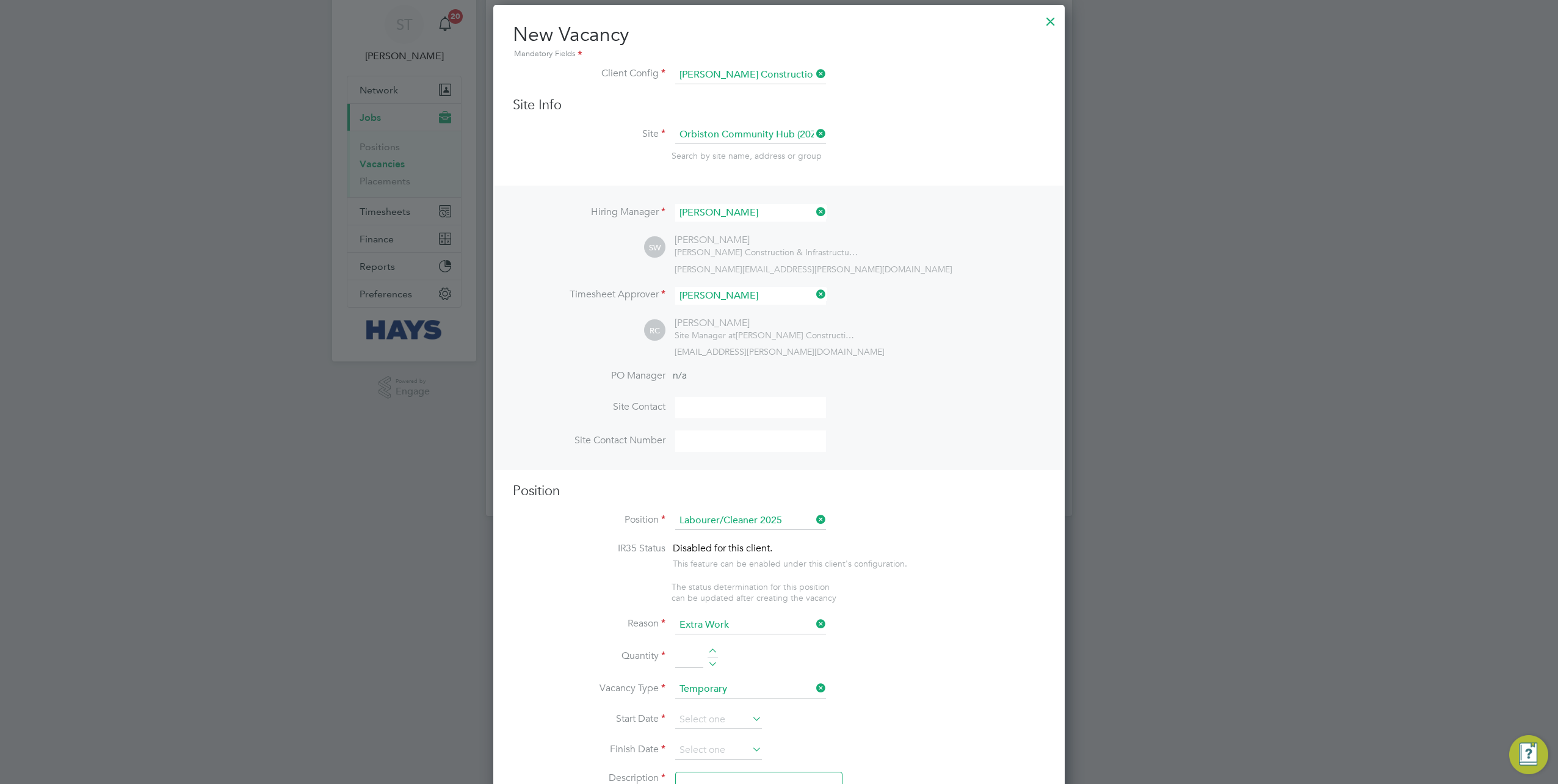
scroll to position [61, 0]
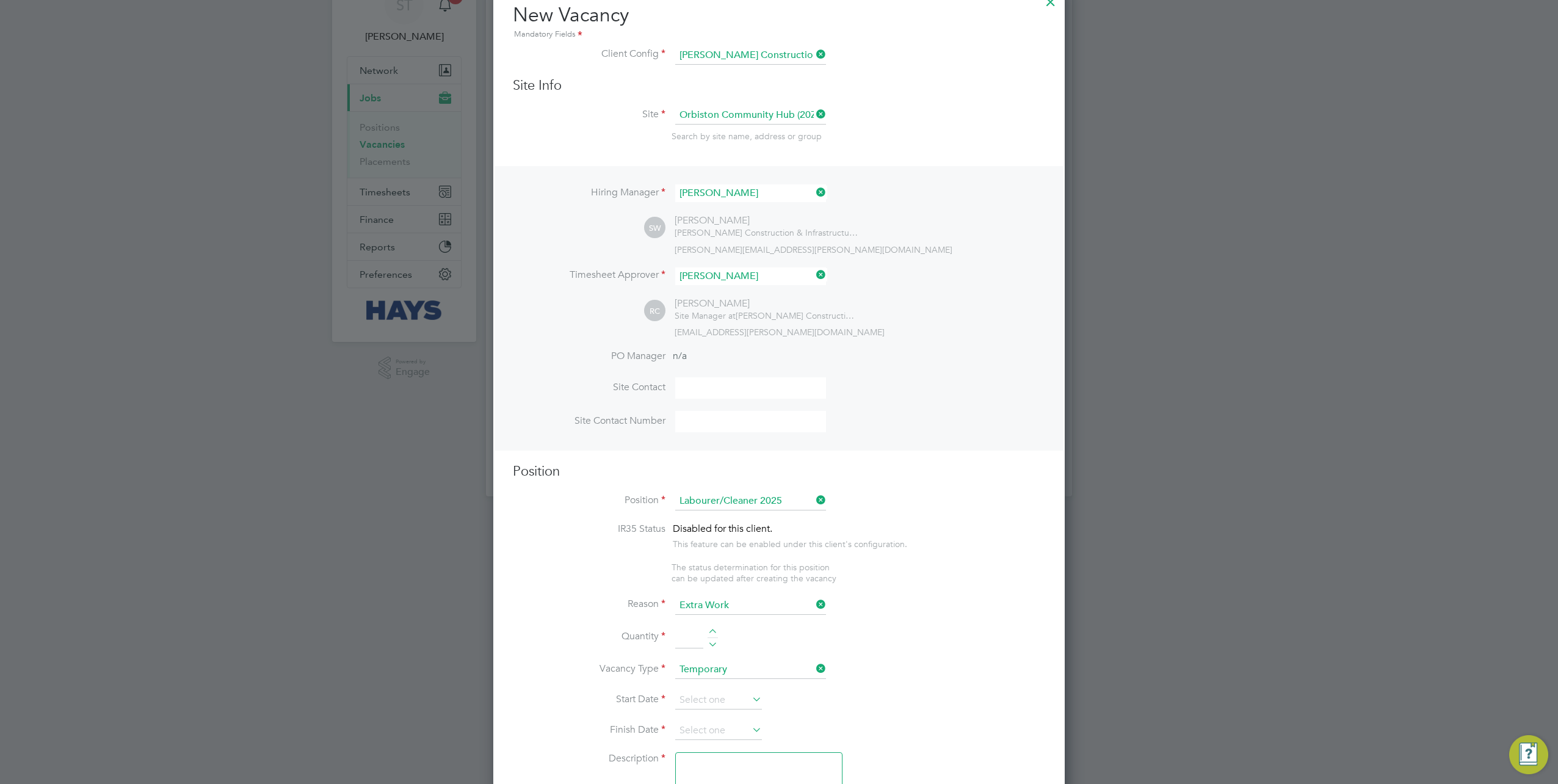
click at [684, 633] on input at bounding box center [689, 638] width 28 height 22
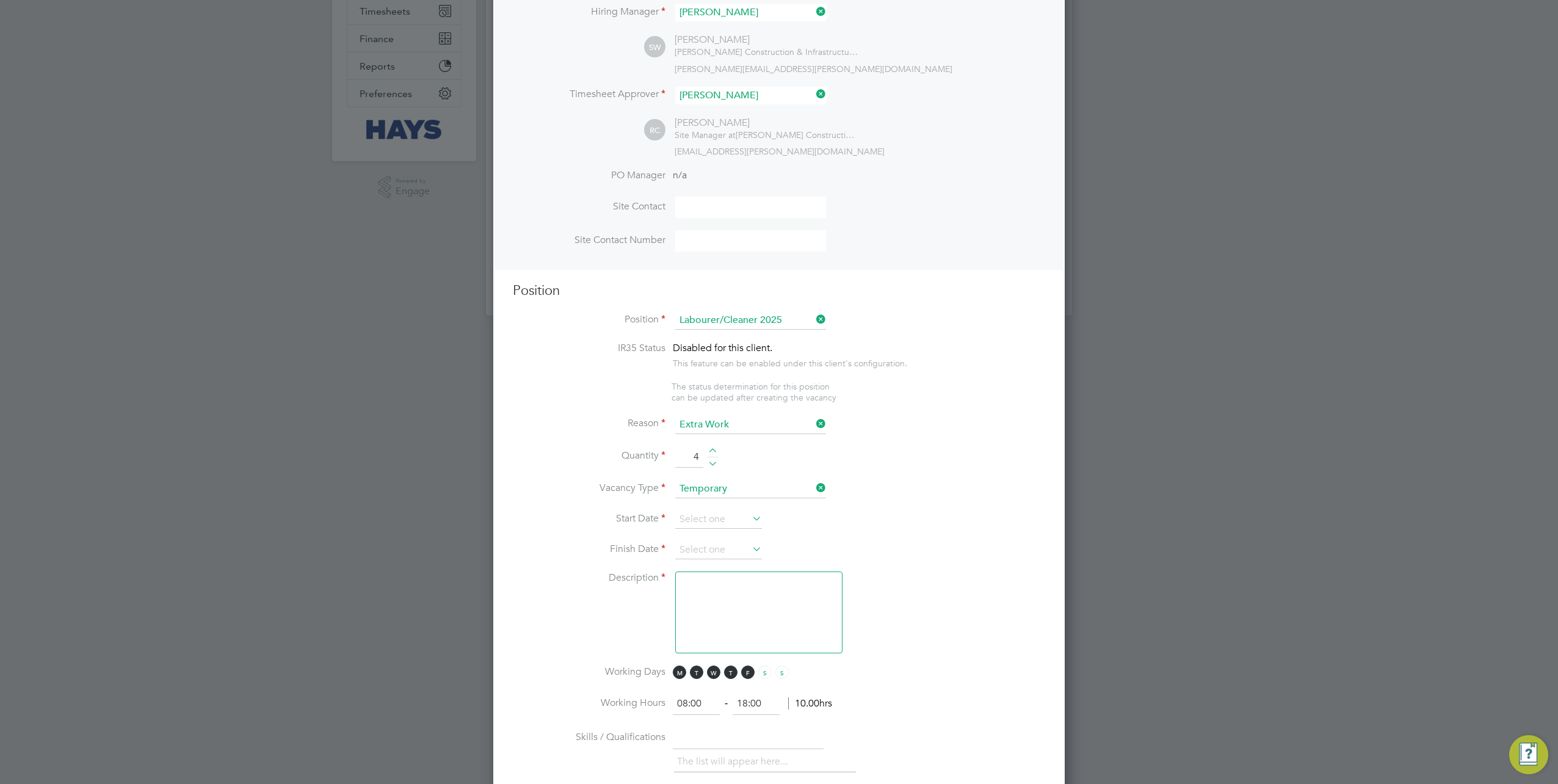
scroll to position [244, 0]
type input "4"
click at [713, 509] on input at bounding box center [718, 517] width 86 height 19
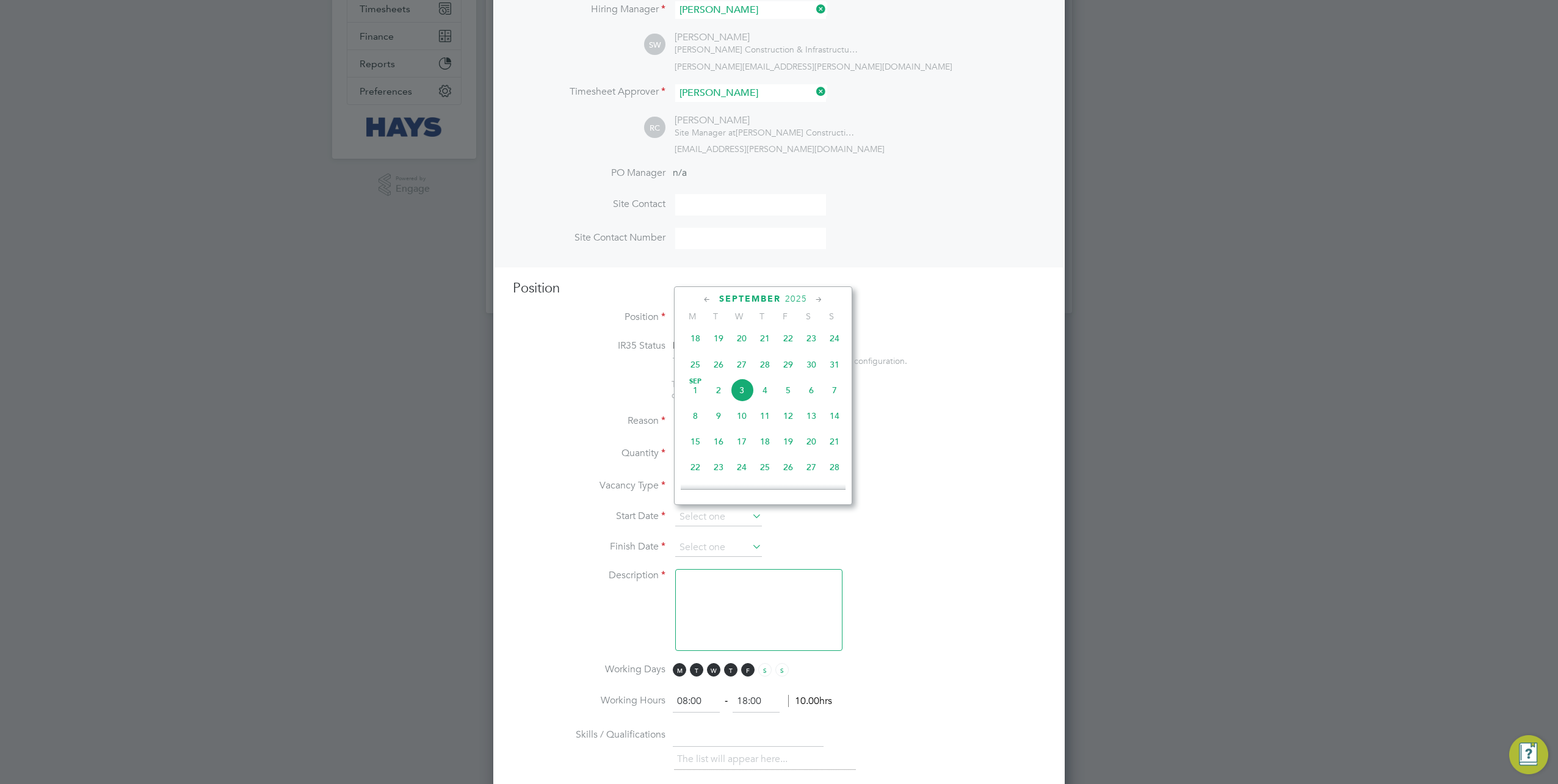
click at [745, 392] on span "3" at bounding box center [742, 390] width 24 height 24
type input "03 Sep 2025"
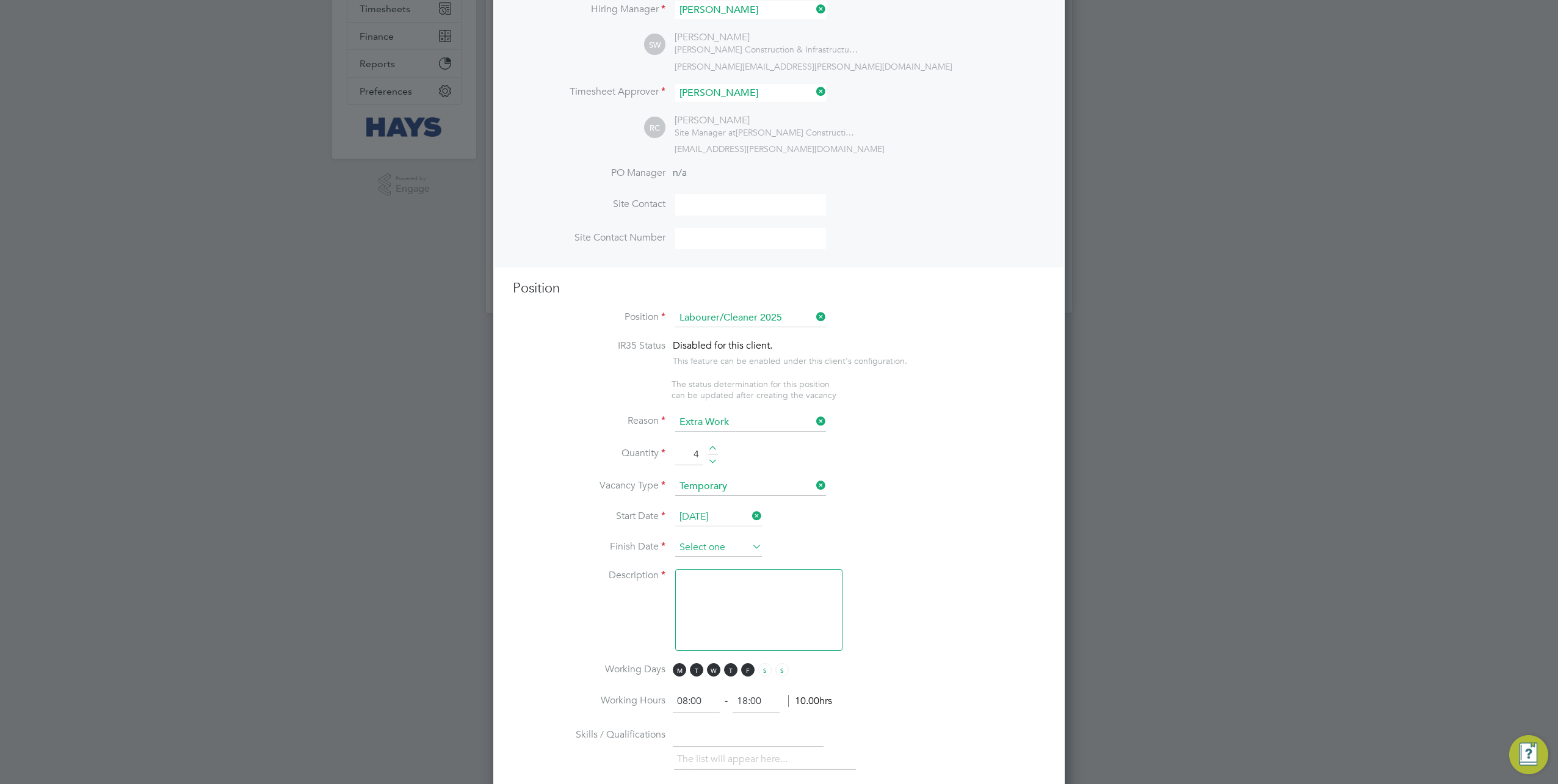
click at [716, 539] on input at bounding box center [718, 548] width 86 height 19
click at [792, 424] on span "5" at bounding box center [788, 419] width 24 height 24
type input "05 Sep 2025"
click at [742, 612] on textarea at bounding box center [759, 609] width 167 height 82
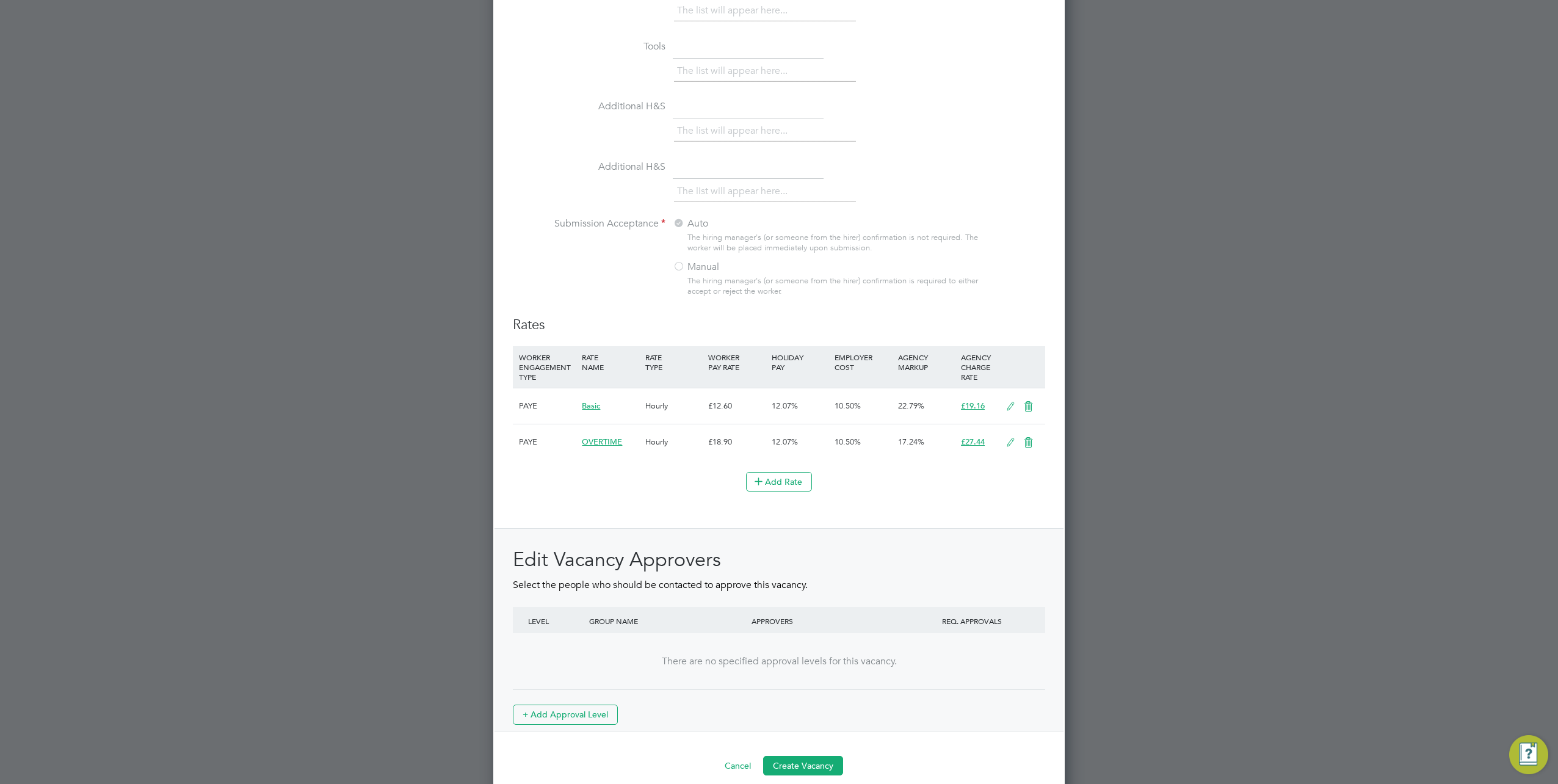
scroll to position [1001, 0]
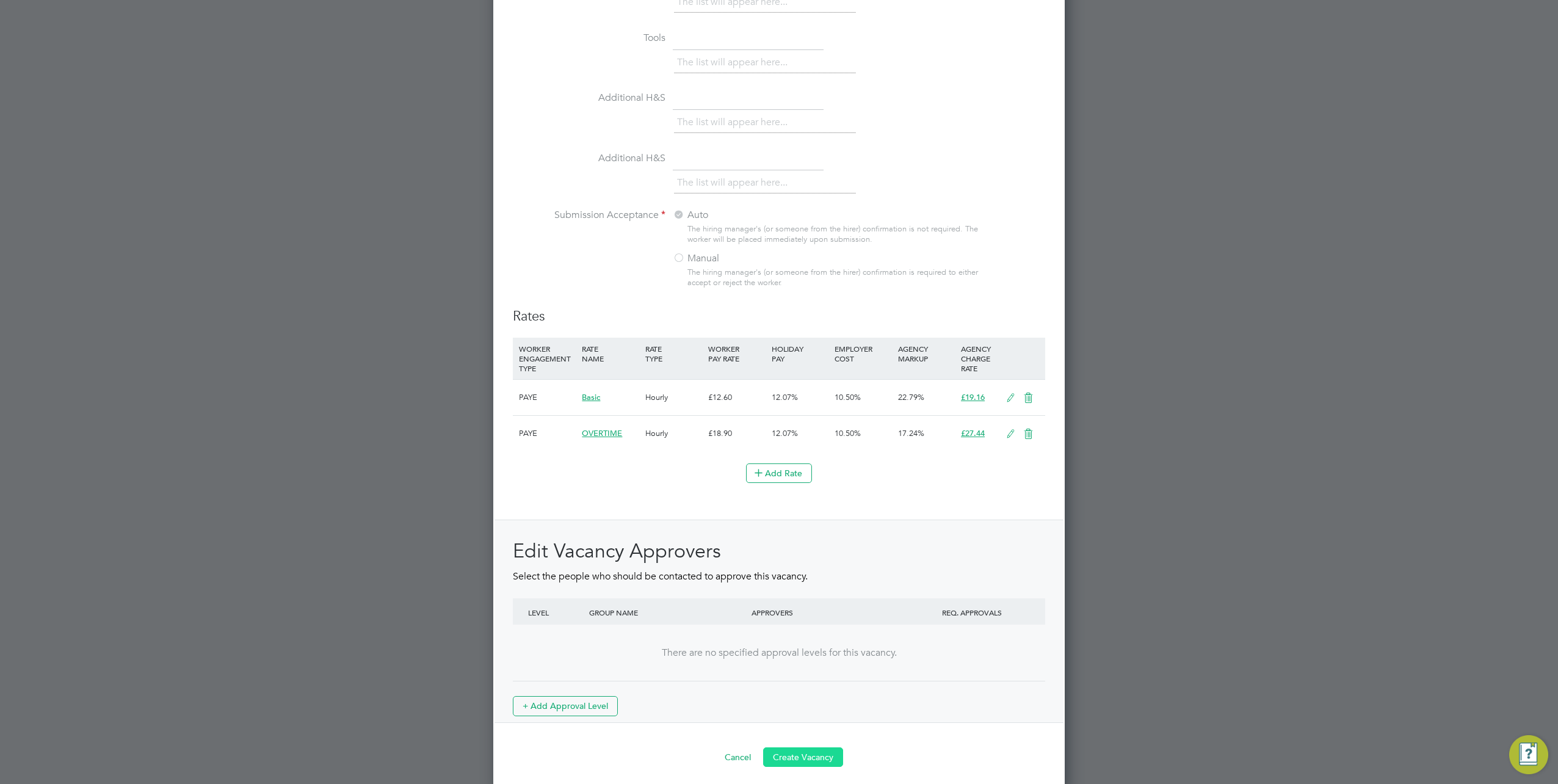
type textarea "."
click at [791, 750] on button "Create Vacancy" at bounding box center [803, 756] width 80 height 19
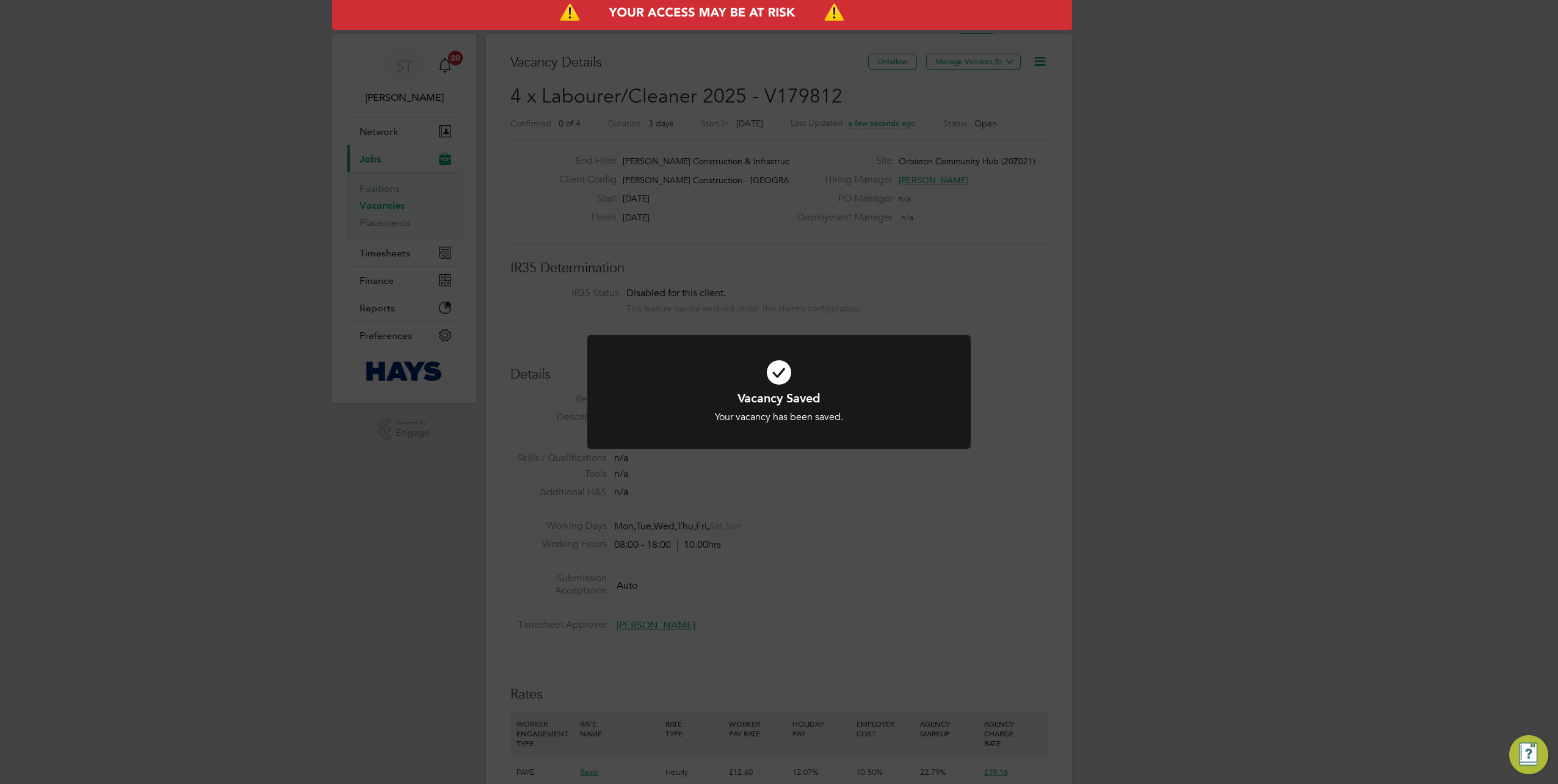
scroll to position [19, 241]
click at [998, 213] on div "Vacancy Saved Your vacancy has been saved. Cancel Okay" at bounding box center [779, 392] width 1558 height 784
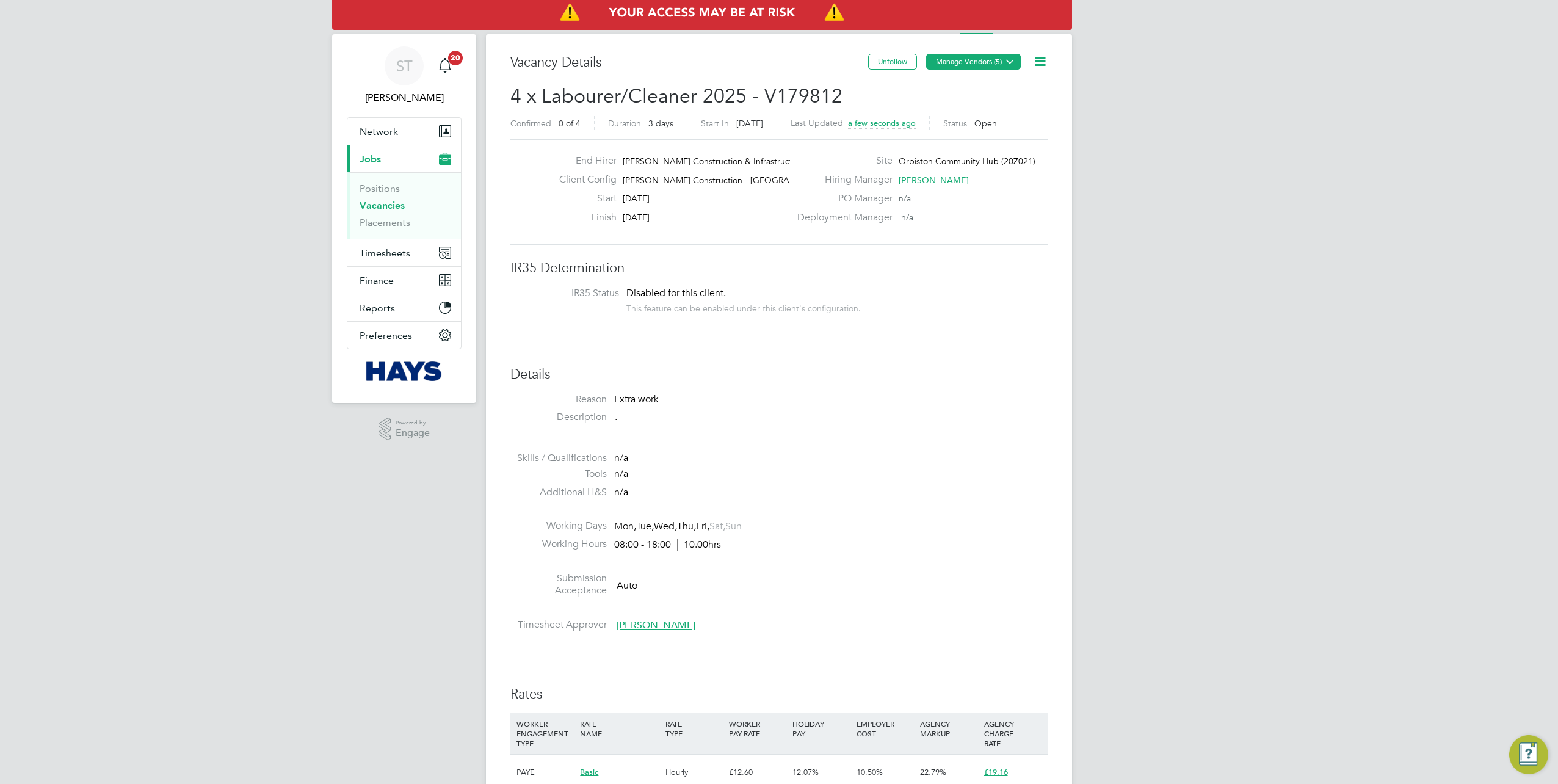
click at [1001, 59] on button "Manage Vendors (5)" at bounding box center [973, 61] width 95 height 16
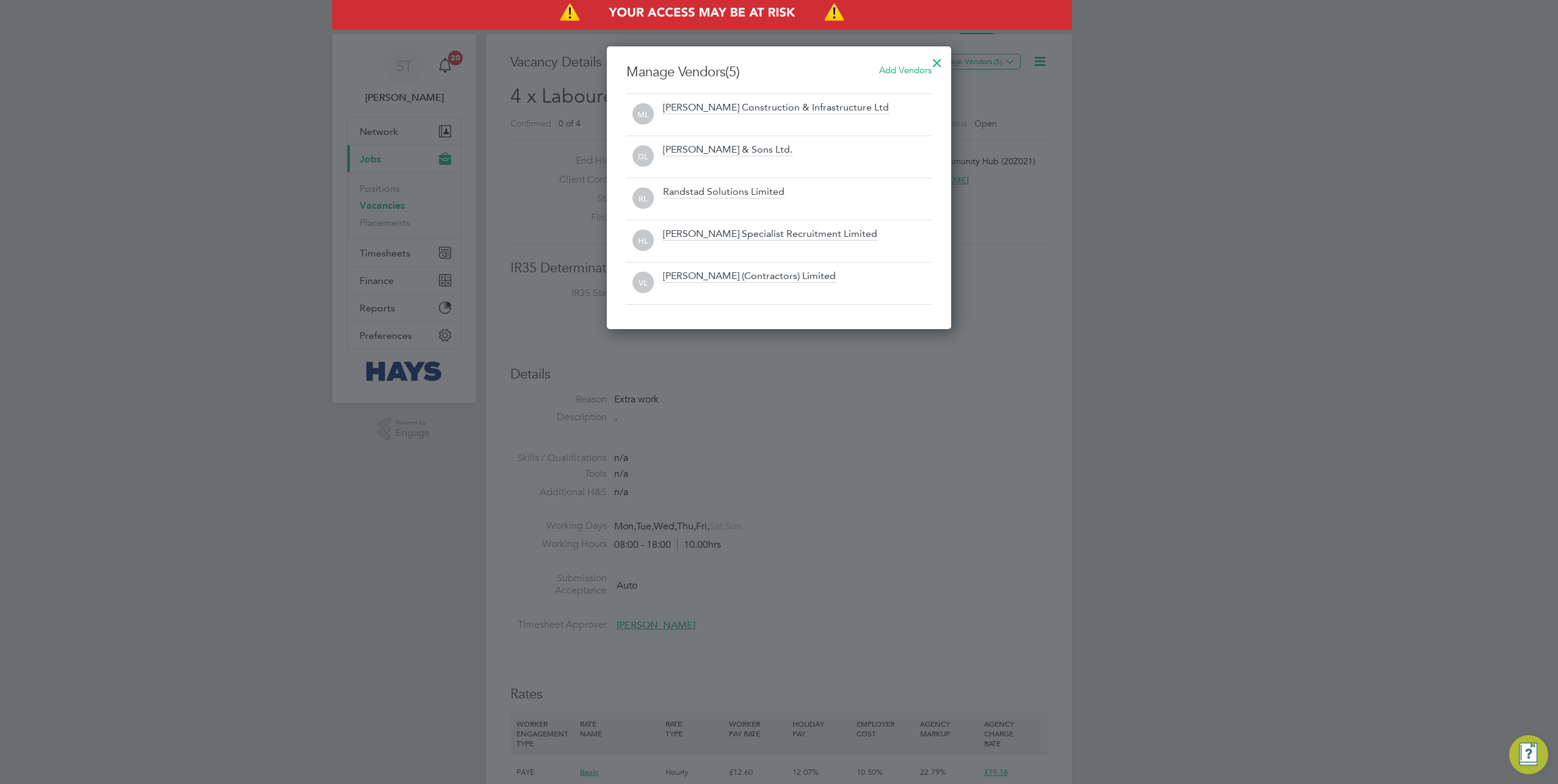
click at [911, 68] on span "Add Vendors" at bounding box center [906, 70] width 53 height 11
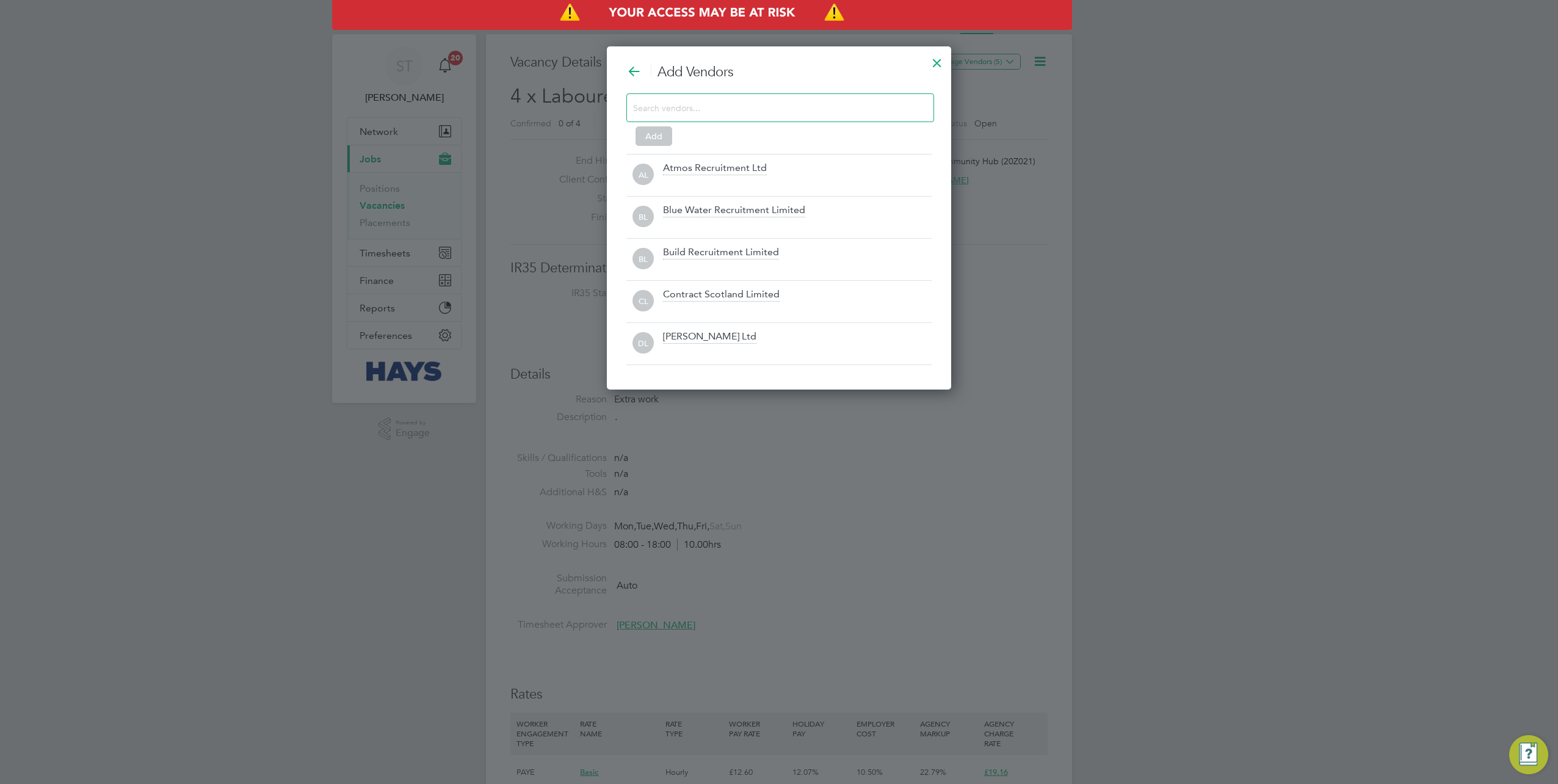
click at [751, 101] on input at bounding box center [770, 107] width 275 height 16
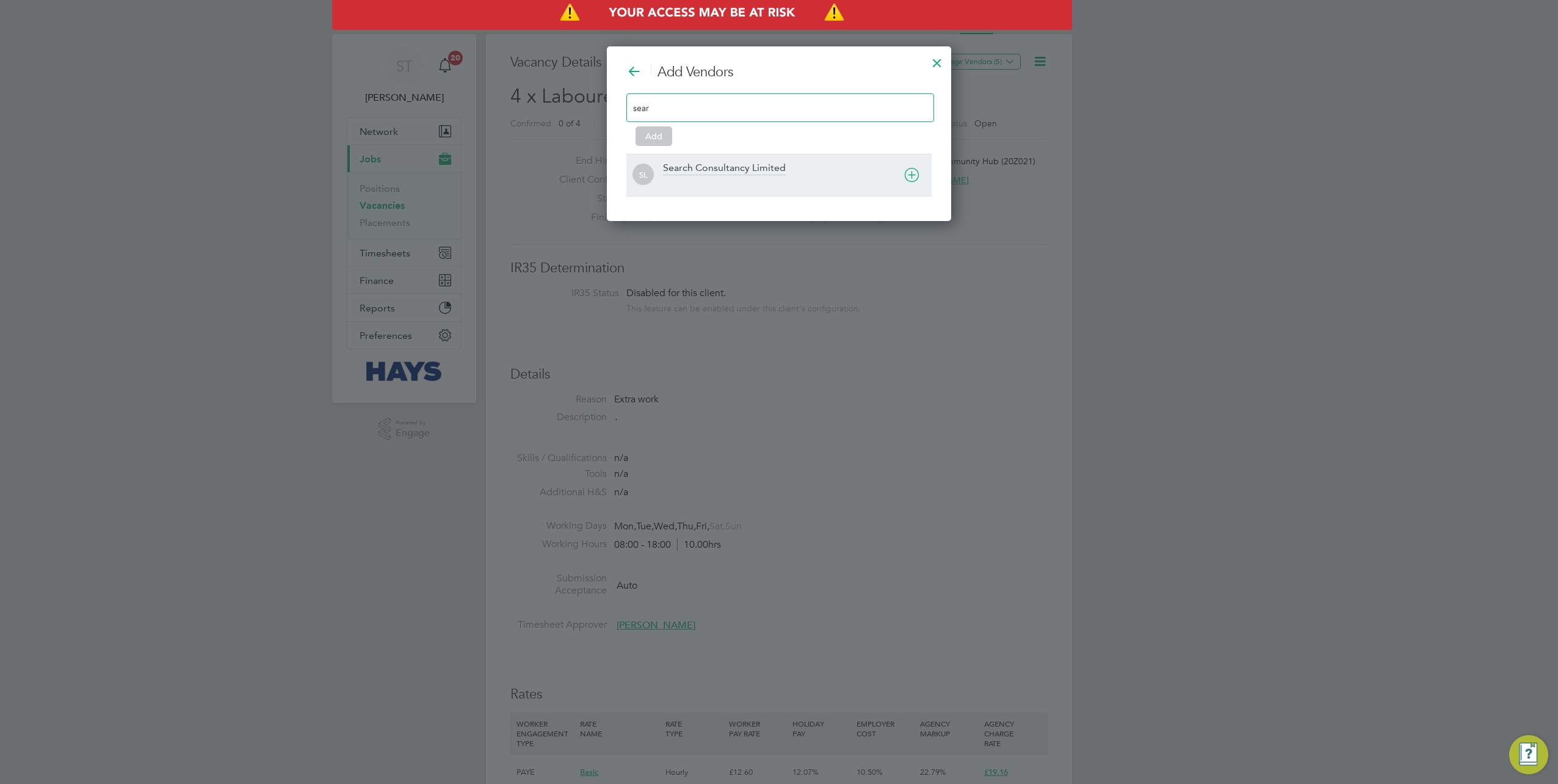
type input "sear"
click at [713, 186] on div at bounding box center [797, 183] width 268 height 12
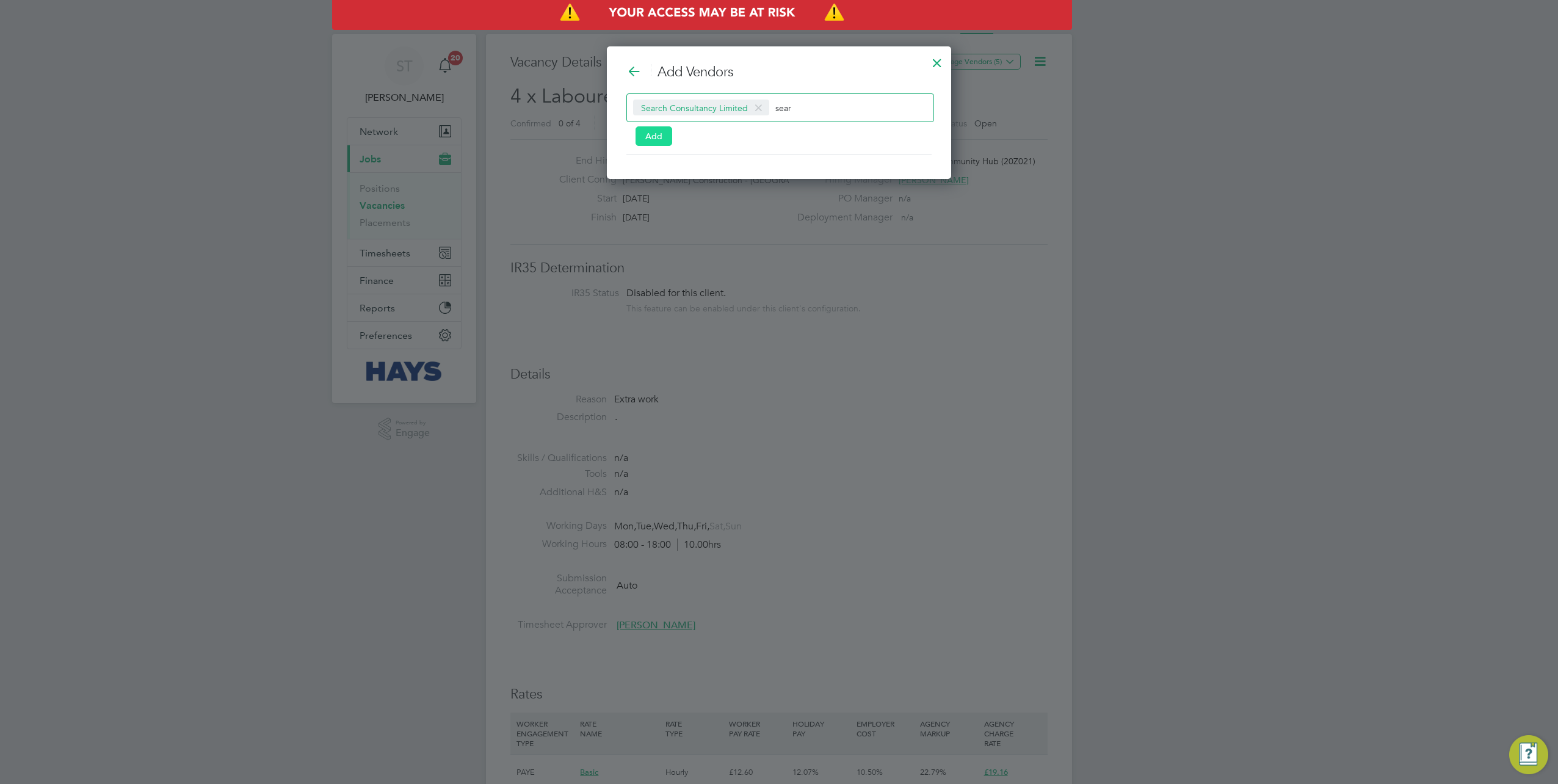
click at [644, 138] on button "Add" at bounding box center [654, 136] width 36 height 19
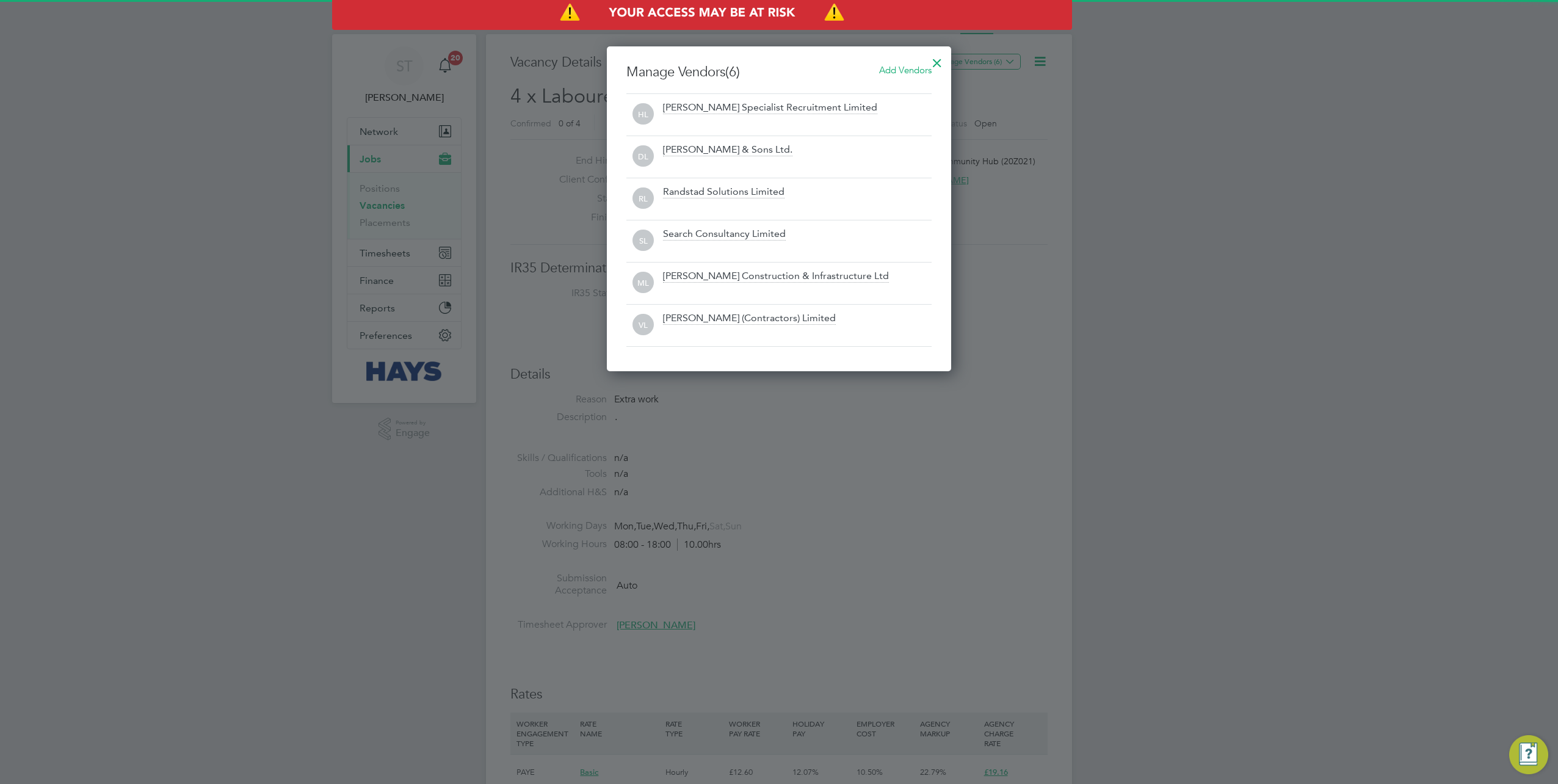
click at [937, 65] on div at bounding box center [937, 59] width 22 height 22
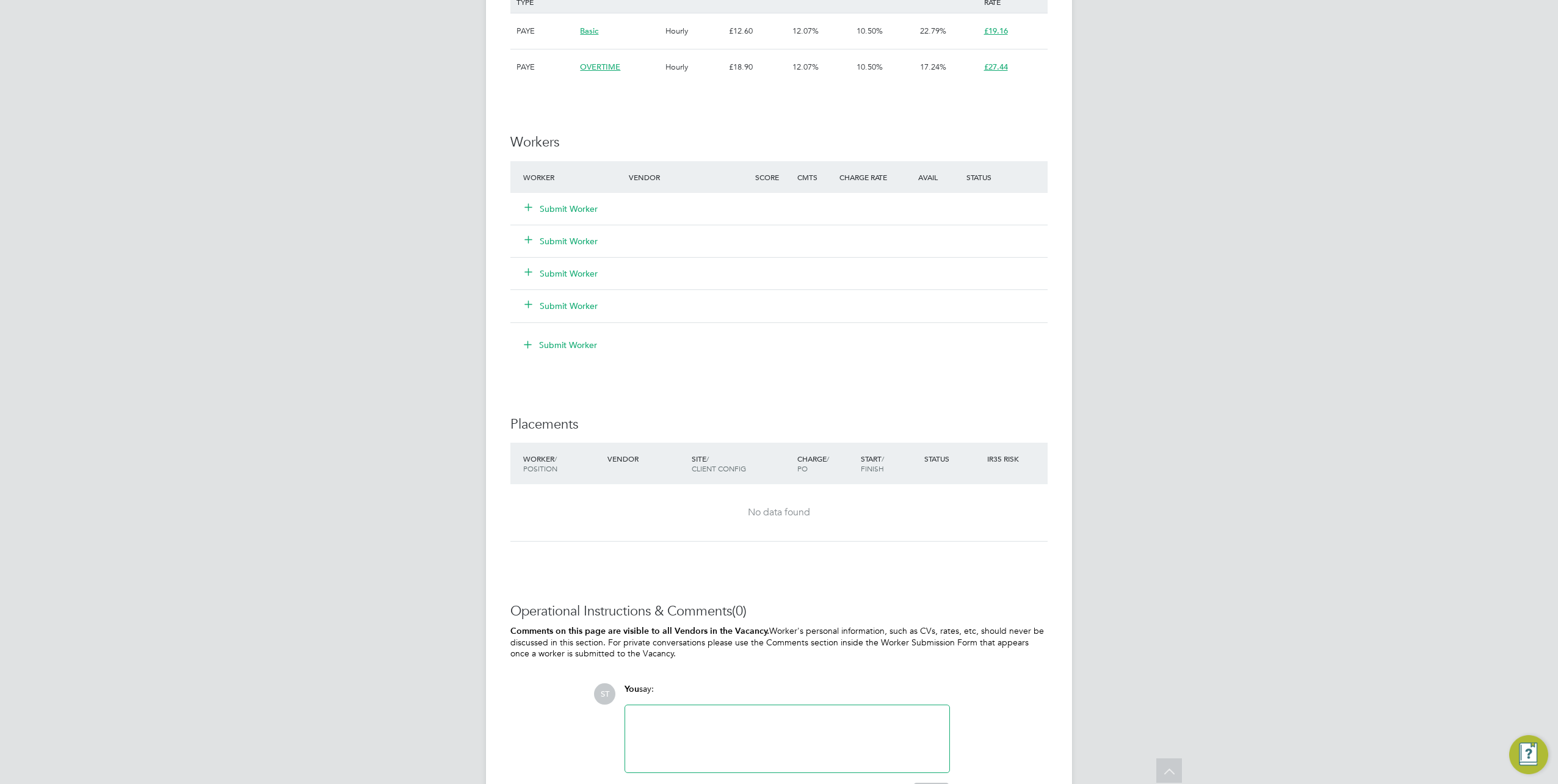
click at [673, 716] on div at bounding box center [787, 738] width 310 height 53
drag, startPoint x: 849, startPoint y: 750, endPoint x: 632, endPoint y: 727, distance: 218.2
click at [632, 727] on div "Vacancy for Glory Efe Okotie / Sam Mctaggart / Logan Bull (Search) Ghyslaim-Edw…" at bounding box center [787, 738] width 310 height 53
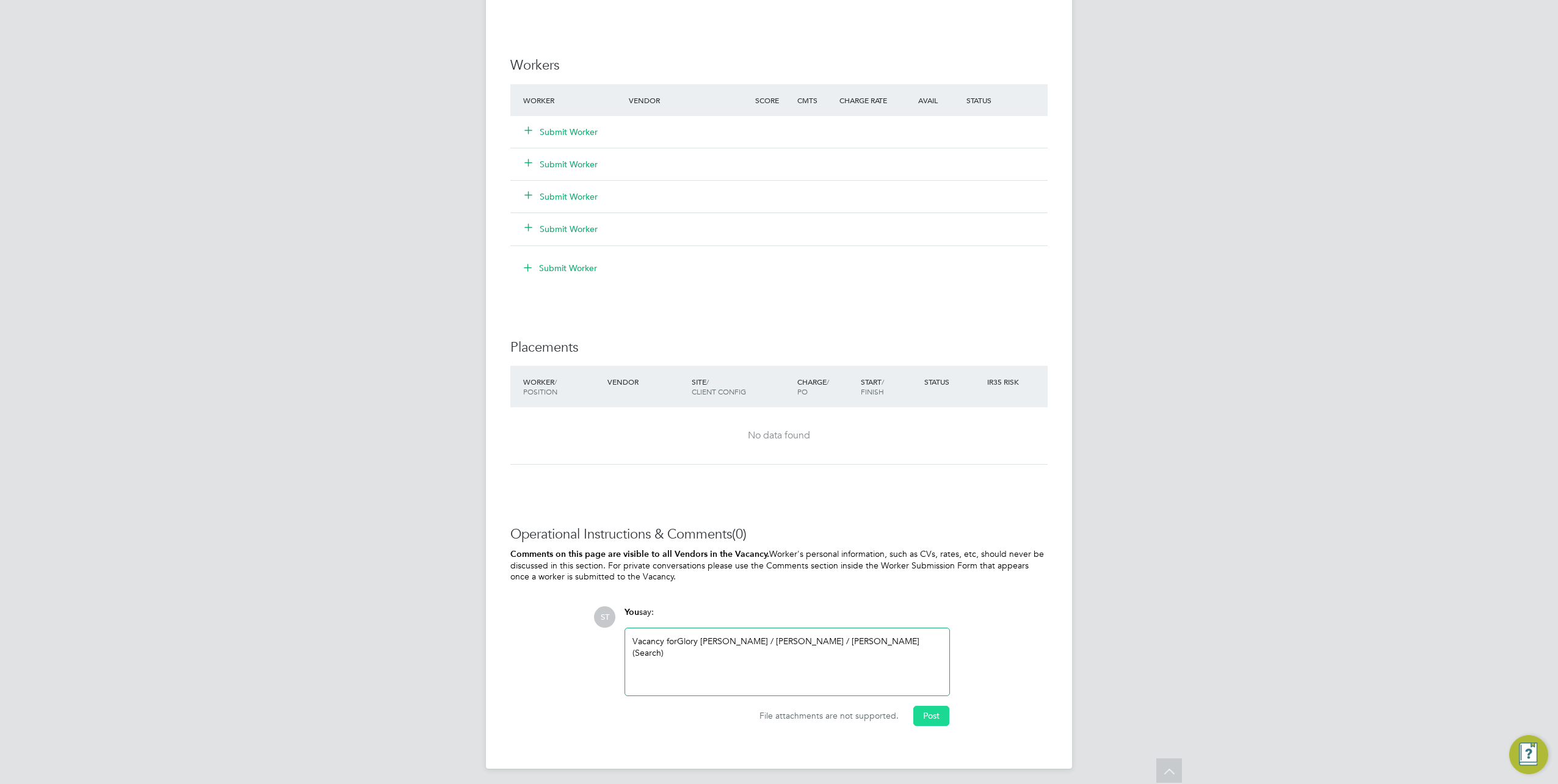
click at [925, 710] on button "Post" at bounding box center [931, 715] width 36 height 19
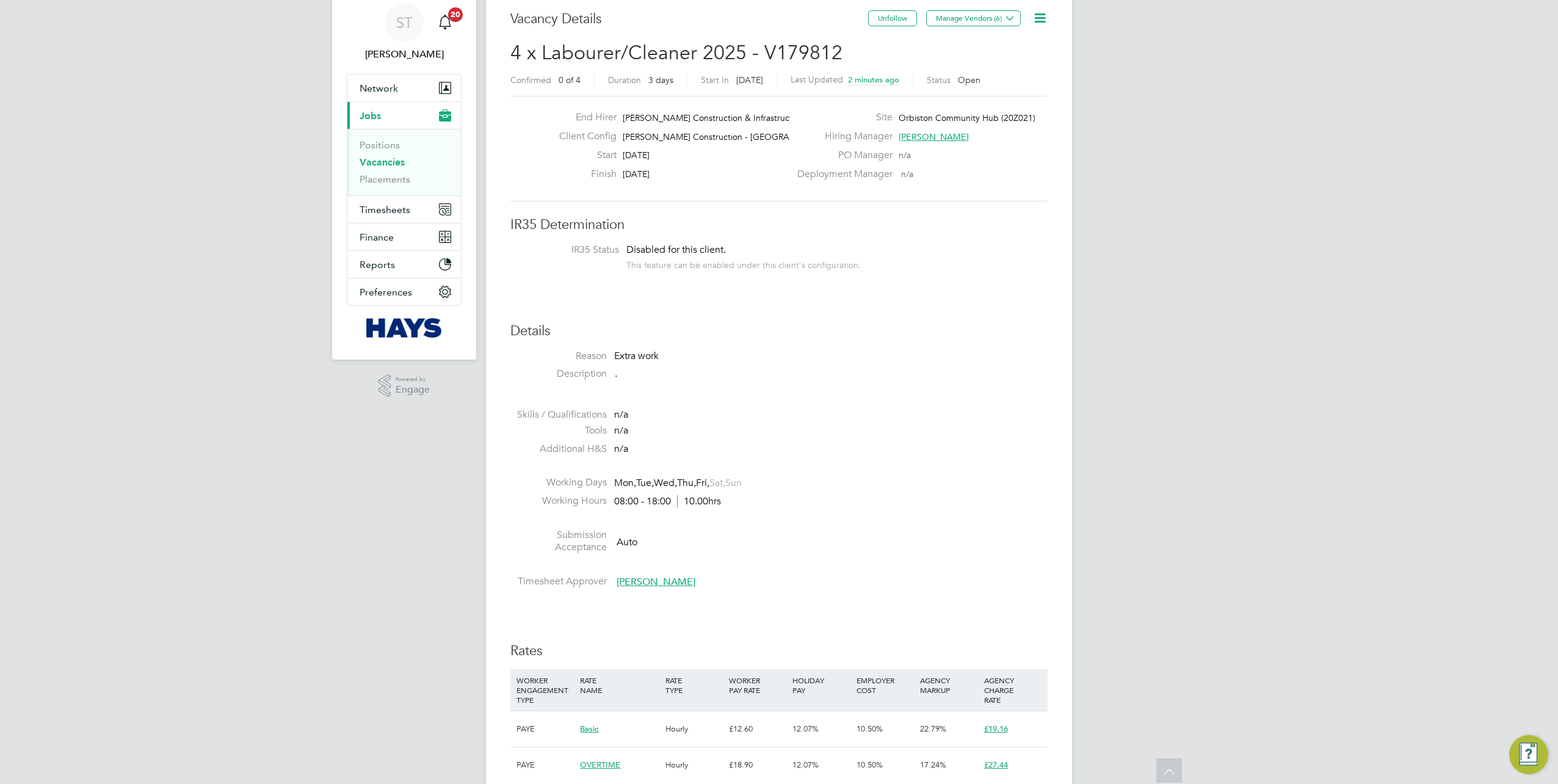
scroll to position [24, 0]
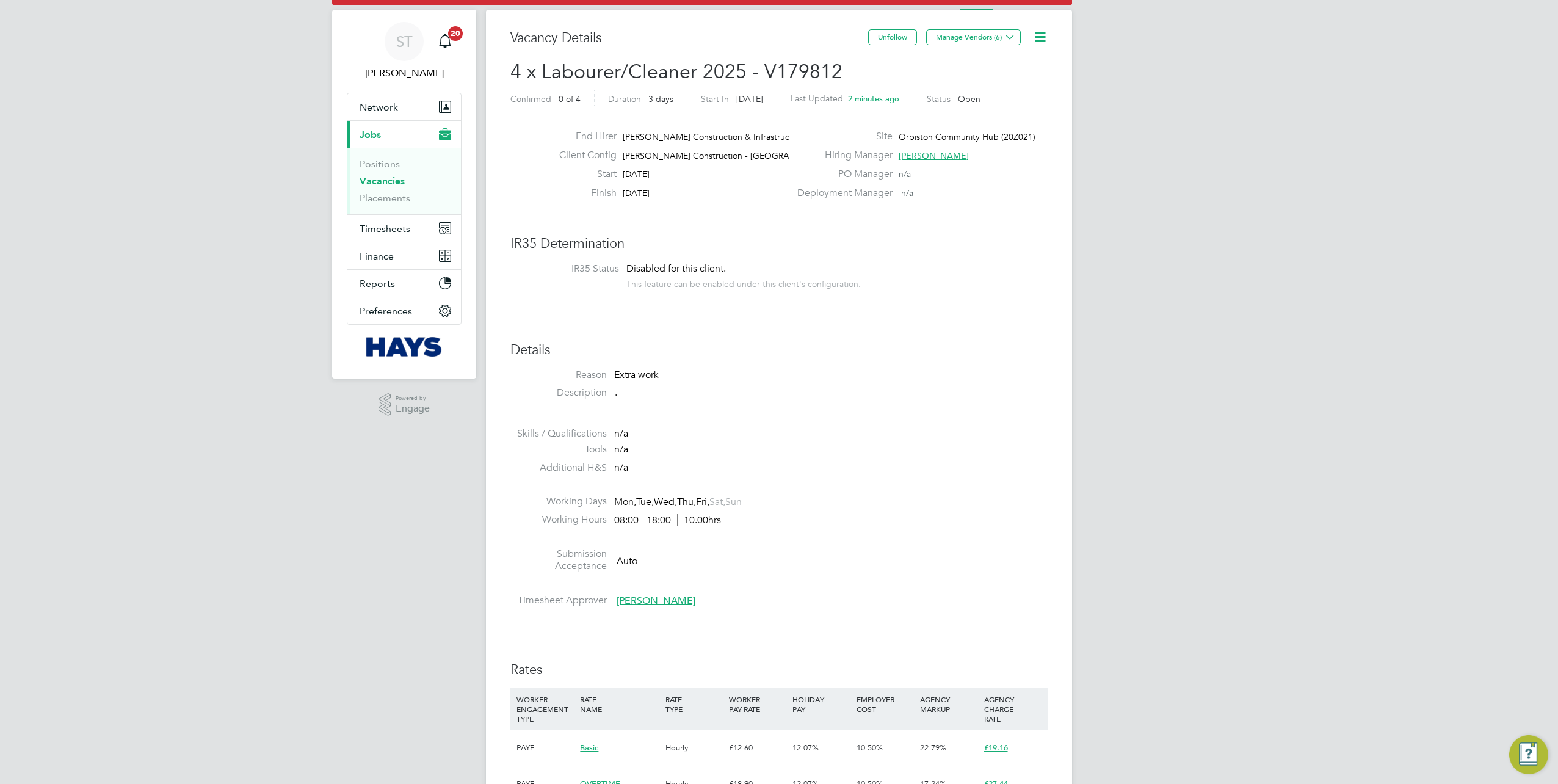
drag, startPoint x: 383, startPoint y: 179, endPoint x: 402, endPoint y: 179, distance: 19.0
click at [383, 179] on link "Vacancies" at bounding box center [382, 181] width 45 height 11
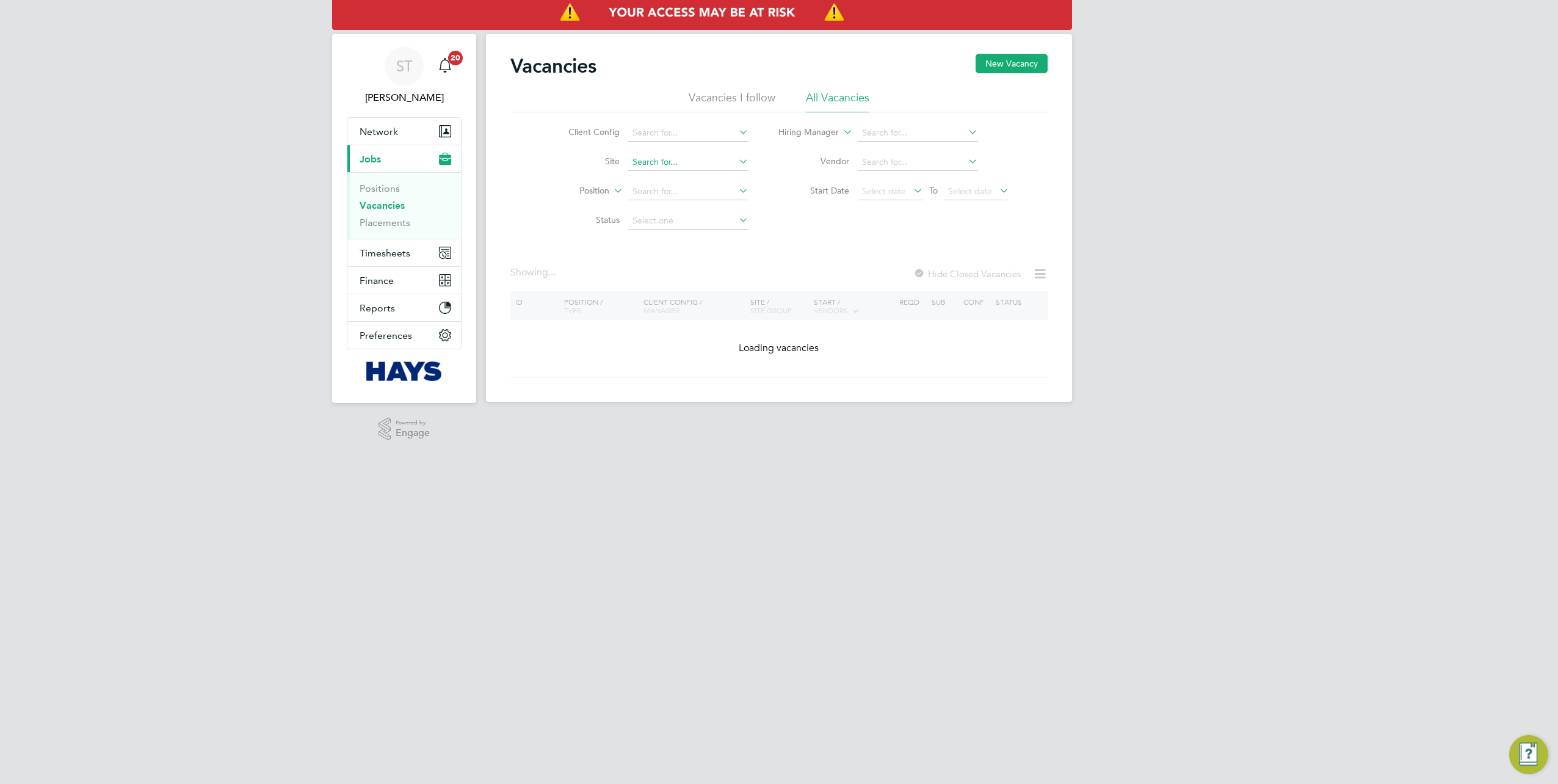
click at [661, 163] on input at bounding box center [688, 163] width 121 height 17
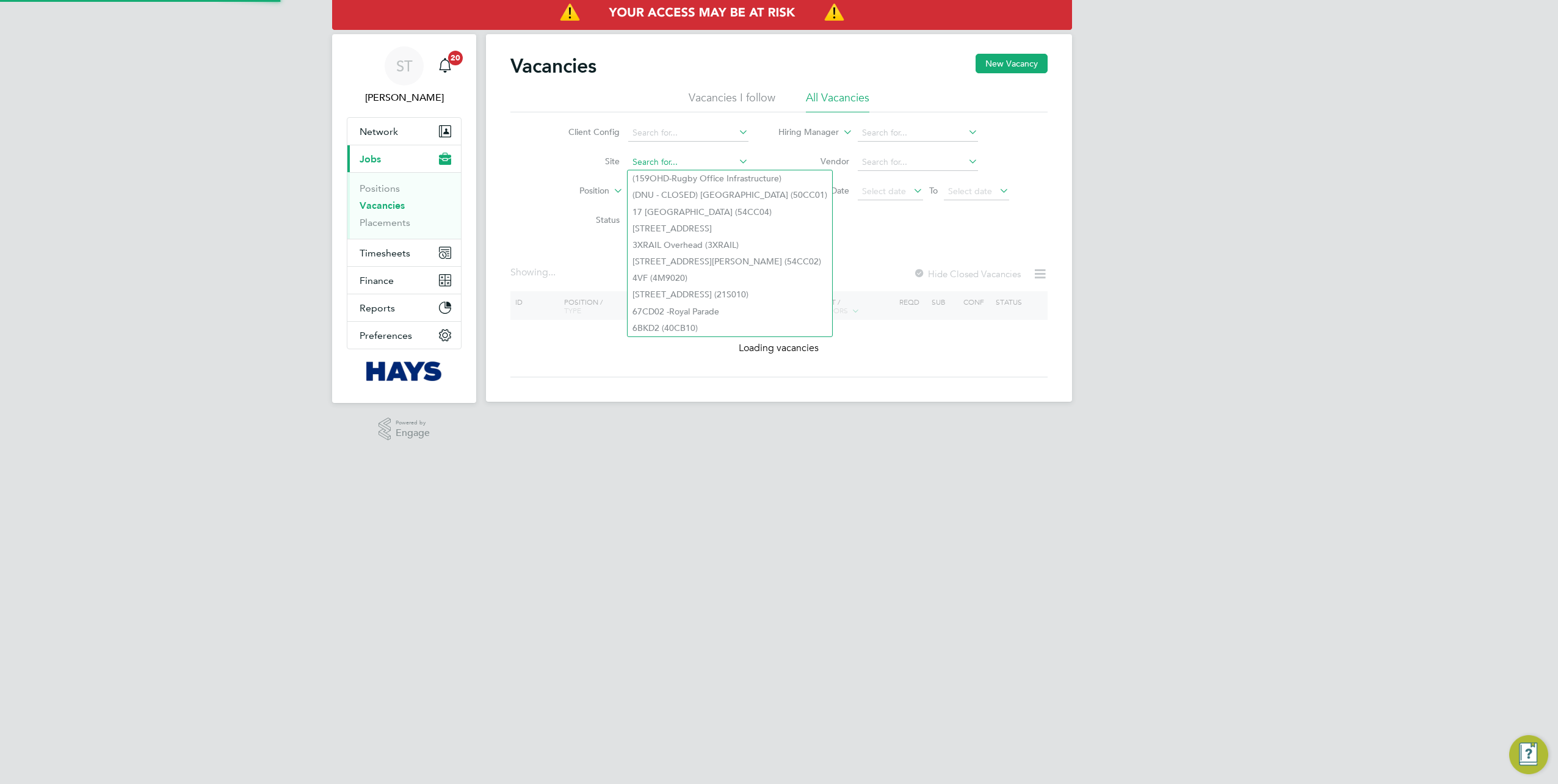
paste input "20Z021"
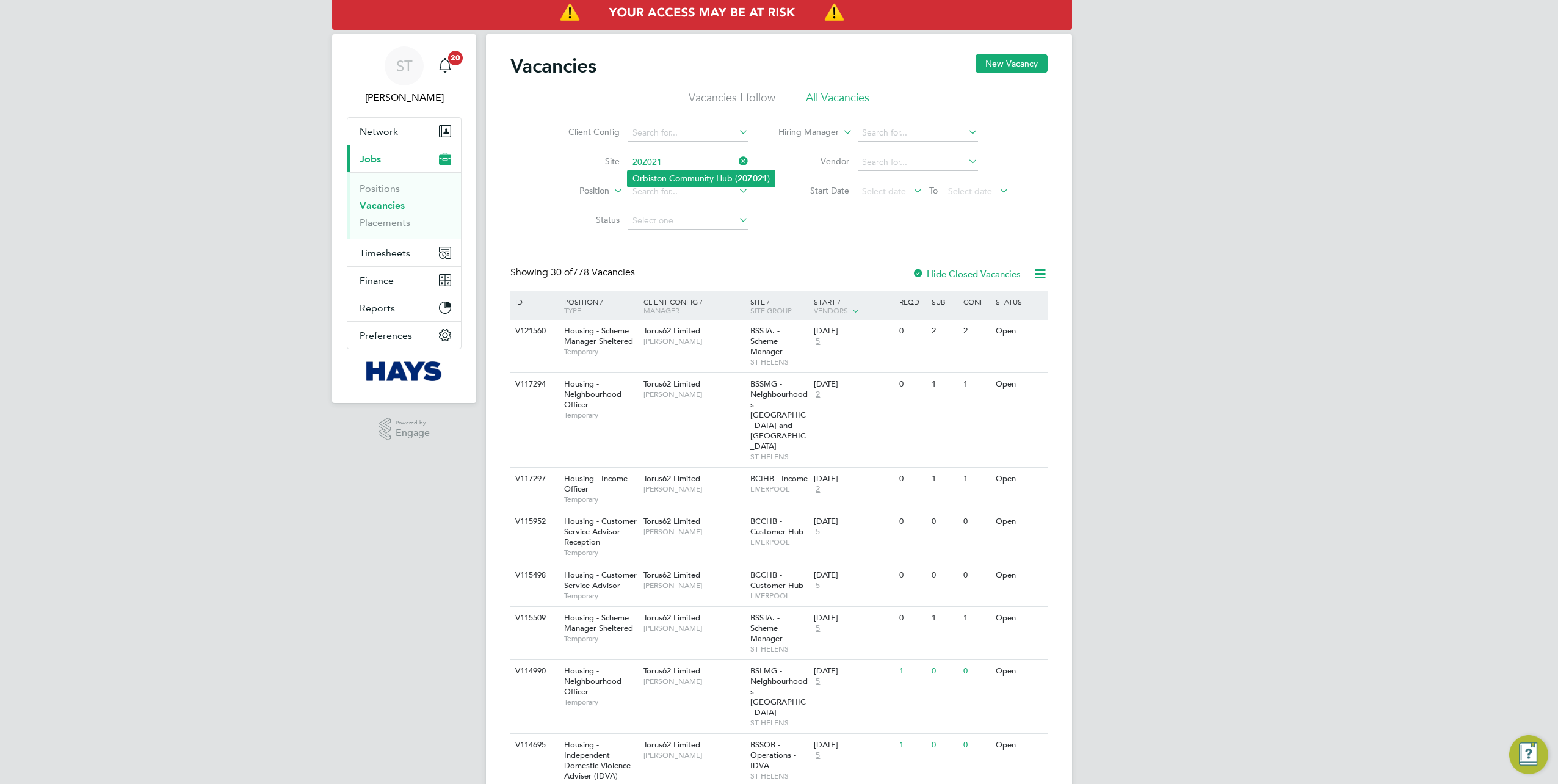
click at [677, 177] on li "Orbiston Community Hub ( 20Z021 )" at bounding box center [701, 178] width 147 height 16
type input "Orbiston Community Hub (20Z021)"
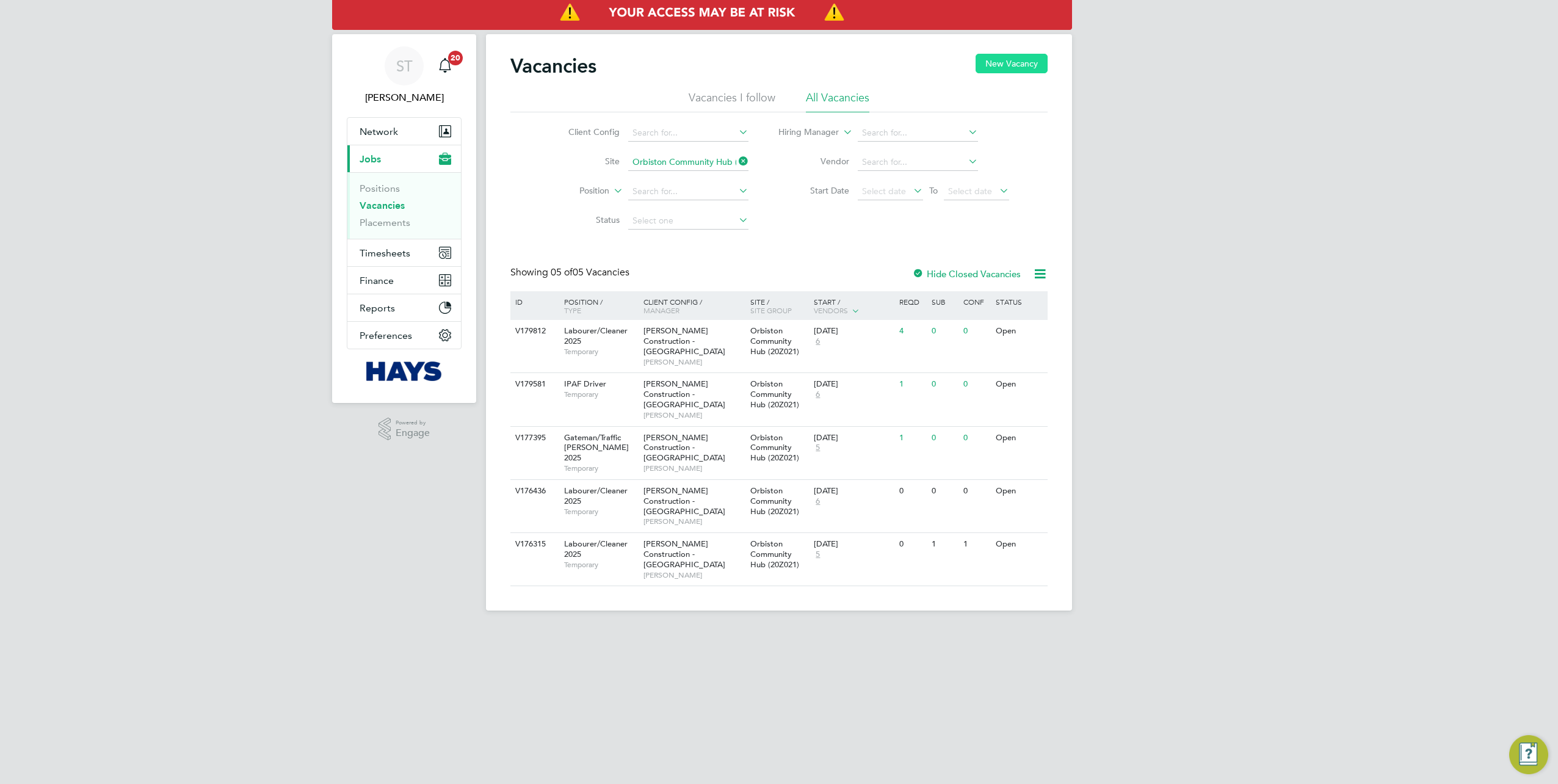
click at [991, 66] on button "New Vacancy" at bounding box center [1011, 63] width 72 height 19
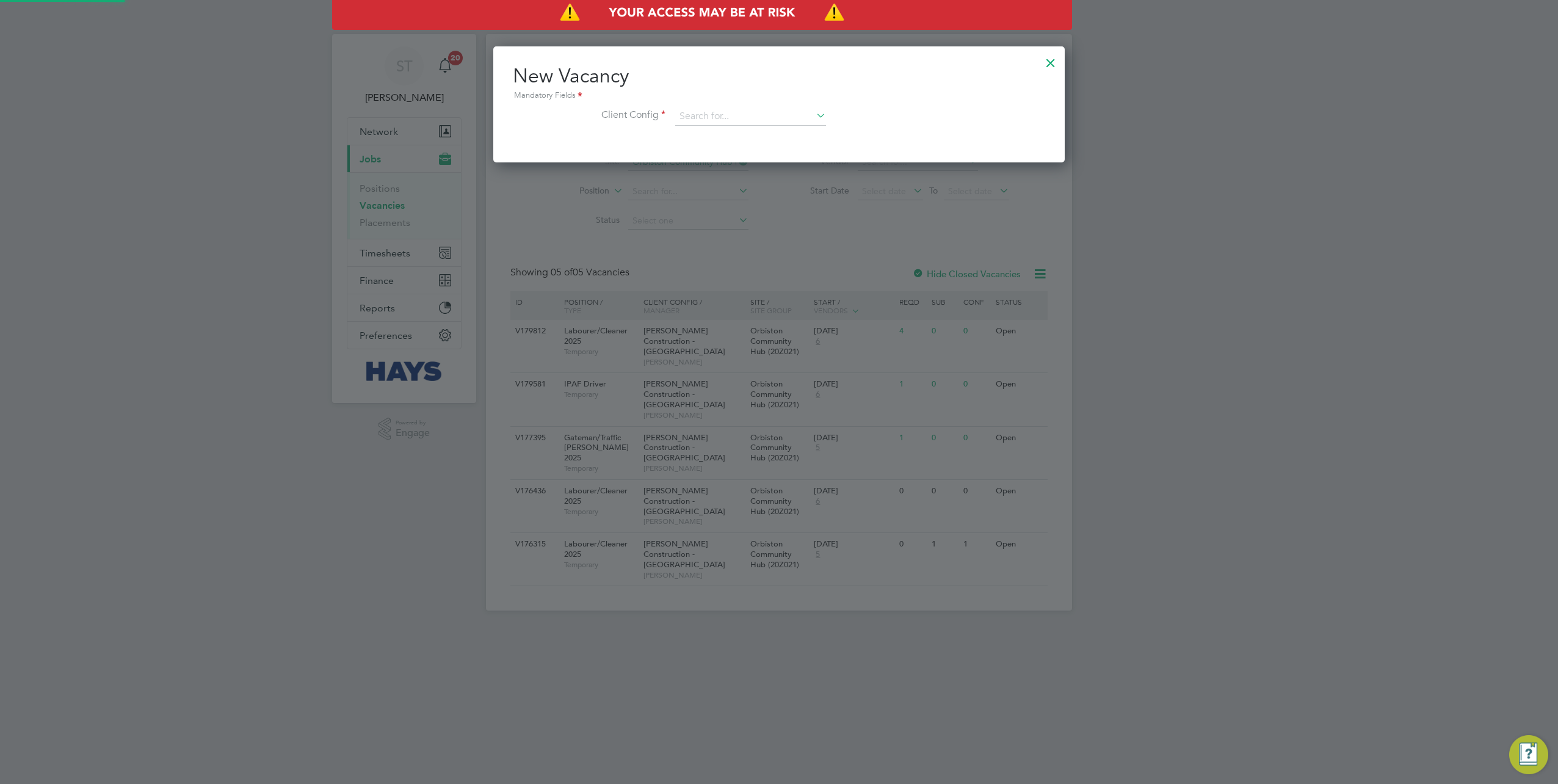
scroll to position [116, 572]
click at [746, 101] on div "Mandatory Fields" at bounding box center [779, 96] width 532 height 14
click at [737, 116] on input at bounding box center [750, 117] width 151 height 19
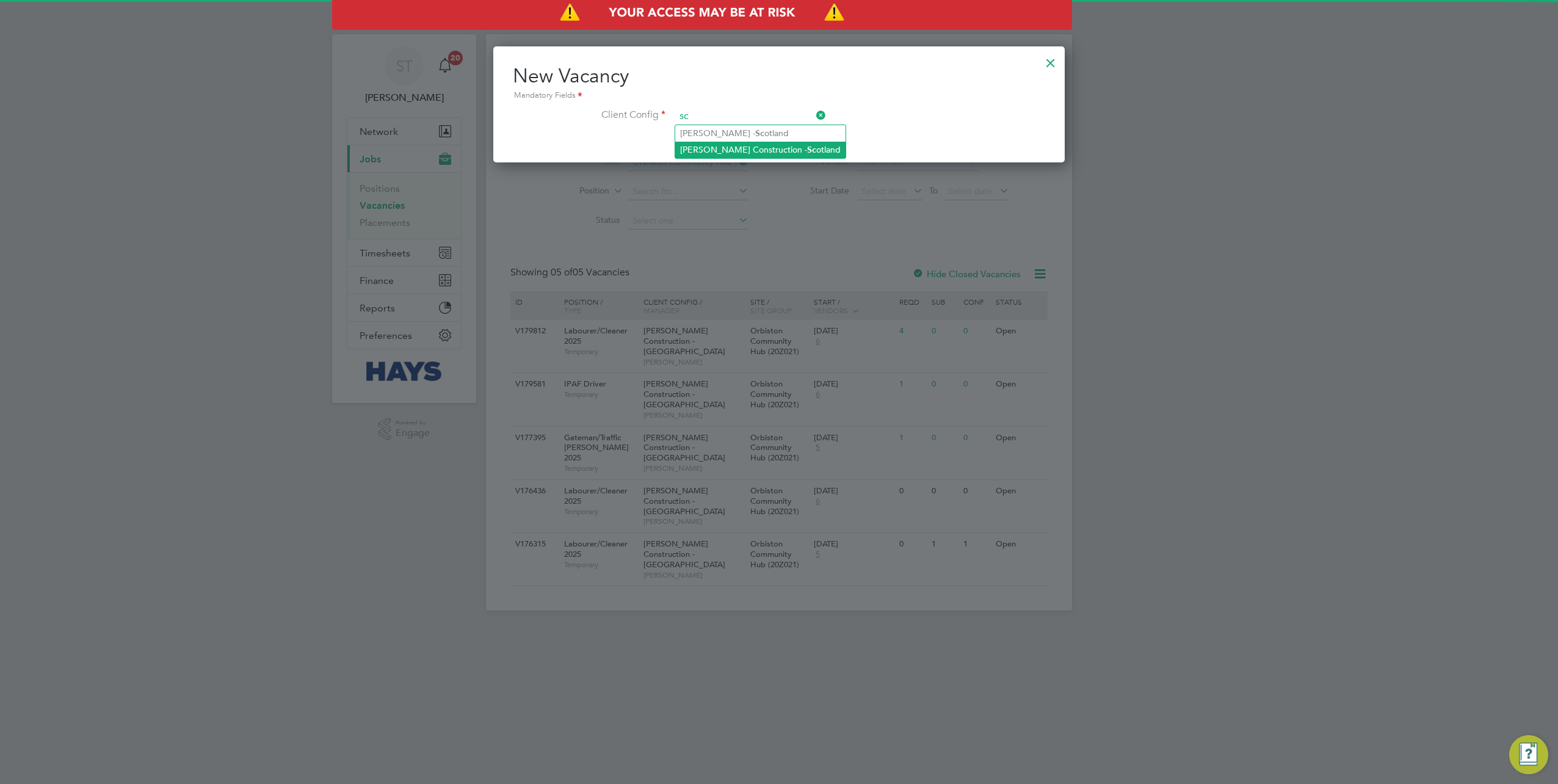
click at [754, 153] on li "Morgan Sindall Construction - Sc otland" at bounding box center [760, 149] width 171 height 16
type input "Morgan Sindall Construction - Scotland"
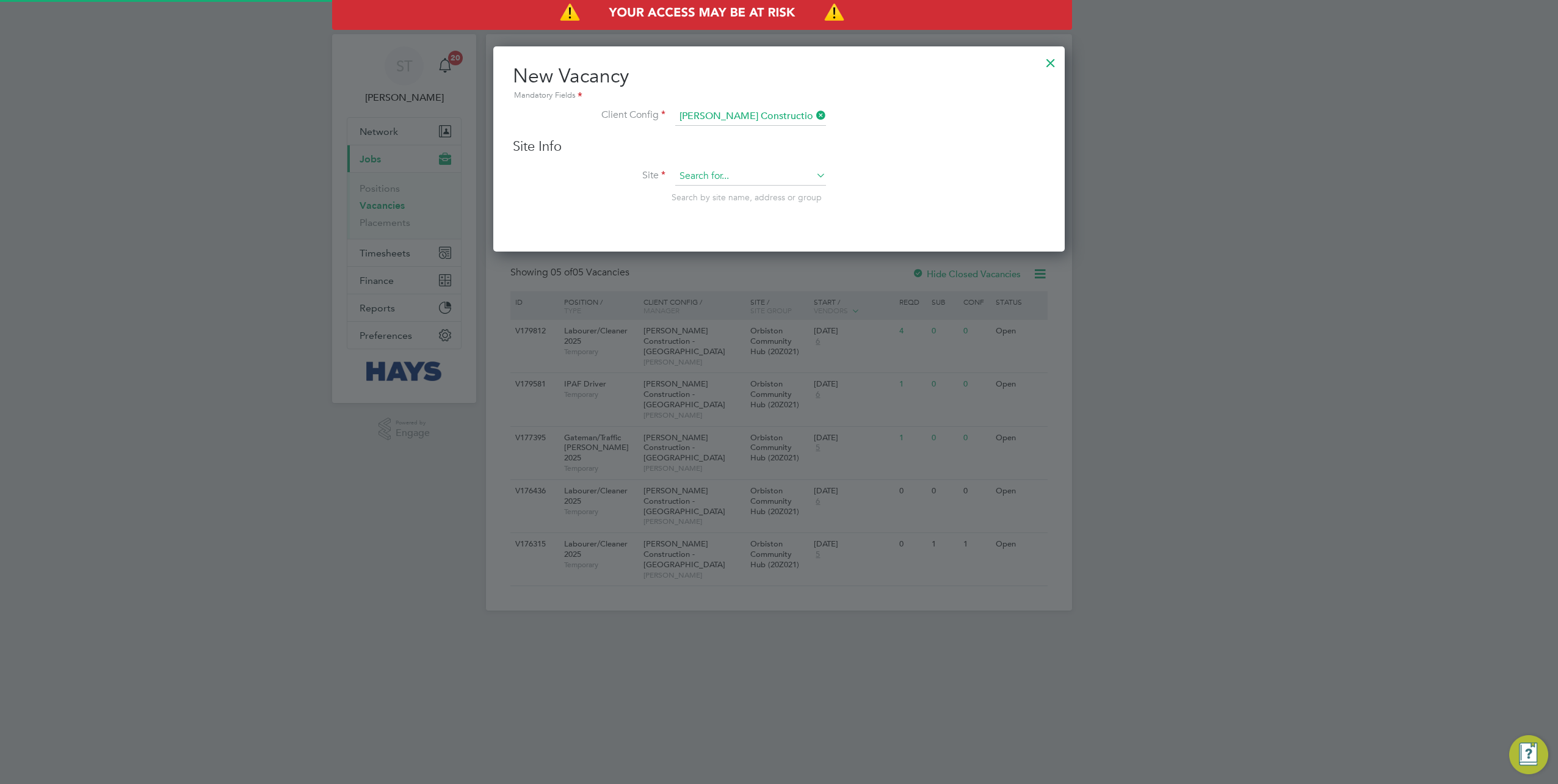
click at [699, 168] on input at bounding box center [750, 176] width 151 height 19
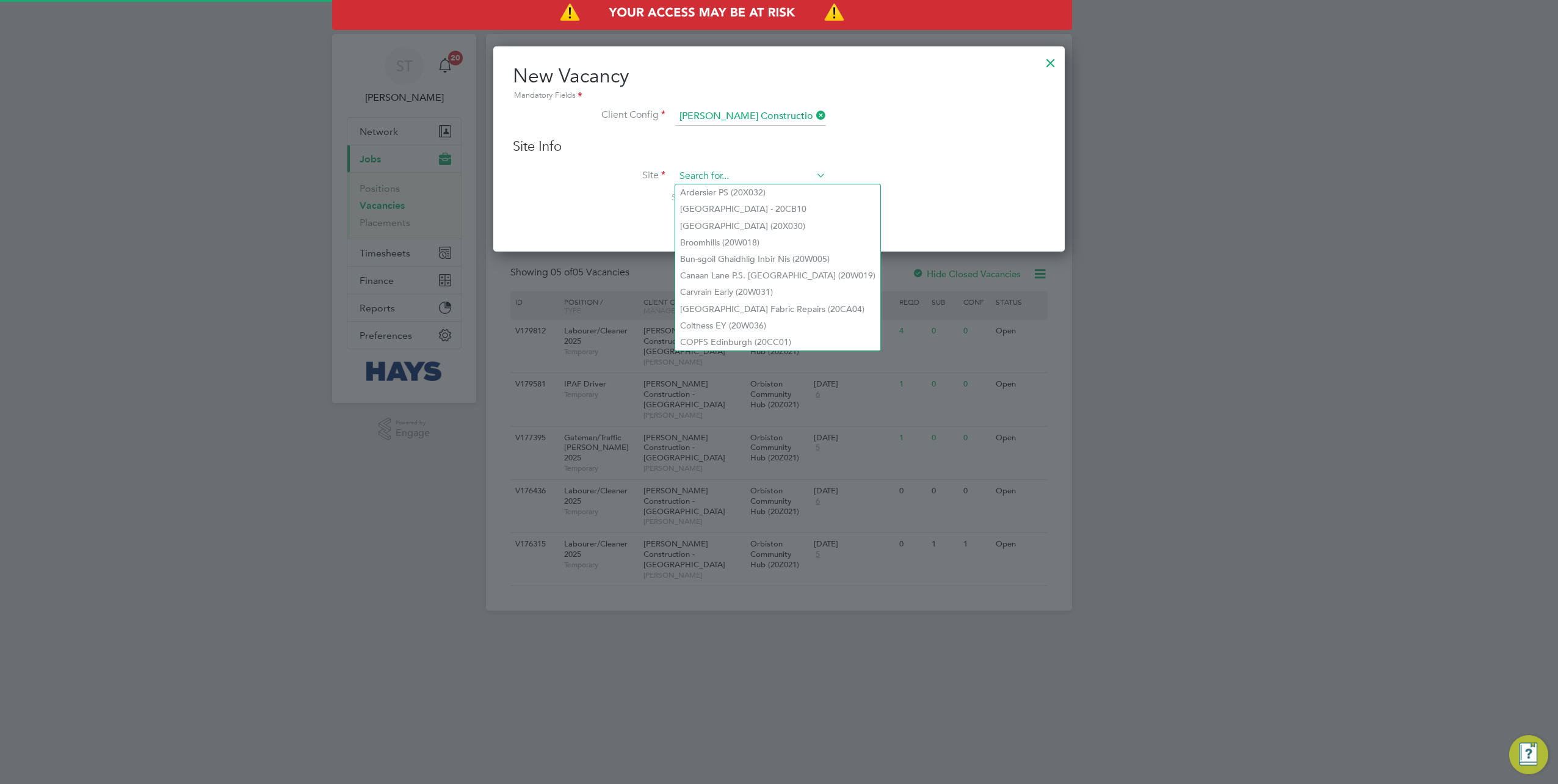
paste input "20Z021"
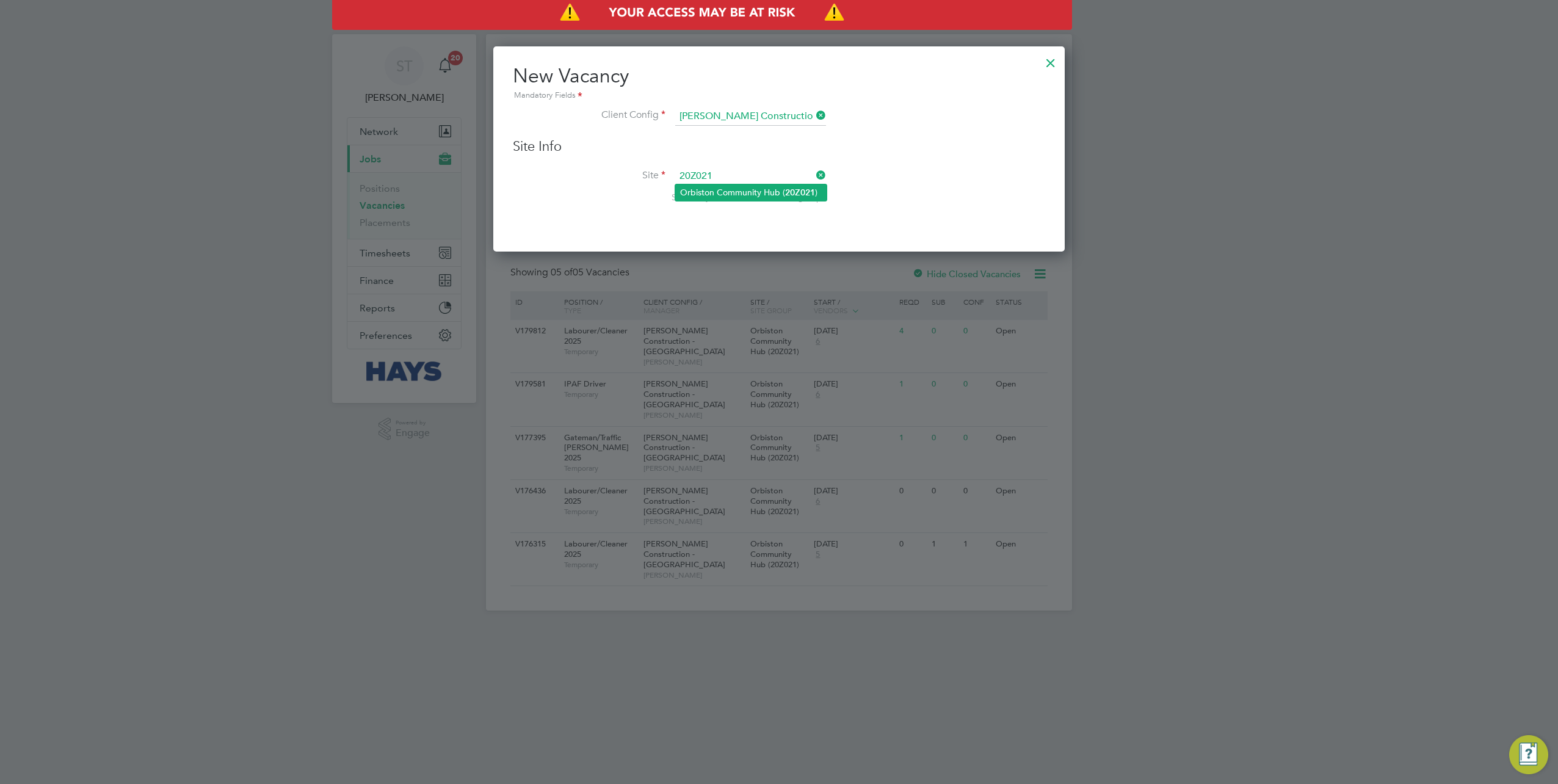
click at [744, 193] on li "Orbiston Community Hub ( 20Z021 )" at bounding box center [751, 192] width 151 height 16
type input "Orbiston Community Hub (20Z021)"
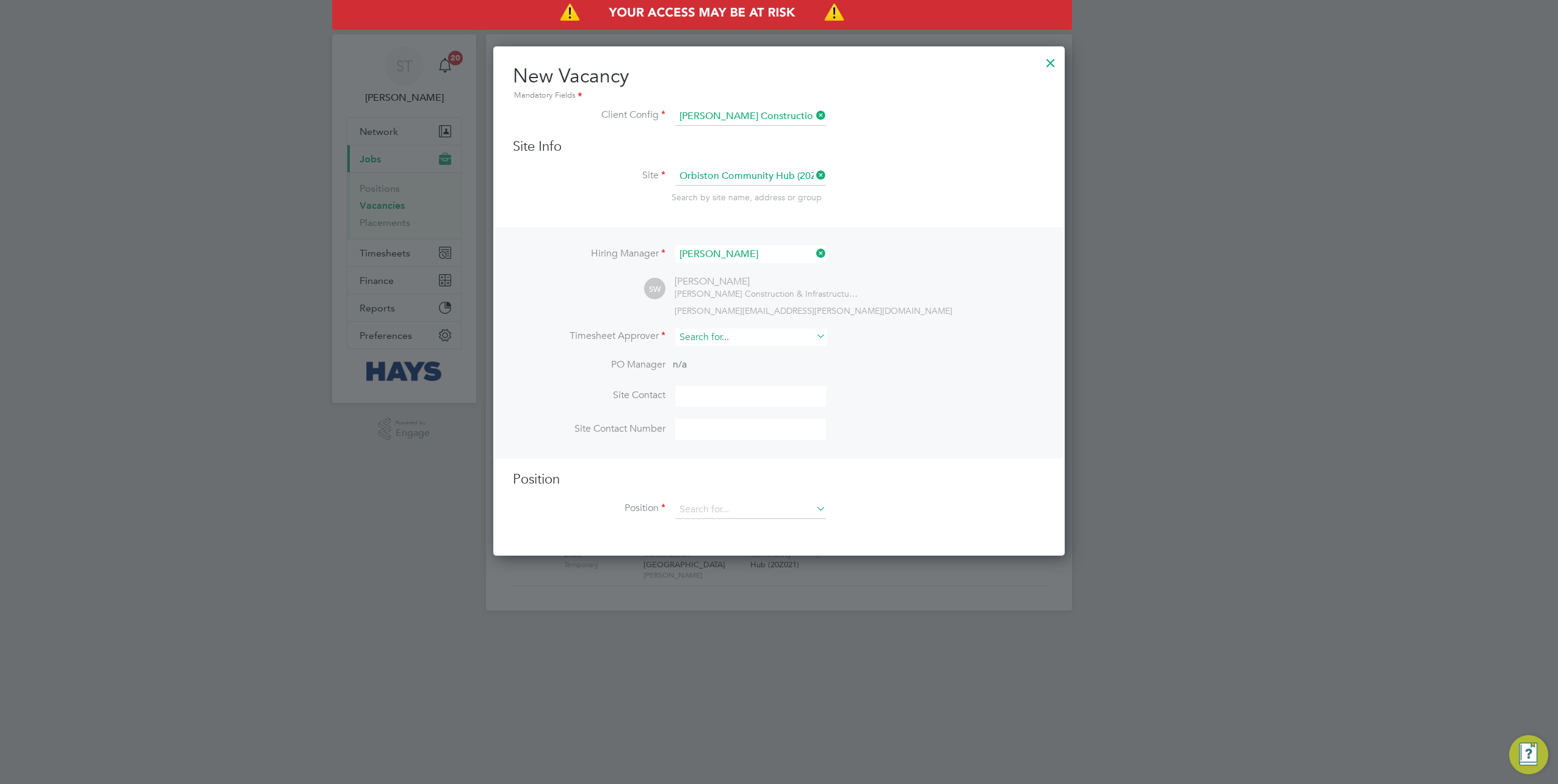
click at [724, 337] on input at bounding box center [750, 337] width 151 height 18
click at [717, 349] on li "Ru airidh Clark" at bounding box center [751, 352] width 151 height 16
type input "Ruairidh Clark"
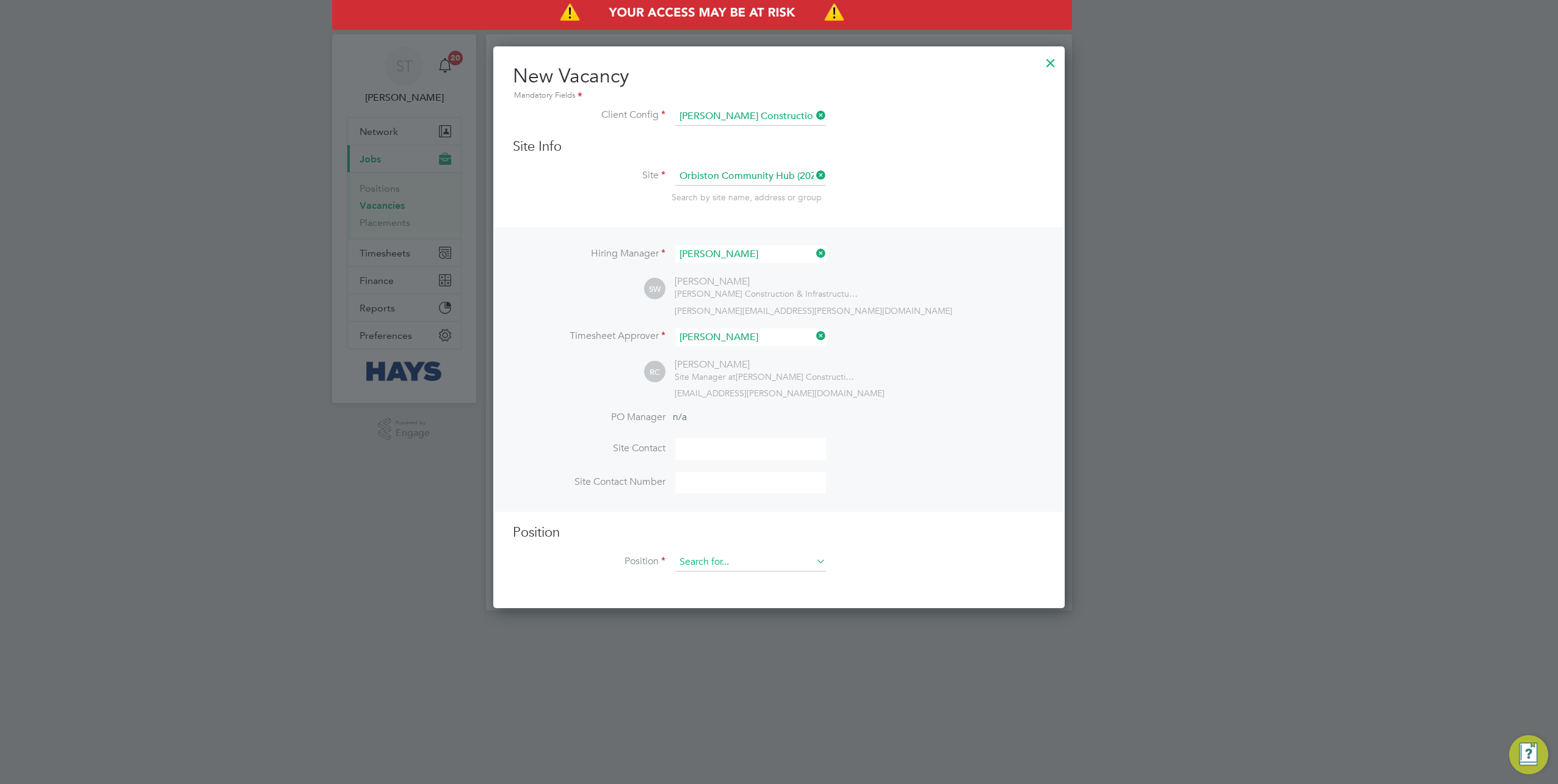
click at [716, 559] on input at bounding box center [750, 562] width 151 height 19
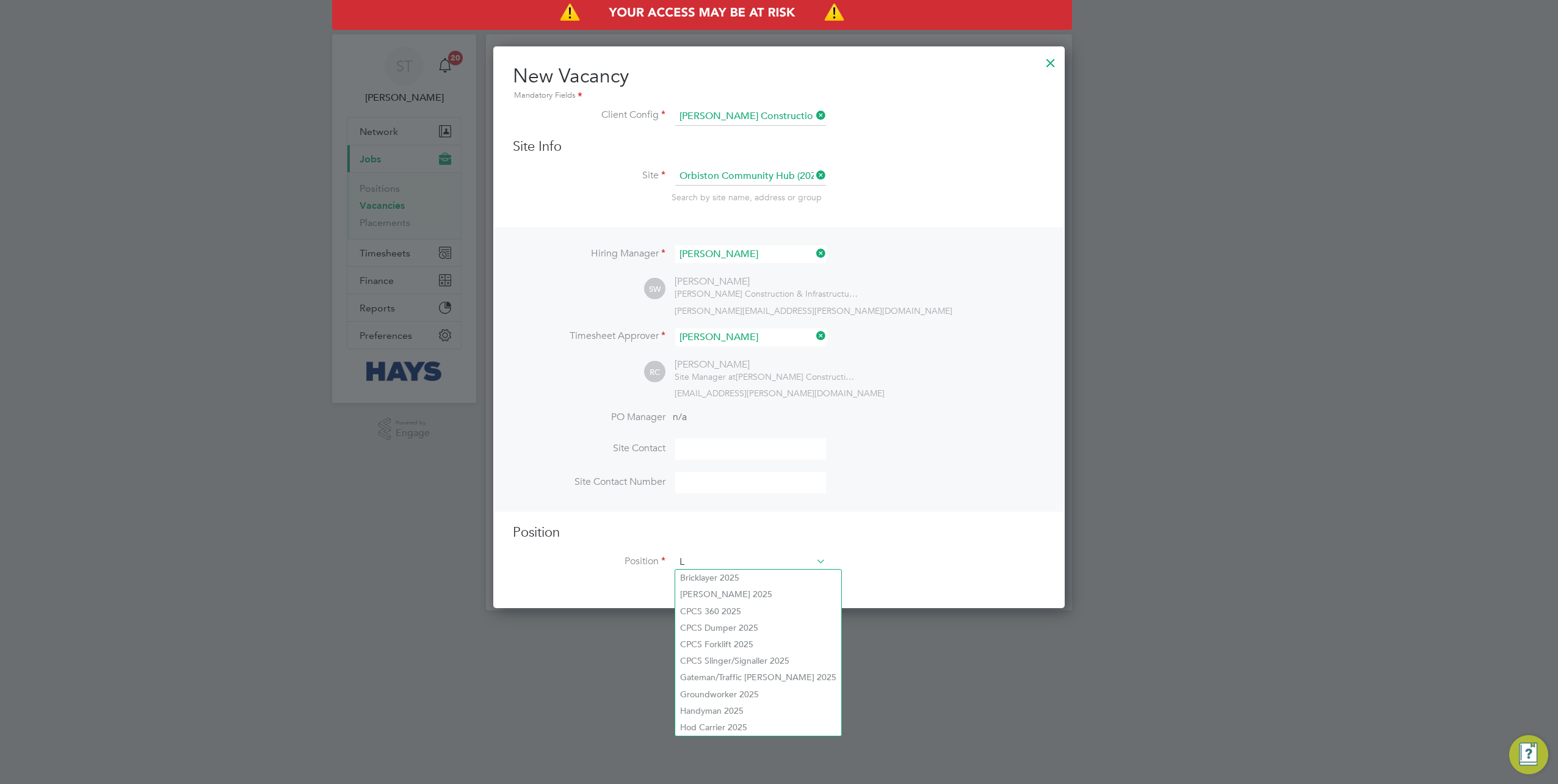
scroll to position [1724, 572]
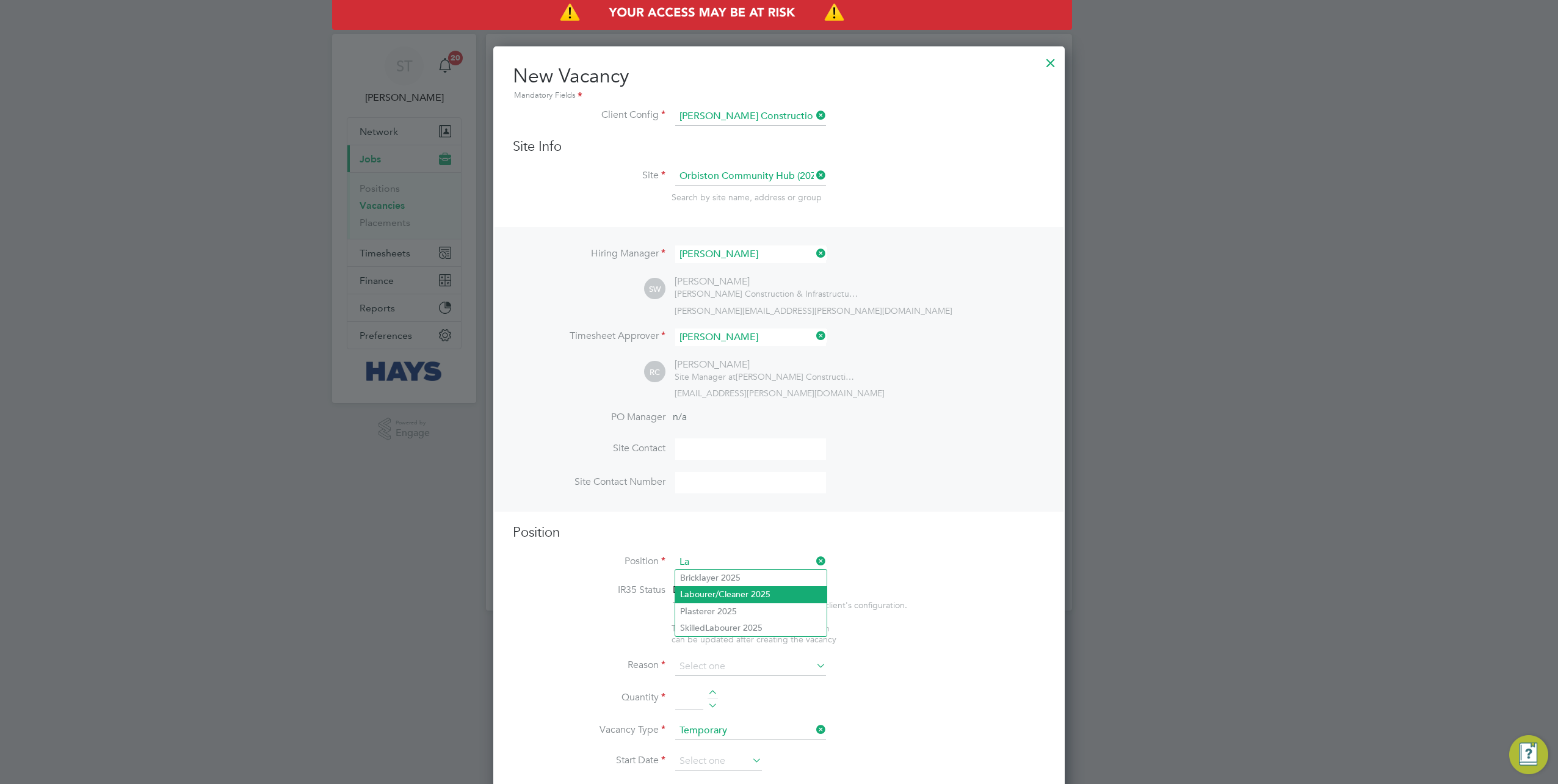
click at [714, 591] on li "La bourer/Cleaner 2025" at bounding box center [751, 594] width 151 height 16
type input "Labourer/Cleaner 2025"
click at [709, 667] on input at bounding box center [750, 666] width 151 height 19
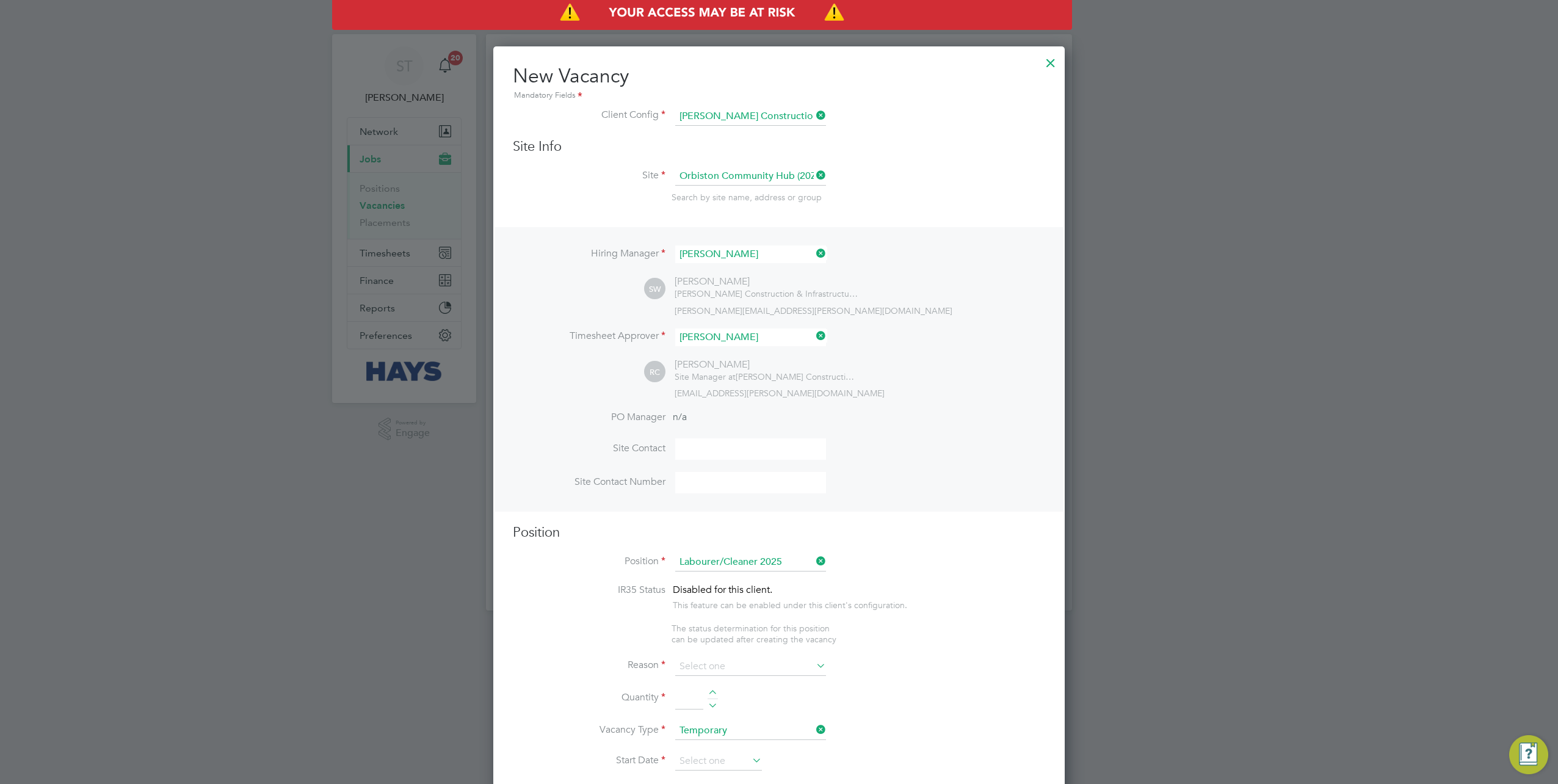
click at [714, 708] on li "Extra Work" at bounding box center [751, 713] width 151 height 16
type input "Extra Work"
click at [673, 691] on li "Quantity" at bounding box center [779, 705] width 532 height 34
click at [682, 692] on input at bounding box center [689, 698] width 28 height 22
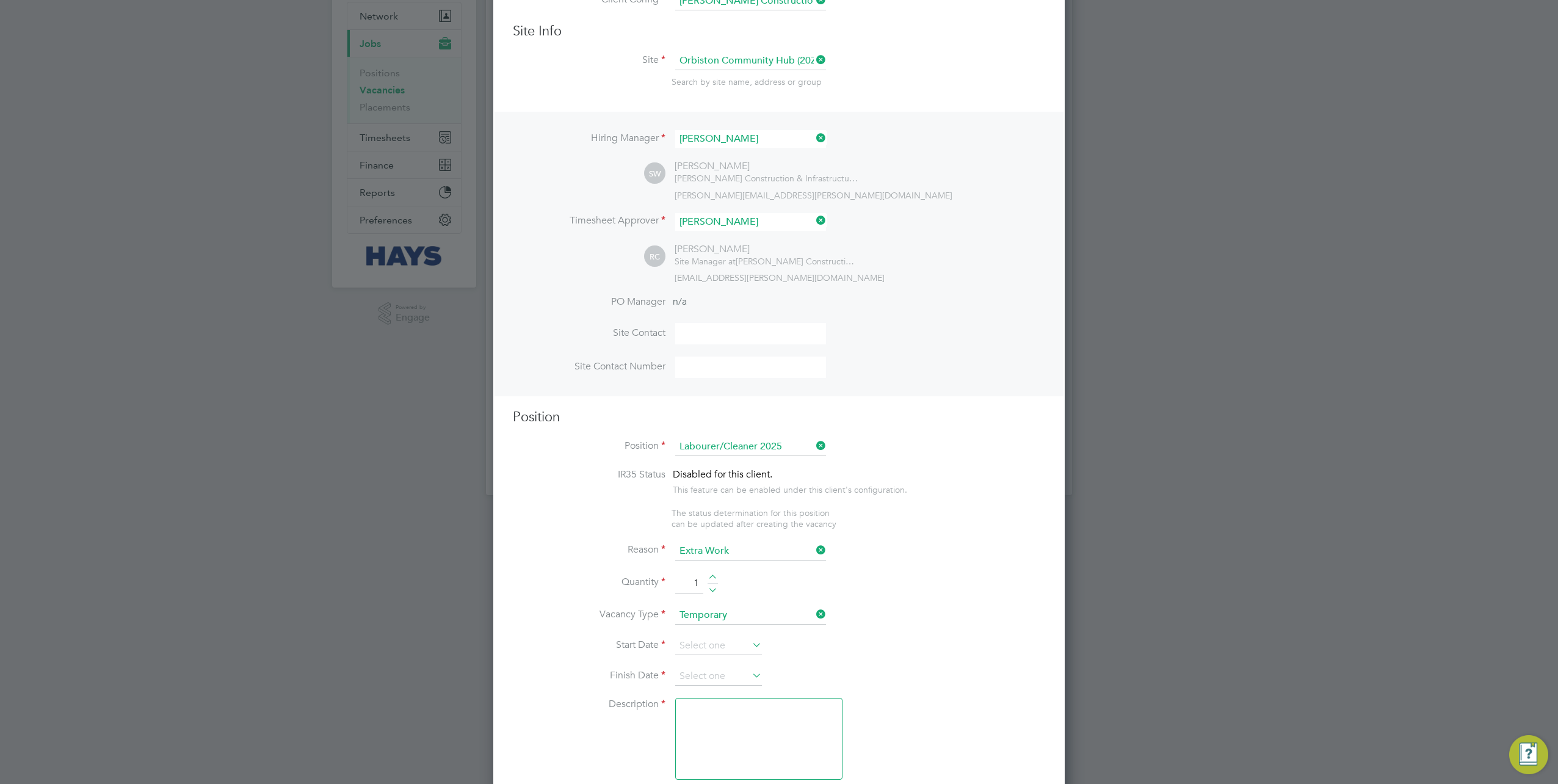
scroll to position [183, 0]
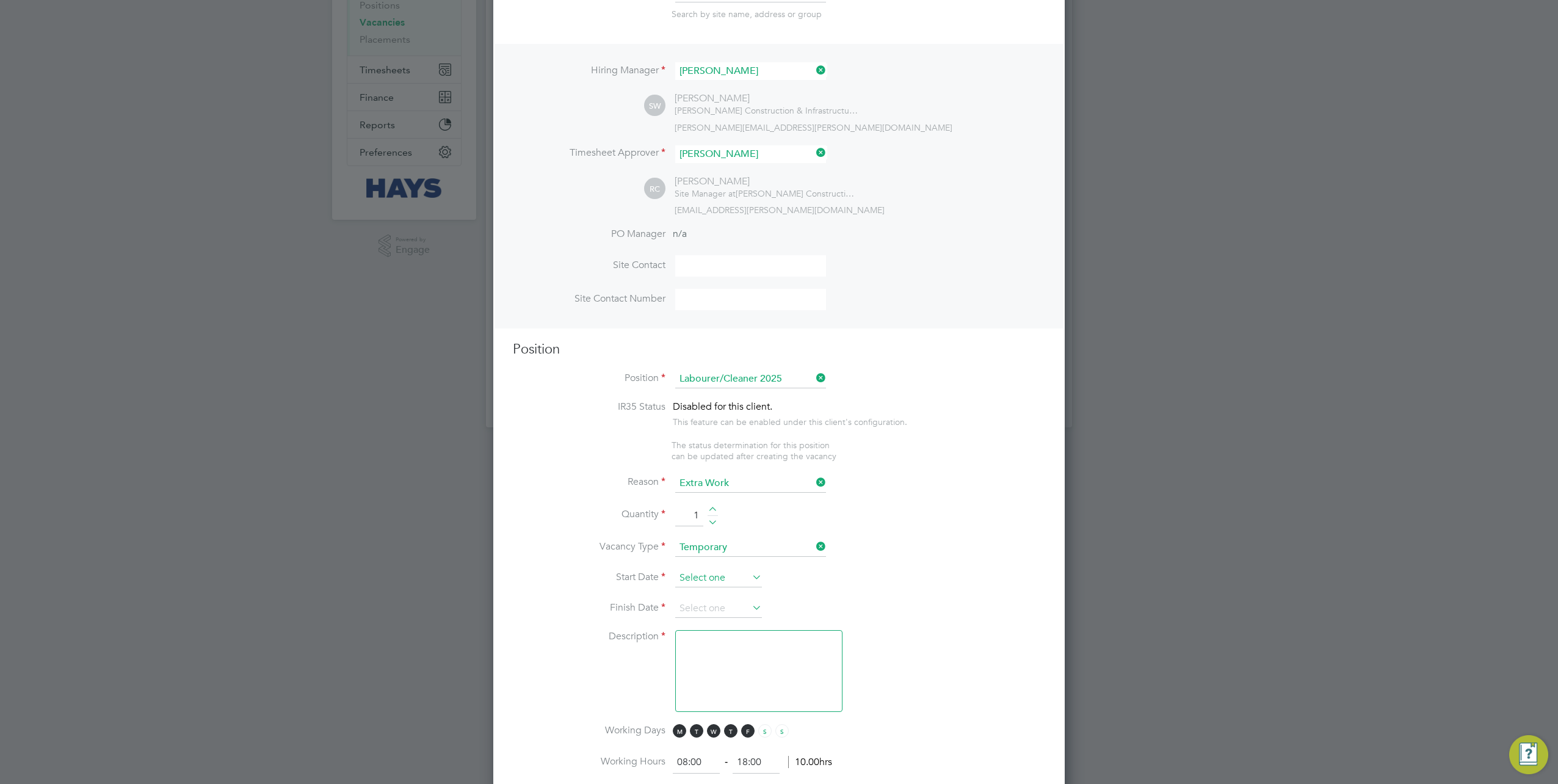
type input "1"
click at [712, 569] on input at bounding box center [718, 578] width 86 height 19
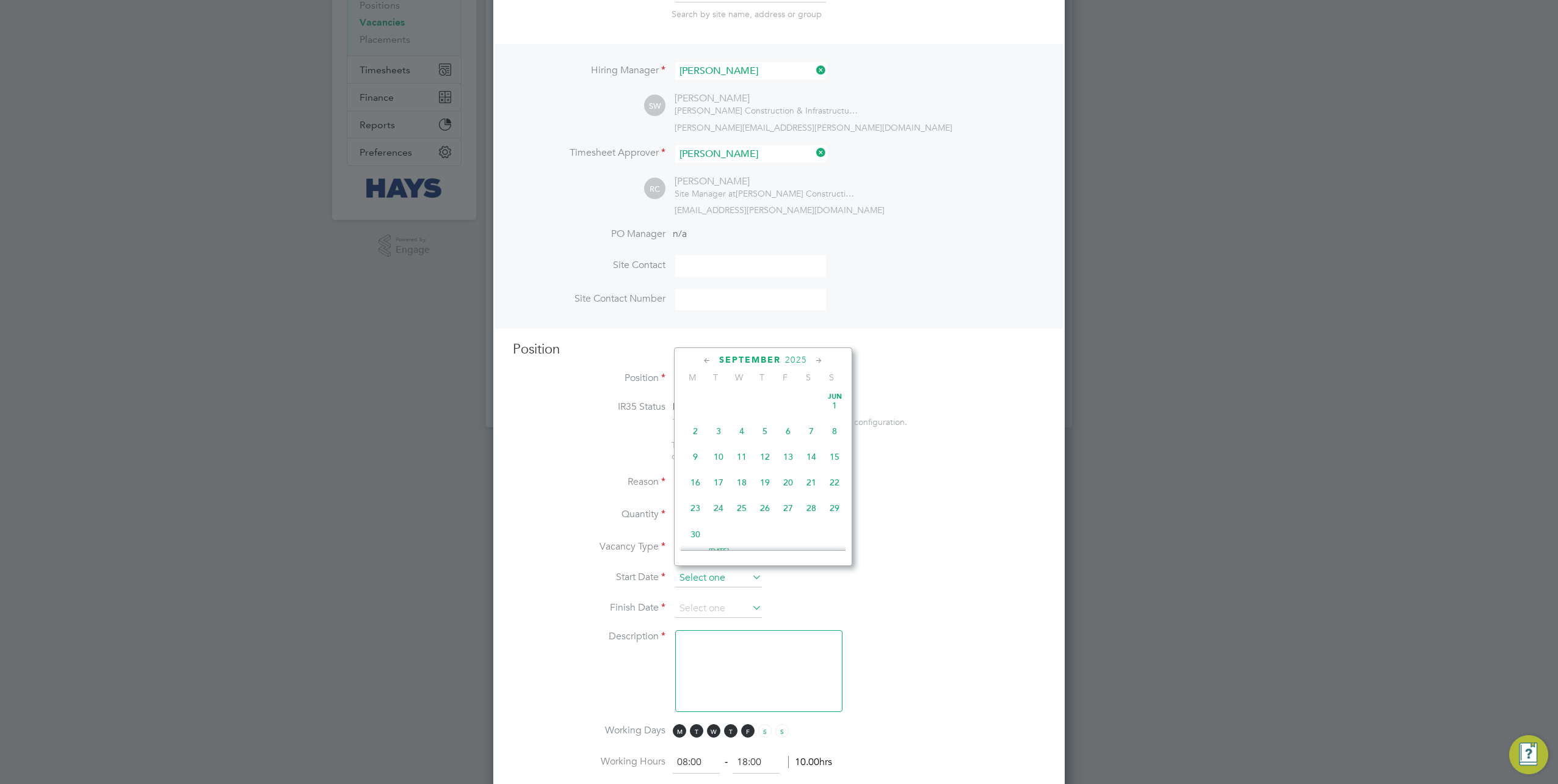
scroll to position [366, 0]
click at [742, 457] on span "3" at bounding box center [742, 451] width 24 height 24
type input "03 Sep 2025"
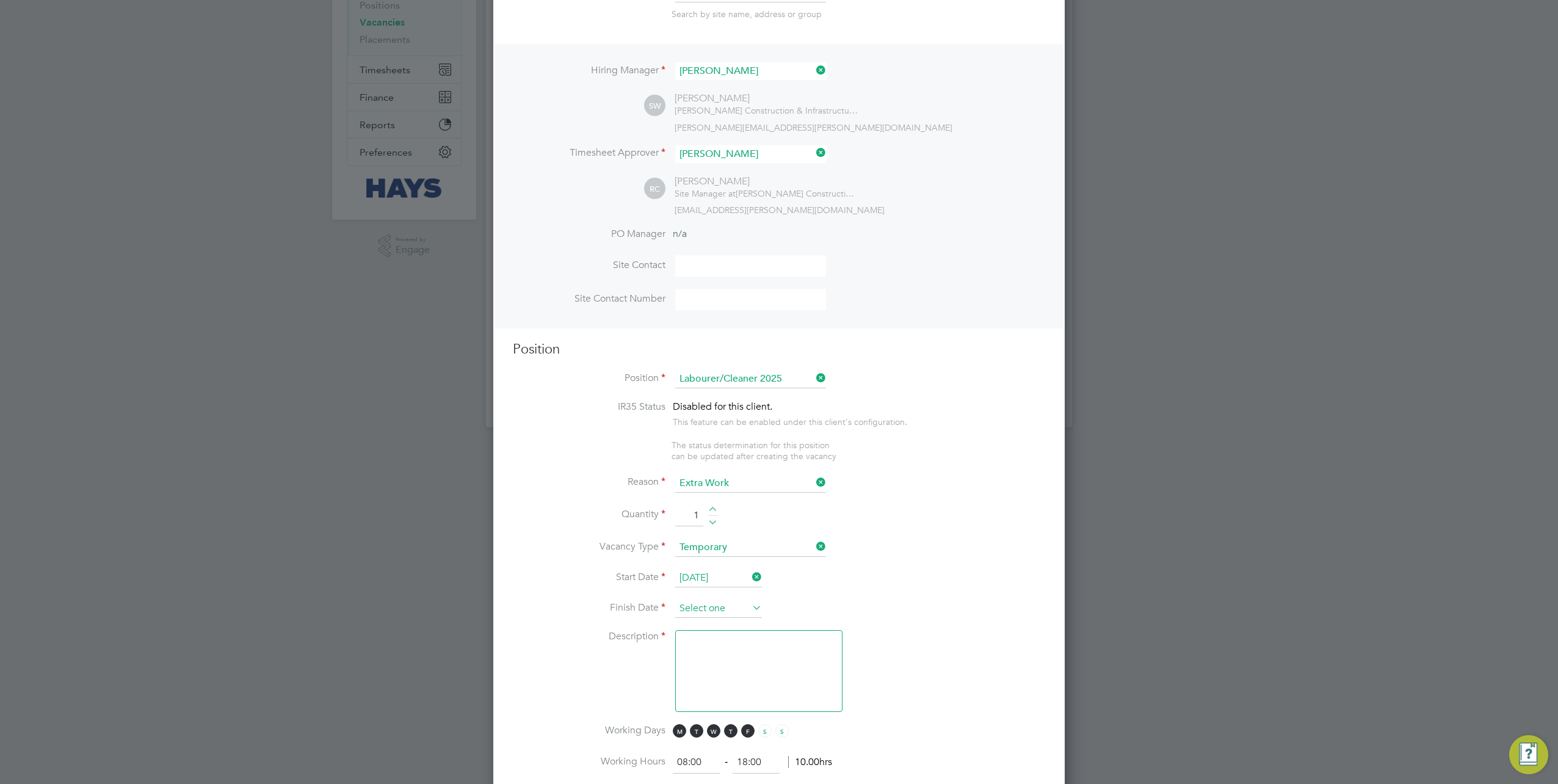
click at [701, 599] on input at bounding box center [718, 609] width 86 height 19
click at [784, 488] on span "5" at bounding box center [788, 481] width 24 height 24
type input "05 Sep 2025"
click at [725, 657] on textarea at bounding box center [759, 671] width 167 height 82
type textarea ","
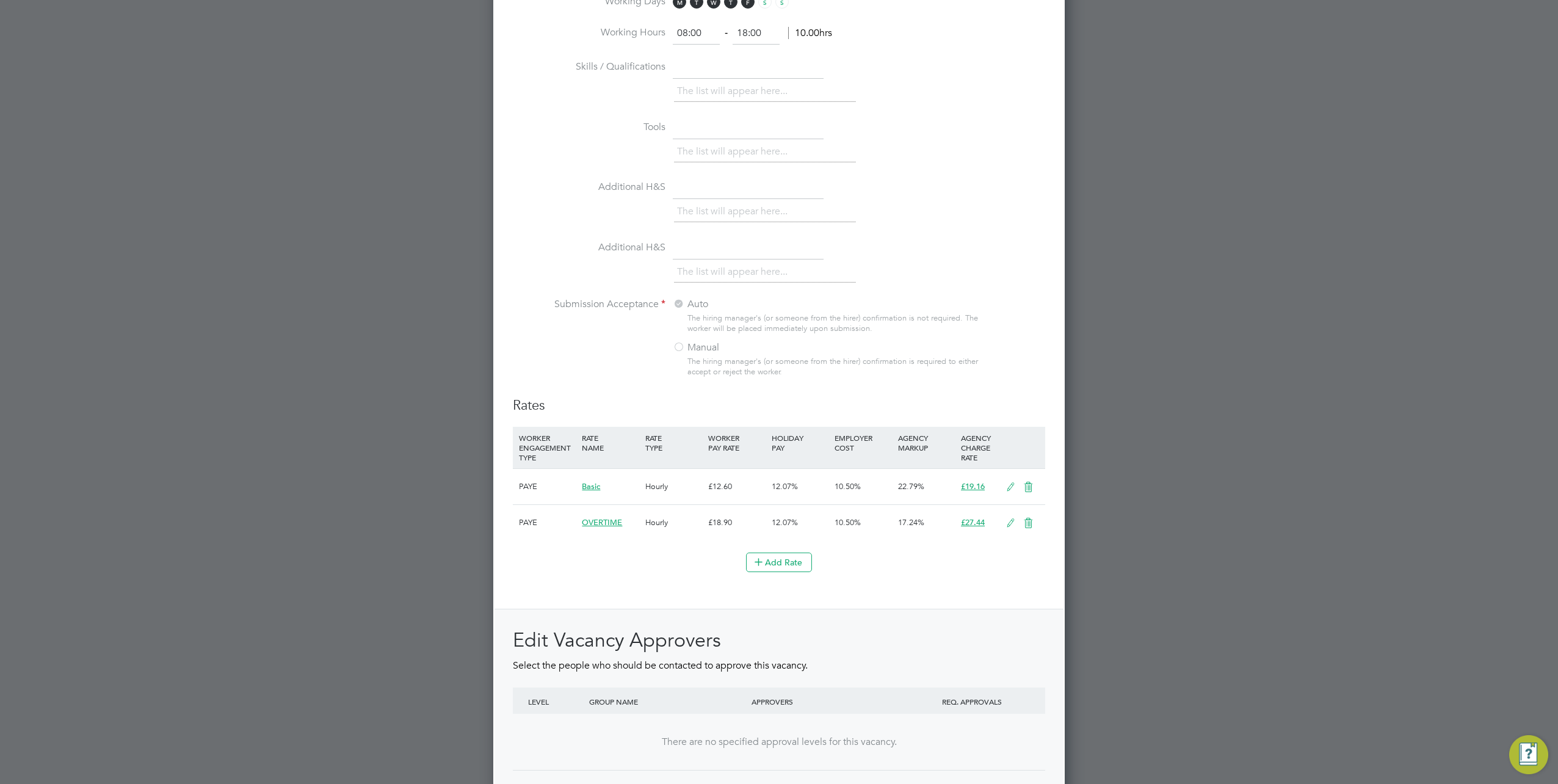
scroll to position [1001, 0]
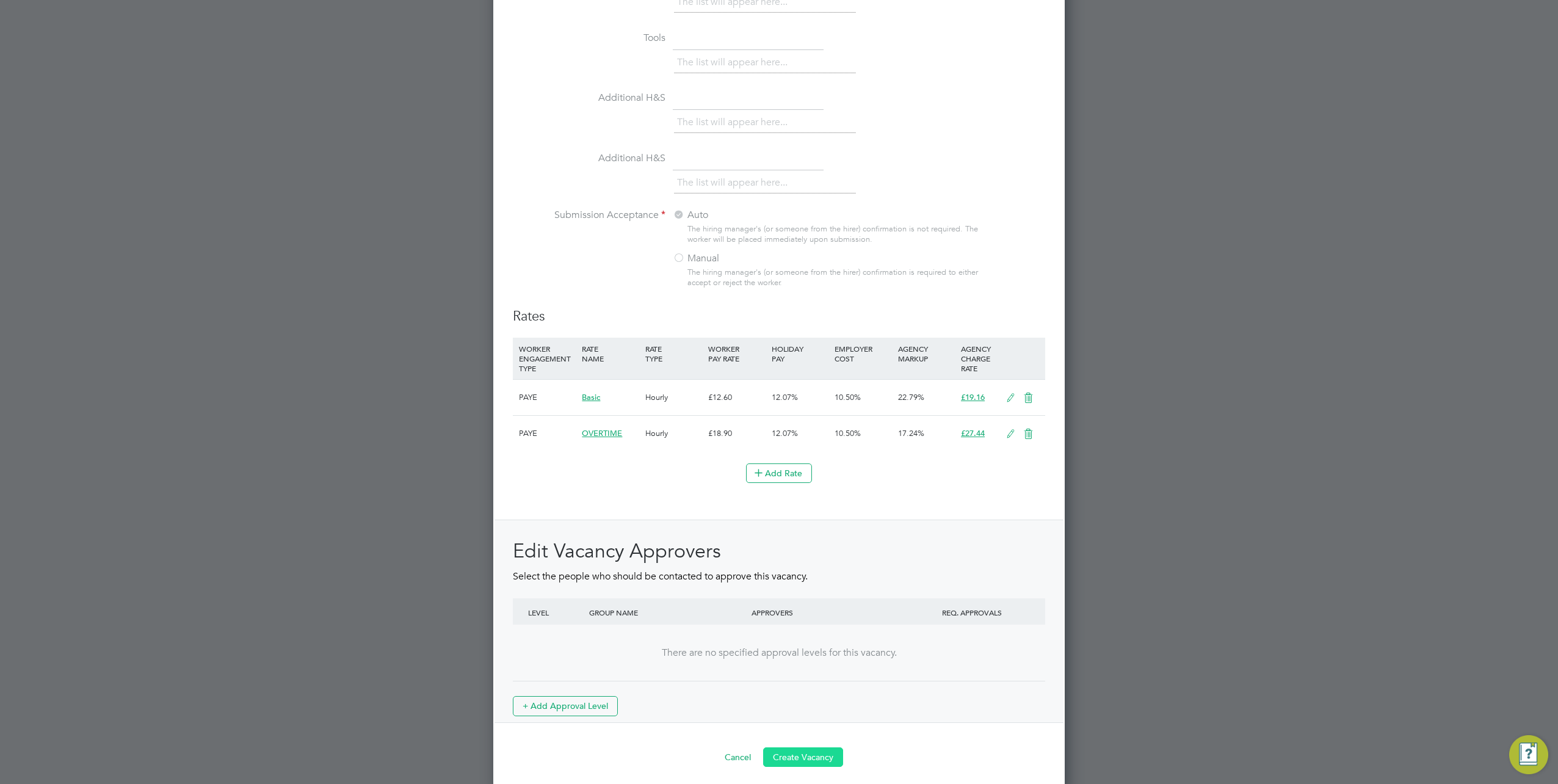
type textarea "."
click at [794, 752] on button "Create Vacancy" at bounding box center [803, 756] width 80 height 19
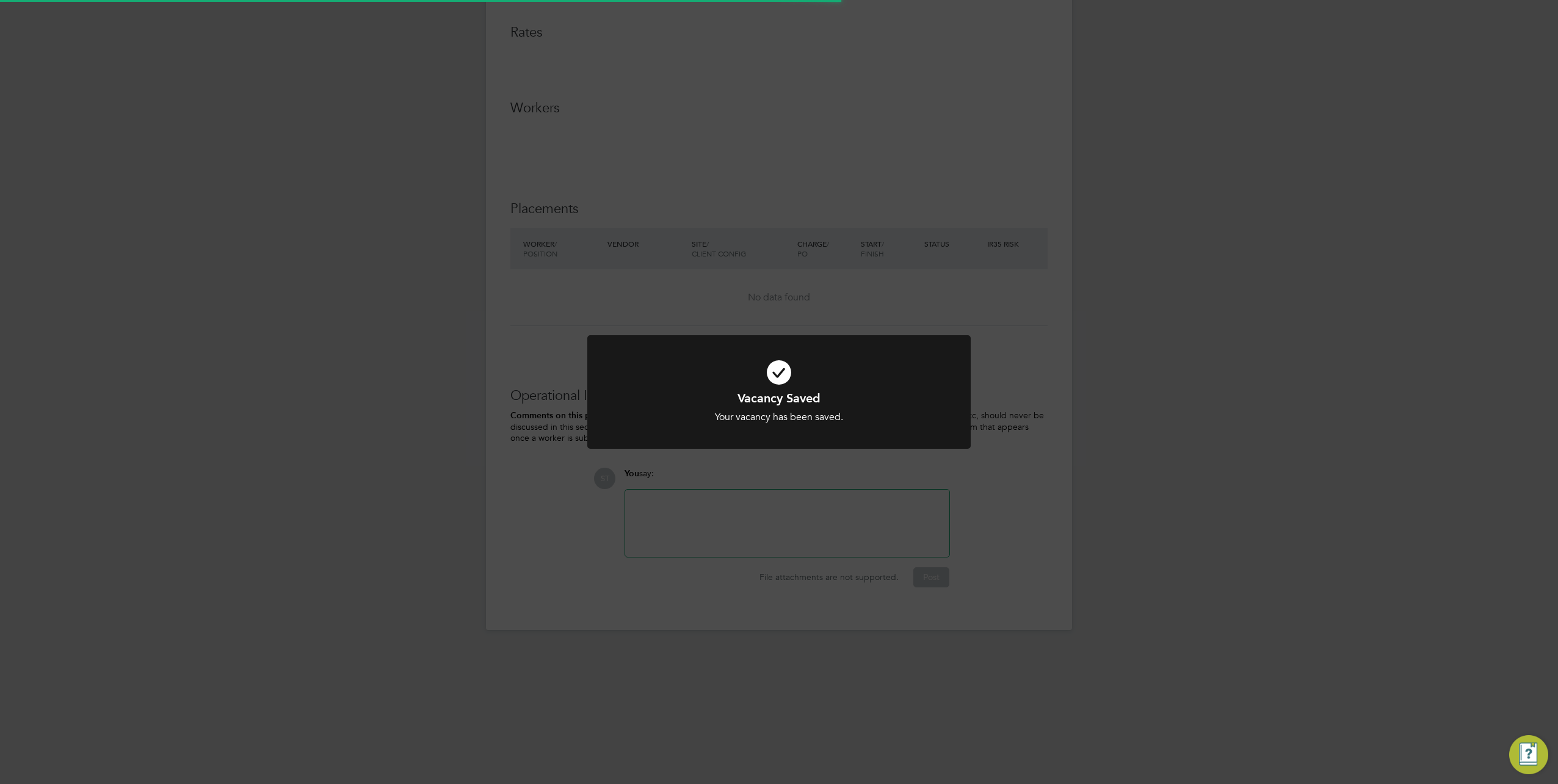
scroll to position [19, 263]
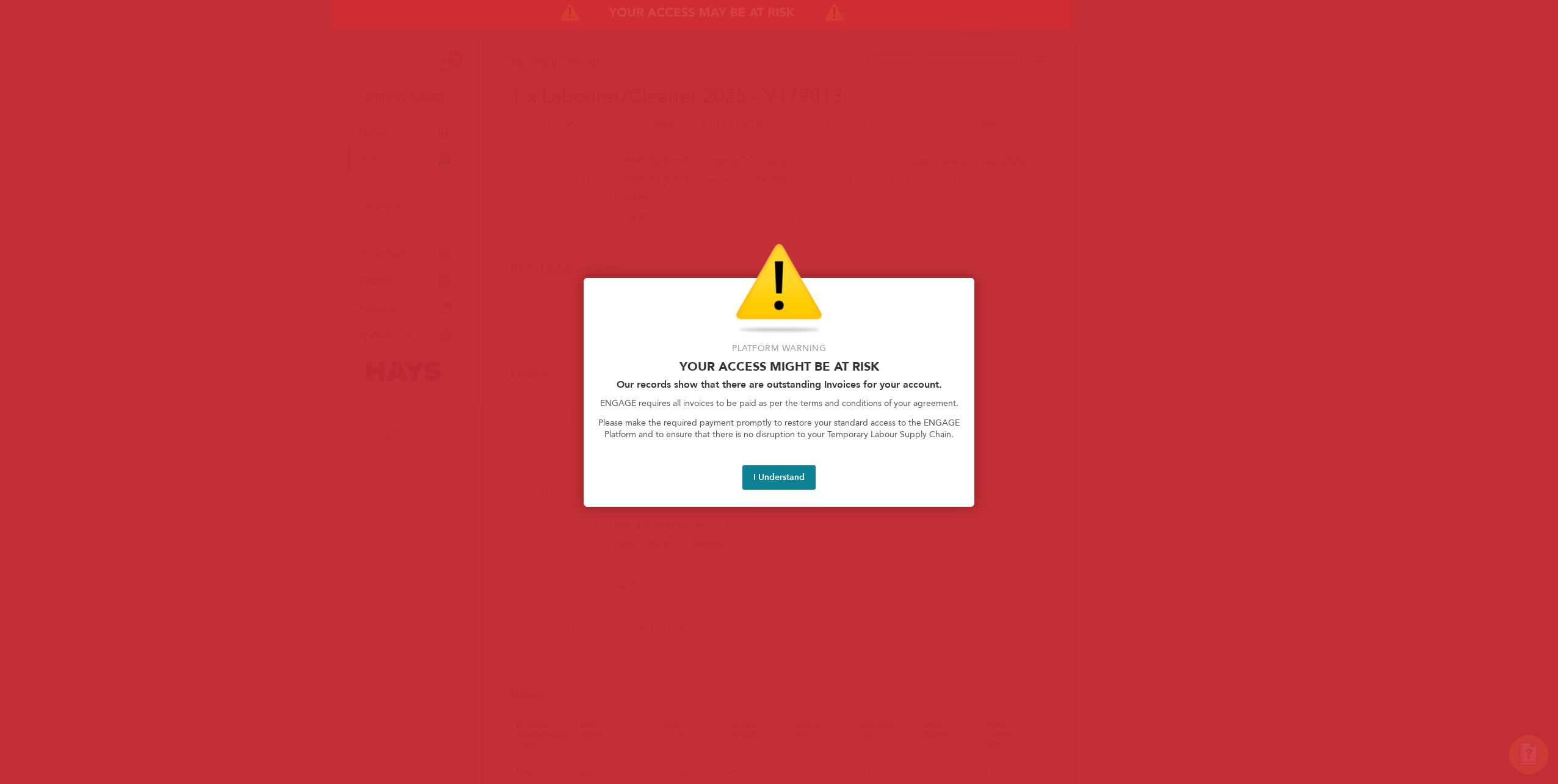
click at [1035, 137] on div at bounding box center [779, 392] width 1558 height 784
click at [796, 484] on button "I Understand" at bounding box center [779, 477] width 74 height 24
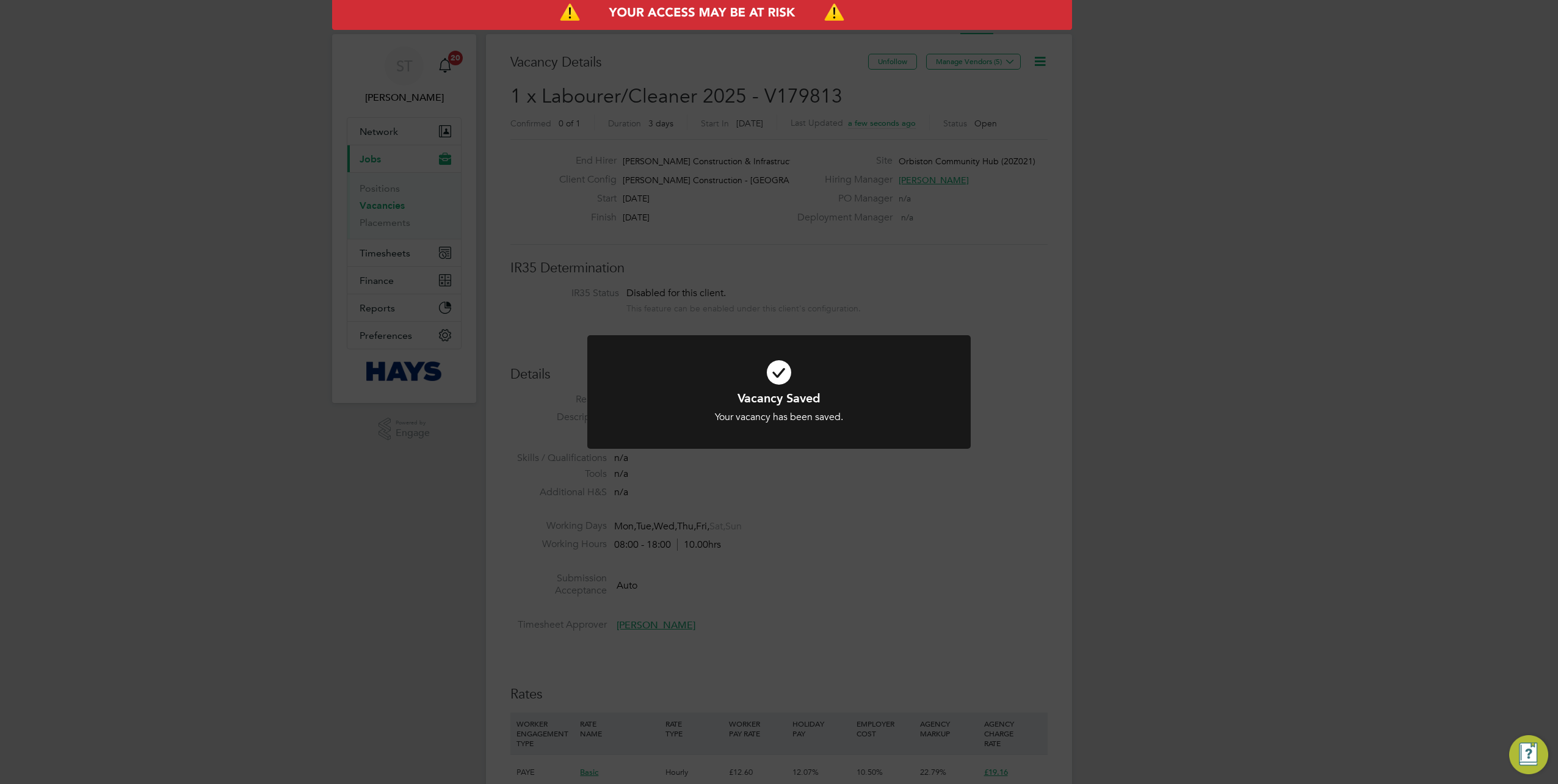
click at [991, 150] on div "Vacancy Saved Your vacancy has been saved. Cancel Okay" at bounding box center [779, 392] width 1558 height 784
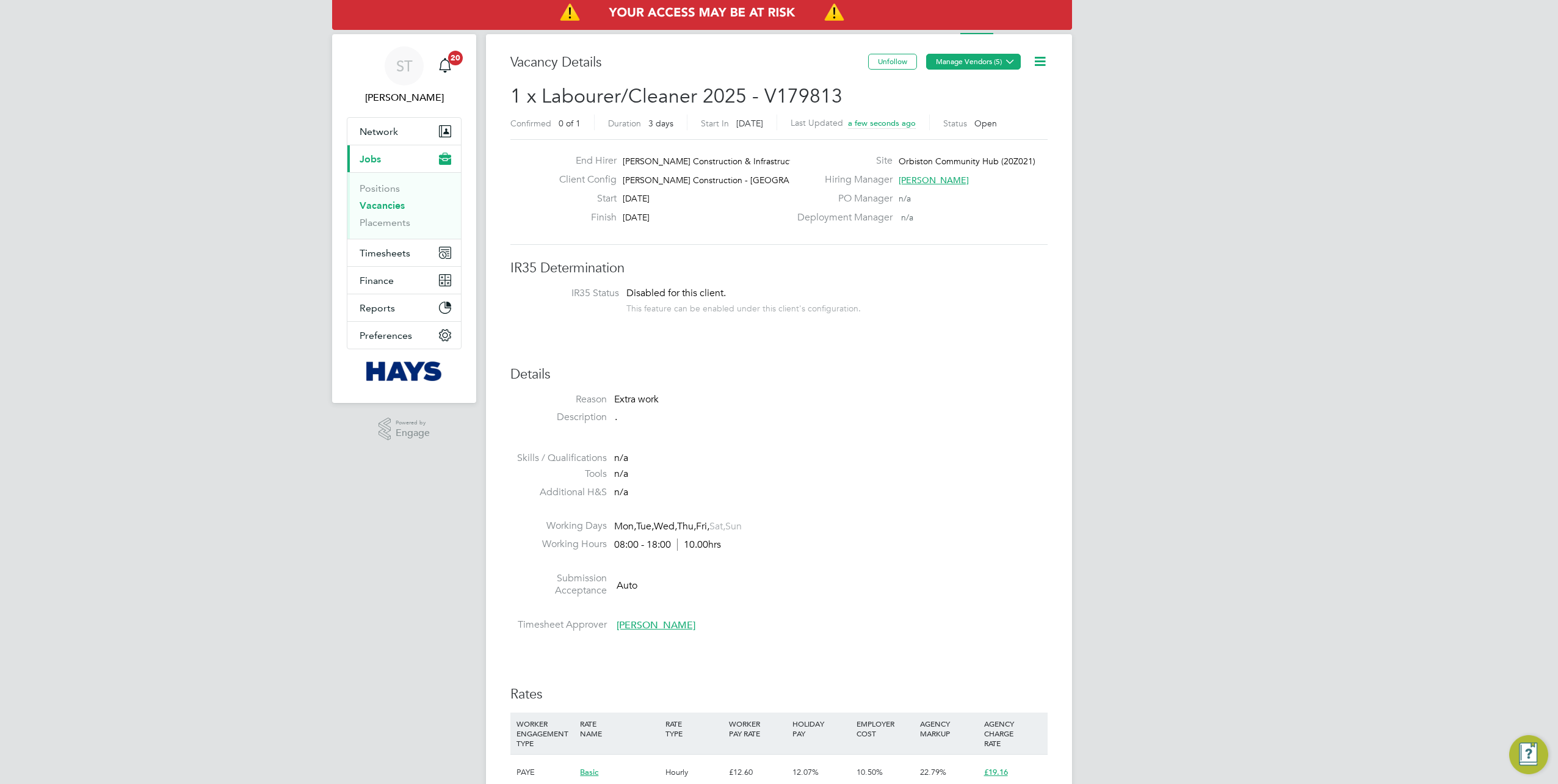
click at [1000, 59] on button "Manage Vendors (5)" at bounding box center [973, 61] width 95 height 16
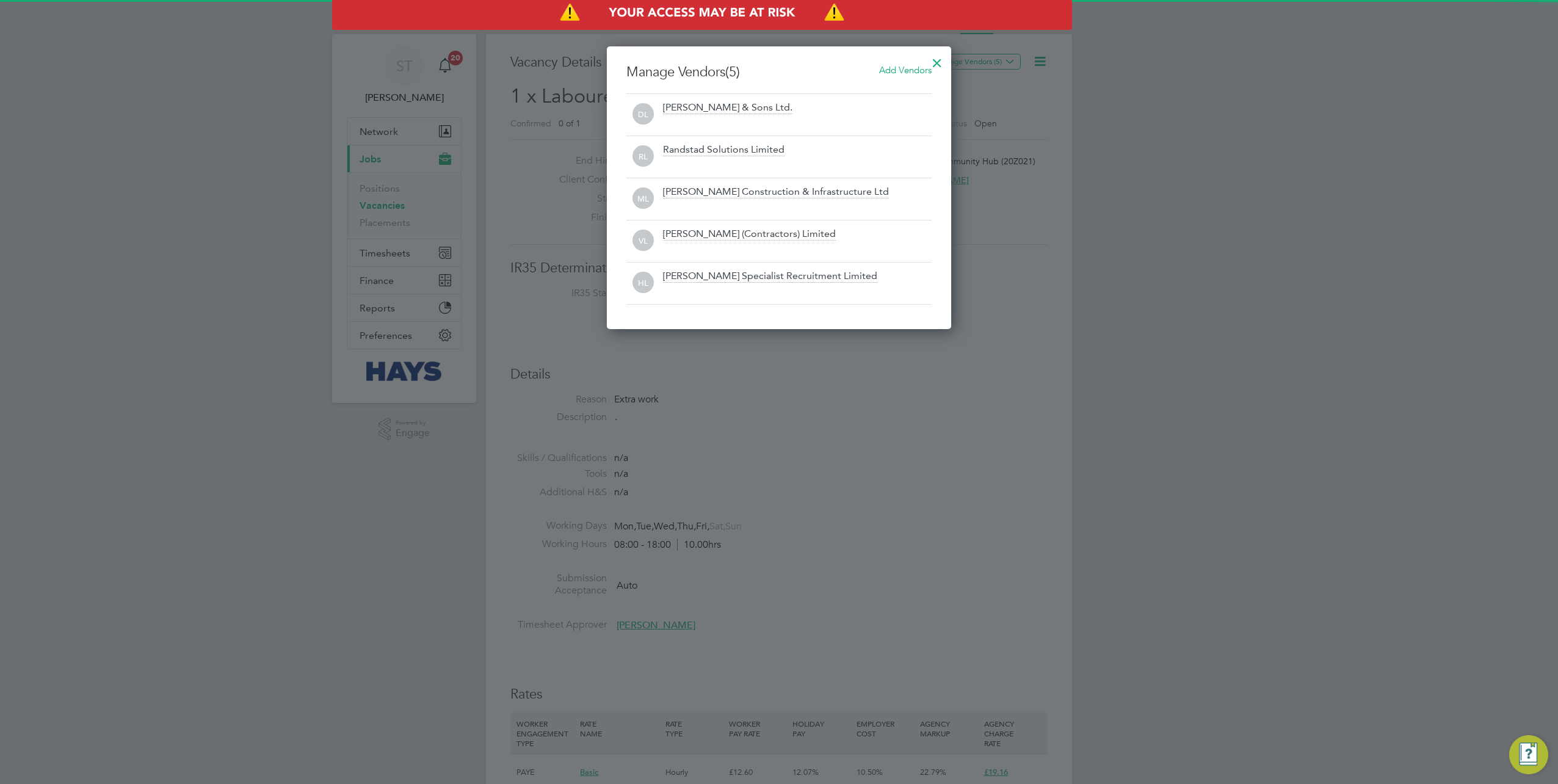
click at [912, 72] on span "Add Vendors" at bounding box center [906, 70] width 53 height 11
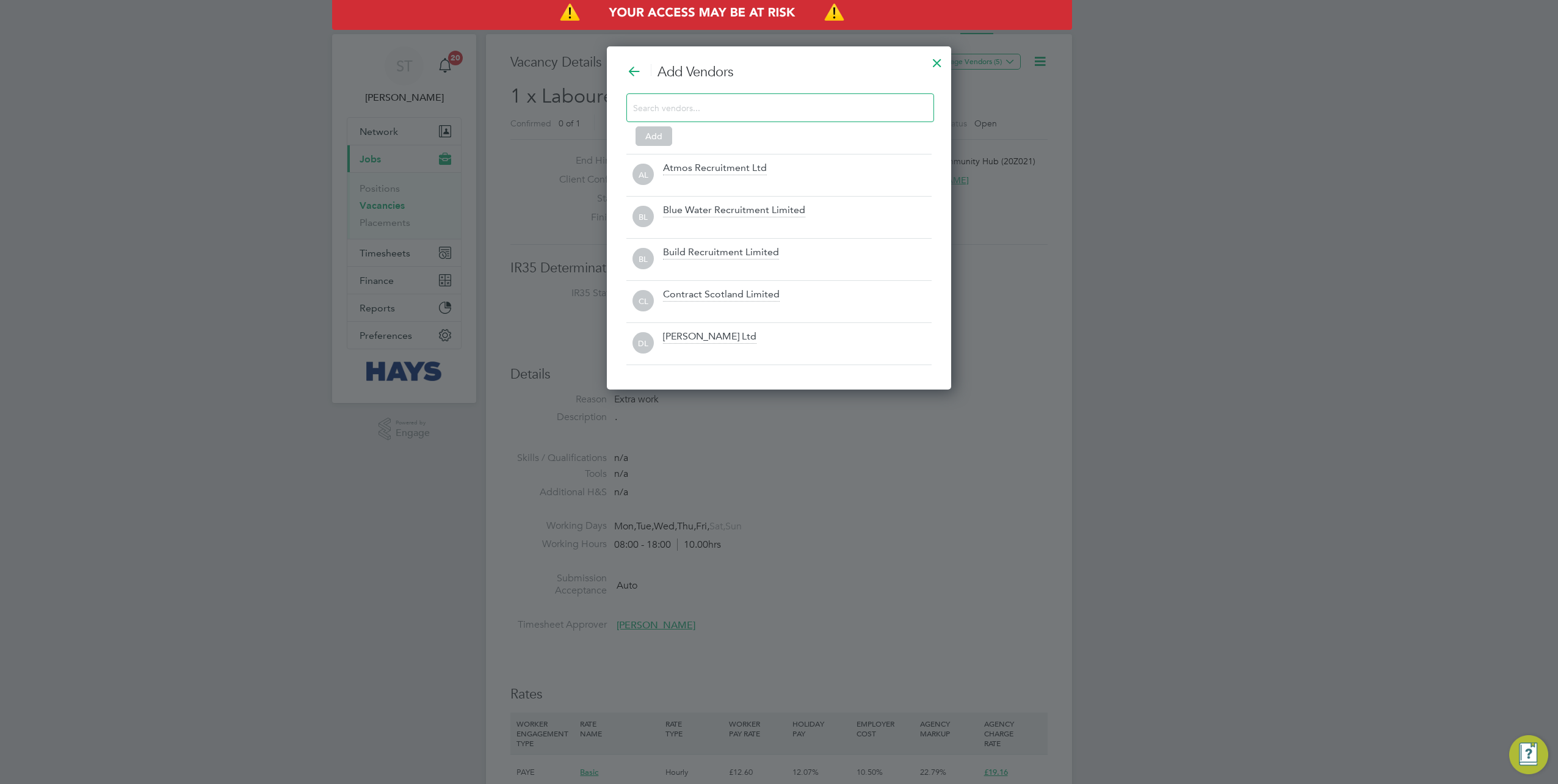
click at [742, 116] on div at bounding box center [780, 108] width 308 height 29
click at [742, 106] on input at bounding box center [770, 107] width 275 height 16
type input "V"
click at [936, 66] on div at bounding box center [937, 59] width 22 height 22
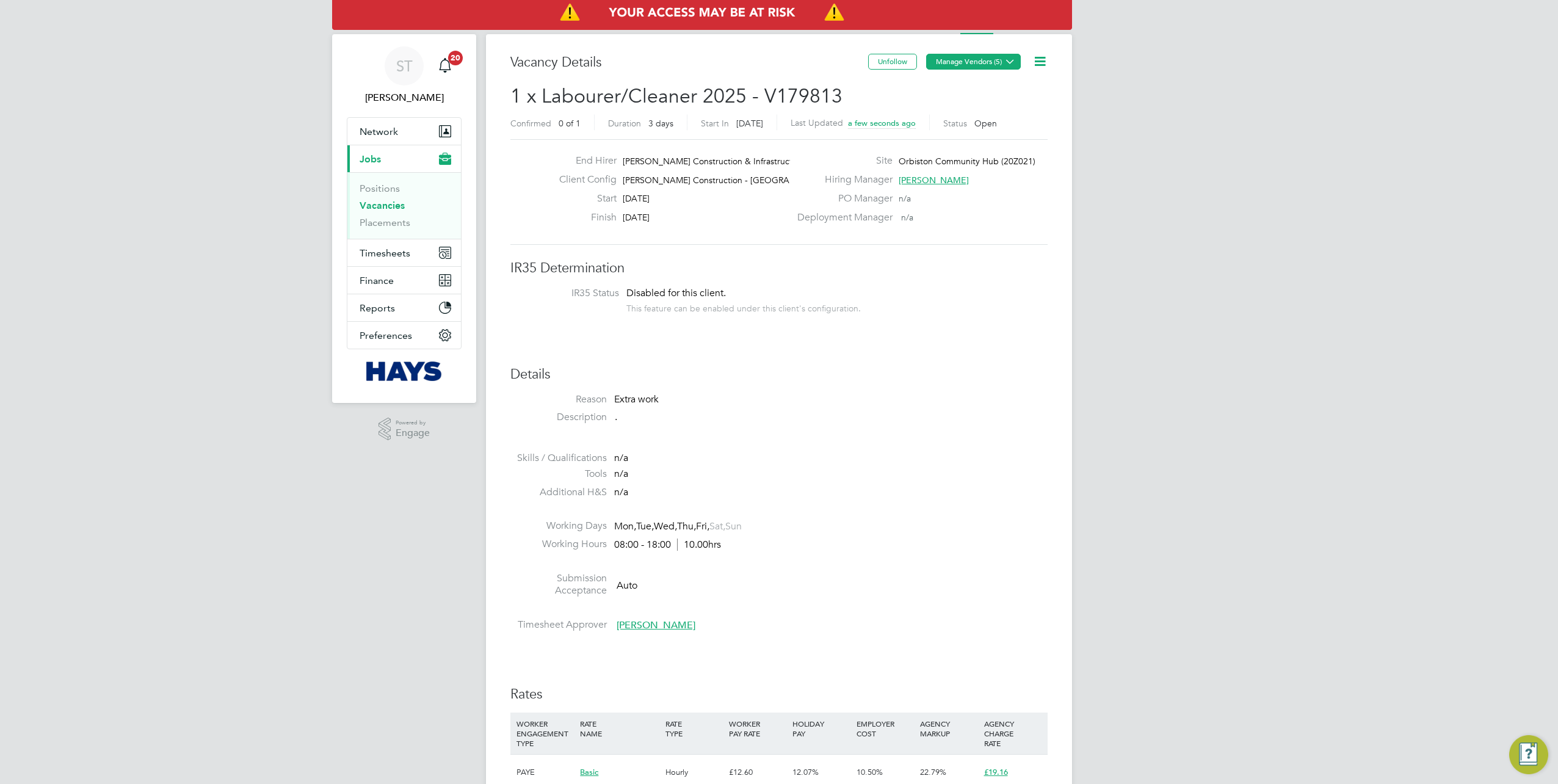
click at [1006, 62] on icon at bounding box center [1010, 61] width 9 height 9
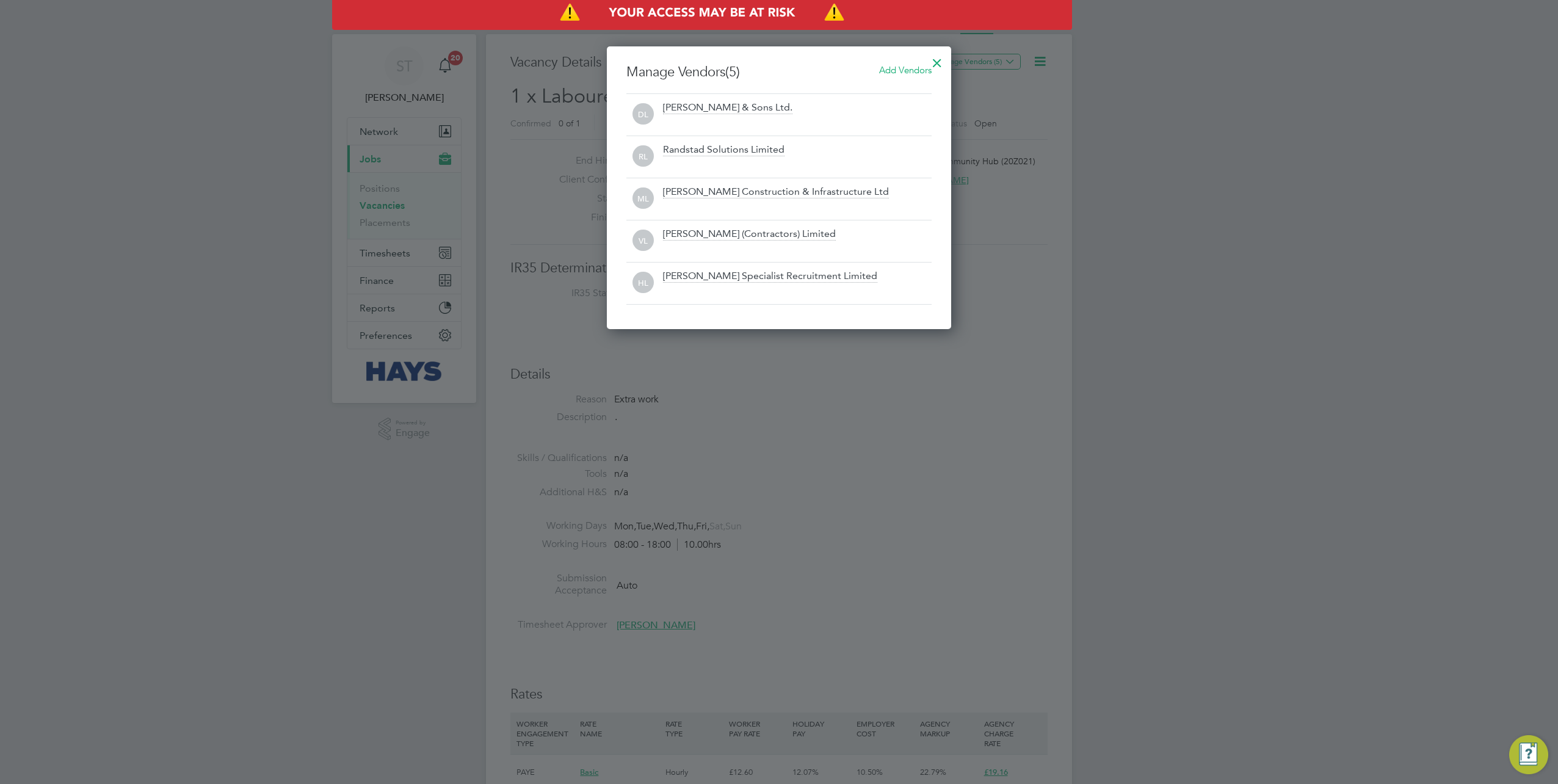
click at [935, 63] on div at bounding box center [937, 59] width 22 height 22
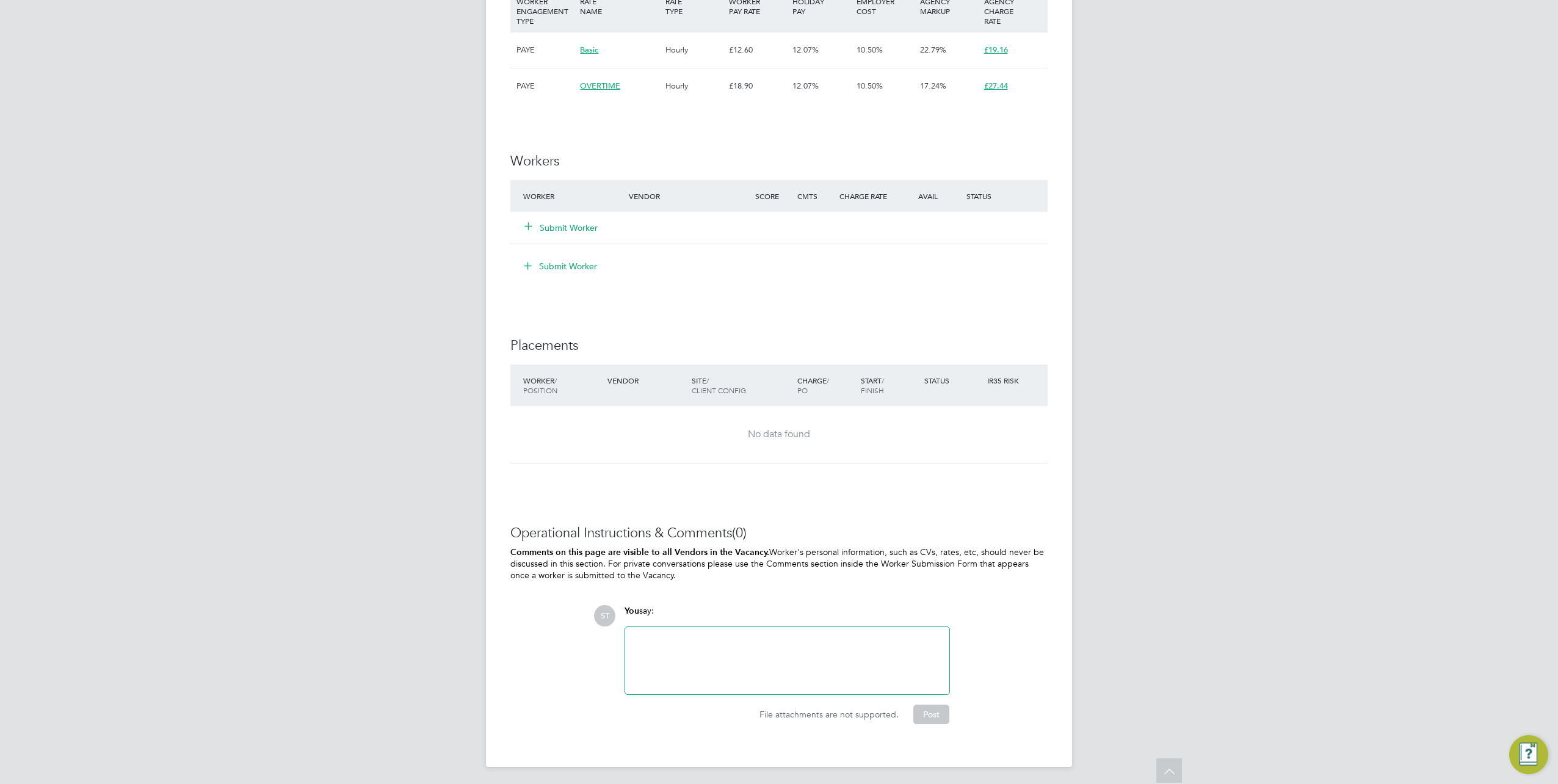
click at [732, 665] on div at bounding box center [787, 661] width 310 height 53
drag, startPoint x: 802, startPoint y: 666, endPoint x: 744, endPoint y: 634, distance: 66.2
click at [744, 634] on div "Vacancy for Anil Bamel (VGC) Ryan Ainslie (VGC - no physical or online CSCS)" at bounding box center [787, 661] width 310 height 53
click at [939, 707] on button "Post" at bounding box center [931, 713] width 36 height 19
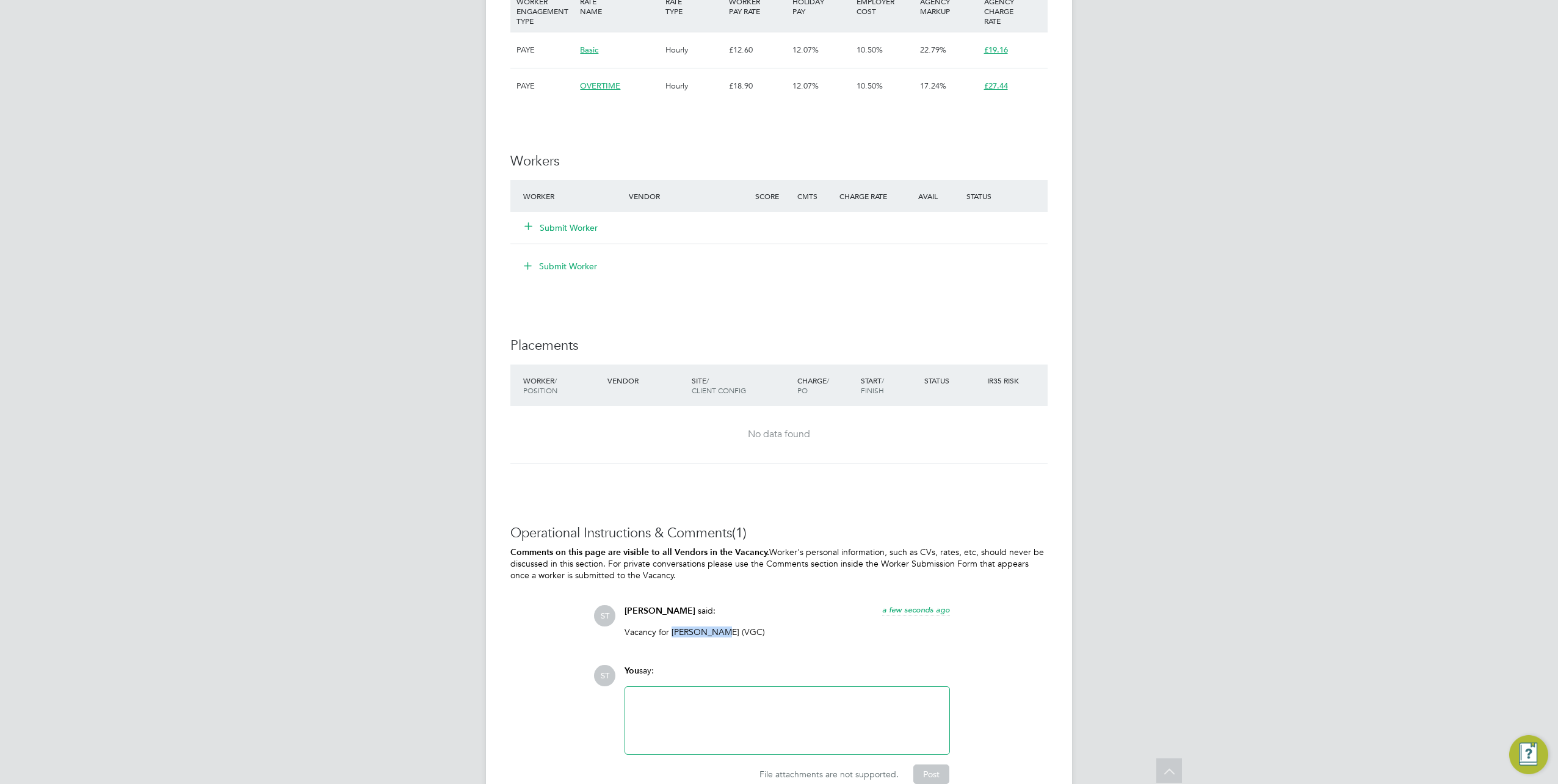
drag, startPoint x: 713, startPoint y: 629, endPoint x: 670, endPoint y: 630, distance: 43.0
click at [670, 630] on p "Vacancy for Anil Bamel (VGC)" at bounding box center [787, 631] width 325 height 11
copy p "Anil Bamel"
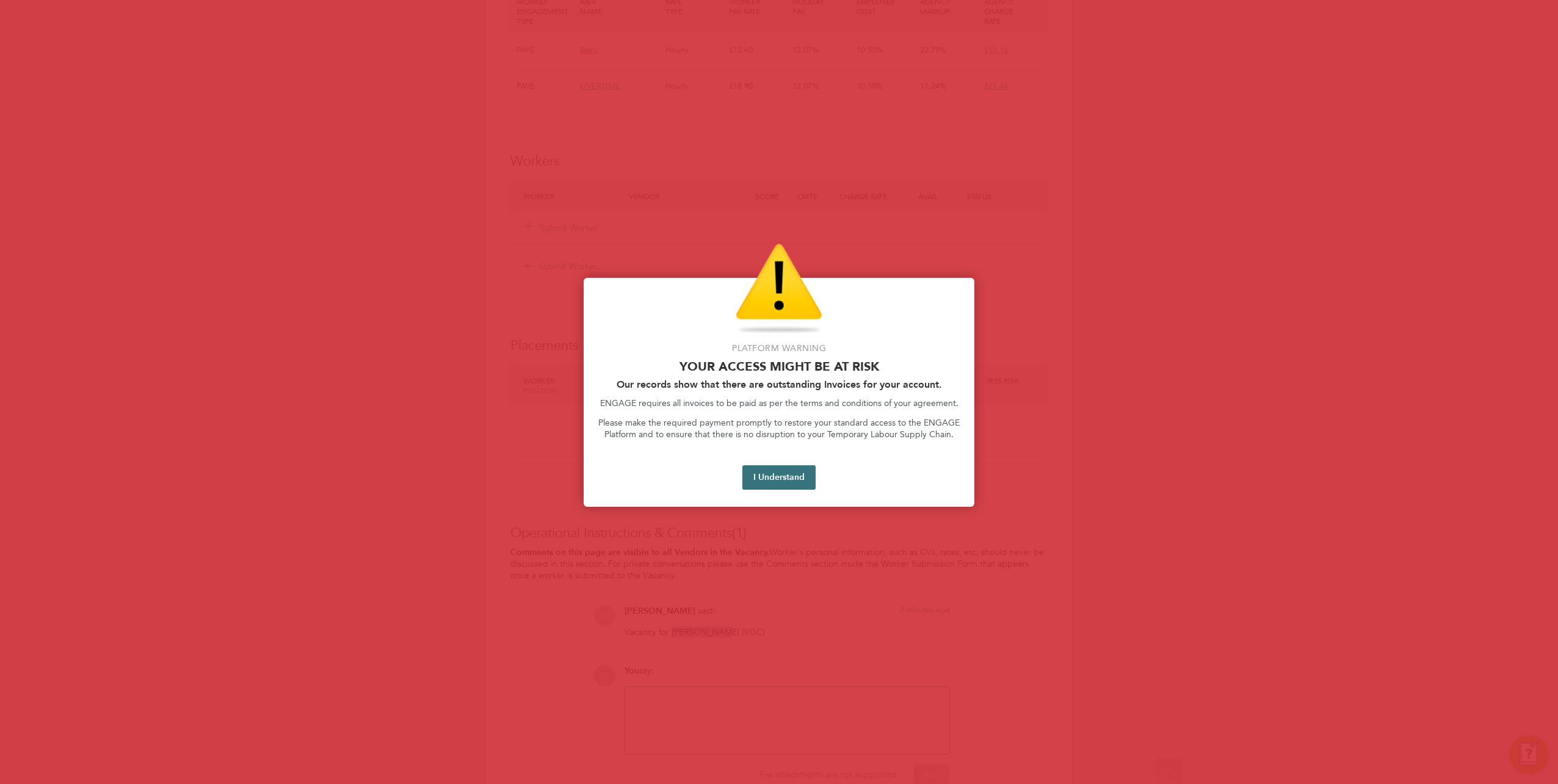
click at [776, 479] on button "I Understand" at bounding box center [779, 477] width 74 height 24
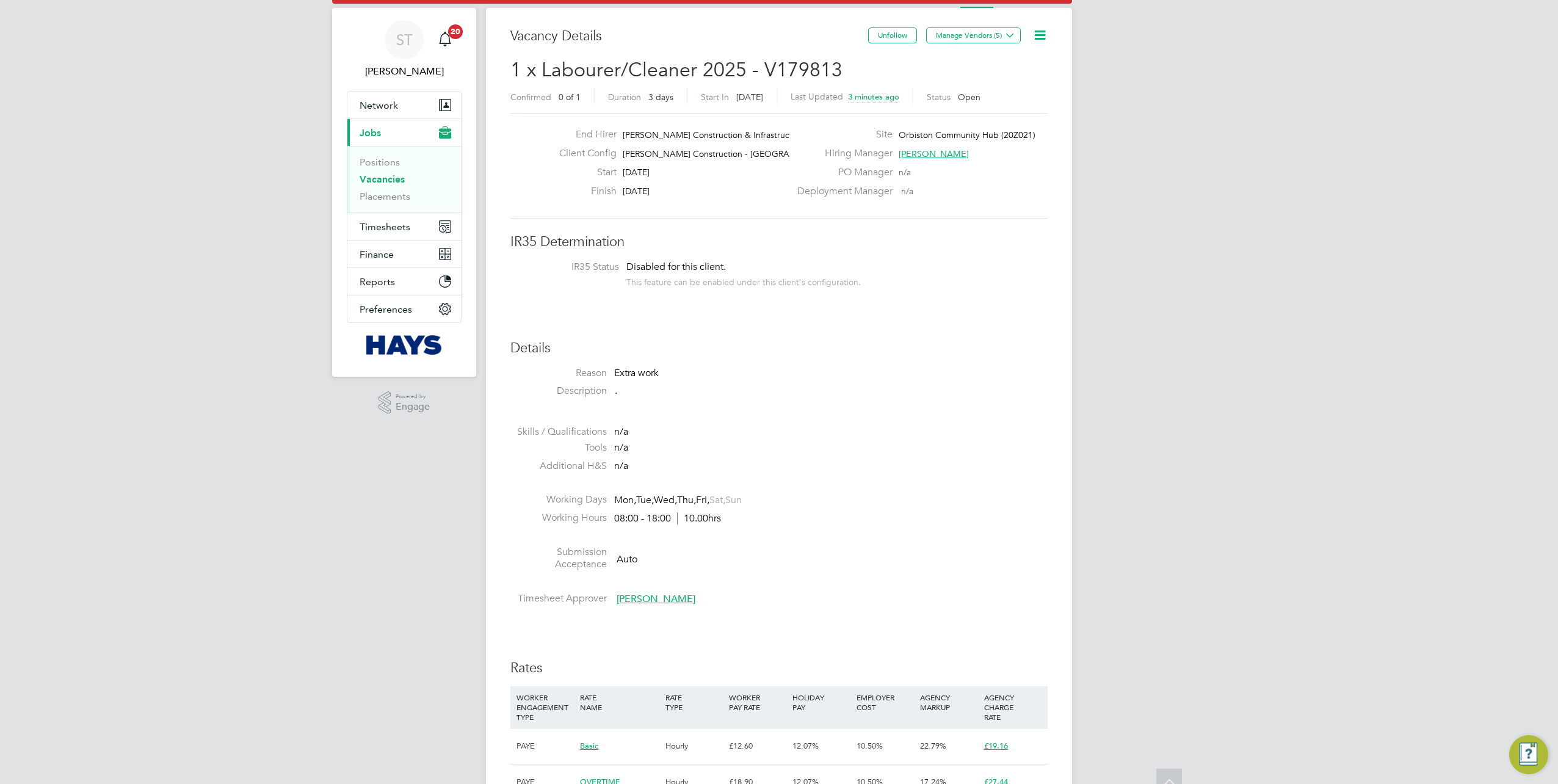
scroll to position [0, 0]
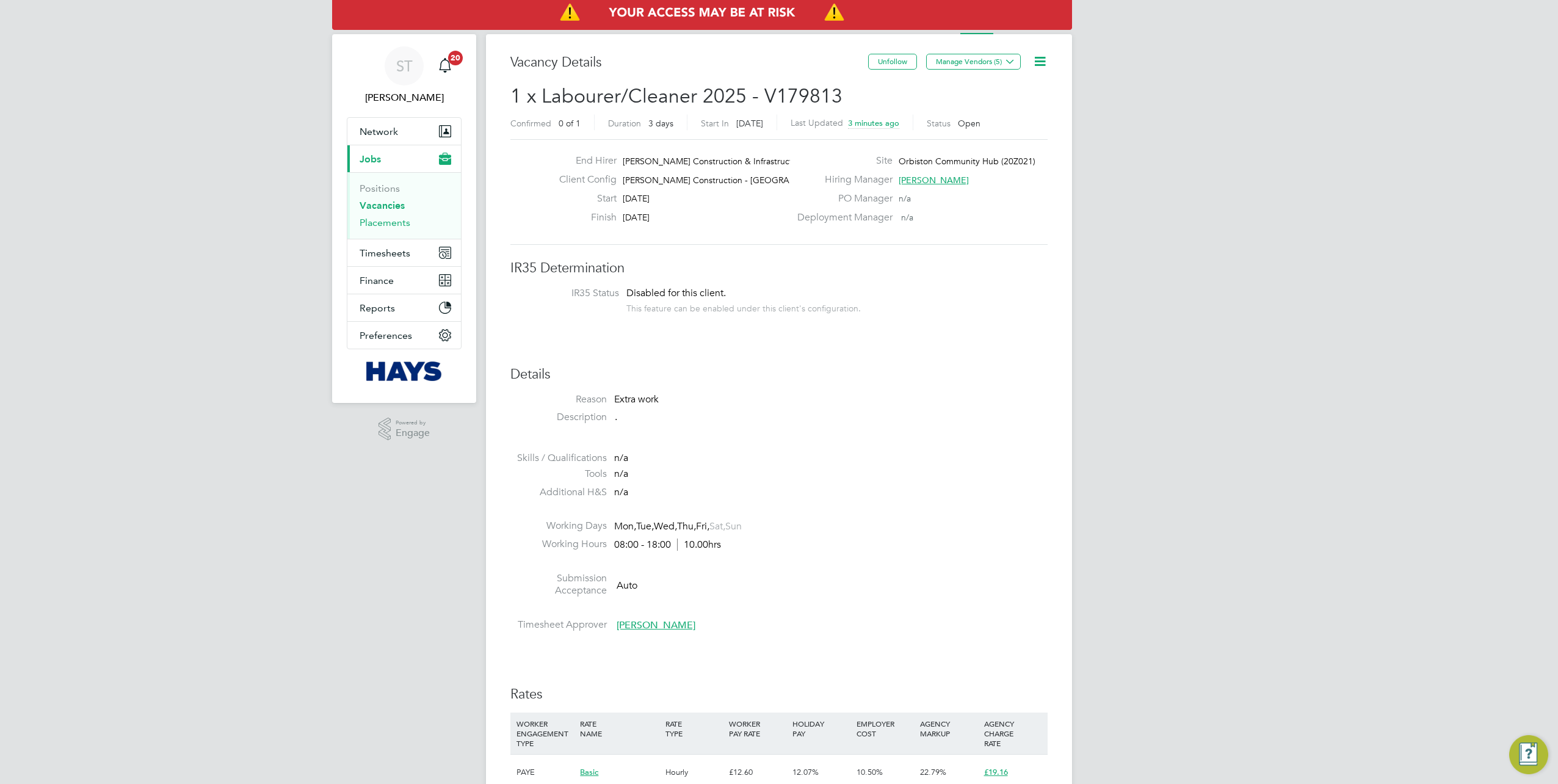
click at [378, 225] on link "Placements" at bounding box center [385, 223] width 51 height 11
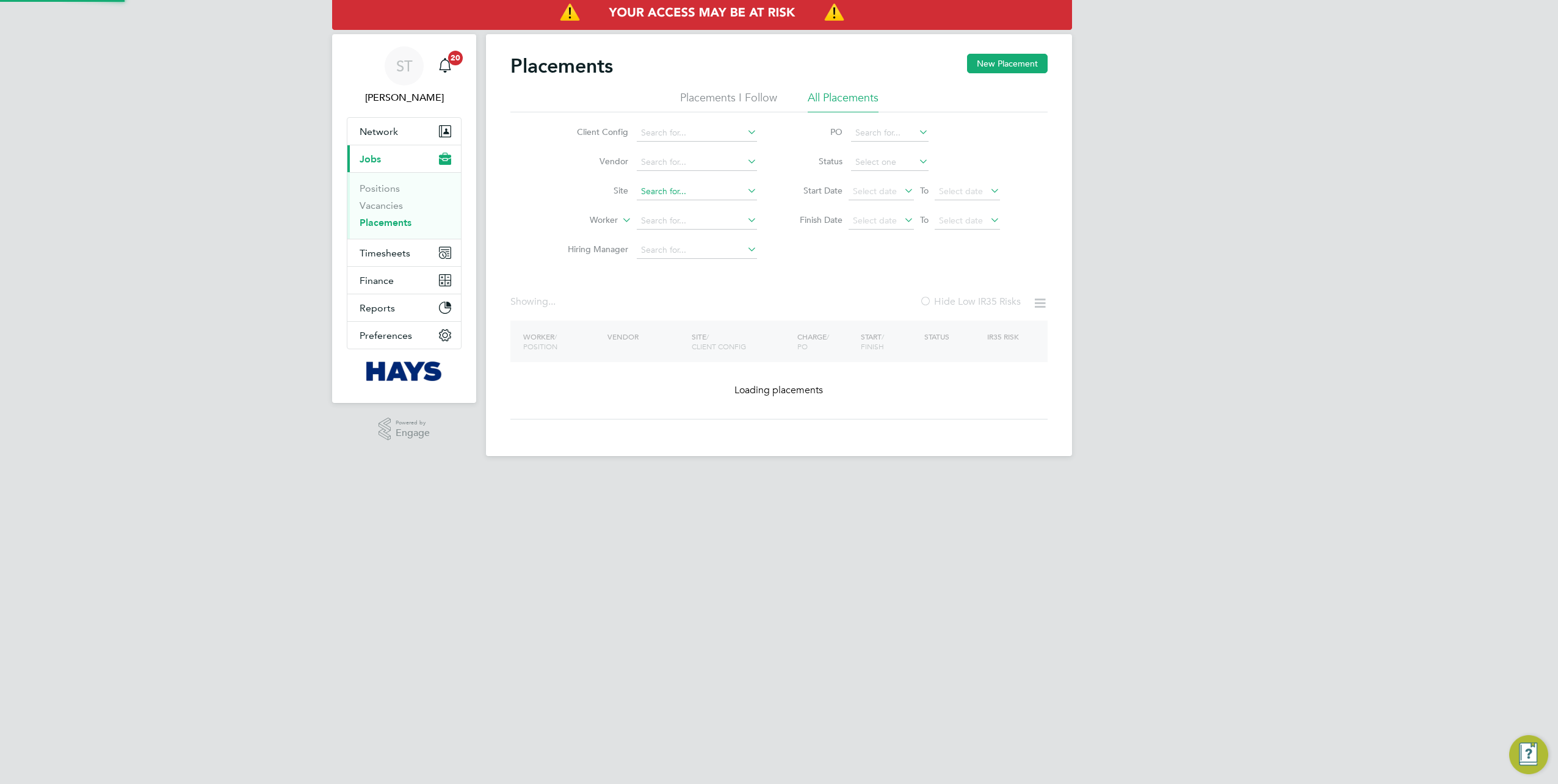
click at [659, 184] on input at bounding box center [697, 192] width 121 height 17
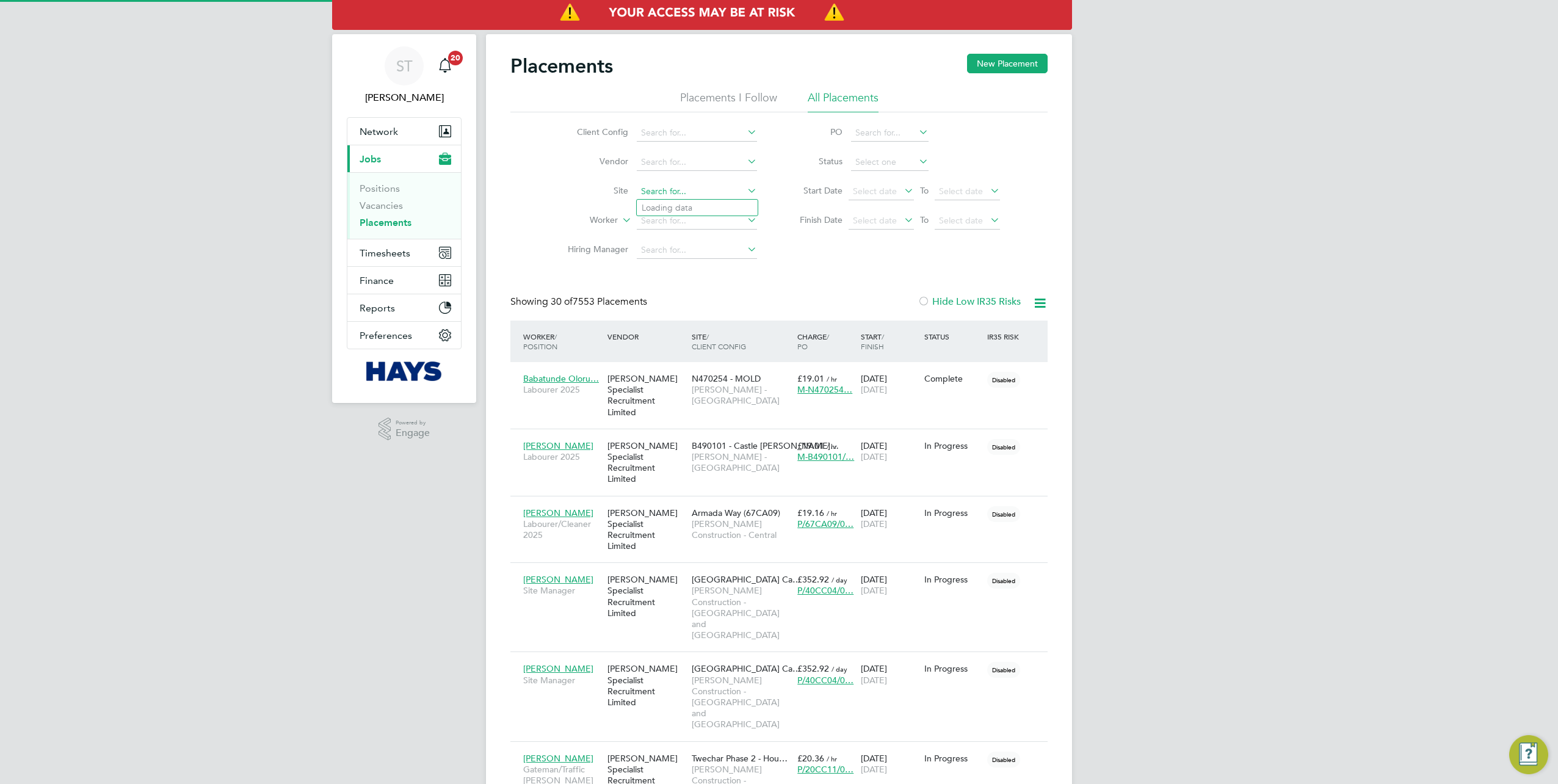
scroll to position [35, 106]
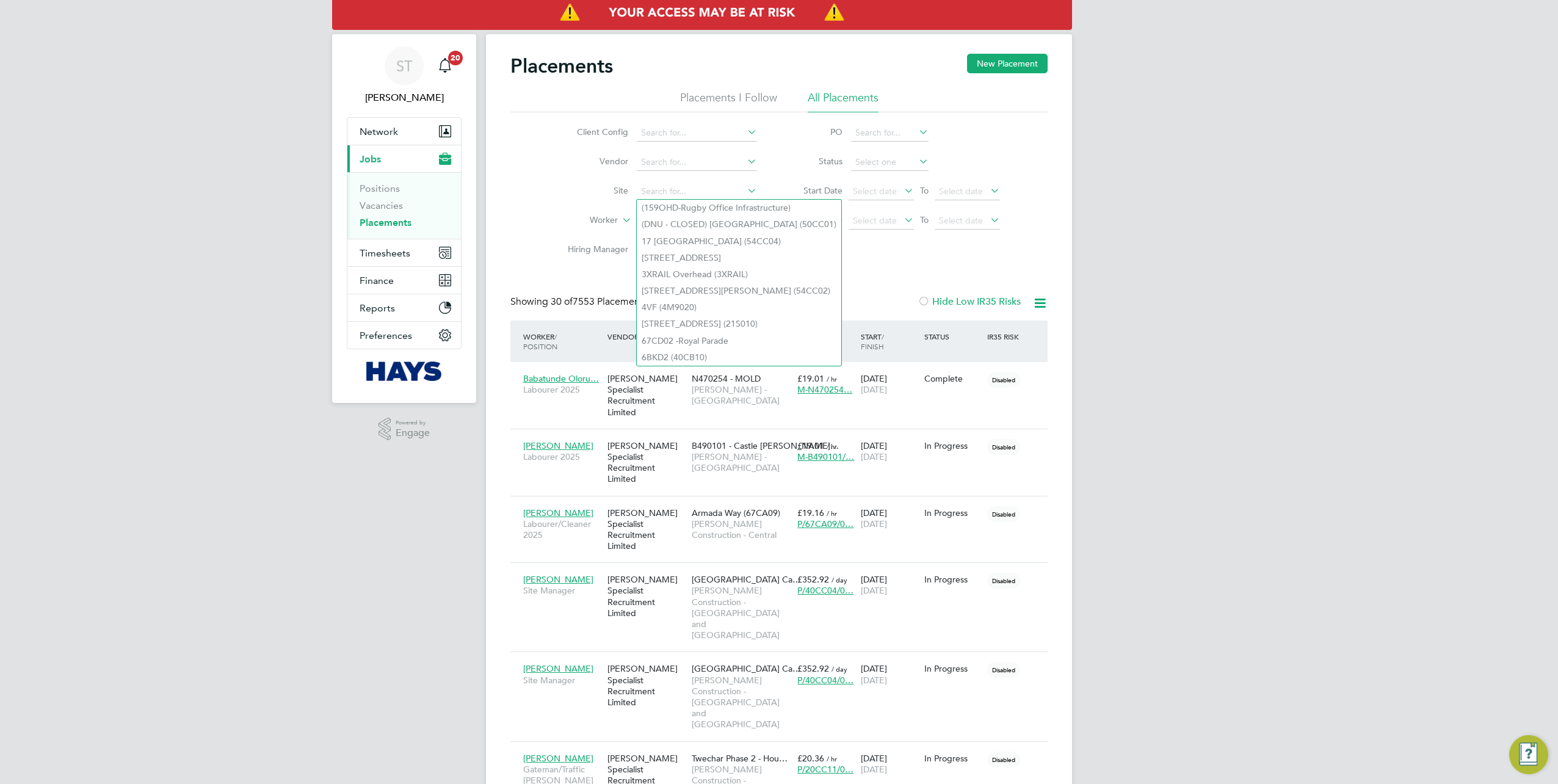
click at [570, 228] on li "Worker" at bounding box center [658, 220] width 230 height 29
click at [667, 223] on input at bounding box center [697, 221] width 121 height 17
type input "A"
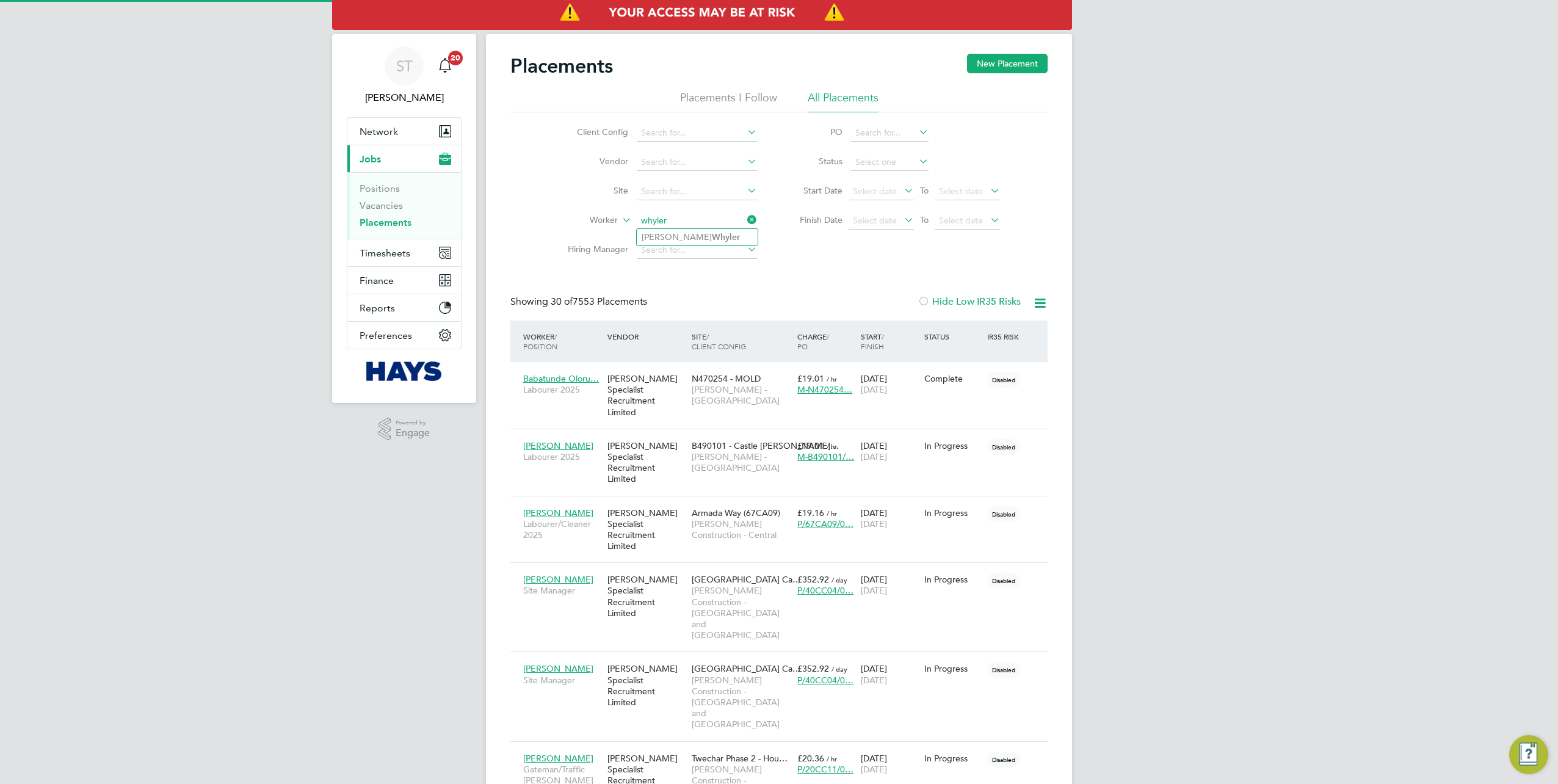
type input "whyler"
click at [652, 216] on input at bounding box center [697, 221] width 121 height 17
paste input "Anthony Whyler"
type input "Anthony Whyler"
click at [378, 136] on span "Network" at bounding box center [379, 131] width 39 height 11
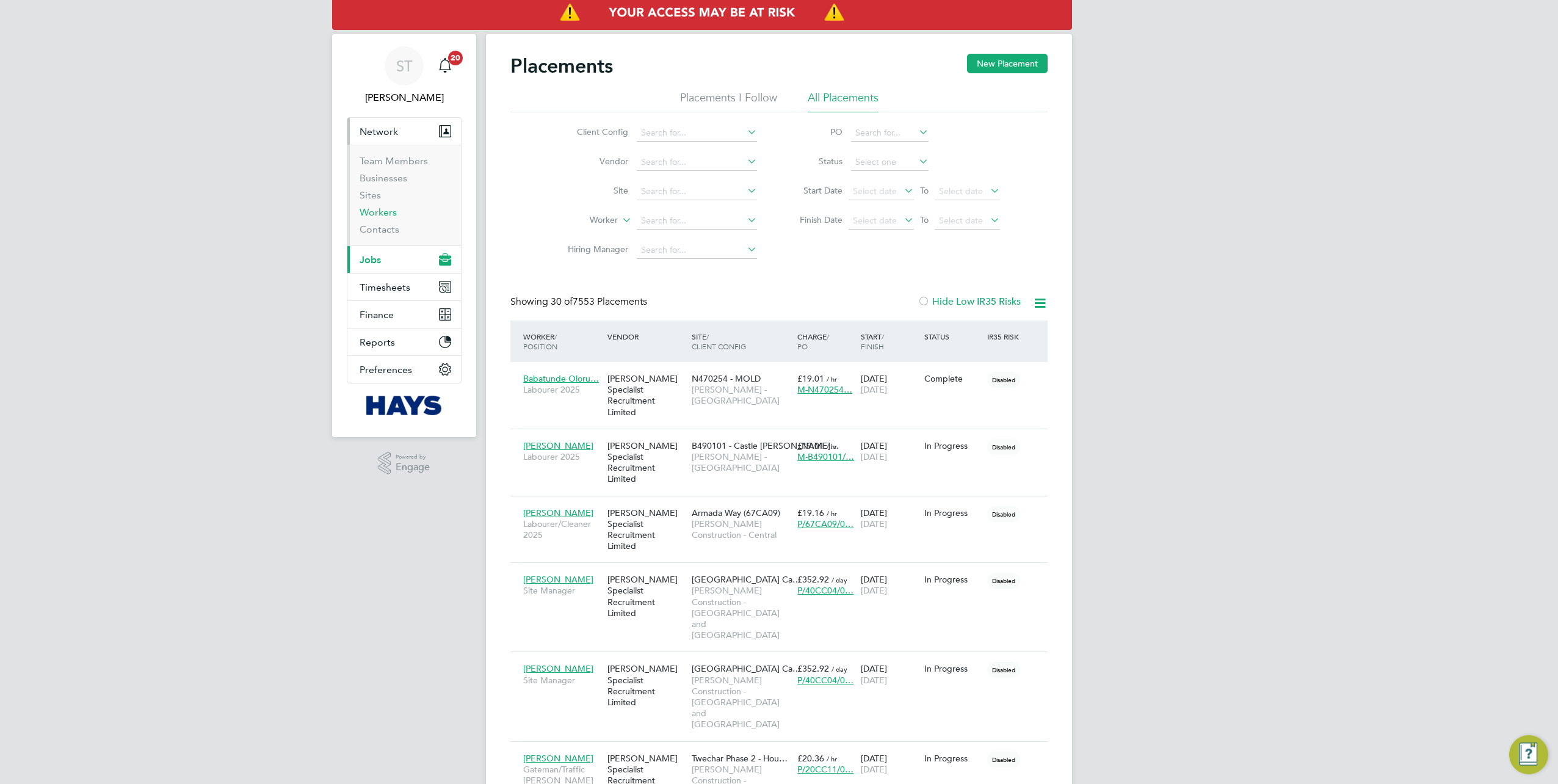
drag, startPoint x: 369, startPoint y: 209, endPoint x: 416, endPoint y: 190, distance: 50.7
click at [369, 209] on link "Workers" at bounding box center [378, 212] width 37 height 11
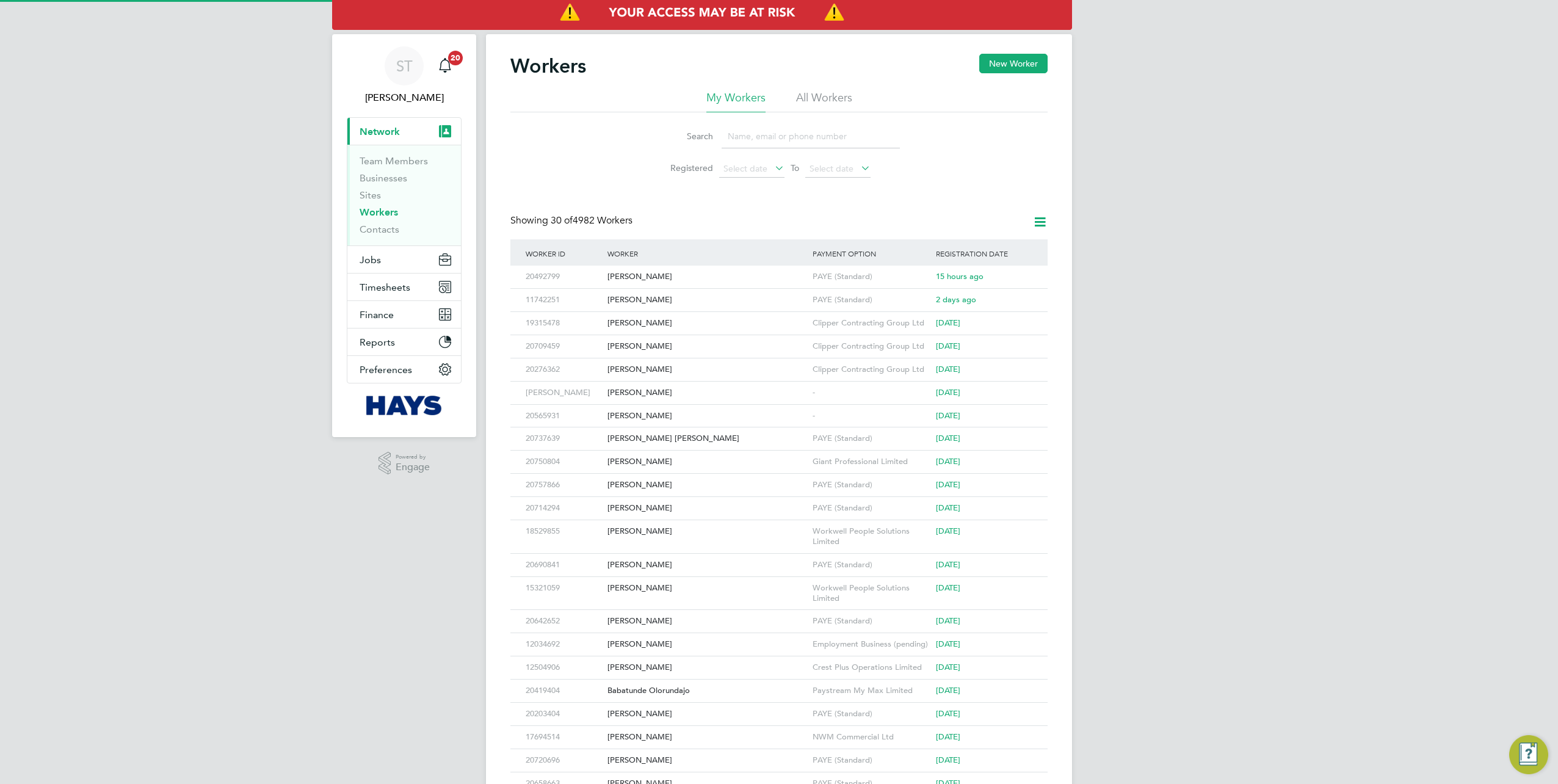
click at [742, 138] on input at bounding box center [811, 136] width 178 height 24
paste input "Anthony Whyler"
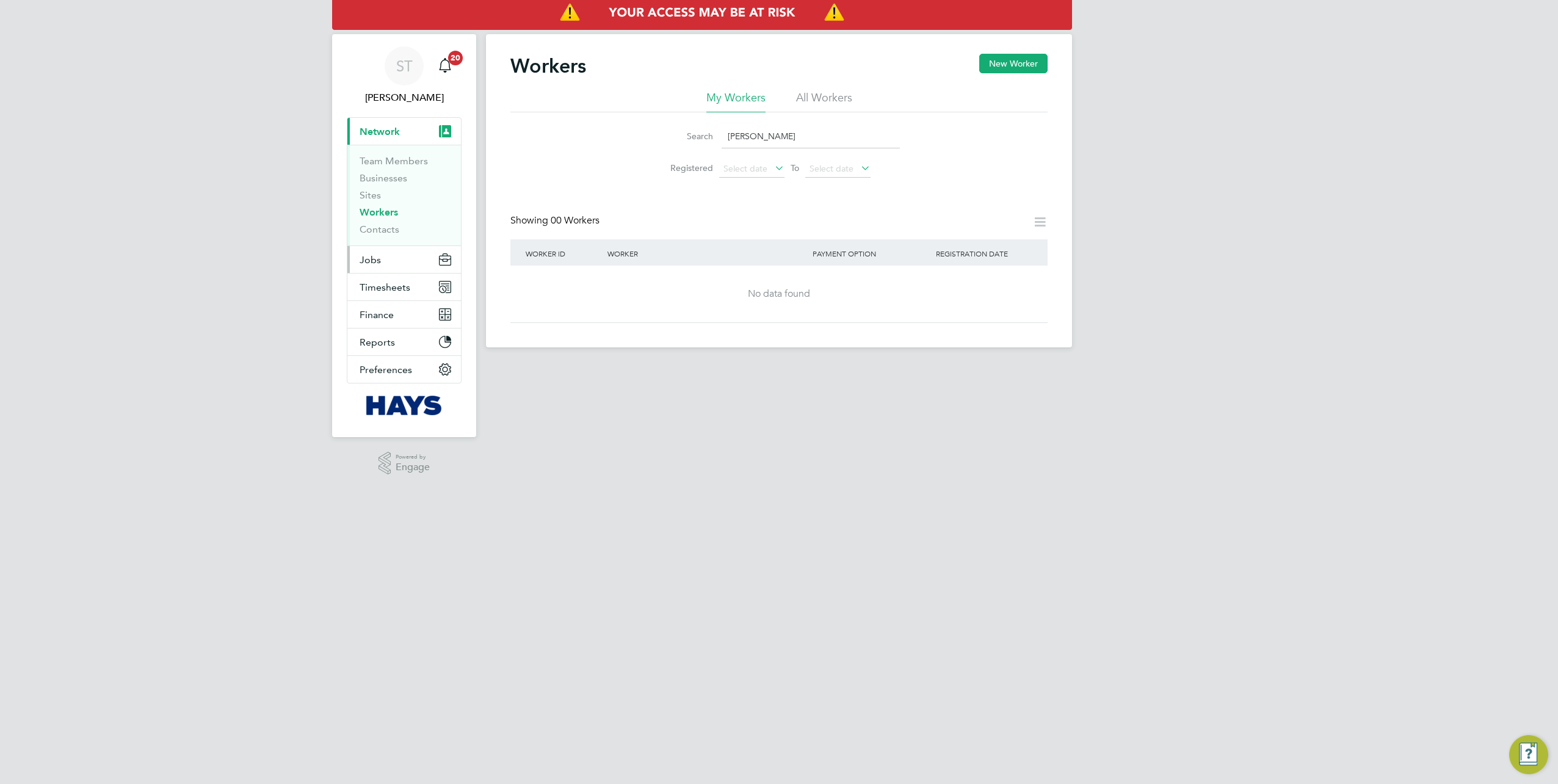
type input "Anthony Whyler"
click at [393, 258] on button "Jobs" at bounding box center [404, 260] width 113 height 27
click at [381, 222] on link "Placements" at bounding box center [385, 223] width 51 height 11
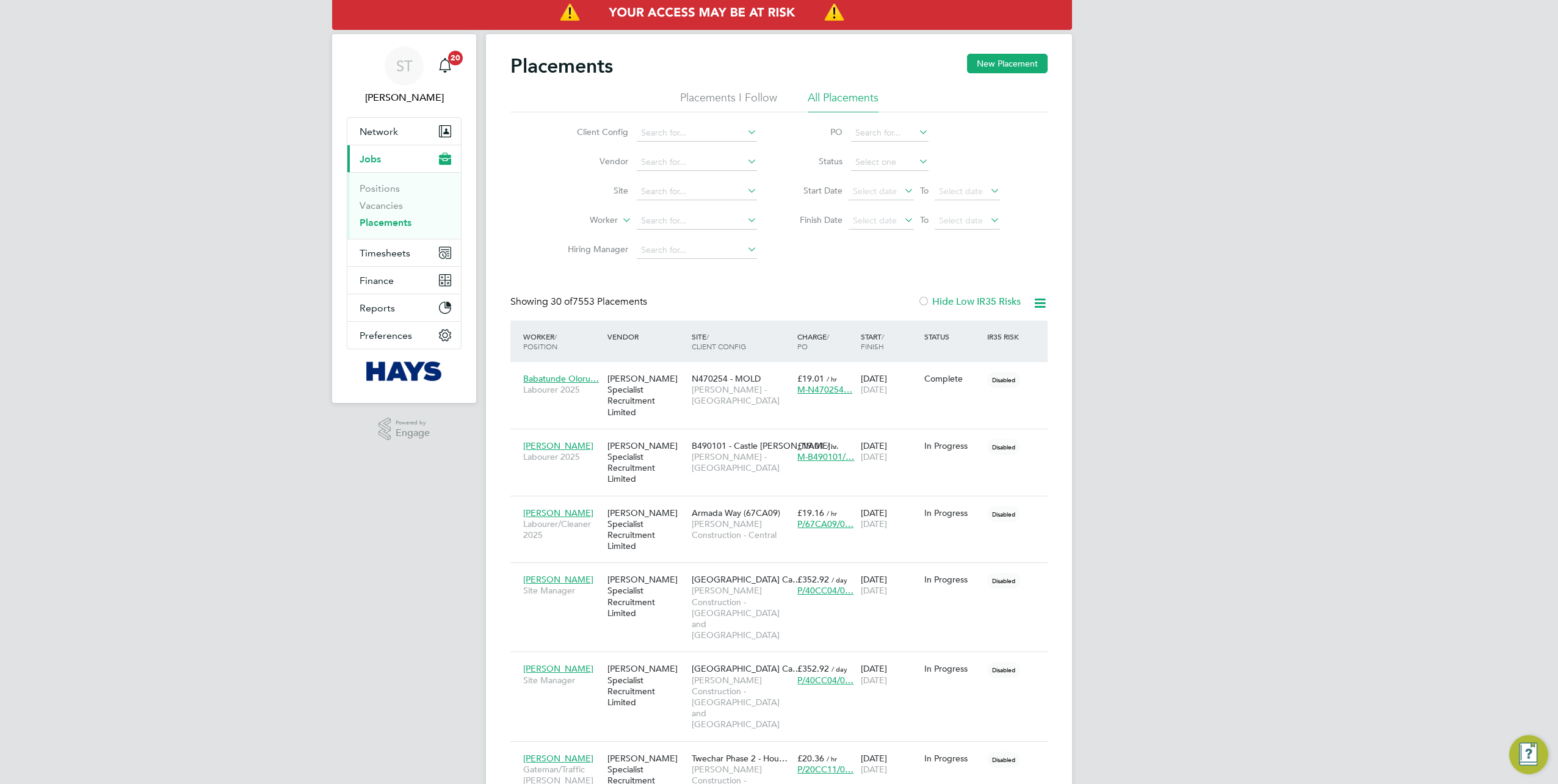
scroll to position [35, 106]
click at [659, 220] on input at bounding box center [697, 221] width 121 height 17
type input "whydler"
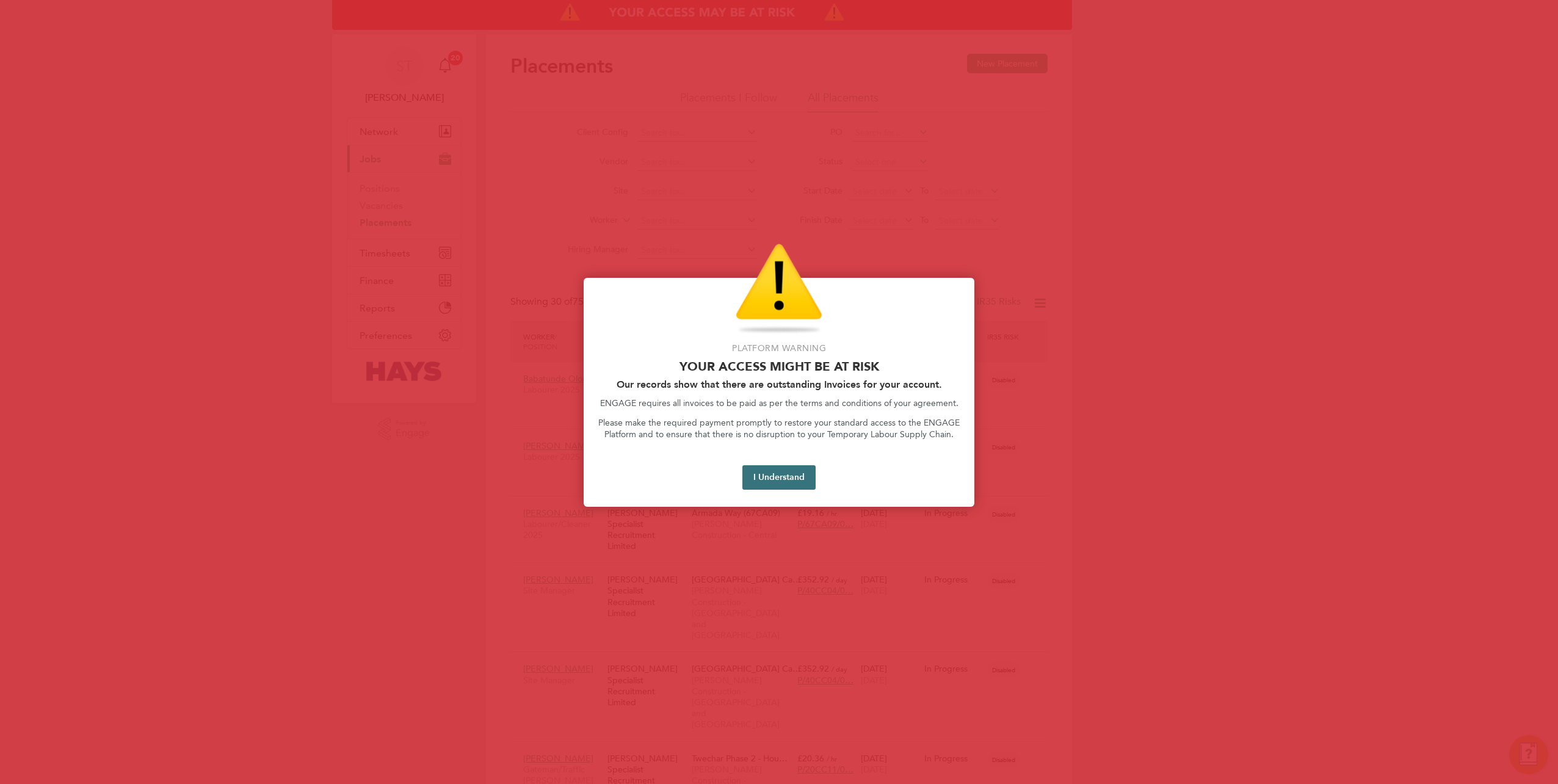
click at [801, 482] on button "I Understand" at bounding box center [779, 477] width 74 height 24
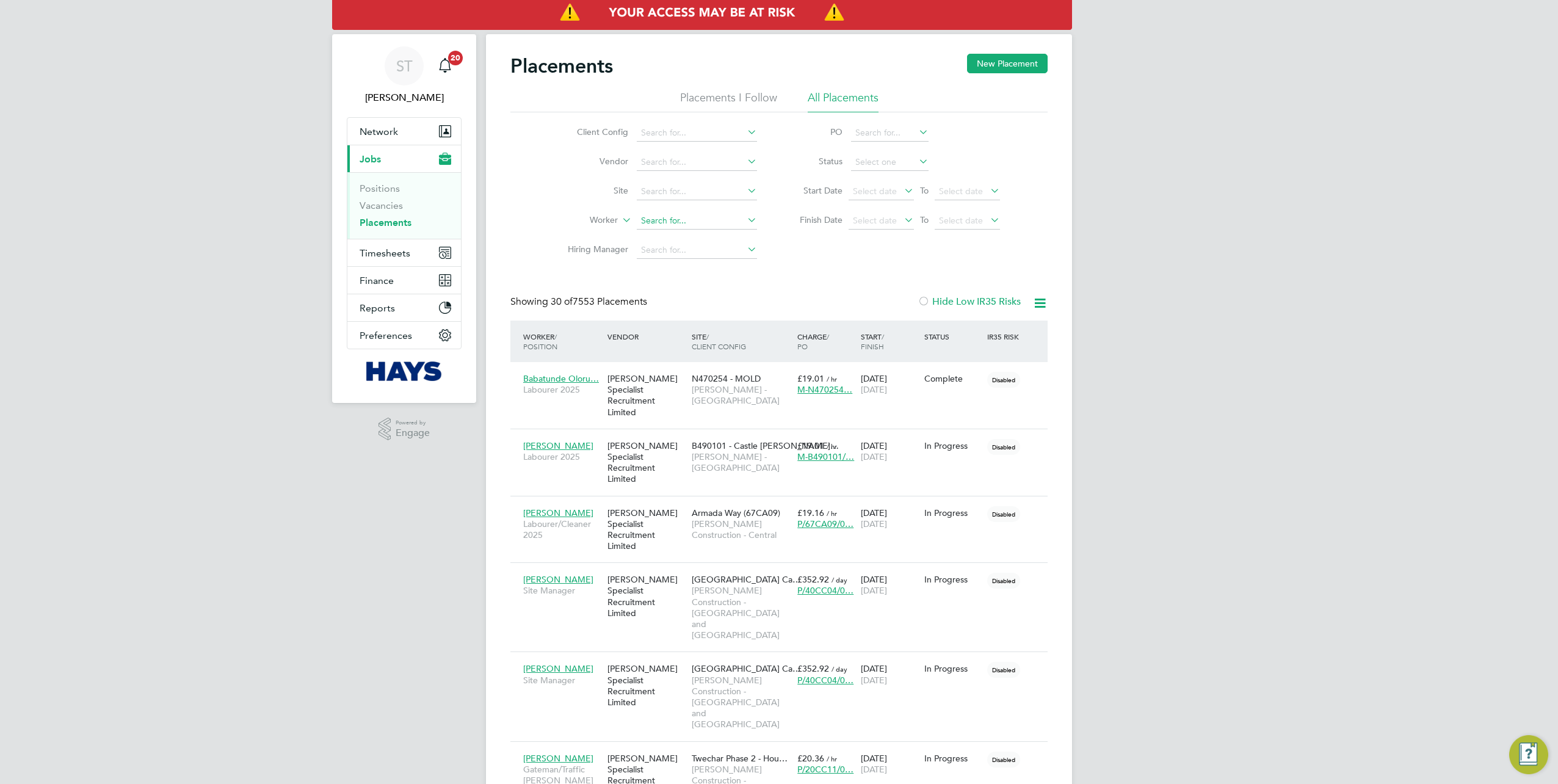
click at [656, 218] on input at bounding box center [697, 221] width 121 height 17
type input "Ant"
drag, startPoint x: 670, startPoint y: 221, endPoint x: 637, endPoint y: 220, distance: 33.0
click at [637, 220] on input "Ant" at bounding box center [697, 221] width 121 height 17
type input "w"
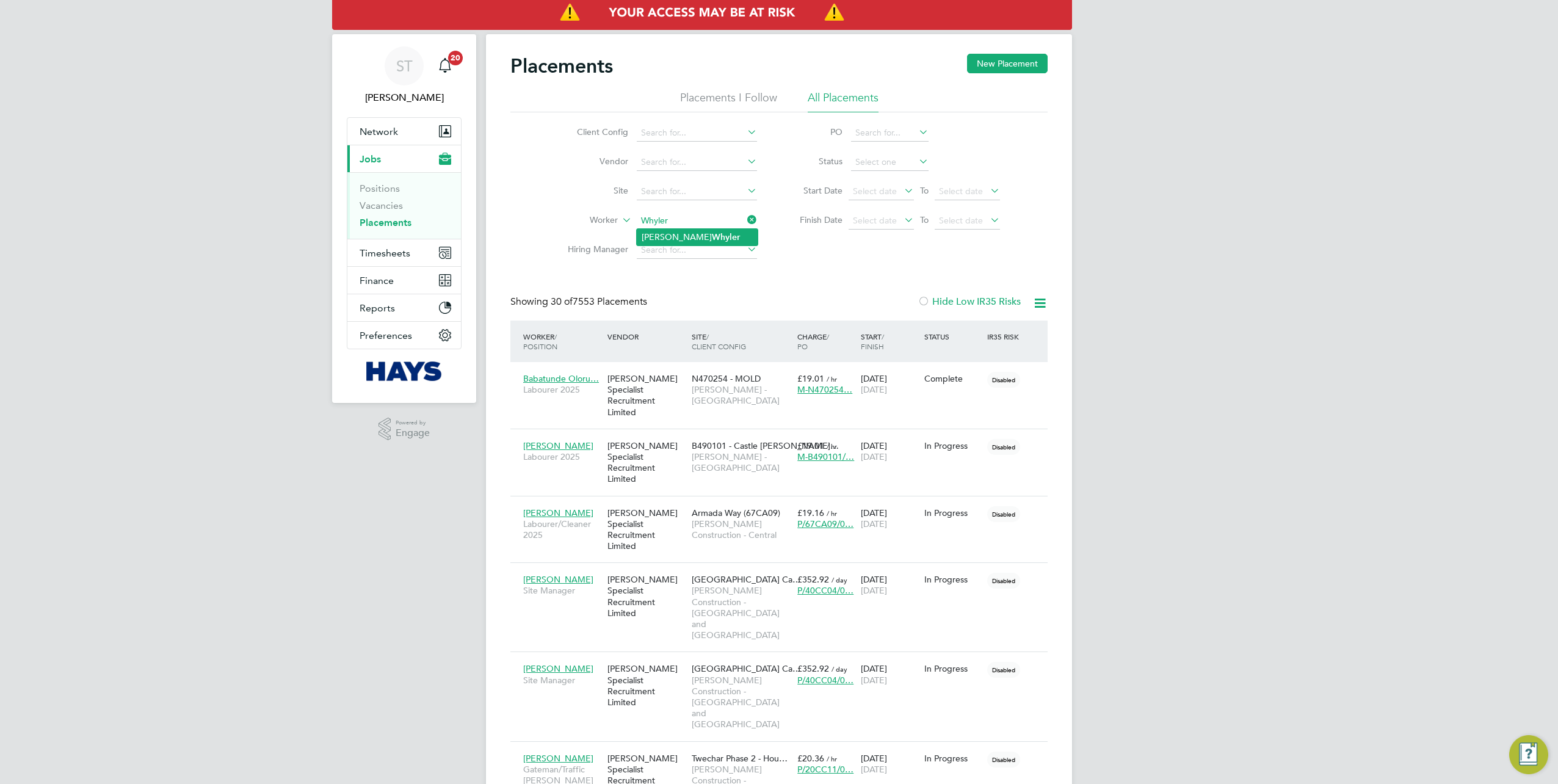
click at [712, 240] on b "Whyler" at bounding box center [726, 237] width 28 height 11
type input "Antony Whyler"
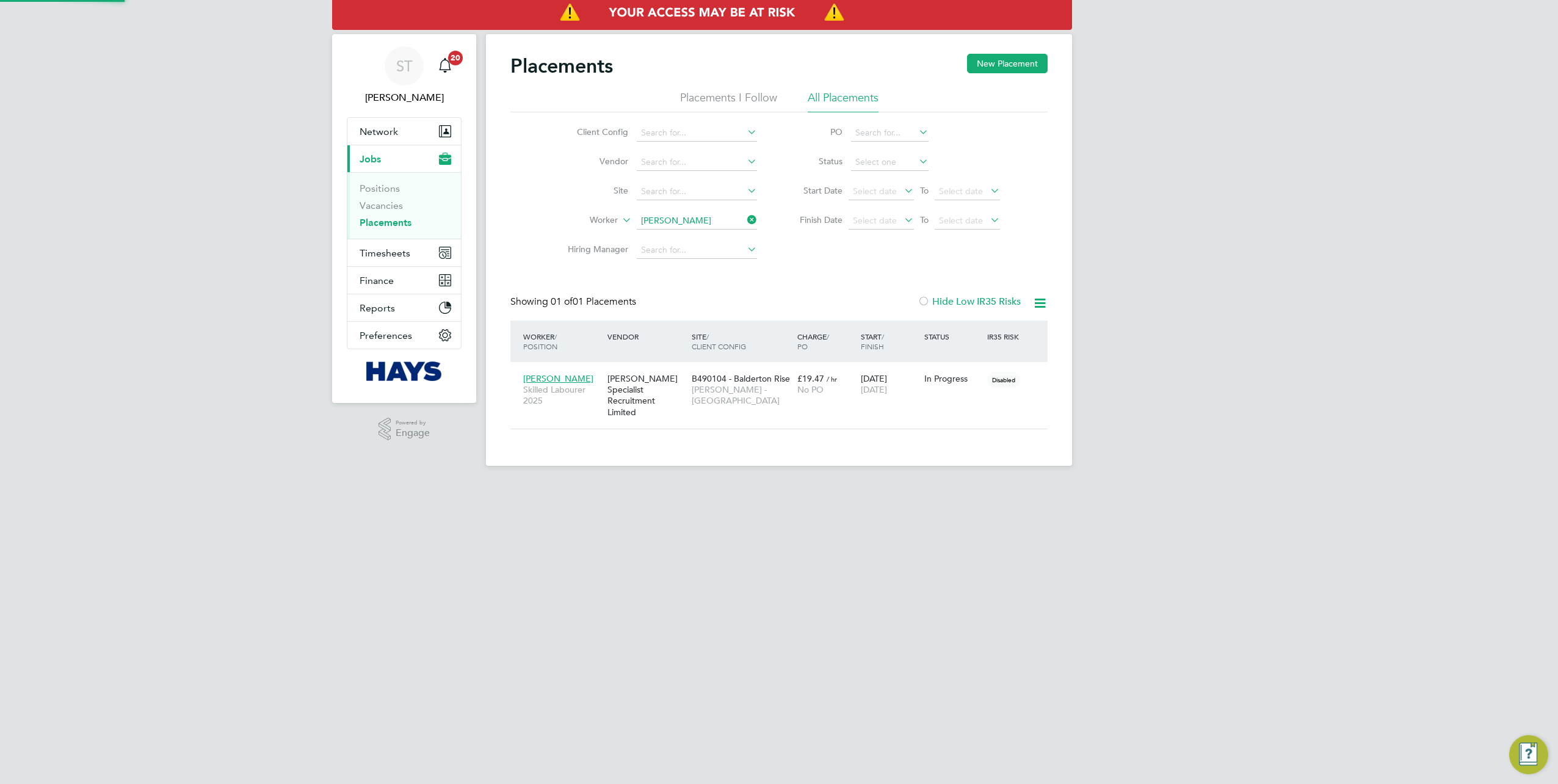
scroll to position [35, 106]
click at [623, 393] on div "Hays Specialist Recruitment Limited" at bounding box center [647, 395] width 84 height 57
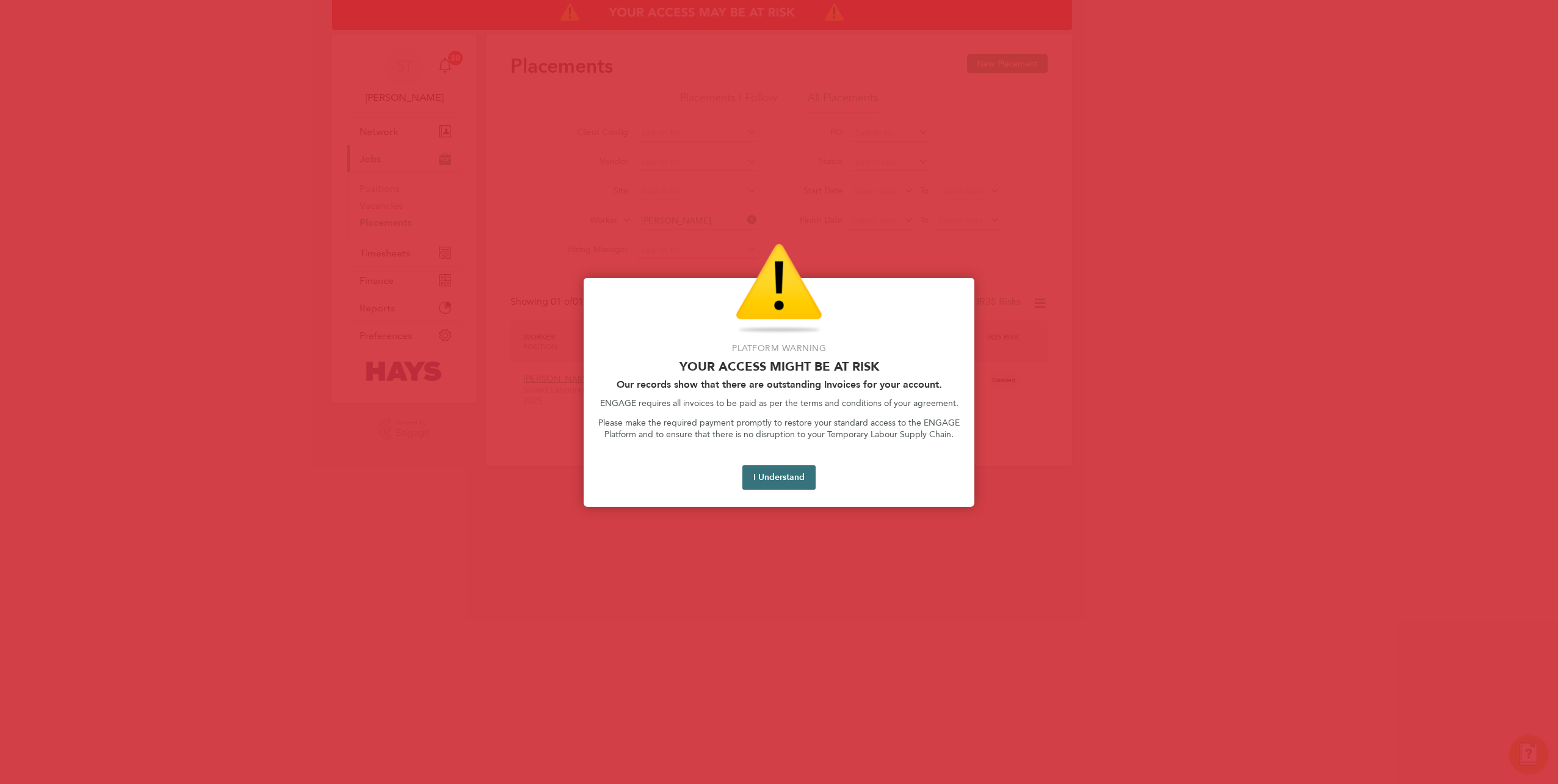
click at [774, 472] on button "I Understand" at bounding box center [779, 477] width 74 height 24
click at [779, 470] on button "I Understand" at bounding box center [779, 477] width 74 height 24
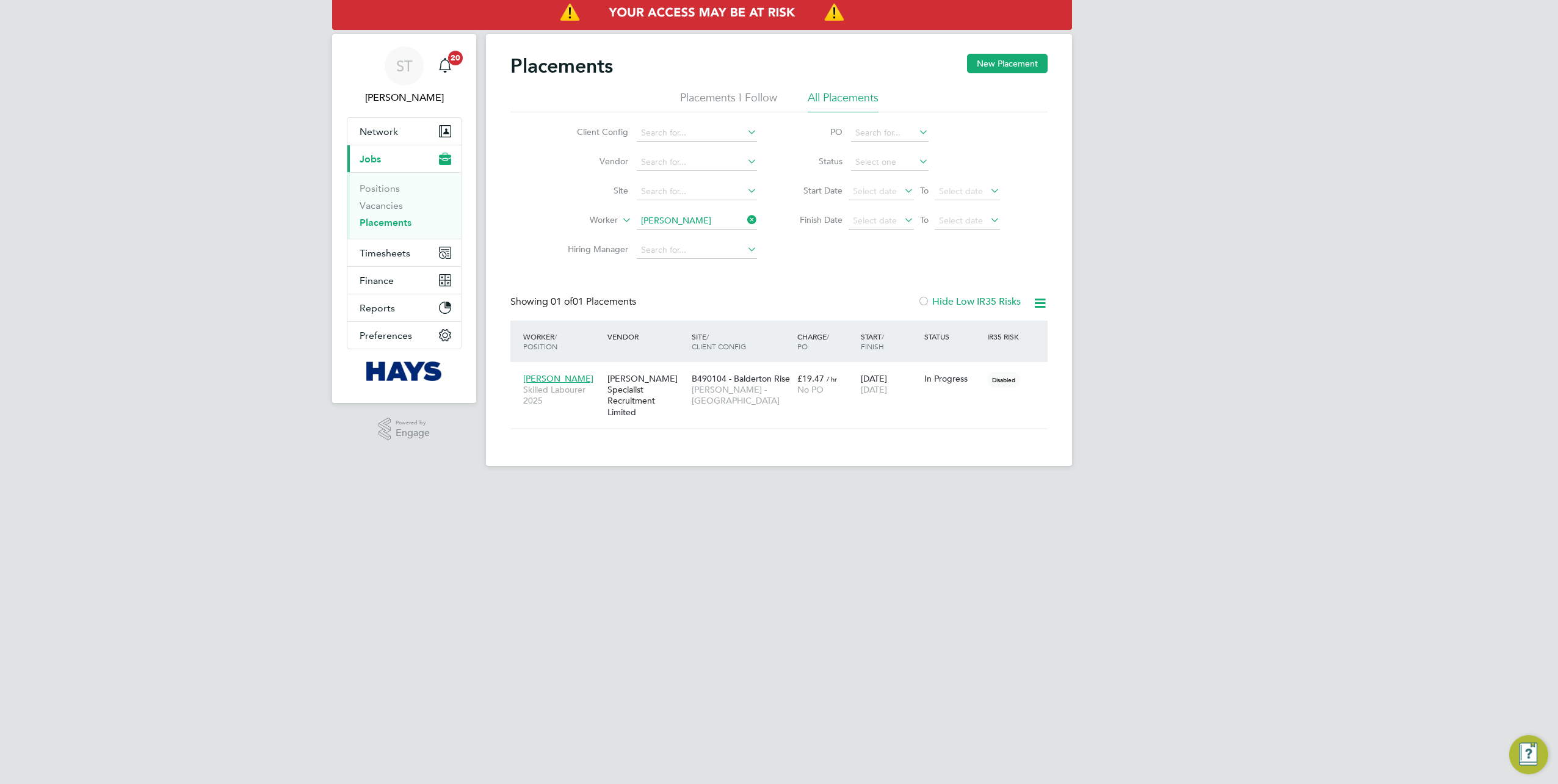
click at [745, 222] on icon at bounding box center [745, 220] width 0 height 17
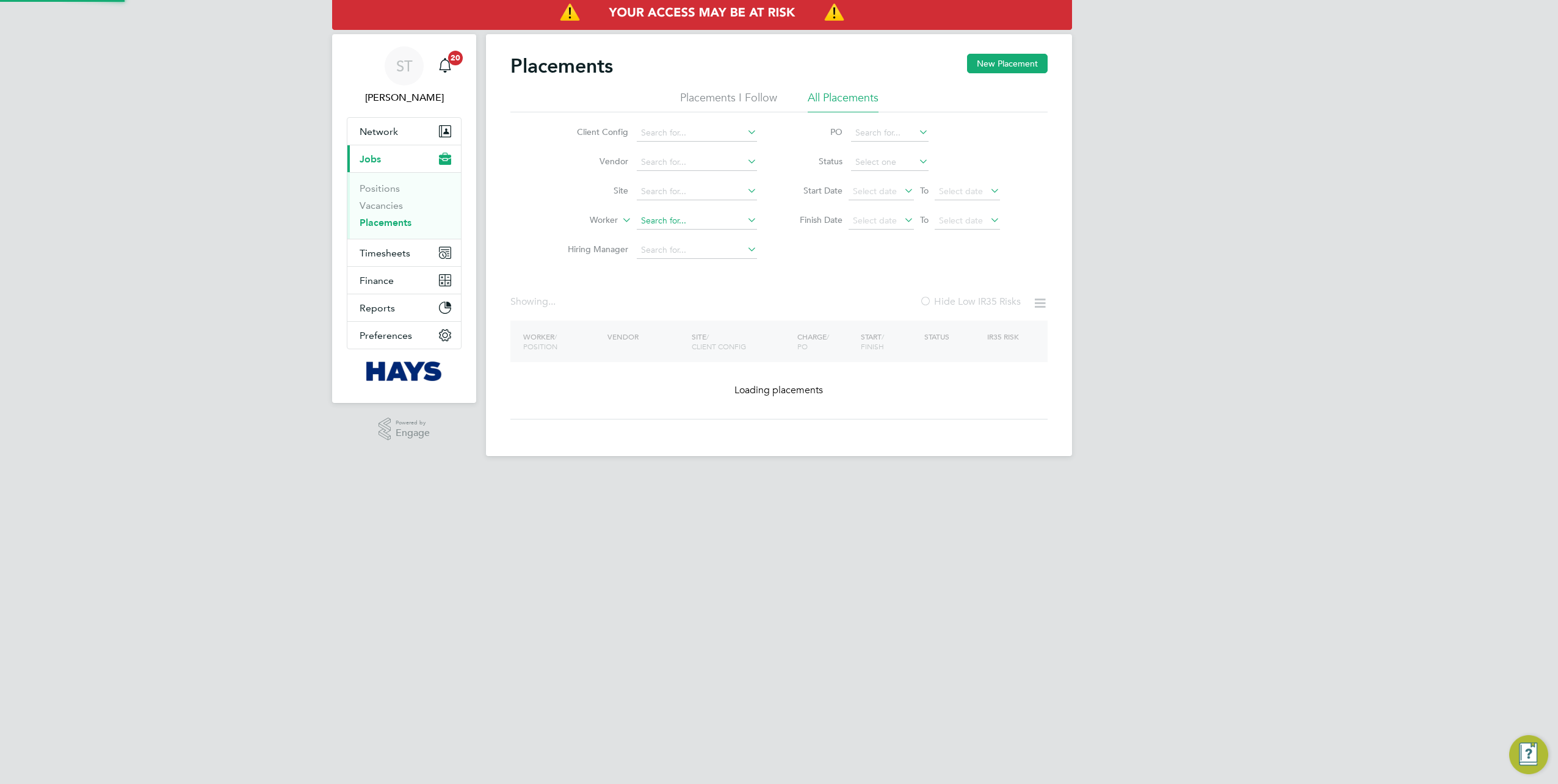
click at [709, 220] on input at bounding box center [697, 221] width 121 height 17
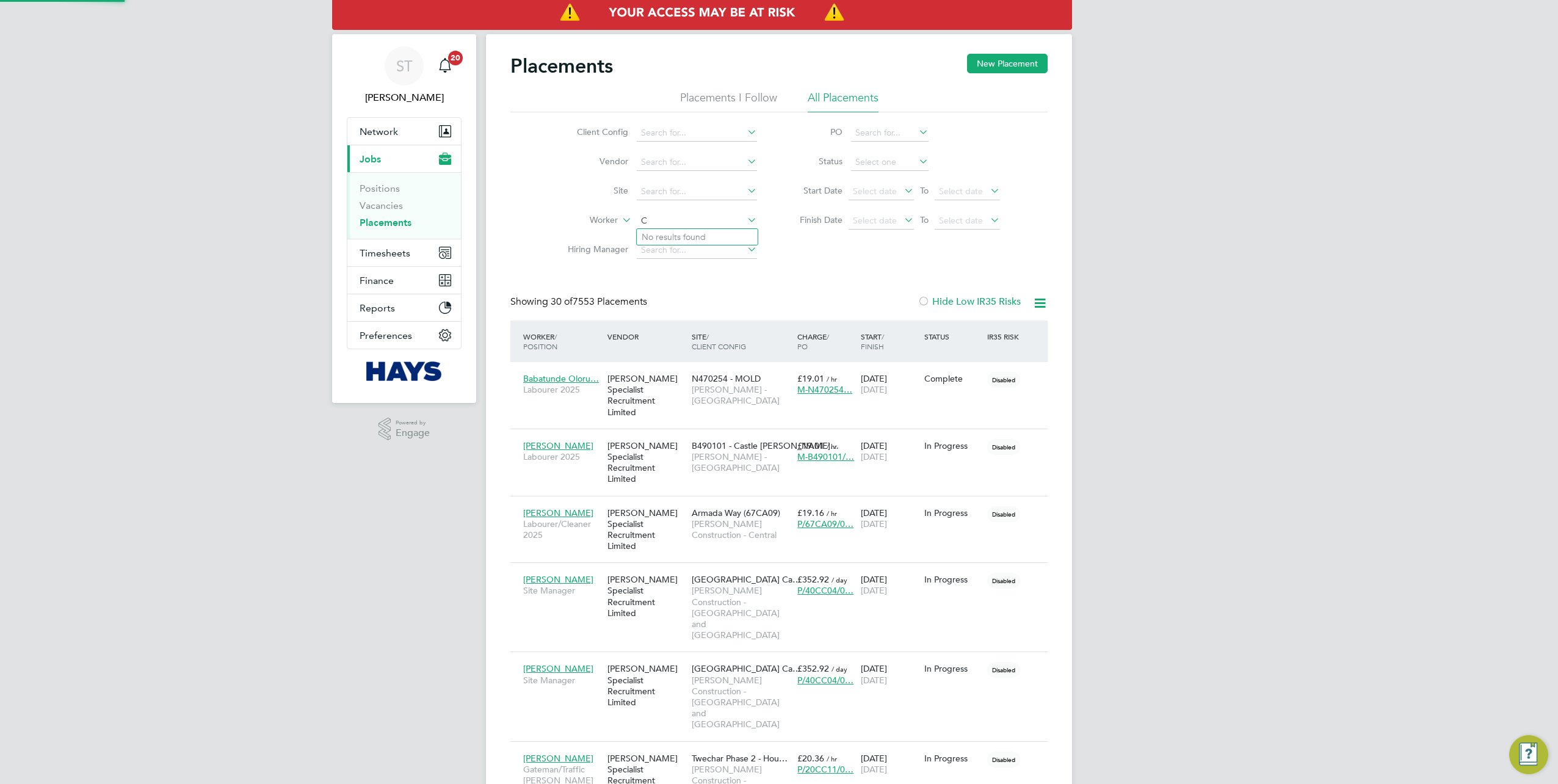
scroll to position [35, 106]
type input "Christian Hough"
click at [742, 235] on b "Hough" at bounding box center [777, 237] width 71 height 11
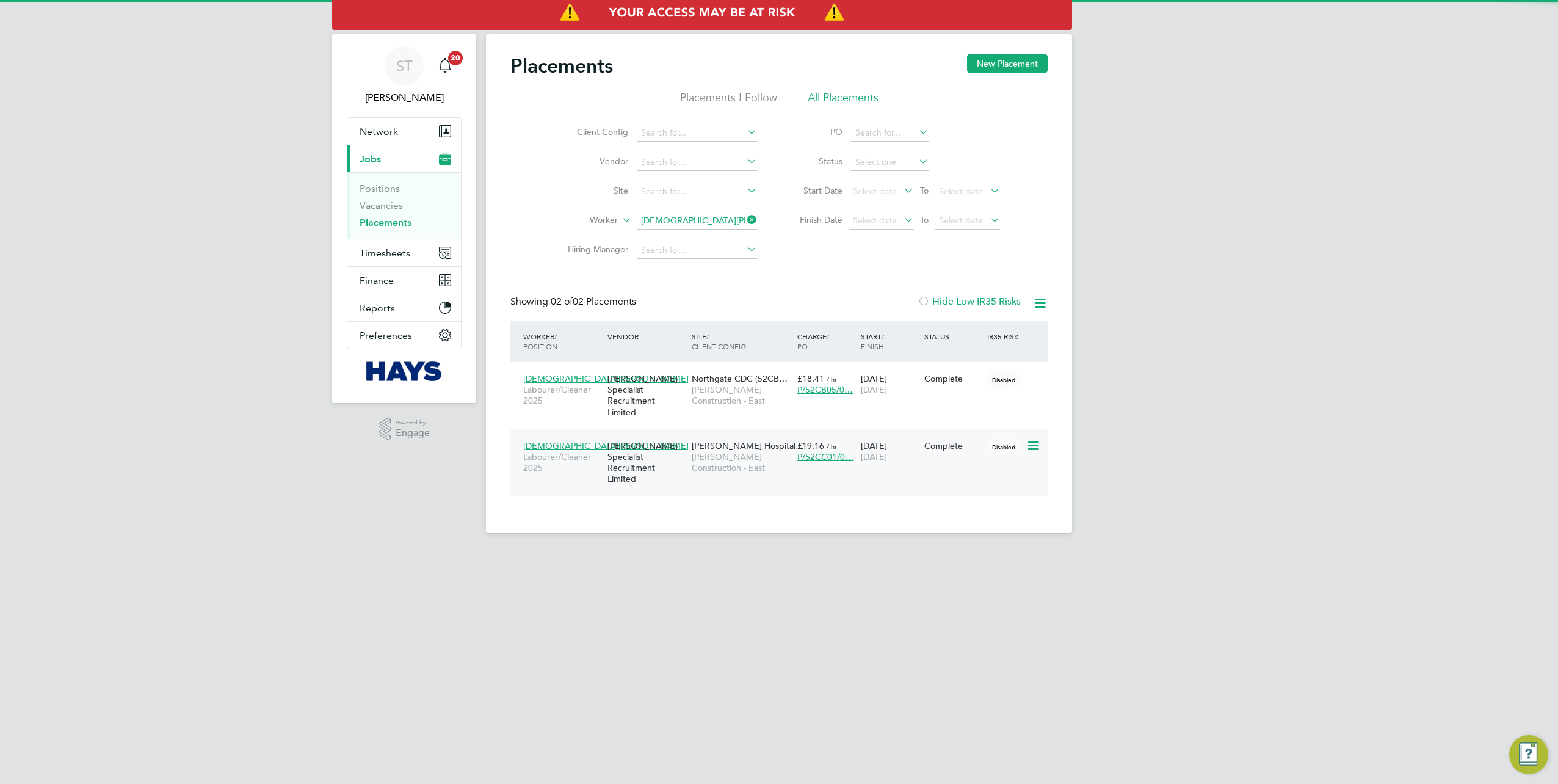
click at [744, 451] on span "Morgan Sindall Construction - East" at bounding box center [741, 462] width 99 height 22
click at [745, 221] on icon at bounding box center [745, 220] width 0 height 17
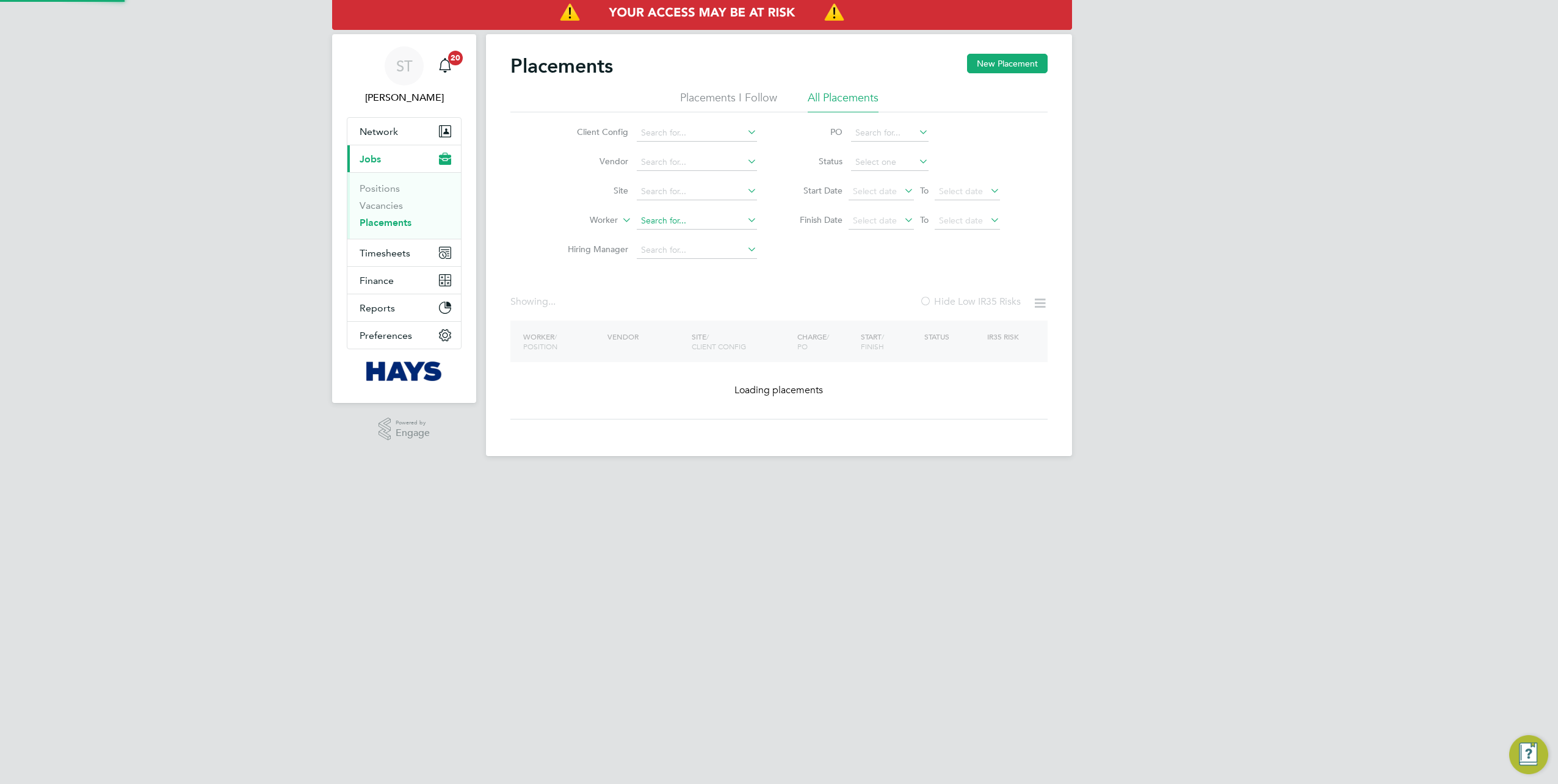
click at [714, 221] on input at bounding box center [697, 221] width 121 height 17
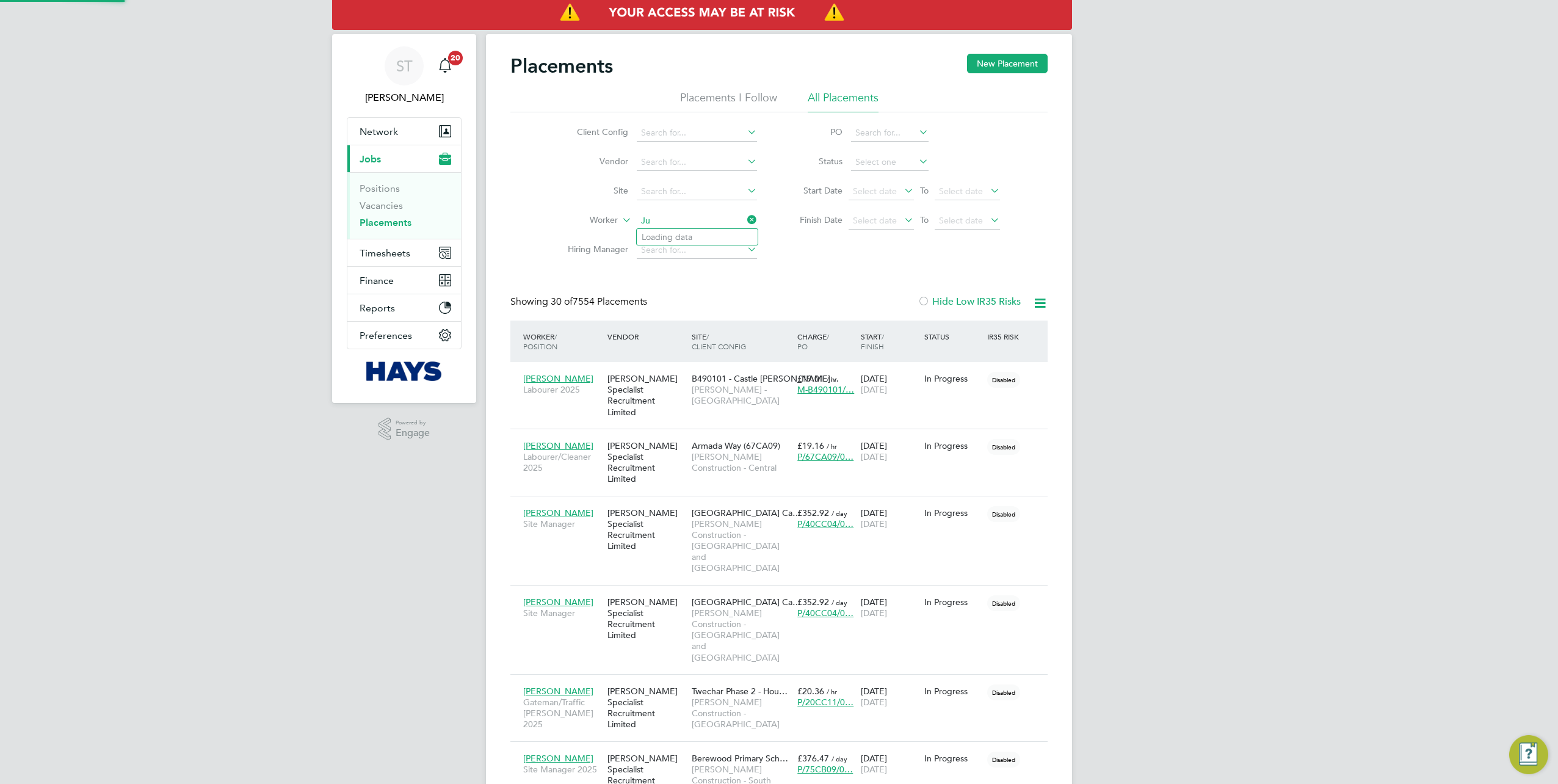
scroll to position [46, 106]
type input "Justin Hardwick"
click at [695, 234] on li "Justin Har dwick" at bounding box center [697, 237] width 121 height 16
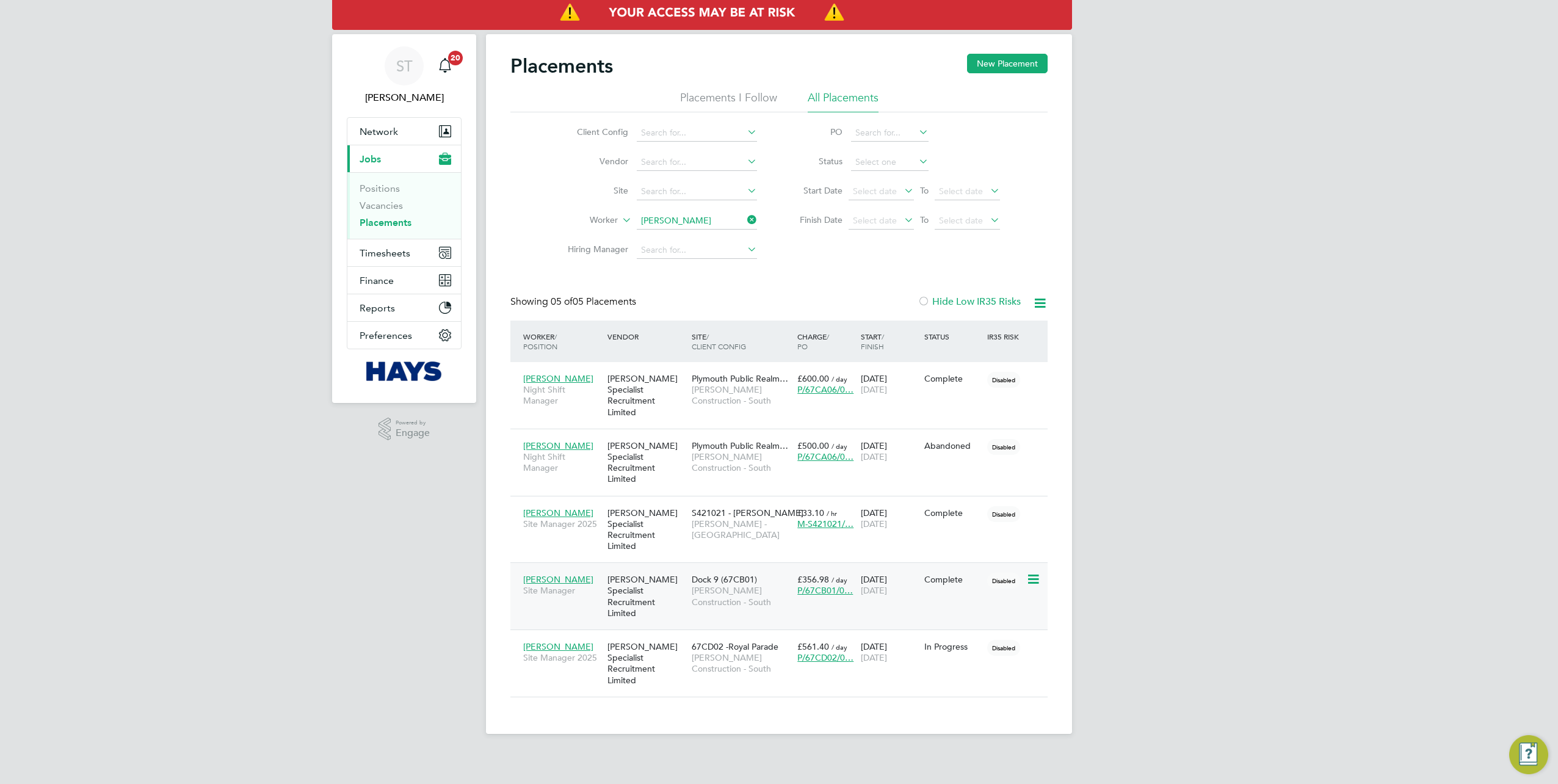
click at [734, 585] on span "[PERSON_NAME] Construction - South" at bounding box center [741, 596] width 99 height 22
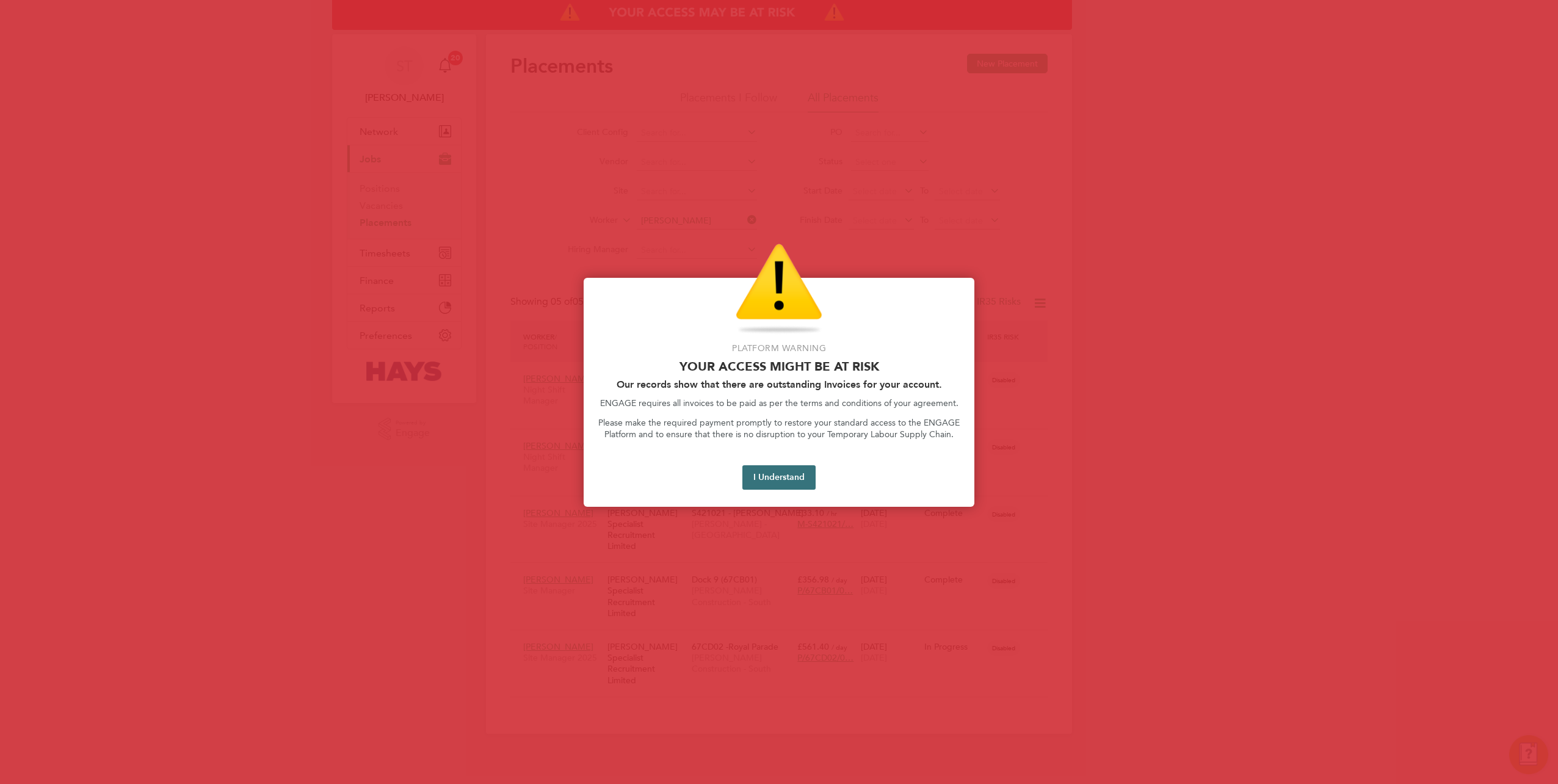
click at [762, 476] on button "I Understand" at bounding box center [779, 477] width 74 height 24
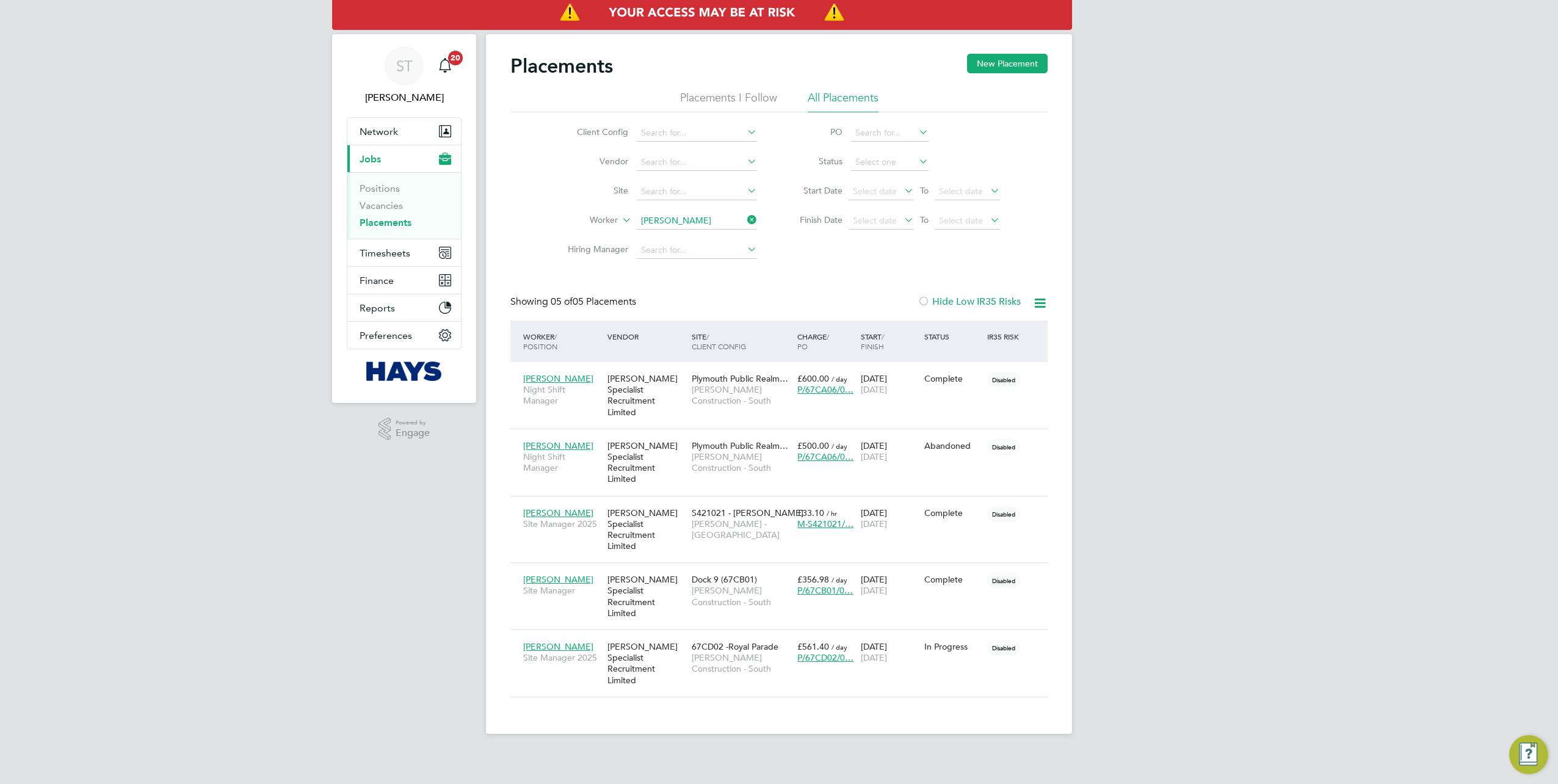
click at [745, 220] on icon at bounding box center [745, 220] width 0 height 17
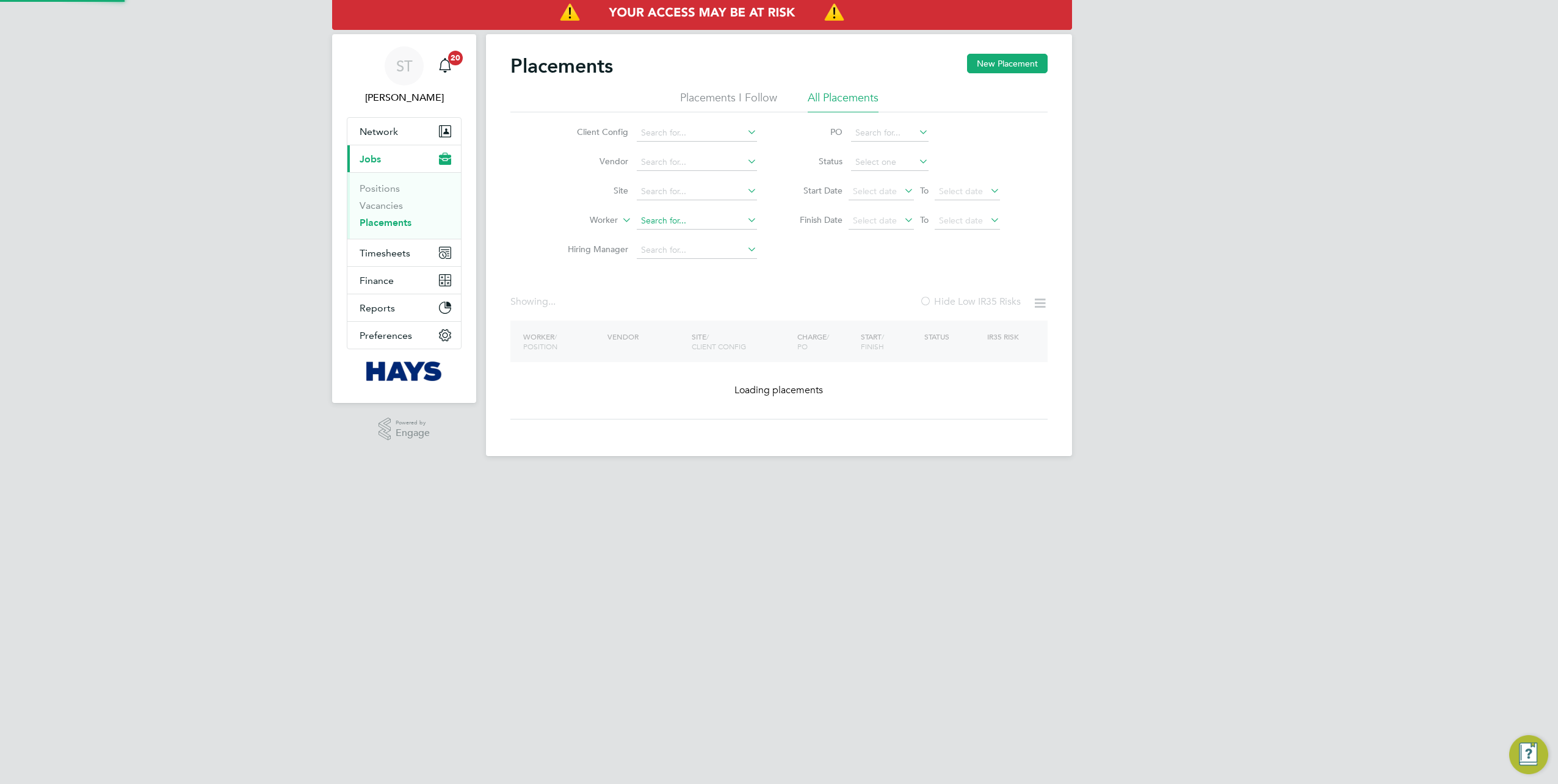
click at [695, 222] on input at bounding box center [697, 221] width 121 height 17
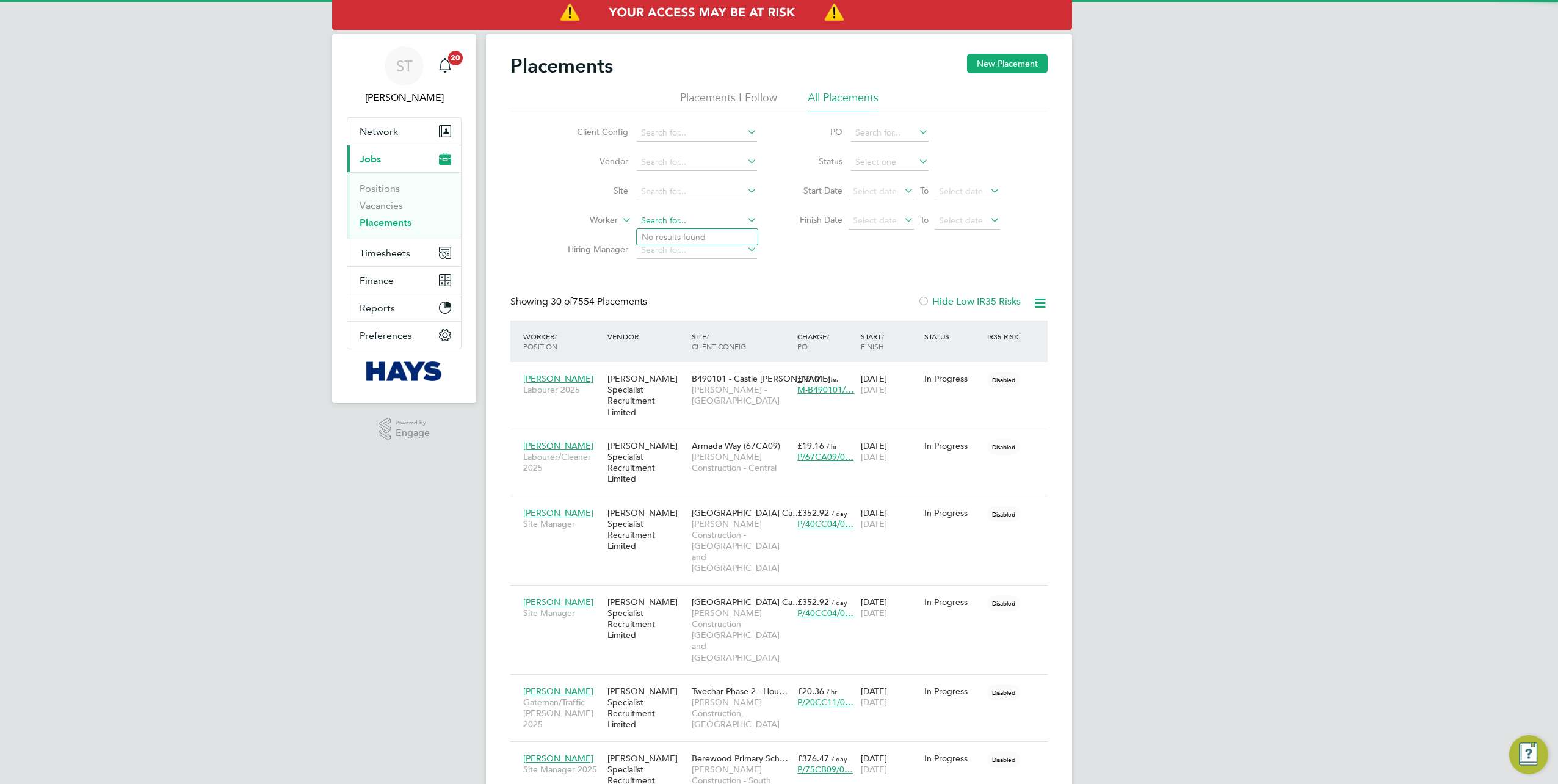
scroll to position [46, 106]
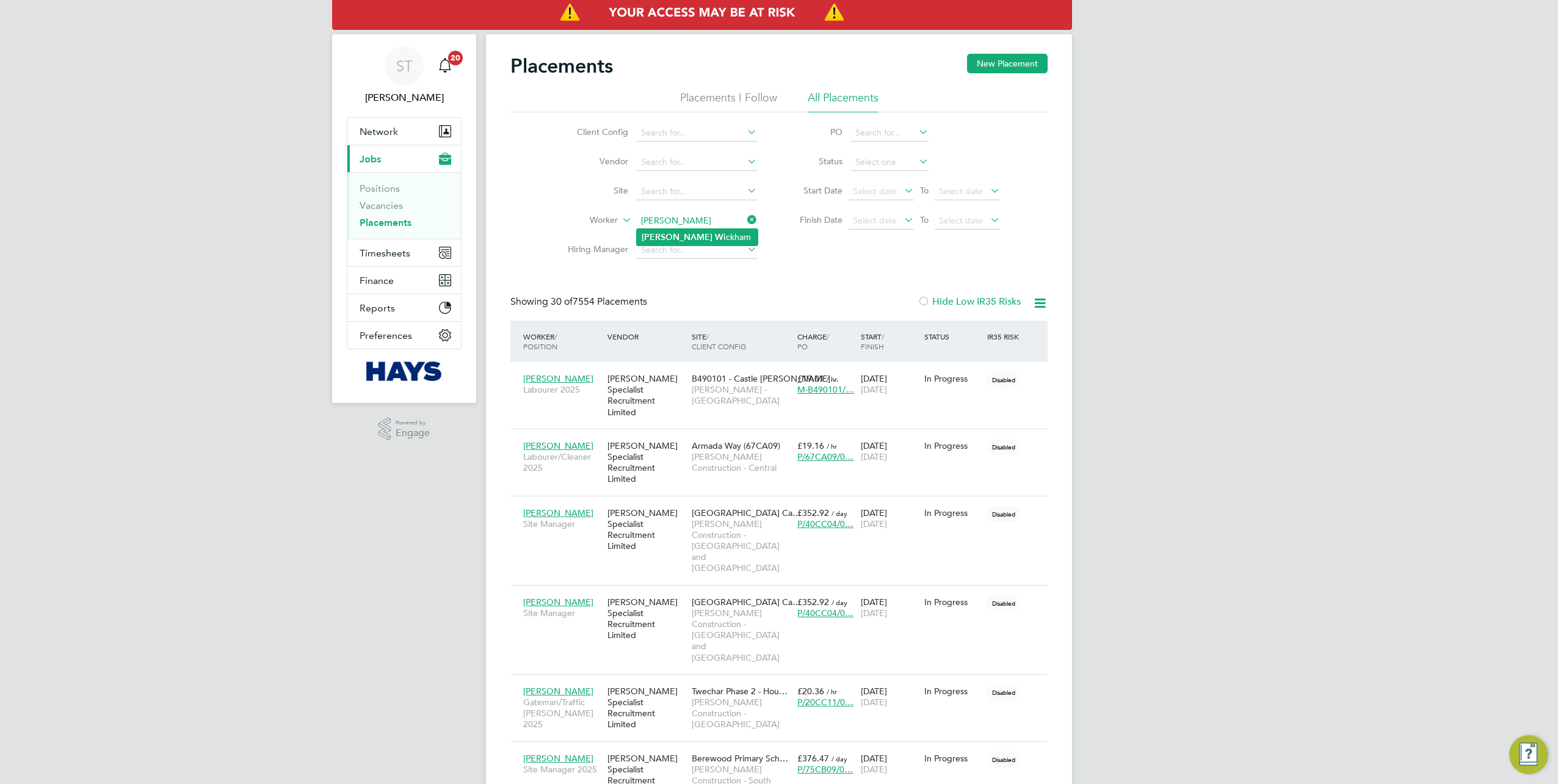
click at [715, 233] on b "Wi" at bounding box center [720, 237] width 11 height 11
type input "Matt Wickham"
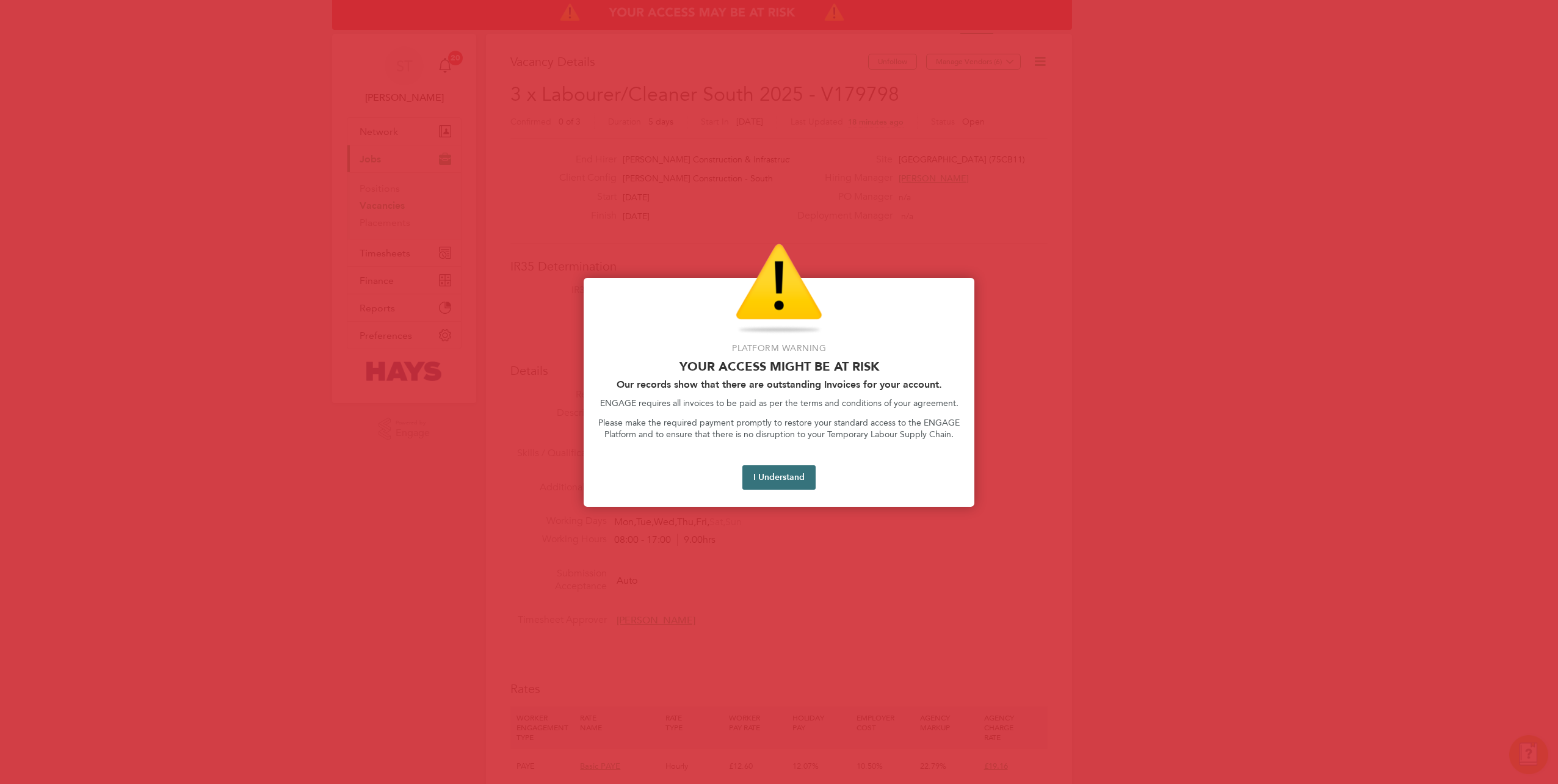
click at [763, 476] on button "I Understand" at bounding box center [779, 477] width 74 height 24
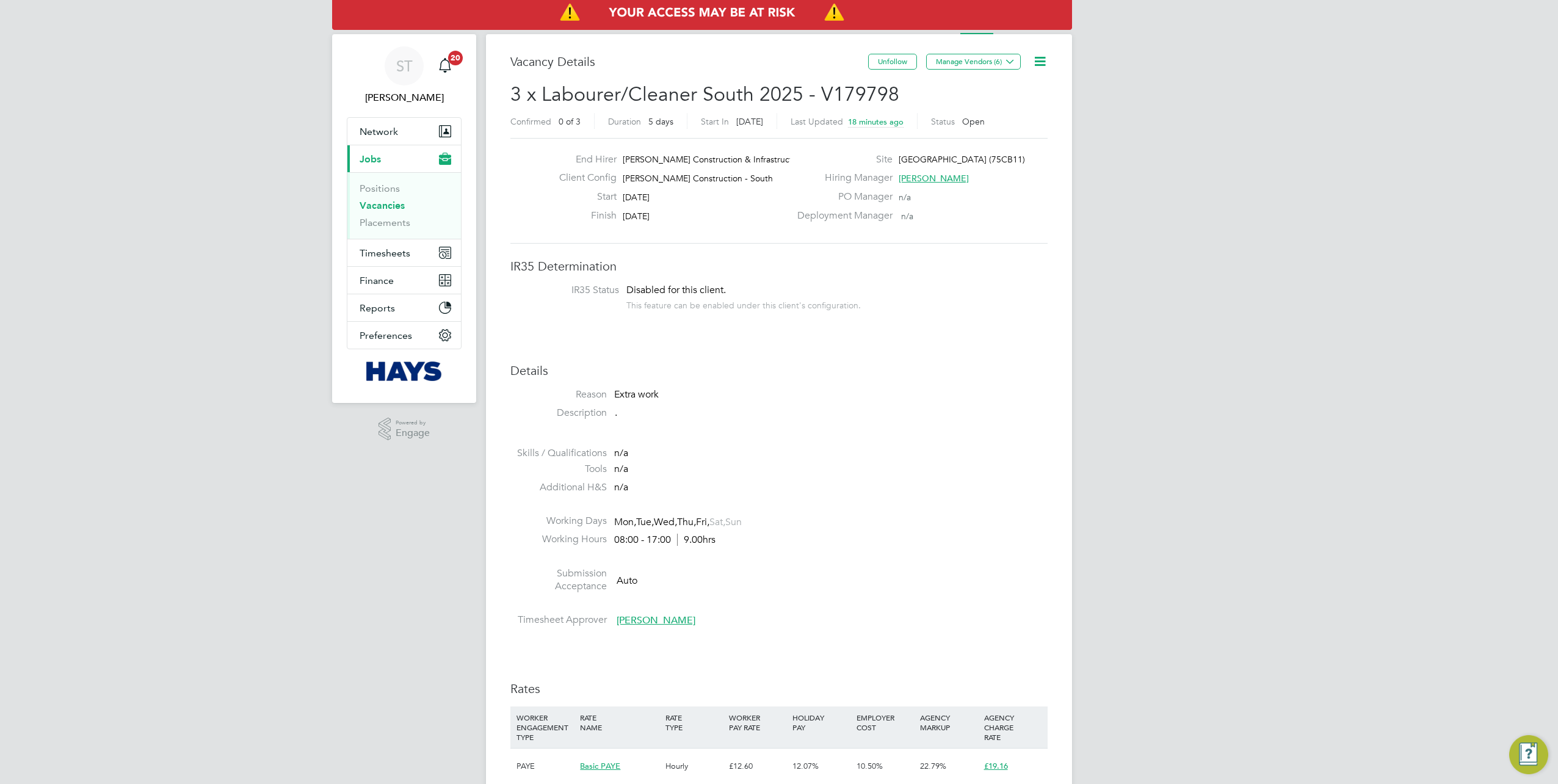
click at [1042, 54] on icon at bounding box center [1040, 61] width 15 height 15
click at [1000, 87] on li "Edit Vacancy e" at bounding box center [1010, 91] width 71 height 17
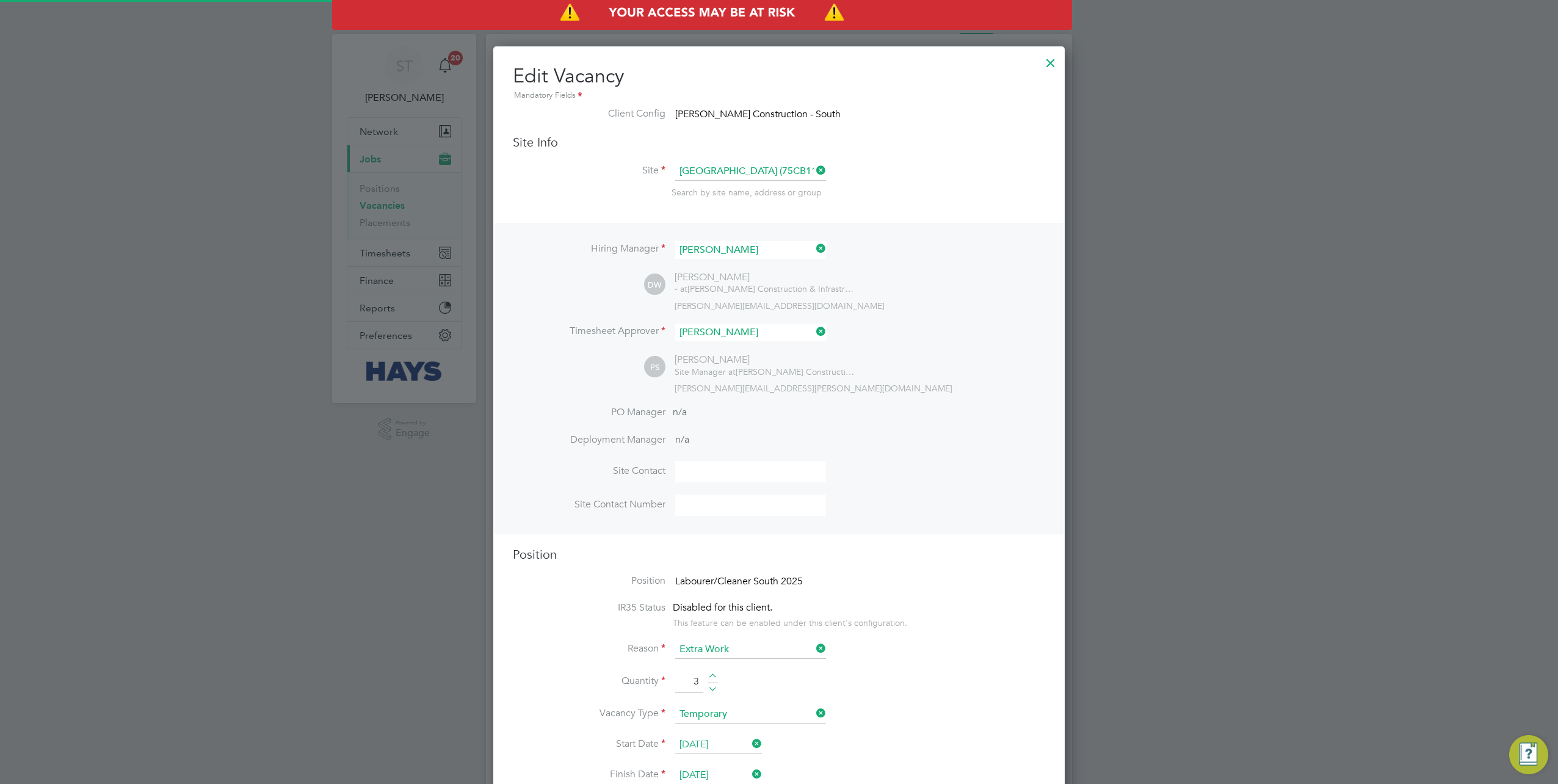
scroll to position [1485, 572]
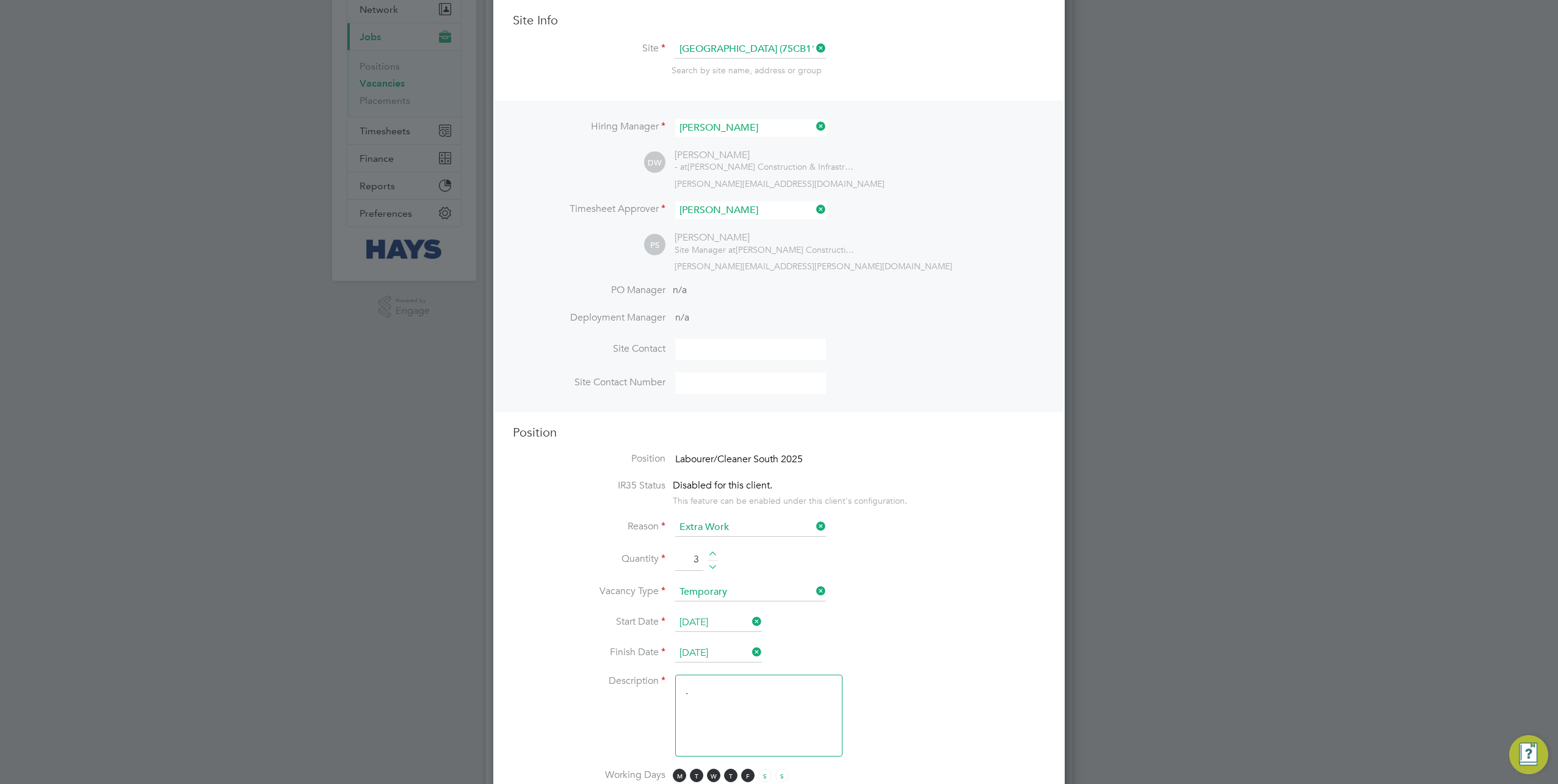
click at [702, 565] on input "3" at bounding box center [689, 559] width 28 height 22
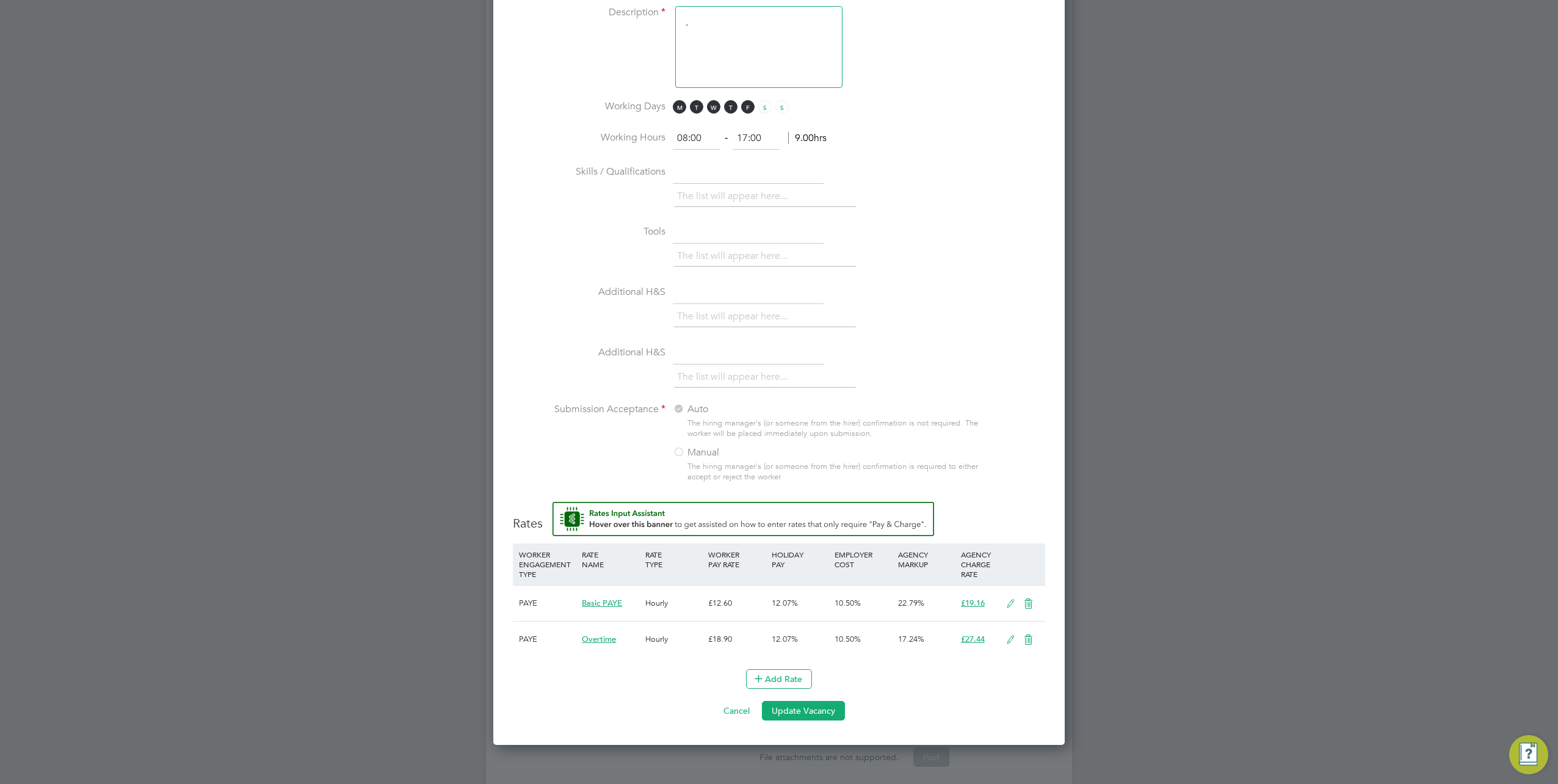
scroll to position [832, 0]
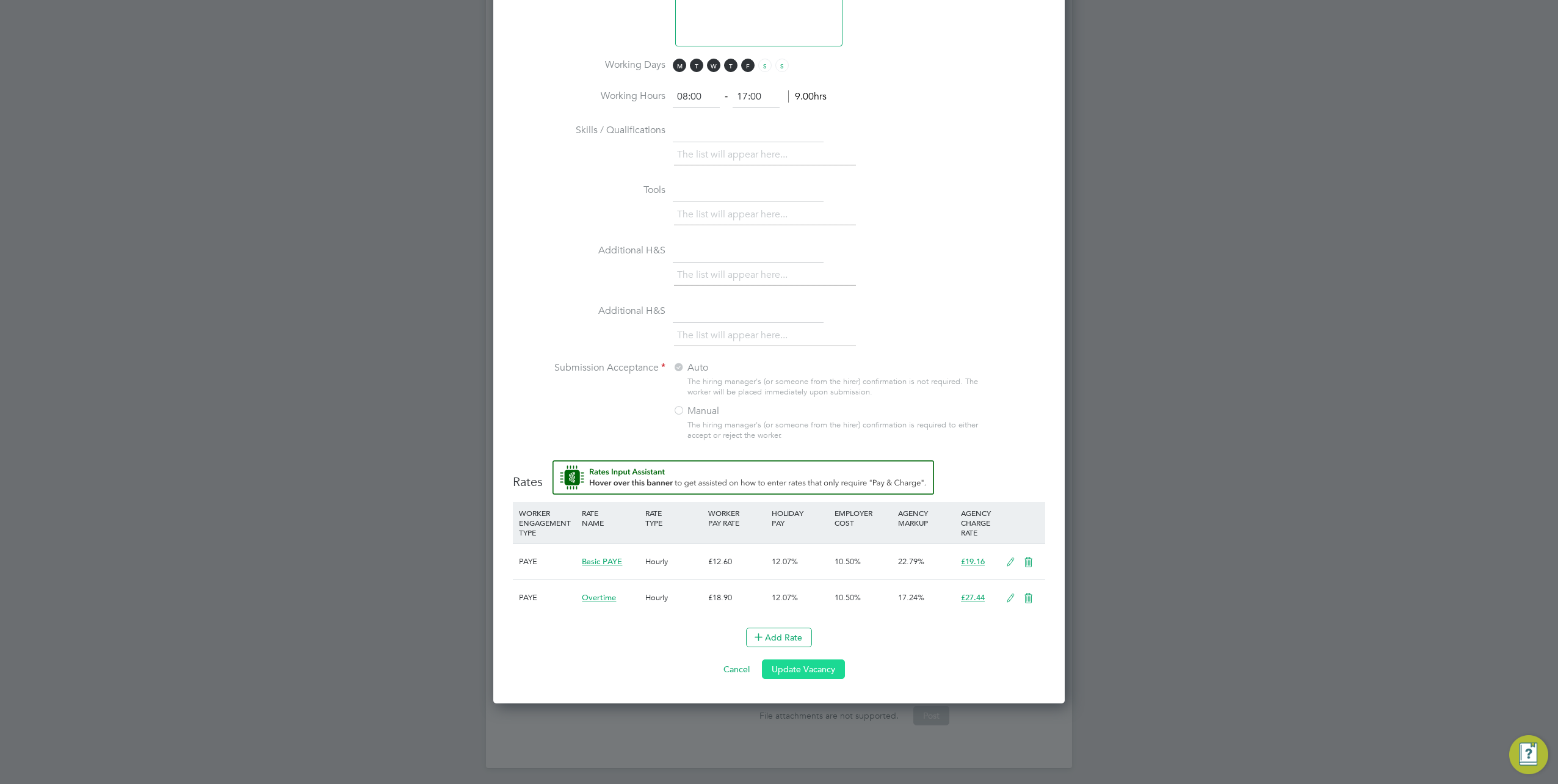
type input "4"
click at [812, 664] on button "Update Vacancy" at bounding box center [804, 668] width 83 height 19
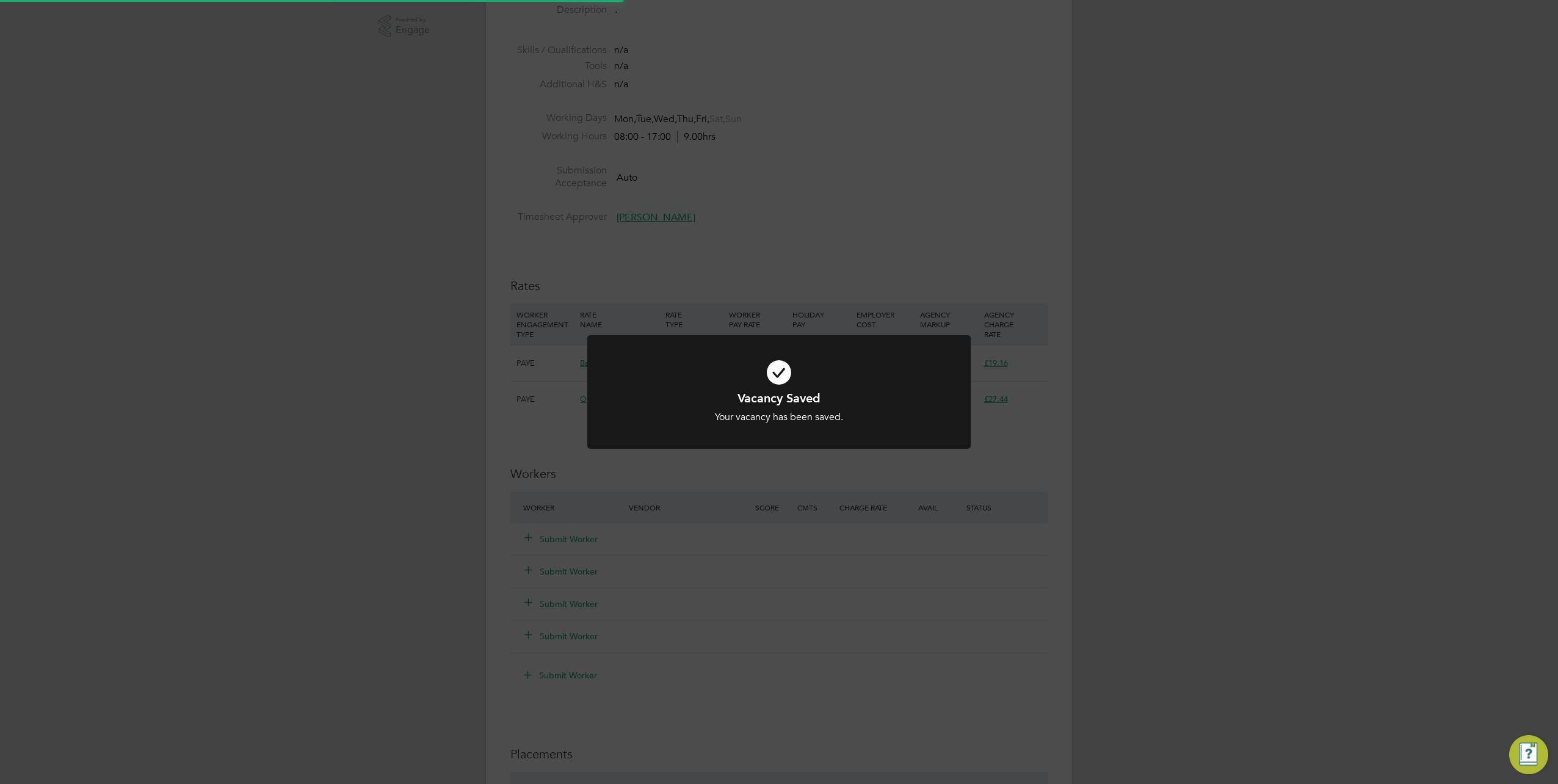
scroll to position [36, 86]
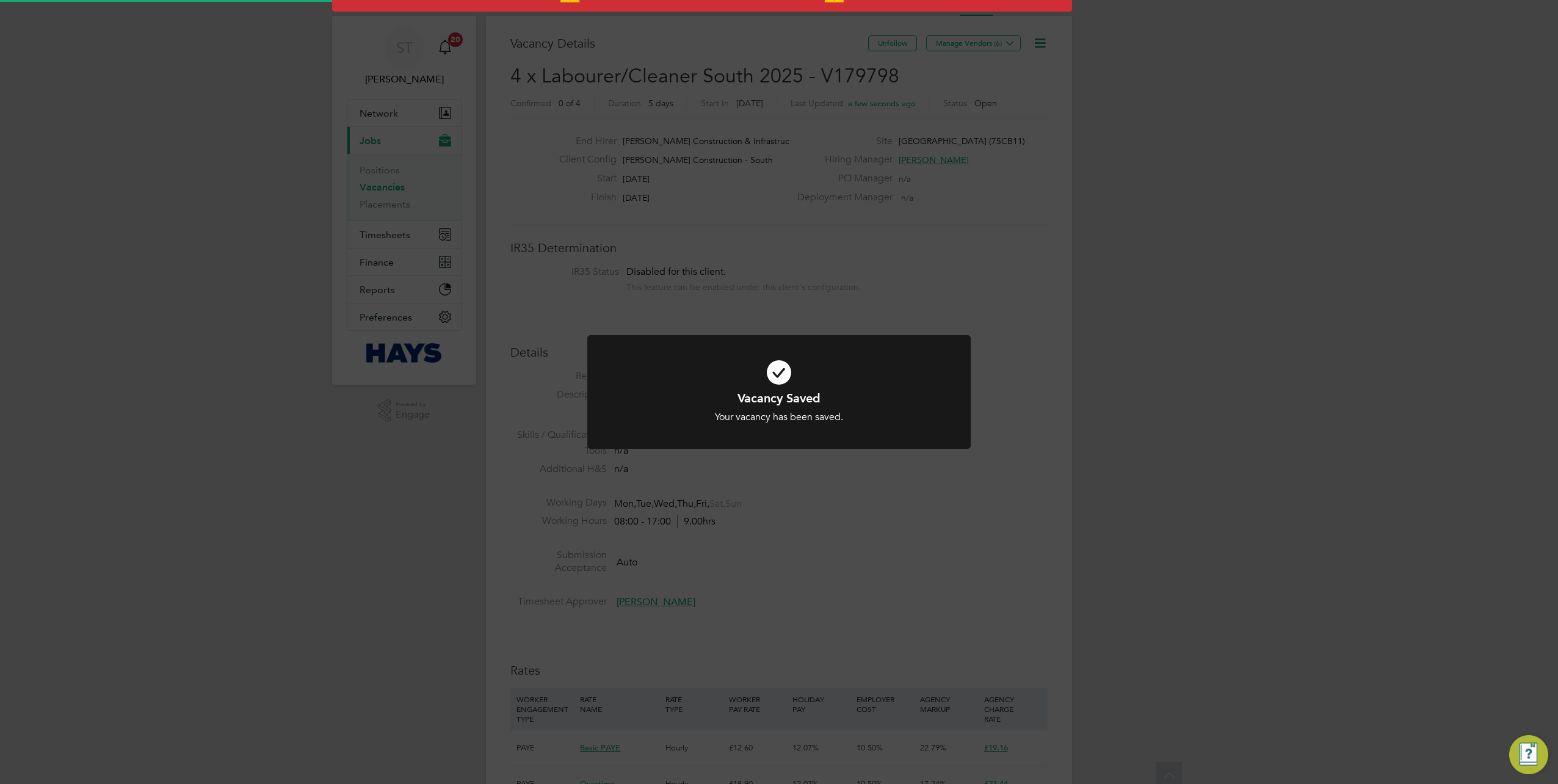
click at [1162, 529] on div "Vacancy Saved Your vacancy has been saved. Cancel Okay" at bounding box center [779, 392] width 1558 height 784
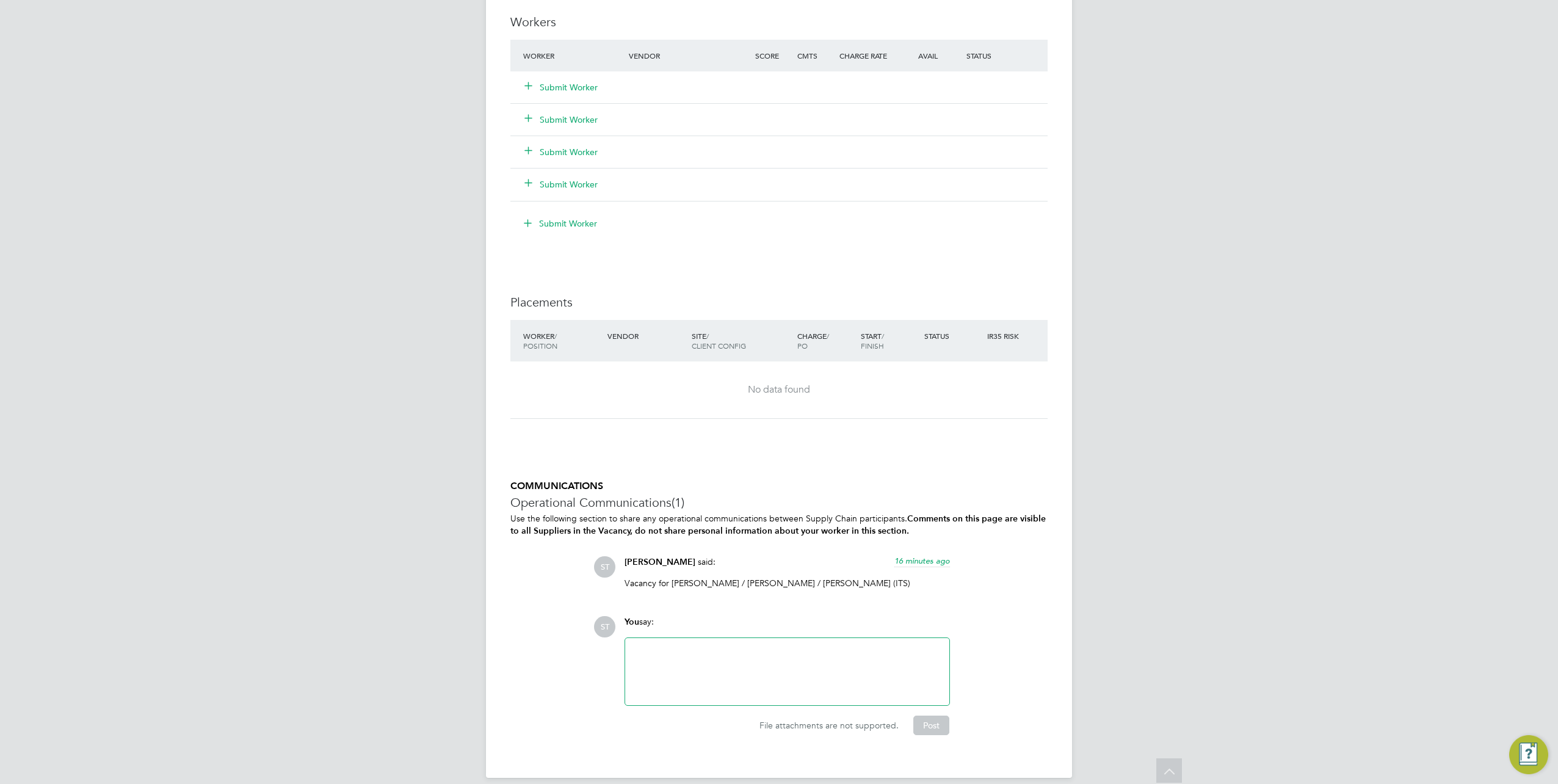
click at [794, 673] on div at bounding box center [787, 671] width 310 height 53
click at [814, 645] on div "Vacancy for Mohammad Jaffri" at bounding box center [787, 671] width 310 height 53
click at [935, 716] on button "Post" at bounding box center [931, 725] width 36 height 19
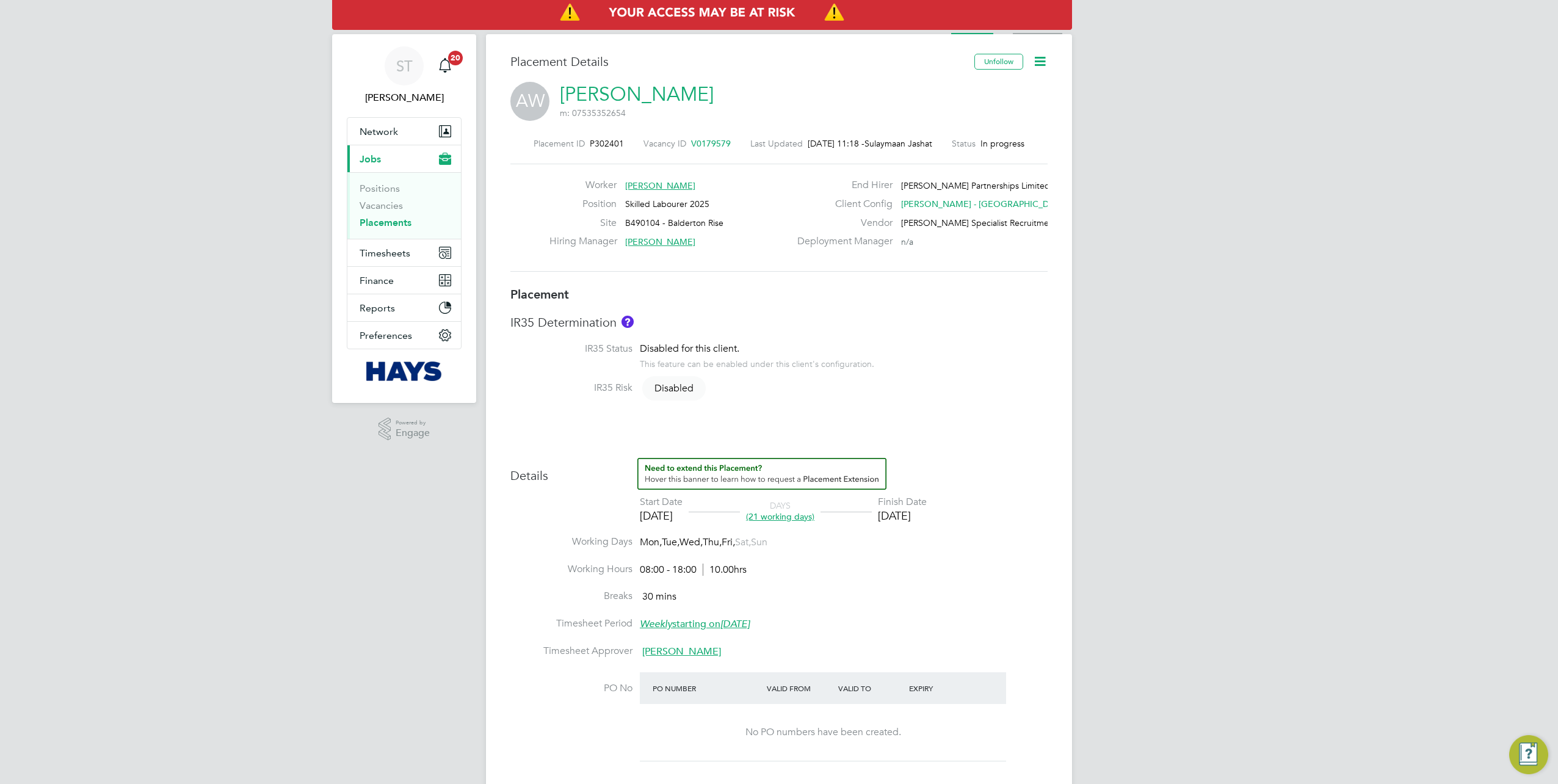
click at [1038, 31] on li "Activity Logs" at bounding box center [1037, 22] width 49 height 24
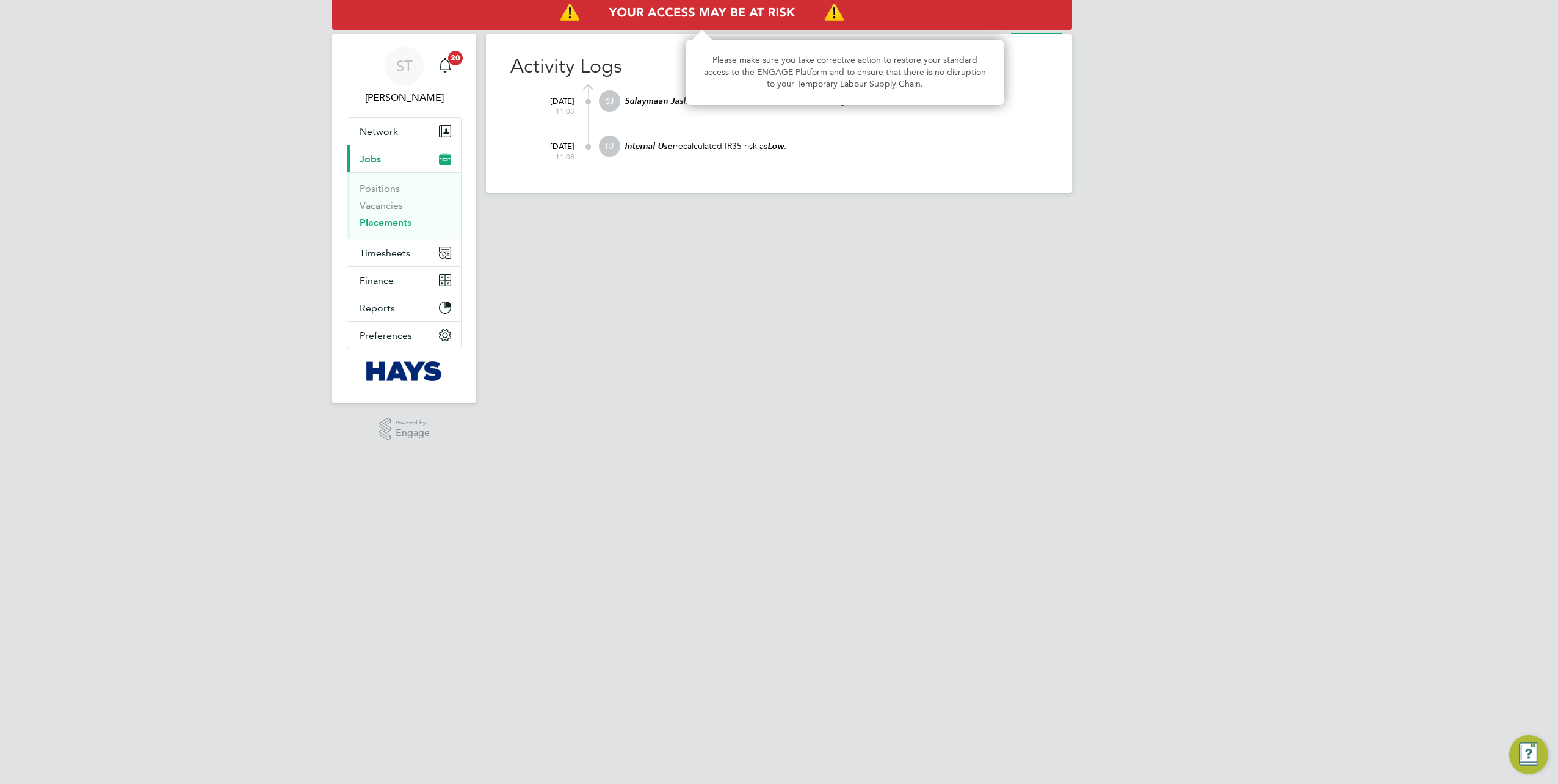
click at [961, 29] on img "Access At Risk" at bounding box center [702, 13] width 740 height 34
click at [977, 31] on li "Placement" at bounding box center [971, 22] width 40 height 24
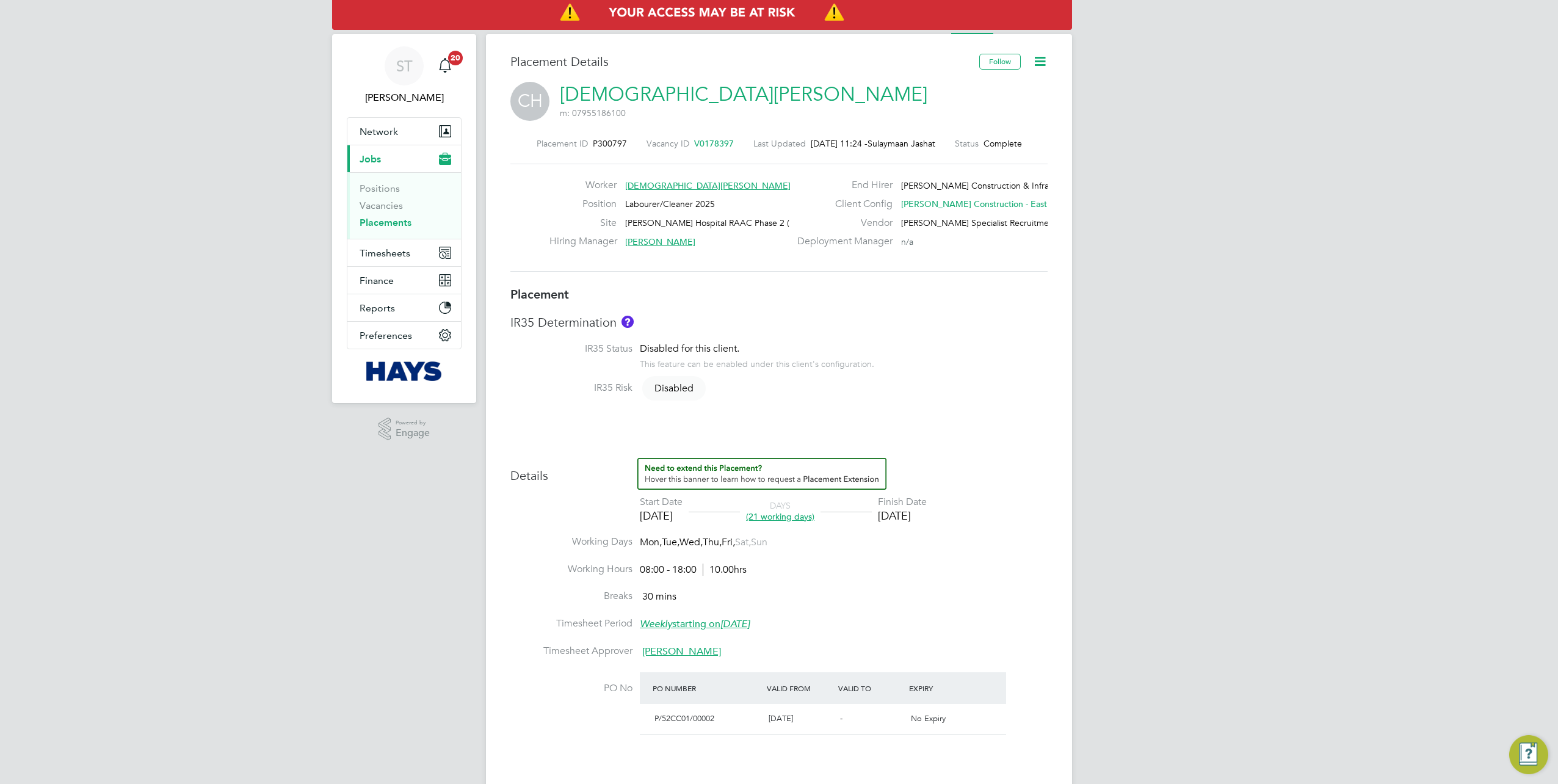
click at [1039, 68] on icon at bounding box center [1040, 61] width 15 height 15
click at [1022, 31] on li "Activity Logs" at bounding box center [1037, 22] width 49 height 24
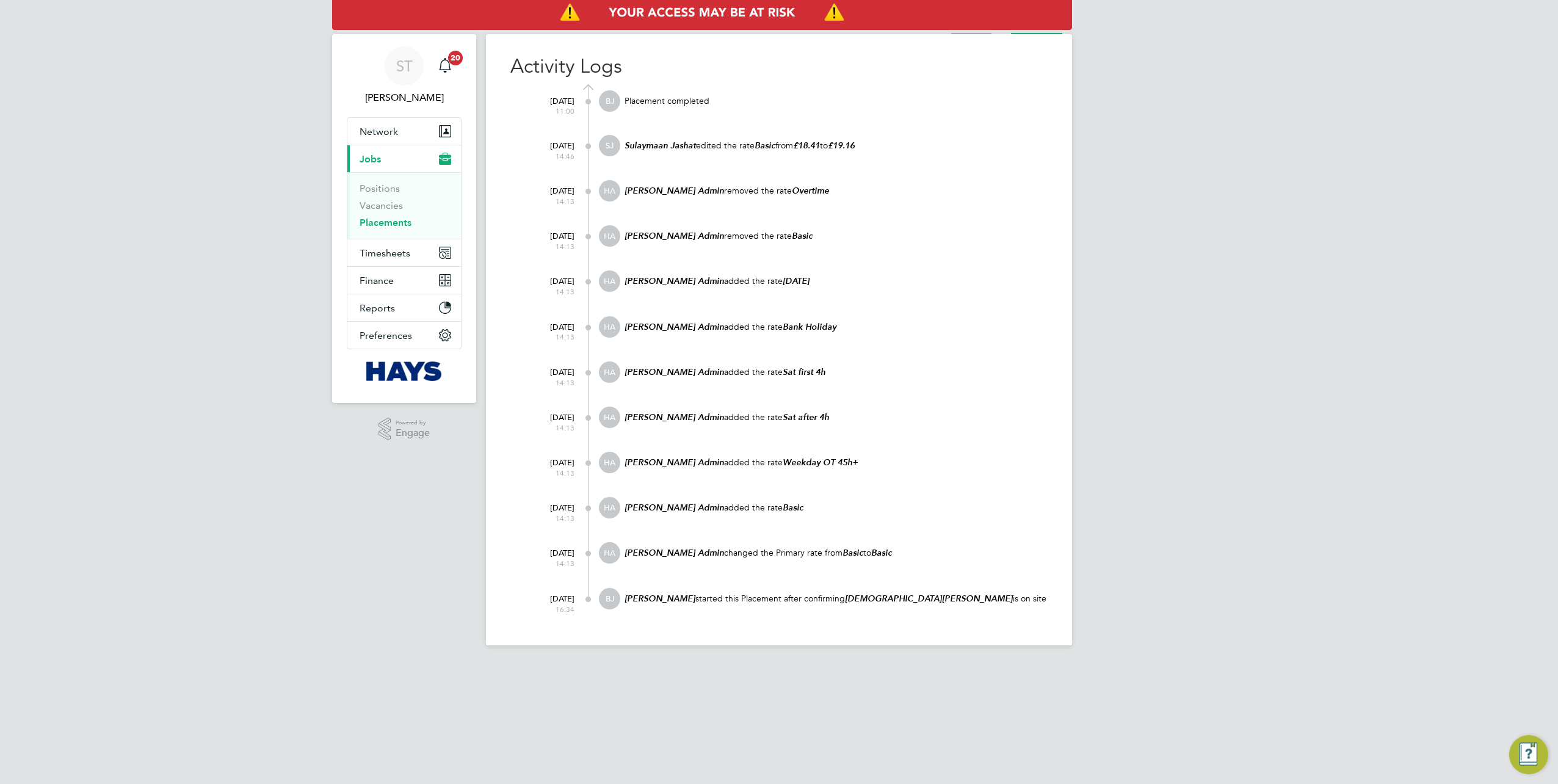
click at [971, 31] on li "Placement" at bounding box center [971, 22] width 40 height 24
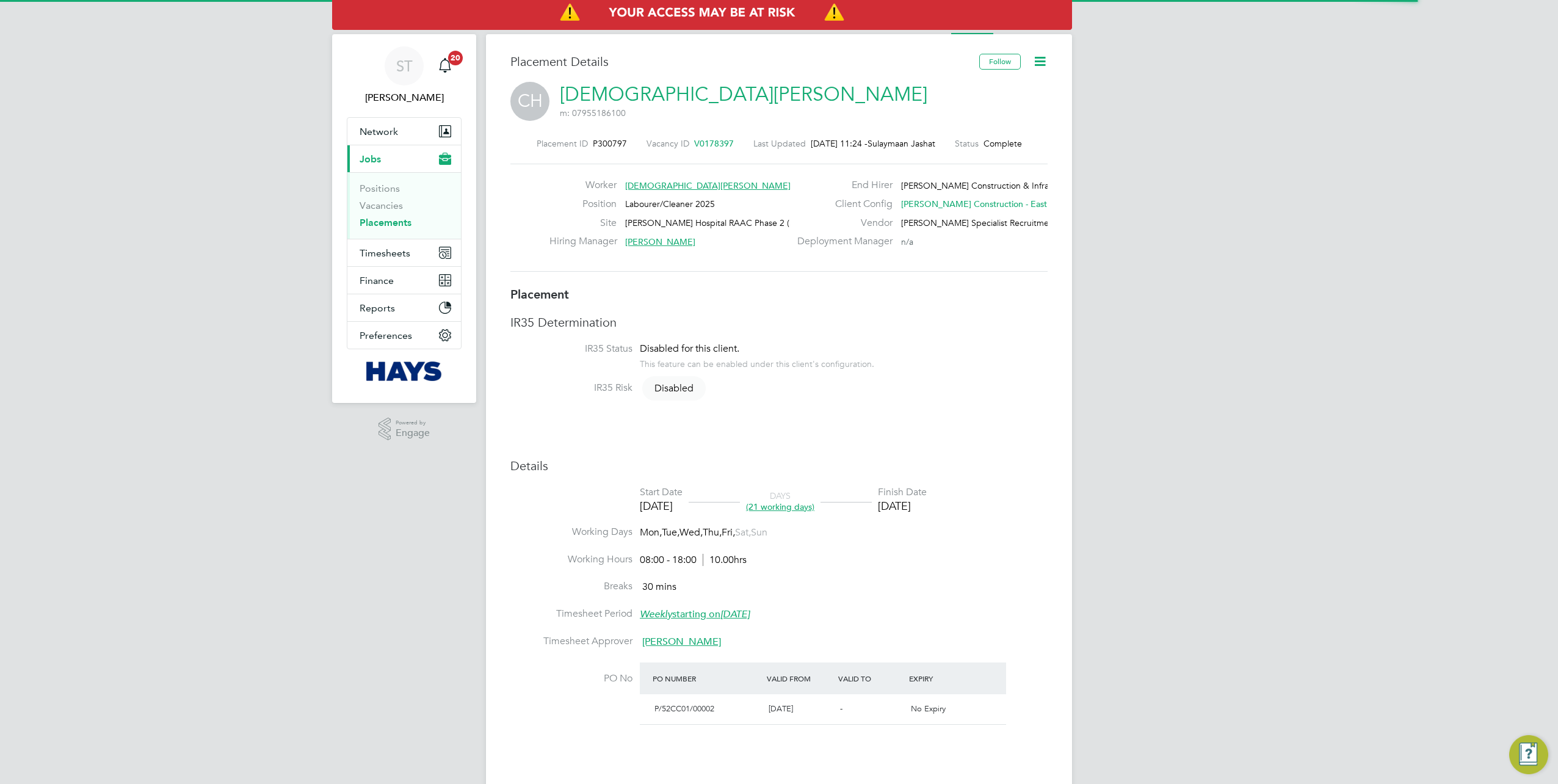
click at [1041, 68] on icon at bounding box center [1040, 61] width 15 height 15
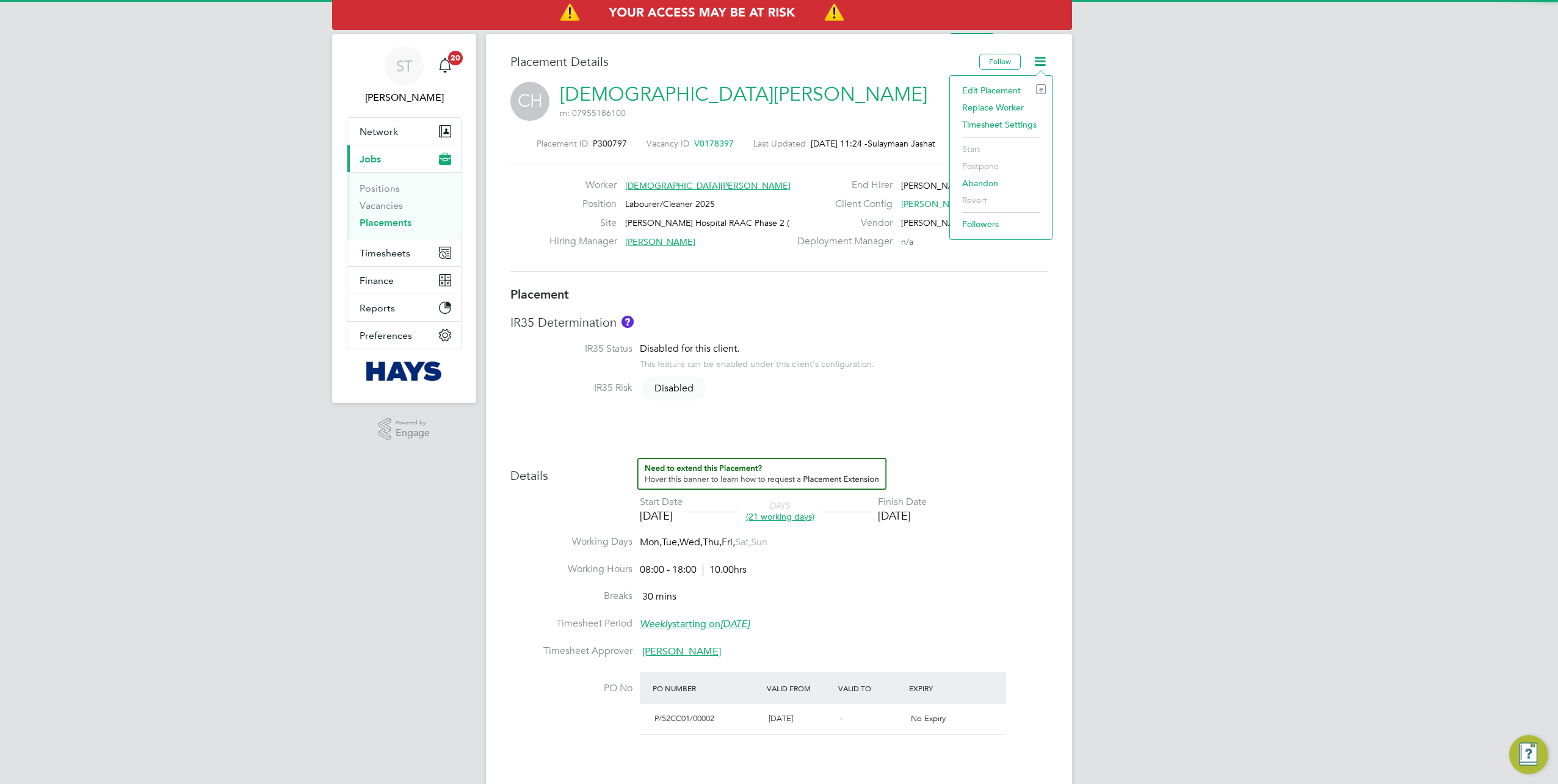
click at [1008, 93] on li "Edit Placement e" at bounding box center [1001, 91] width 90 height 17
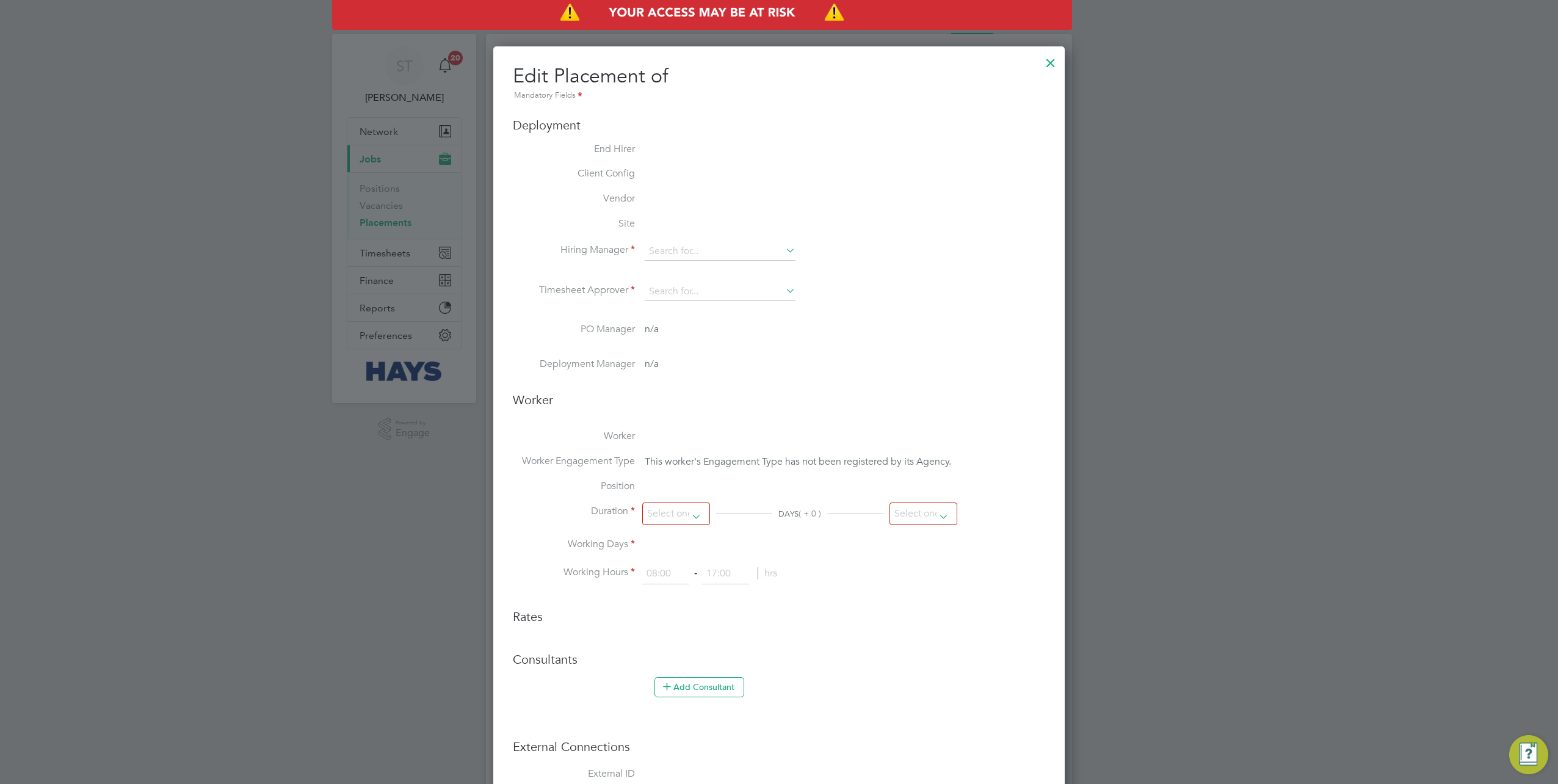
type input "Mark Alexander"
type input "Craig Baldry"
type input "05 Aug 2025"
type input "02 Sep 2025"
type input "08:00"
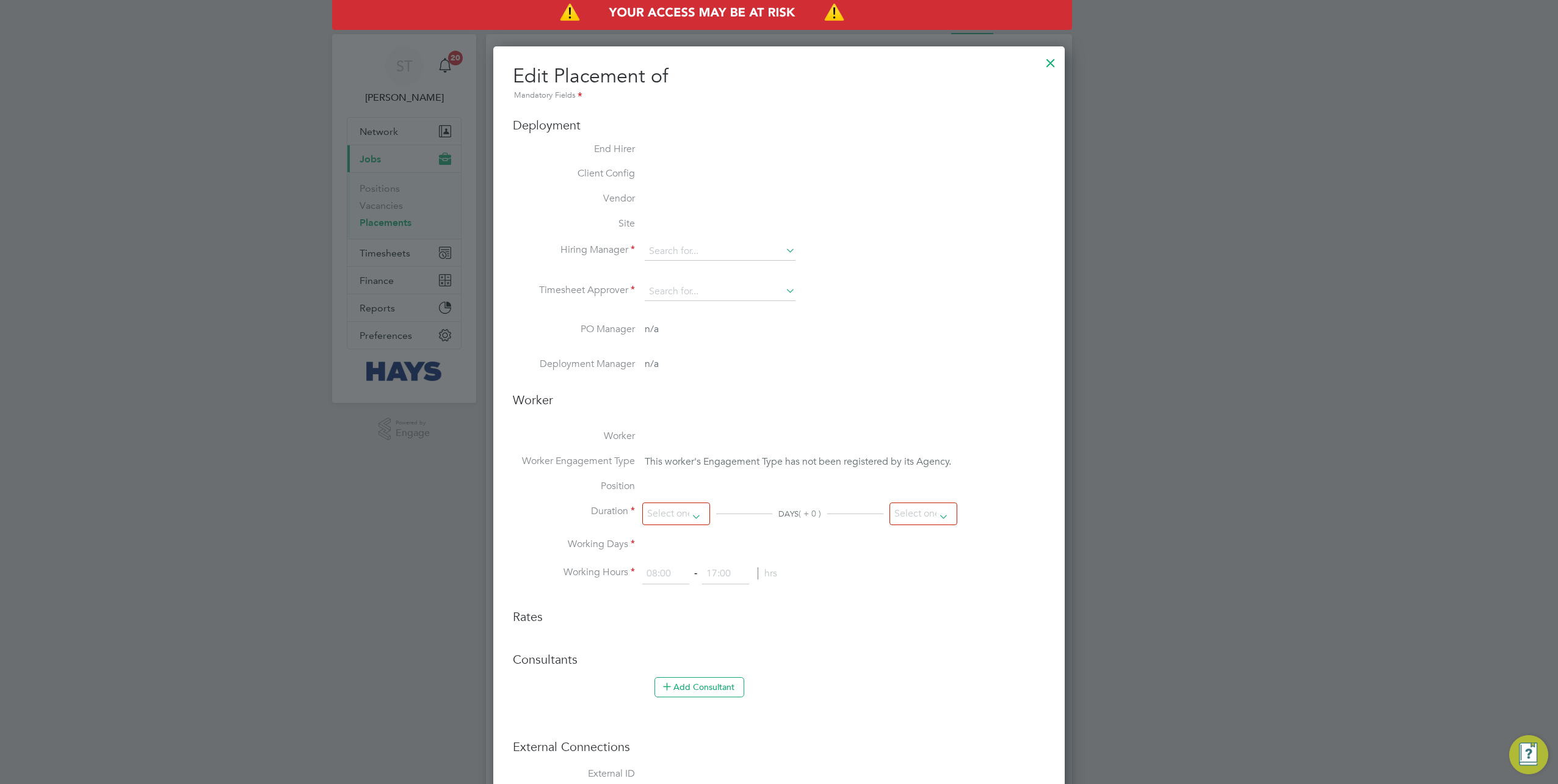
type input "18:00"
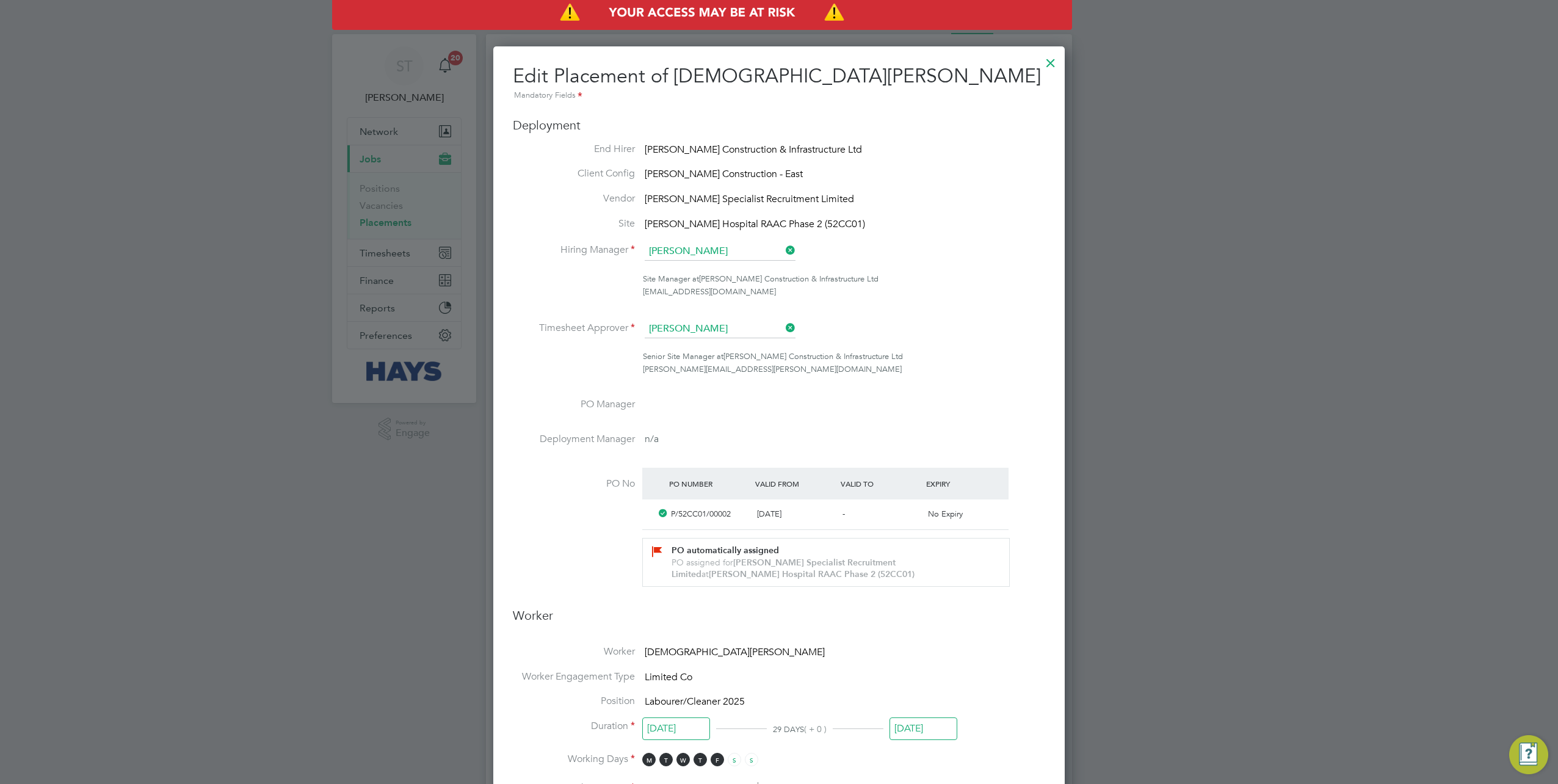
click at [1053, 65] on div at bounding box center [1051, 59] width 22 height 22
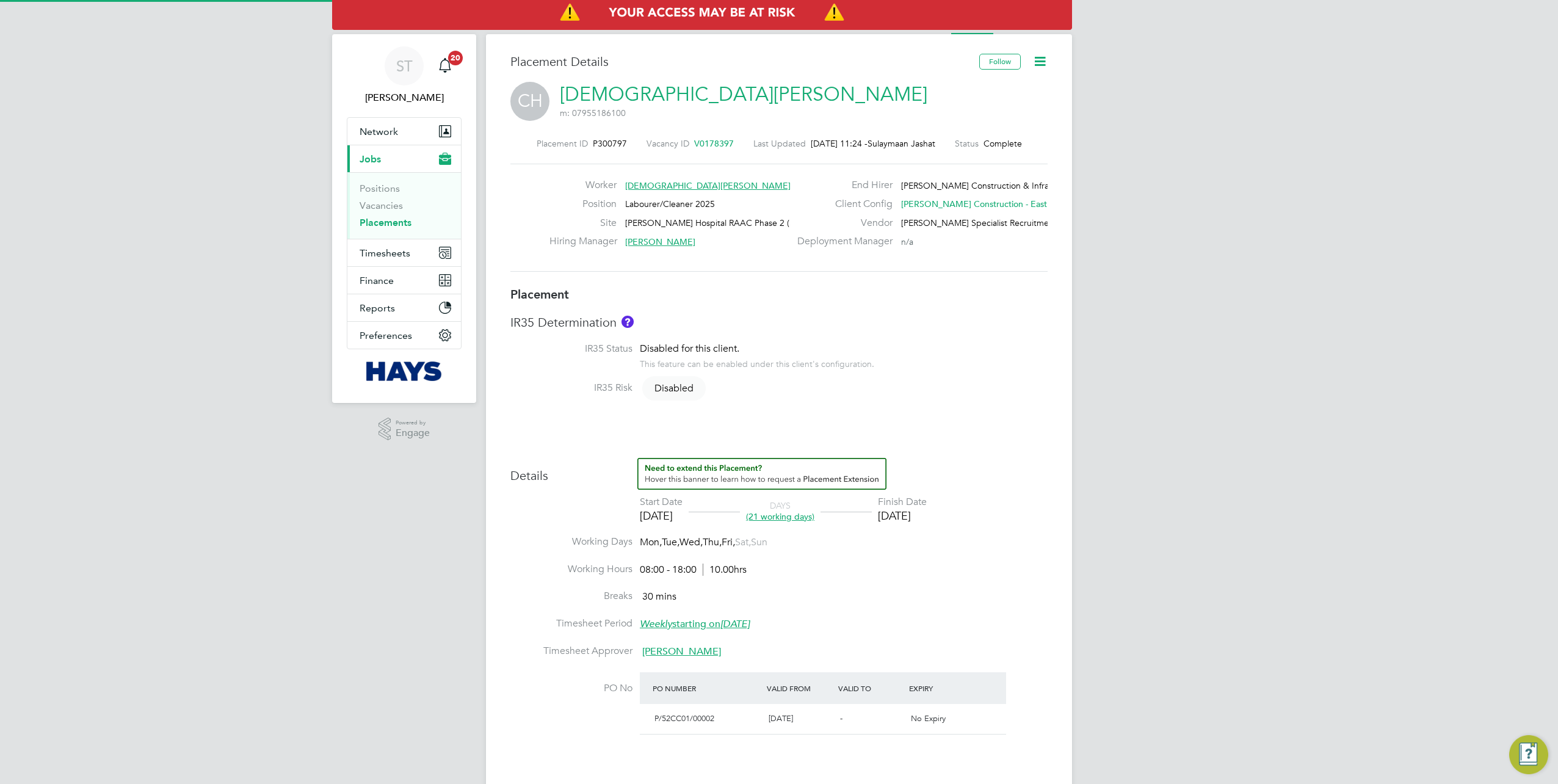
click at [1039, 62] on icon at bounding box center [1040, 61] width 15 height 15
click at [978, 89] on li "Edit Placement e" at bounding box center [1001, 91] width 90 height 17
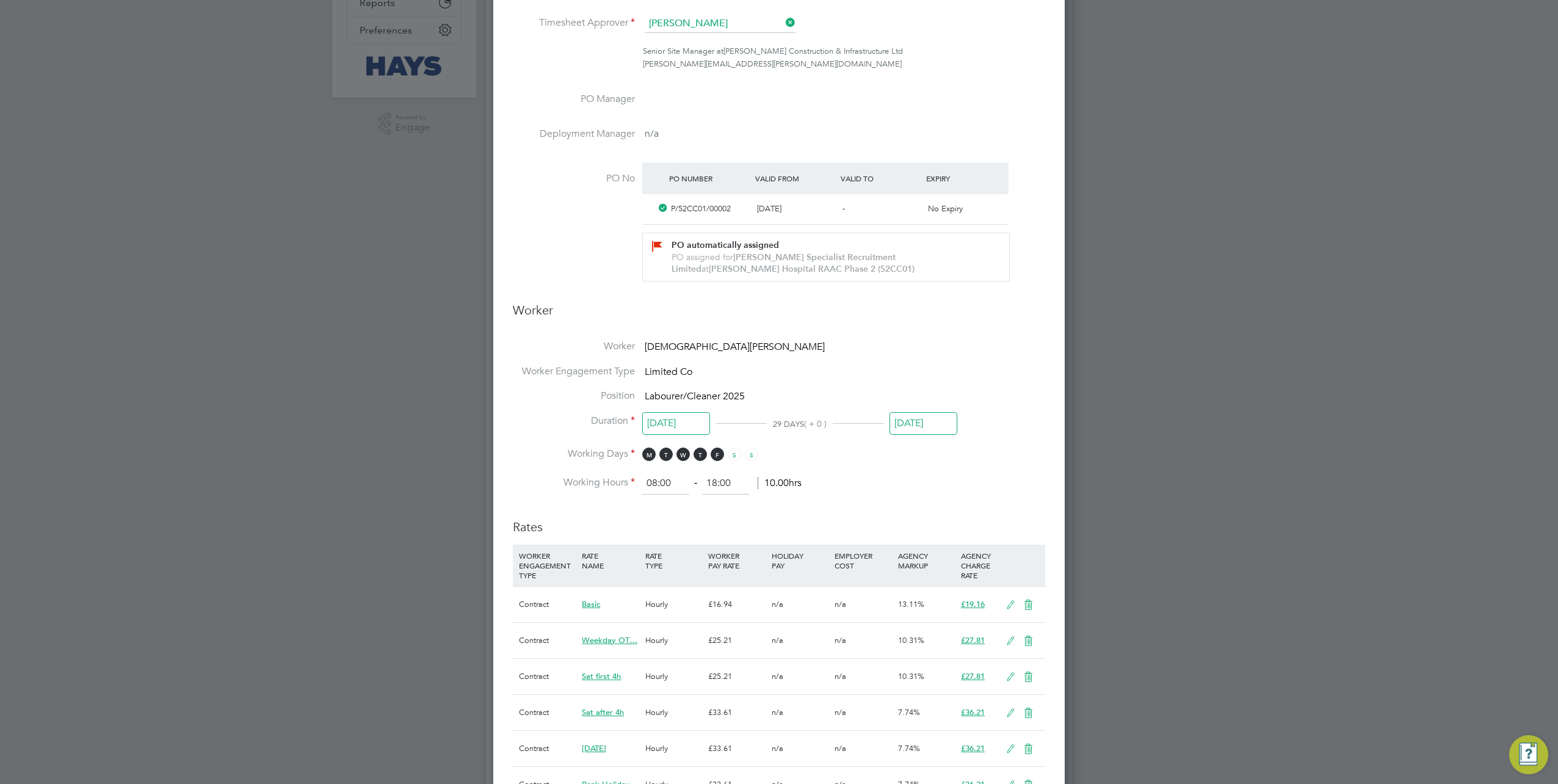
click at [919, 422] on input "[DATE]" at bounding box center [924, 423] width 68 height 23
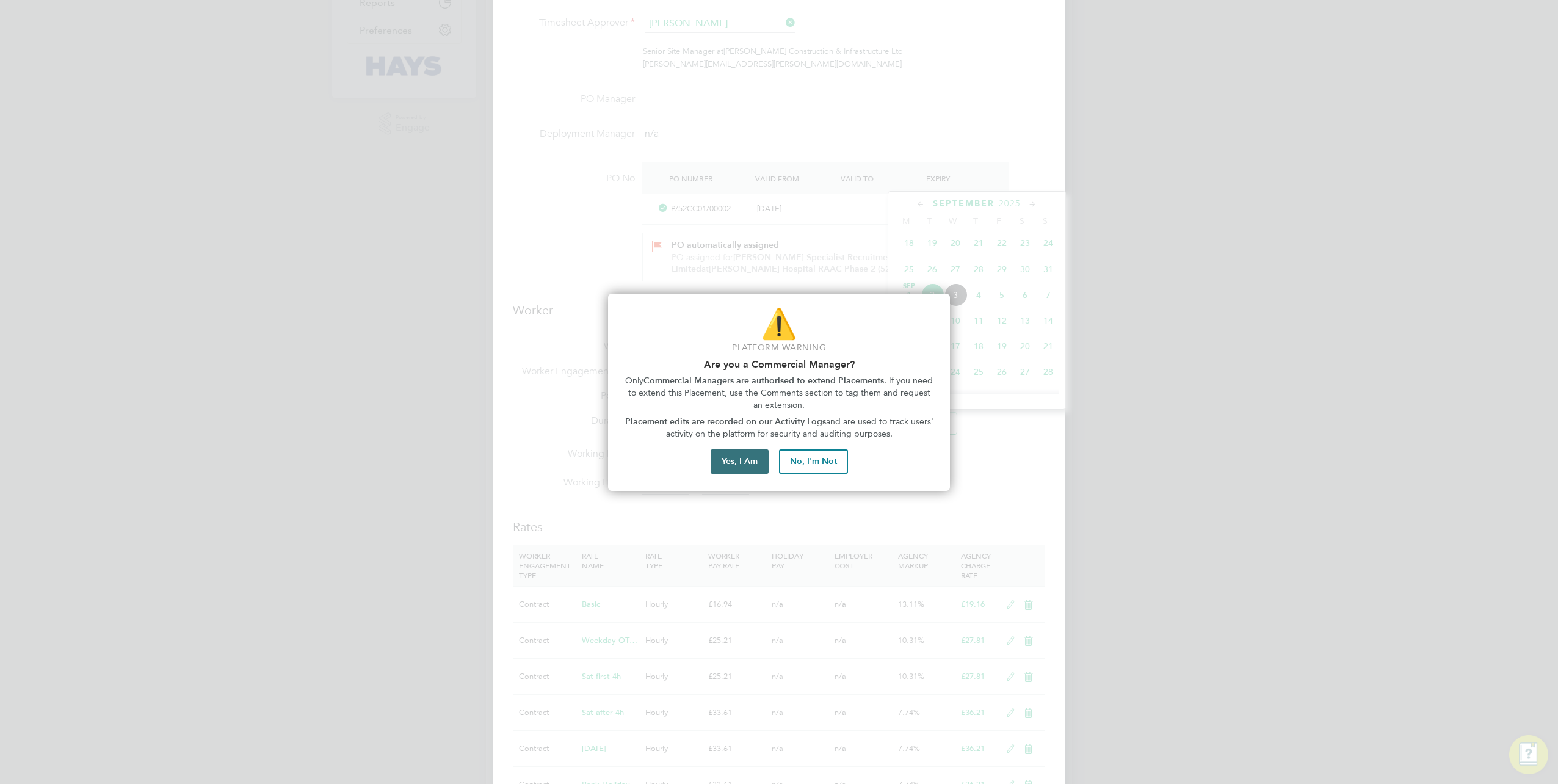
click at [725, 464] on button "Yes, I Am" at bounding box center [739, 462] width 58 height 24
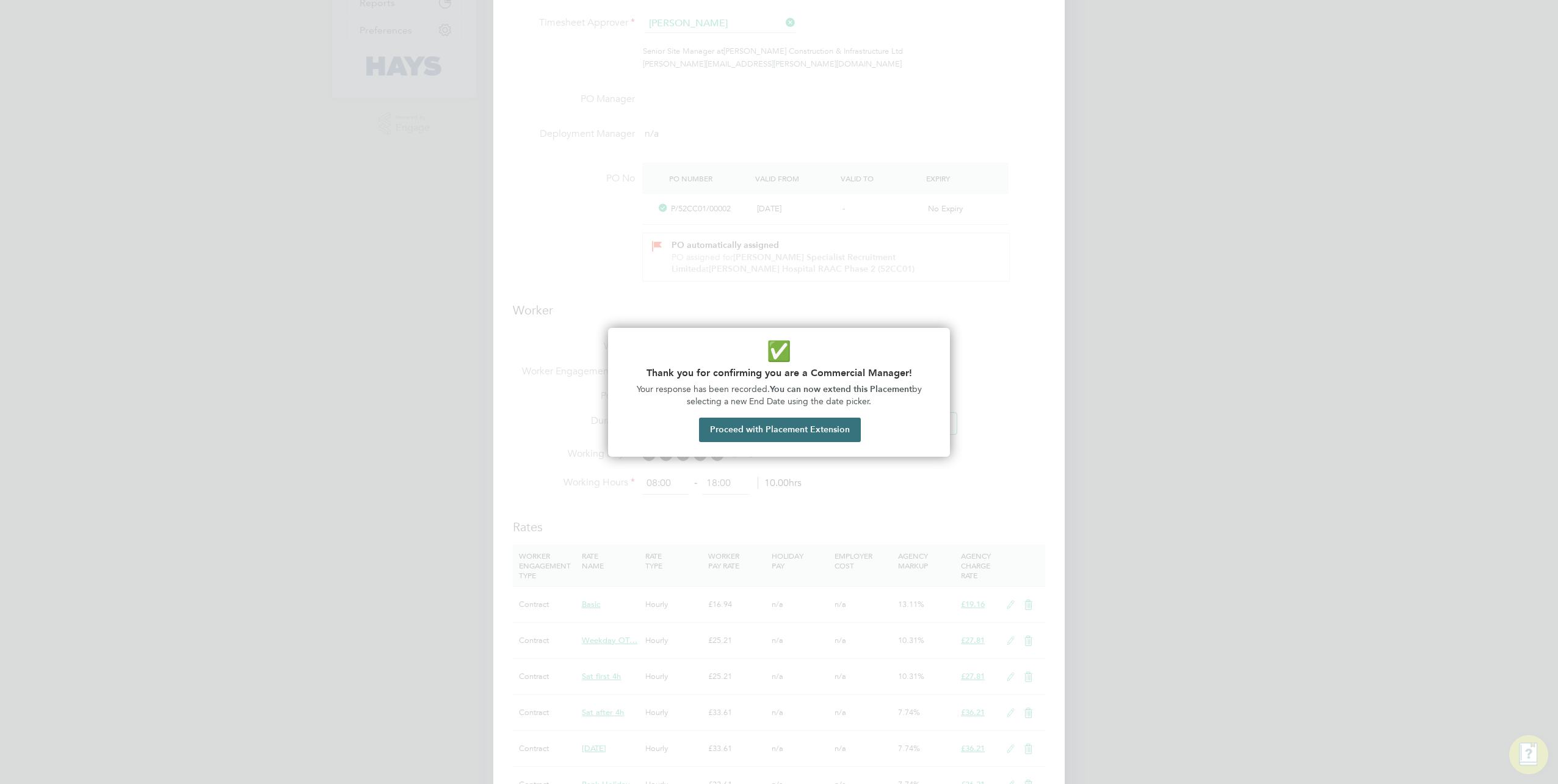
click at [748, 425] on button "Proceed with Placement Extension" at bounding box center [780, 429] width 162 height 24
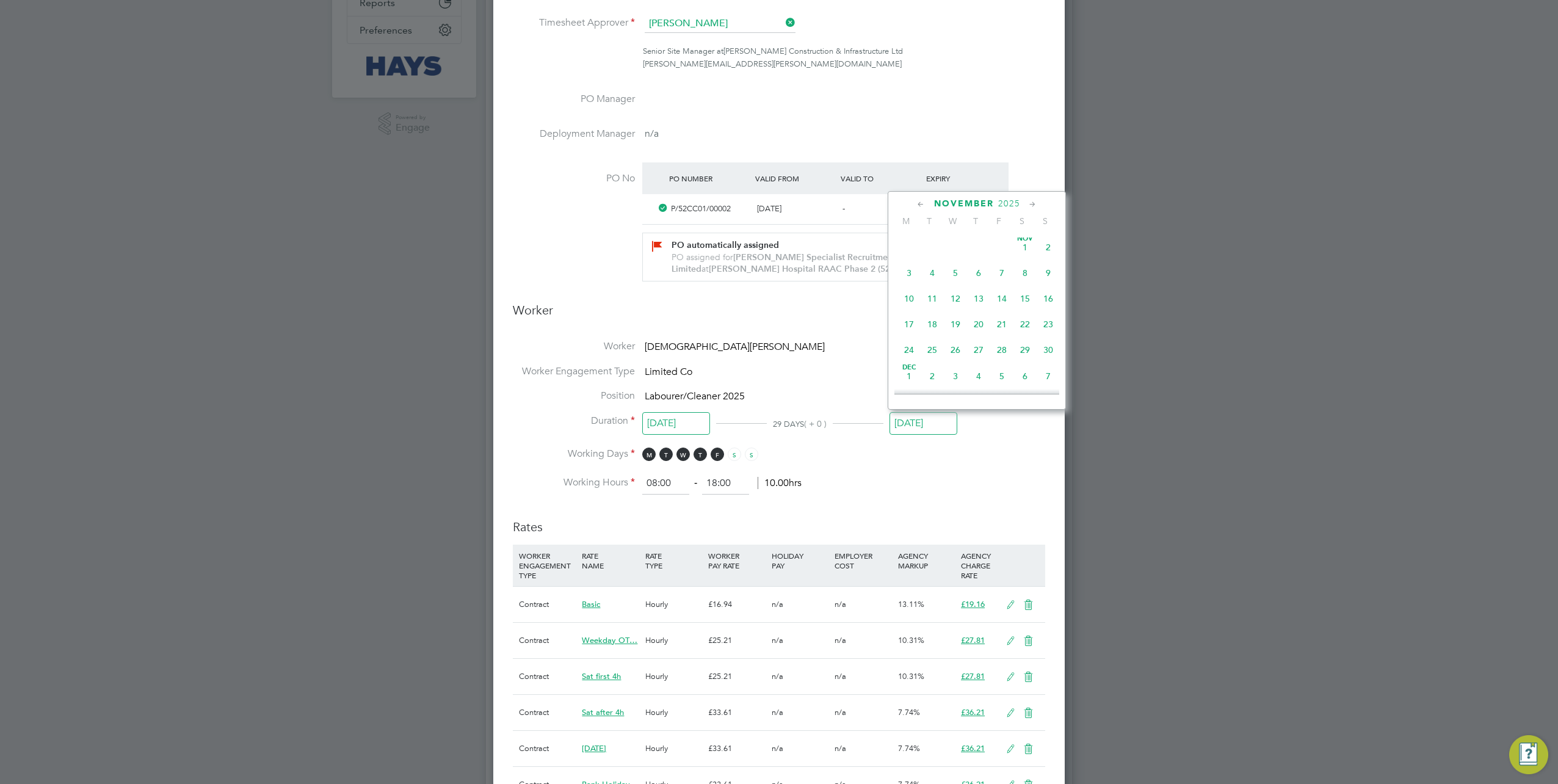
click at [929, 357] on span "25" at bounding box center [932, 350] width 24 height 24
type input "25 Nov 2025"
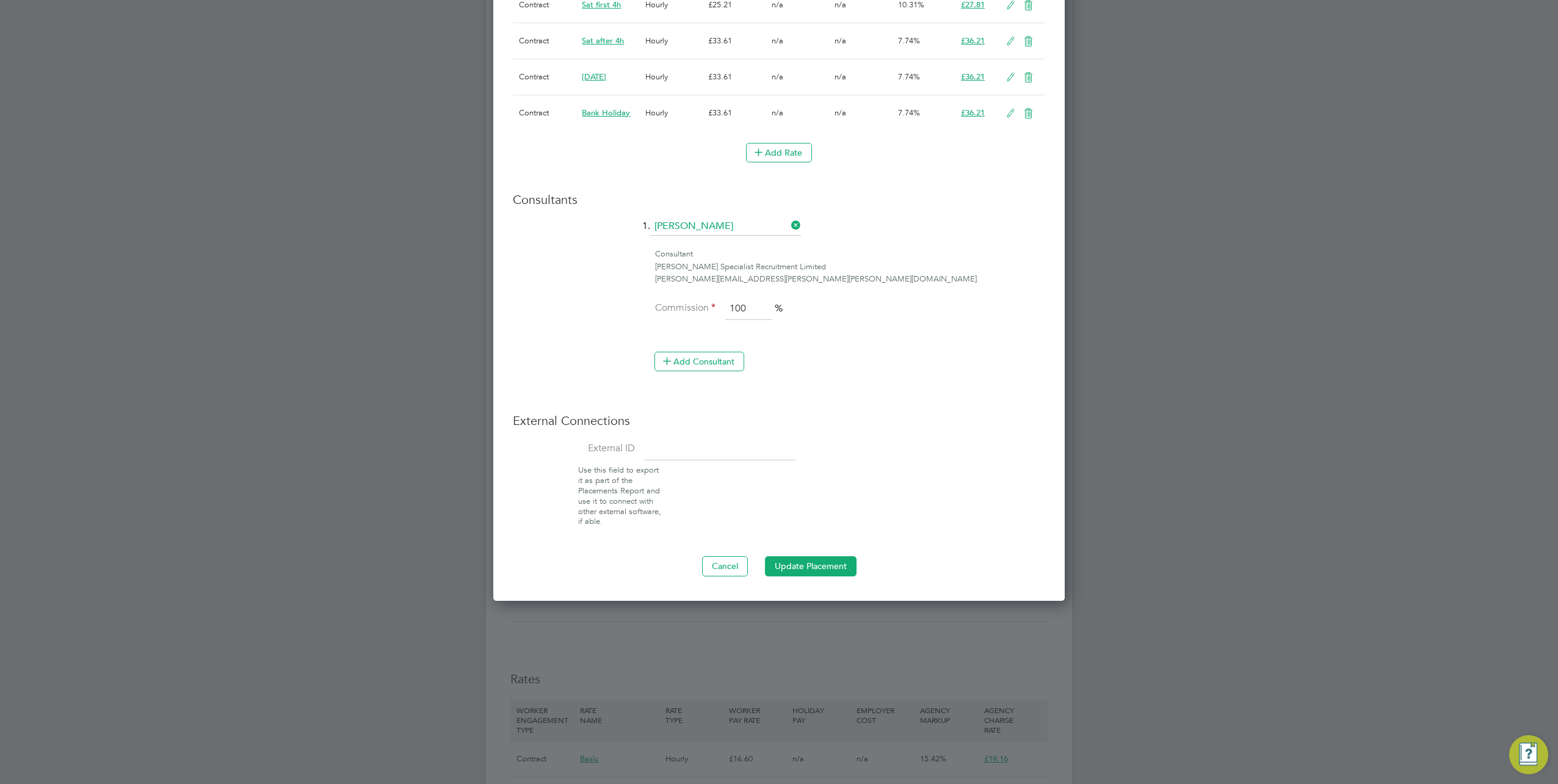
click at [799, 563] on button "Update Placement" at bounding box center [811, 565] width 91 height 19
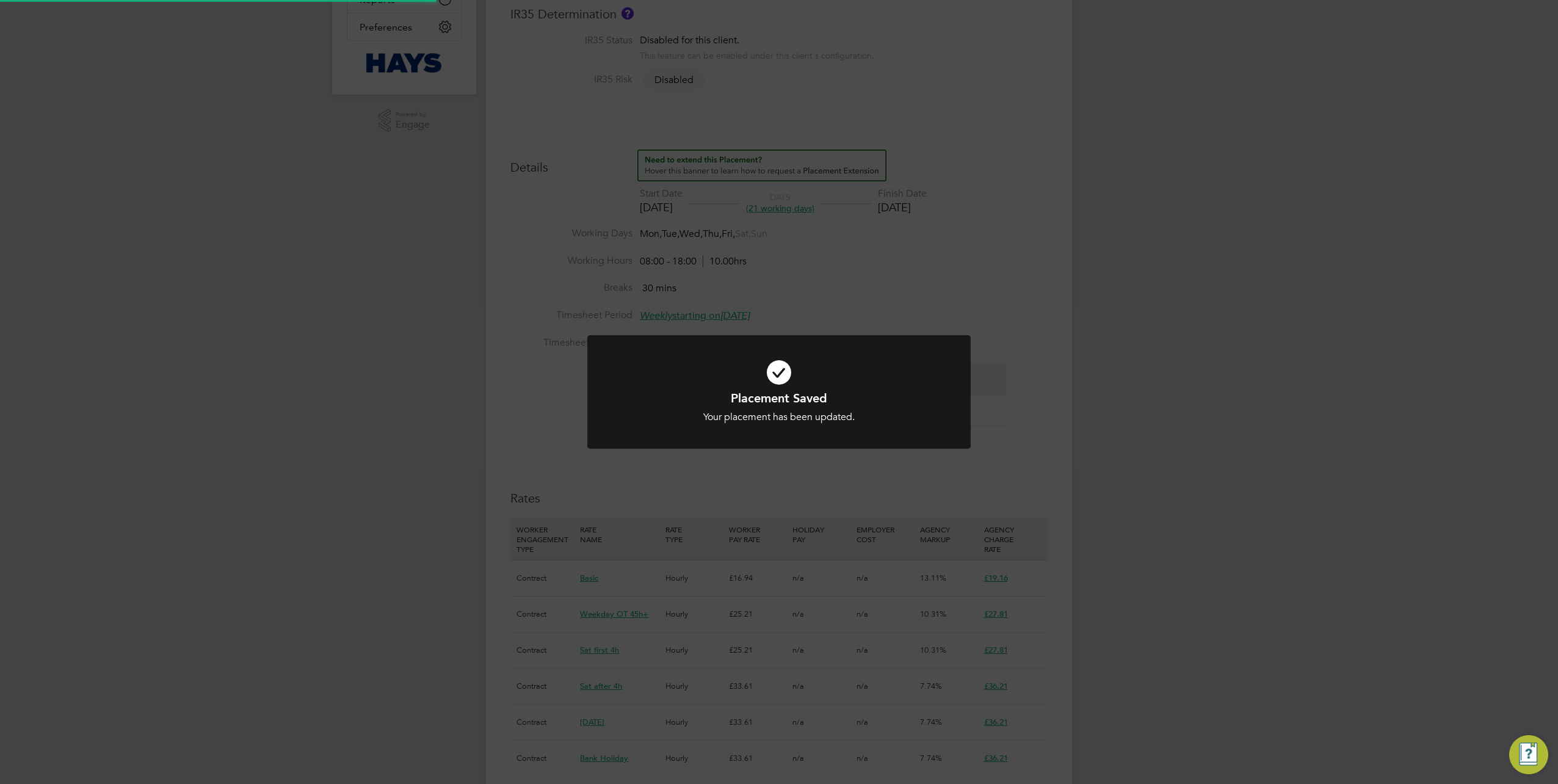
click at [1172, 567] on div "Placement Saved Your placement has been updated. Cancel Okay" at bounding box center [779, 392] width 1558 height 784
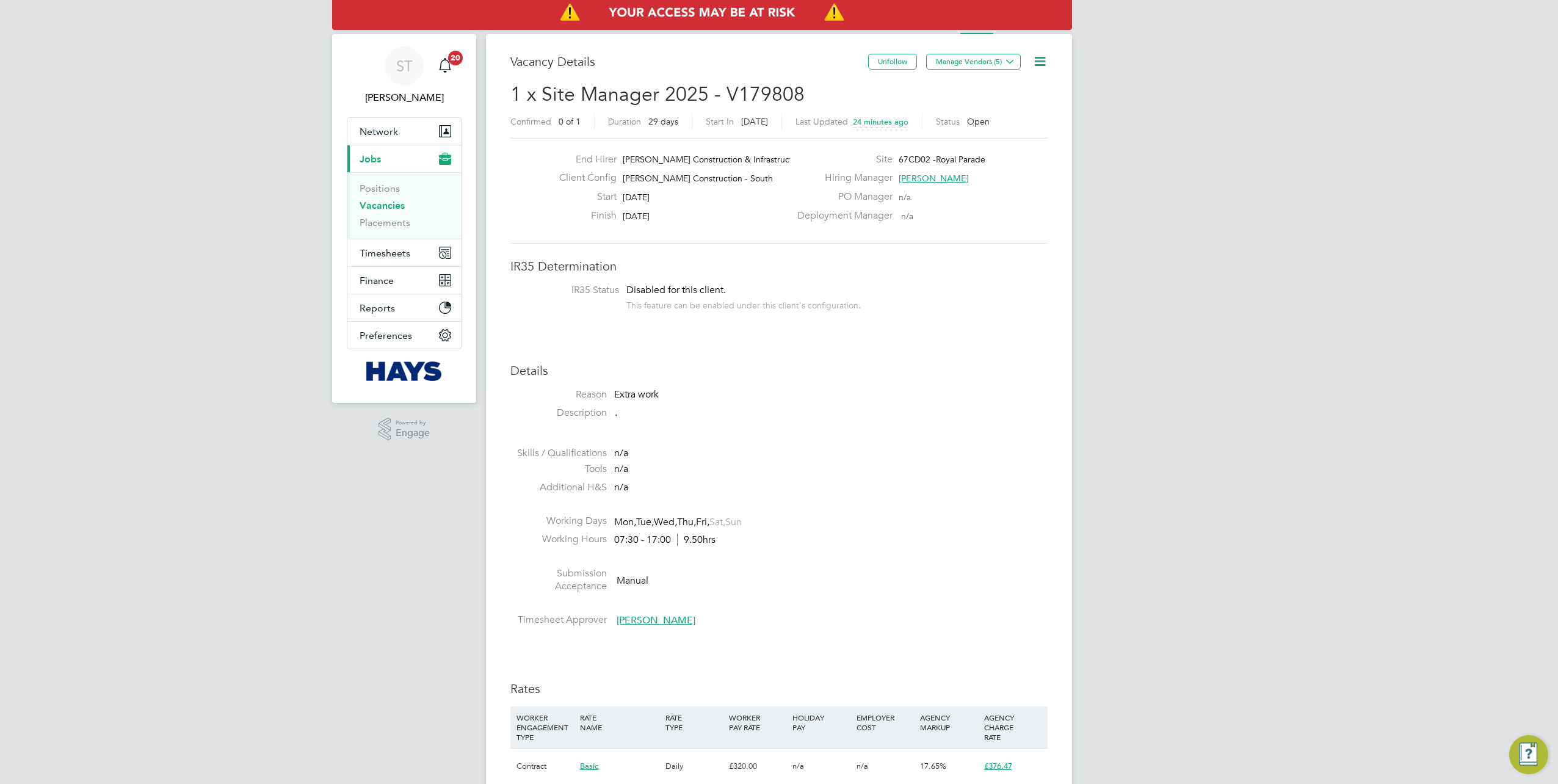
scroll to position [36, 86]
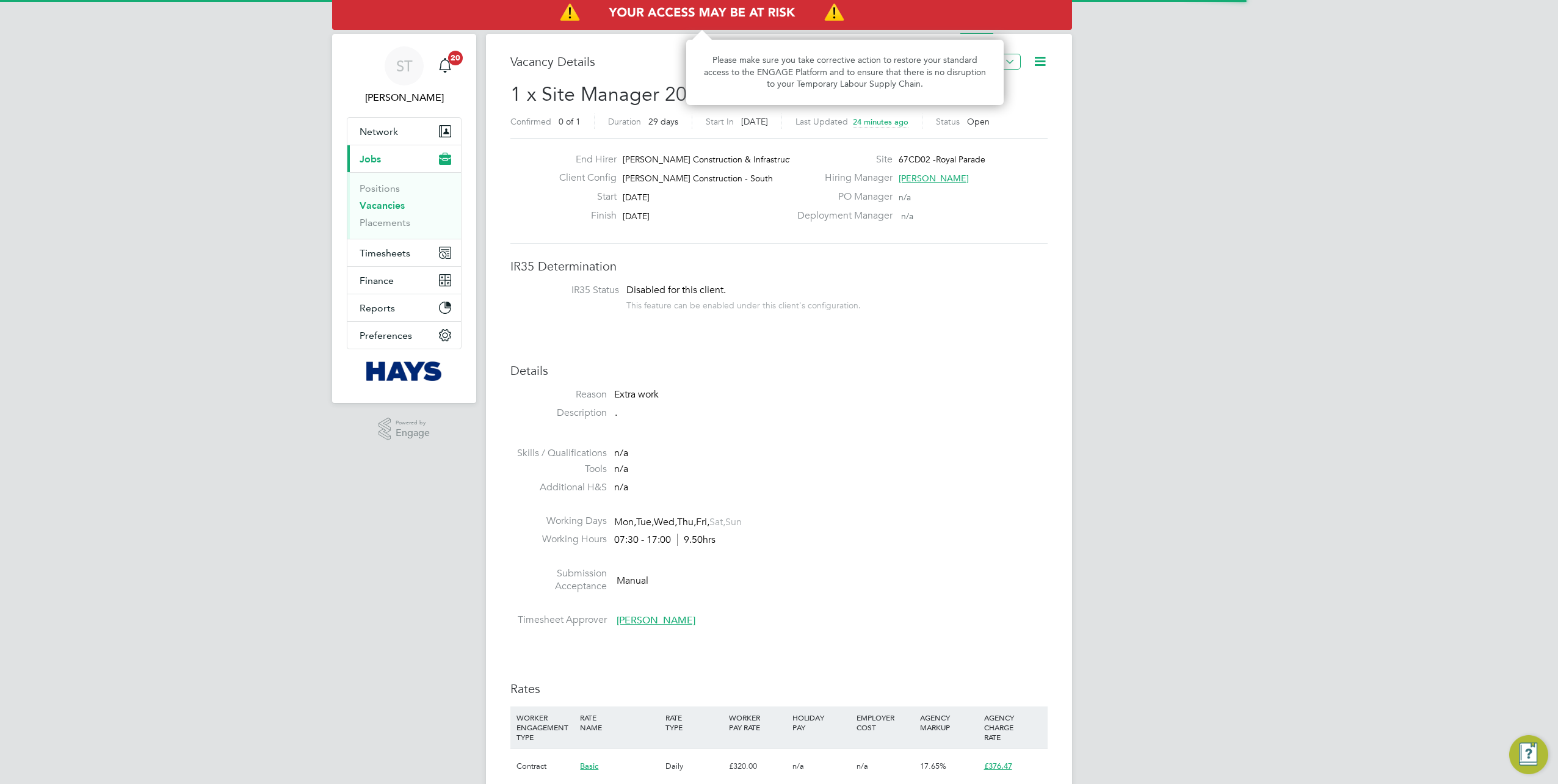
scroll to position [36, 86]
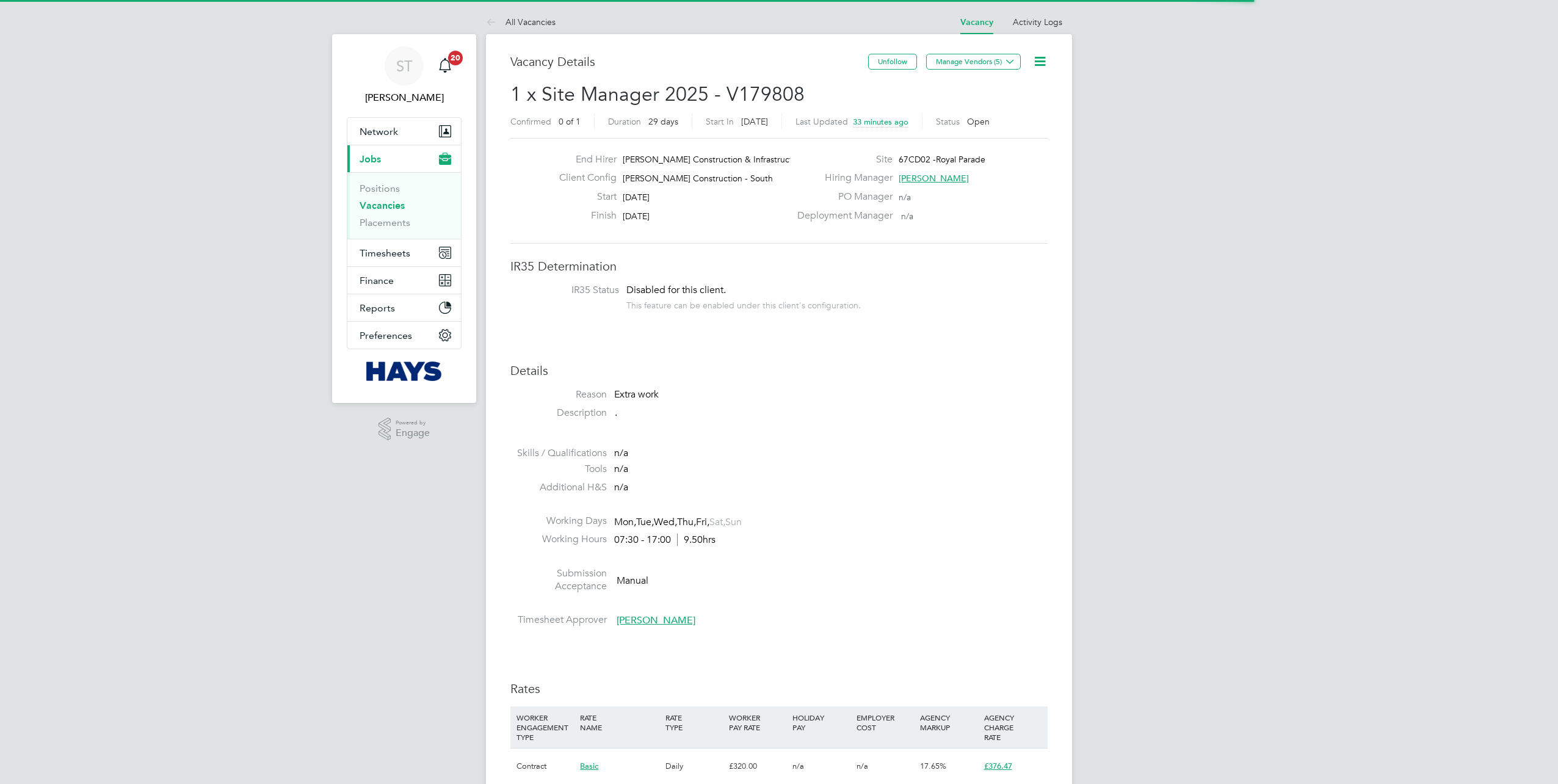
scroll to position [36, 86]
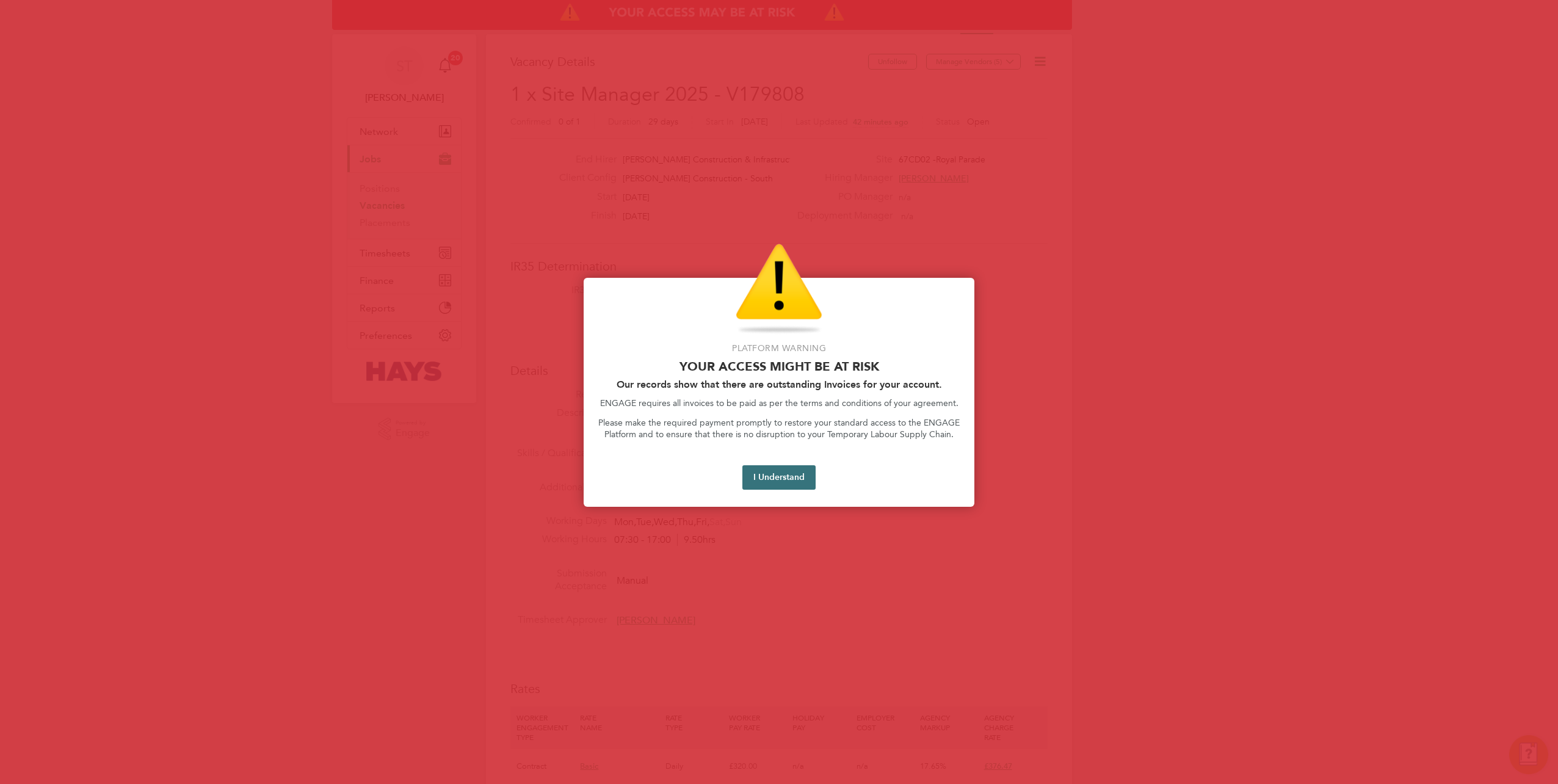
click at [767, 474] on button "I Understand" at bounding box center [779, 477] width 74 height 24
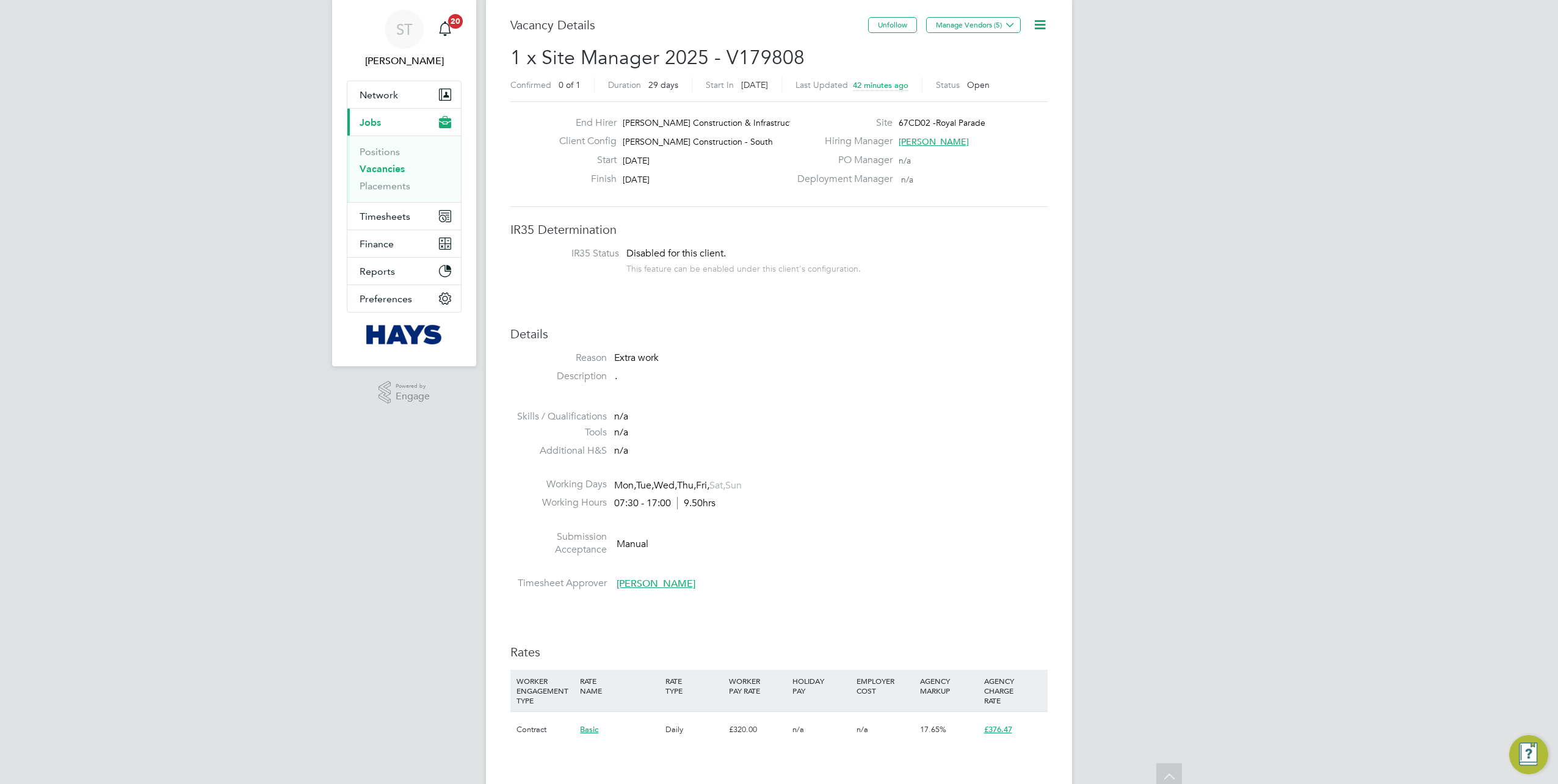
scroll to position [0, 0]
